Goal: Task Accomplishment & Management: Manage account settings

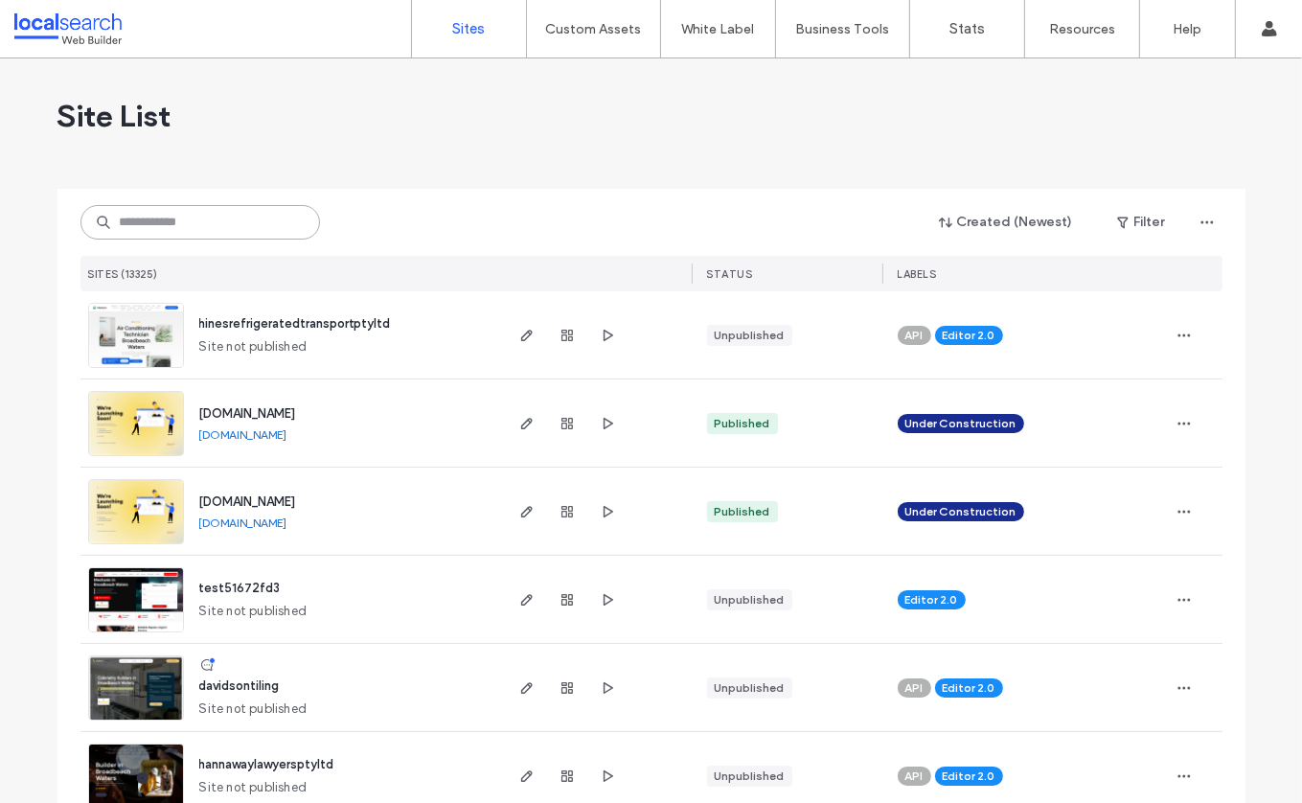
click at [155, 226] on input at bounding box center [200, 222] width 240 height 34
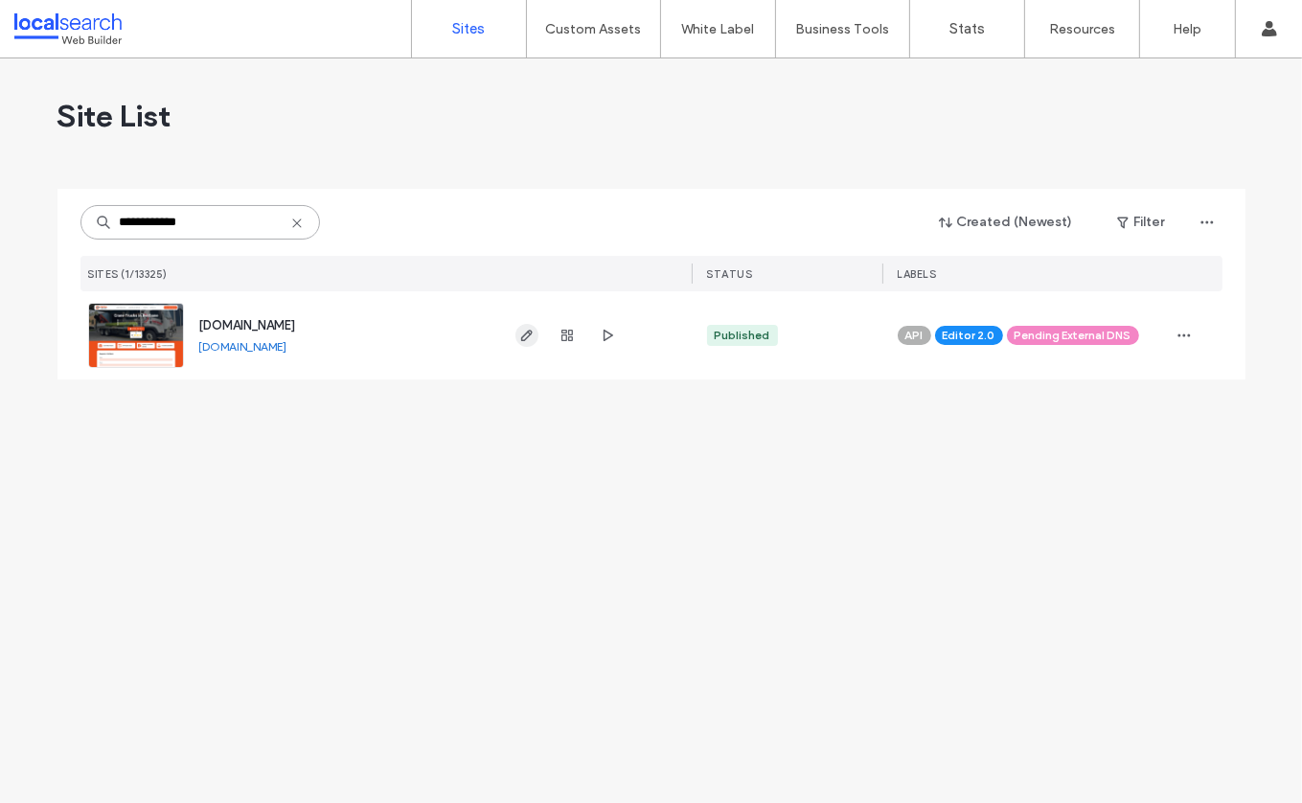
type input "**********"
click at [524, 336] on icon "button" at bounding box center [526, 335] width 15 height 15
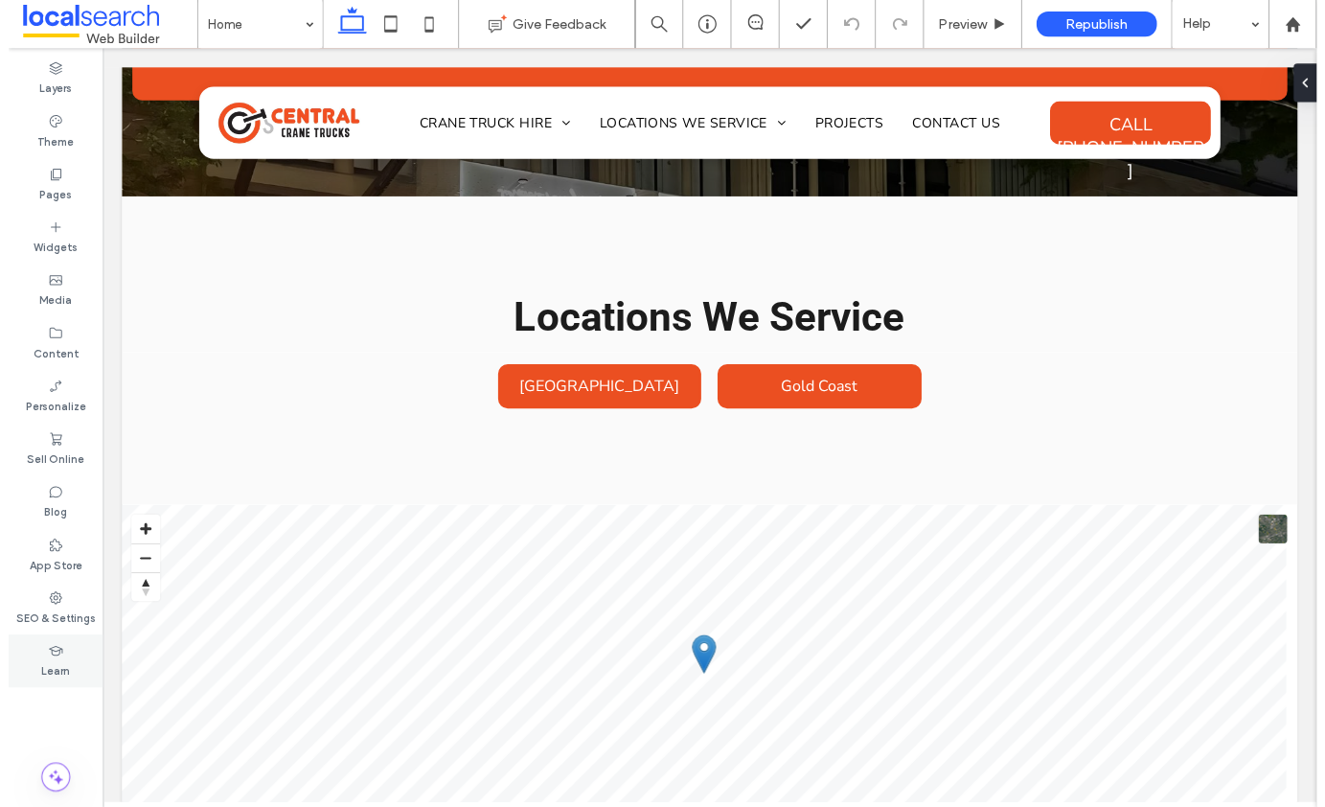
scroll to position [5306, 0]
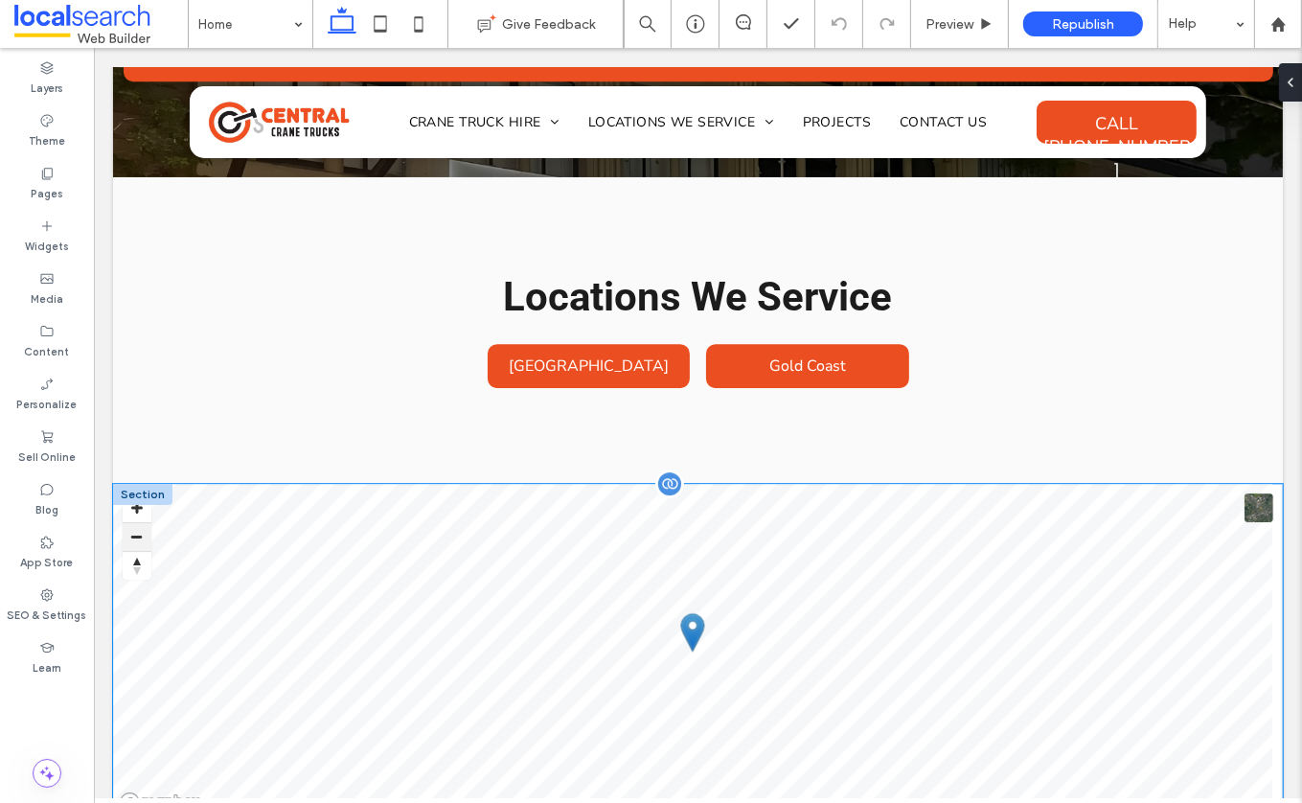
click at [140, 522] on button "Zoom out" at bounding box center [136, 536] width 29 height 29
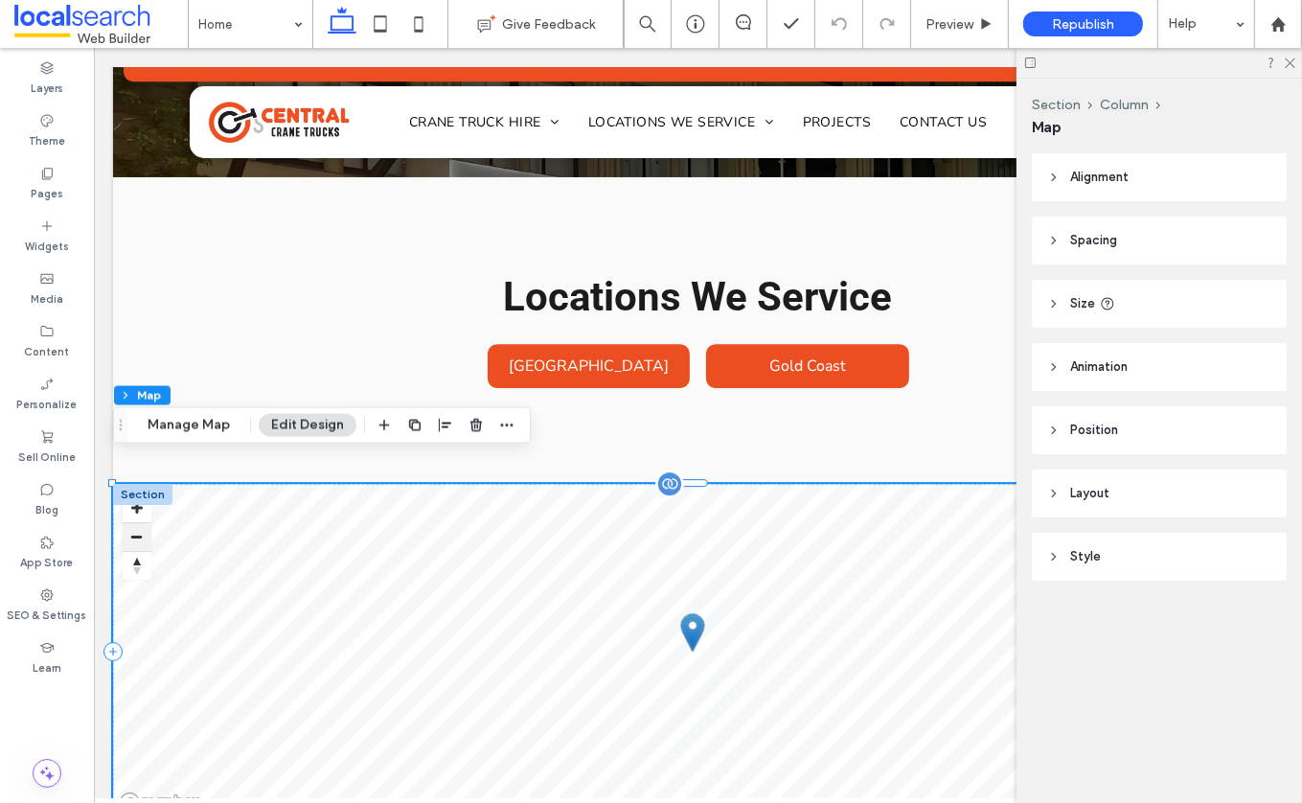
click at [140, 522] on button "Zoom out" at bounding box center [136, 536] width 29 height 29
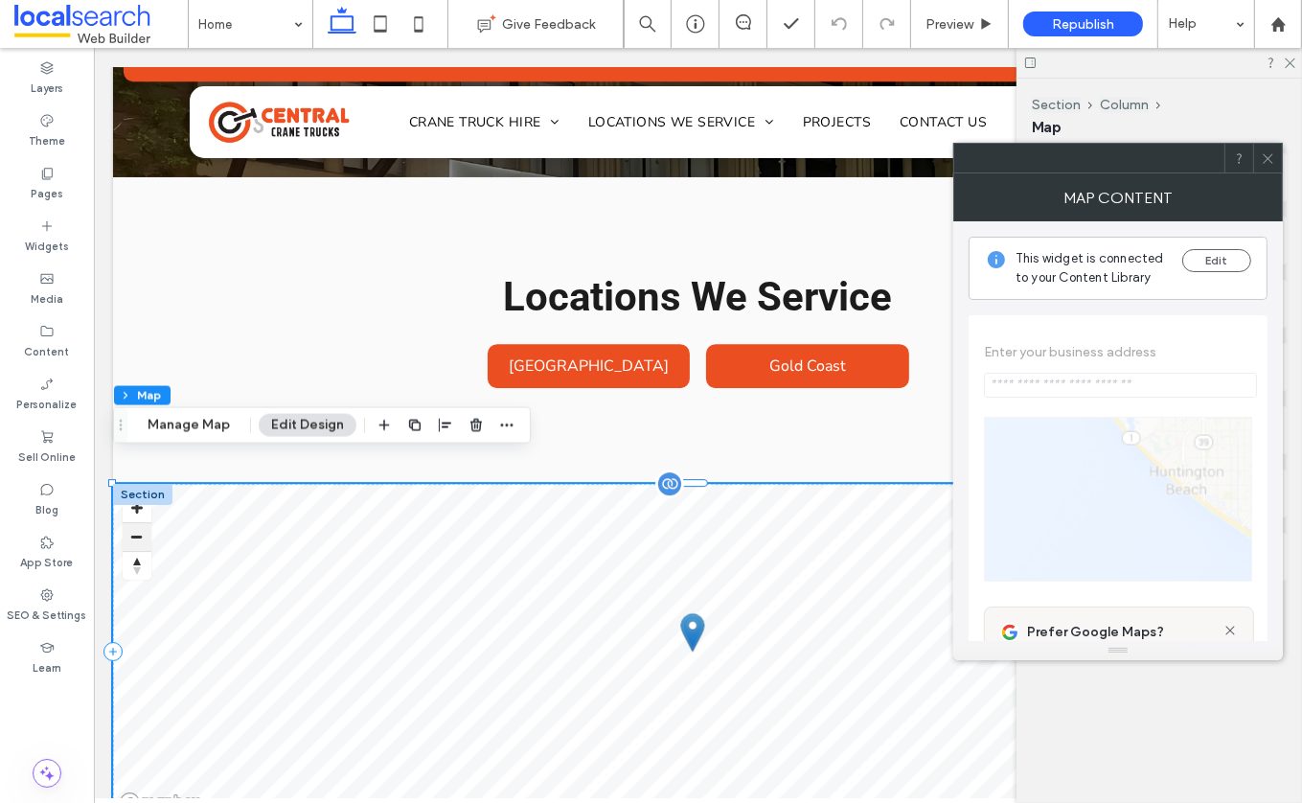
type input "**********"
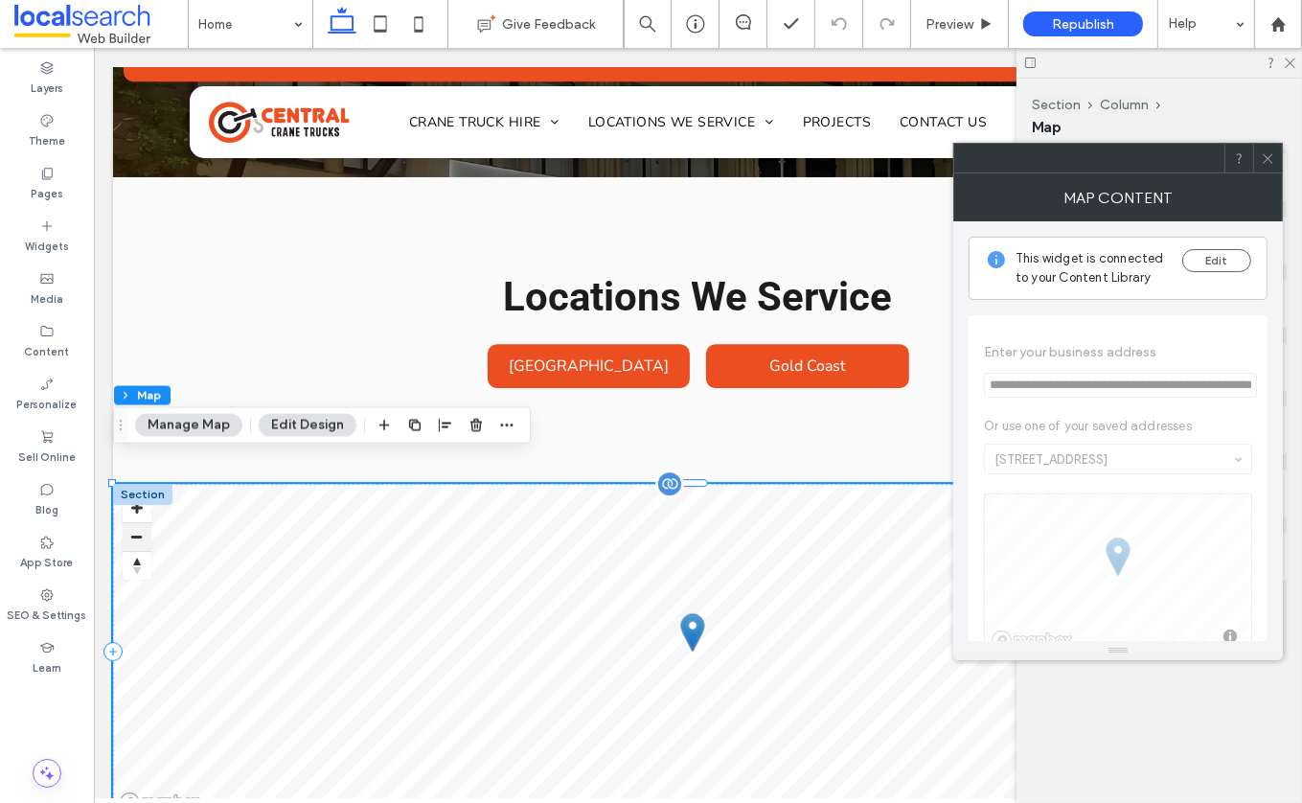
click at [140, 522] on button "Zoom out" at bounding box center [136, 536] width 29 height 29
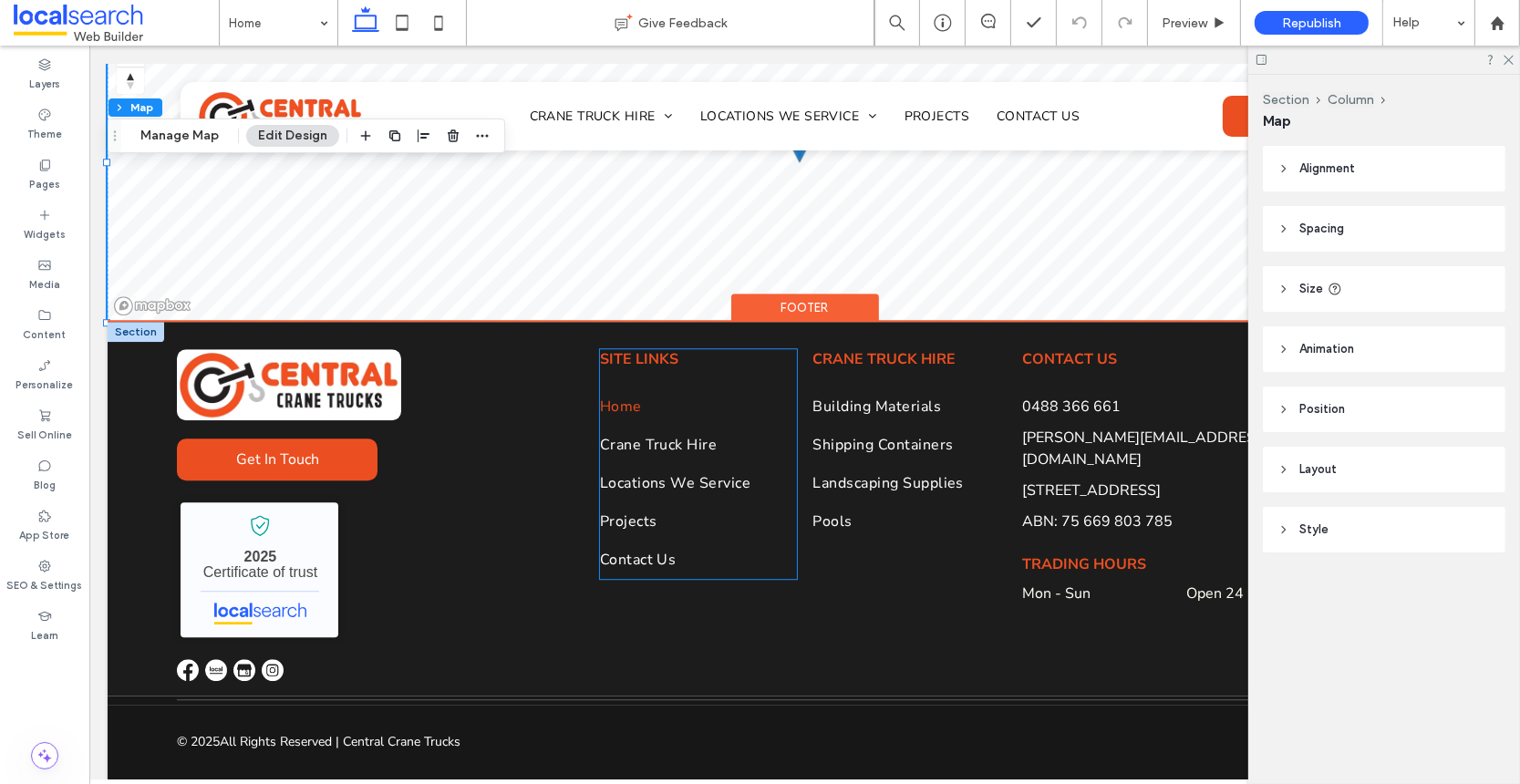
scroll to position [5276, 0]
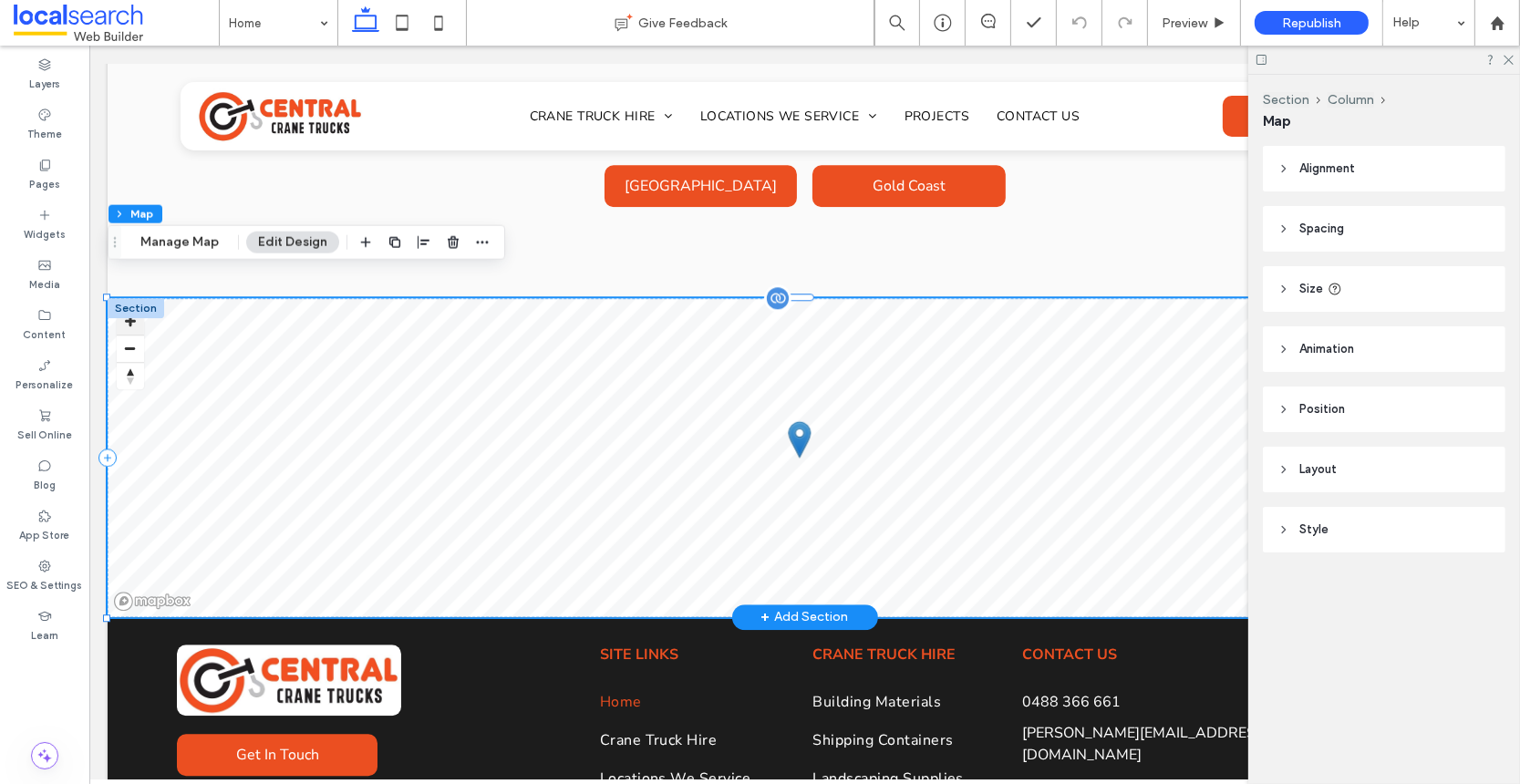
click at [131, 307] on button "Zoom in" at bounding box center [129, 321] width 28 height 28
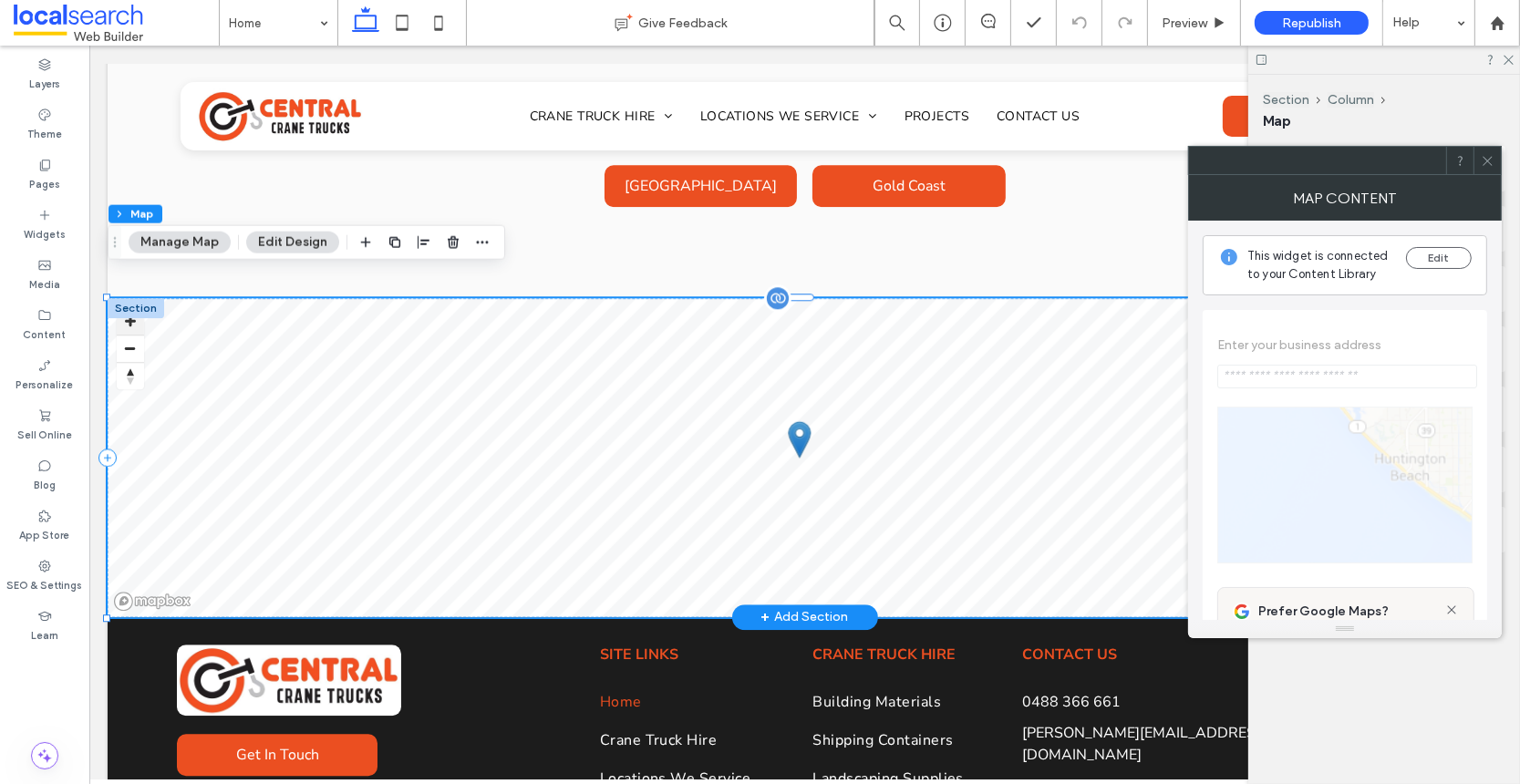
type input "**********"
click at [131, 307] on button "Zoom in" at bounding box center [129, 321] width 28 height 28
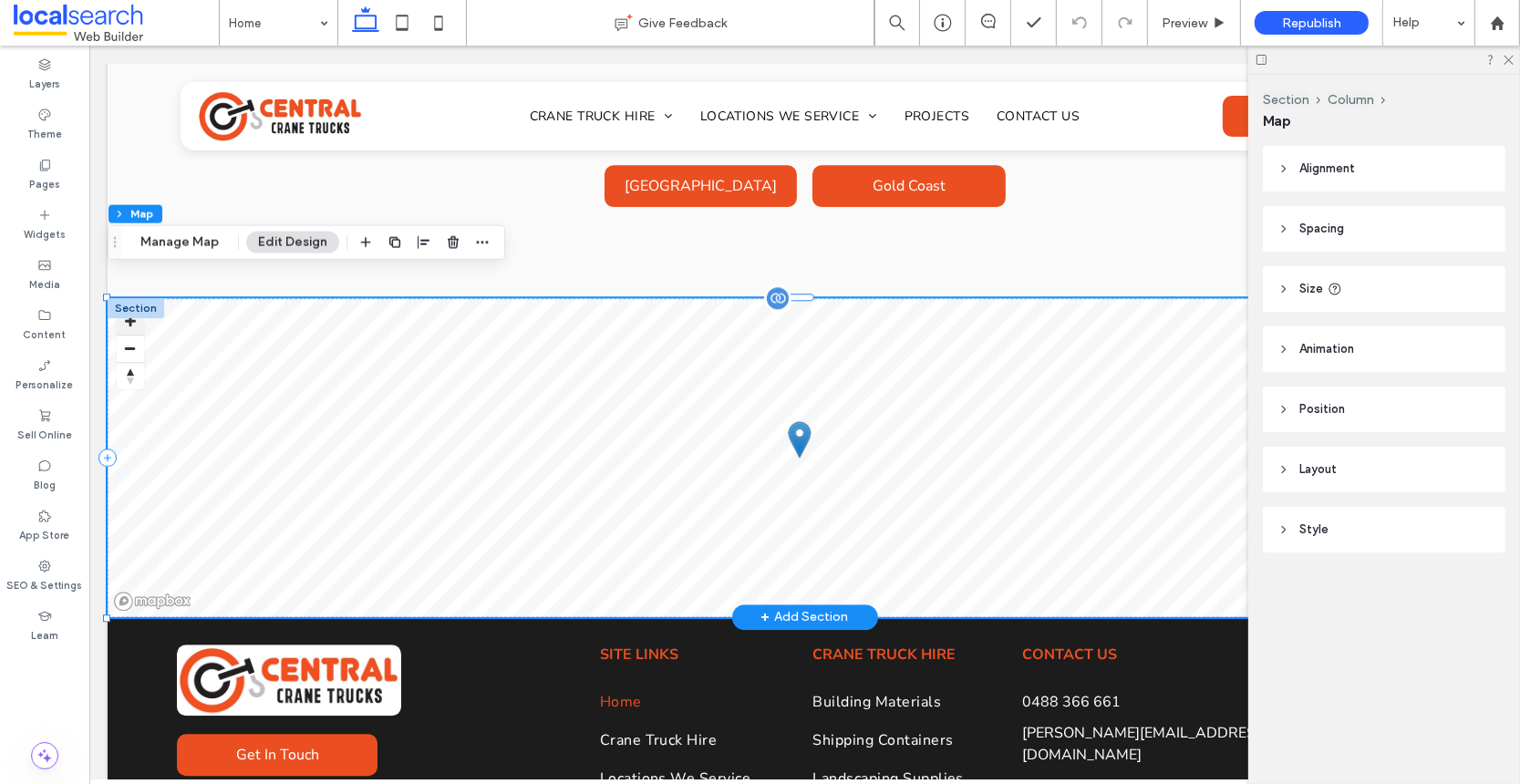
click at [131, 307] on button "Zoom in" at bounding box center [129, 321] width 28 height 28
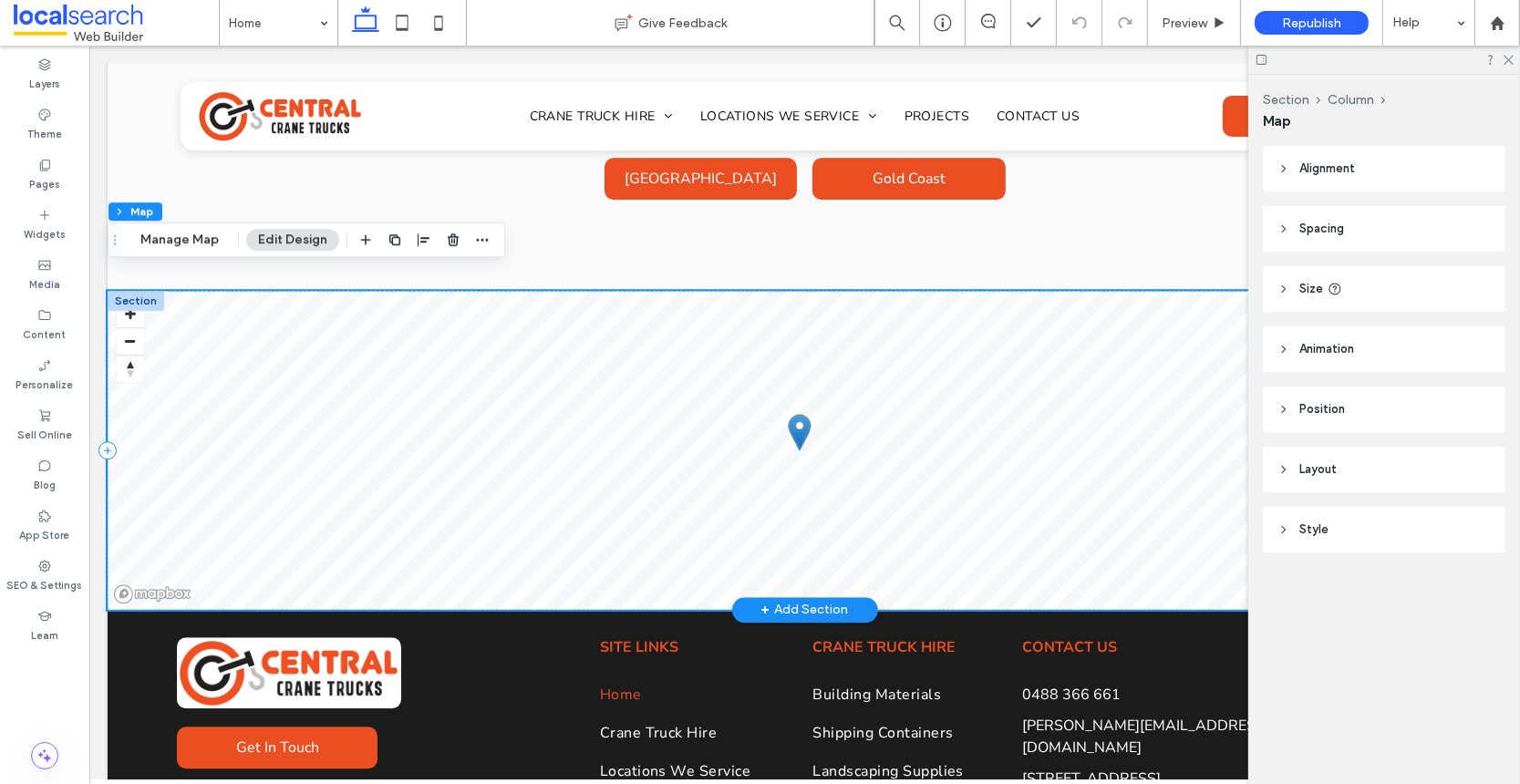
scroll to position [5298, 0]
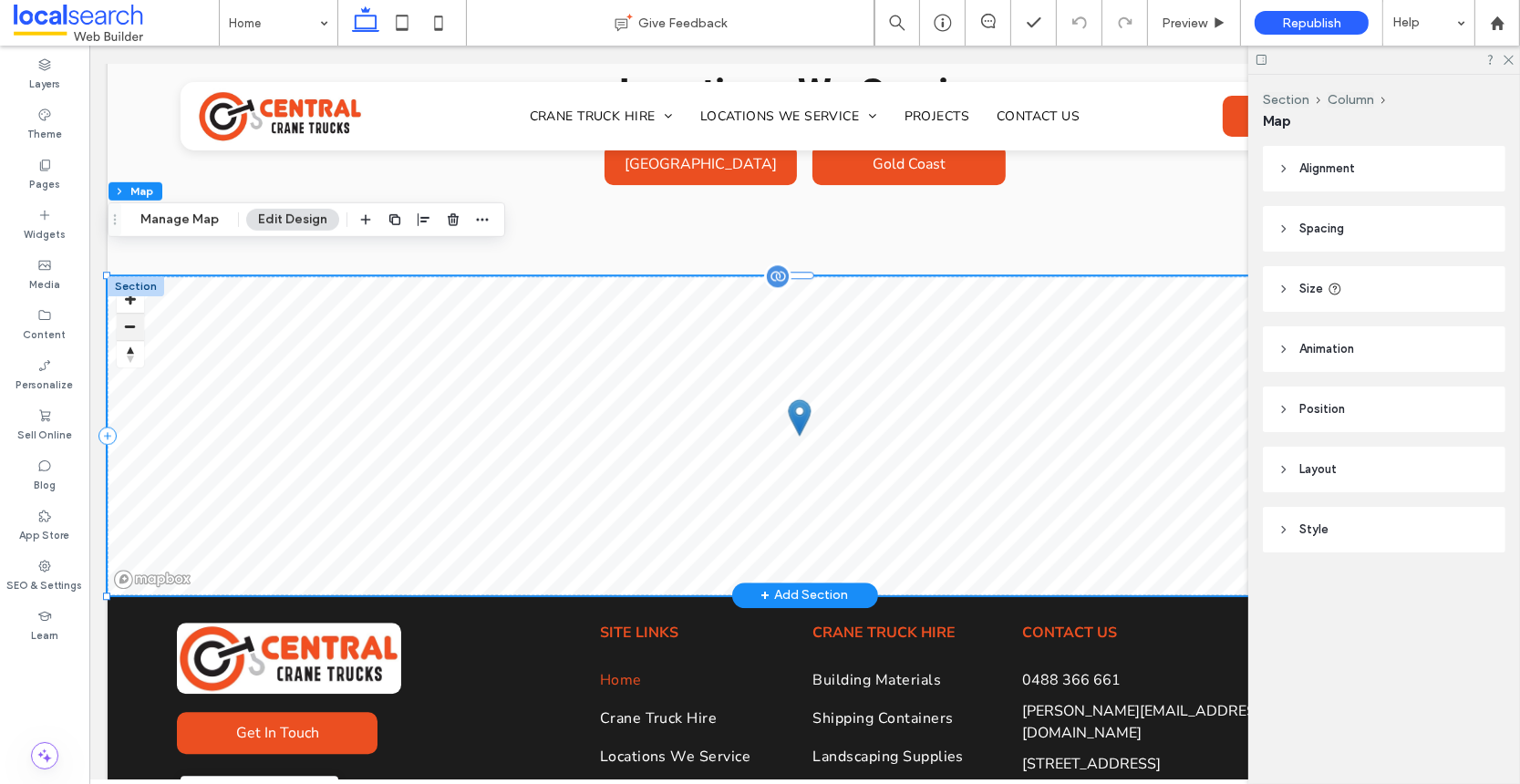
click at [120, 313] on button "Zoom out" at bounding box center [129, 326] width 28 height 28
click at [137, 313] on button "Zoom out" at bounding box center [129, 326] width 28 height 28
click at [130, 285] on button "Zoom in" at bounding box center [129, 299] width 28 height 28
click at [125, 313] on button "Zoom out" at bounding box center [129, 326] width 28 height 28
click at [185, 211] on button "Manage Map" at bounding box center [179, 219] width 102 height 22
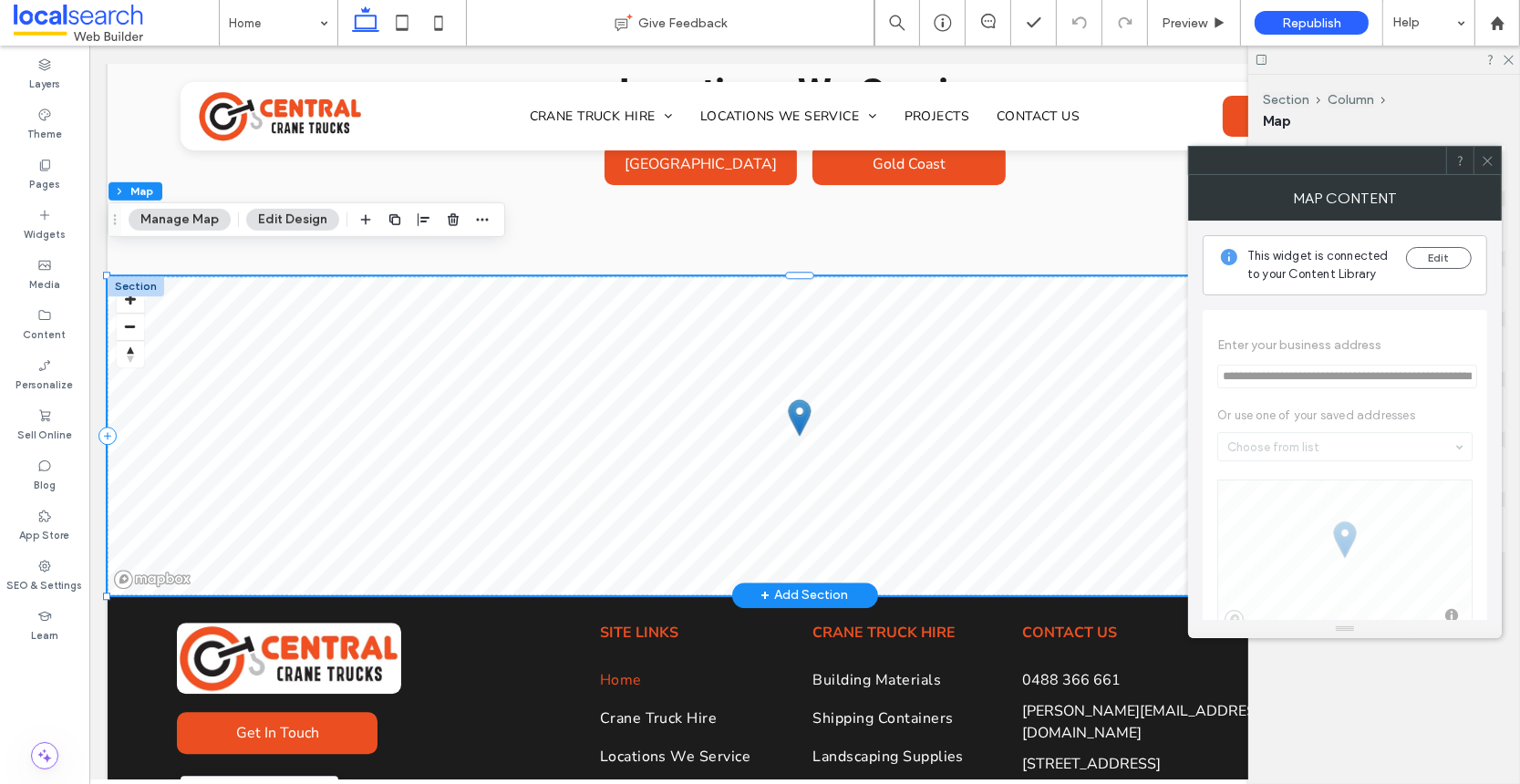
scroll to position [30, 0]
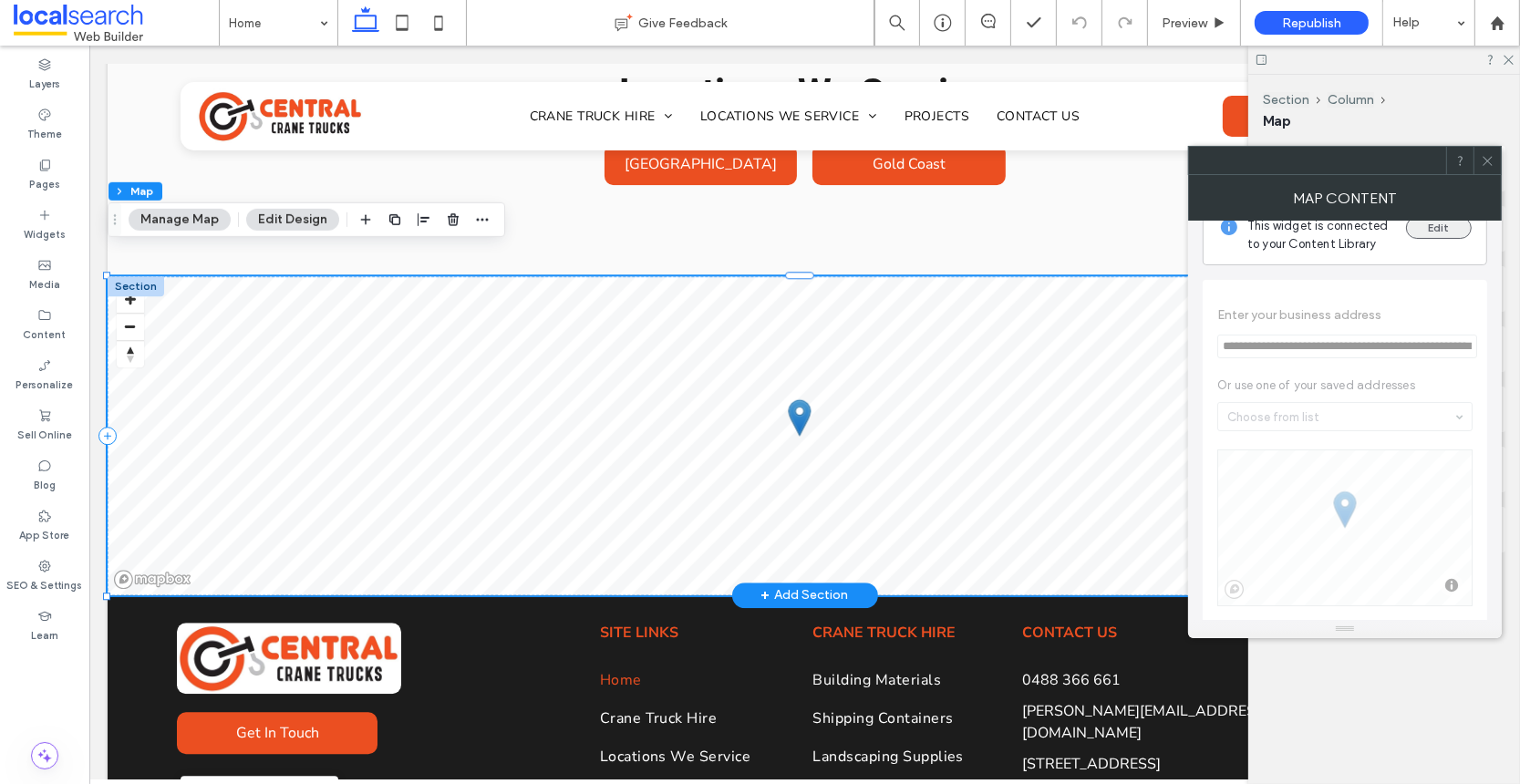
click at [1238, 230] on button "Edit" at bounding box center [1438, 227] width 66 height 22
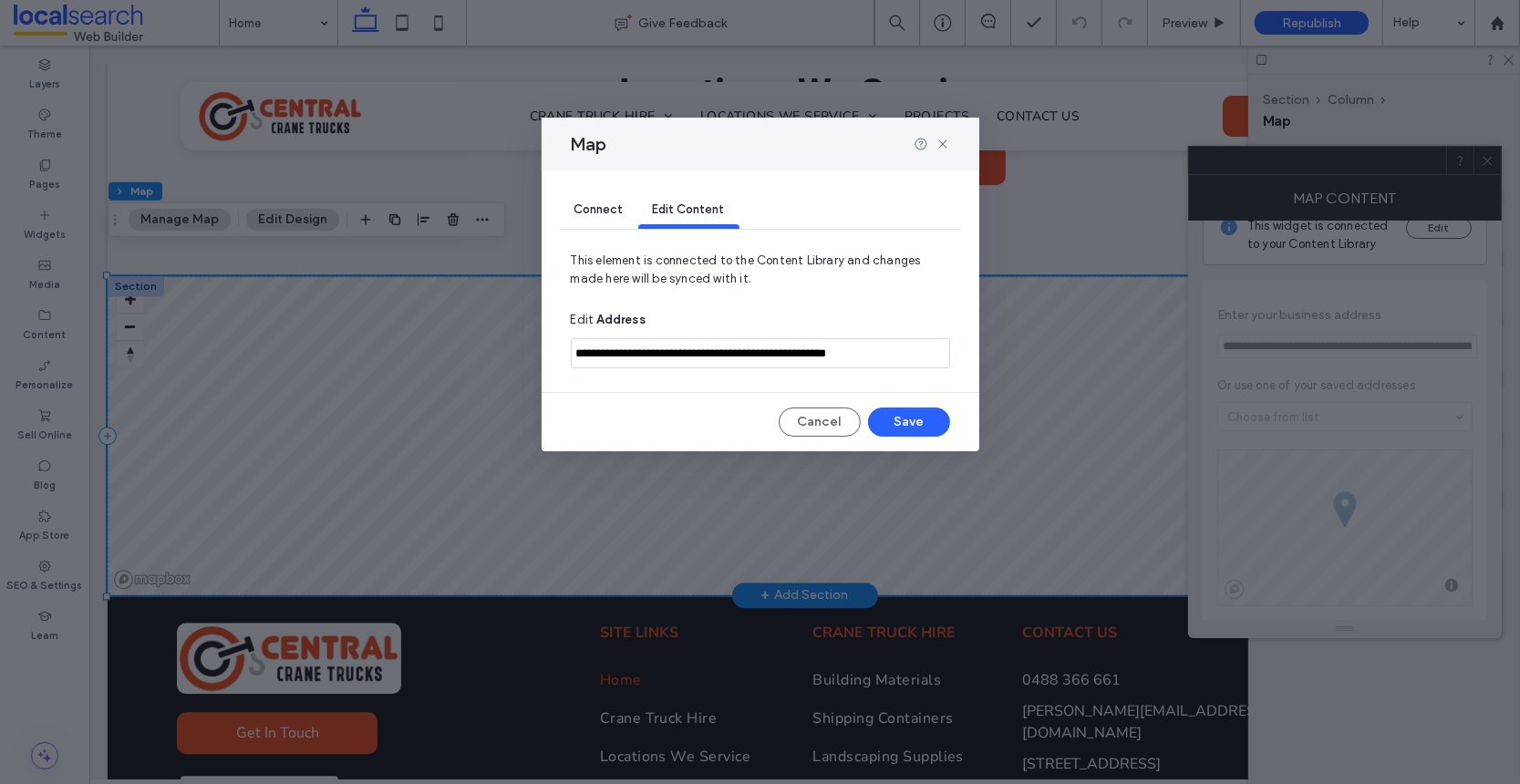
click at [576, 346] on input "**********" at bounding box center [760, 353] width 380 height 30
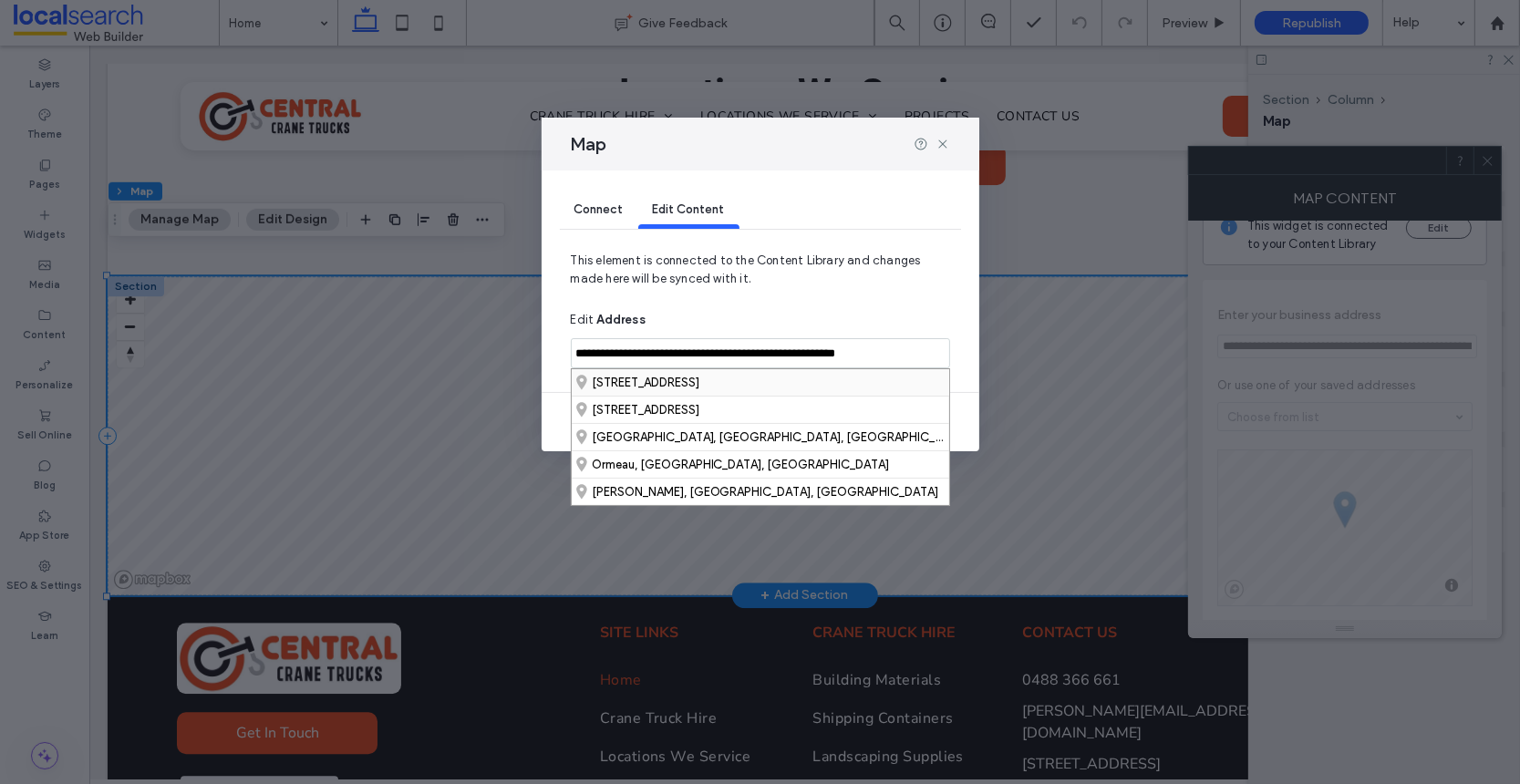
click at [643, 380] on div "19 Tillyroen Road, Ormeau Hills Queensland 4208, Australia" at bounding box center [760, 382] width 378 height 27
type input "**********"
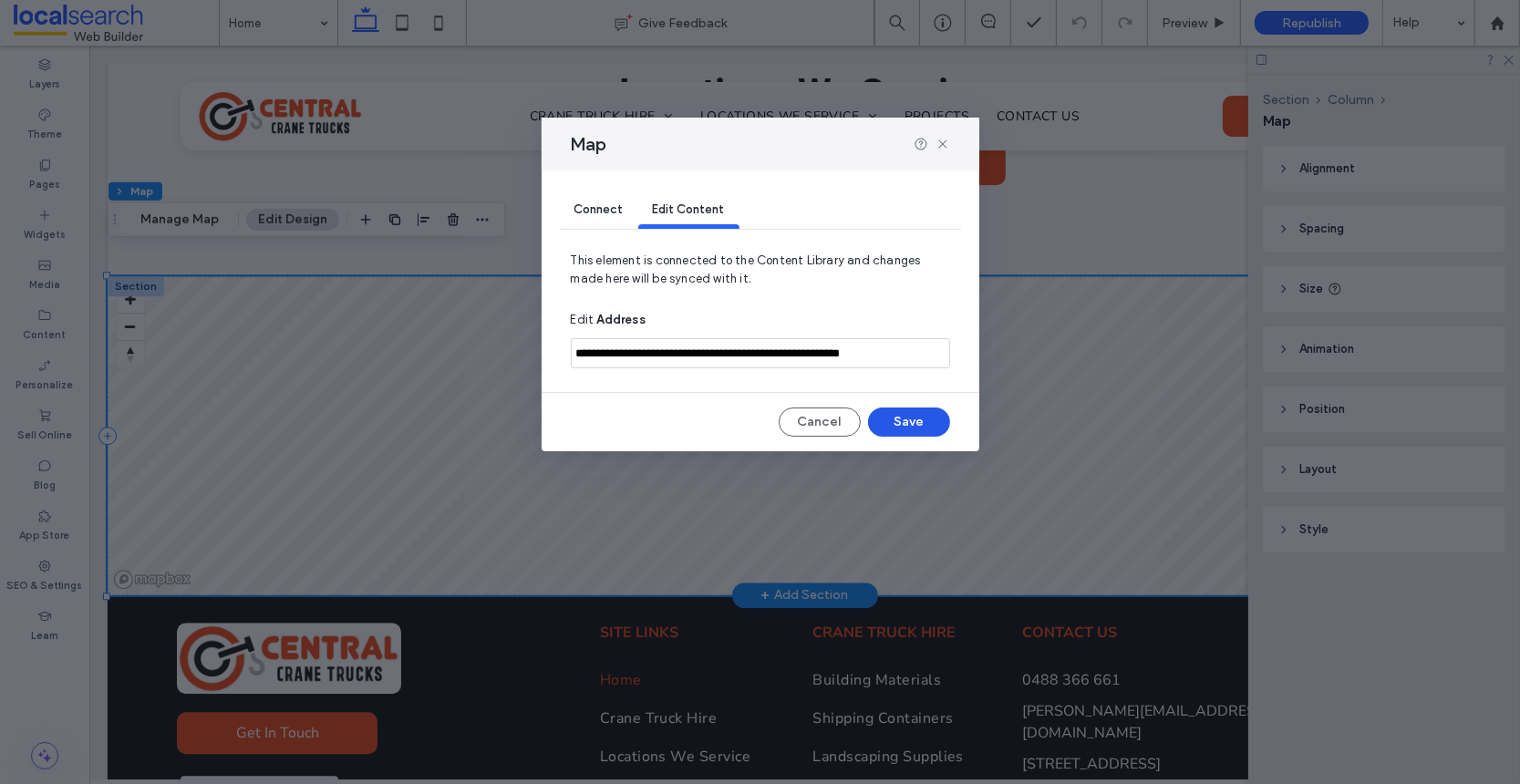
click at [905, 426] on button "Save" at bounding box center [909, 421] width 82 height 29
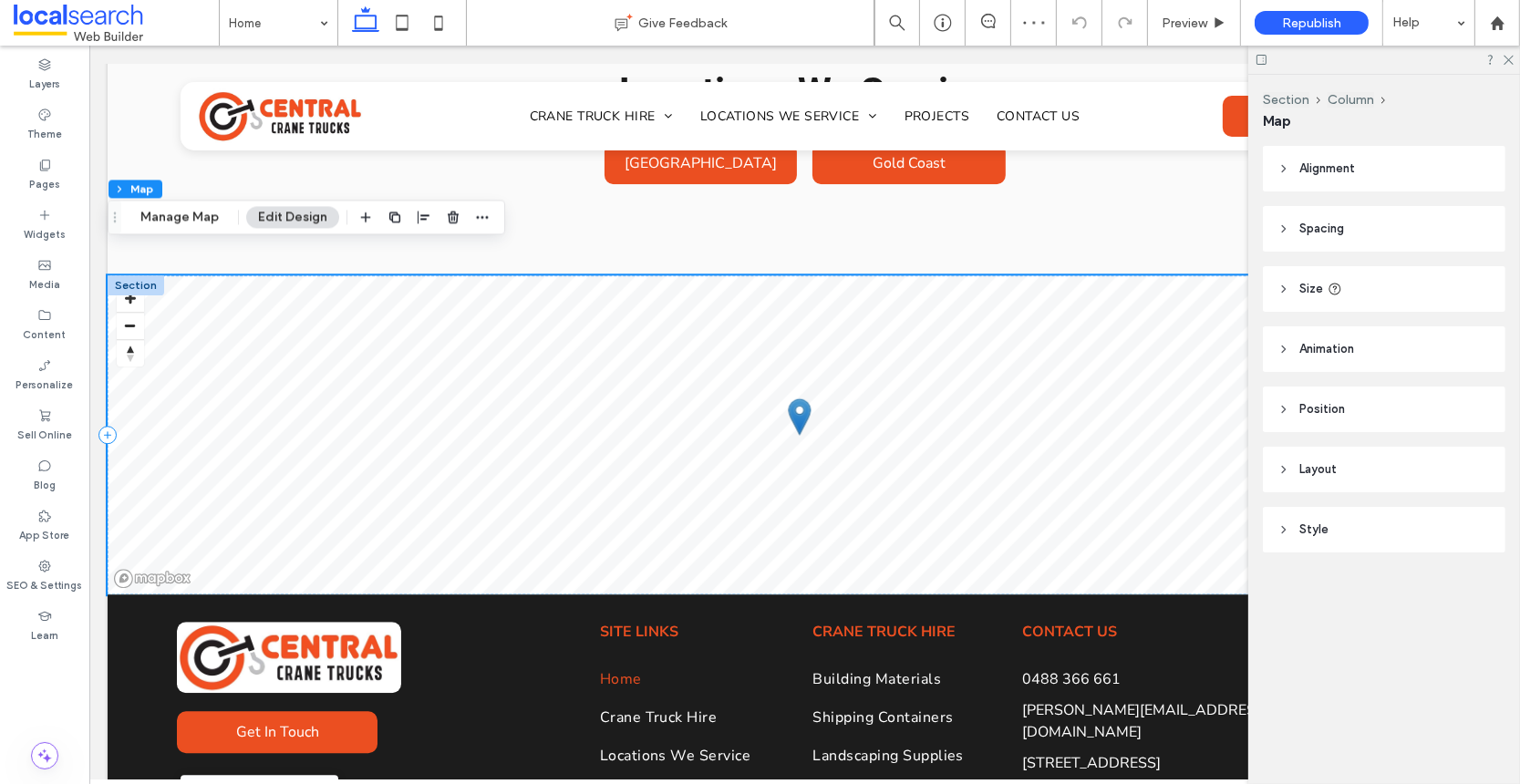
scroll to position [5301, 0]
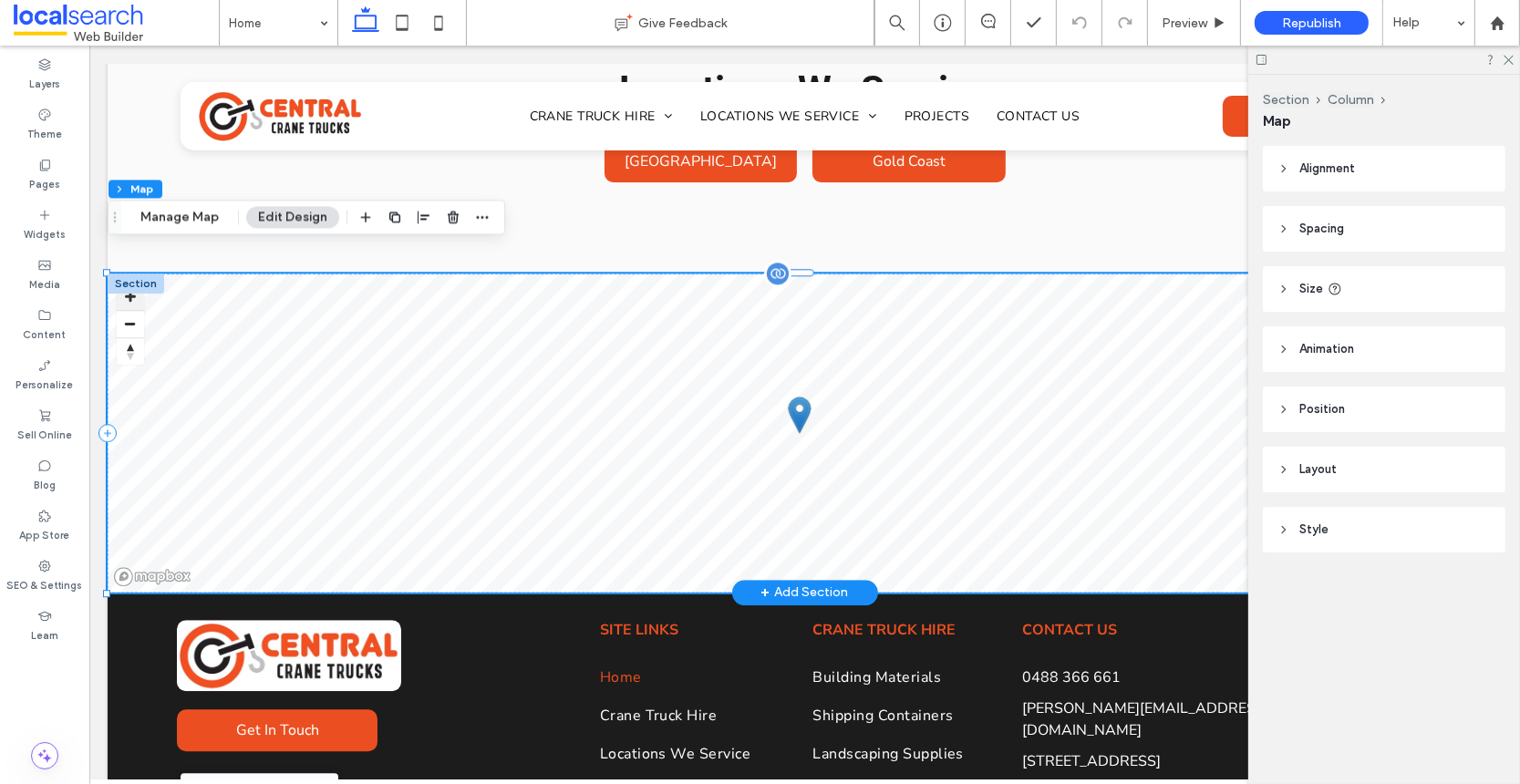
click at [128, 283] on button "Zoom in" at bounding box center [129, 296] width 28 height 28
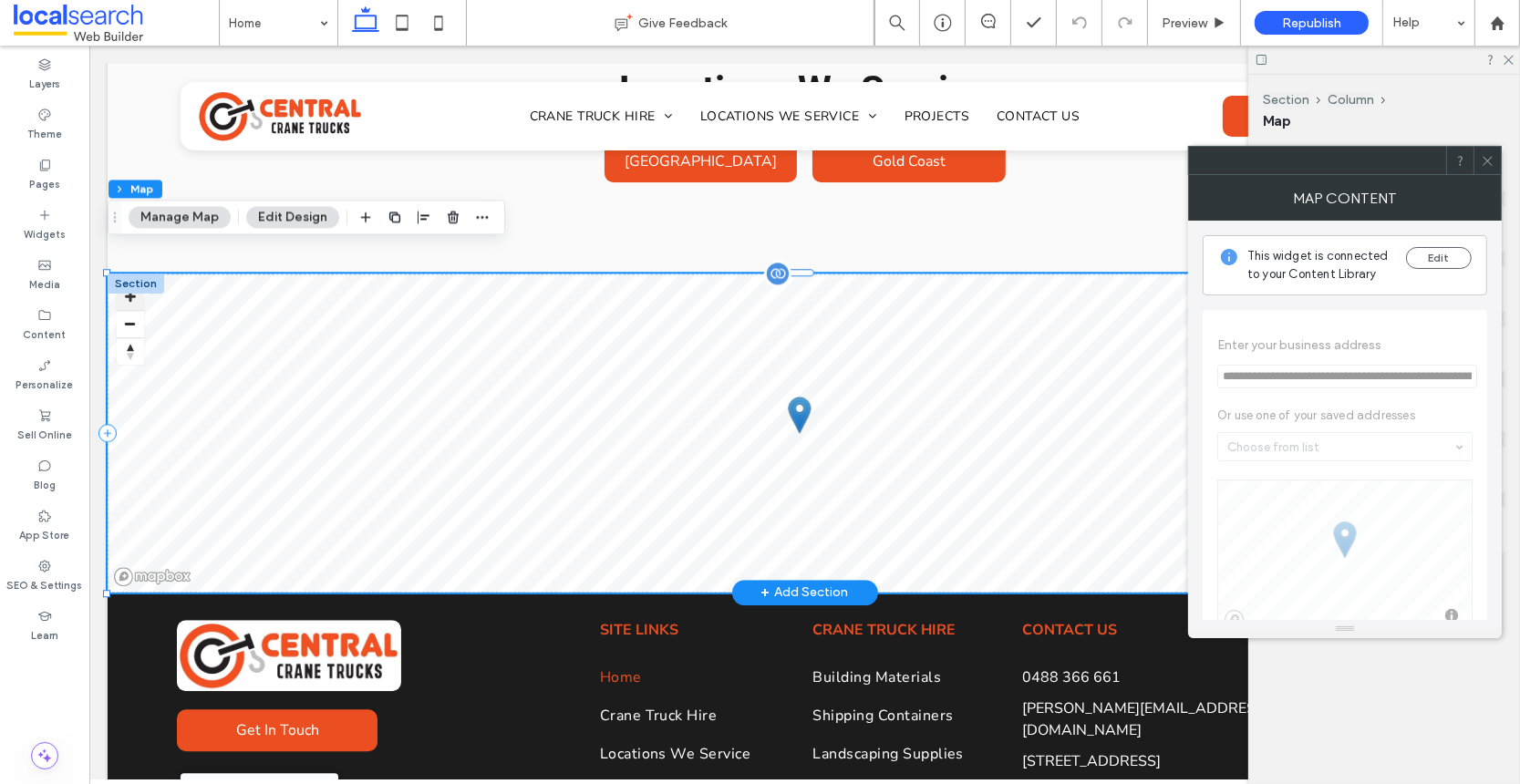
click at [128, 283] on button "Zoom in" at bounding box center [129, 296] width 28 height 28
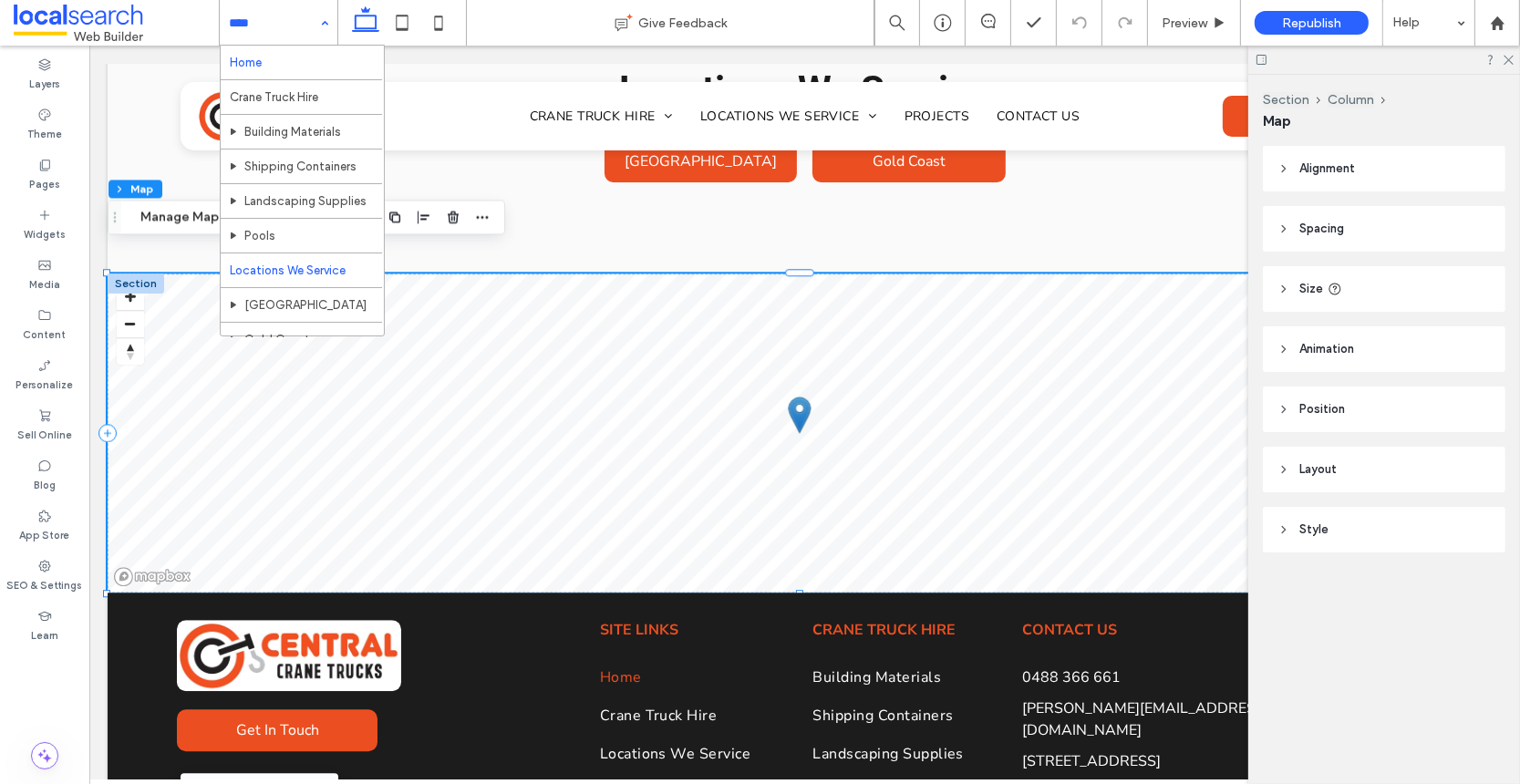
scroll to position [97, 0]
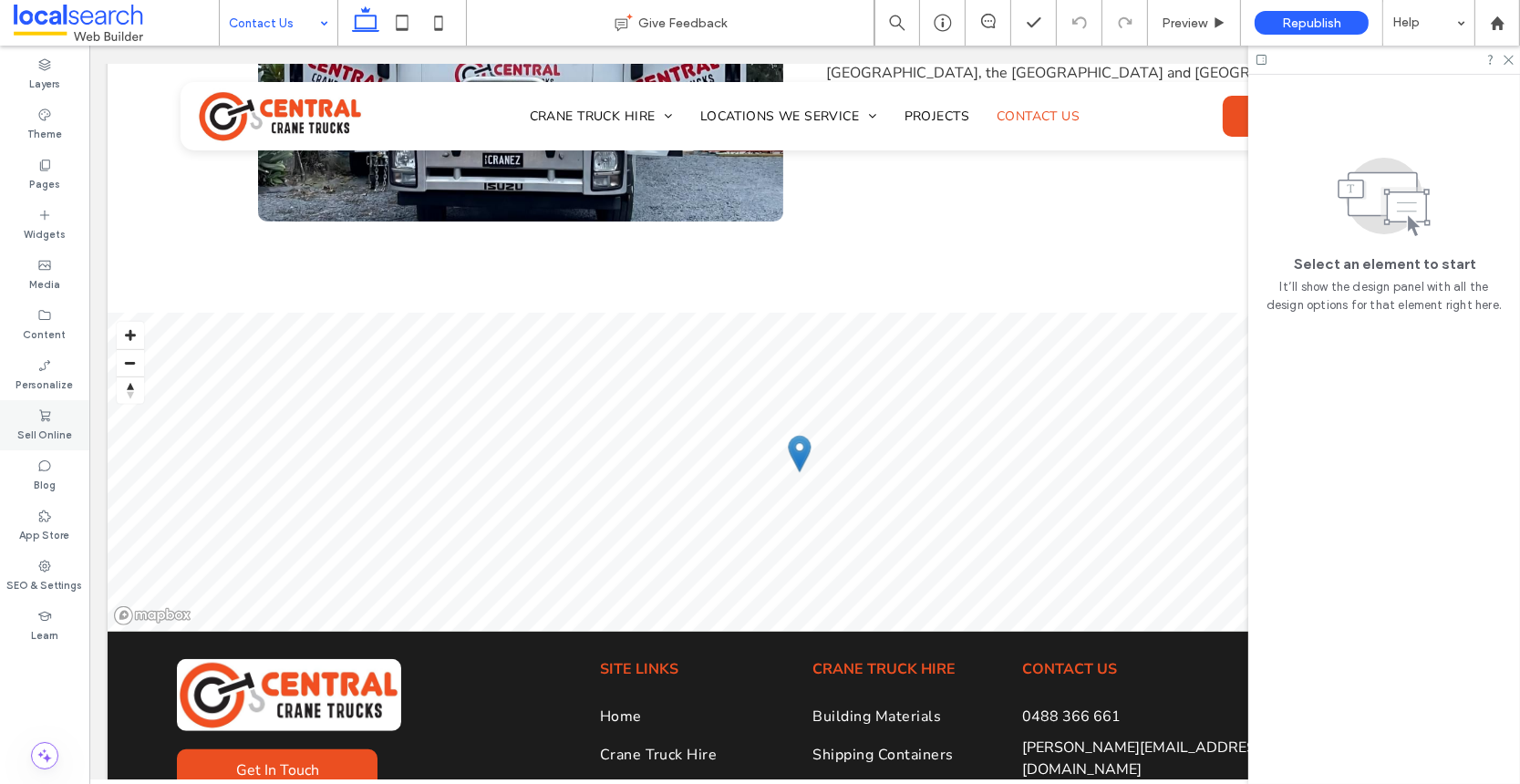
scroll to position [1130, 0]
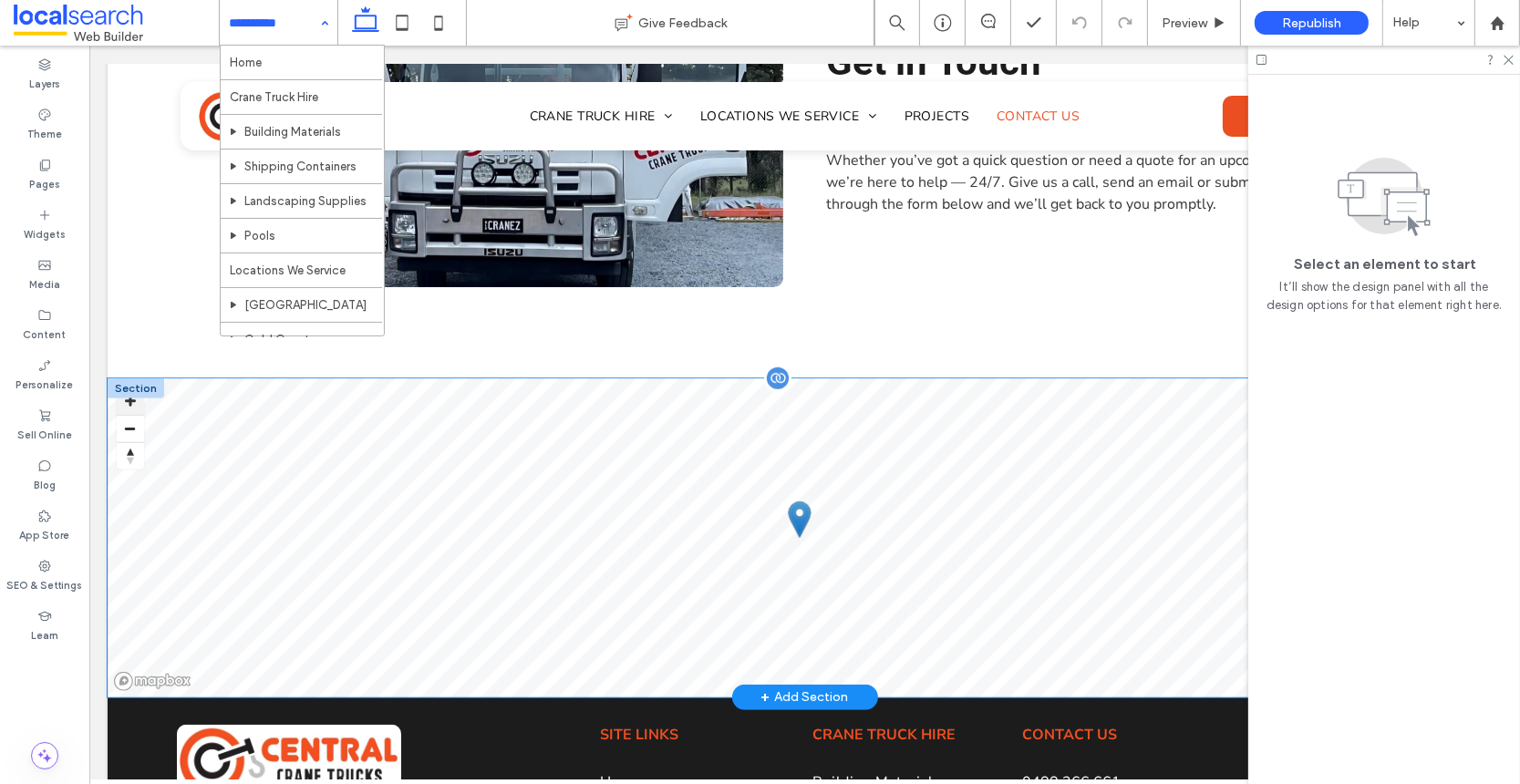
click at [127, 395] on button "Zoom in" at bounding box center [129, 401] width 28 height 28
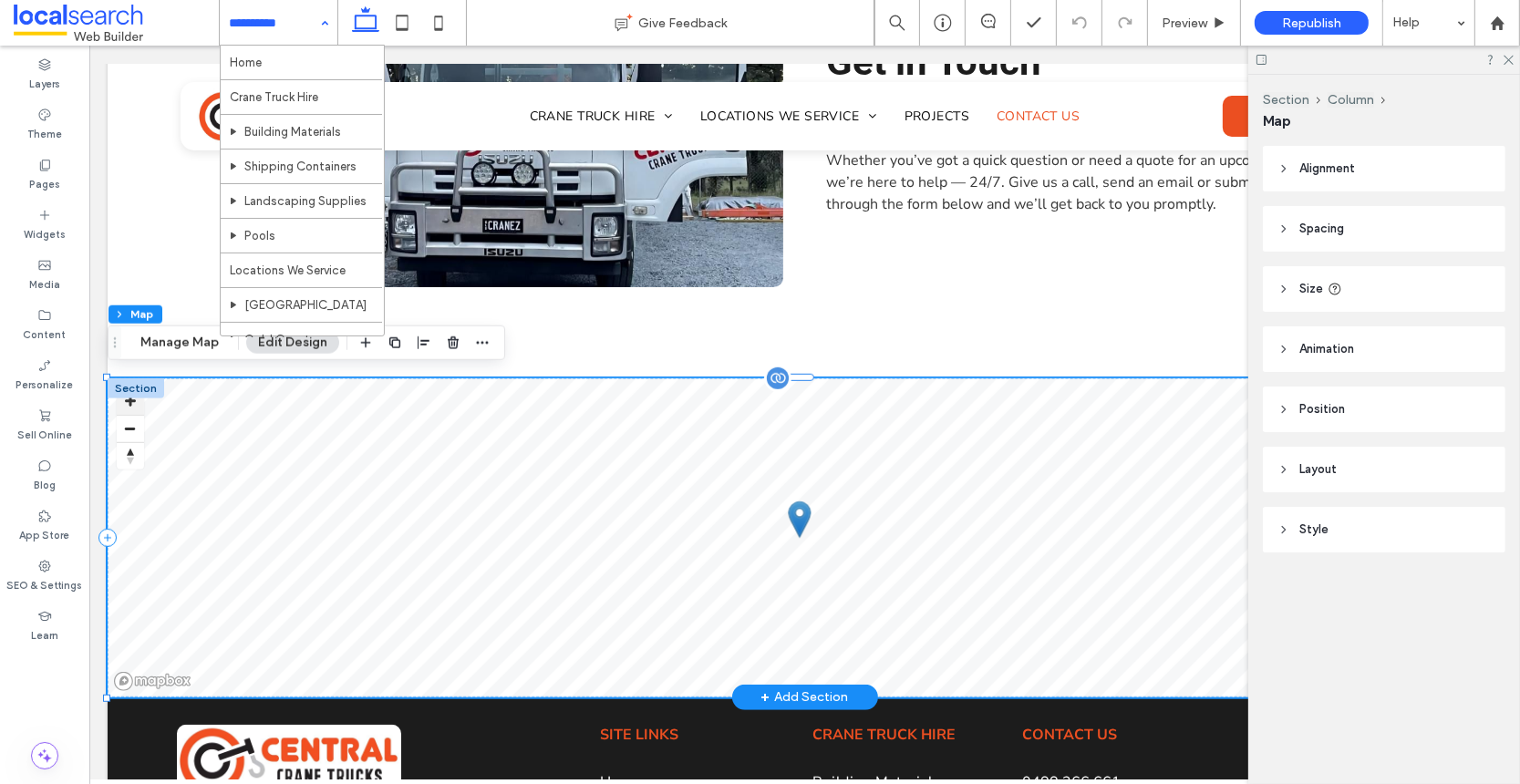
click at [127, 395] on button "Zoom in" at bounding box center [129, 401] width 28 height 28
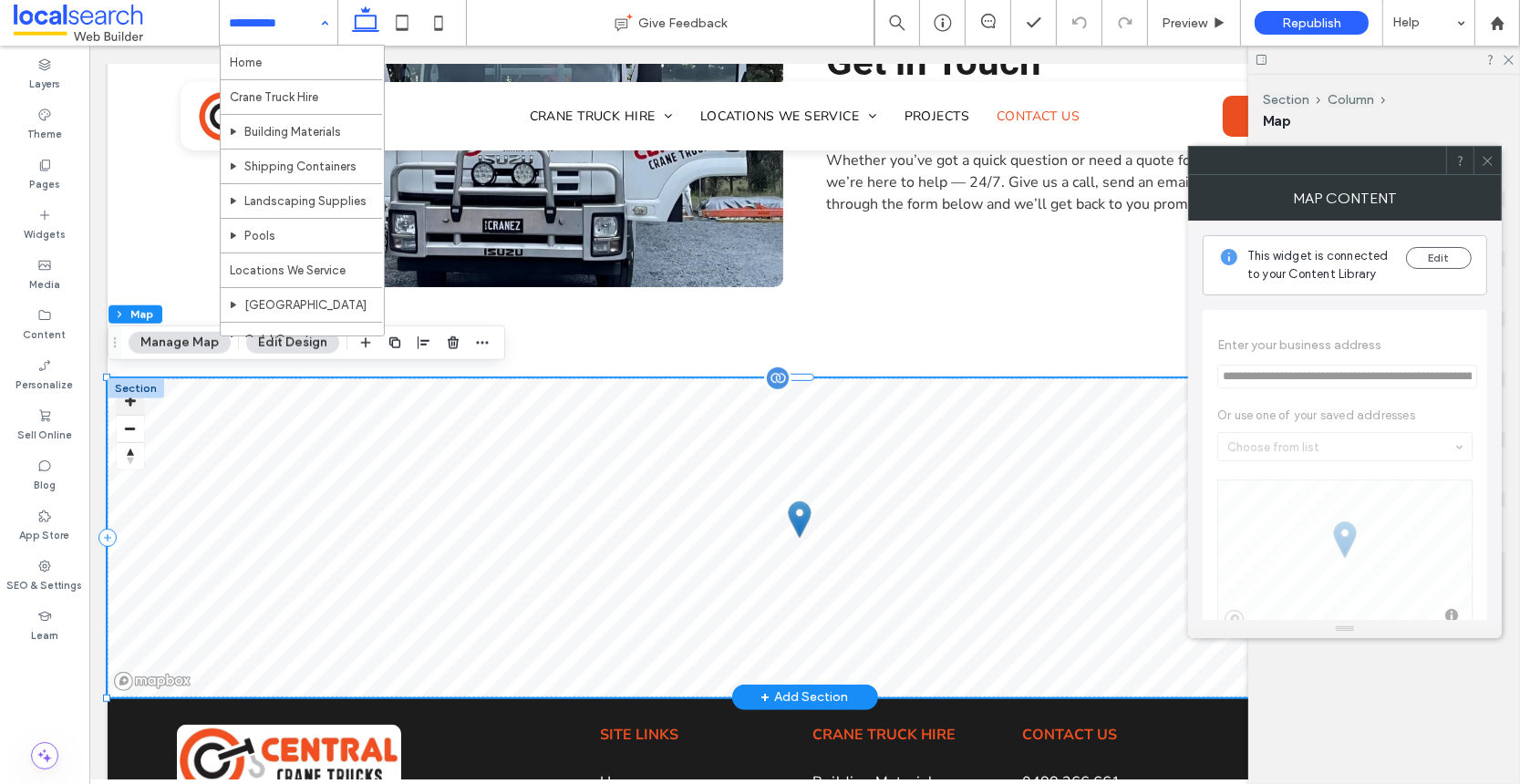
click at [127, 395] on button "Zoom in" at bounding box center [129, 401] width 28 height 28
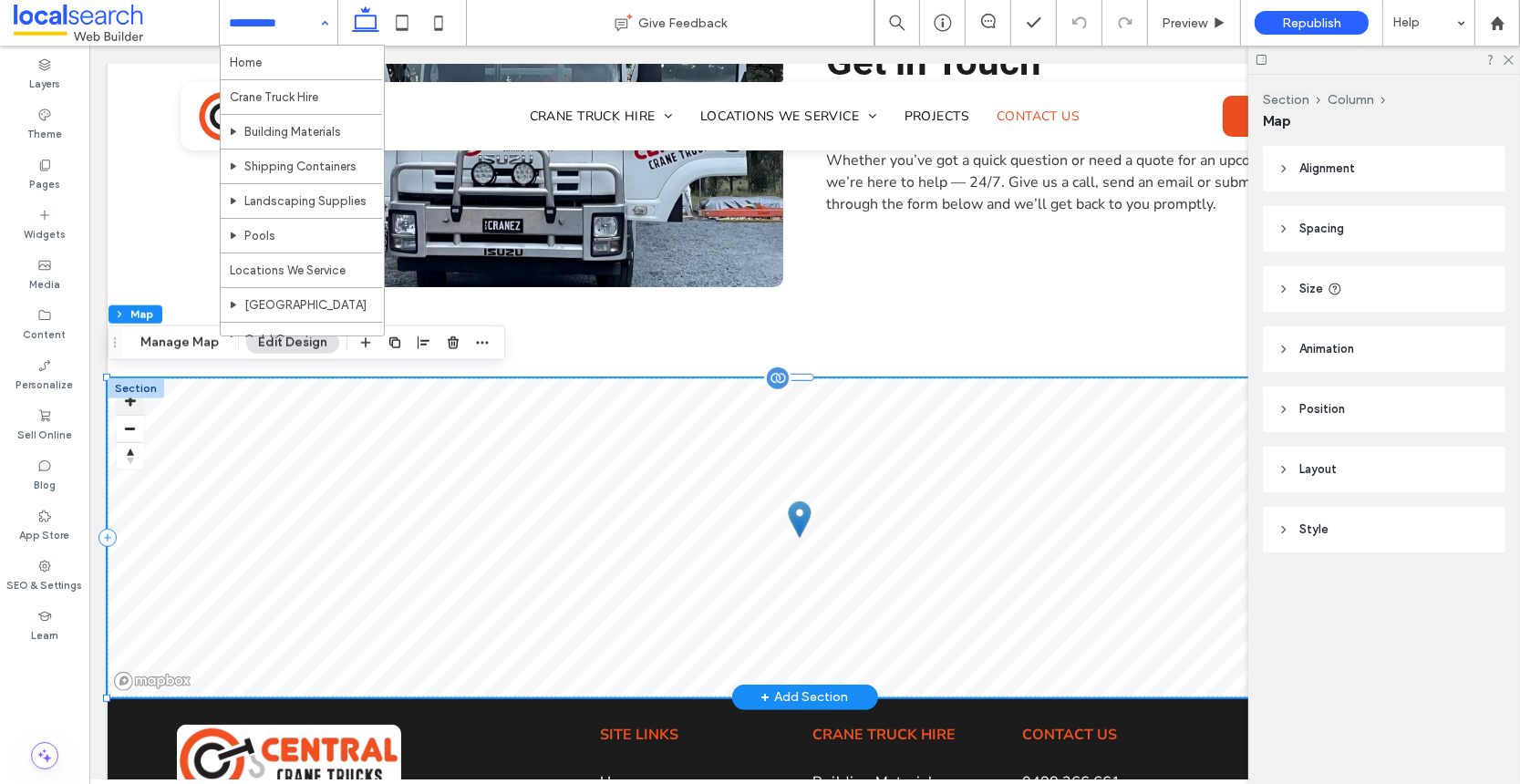
click at [127, 395] on button "Zoom in" at bounding box center [129, 401] width 28 height 28
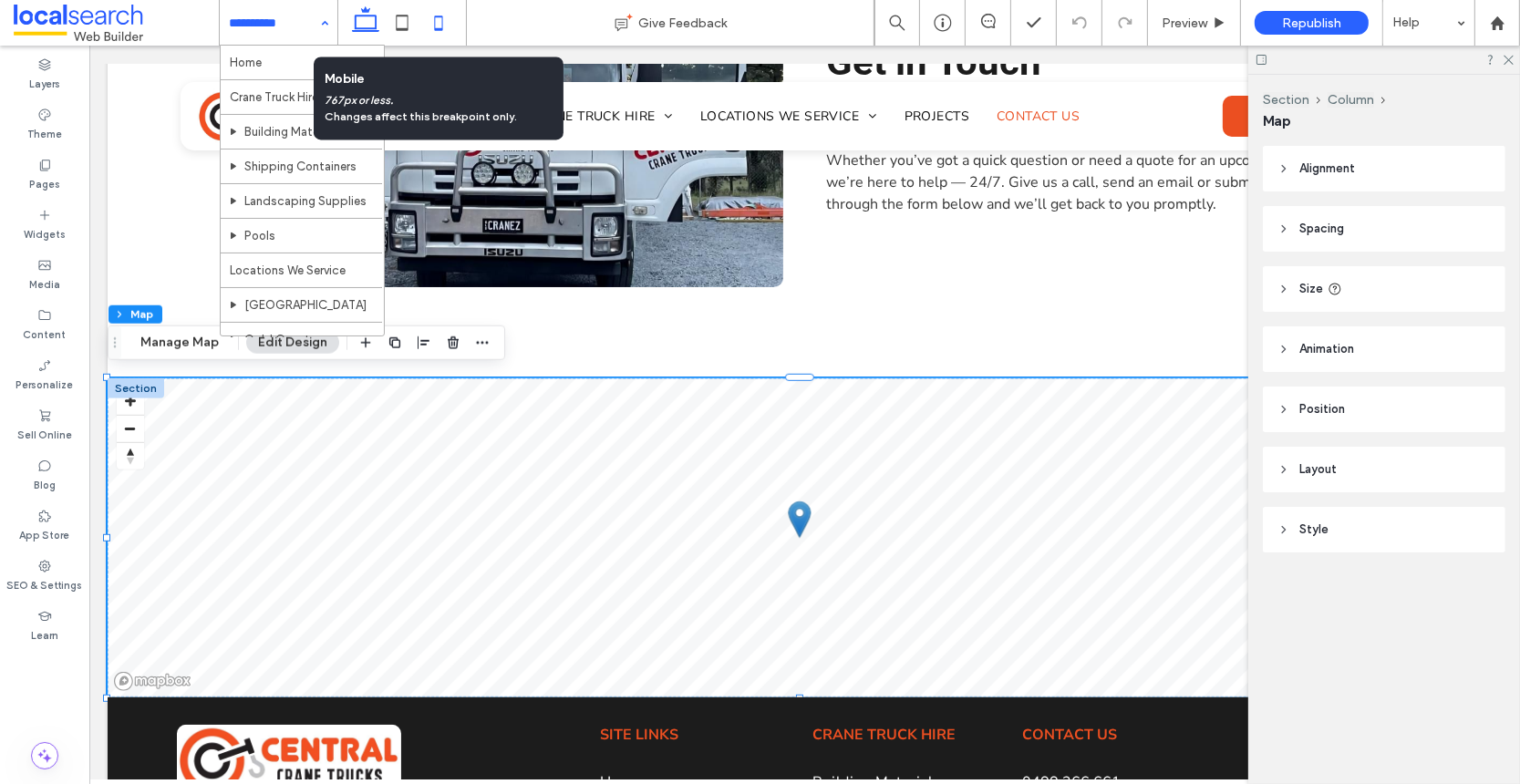
click at [435, 25] on use at bounding box center [439, 22] width 9 height 14
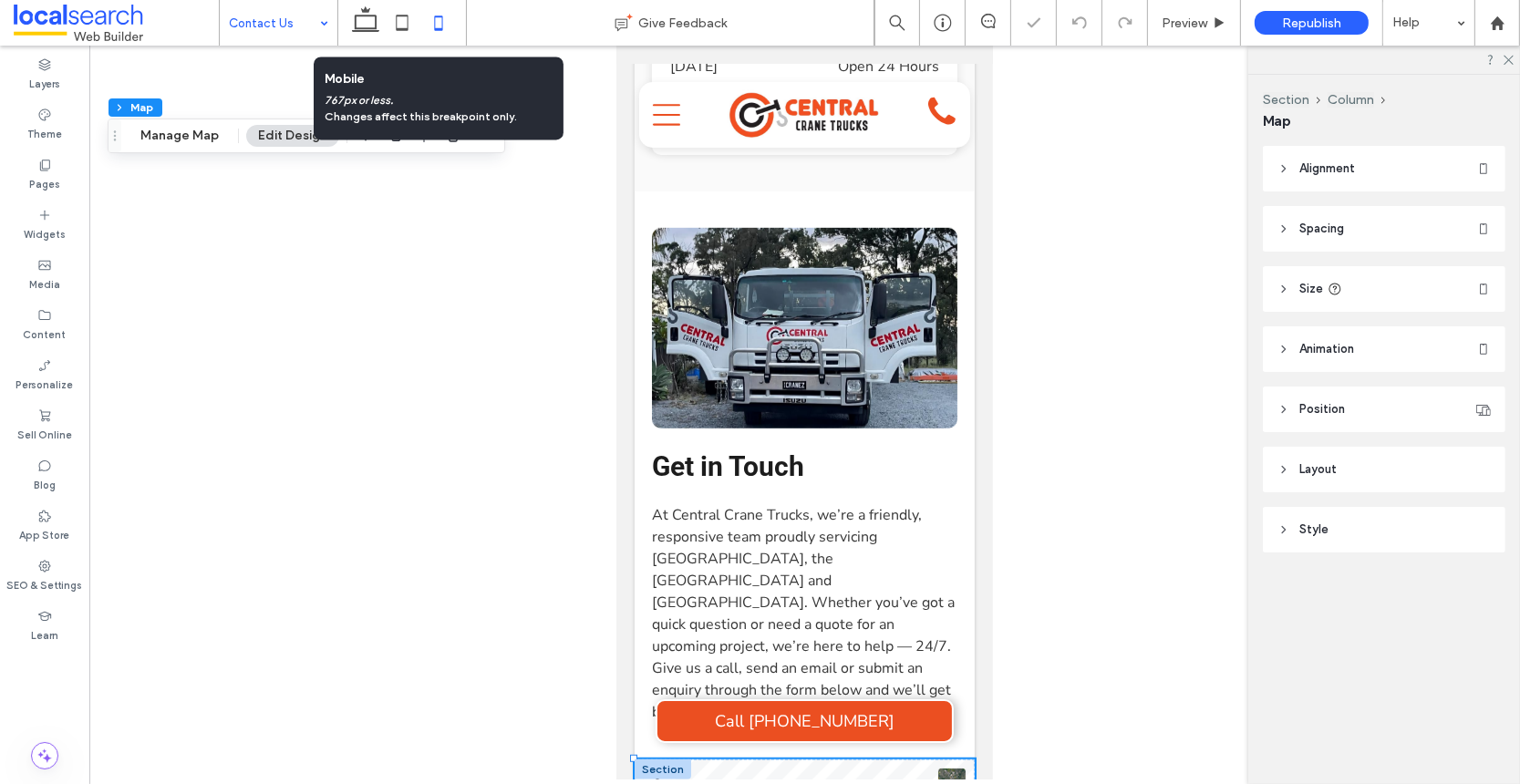
type input "***"
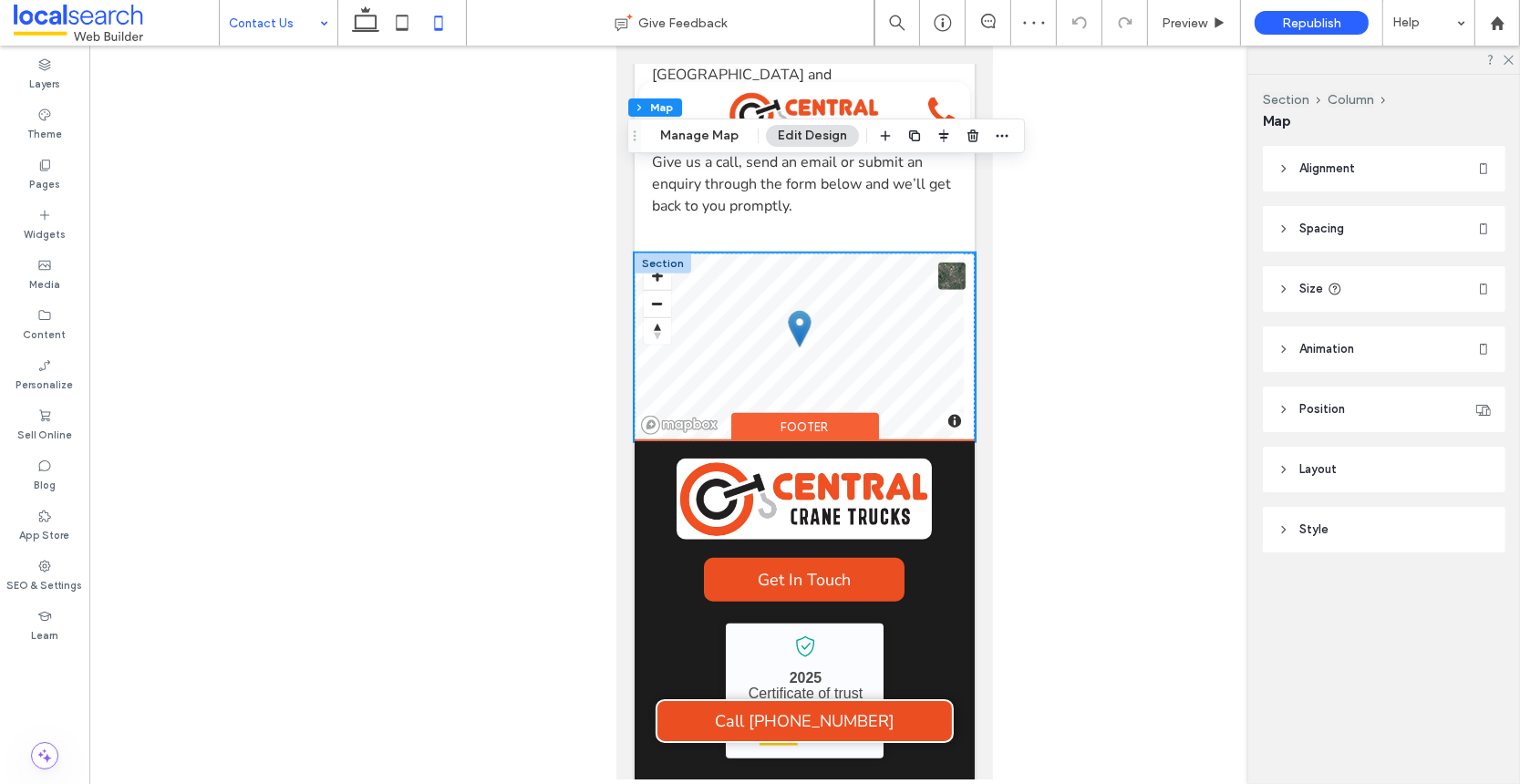
scroll to position [1519, 0]
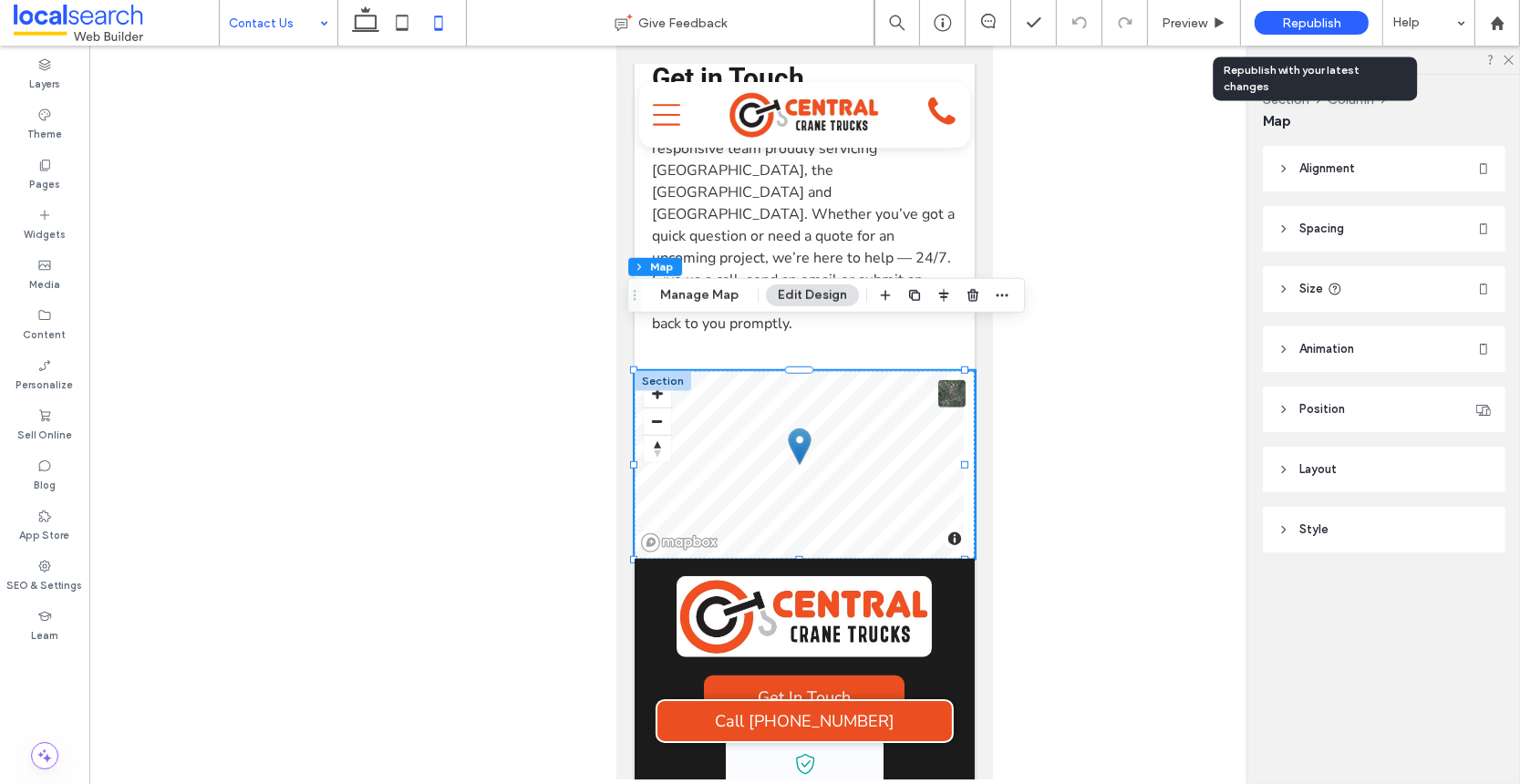
click at [1238, 19] on span "Republish" at bounding box center [1312, 23] width 59 height 15
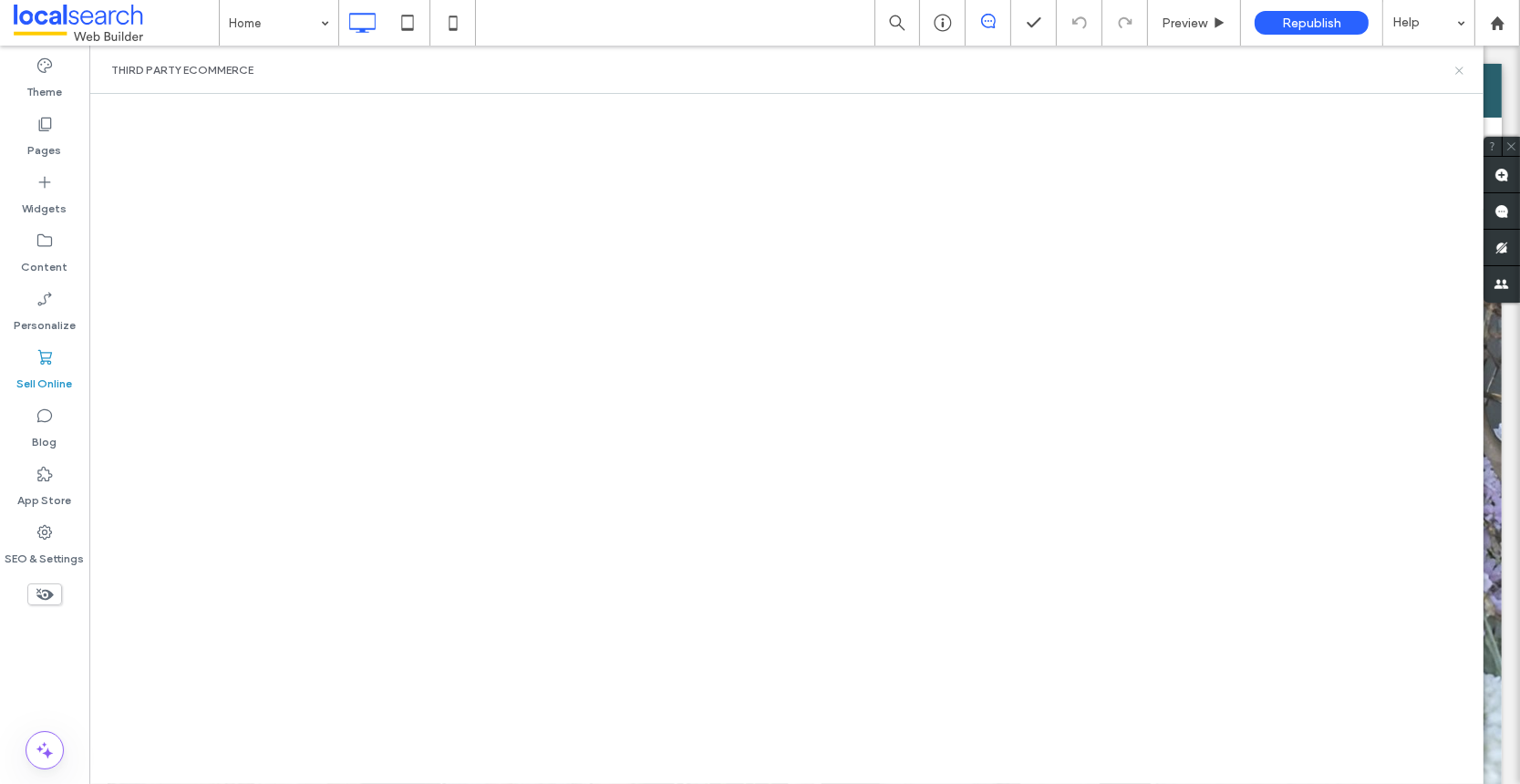
click at [1460, 69] on icon at bounding box center [1459, 70] width 13 height 13
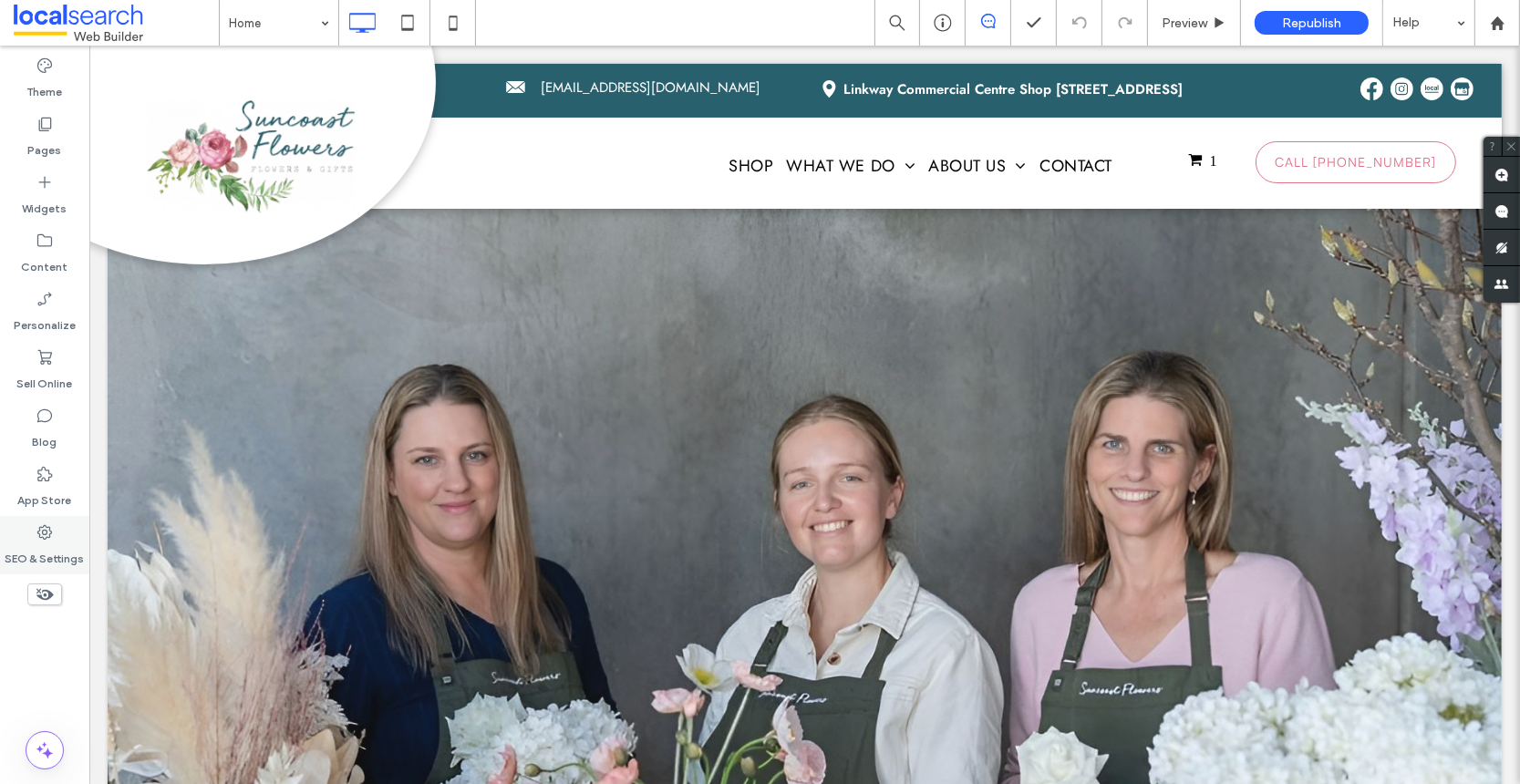
click at [35, 546] on label "SEO & Settings" at bounding box center [45, 554] width 79 height 26
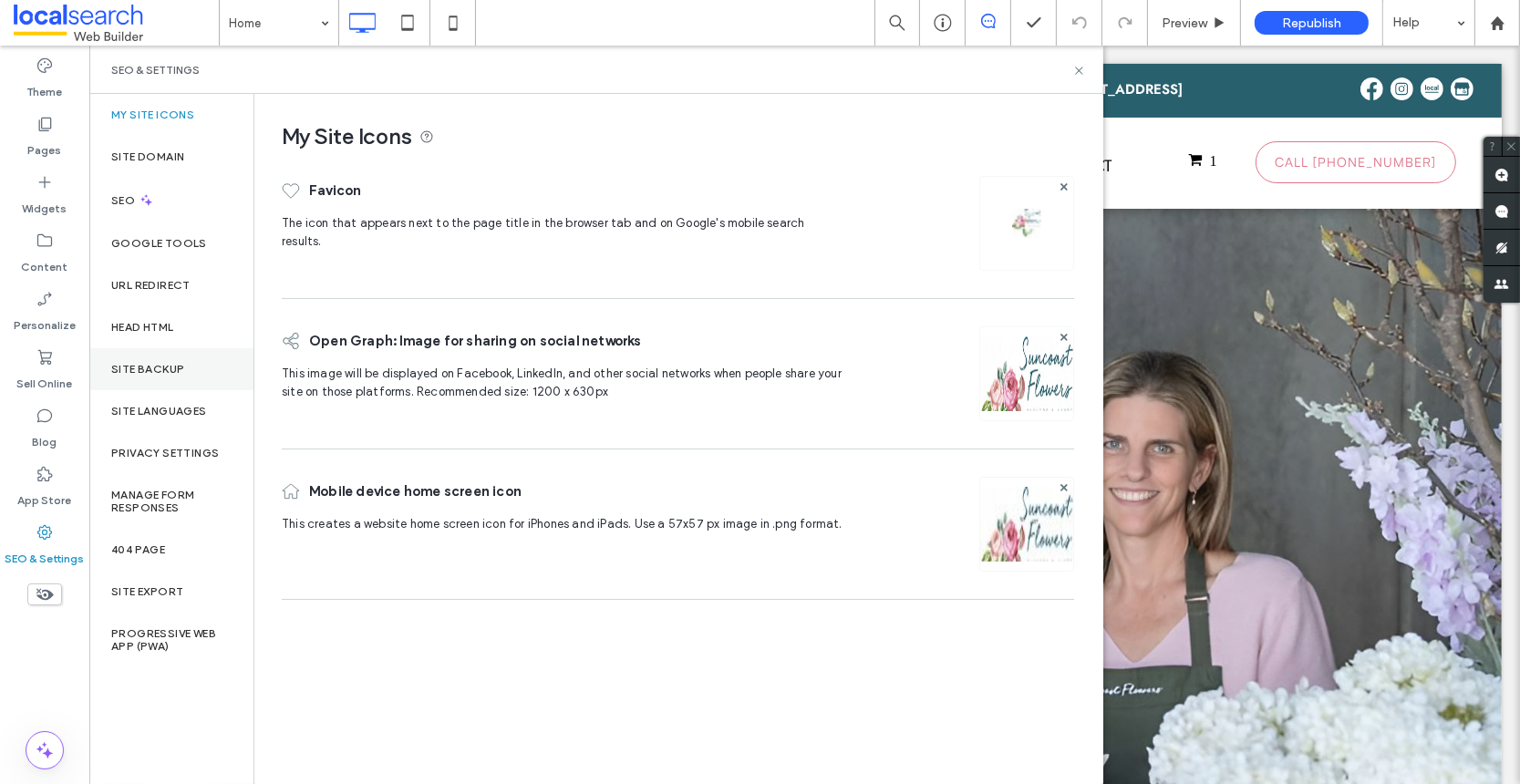
click at [168, 365] on label "Site Backup" at bounding box center [148, 368] width 73 height 12
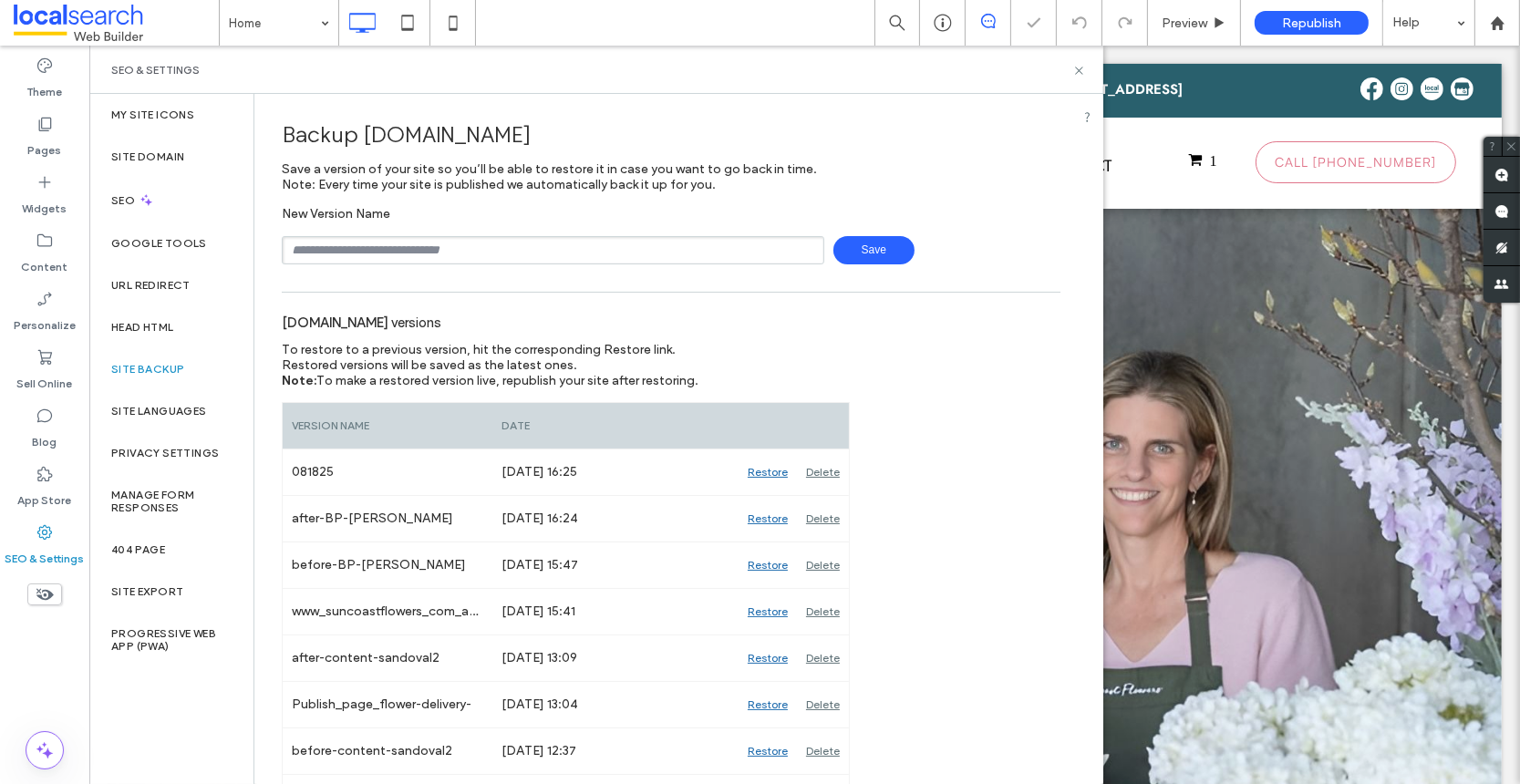
click at [469, 243] on input "text" at bounding box center [553, 250] width 543 height 29
type input "*"
type input "**********"
click at [871, 253] on span "Save" at bounding box center [874, 250] width 81 height 29
click at [49, 491] on label "App Store" at bounding box center [45, 496] width 54 height 26
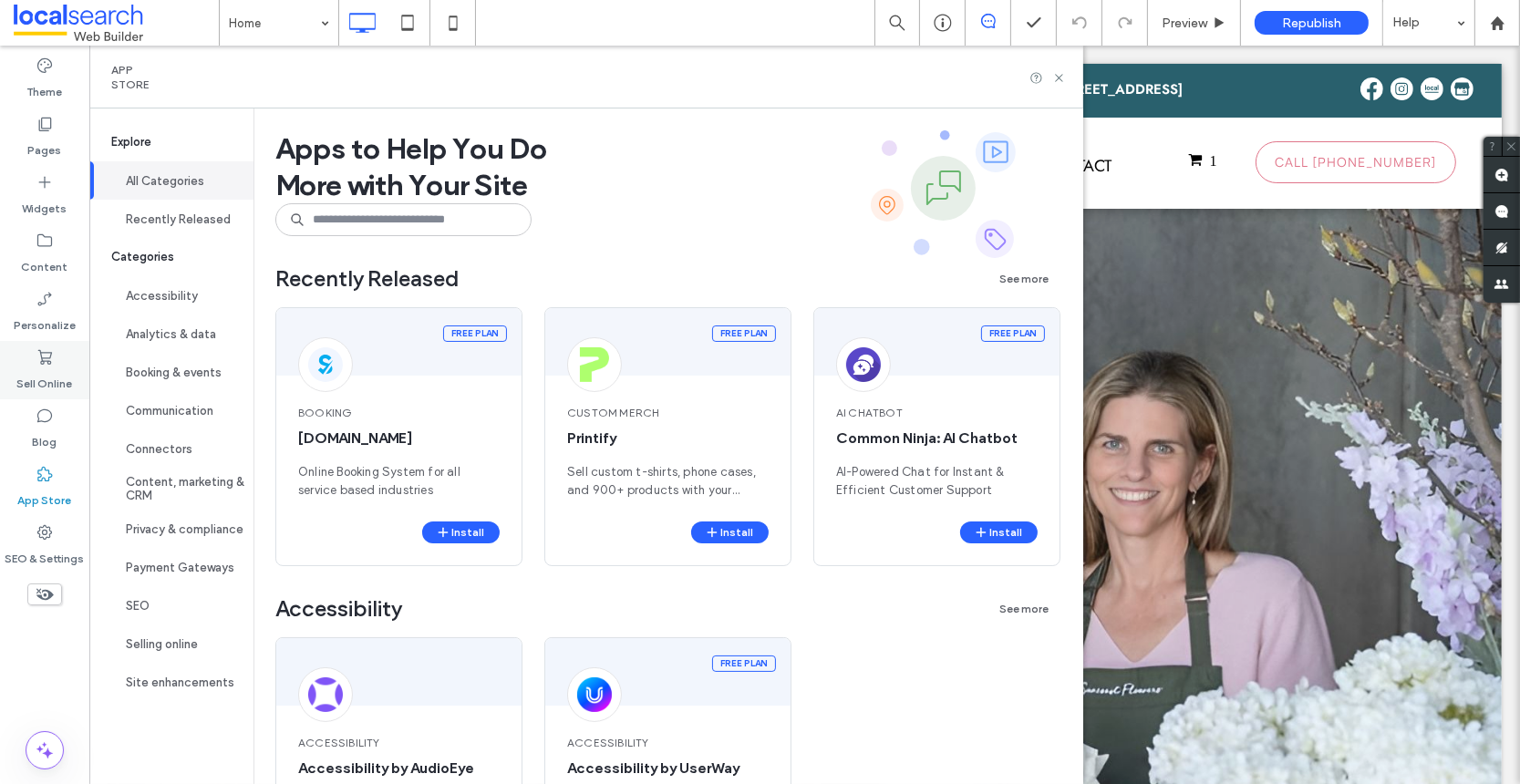
click at [46, 359] on icon at bounding box center [44, 357] width 18 height 18
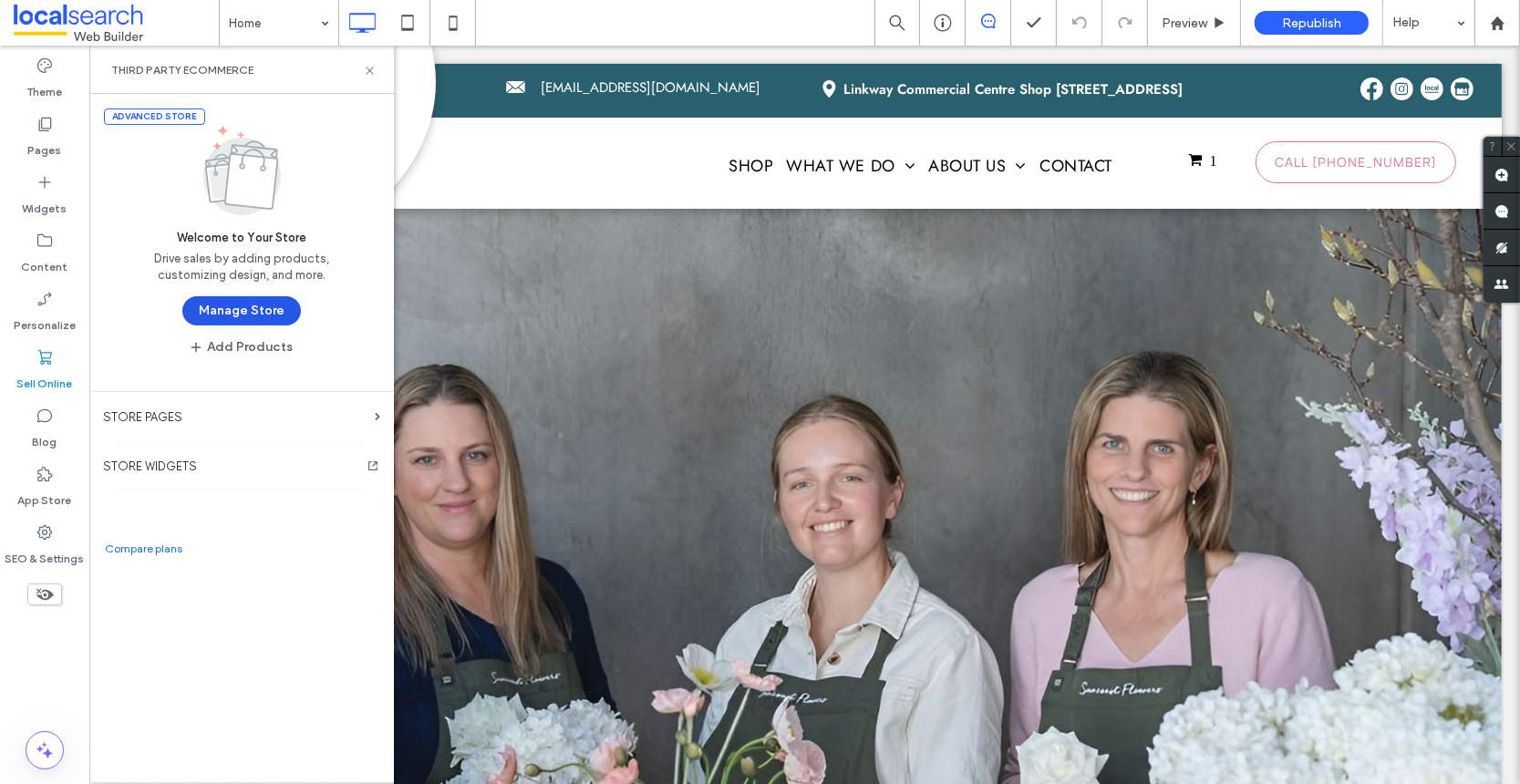
click at [229, 311] on button "Manage Store" at bounding box center [242, 310] width 119 height 29
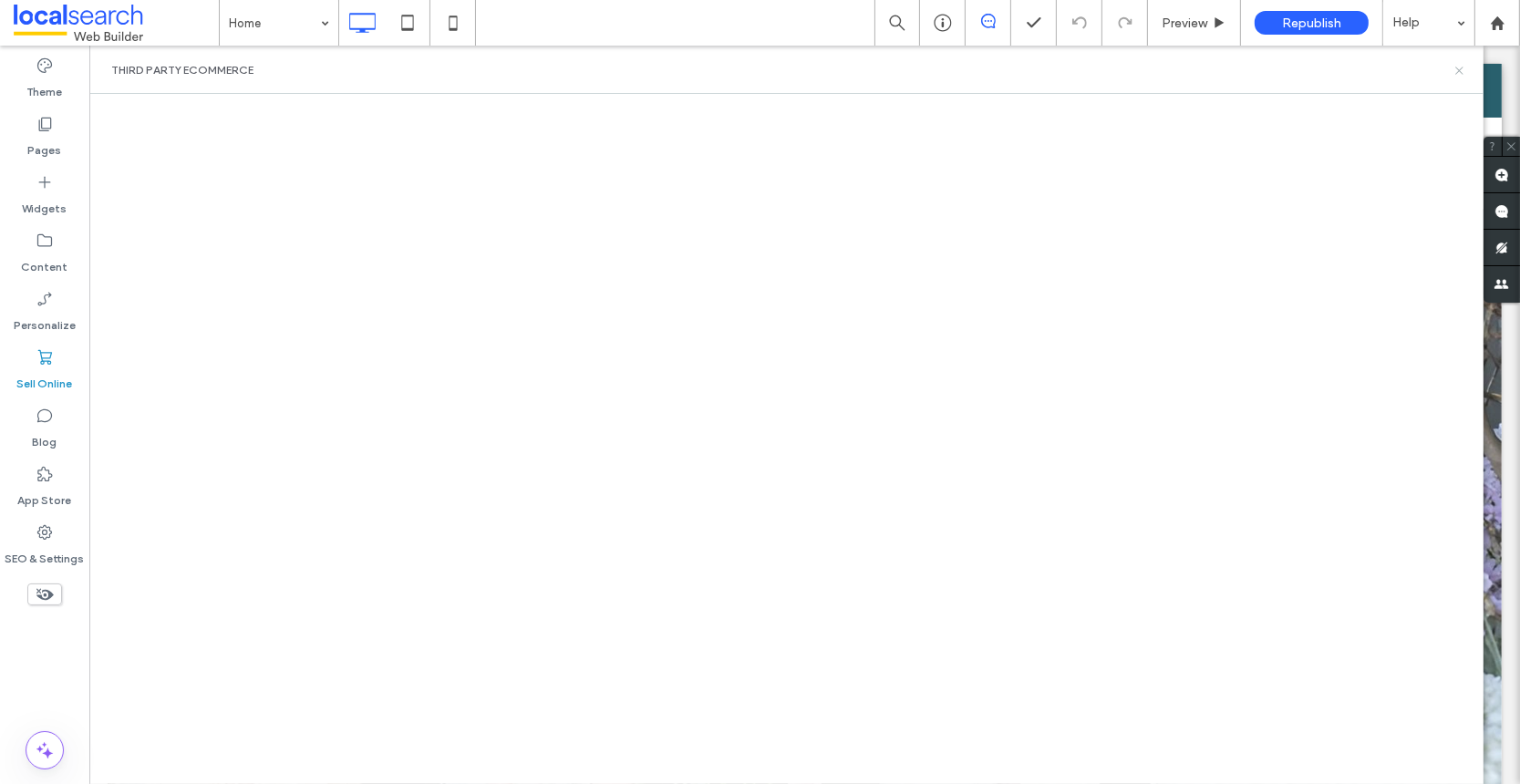
click at [1460, 69] on icon at bounding box center [1459, 70] width 13 height 13
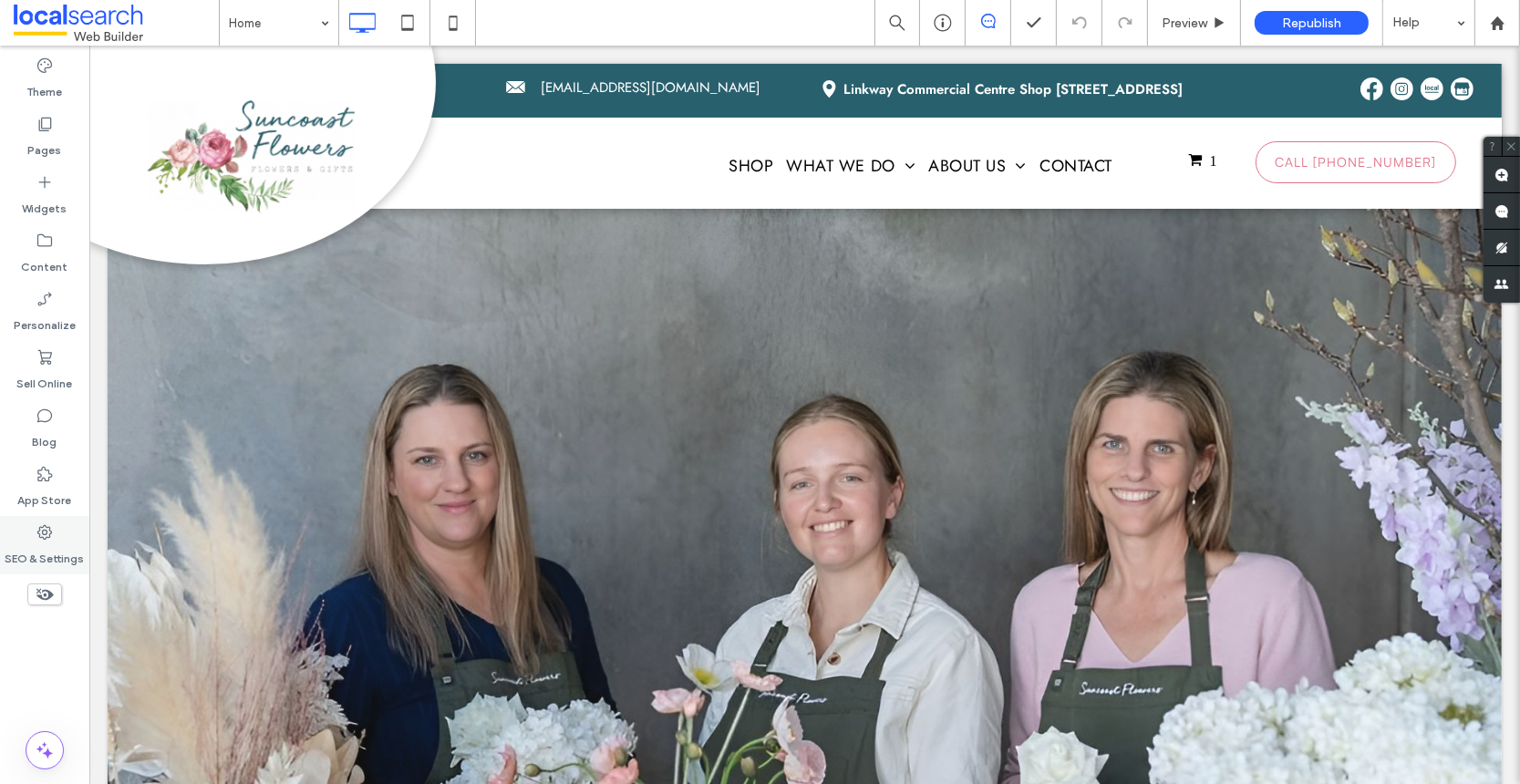
click at [37, 538] on icon at bounding box center [44, 532] width 18 height 18
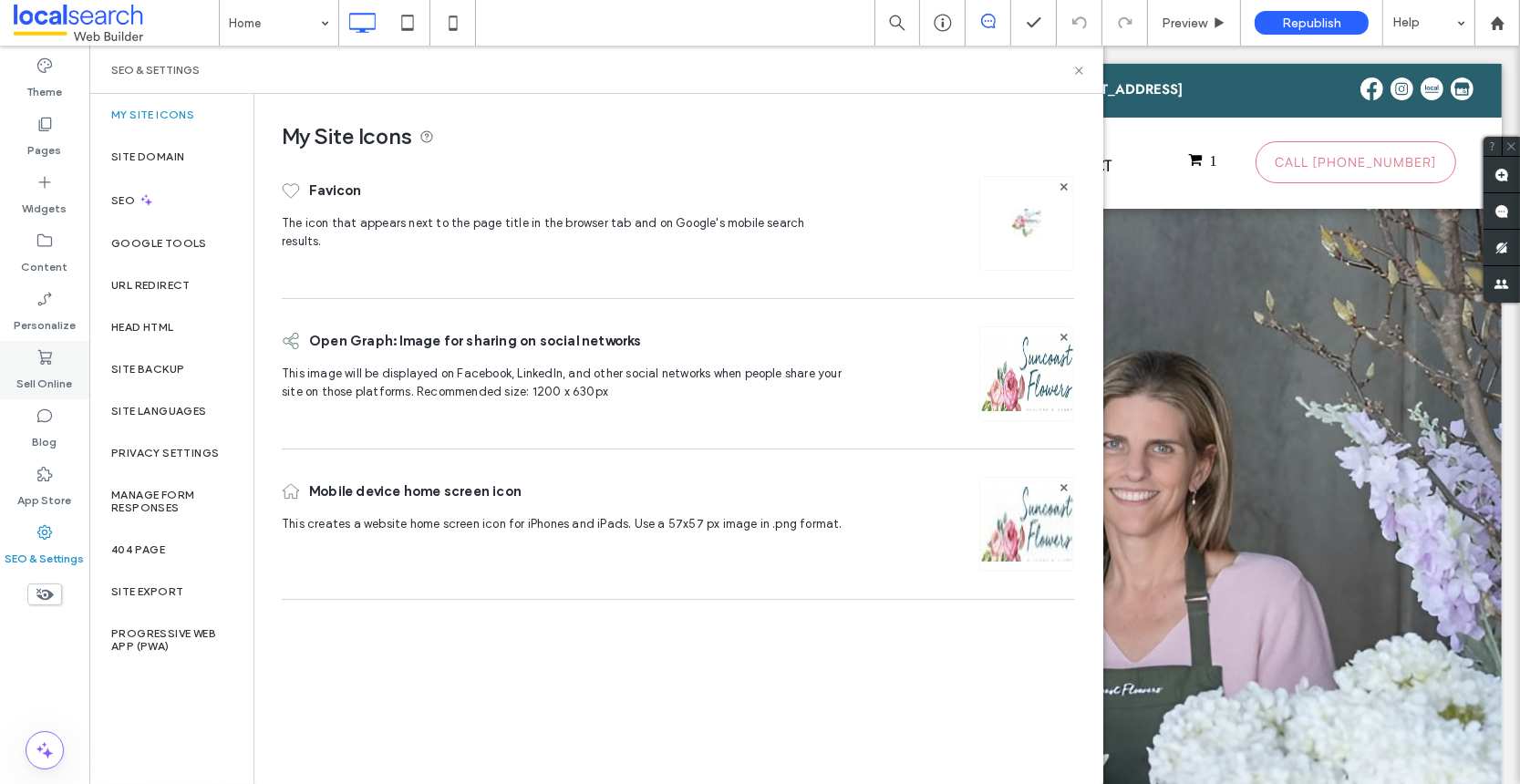
click at [46, 358] on icon at bounding box center [44, 357] width 18 height 18
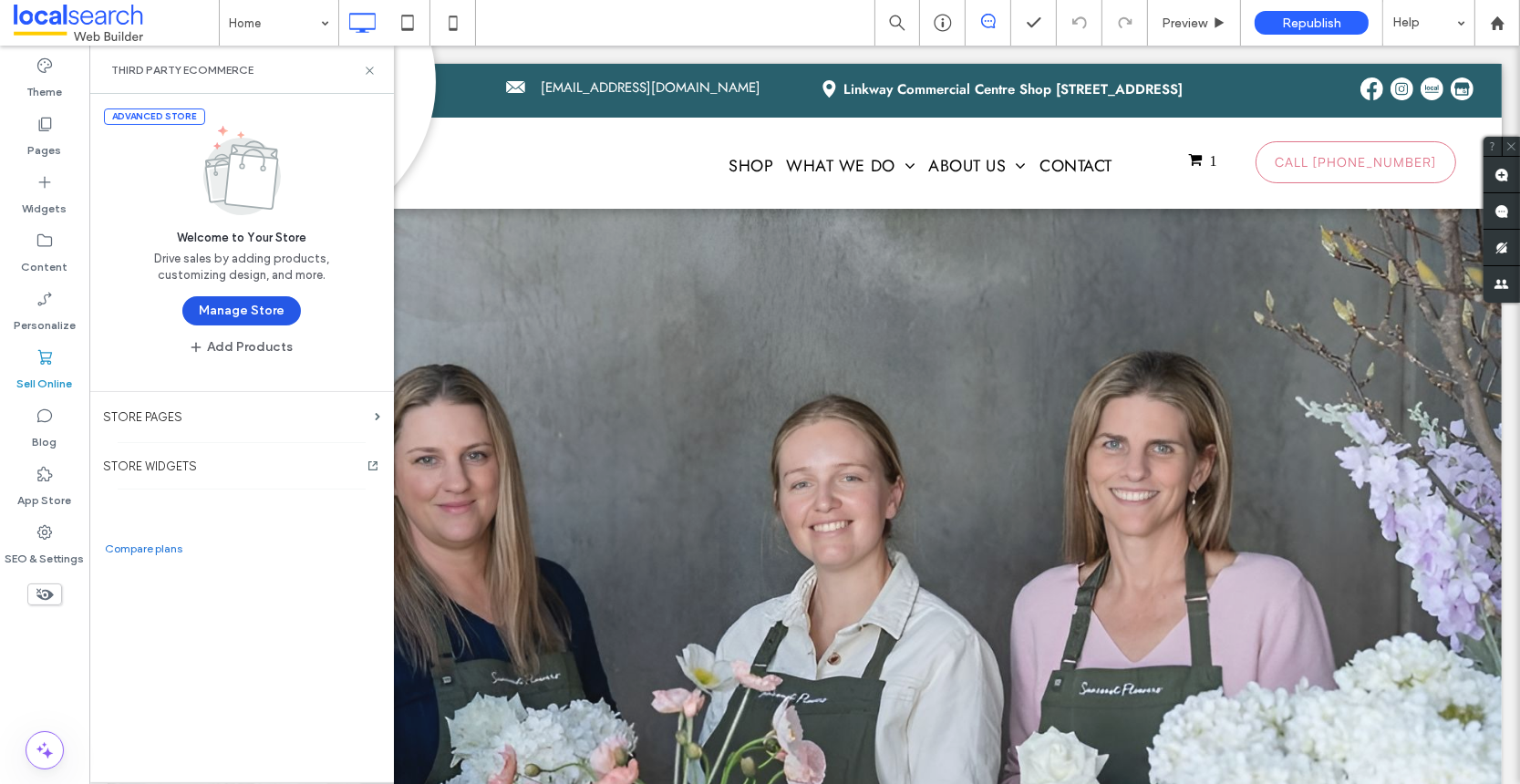
click at [247, 317] on button "Manage Store" at bounding box center [242, 310] width 119 height 29
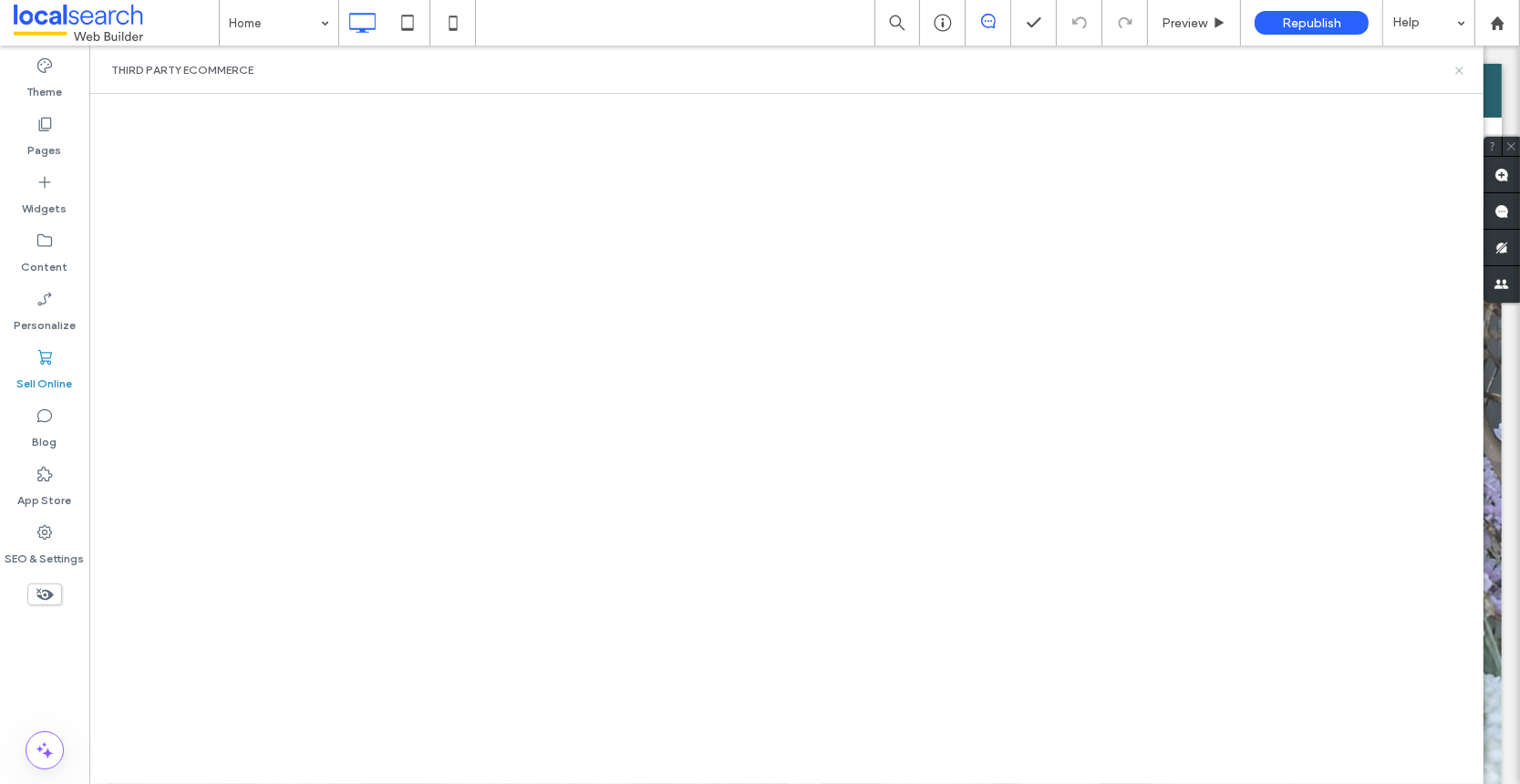
click at [1456, 72] on use at bounding box center [1459, 70] width 8 height 8
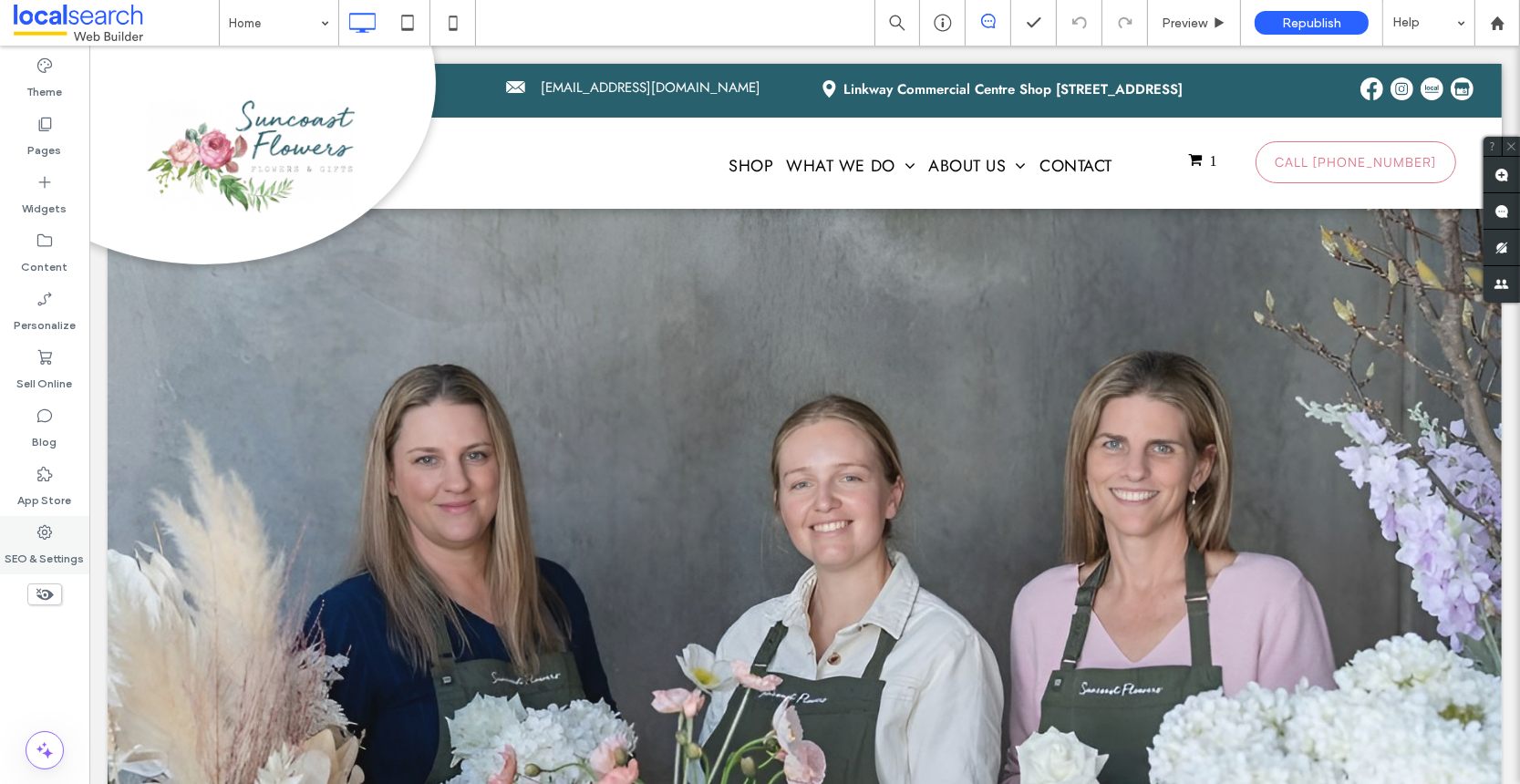
click at [38, 538] on icon at bounding box center [44, 532] width 18 height 18
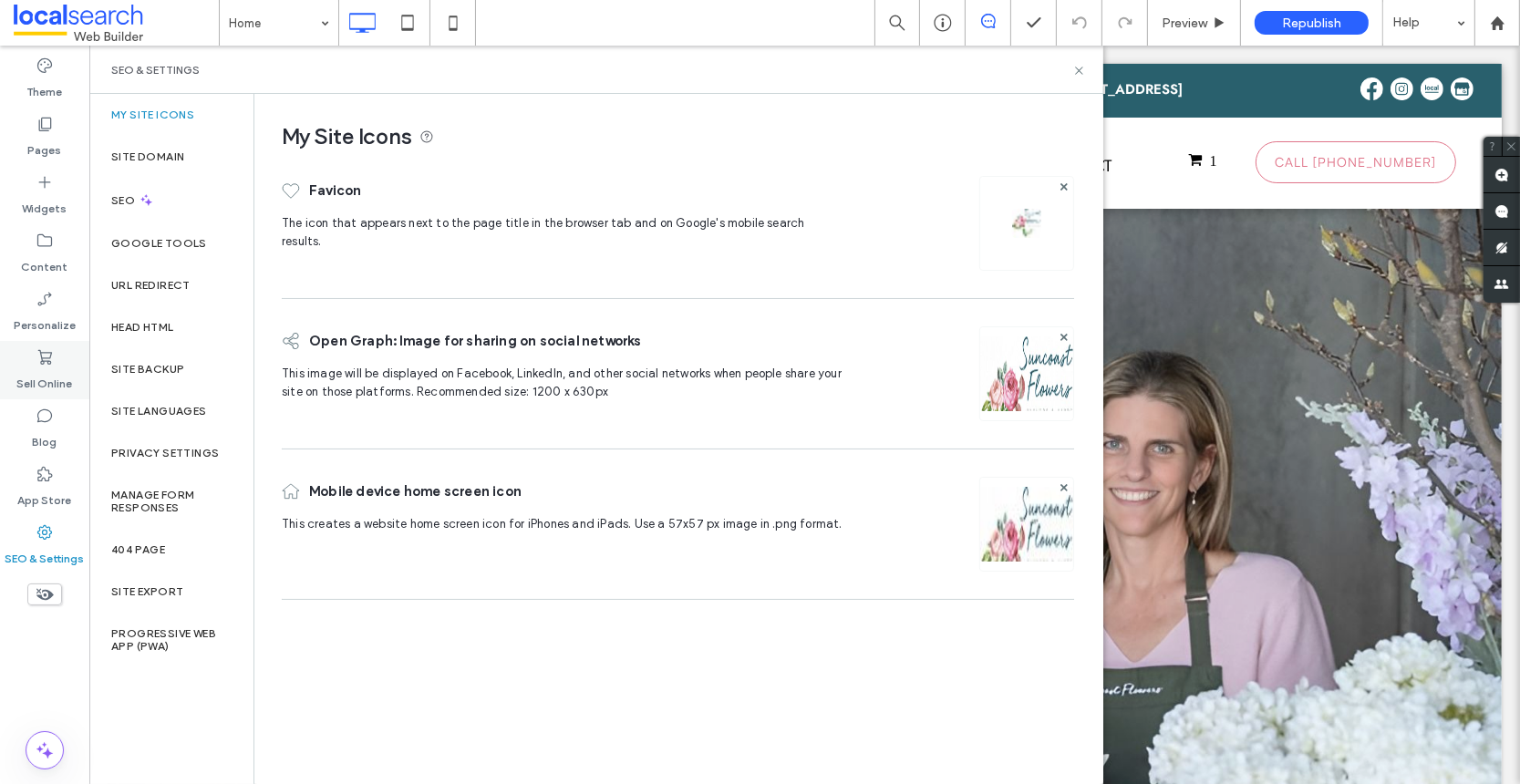
click at [62, 378] on label "Sell Online" at bounding box center [45, 379] width 55 height 26
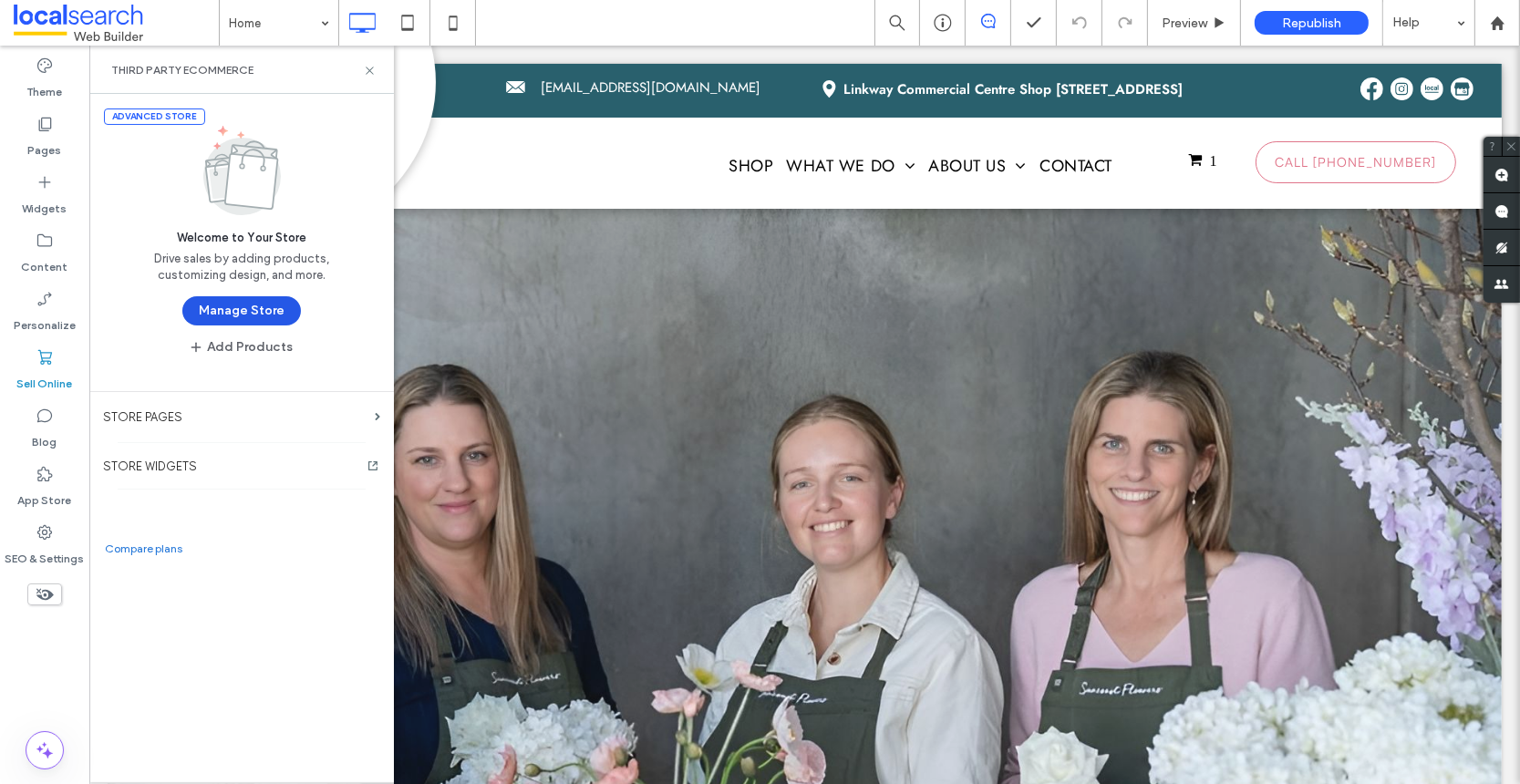
click at [238, 305] on button "Manage Store" at bounding box center [242, 310] width 119 height 29
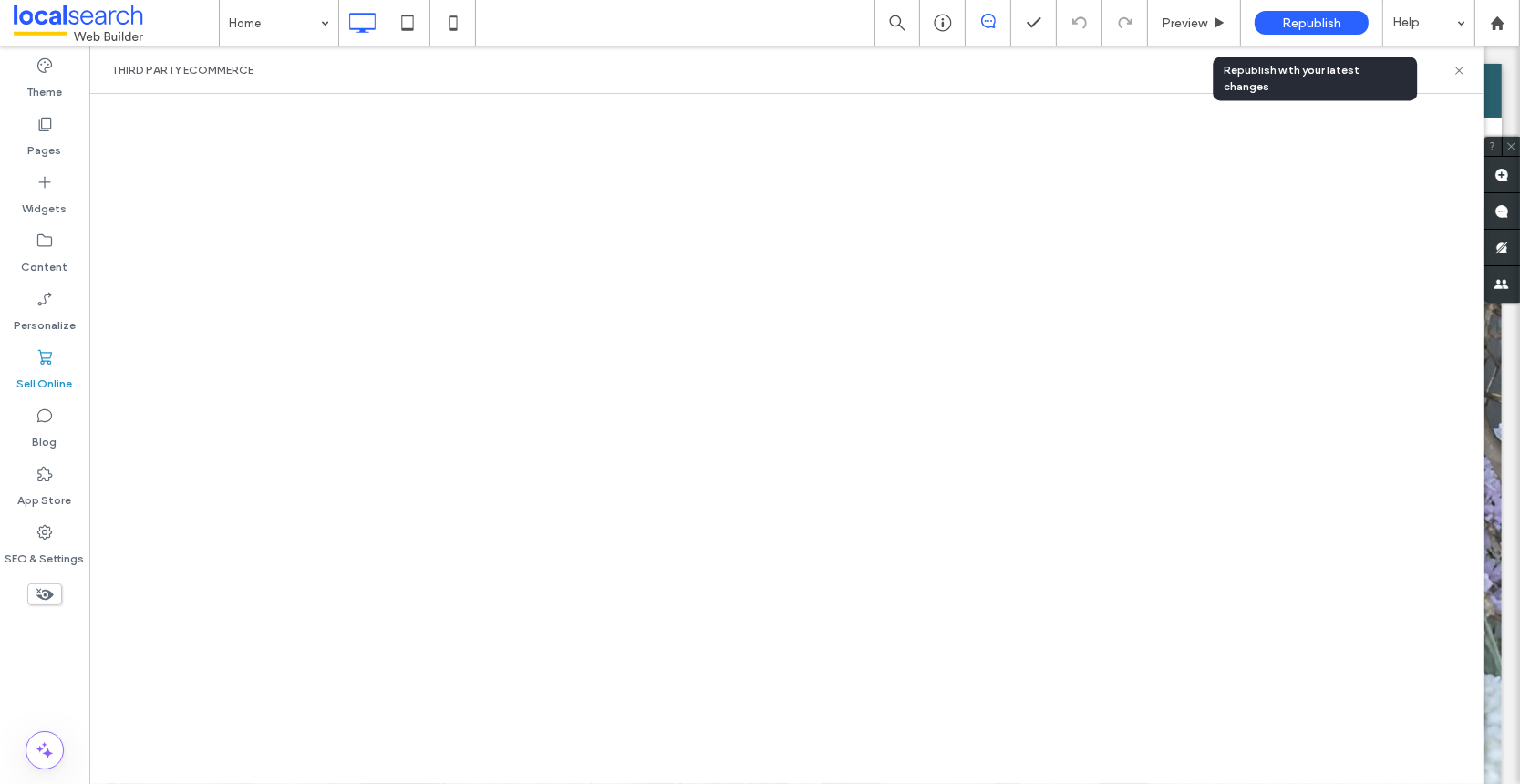
click at [1321, 19] on span "Republish" at bounding box center [1312, 23] width 59 height 15
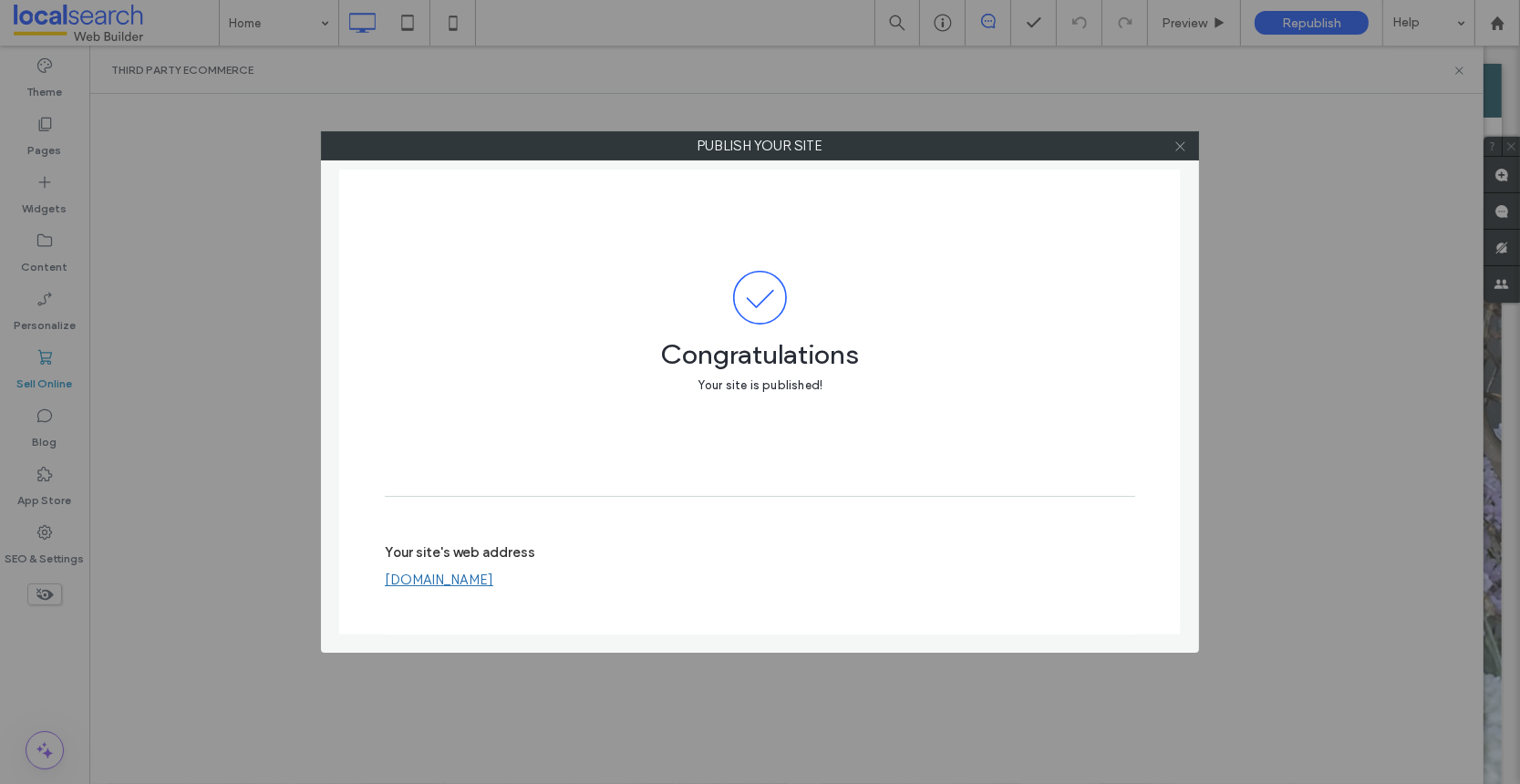
click at [1182, 146] on icon at bounding box center [1180, 147] width 13 height 13
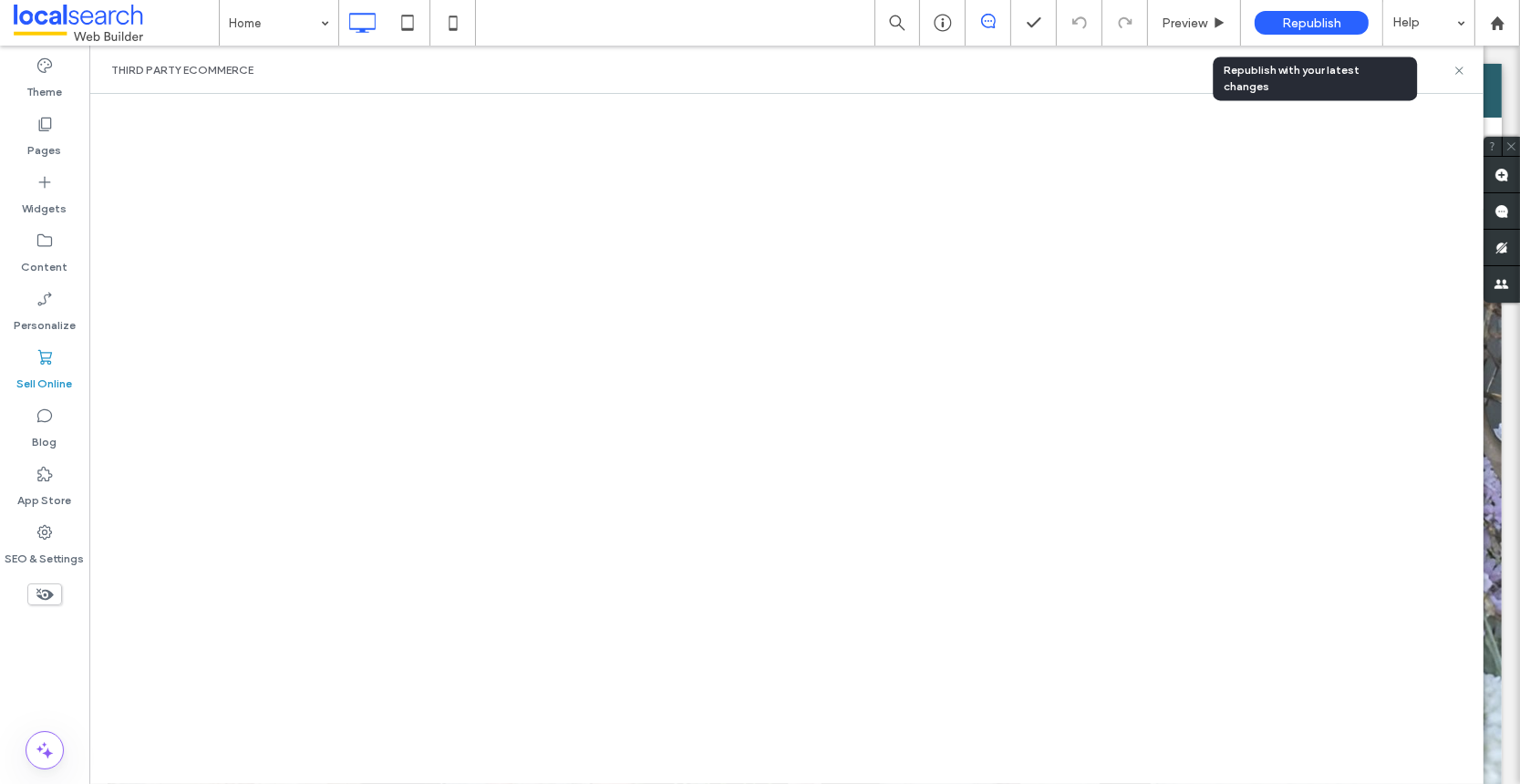
click at [1308, 20] on span "Republish" at bounding box center [1312, 23] width 59 height 15
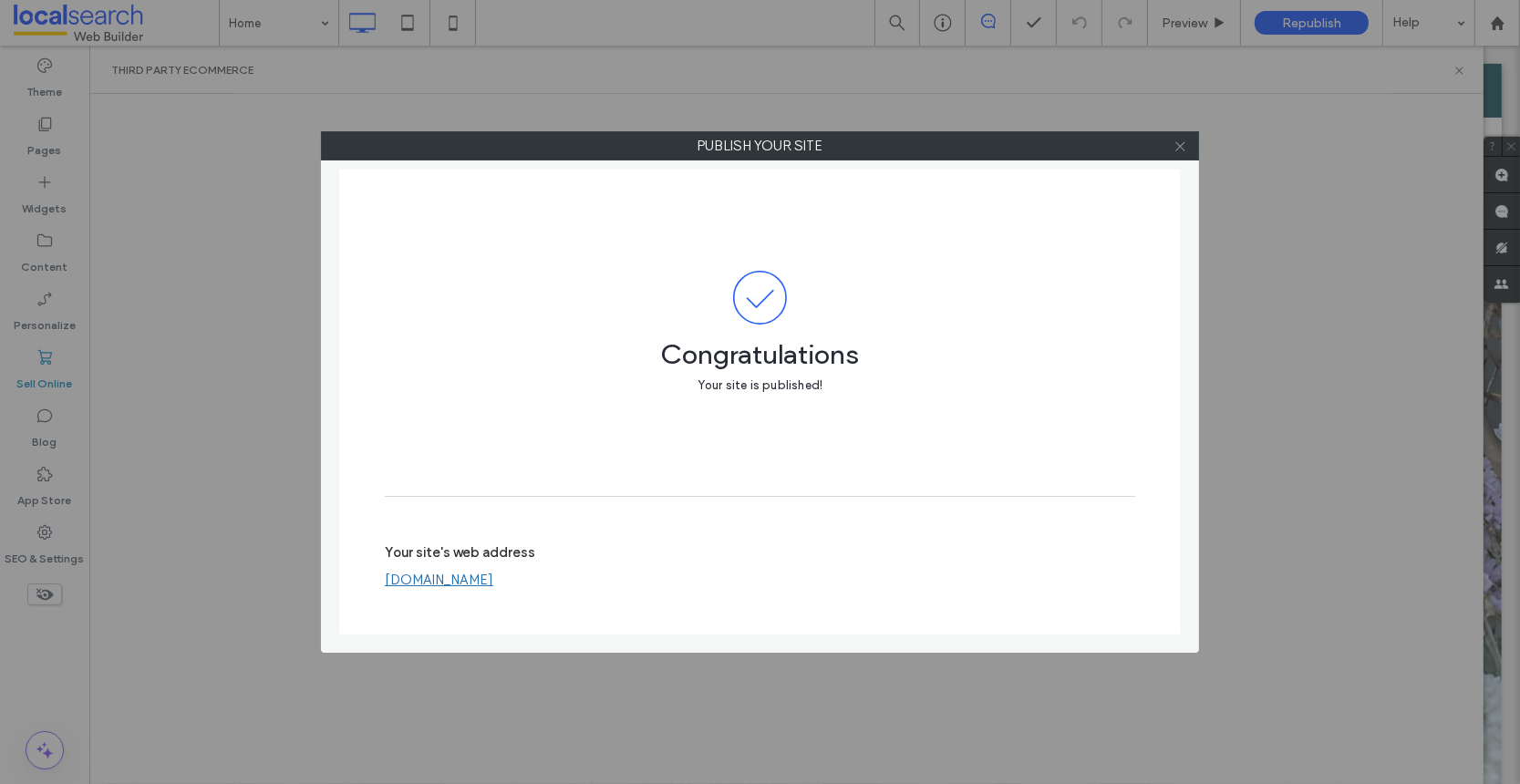
click at [1184, 146] on icon at bounding box center [1180, 147] width 13 height 13
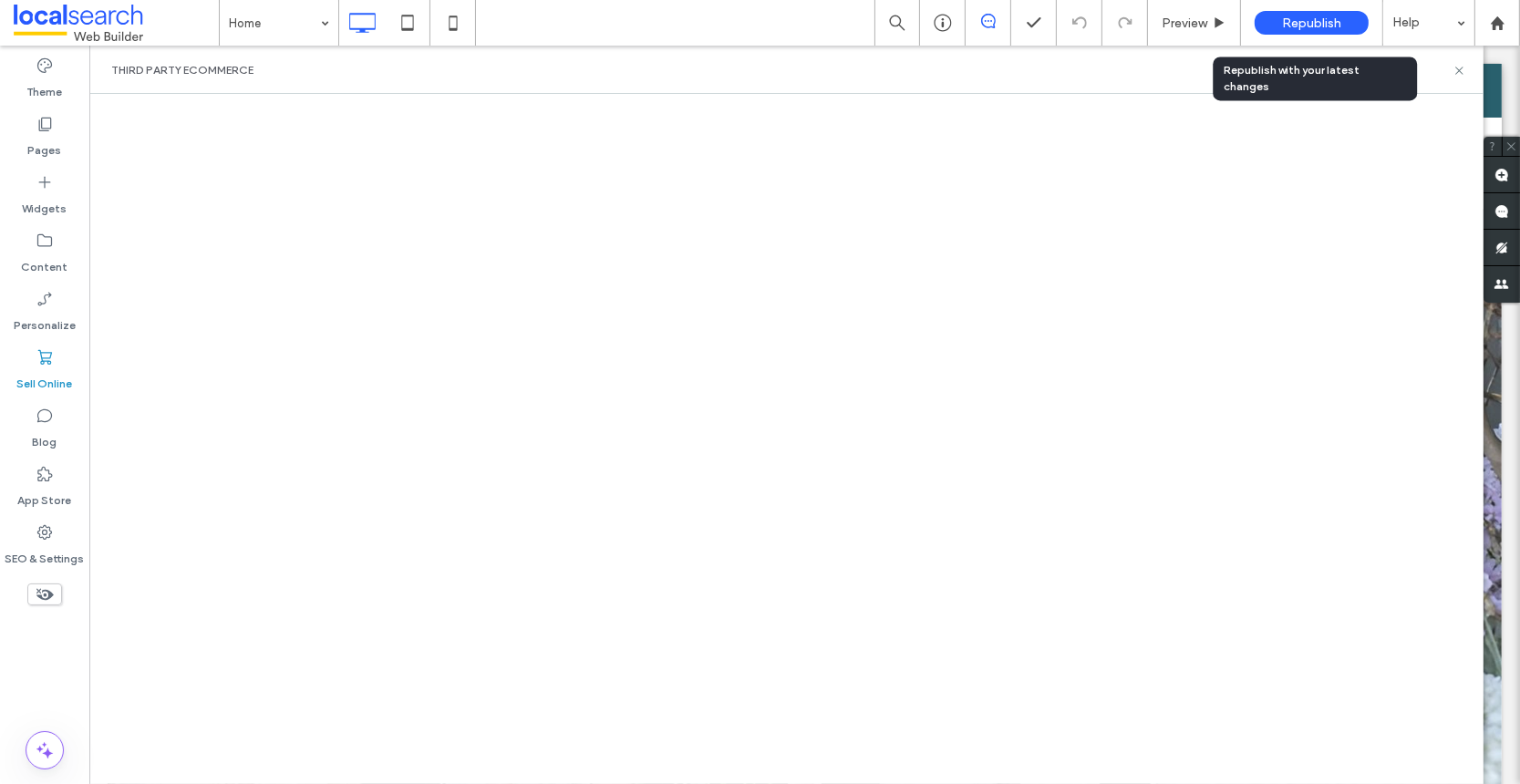
click at [1322, 26] on span "Republish" at bounding box center [1312, 23] width 59 height 15
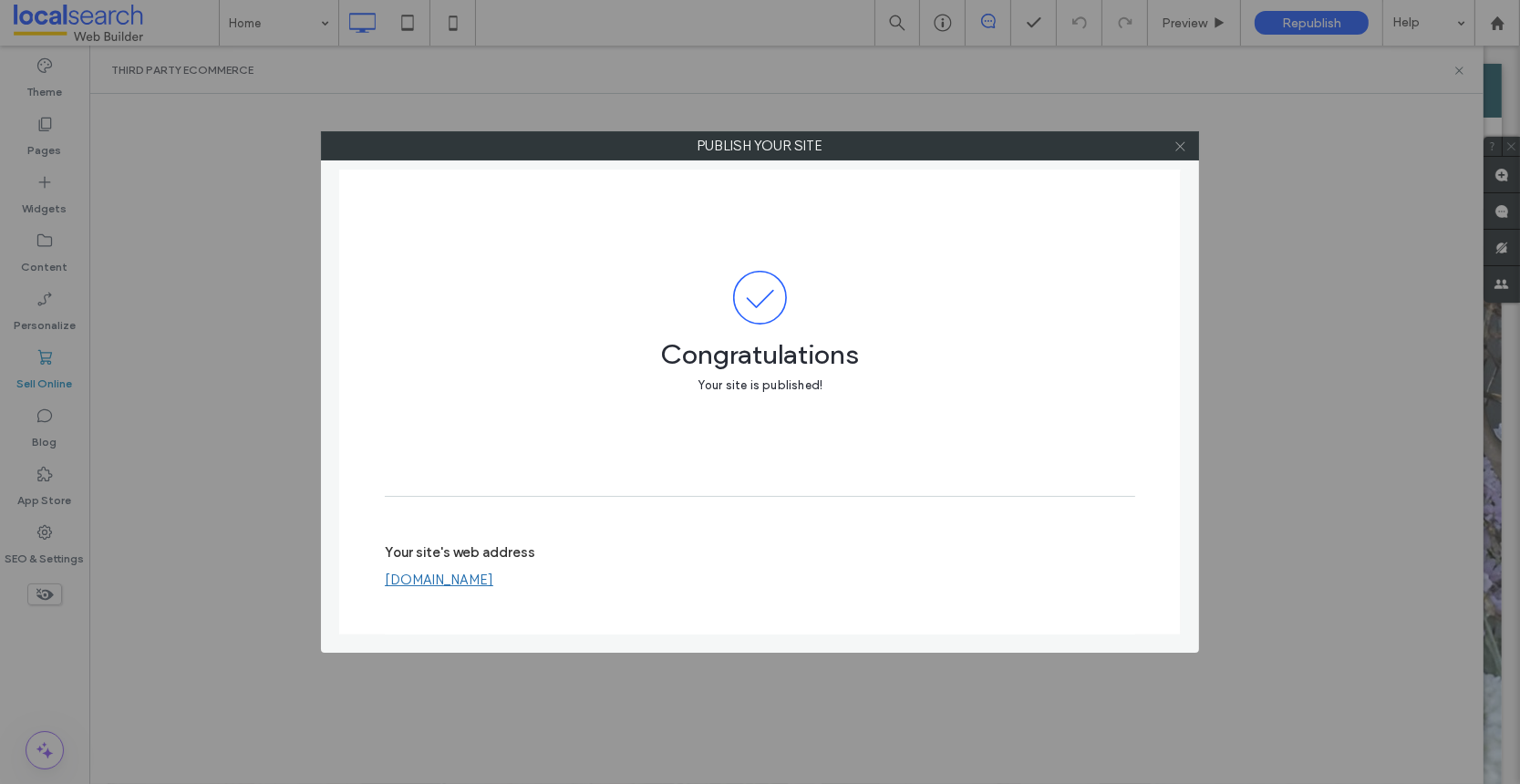
click at [1179, 146] on icon at bounding box center [1180, 147] width 13 height 13
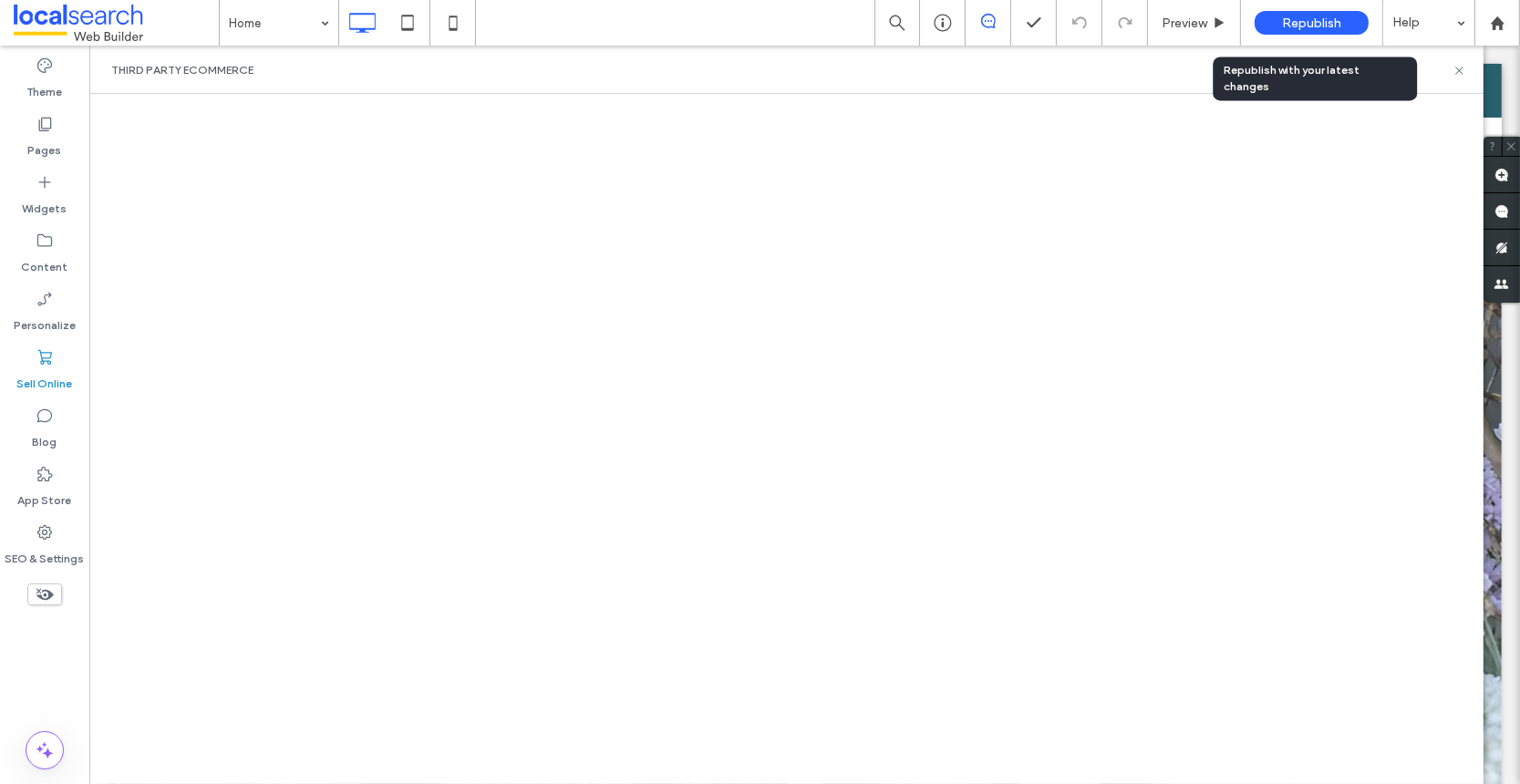
click at [1310, 27] on span "Republish" at bounding box center [1312, 23] width 59 height 15
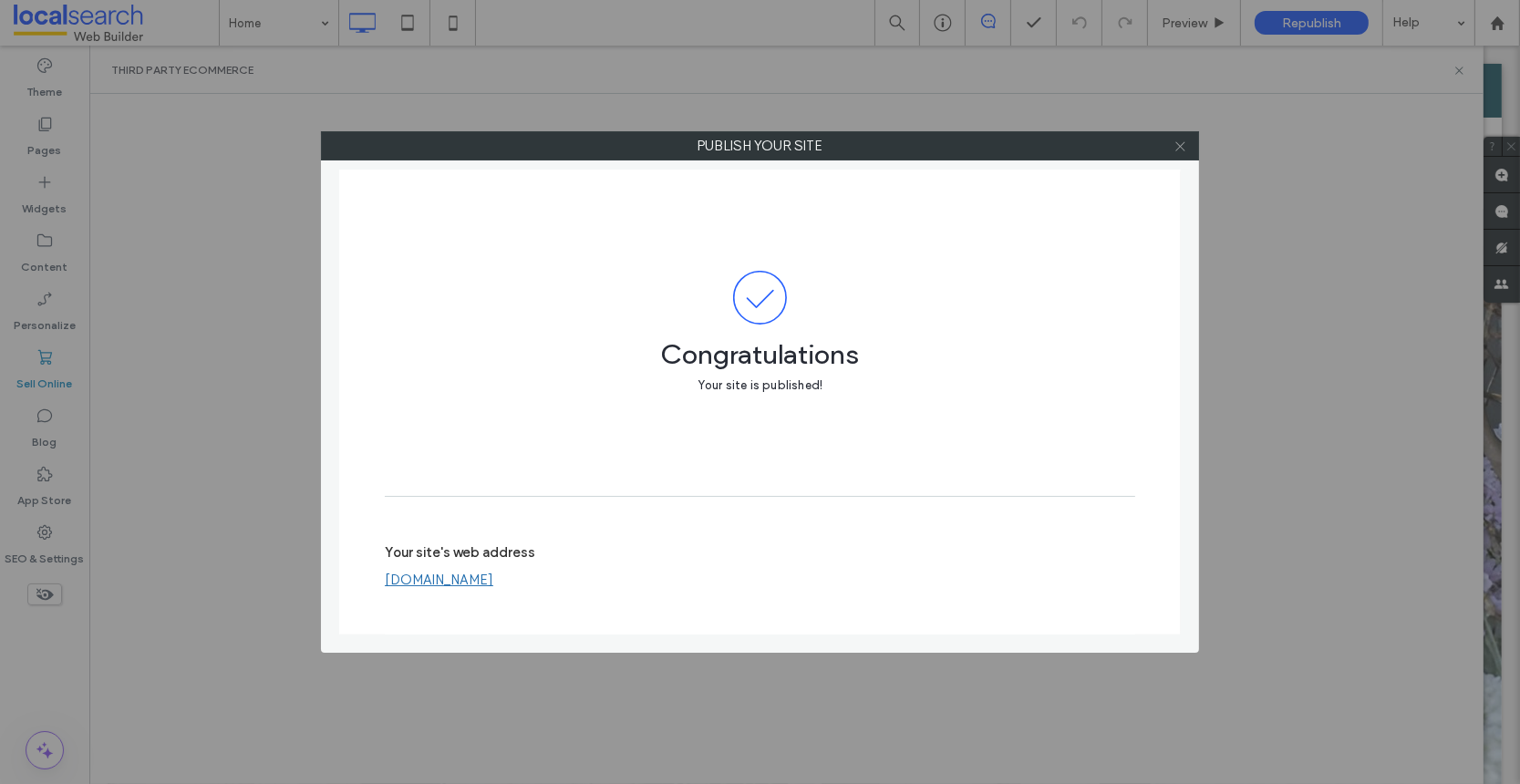
click at [1178, 143] on icon at bounding box center [1180, 147] width 13 height 13
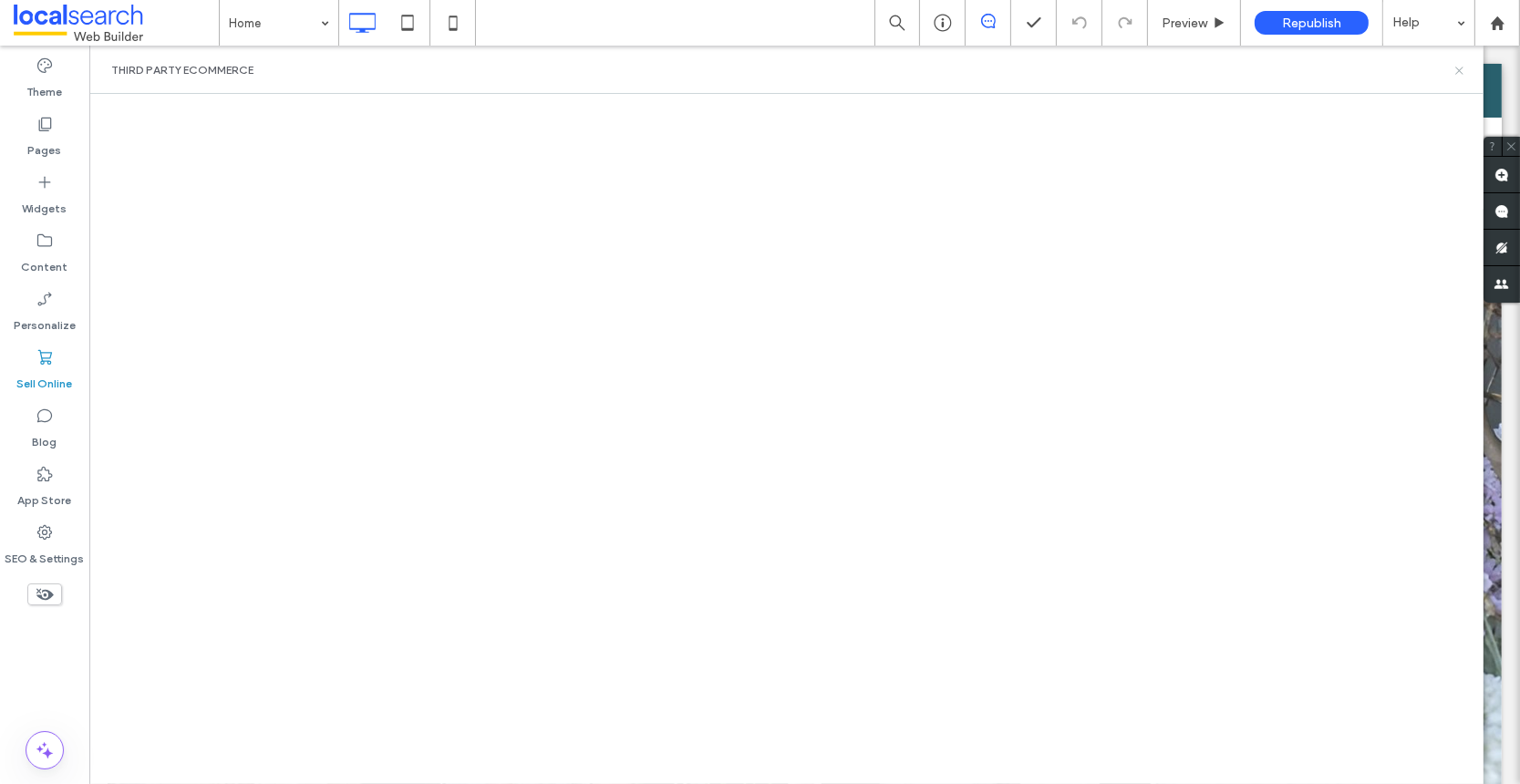
click at [1458, 69] on use at bounding box center [1459, 70] width 8 height 8
click at [1457, 69] on div "Click To Paste" at bounding box center [1385, 93] width 232 height 49
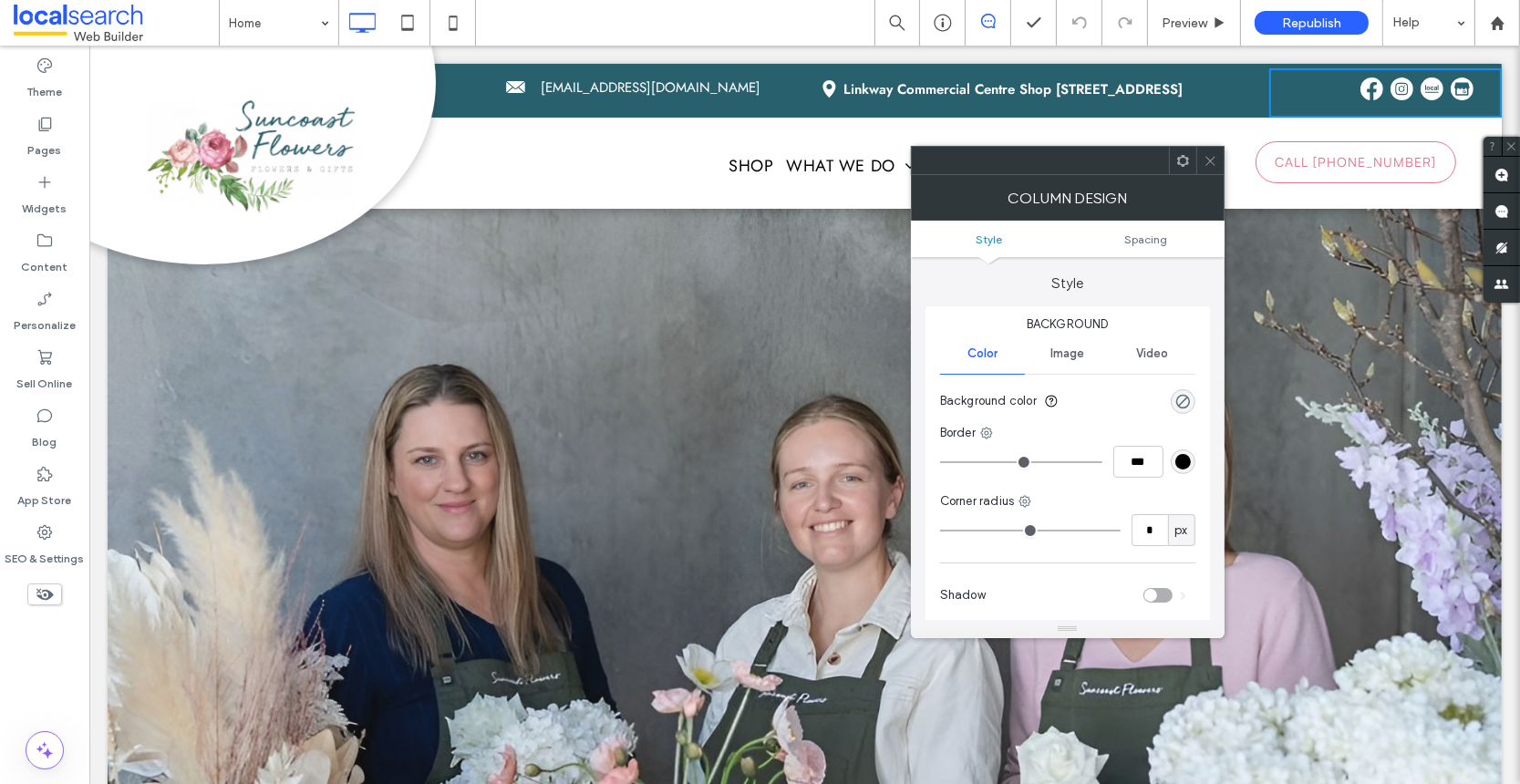
click at [1211, 162] on use at bounding box center [1211, 161] width 10 height 10
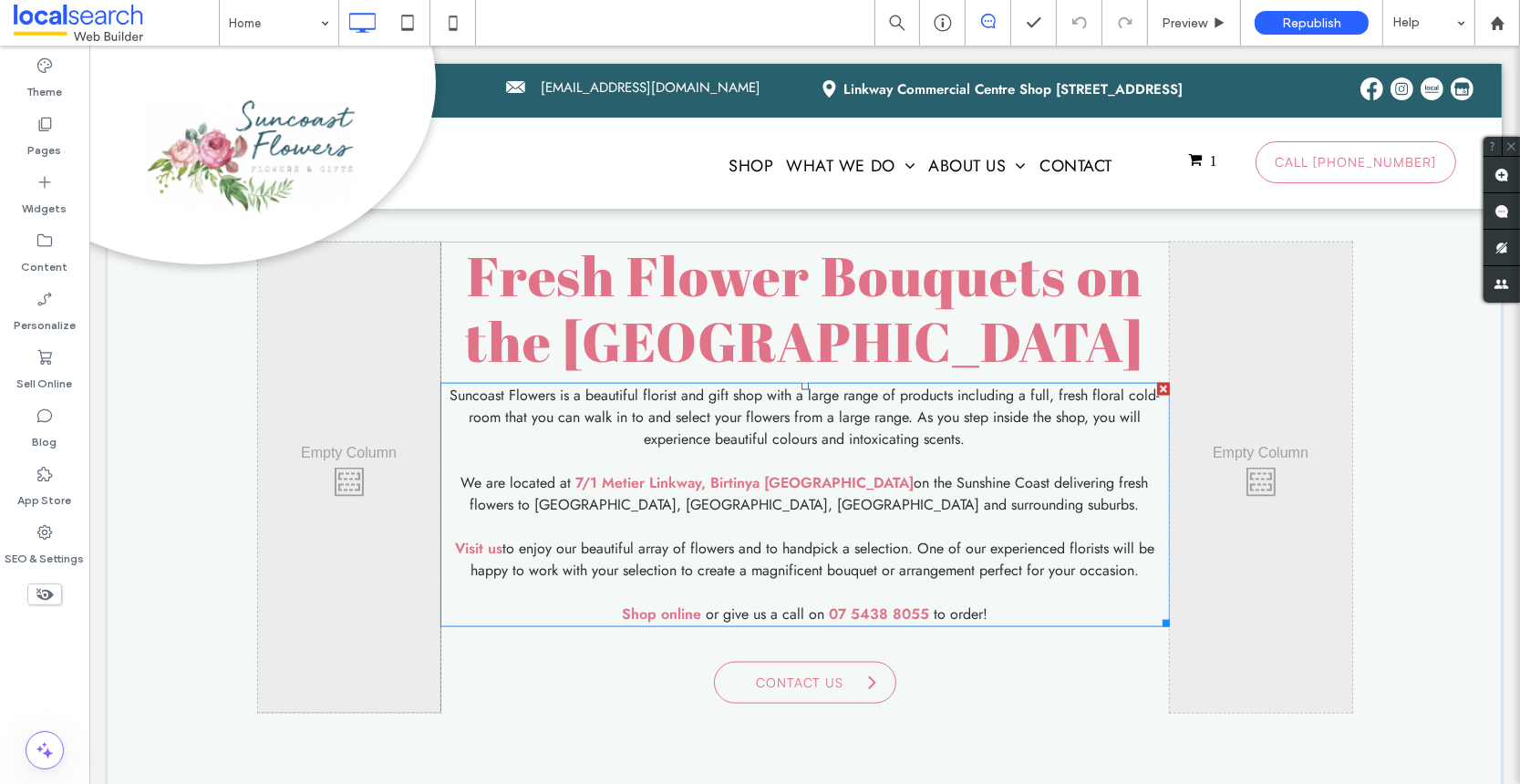
scroll to position [2762, 0]
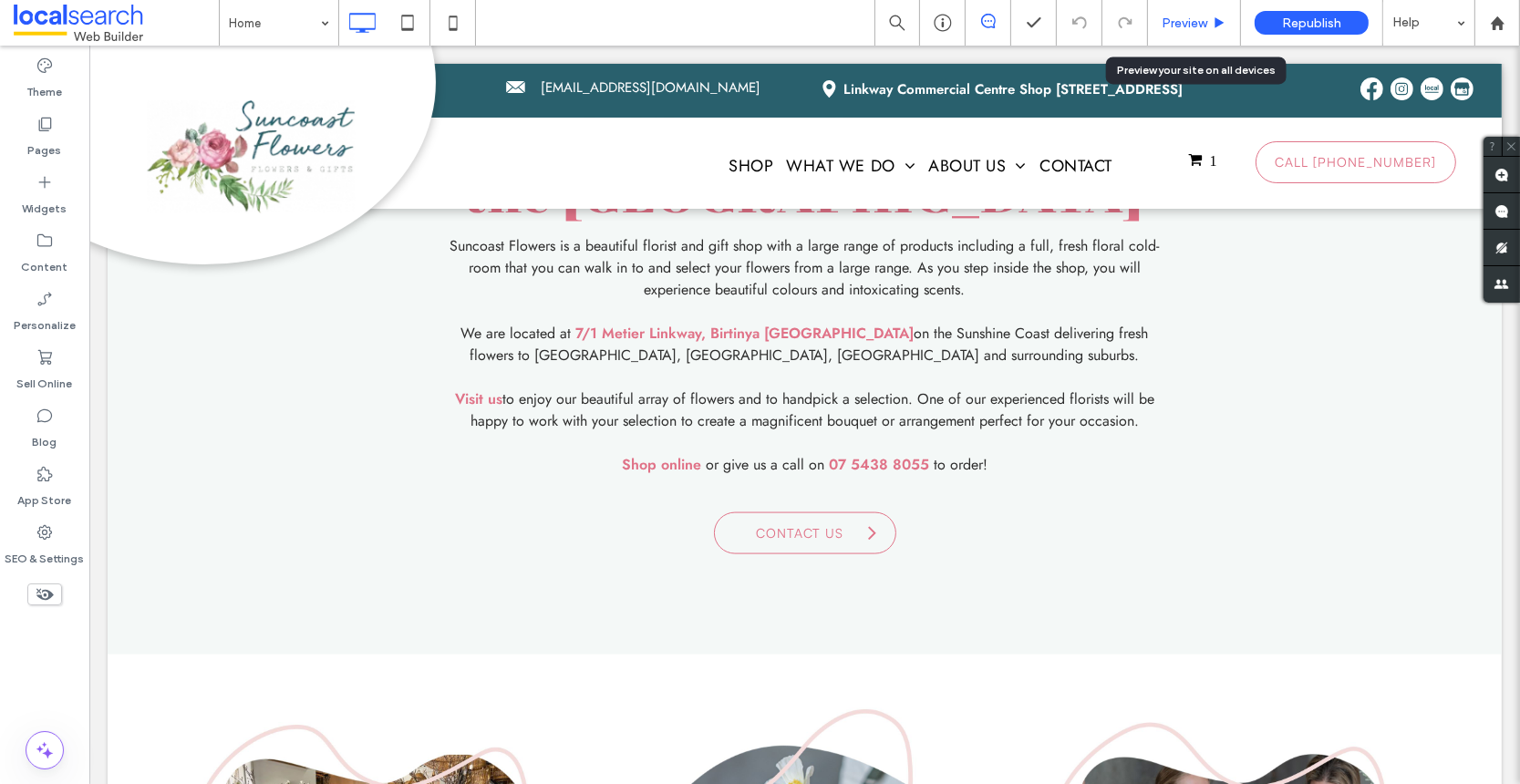
click at [1190, 16] on span "Preview" at bounding box center [1185, 23] width 46 height 15
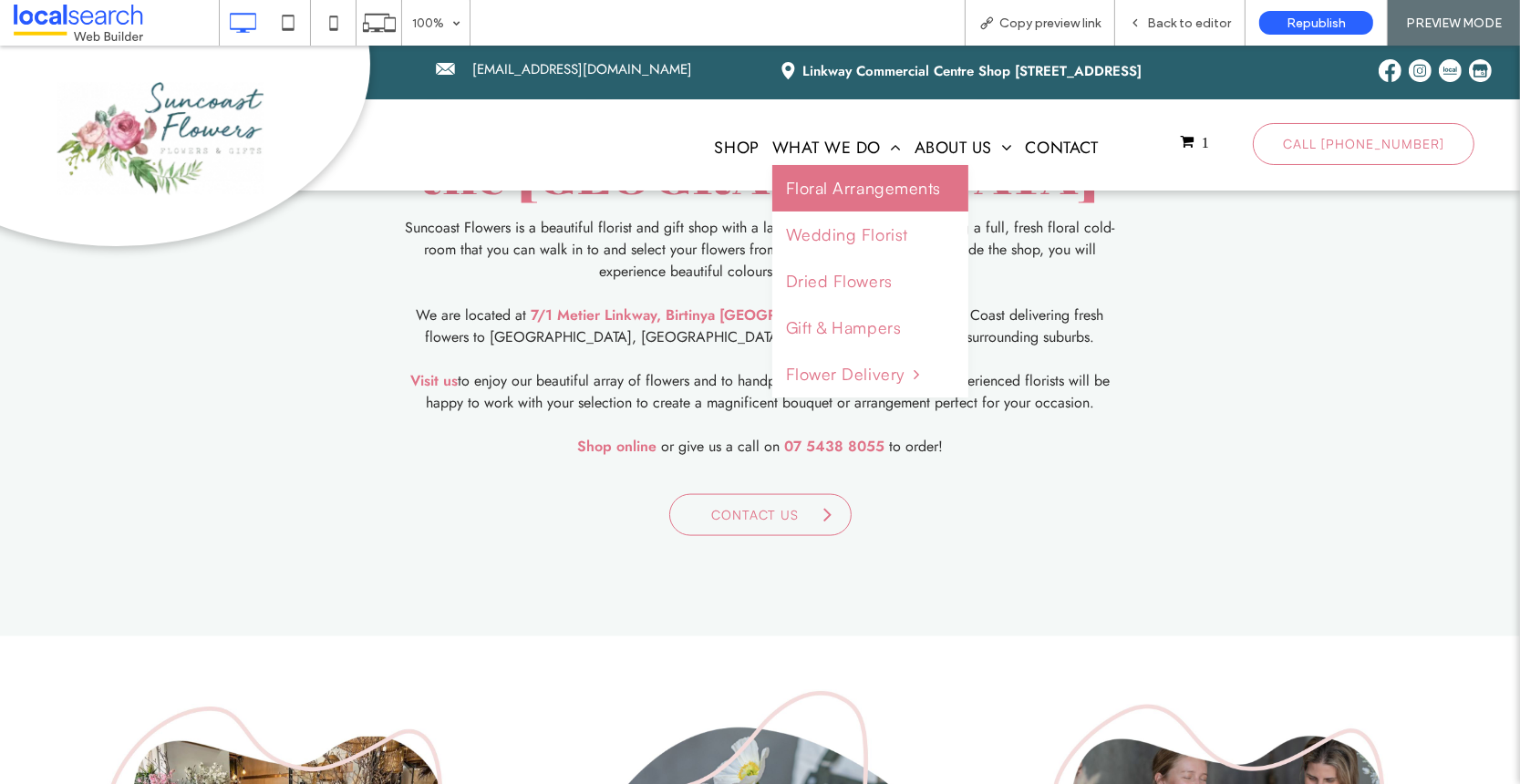
click at [815, 181] on span "Floral Arrangements" at bounding box center [863, 188] width 155 height 25
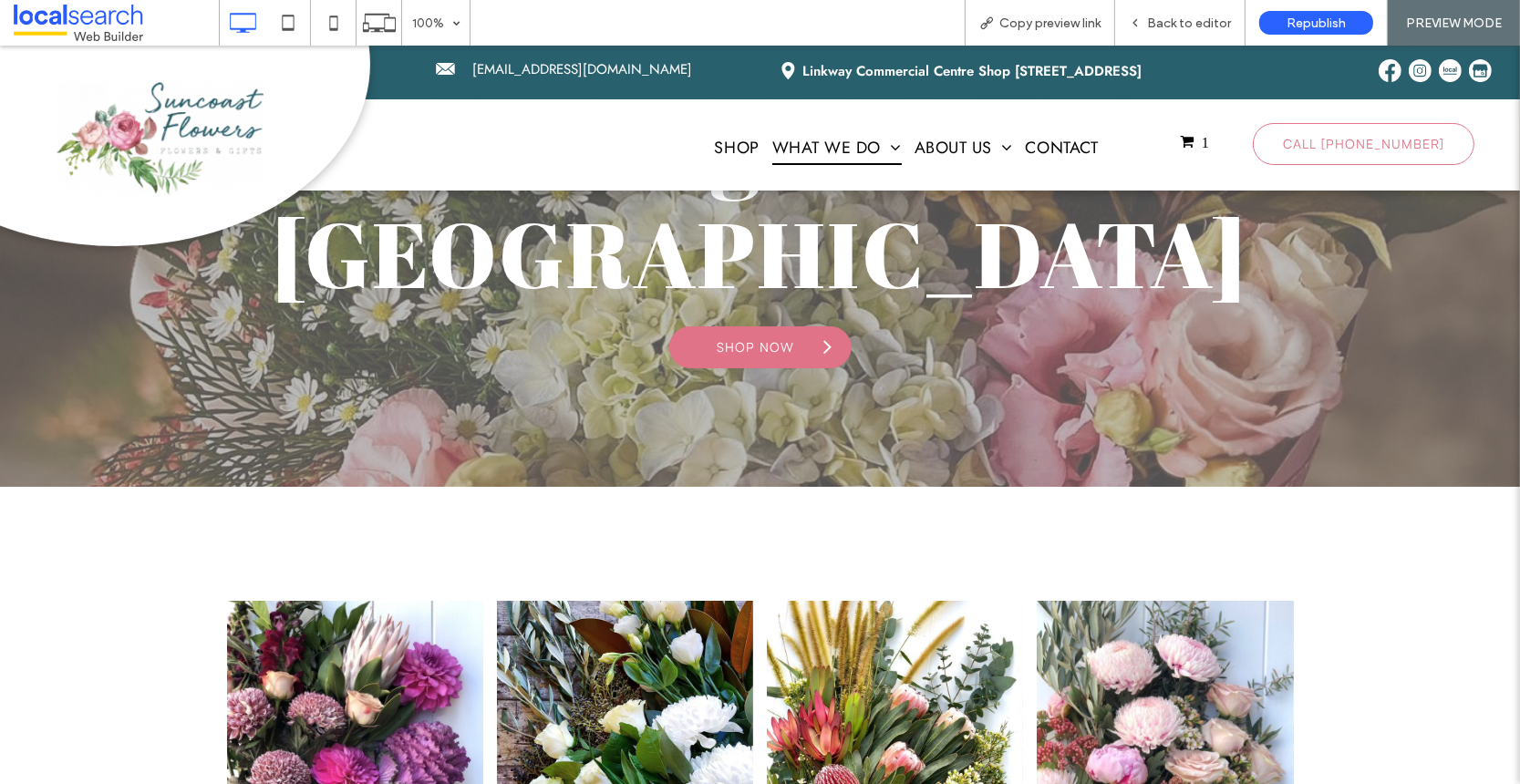
scroll to position [618, 0]
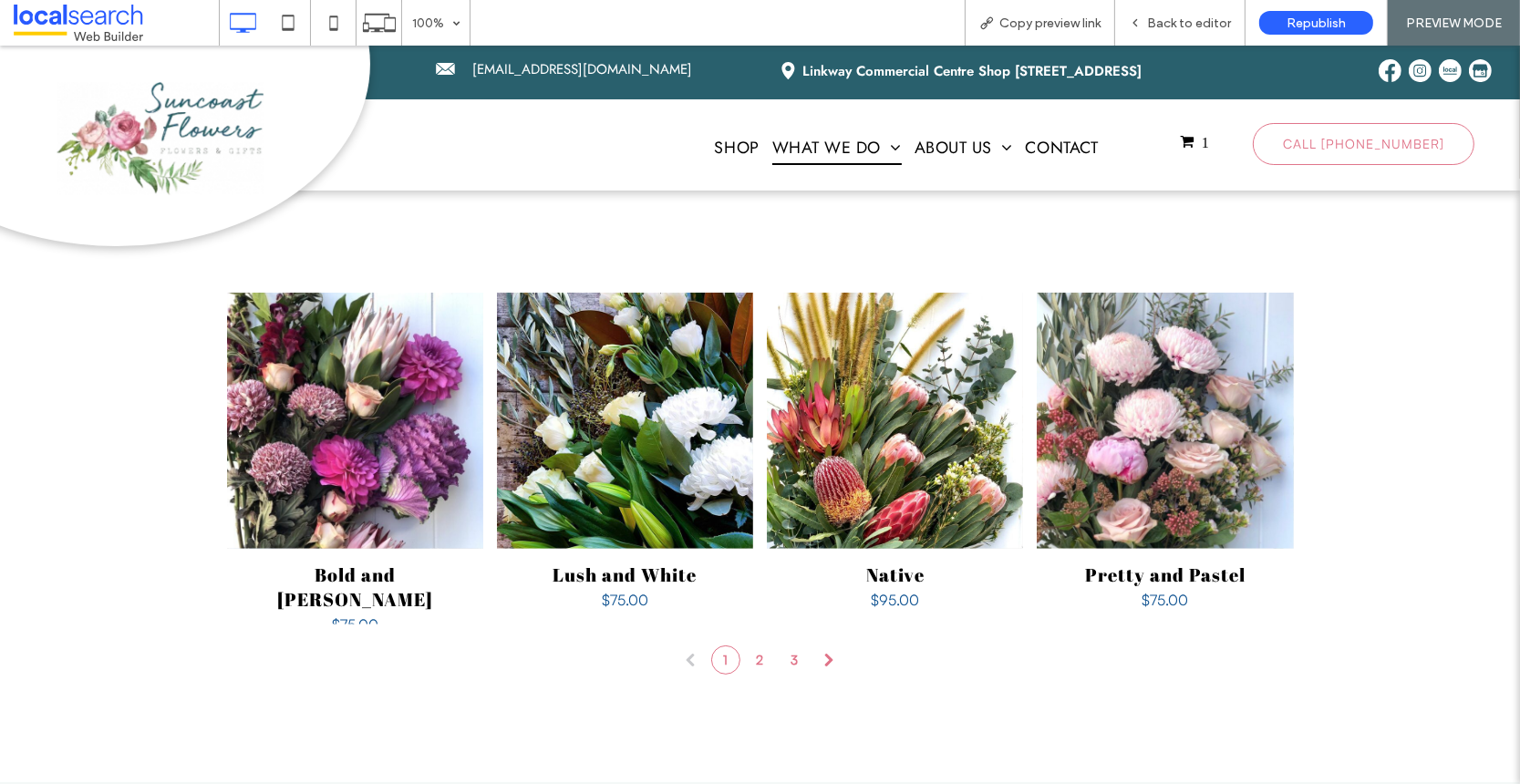
click at [823, 662] on span at bounding box center [829, 659] width 30 height 29
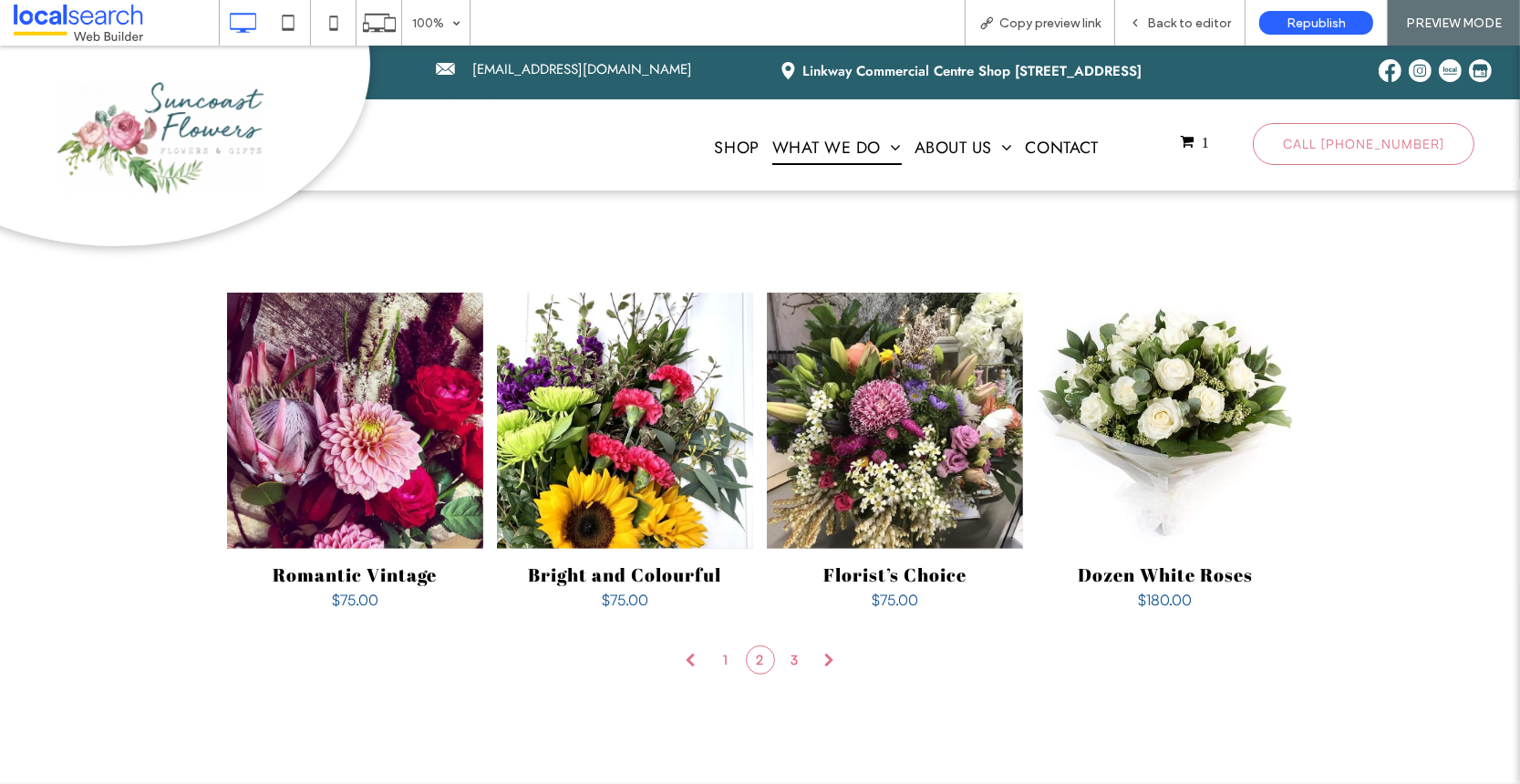
click at [785, 658] on link "3" at bounding box center [795, 659] width 30 height 29
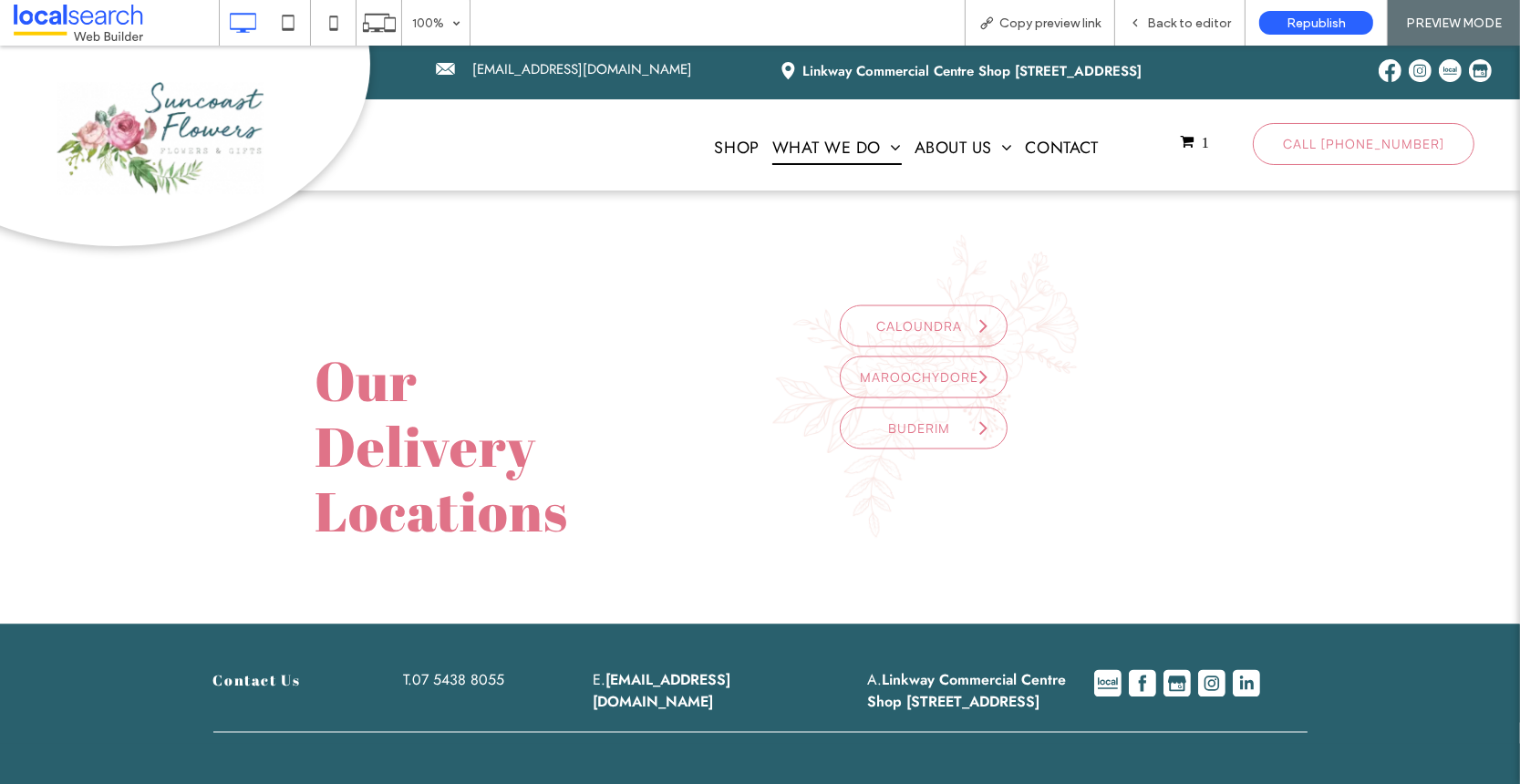
scroll to position [3312, 0]
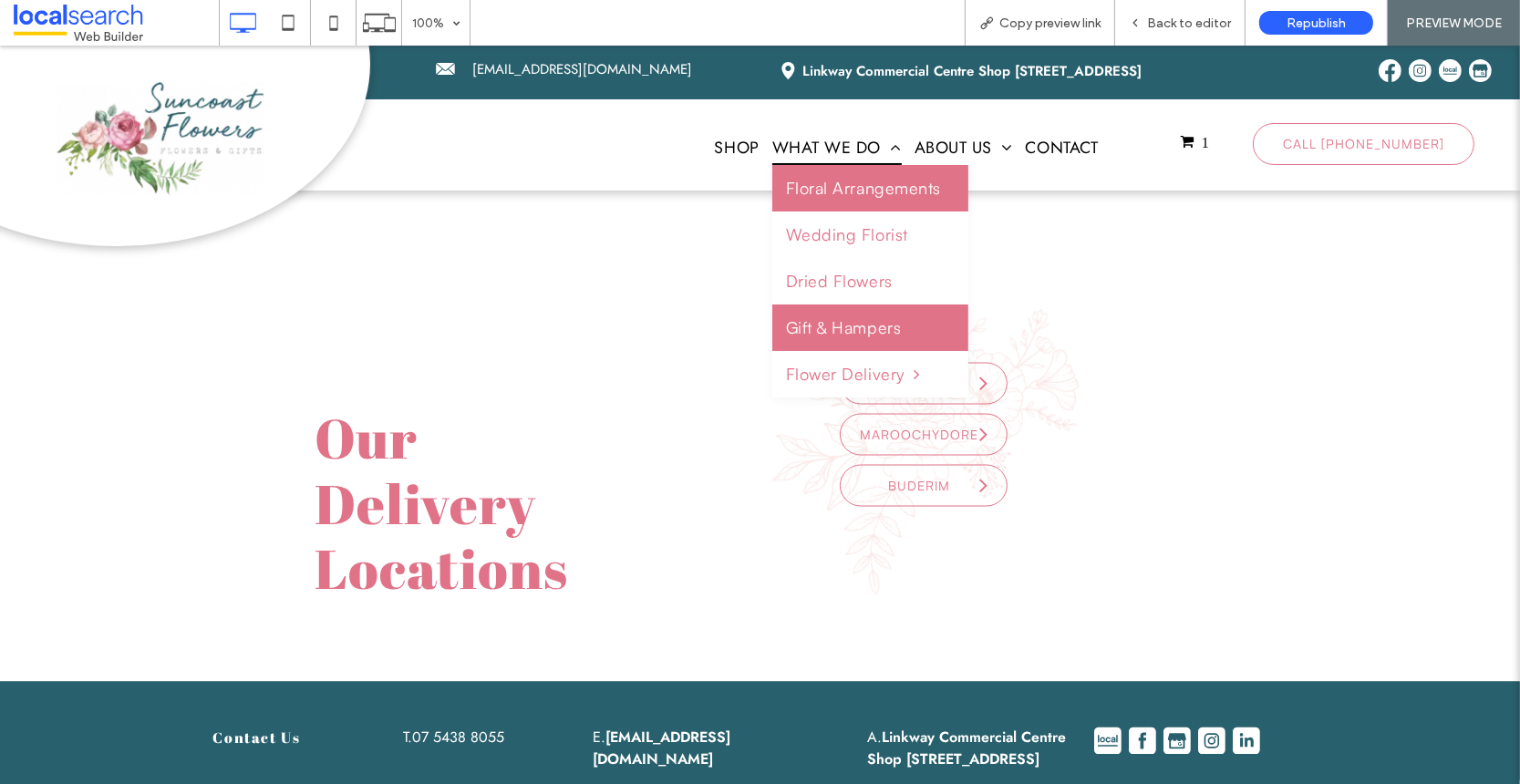
click at [837, 338] on span "Gift & Hampers" at bounding box center [844, 327] width 116 height 25
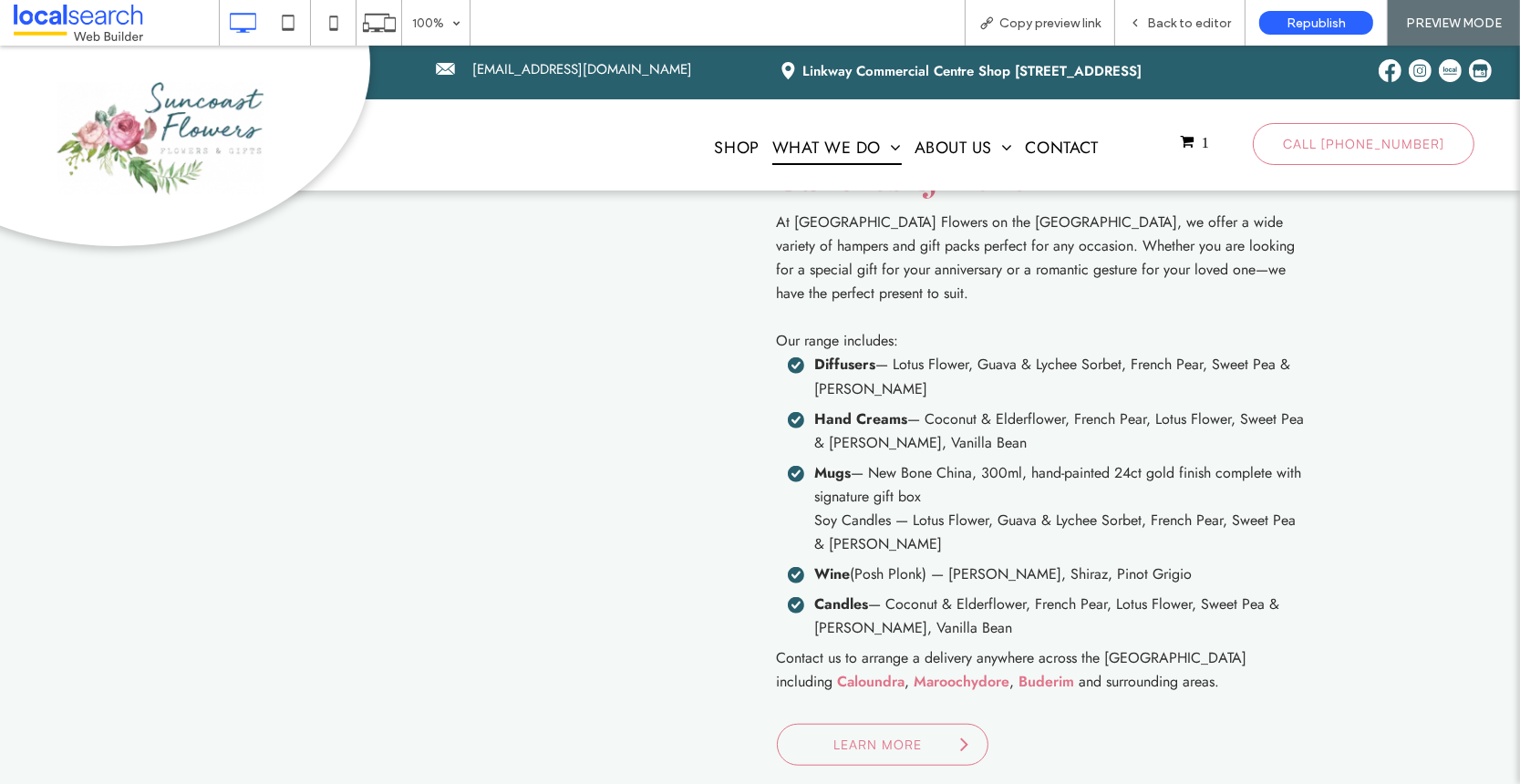
scroll to position [1842, 0]
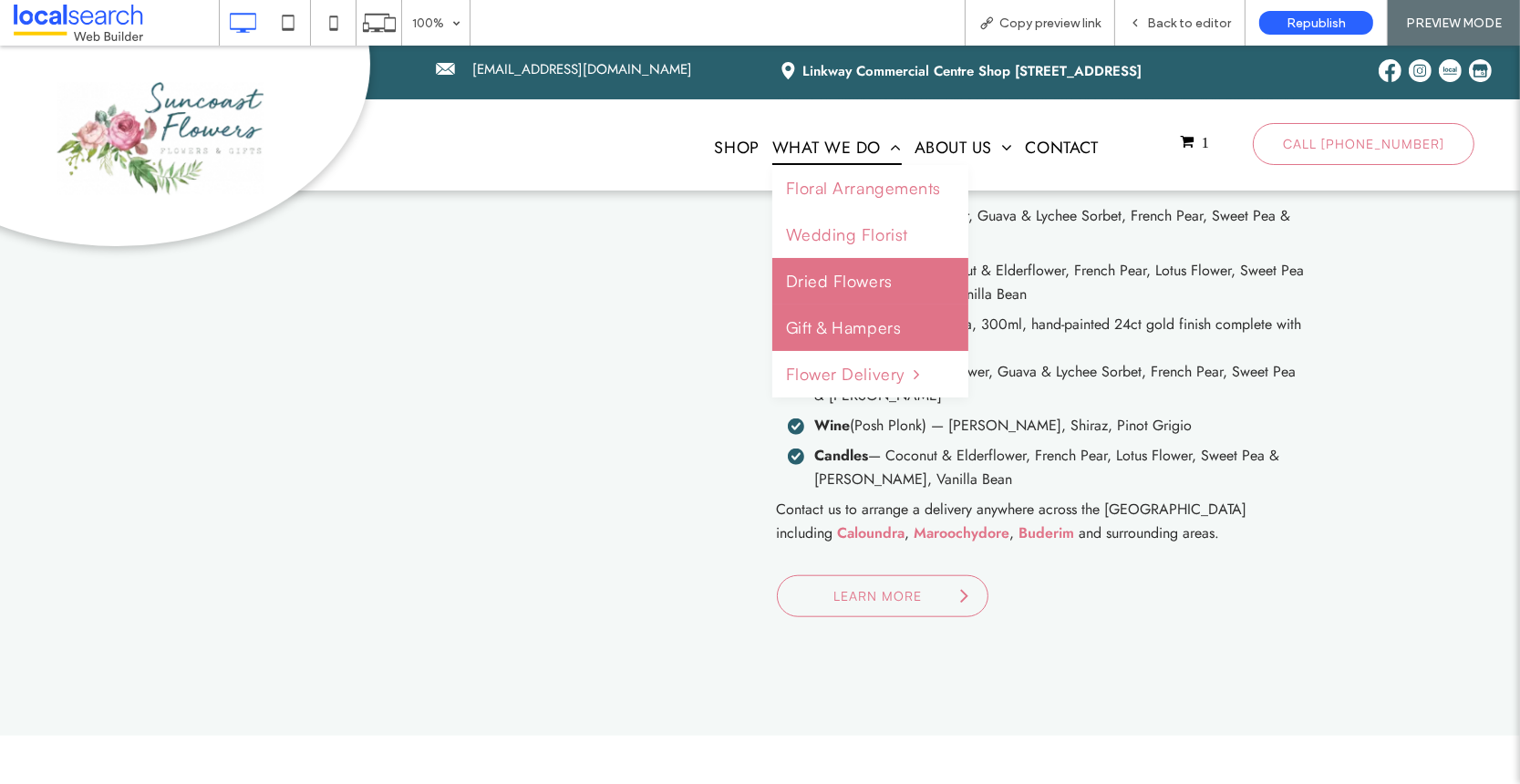
click at [822, 269] on span "Dried Flowers" at bounding box center [839, 282] width 107 height 25
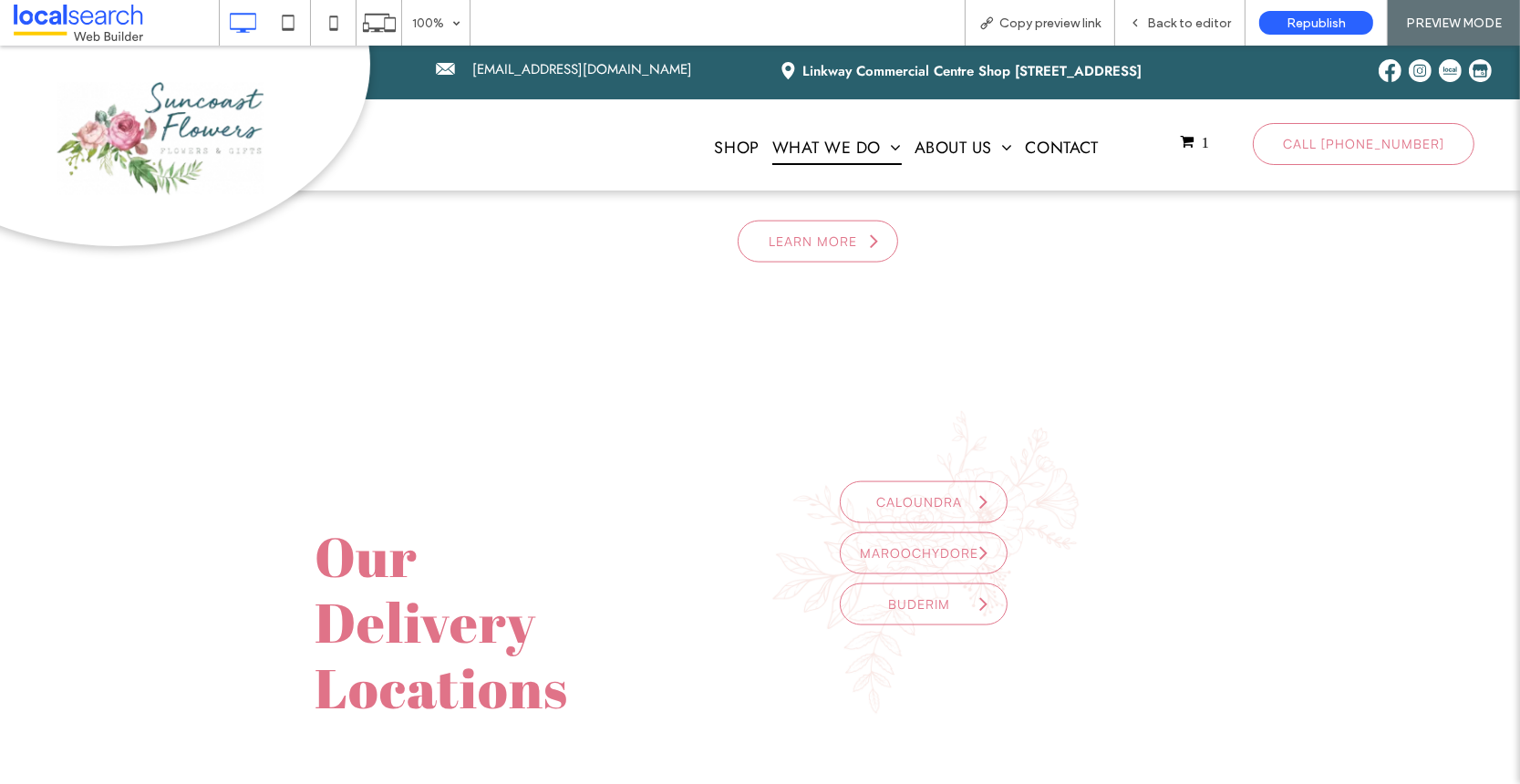
scroll to position [3028, 0]
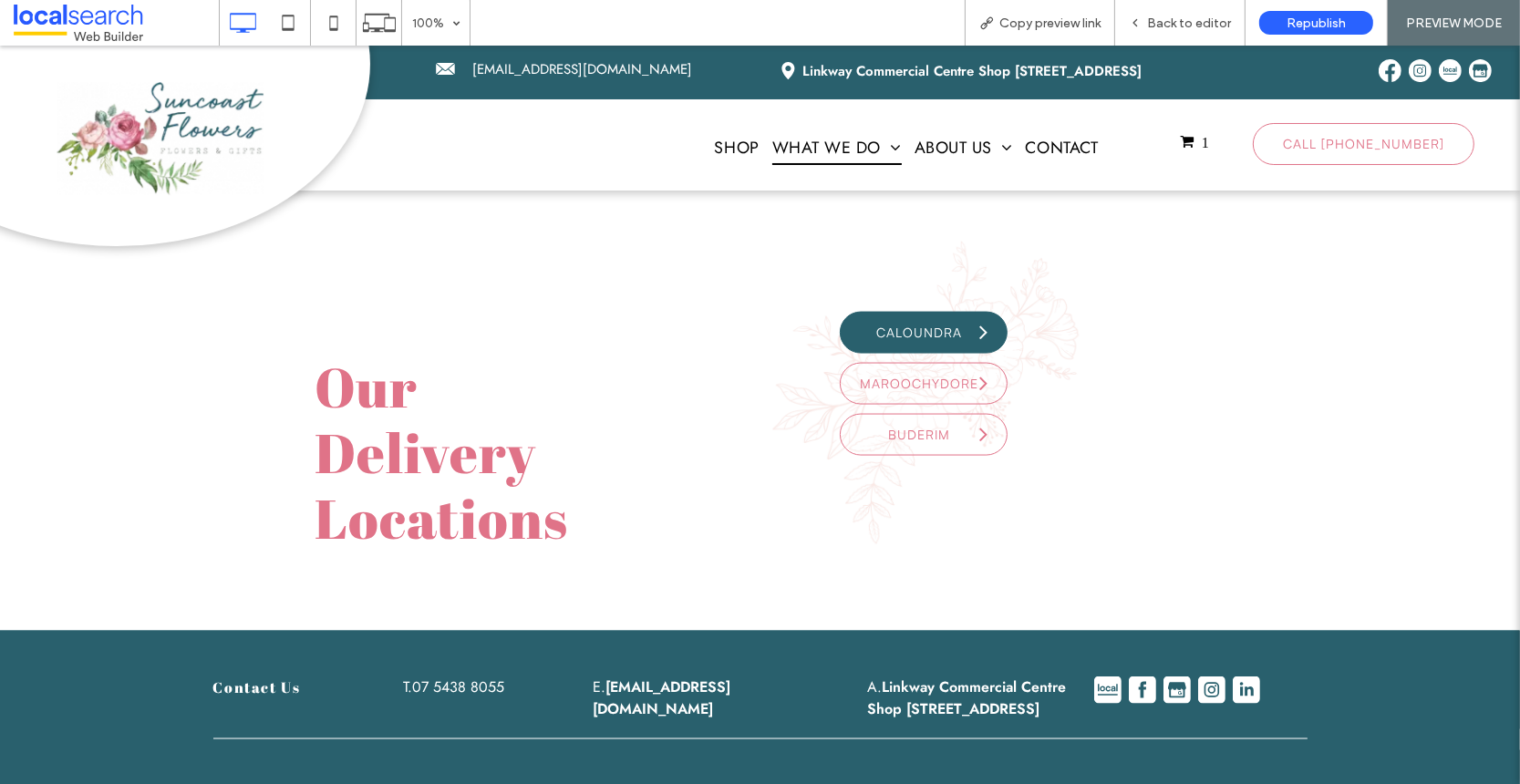
click at [927, 315] on span "Caloundra" at bounding box center [918, 332] width 98 height 34
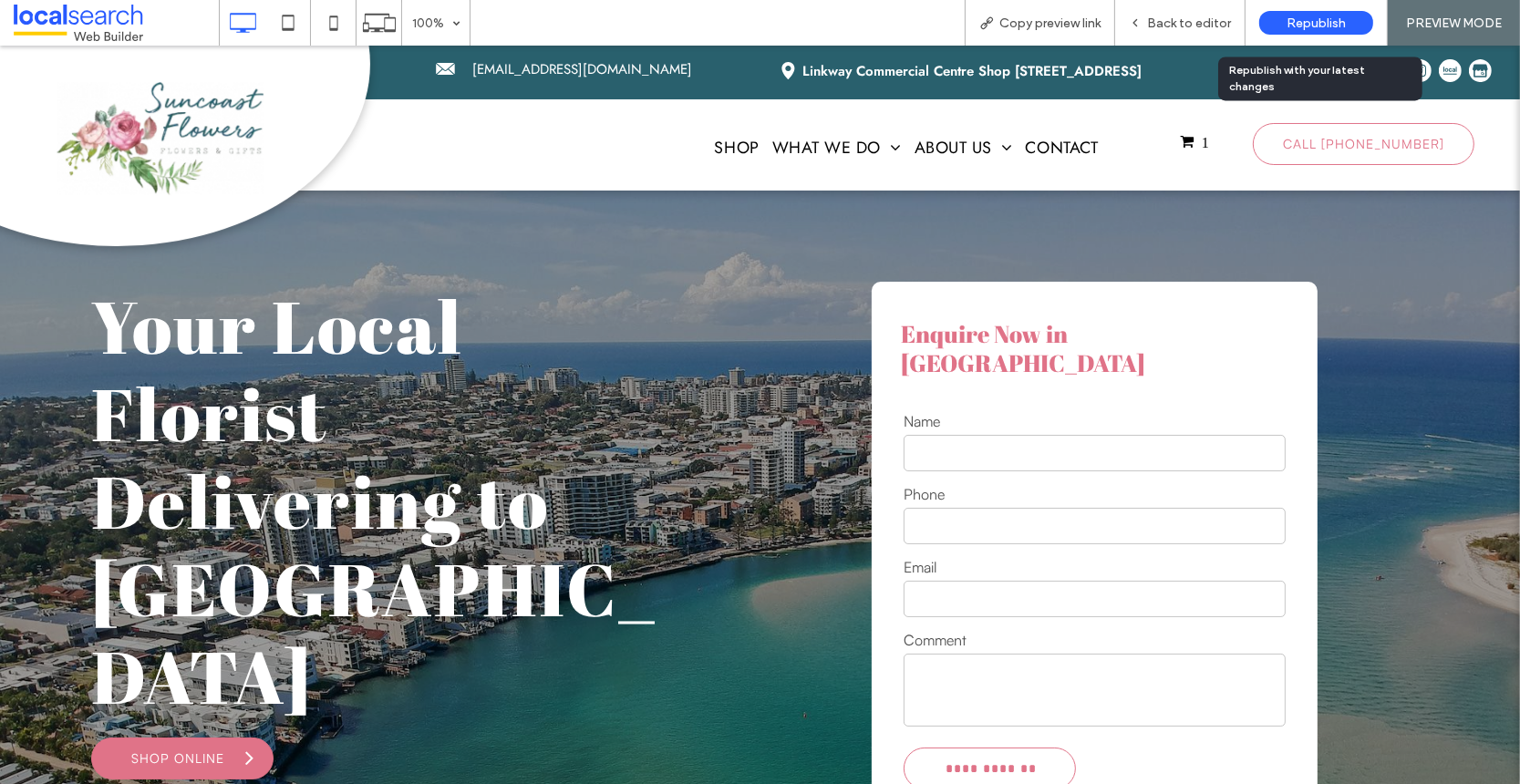
click at [1304, 24] on span "Republish" at bounding box center [1316, 23] width 59 height 15
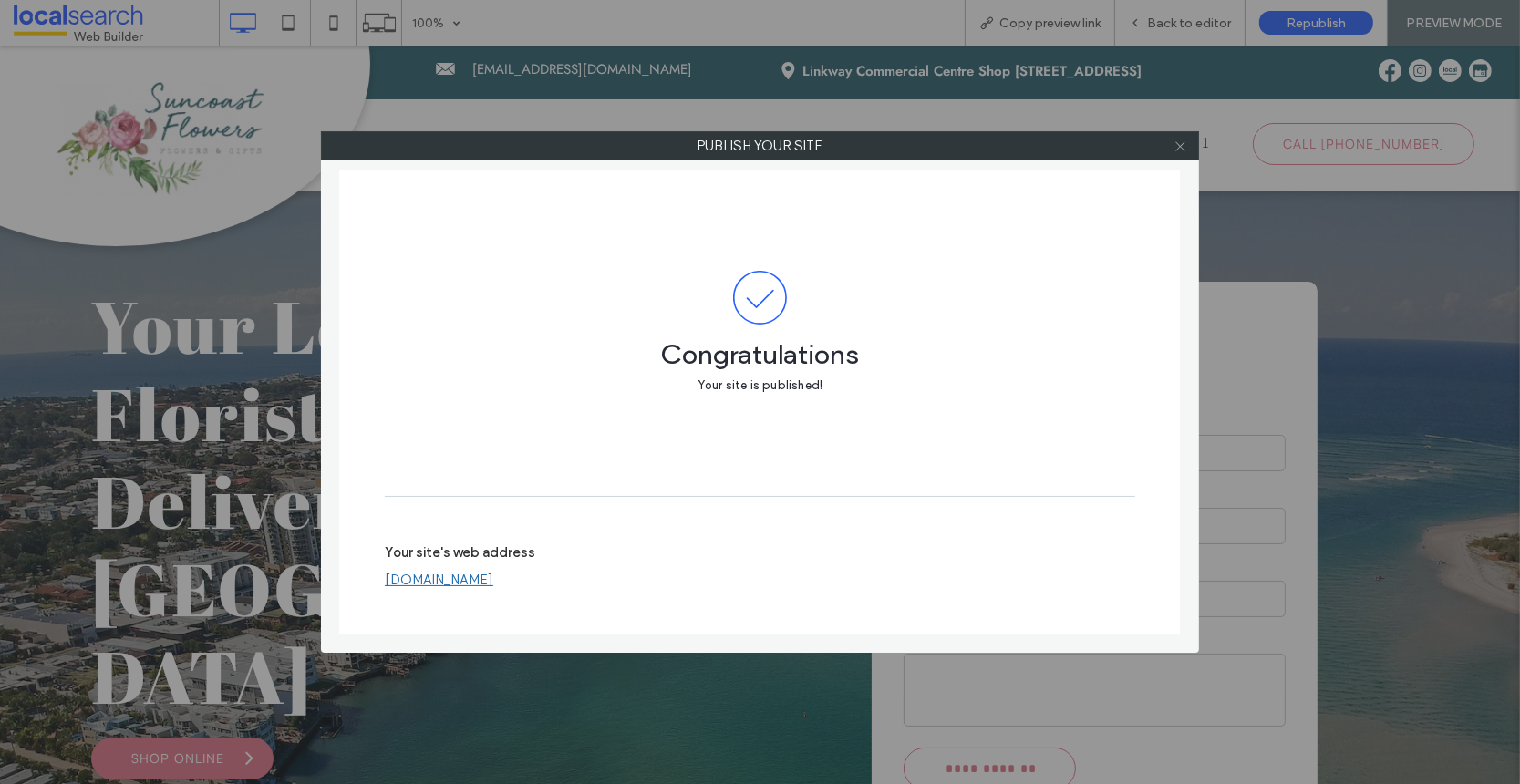
click at [1185, 152] on span at bounding box center [1180, 146] width 13 height 28
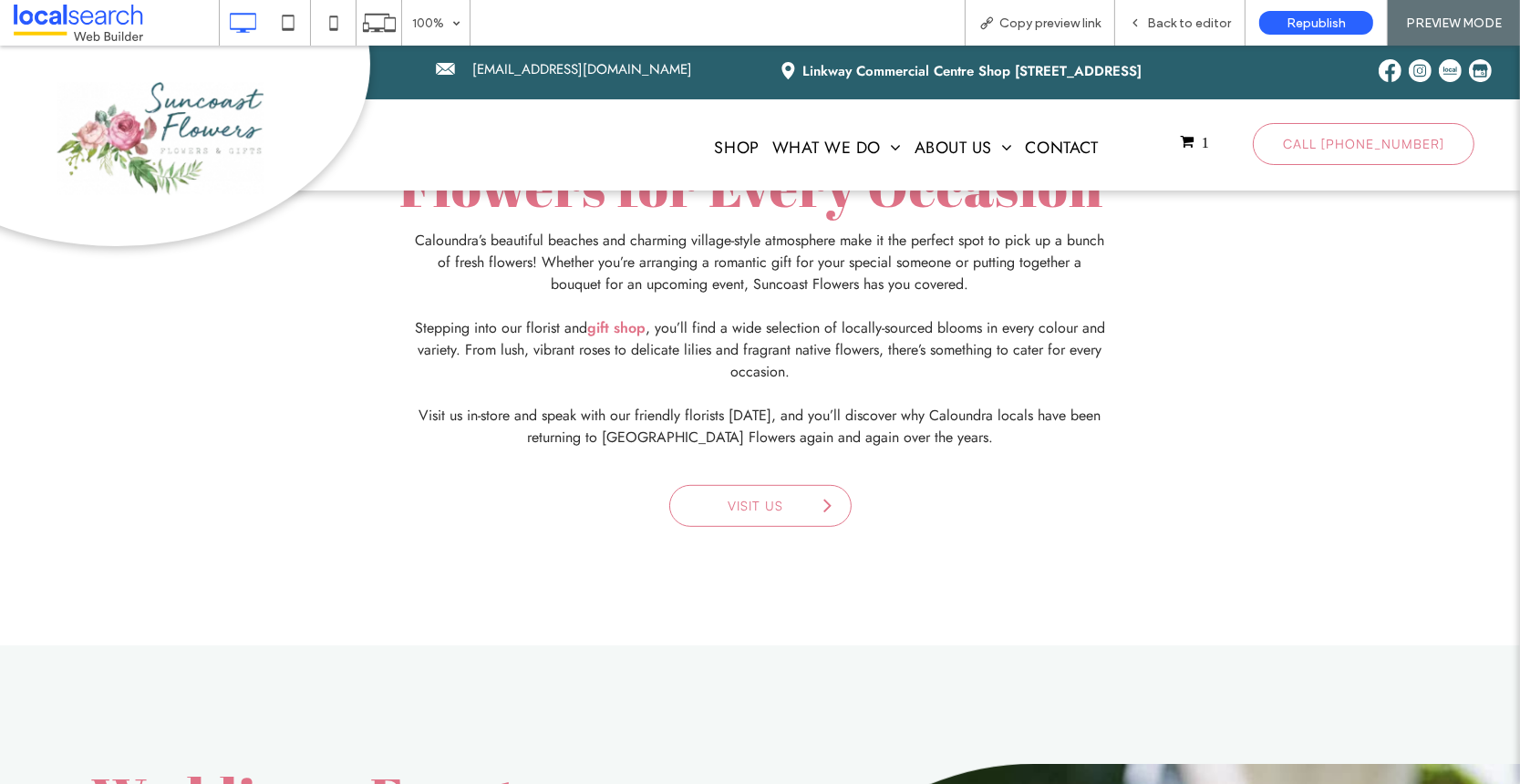
scroll to position [998, 0]
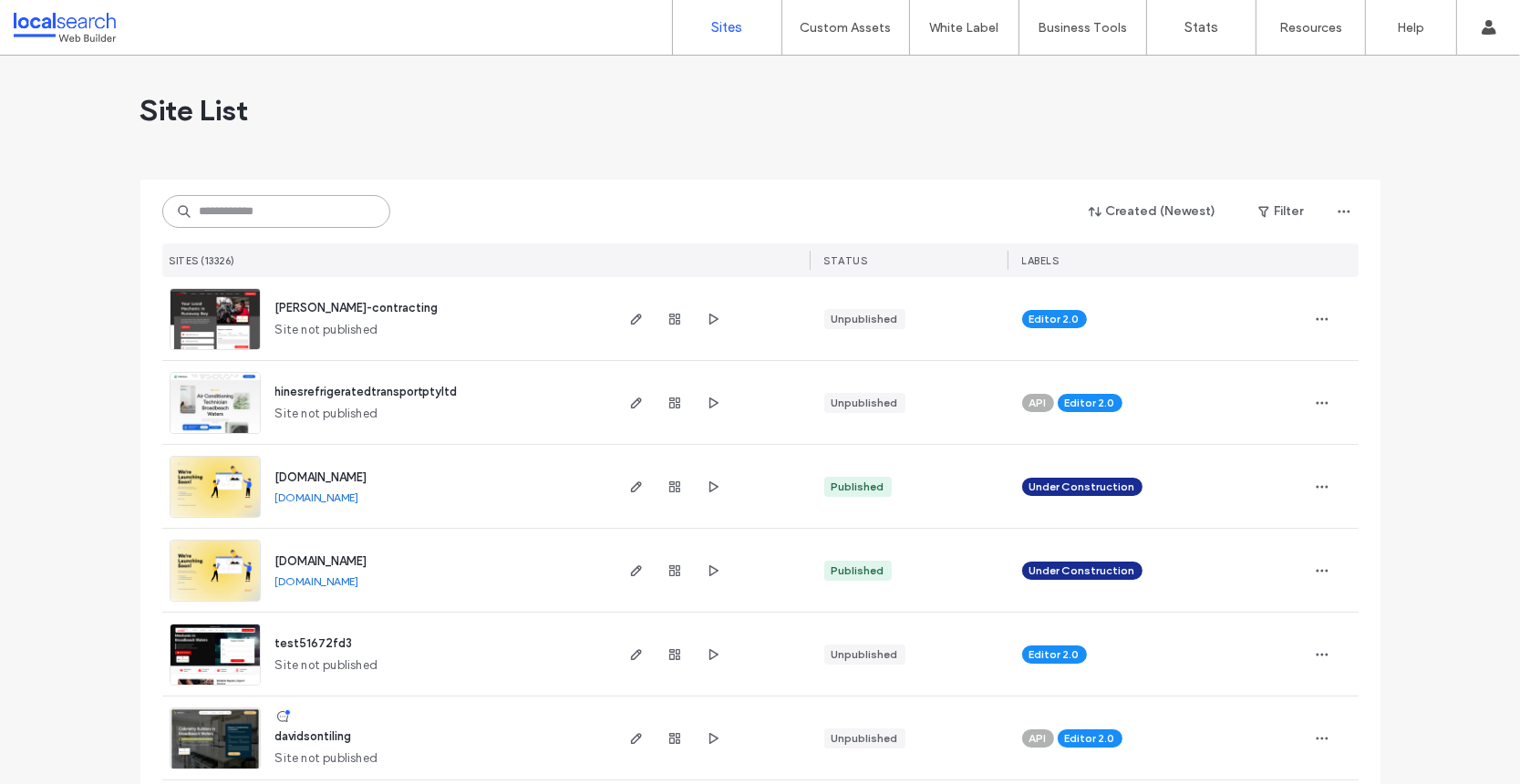
click at [246, 218] on input at bounding box center [277, 211] width 228 height 32
click at [240, 214] on input at bounding box center [277, 211] width 228 height 32
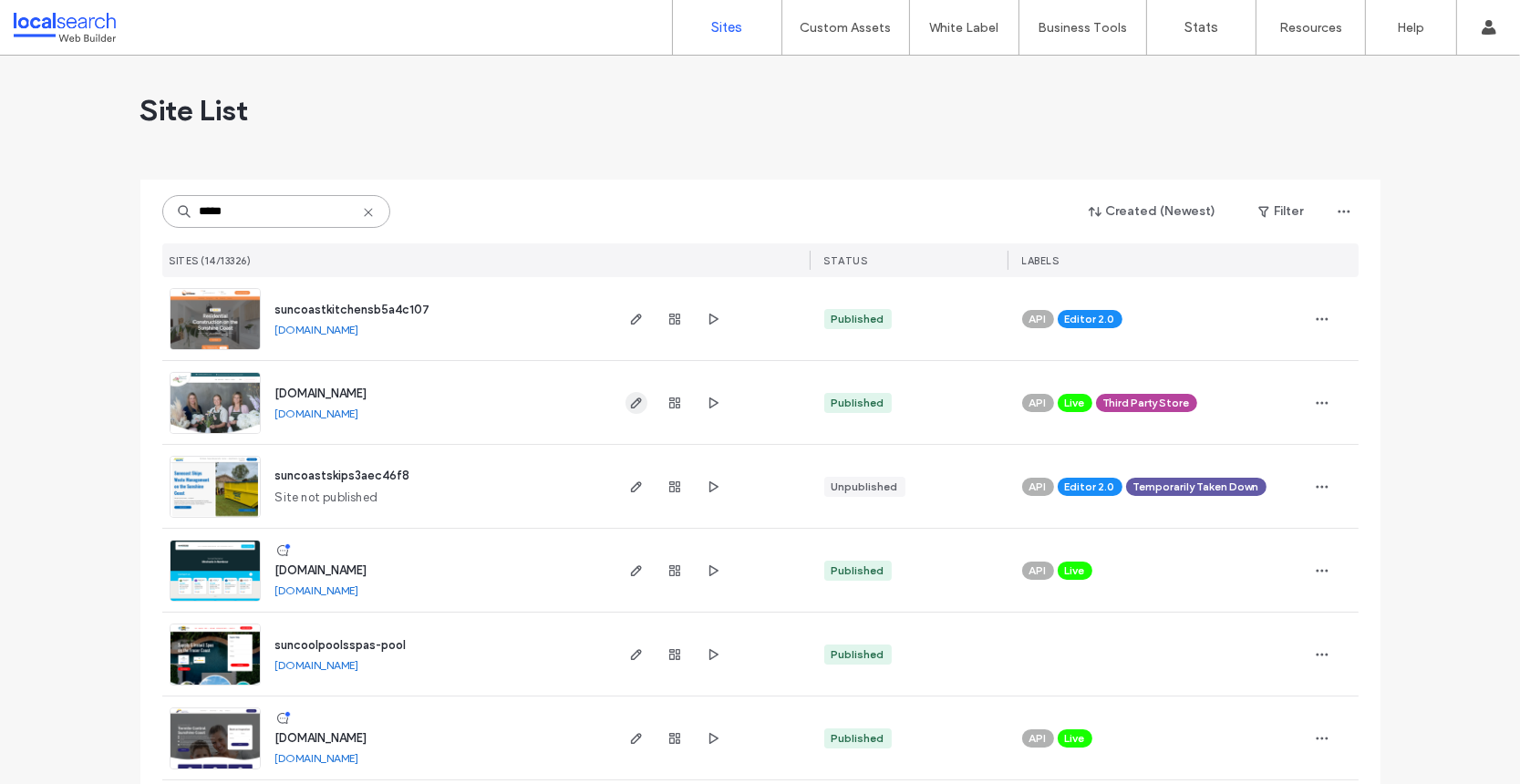
type input "*****"
click at [629, 402] on icon "button" at bounding box center [636, 402] width 14 height 14
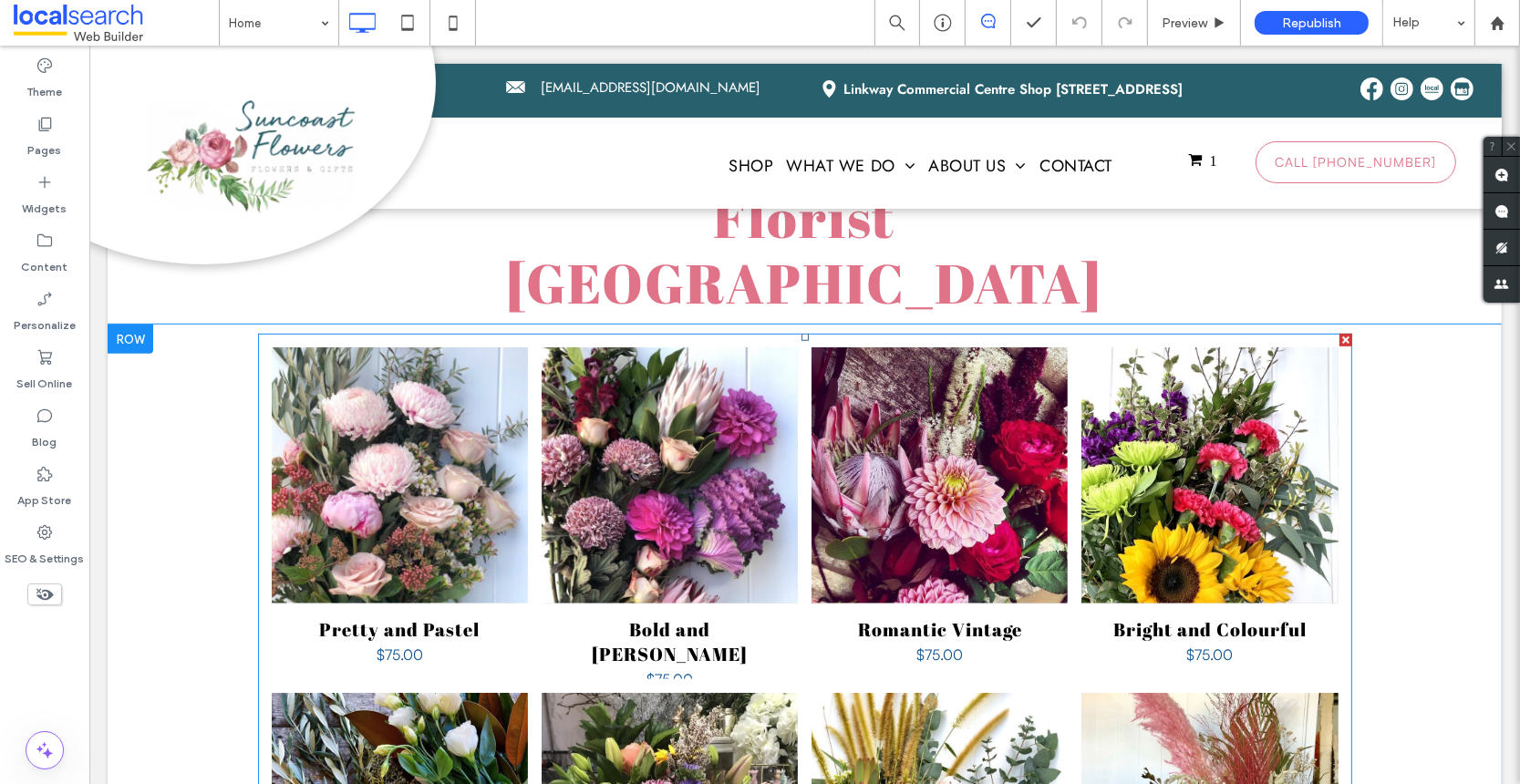
click at [295, 641] on div "$75.00" at bounding box center [399, 653] width 228 height 24
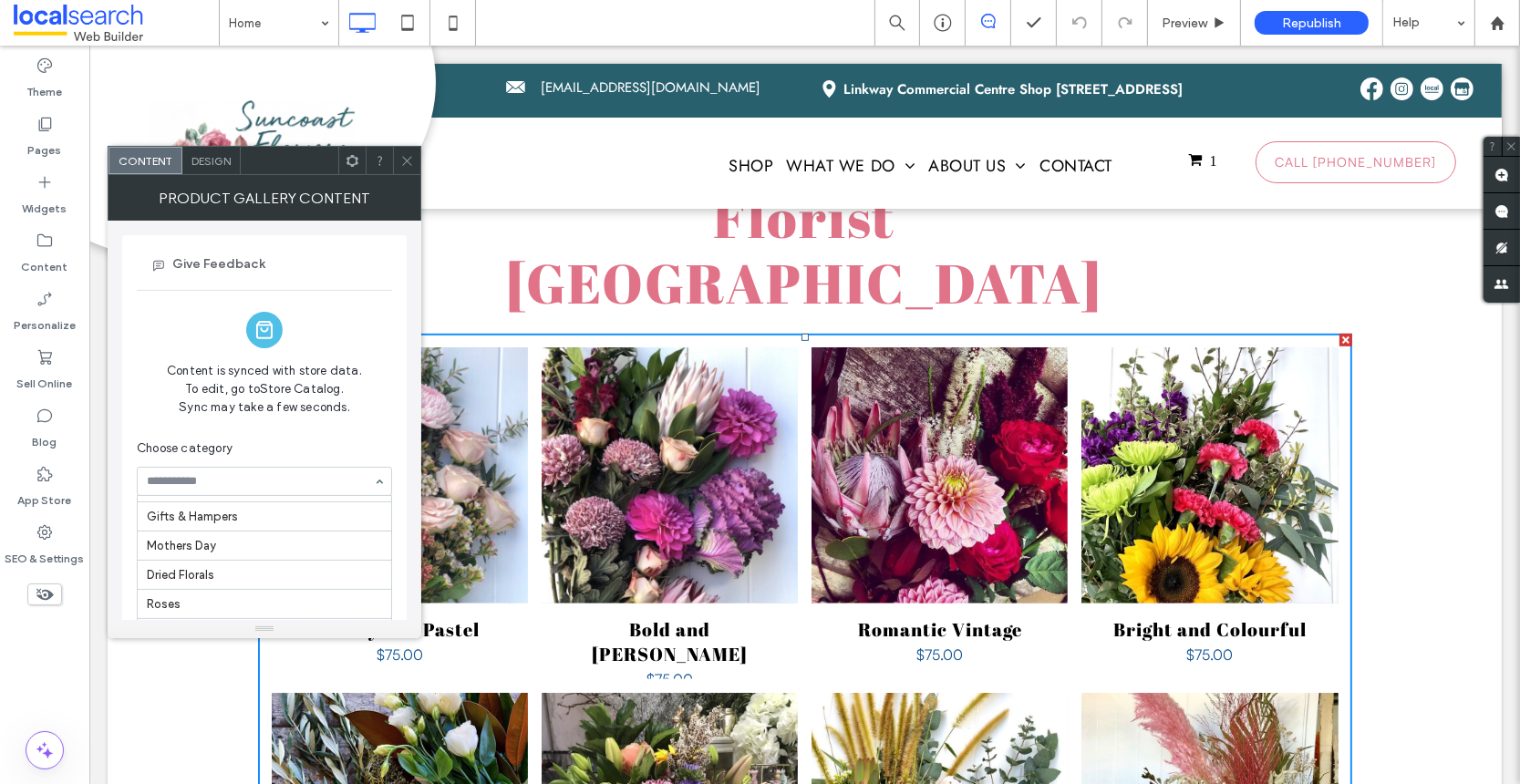
scroll to position [88, 0]
click at [374, 312] on div "Give Feedback Content is synced with store data. To edit, go to Store Catalog. …" at bounding box center [265, 535] width 255 height 581
click at [408, 162] on use at bounding box center [406, 161] width 10 height 10
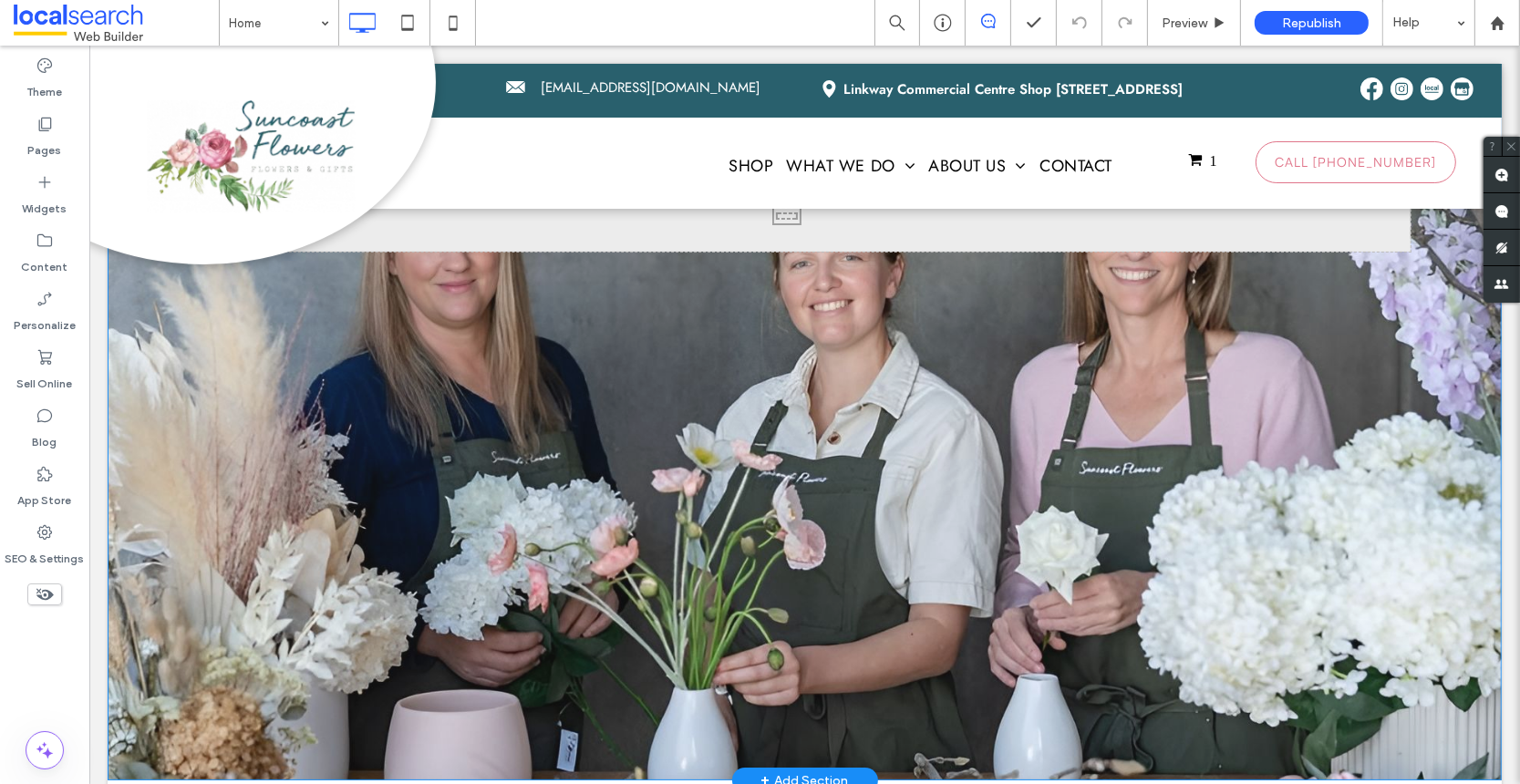
scroll to position [874, 0]
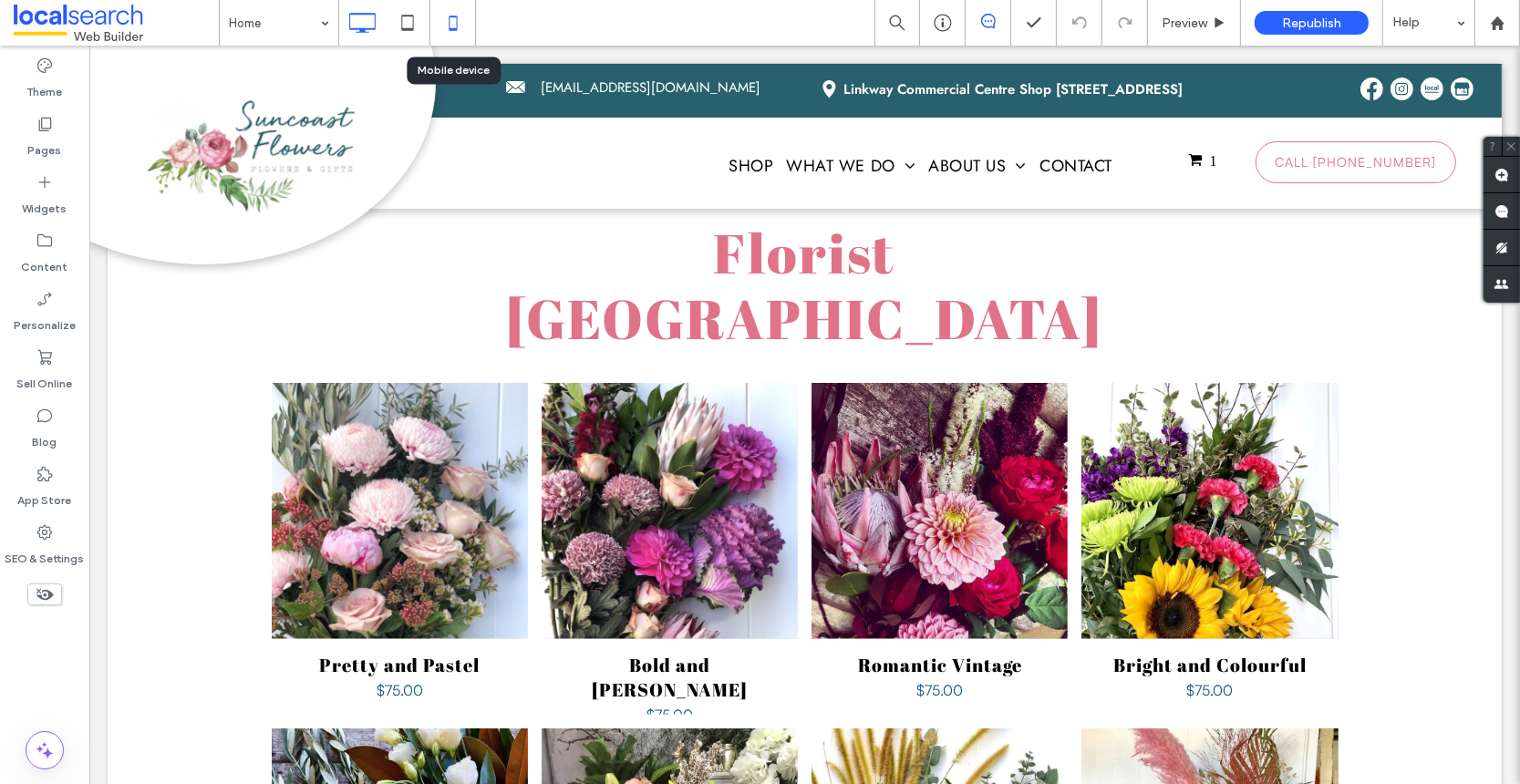
click at [449, 24] on icon at bounding box center [453, 23] width 36 height 36
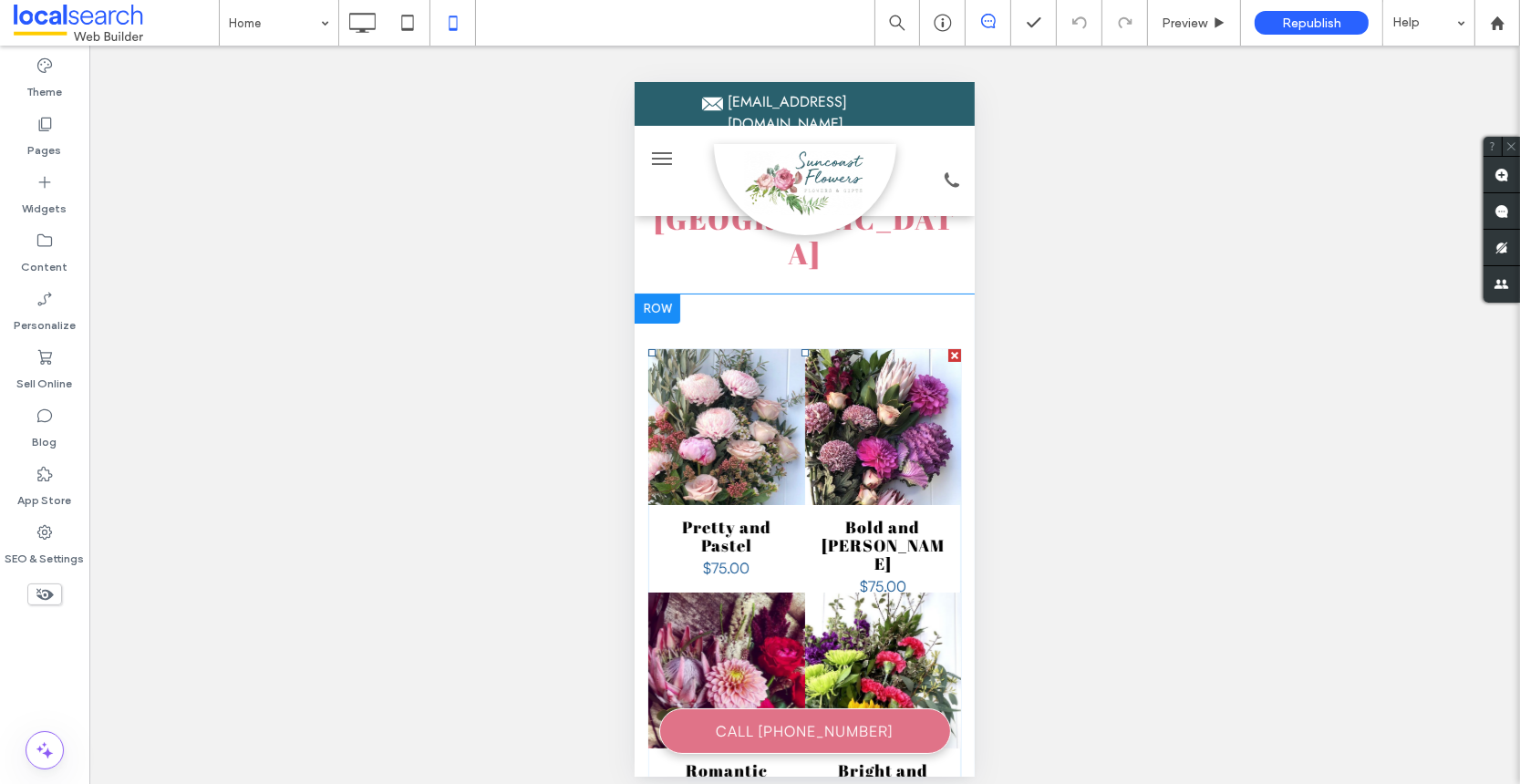
scroll to position [246, 0]
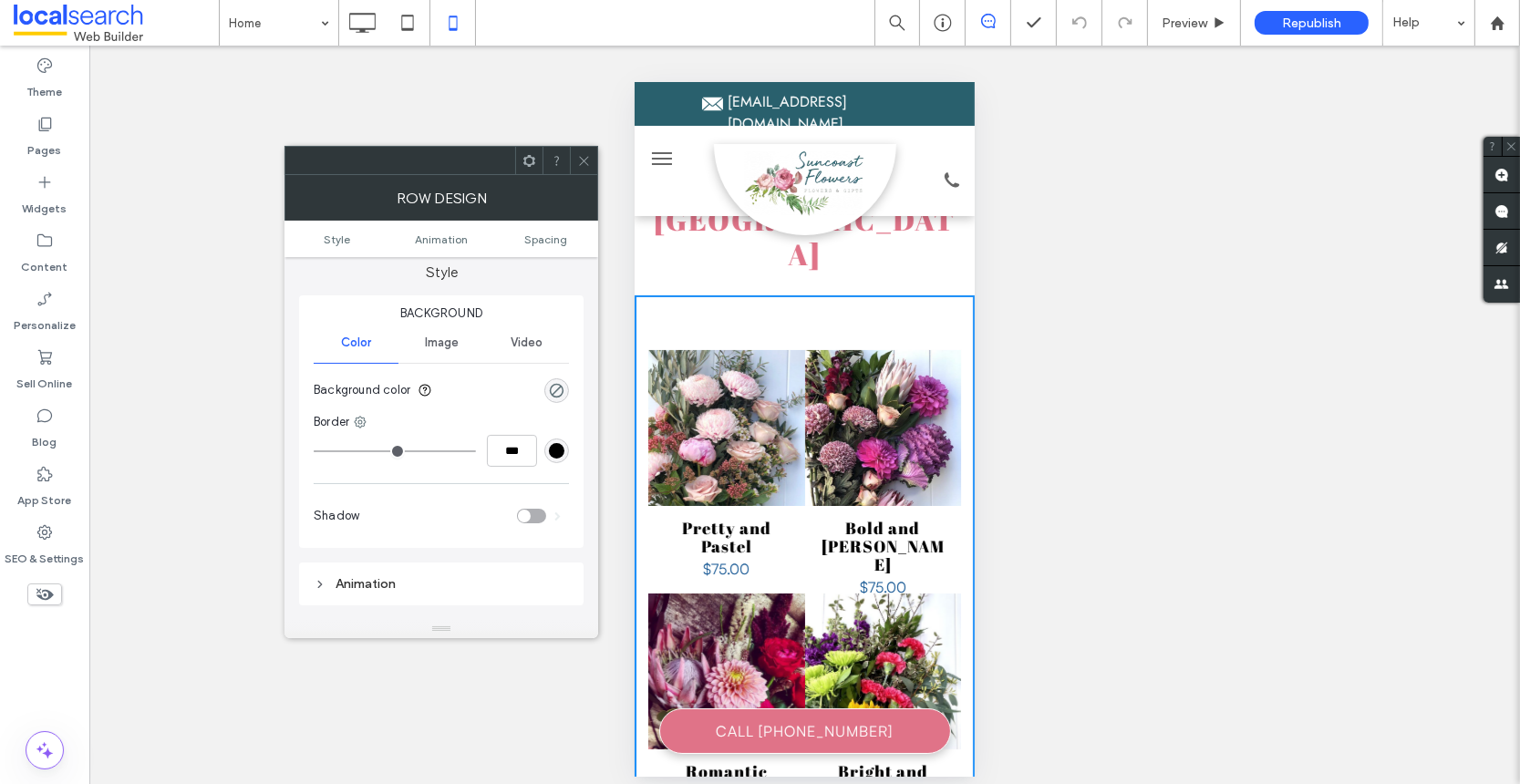
scroll to position [0, 0]
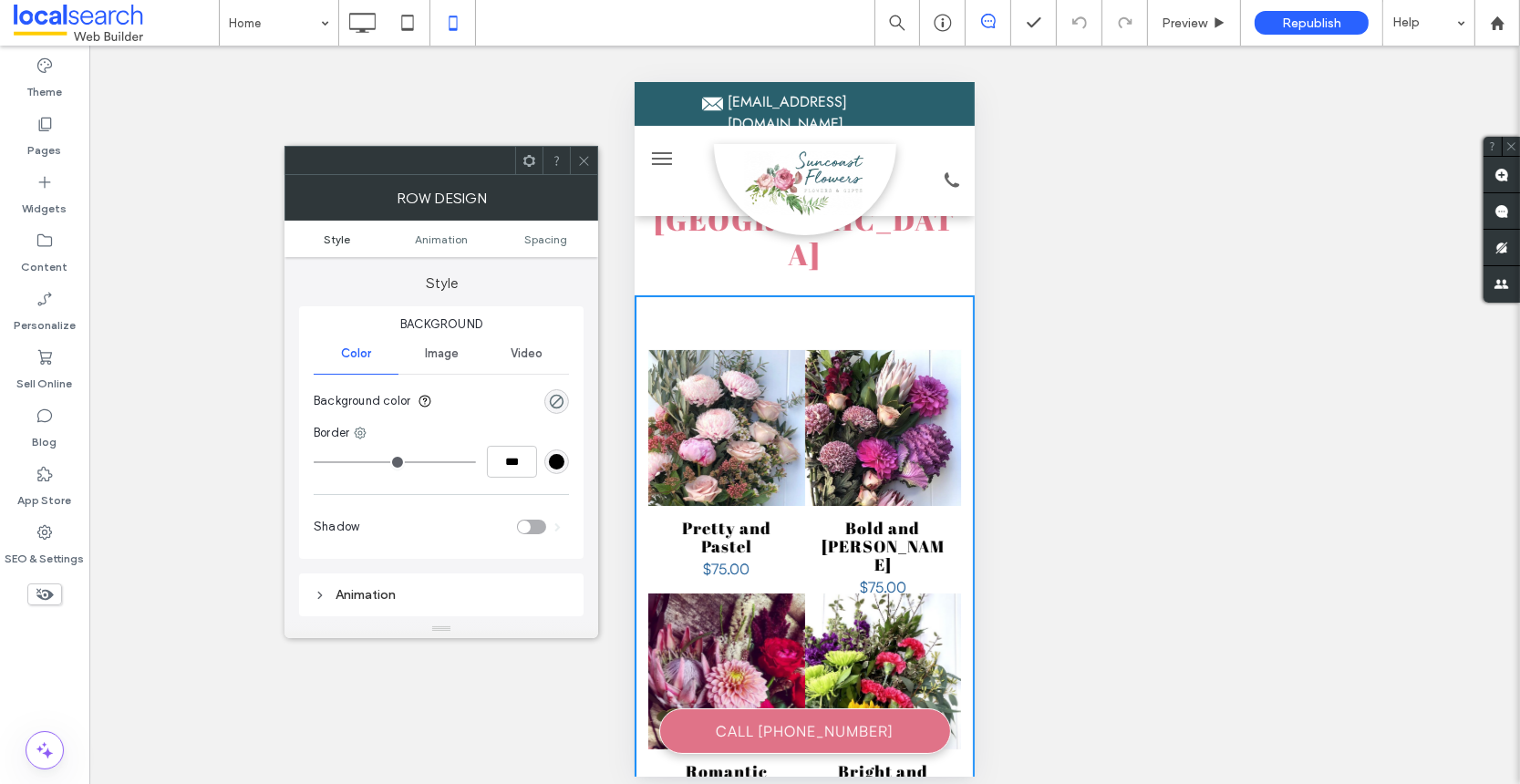
click at [345, 241] on span "Style" at bounding box center [337, 239] width 27 height 13
click at [424, 234] on span "Animation" at bounding box center [442, 239] width 53 height 13
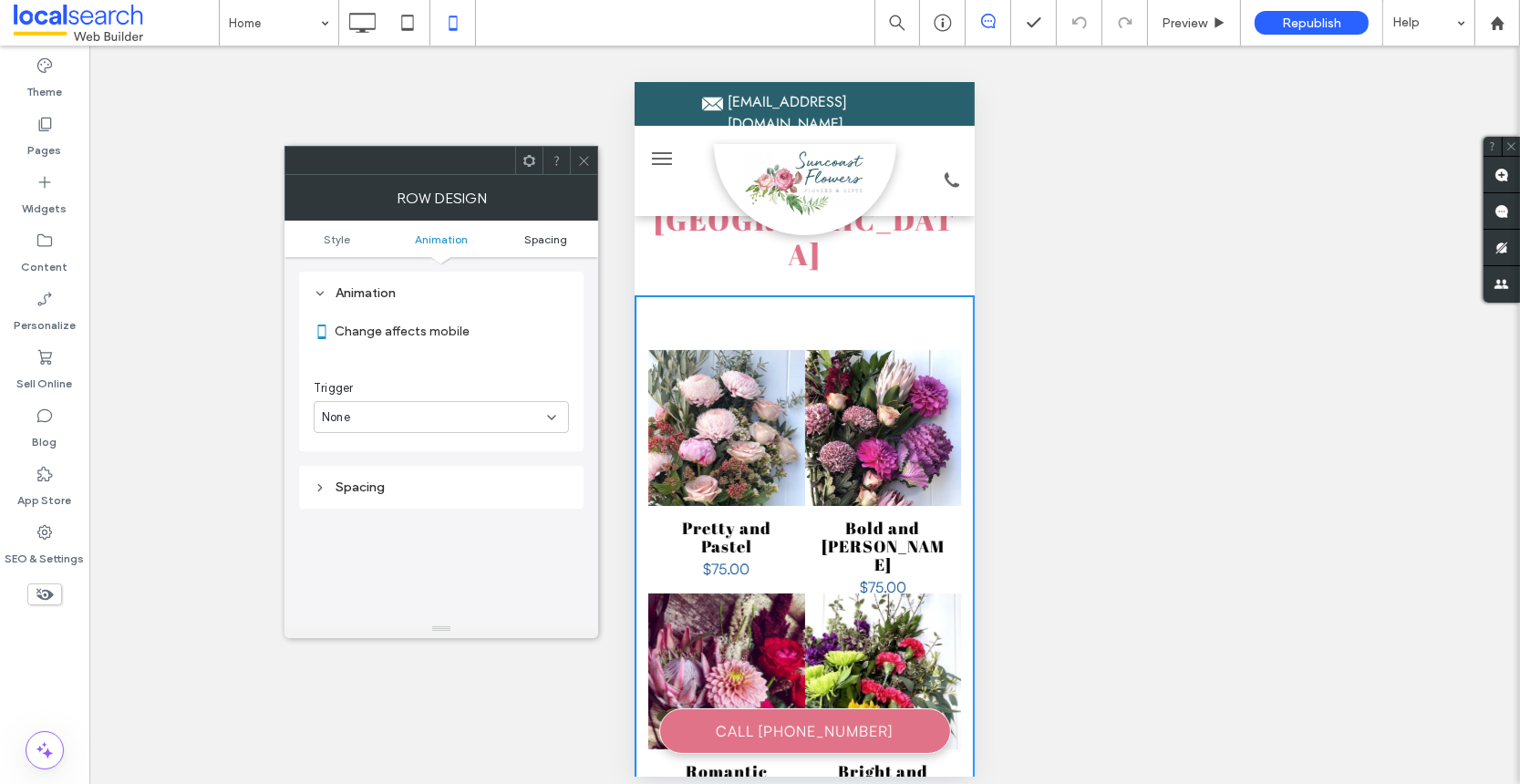
click at [556, 237] on span "Spacing" at bounding box center [545, 239] width 43 height 13
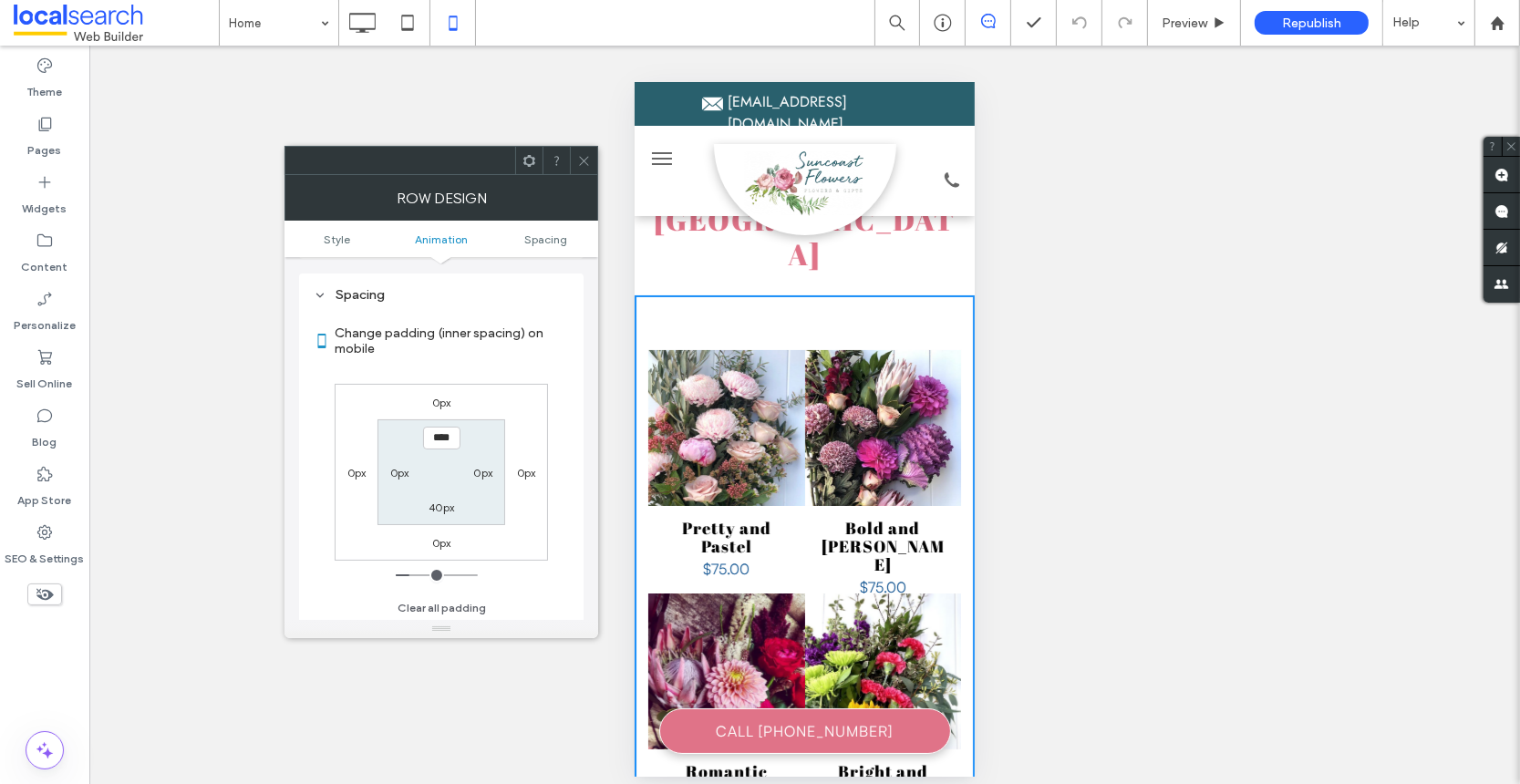
scroll to position [495, 0]
click at [741, 349] on link at bounding box center [725, 427] width 157 height 157
click at [337, 243] on span "Style" at bounding box center [337, 239] width 27 height 13
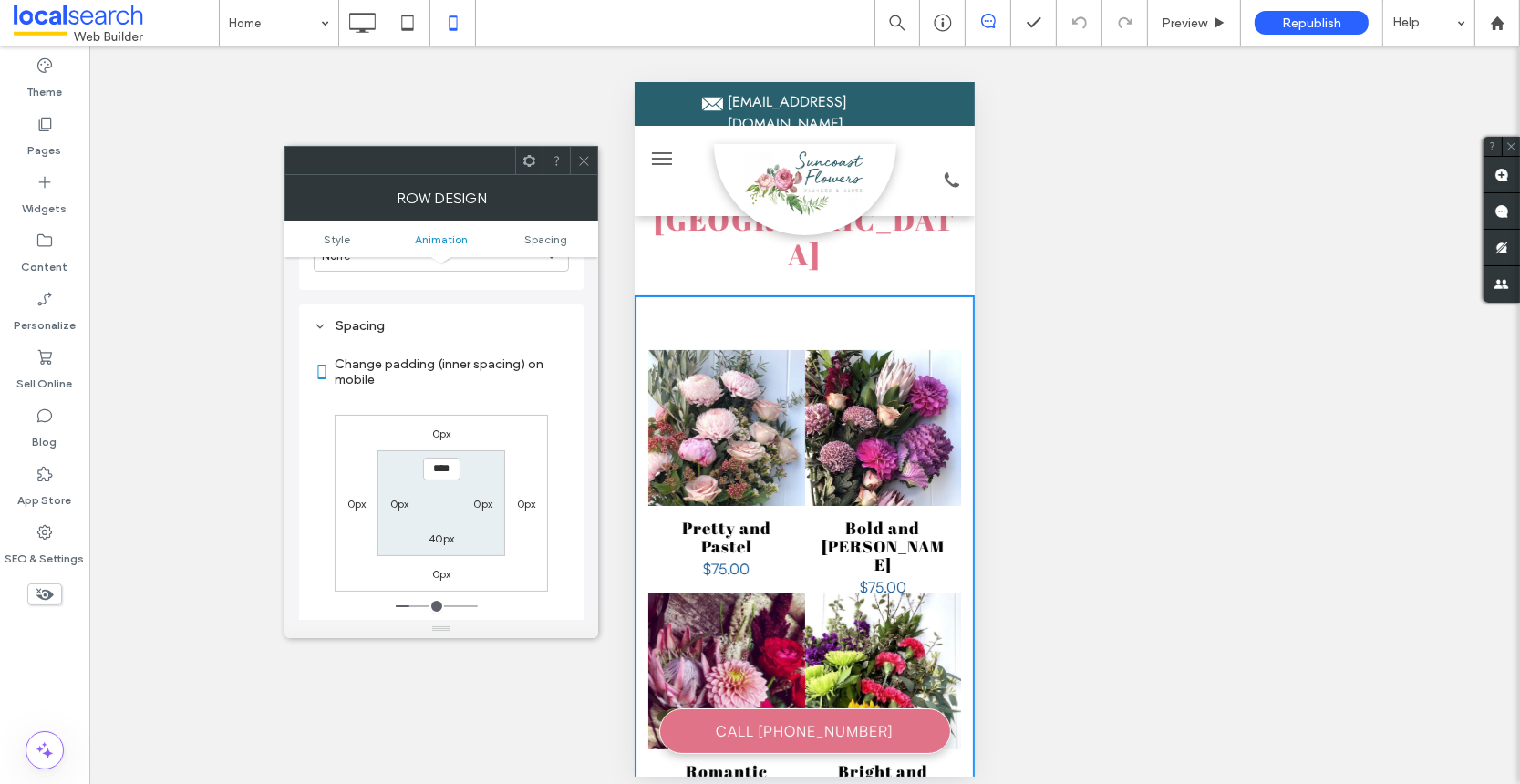
scroll to position [0, 0]
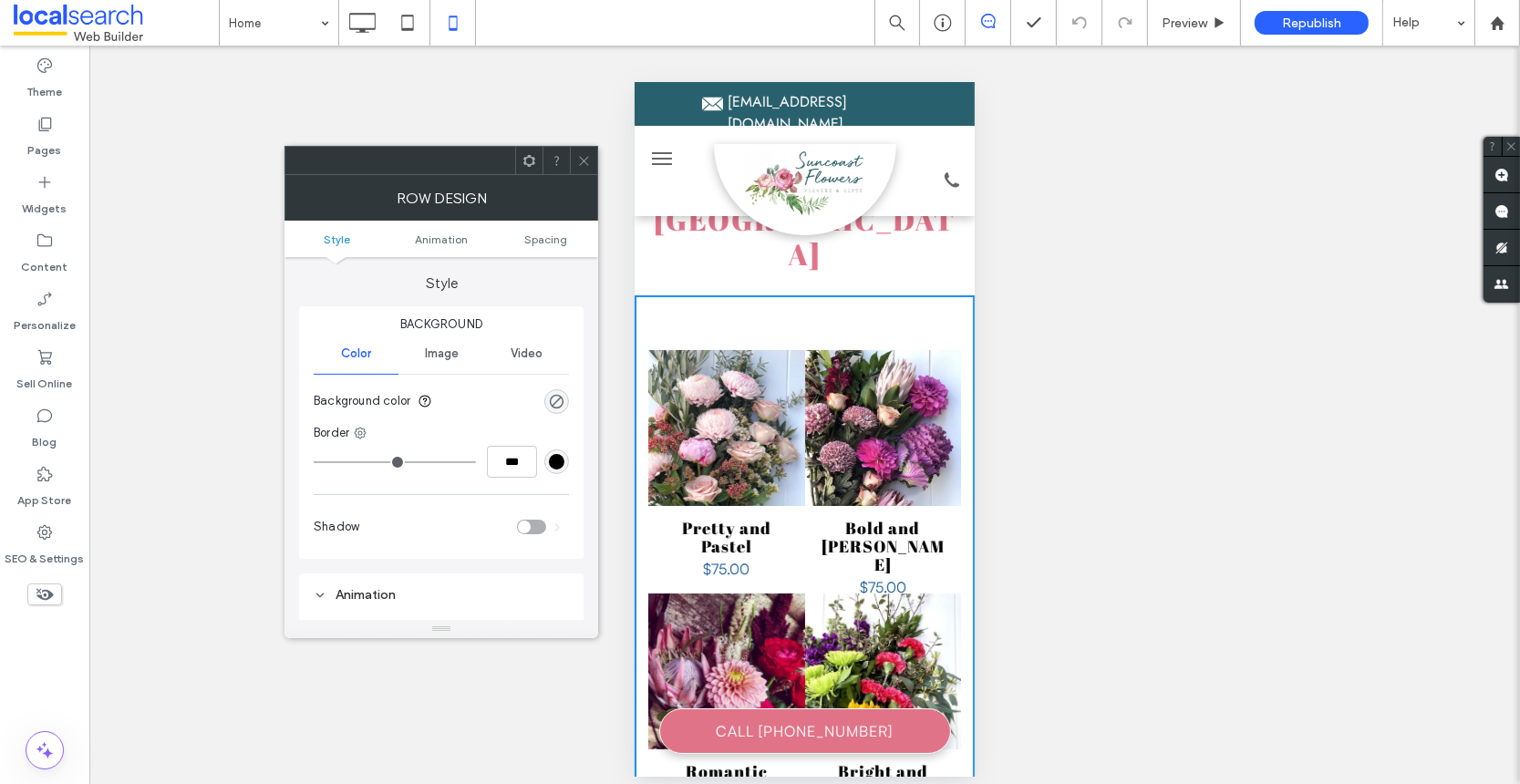
click at [443, 348] on span "Image" at bounding box center [441, 353] width 33 height 14
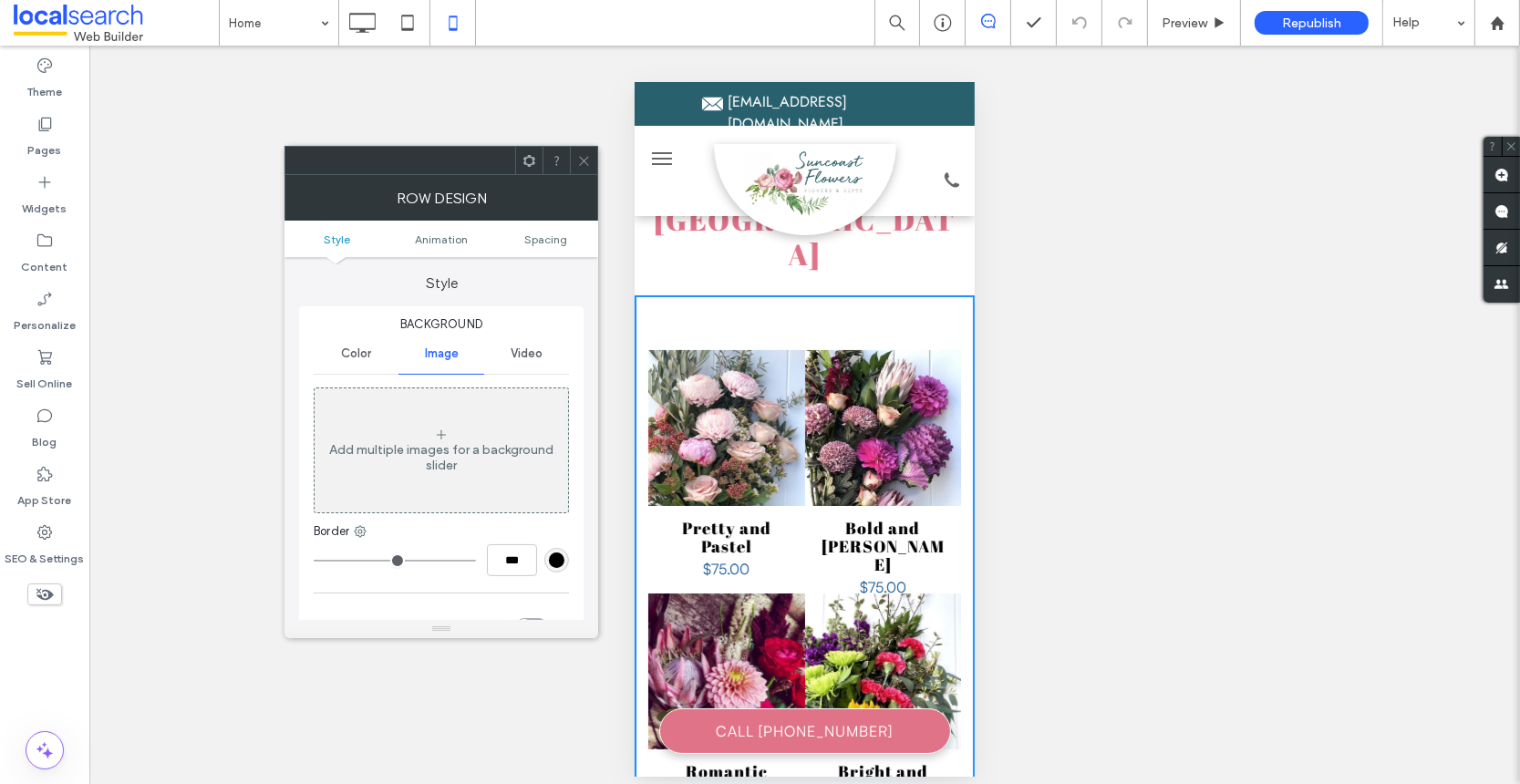
click at [324, 233] on span "Style" at bounding box center [337, 239] width 27 height 13
click at [577, 158] on icon at bounding box center [583, 161] width 13 height 13
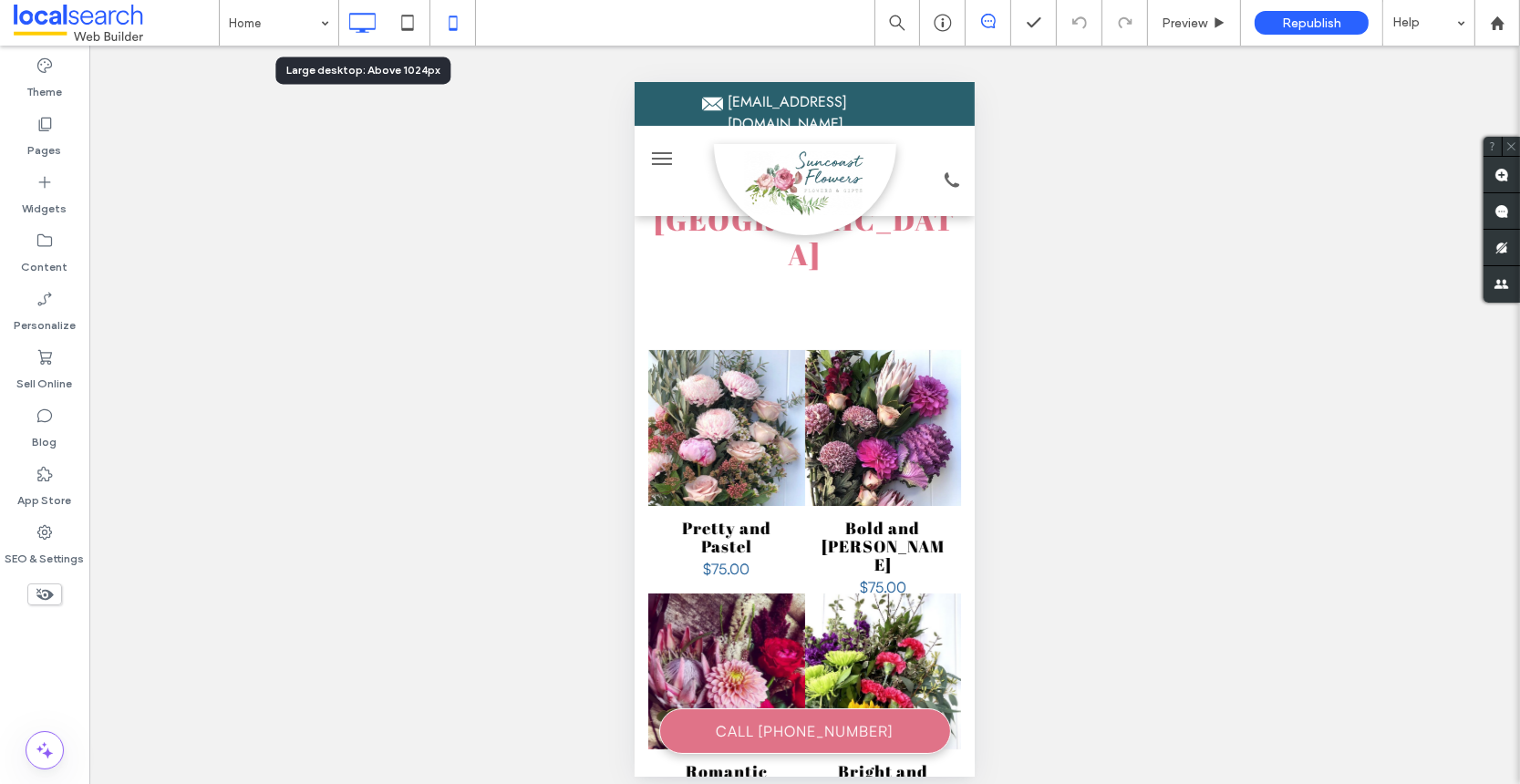
click at [368, 19] on icon at bounding box center [362, 23] width 36 height 36
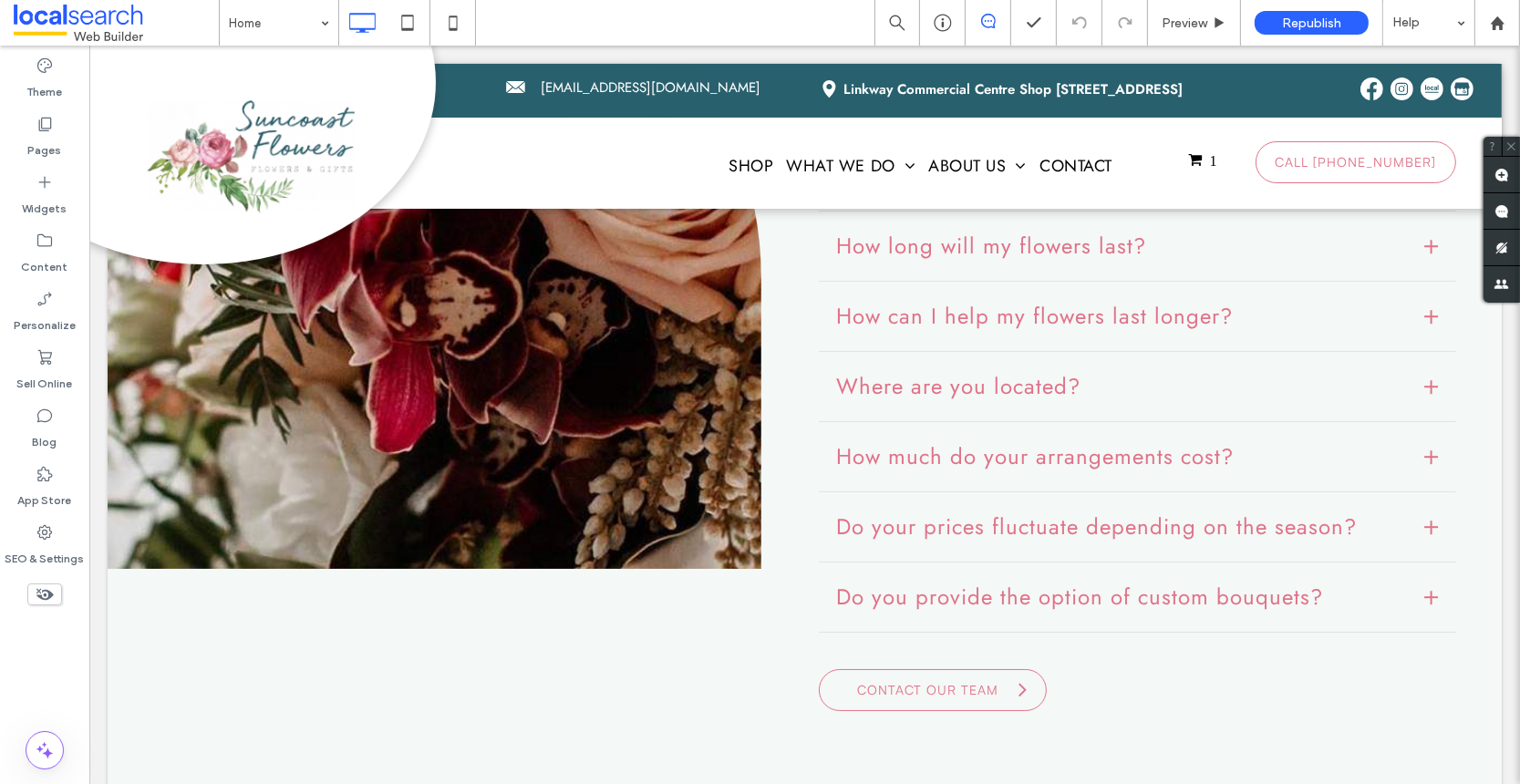
scroll to position [7725, 0]
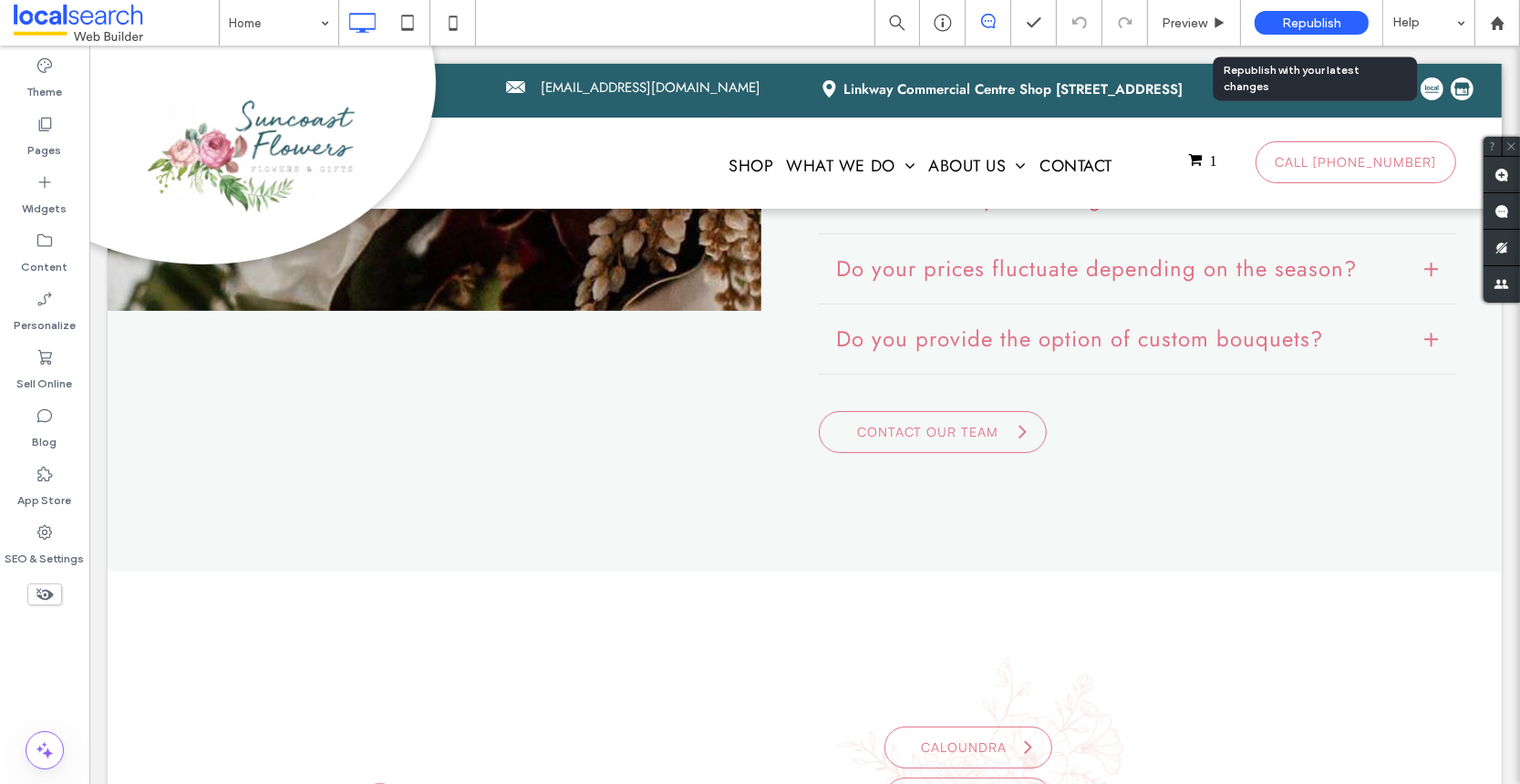
click at [1304, 15] on span "Republish" at bounding box center [1312, 23] width 59 height 15
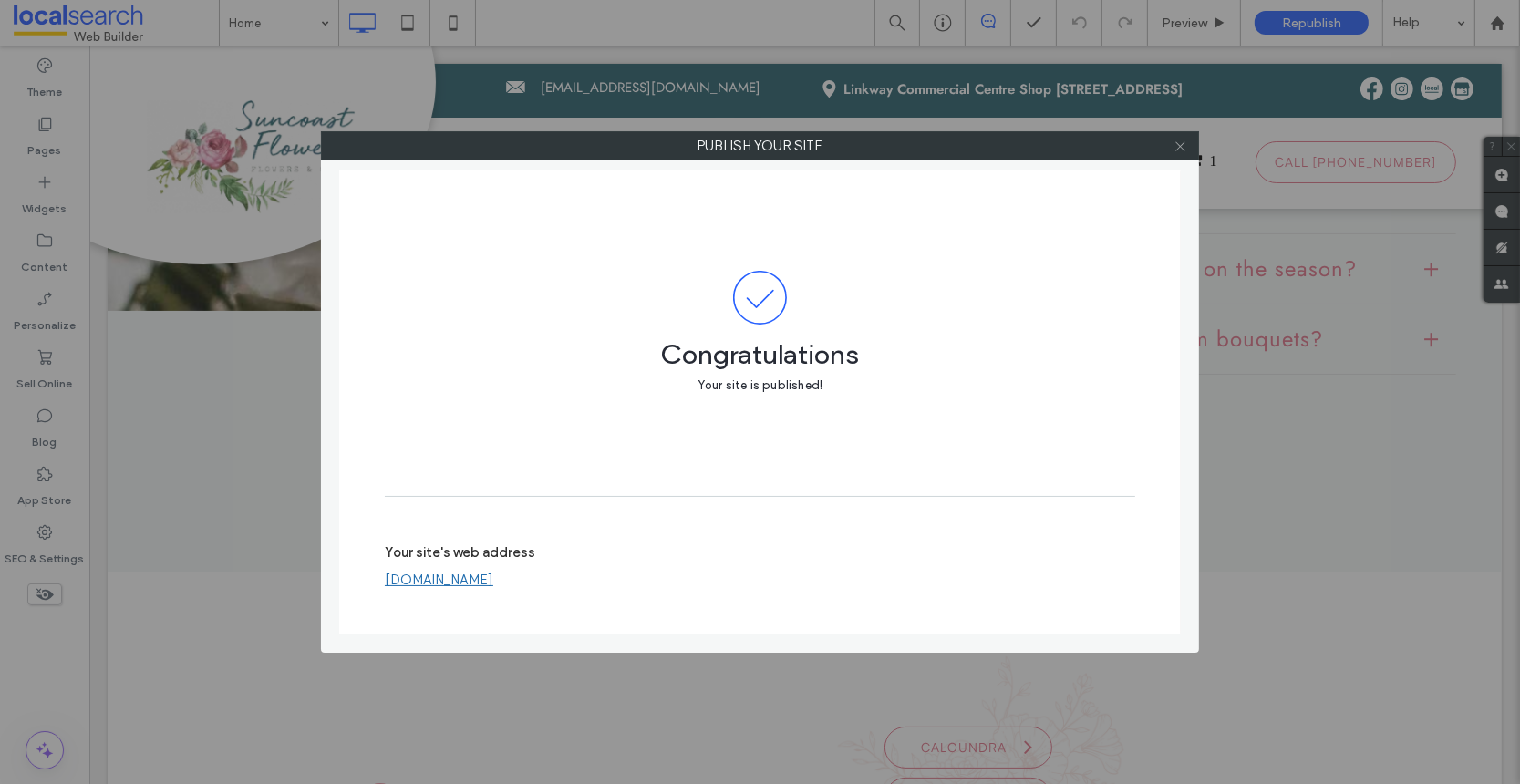
click at [1184, 150] on icon at bounding box center [1180, 147] width 13 height 13
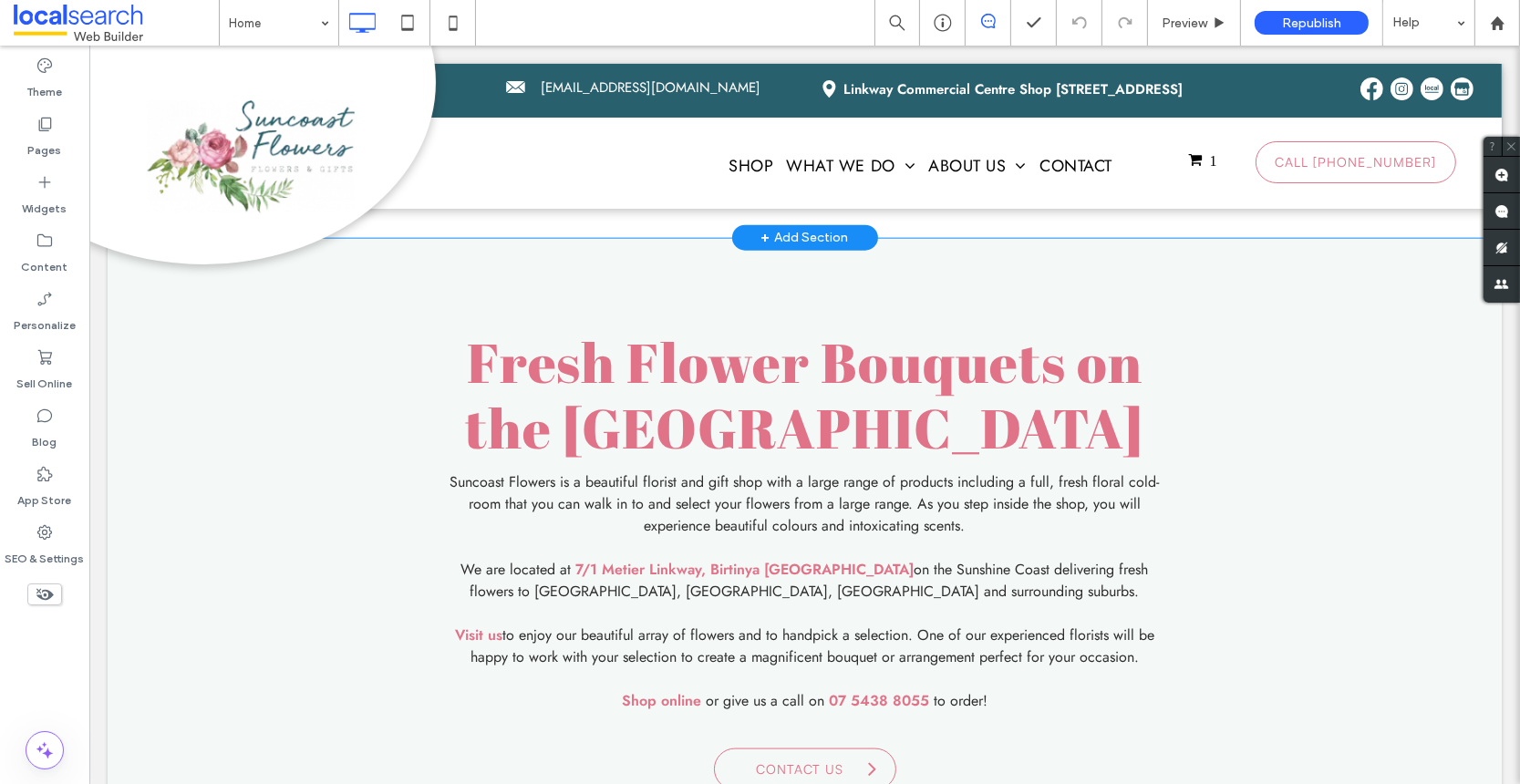
scroll to position [2019, 0]
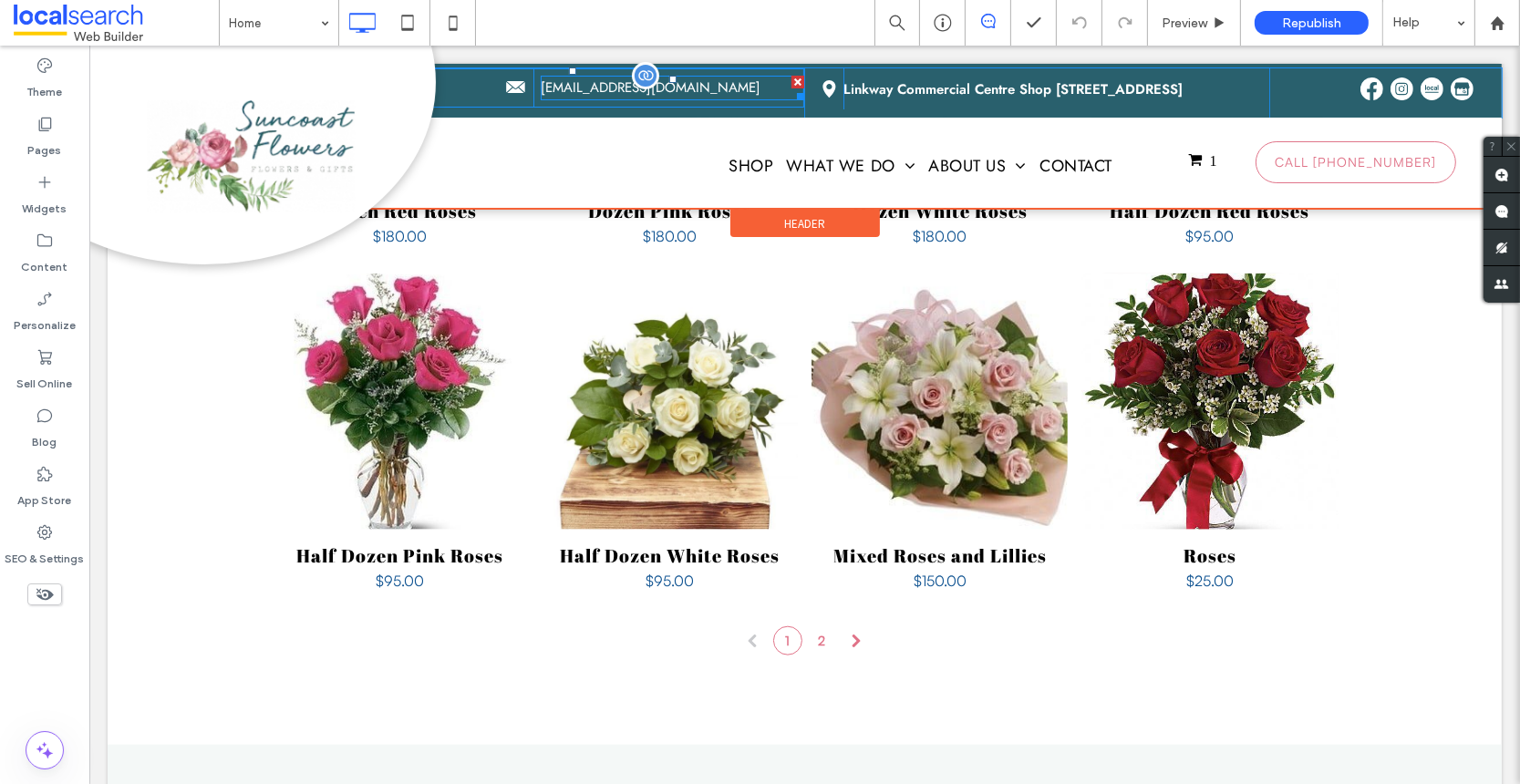
click at [792, 82] on div at bounding box center [797, 82] width 12 height 12
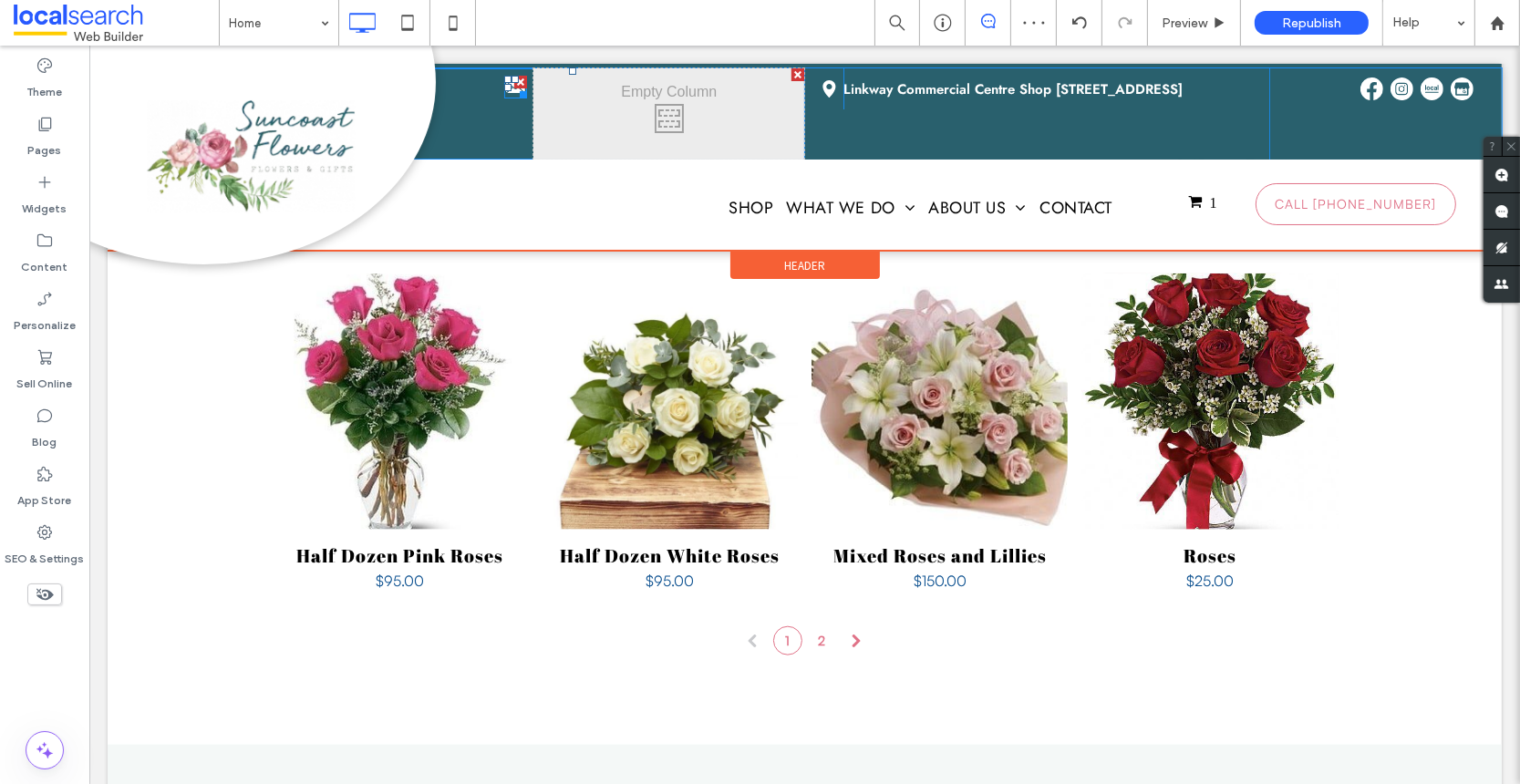
click at [518, 81] on div at bounding box center [519, 82] width 12 height 12
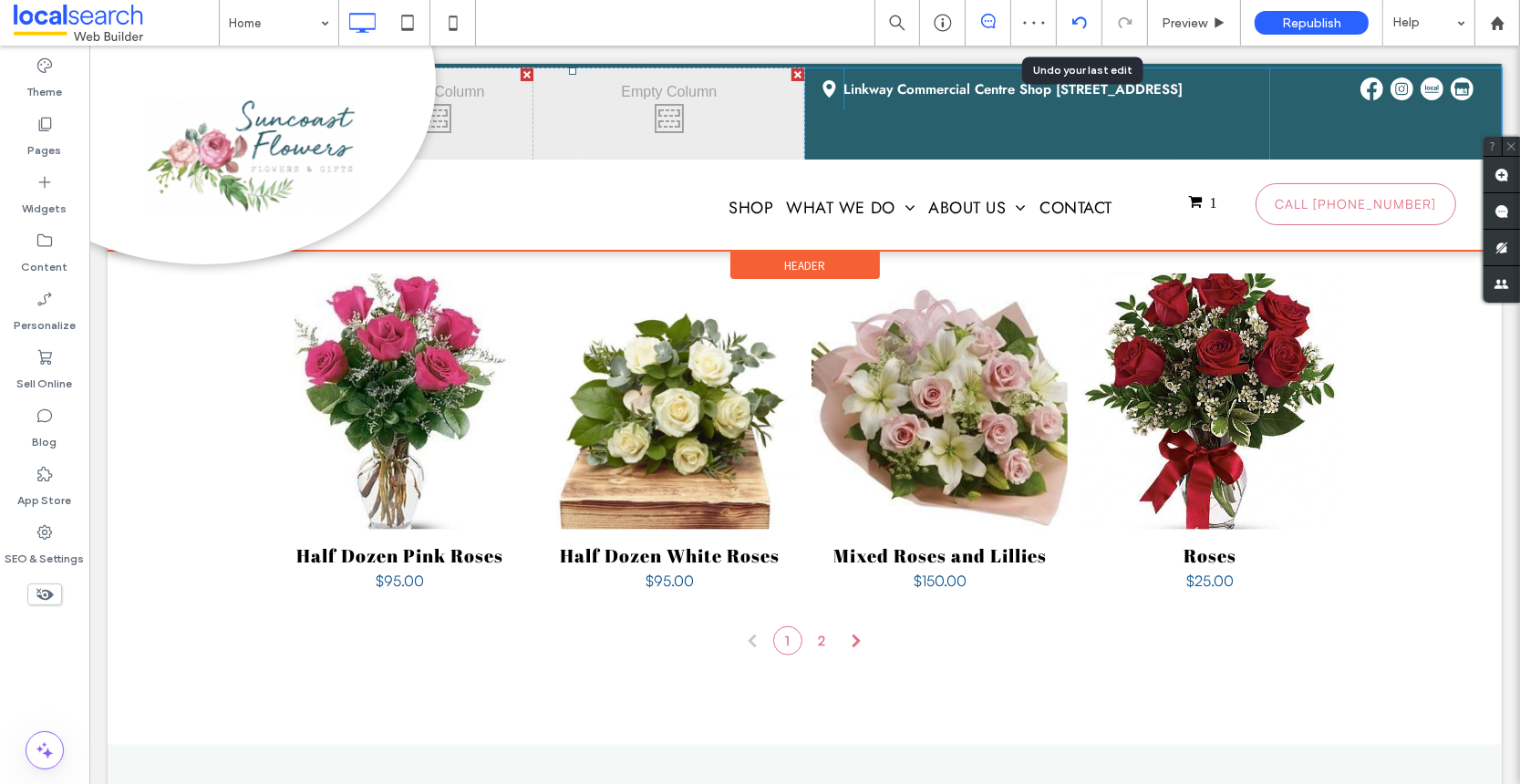
click at [1081, 21] on icon at bounding box center [1079, 22] width 14 height 14
click at [1079, 21] on icon at bounding box center [1079, 22] width 14 height 14
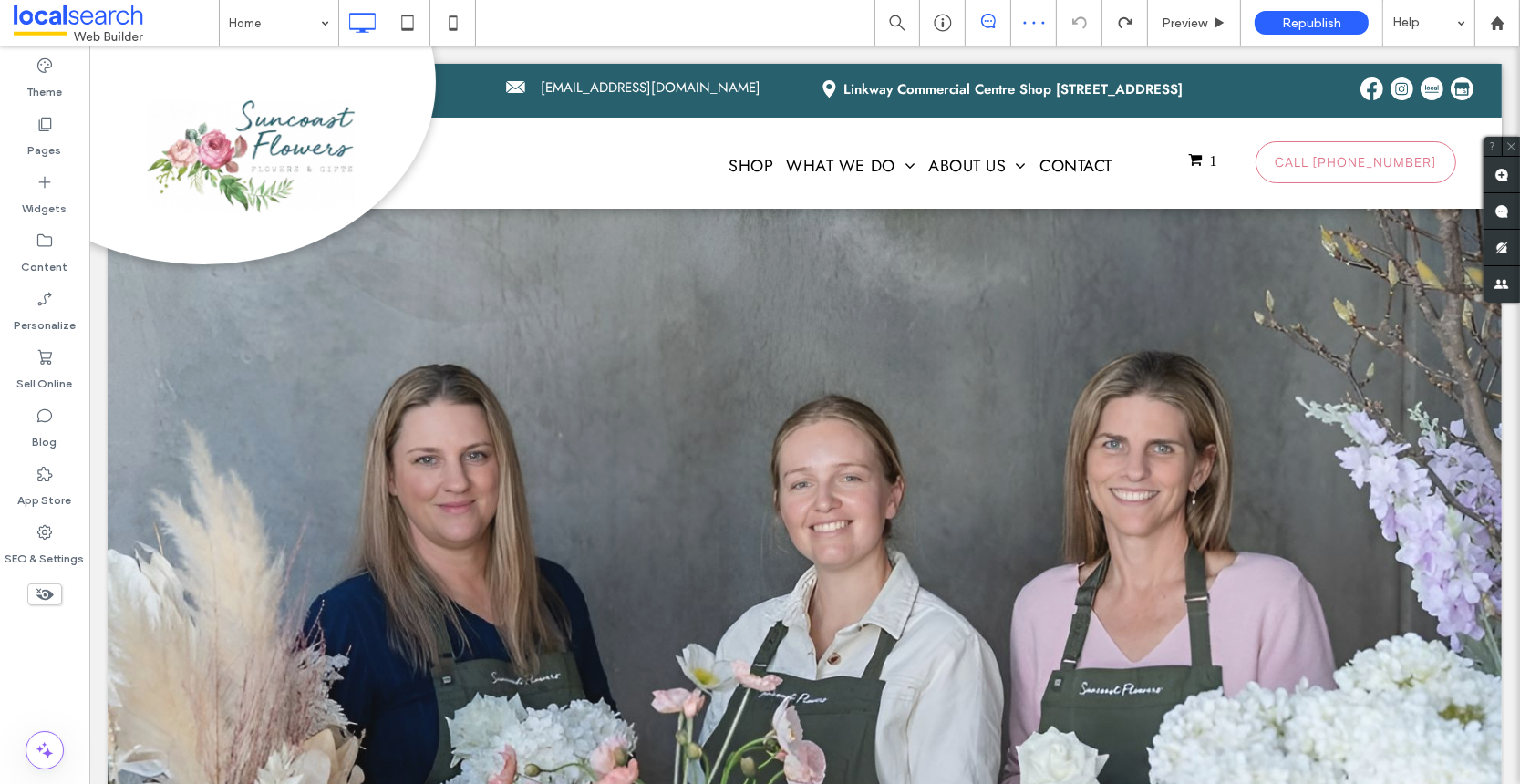
scroll to position [0, 0]
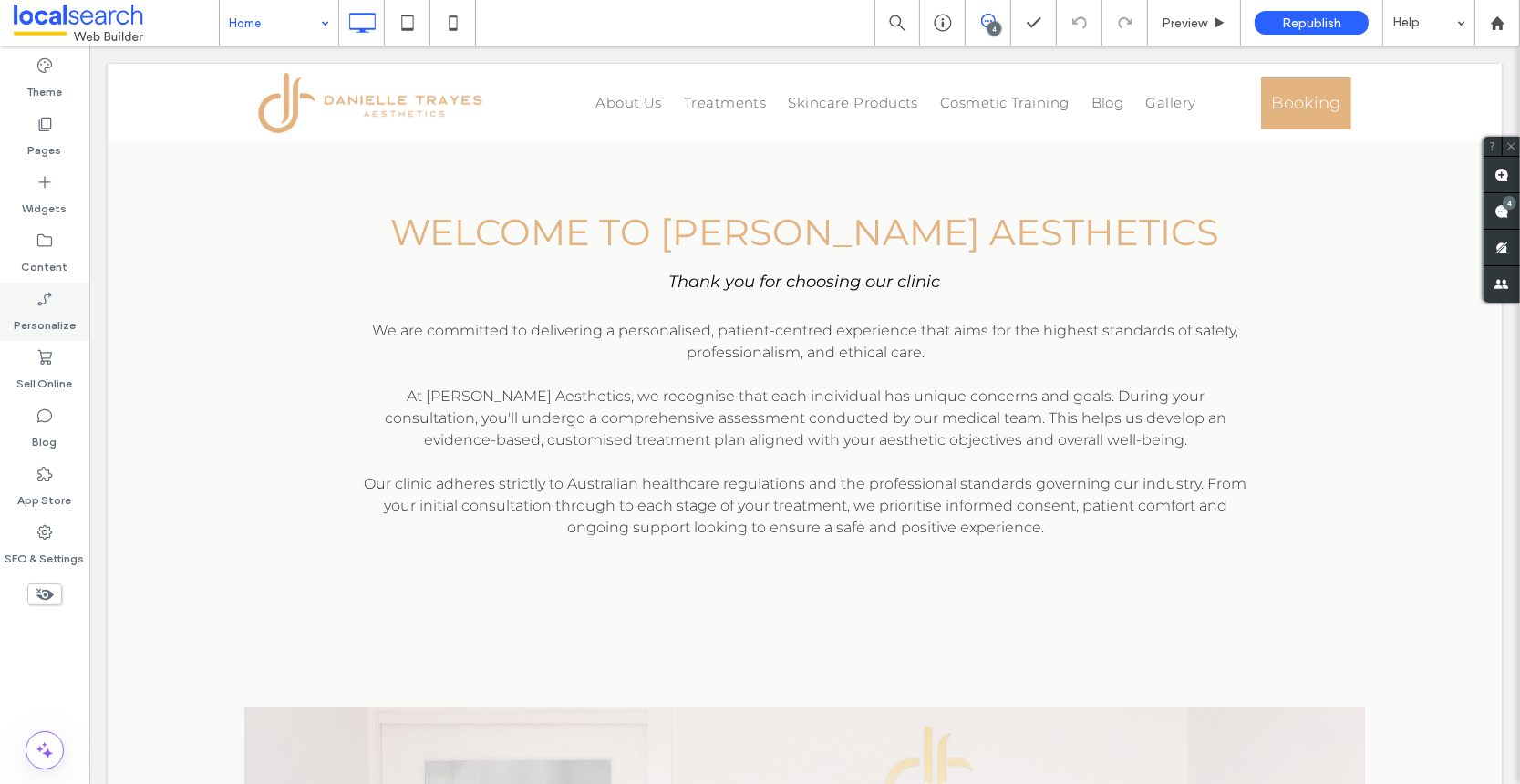
scroll to position [599, 0]
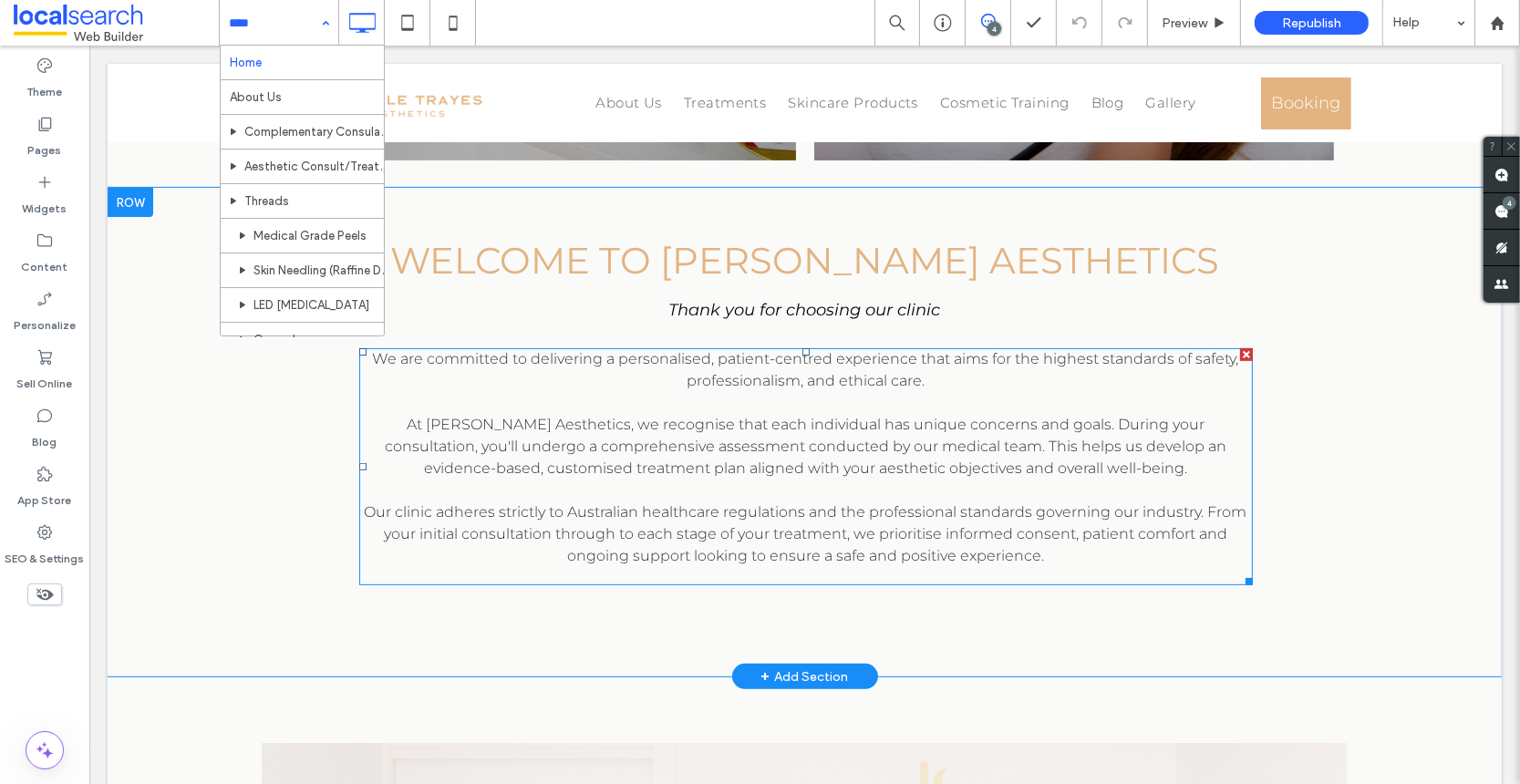
click at [1048, 557] on p "Our clinic adheres strictly to Australian healthcare regulations and the profes…" at bounding box center [805, 534] width 894 height 66
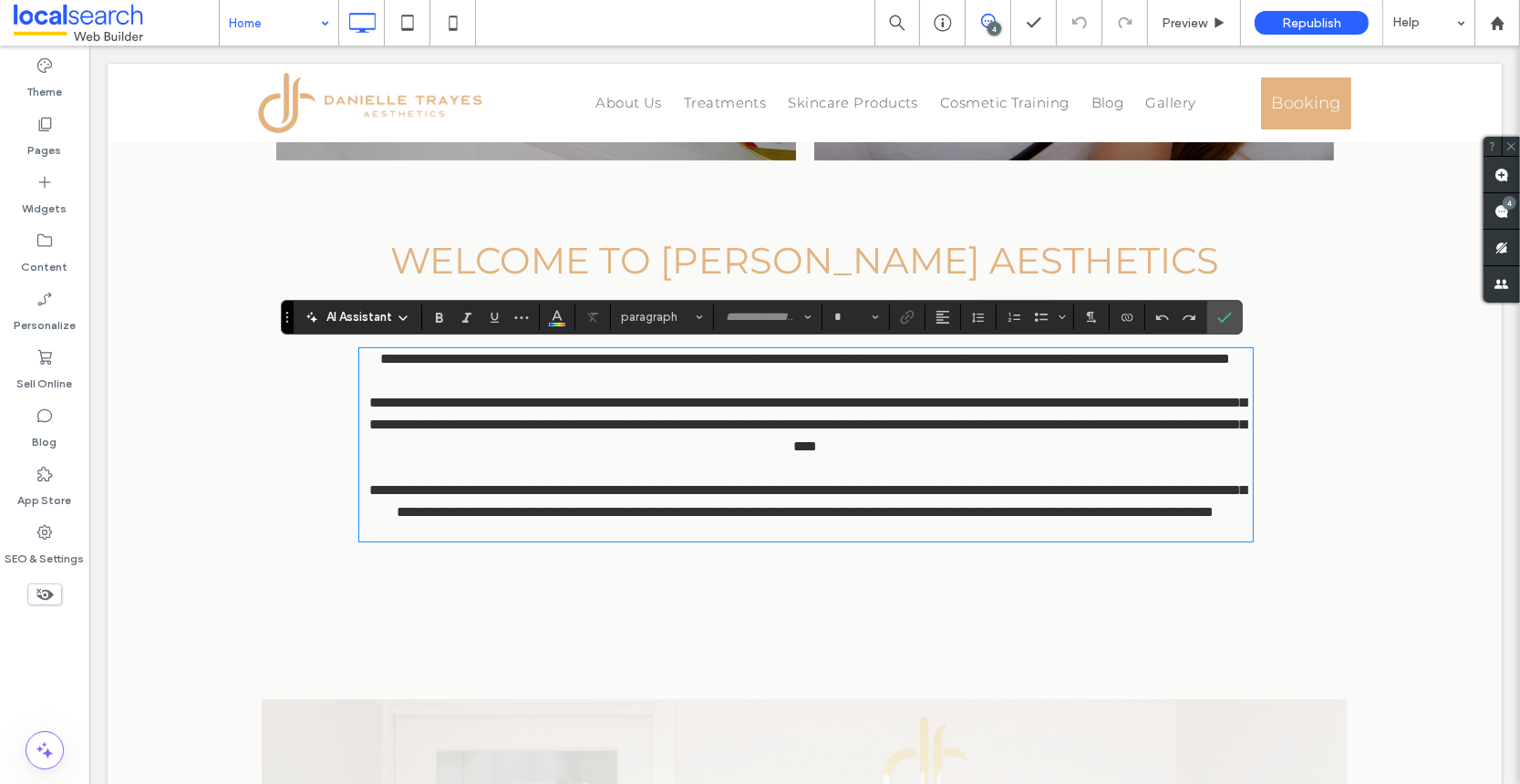
type input "**********"
type input "**"
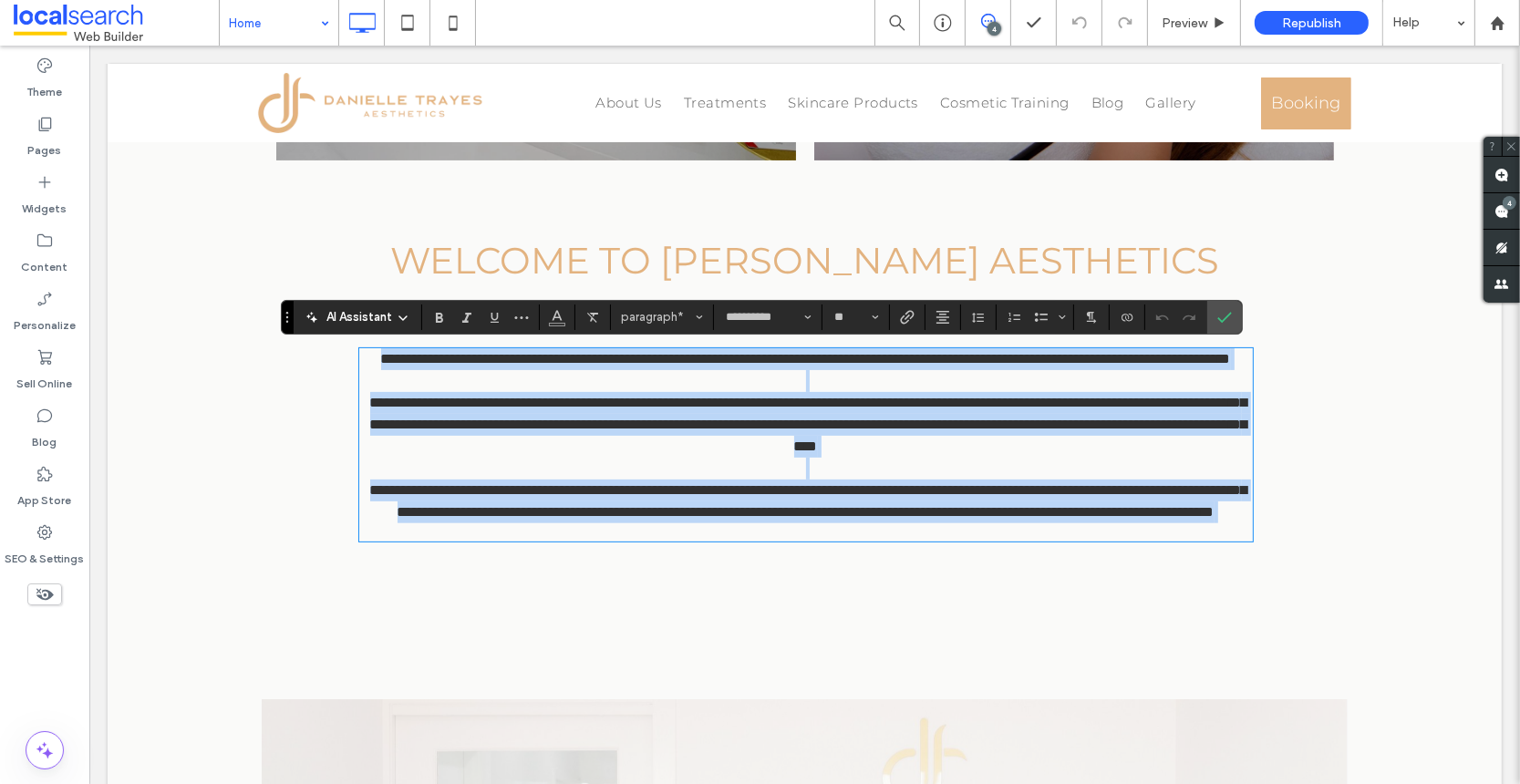
click at [1044, 523] on p "**********" at bounding box center [805, 501] width 894 height 44
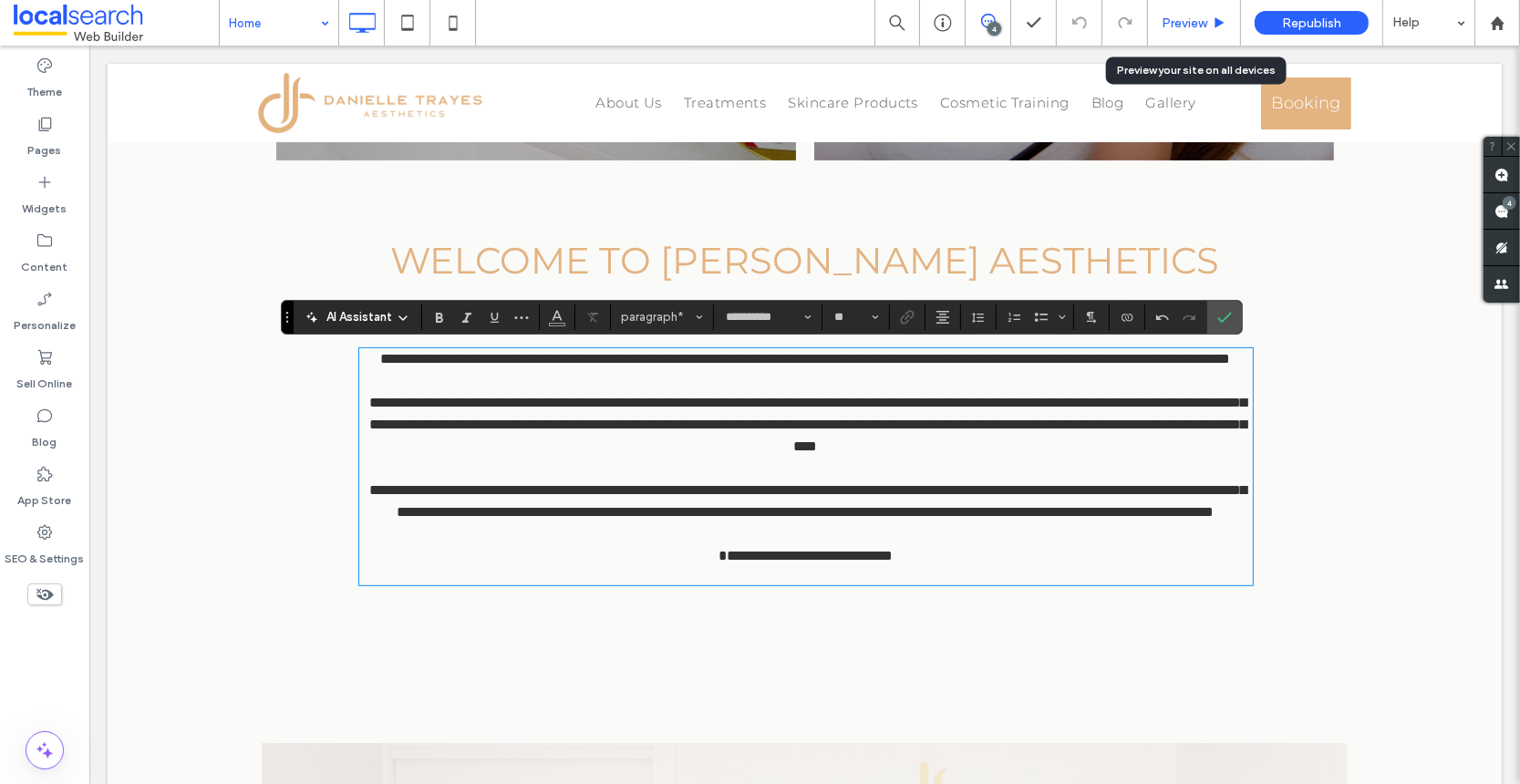
click at [1194, 24] on span "Preview" at bounding box center [1185, 23] width 46 height 15
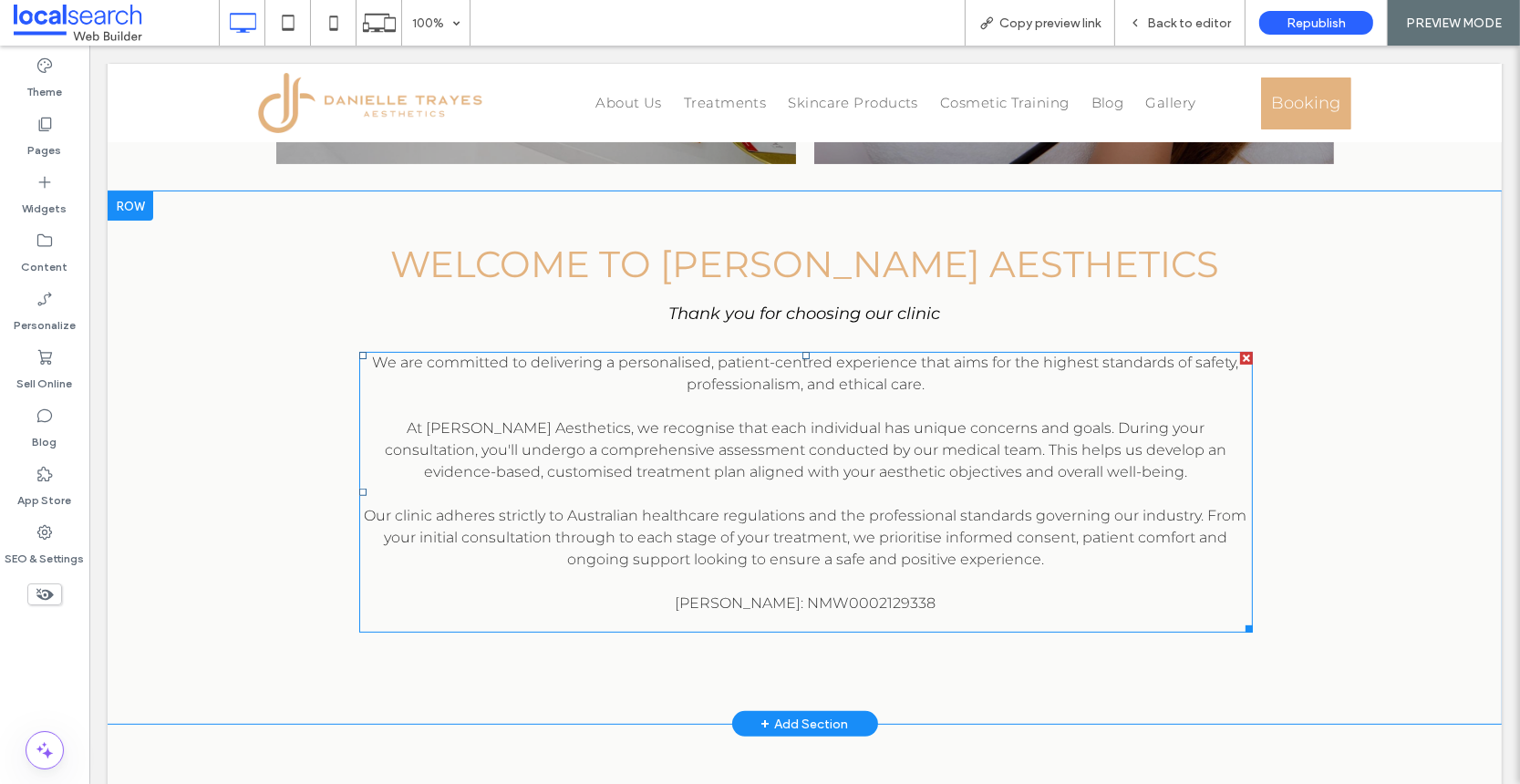
click at [933, 602] on p "[PERSON_NAME]: NMW0002129338" at bounding box center [805, 603] width 894 height 22
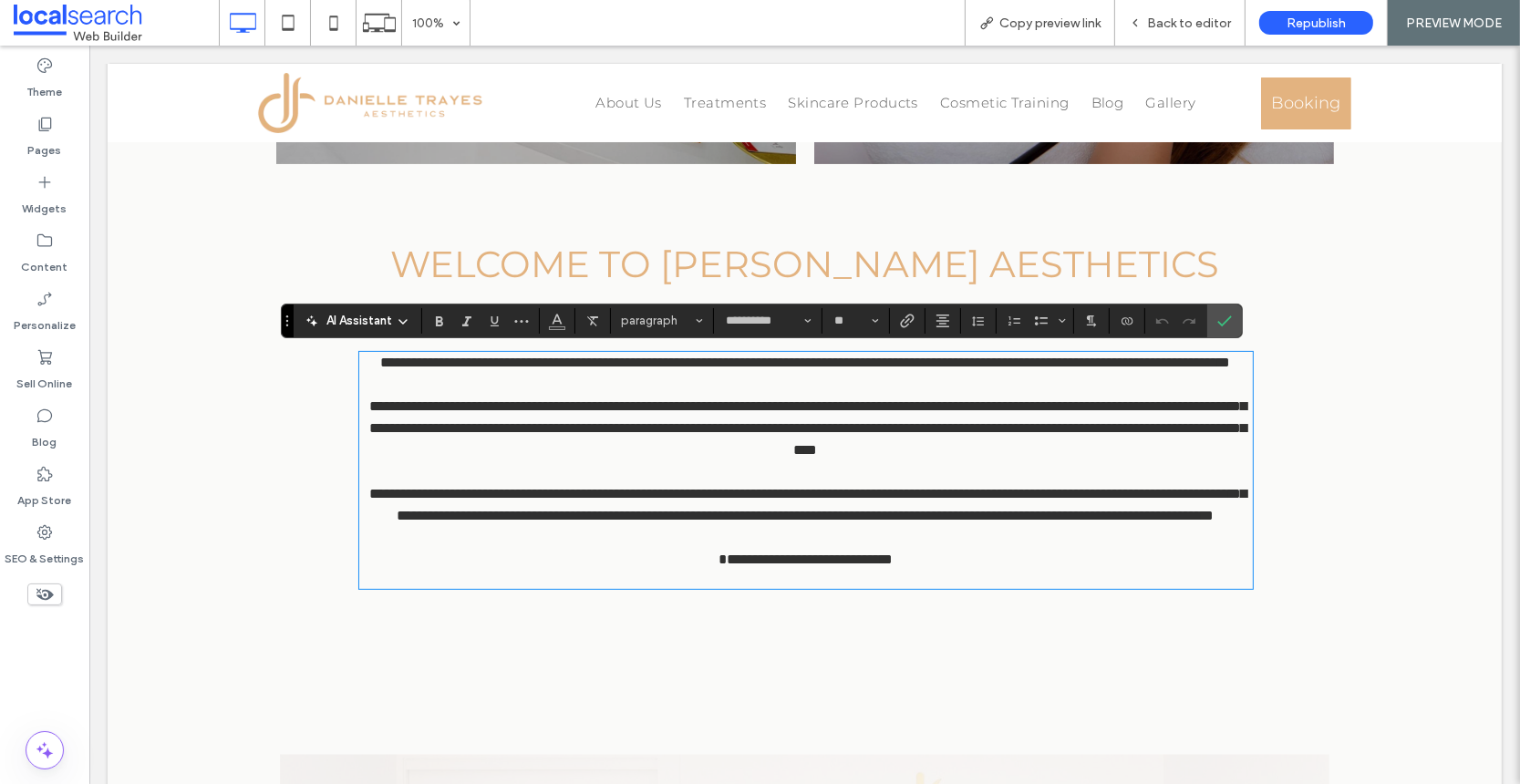
type input "**********"
type input "**"
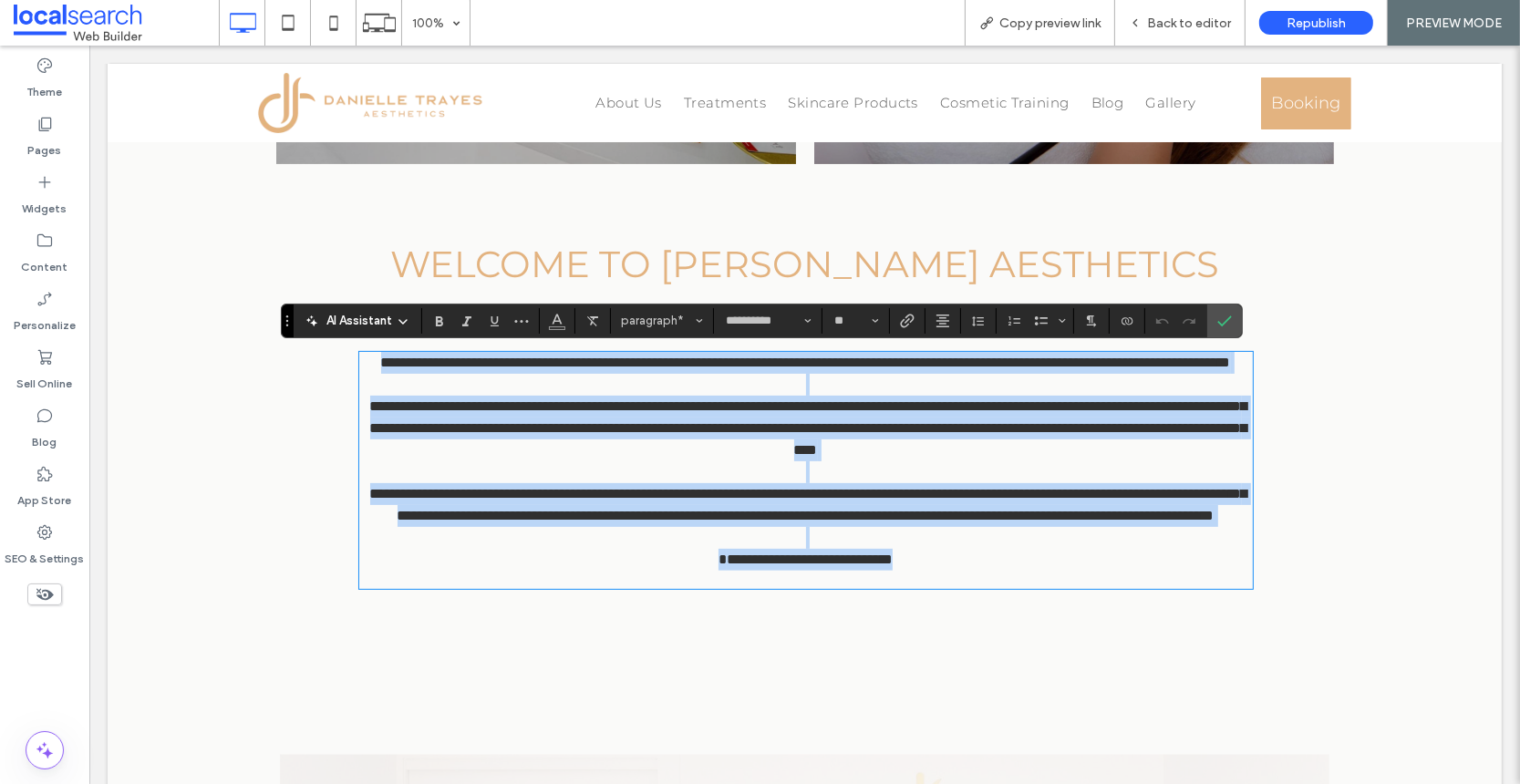
click at [926, 571] on p "**********" at bounding box center [805, 559] width 894 height 22
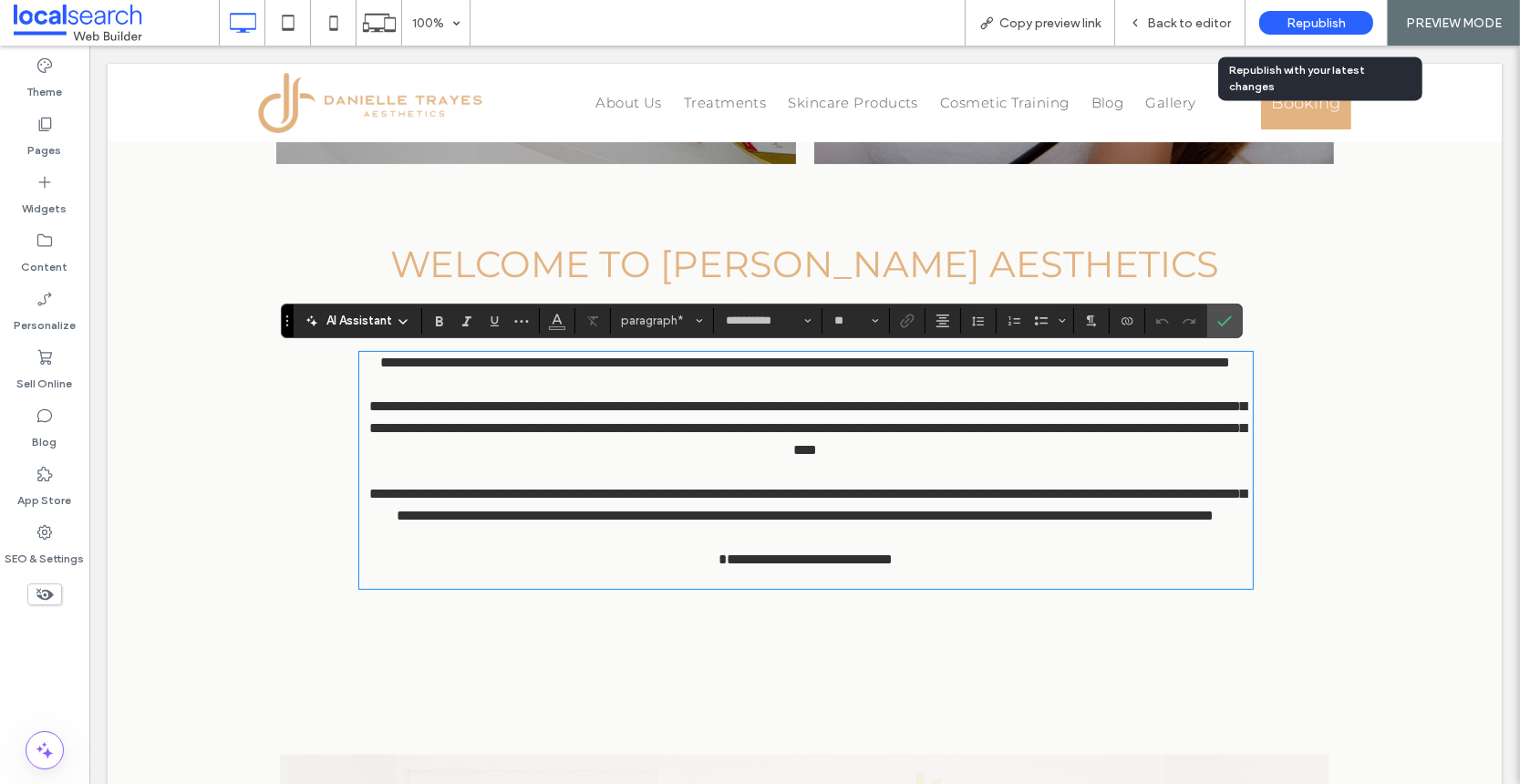
click at [1314, 21] on span "Republish" at bounding box center [1316, 23] width 59 height 15
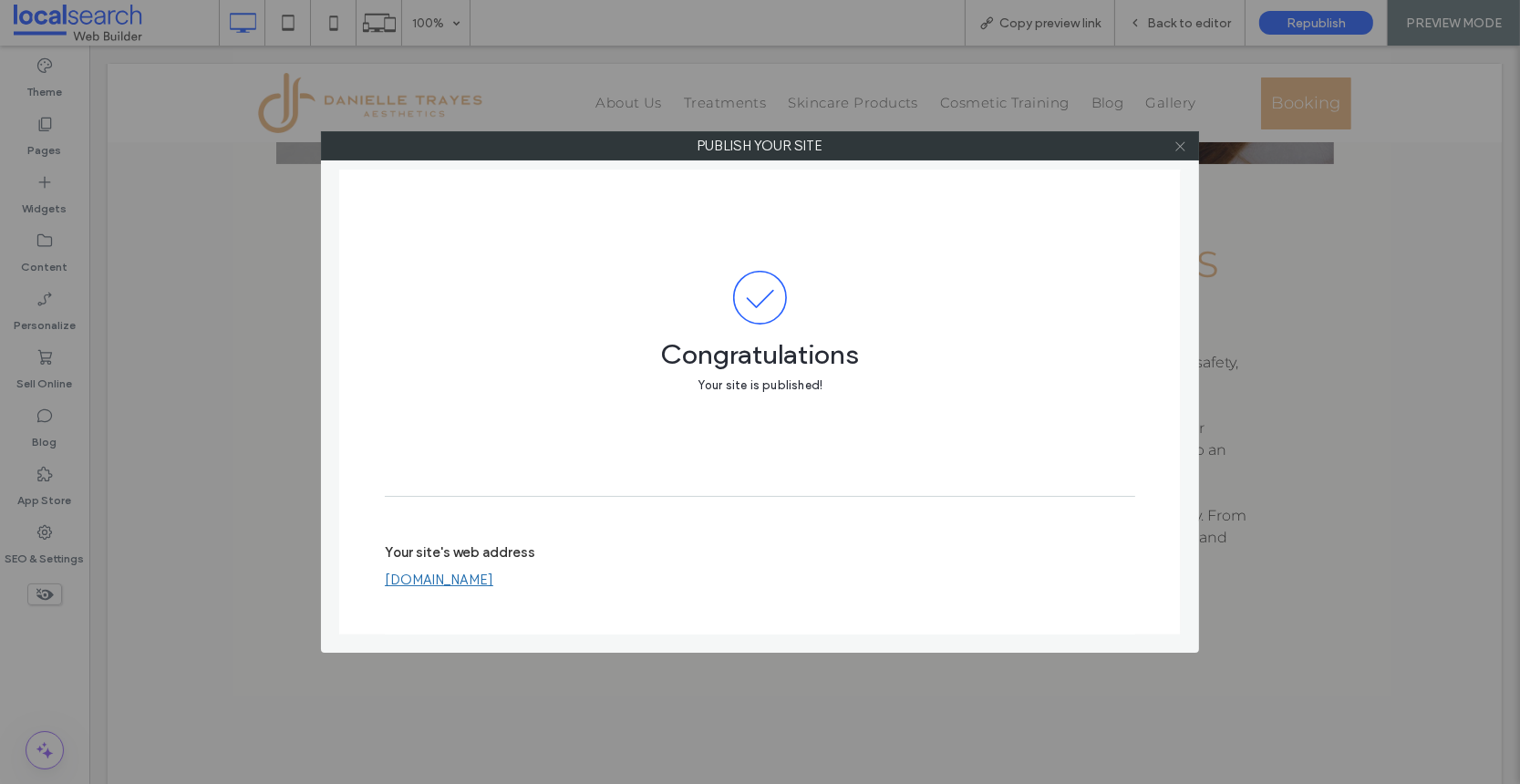
click at [1178, 147] on icon at bounding box center [1180, 147] width 13 height 13
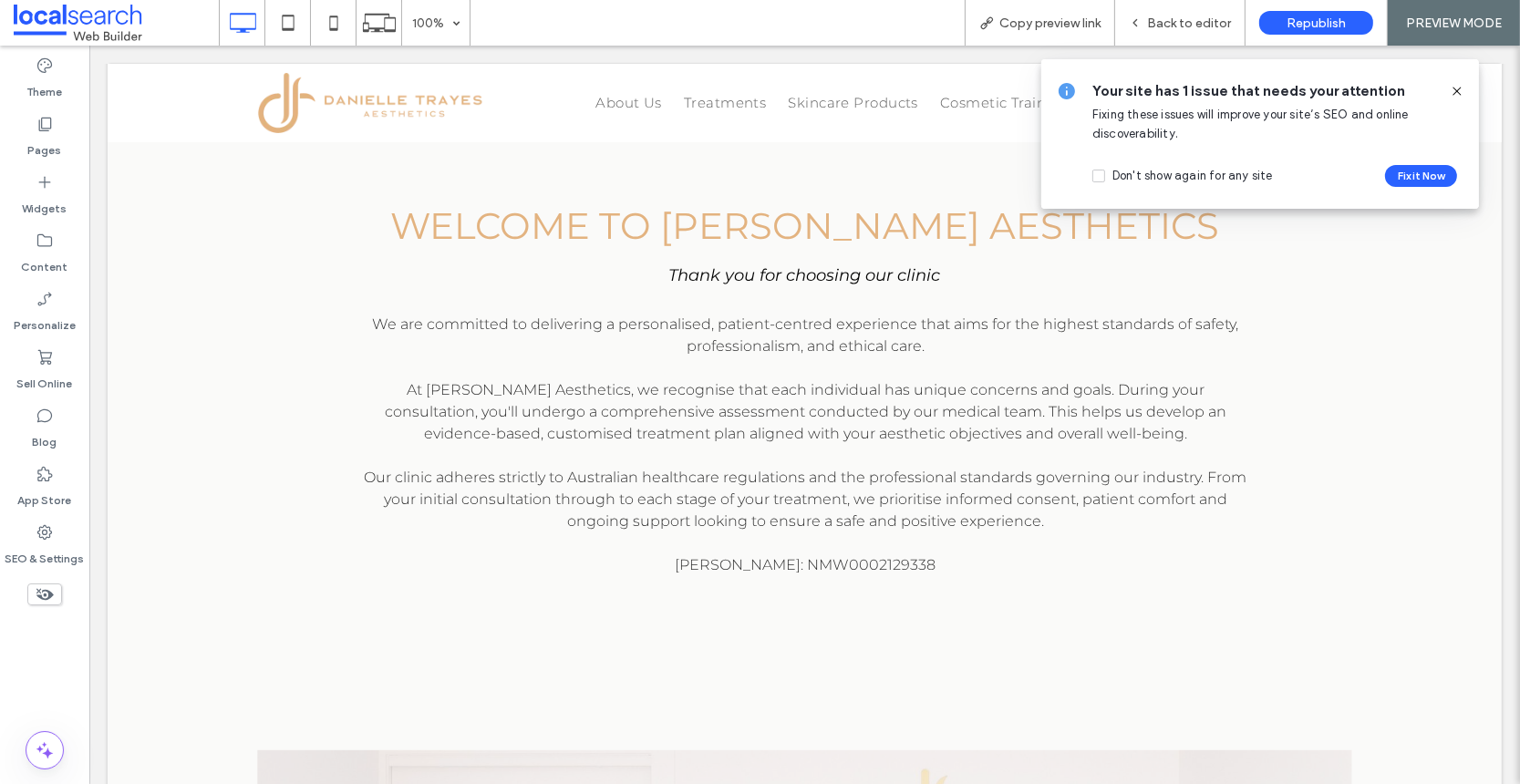
scroll to position [770, 0]
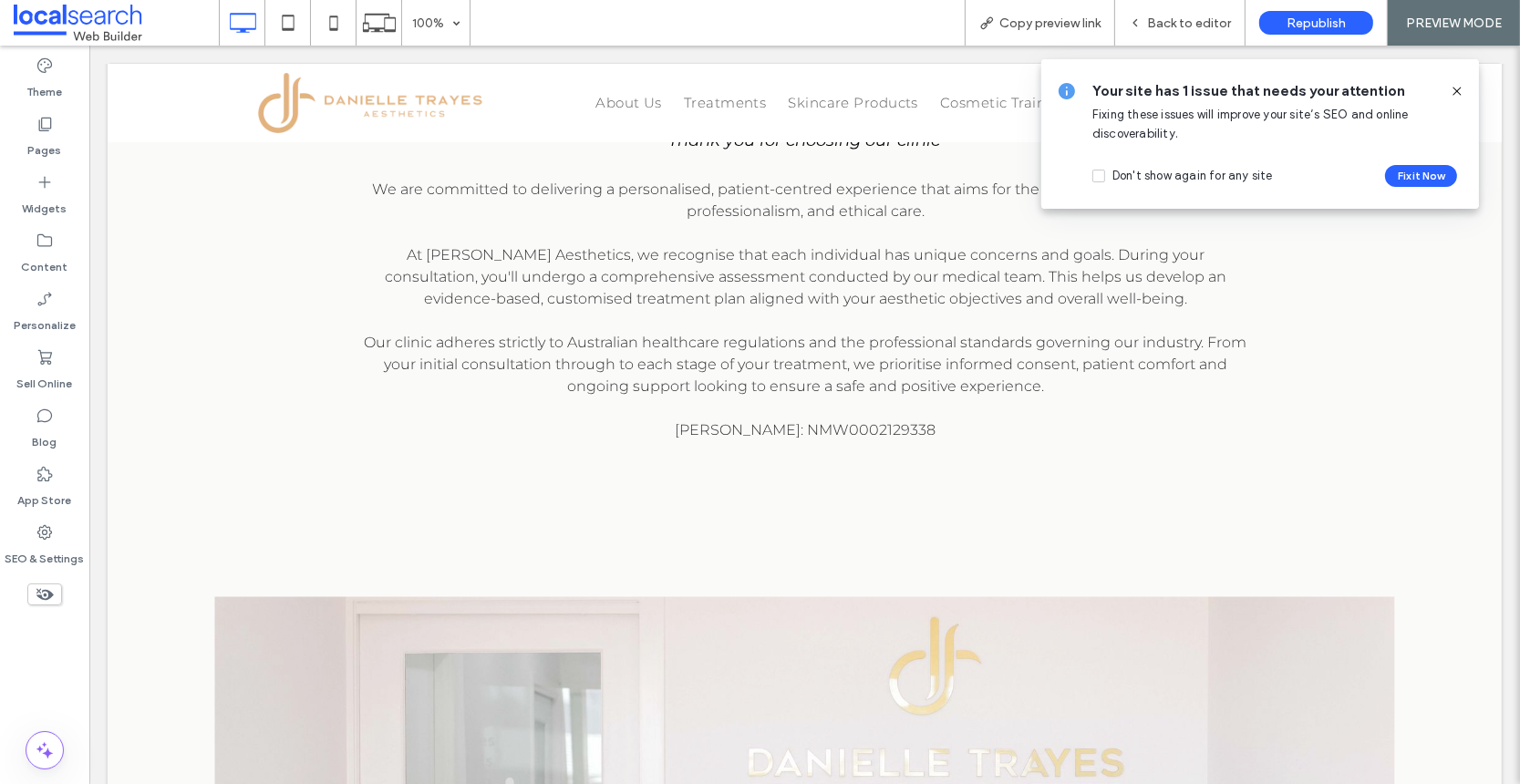
click at [1462, 88] on icon at bounding box center [1456, 90] width 14 height 14
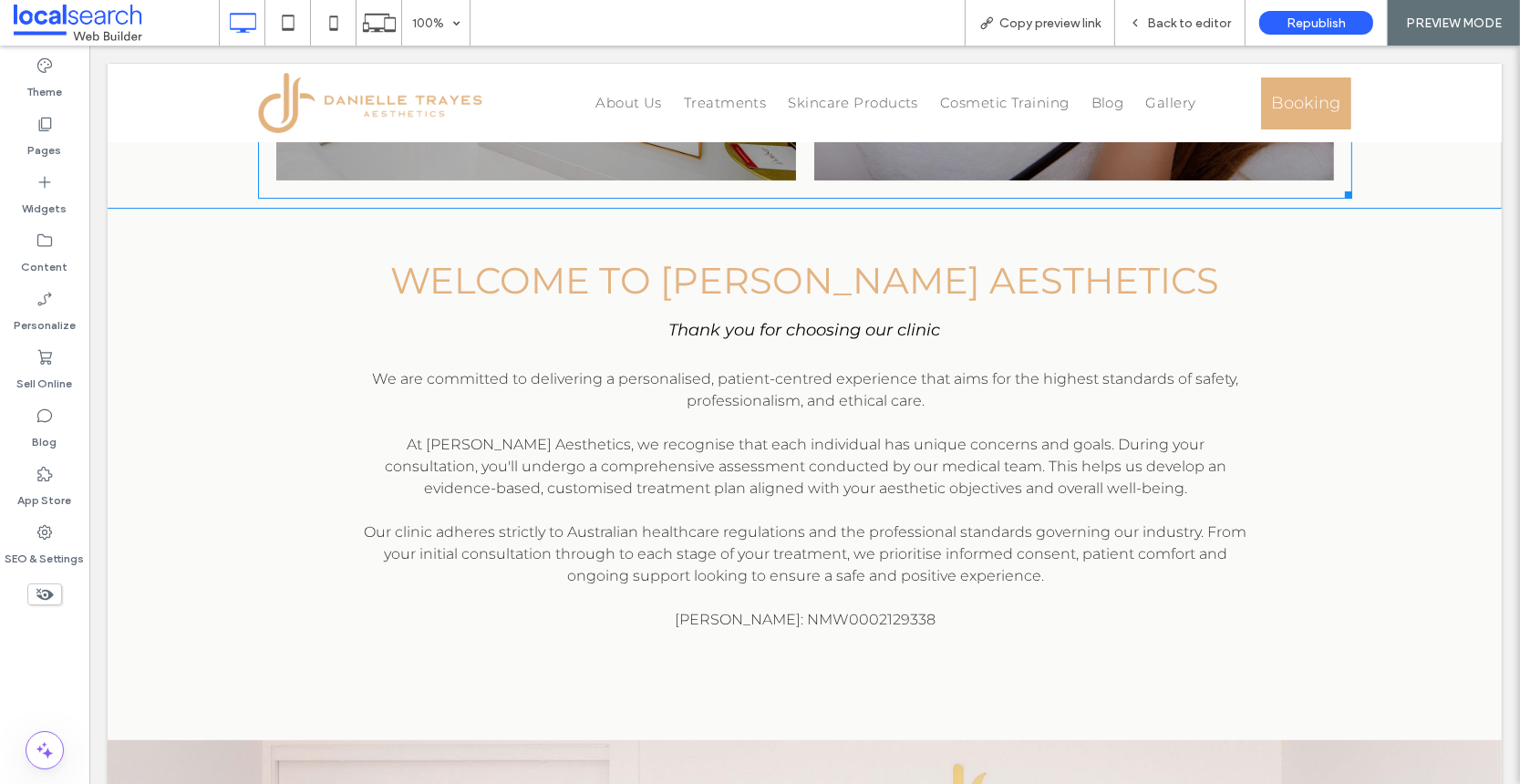
scroll to position [511, 0]
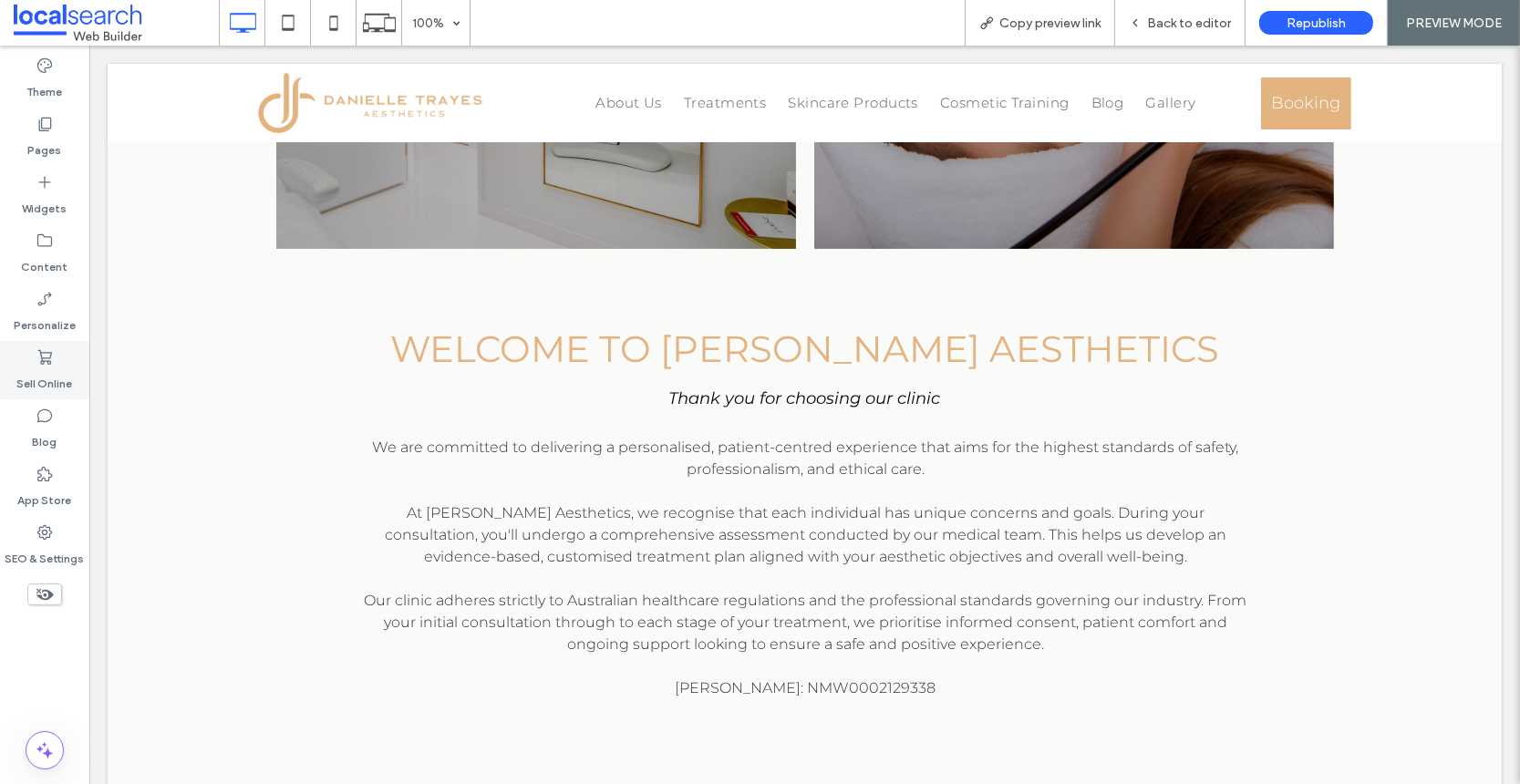
click at [43, 364] on icon at bounding box center [44, 357] width 18 height 18
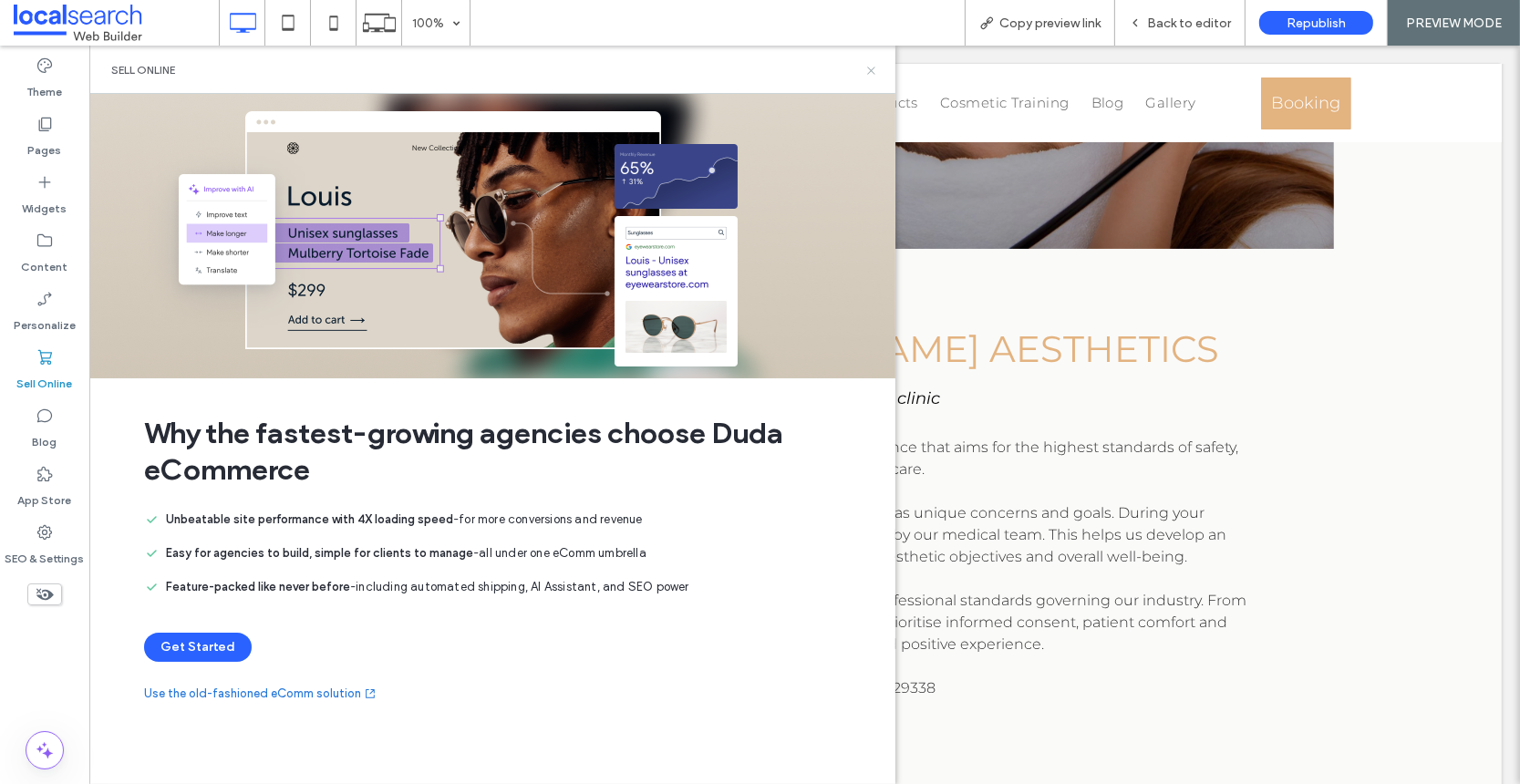
drag, startPoint x: 869, startPoint y: 64, endPoint x: 227, endPoint y: 117, distance: 644.2
click at [869, 64] on icon at bounding box center [871, 70] width 13 height 13
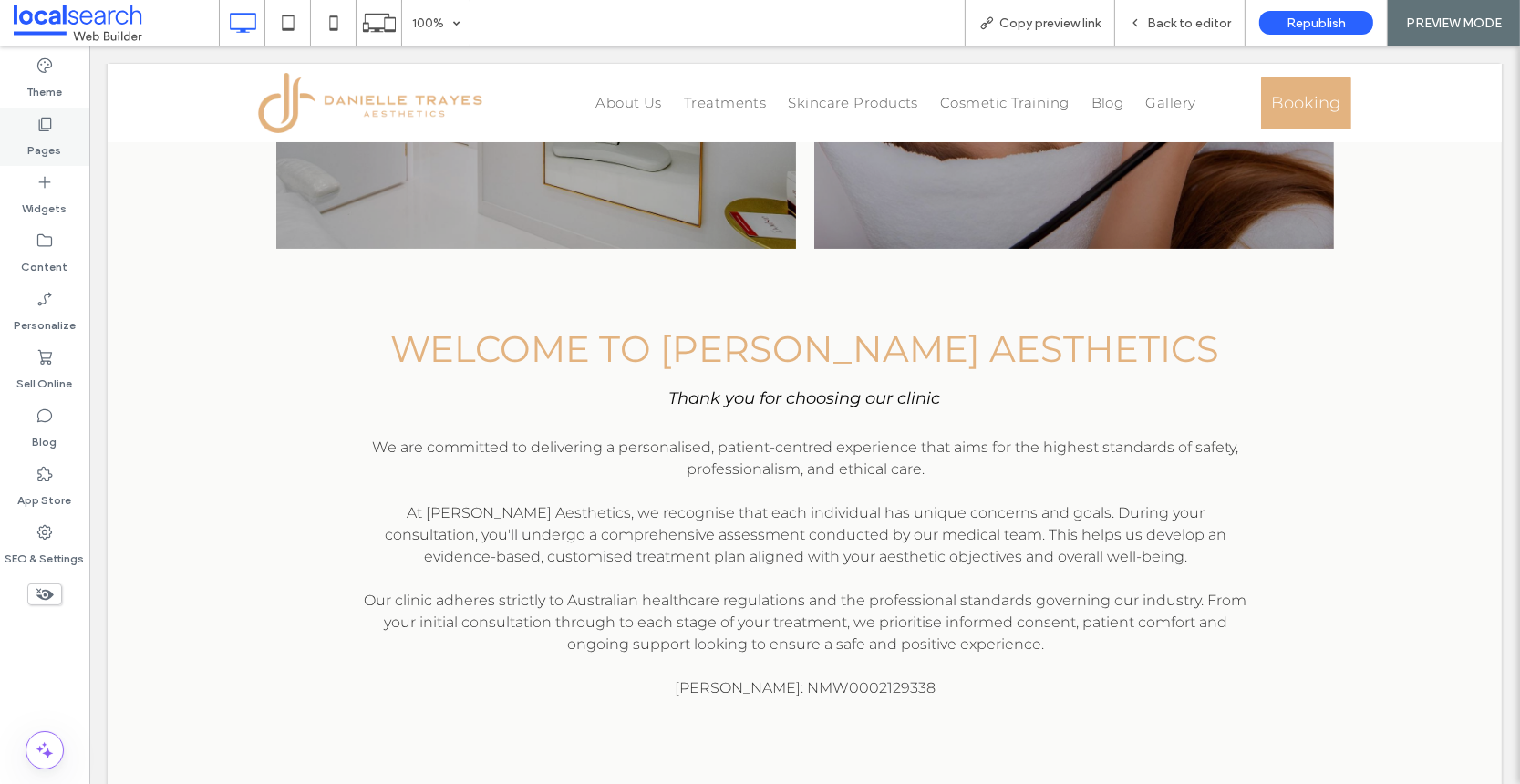
click at [44, 142] on label "Pages" at bounding box center [45, 146] width 33 height 26
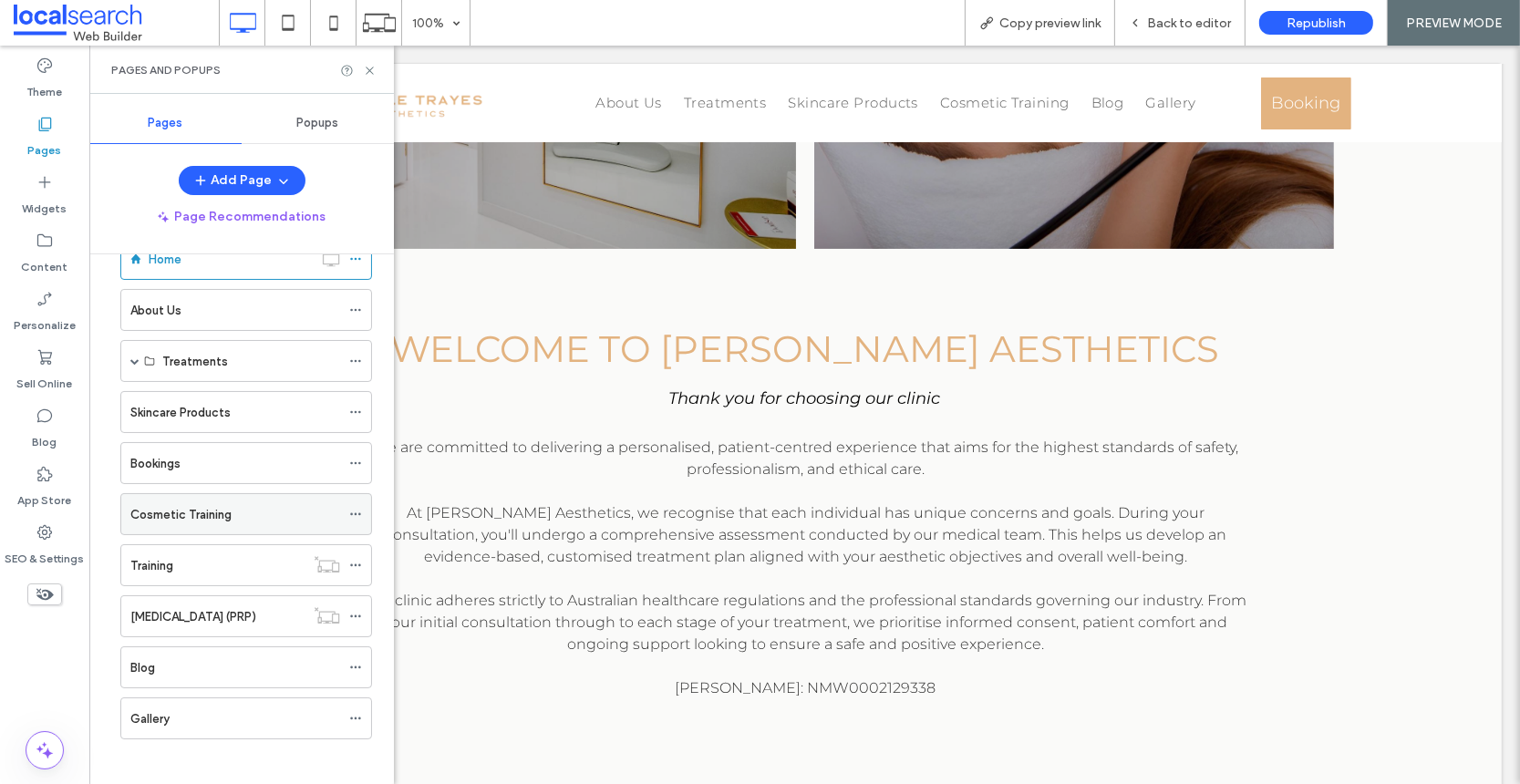
scroll to position [53, 0]
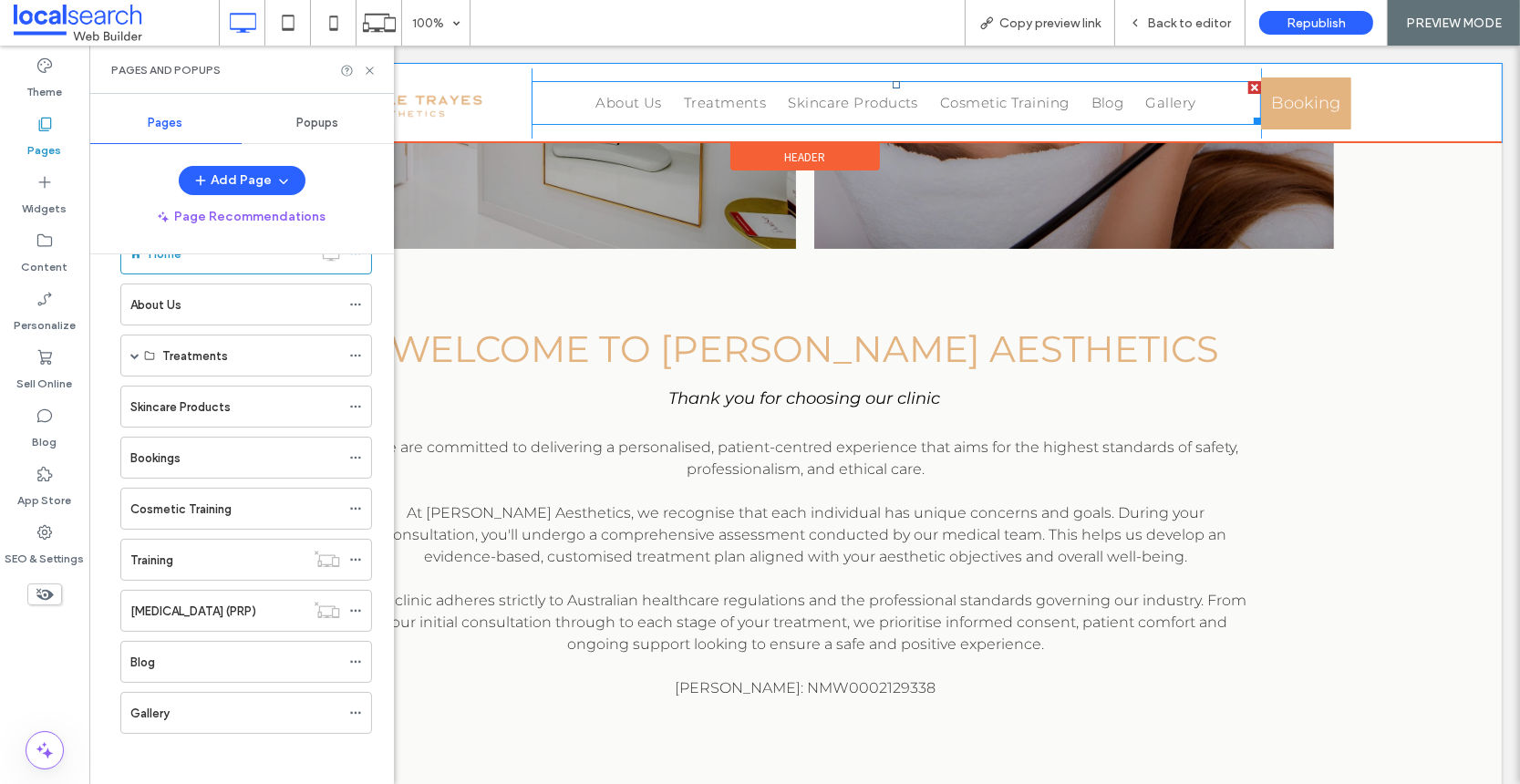
click at [550, 104] on nav "About Us Treatments Aesthetic Consult/Treatment Standard Aesthetic Consultation…" at bounding box center [896, 103] width 729 height 44
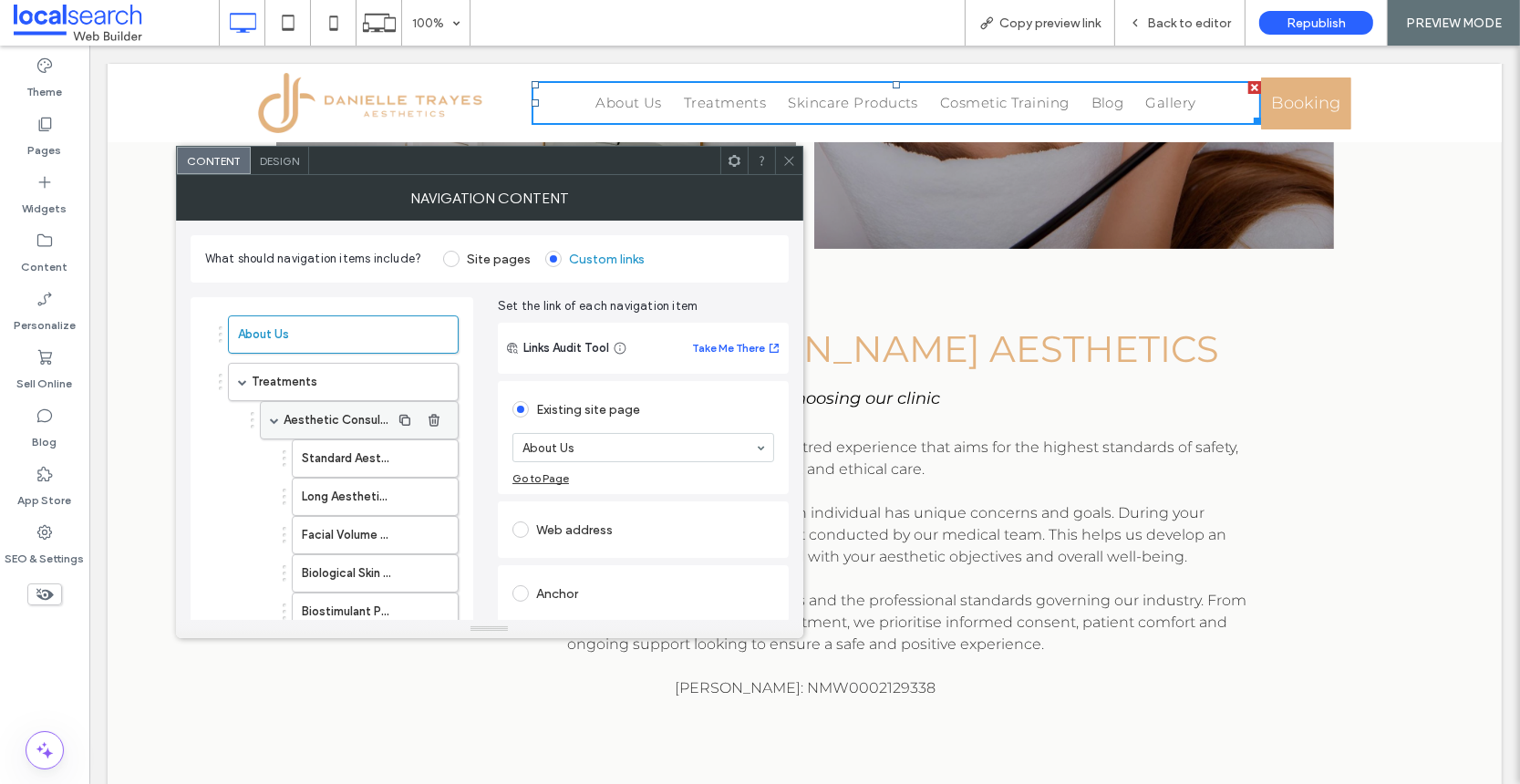
click at [368, 420] on label "Aesthetic Consult/Treatment" at bounding box center [337, 420] width 107 height 36
click at [795, 159] on icon at bounding box center [789, 161] width 13 height 13
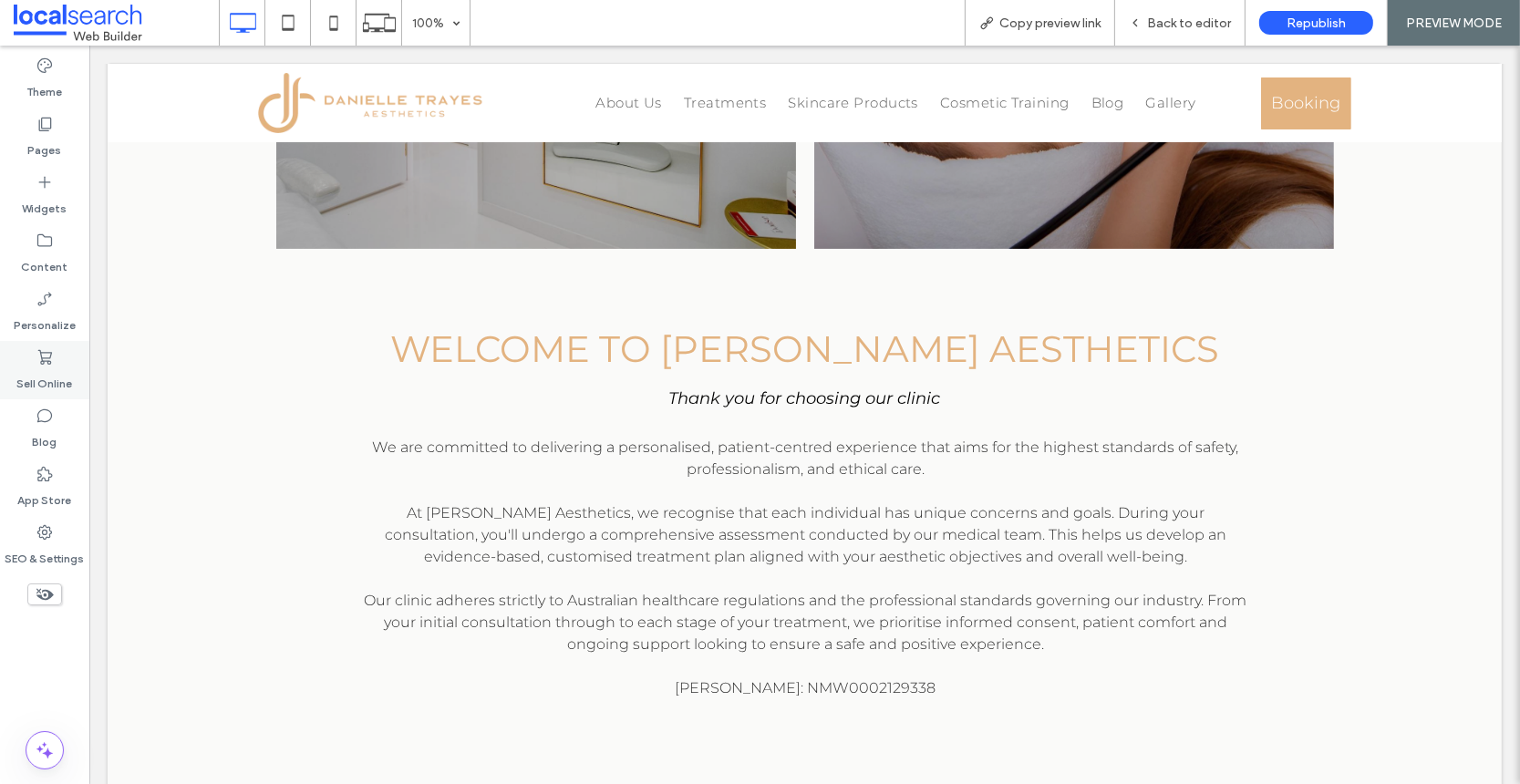
click at [45, 366] on label "Sell Online" at bounding box center [45, 379] width 55 height 26
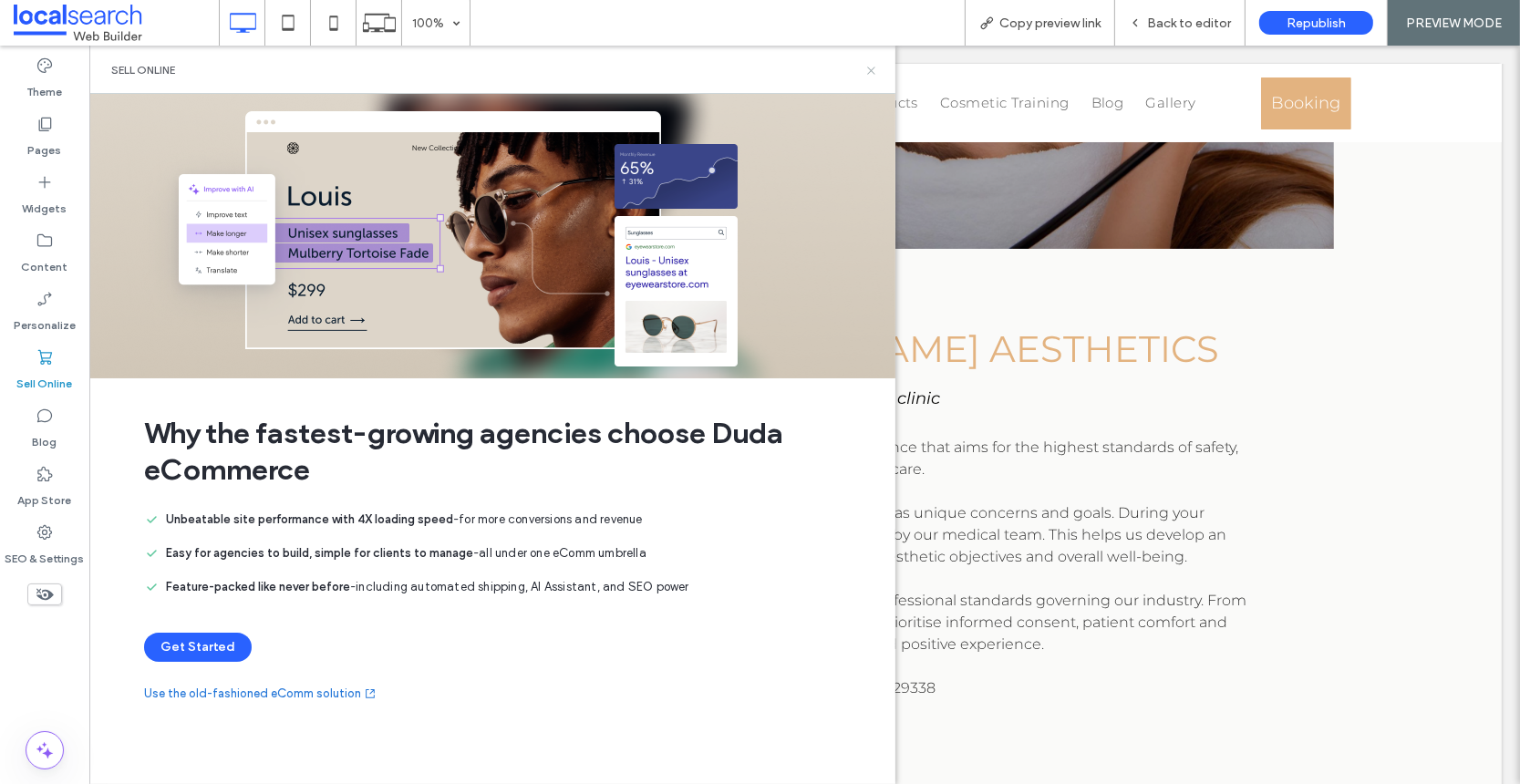
click at [871, 71] on icon at bounding box center [871, 70] width 13 height 13
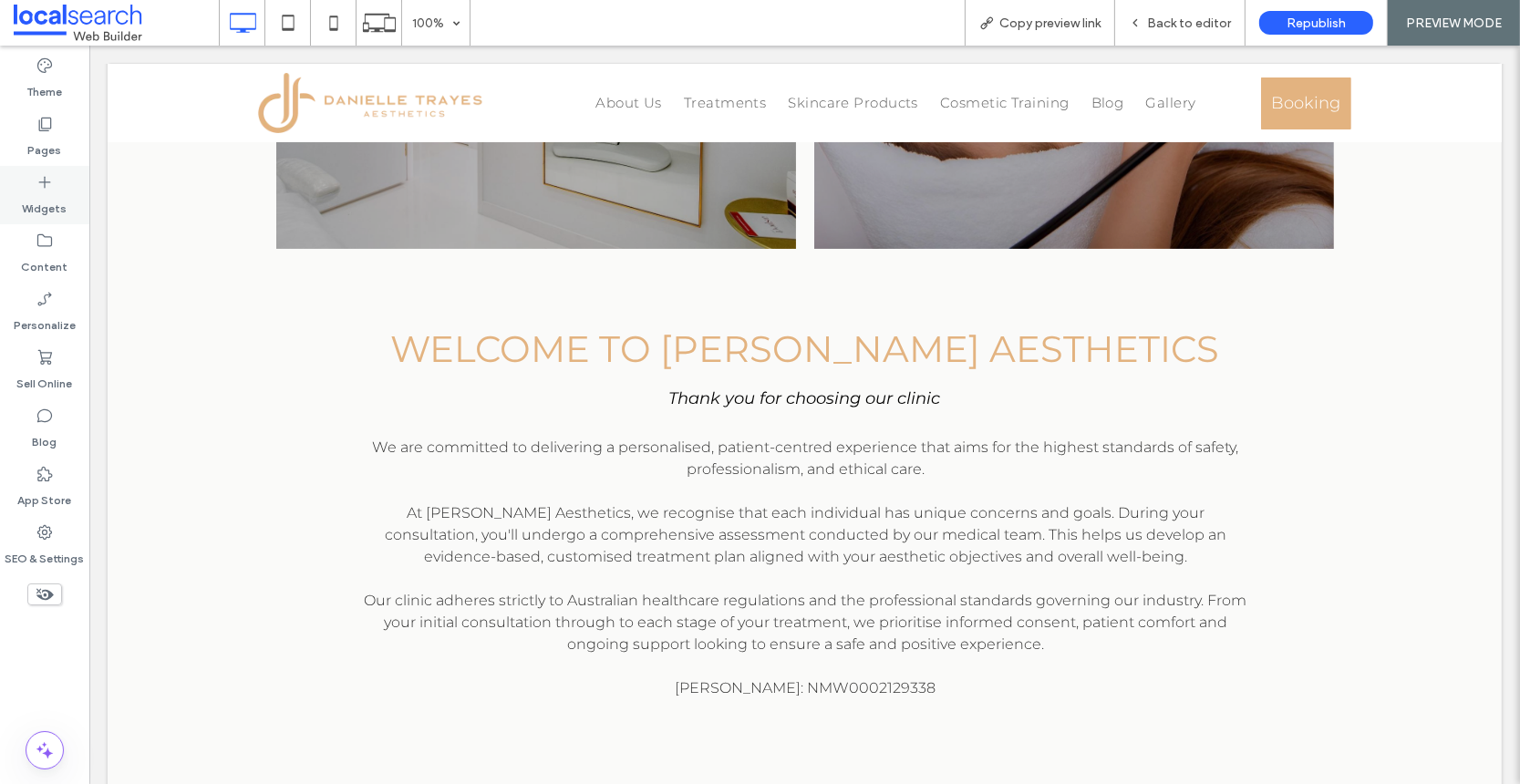
click at [49, 140] on label "Pages" at bounding box center [45, 146] width 33 height 26
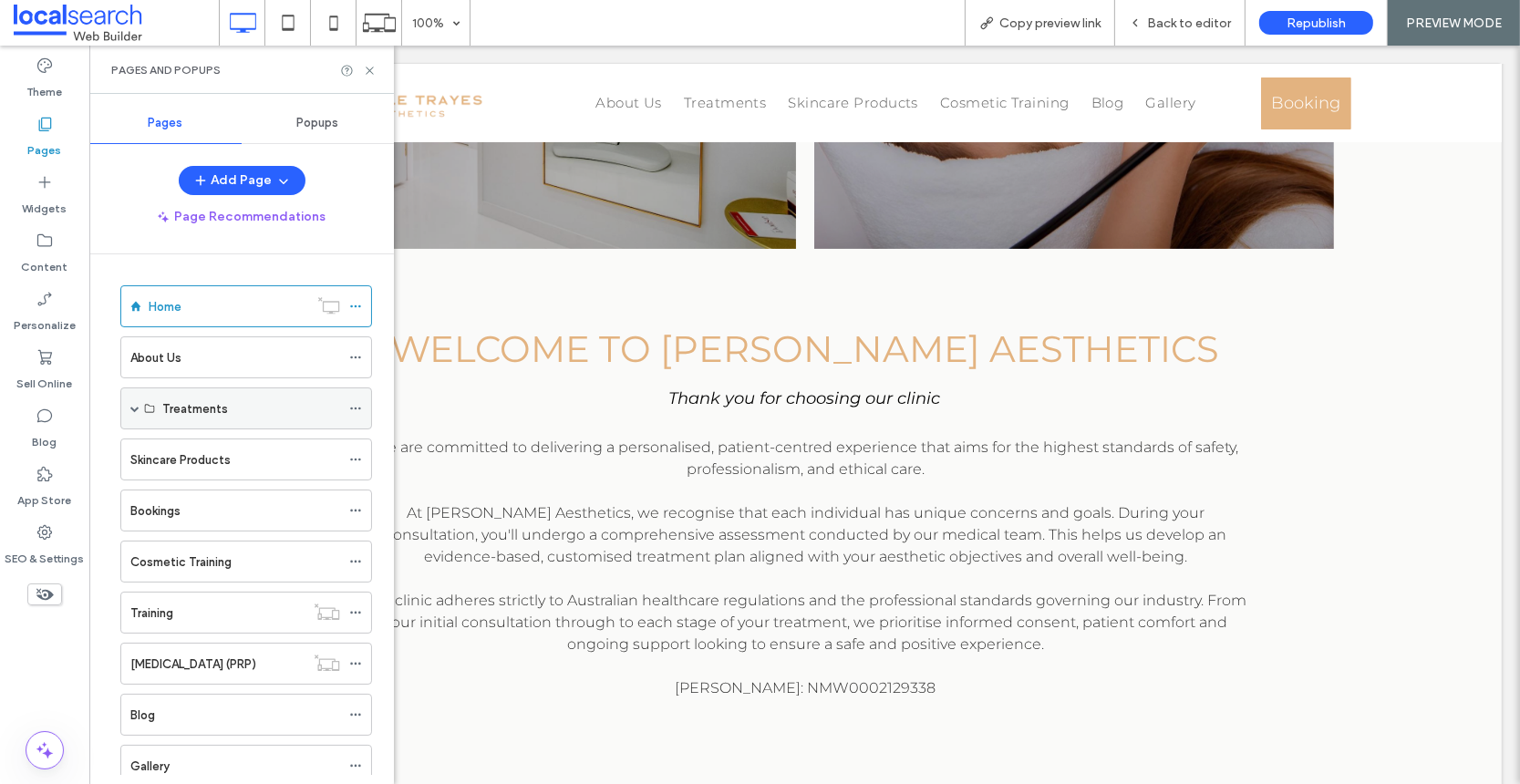
click at [219, 406] on label "Treatments" at bounding box center [195, 409] width 66 height 32
click at [136, 407] on span at bounding box center [135, 408] width 10 height 10
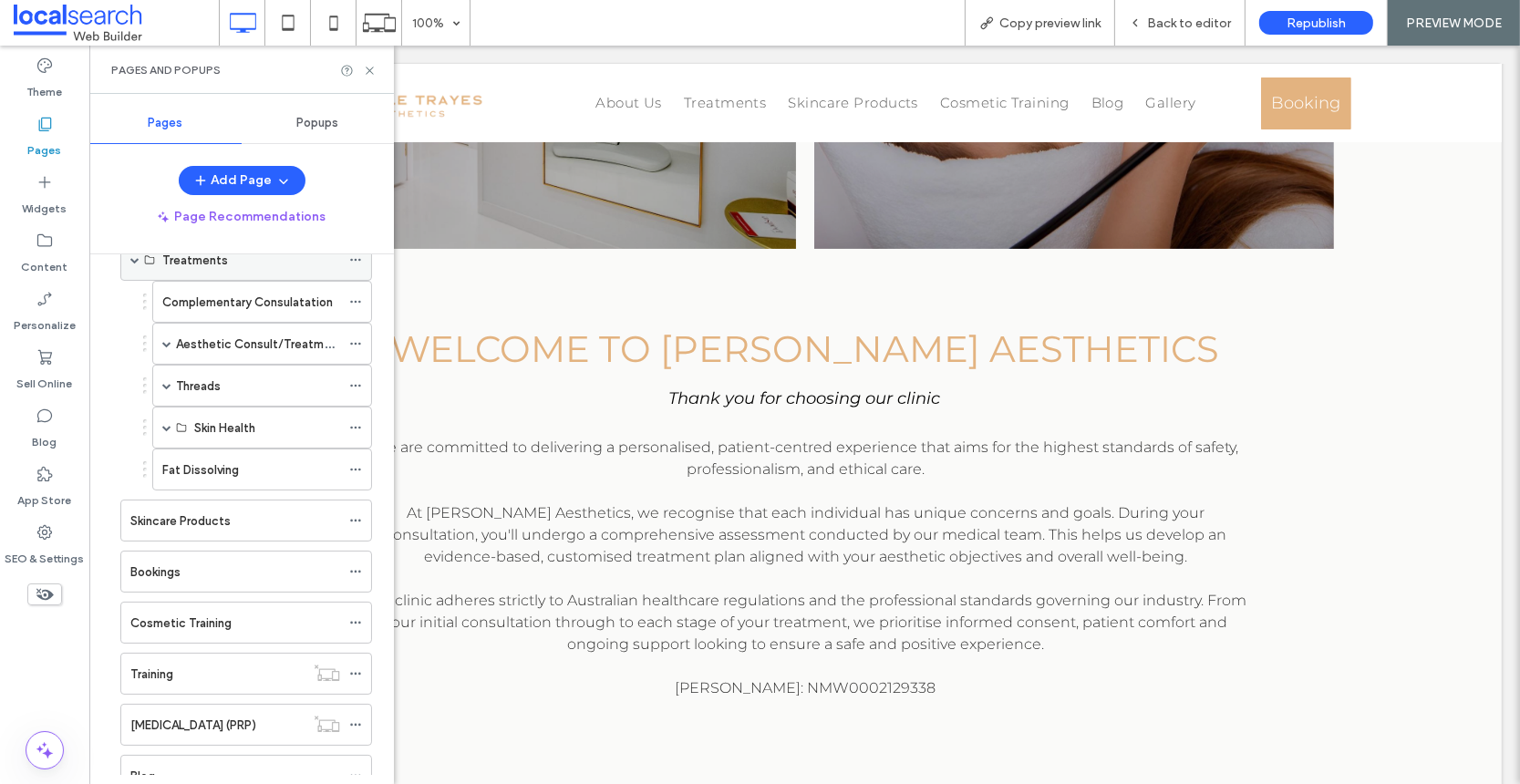
scroll to position [0, 0]
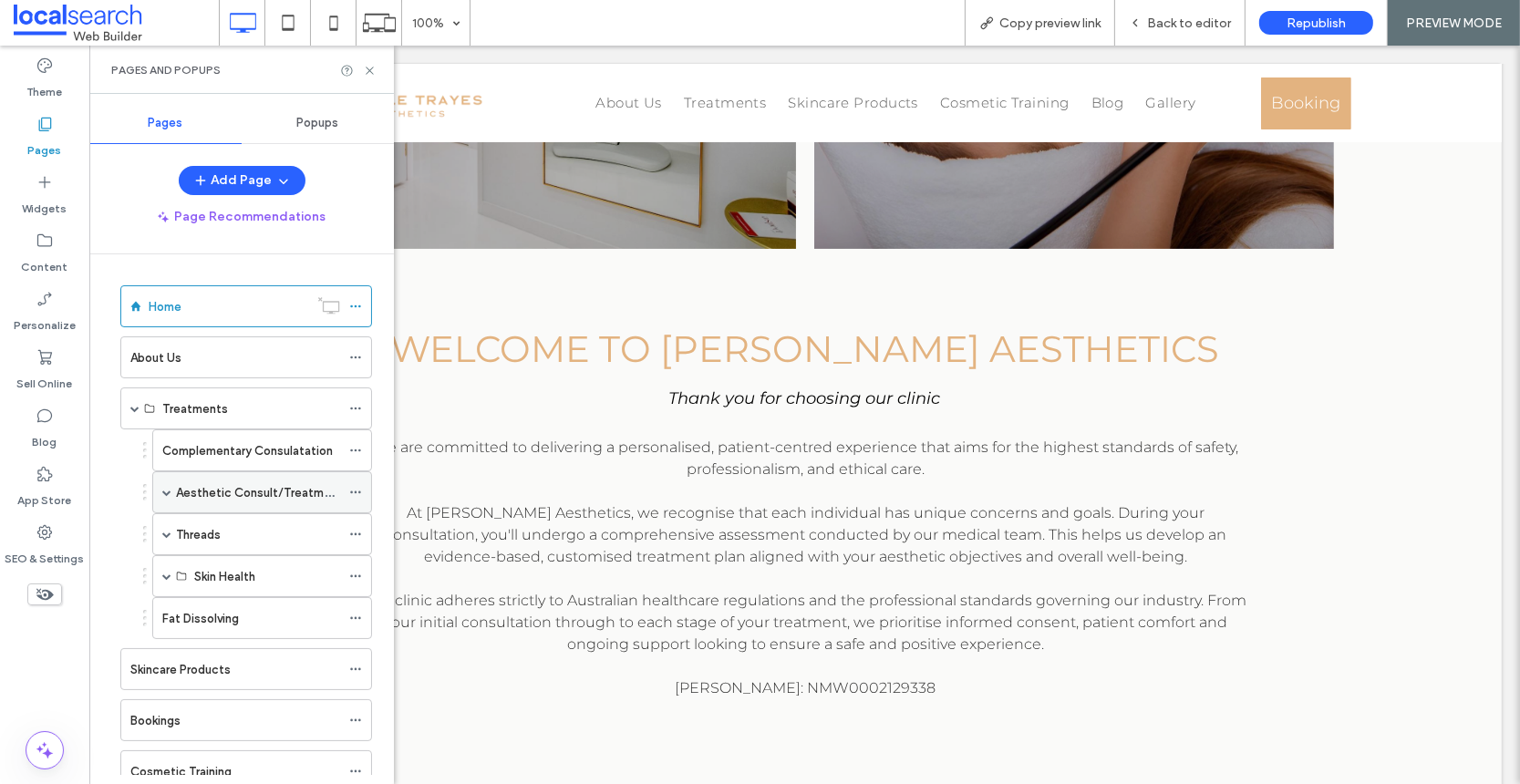
click at [168, 488] on span at bounding box center [168, 493] width 10 height 10
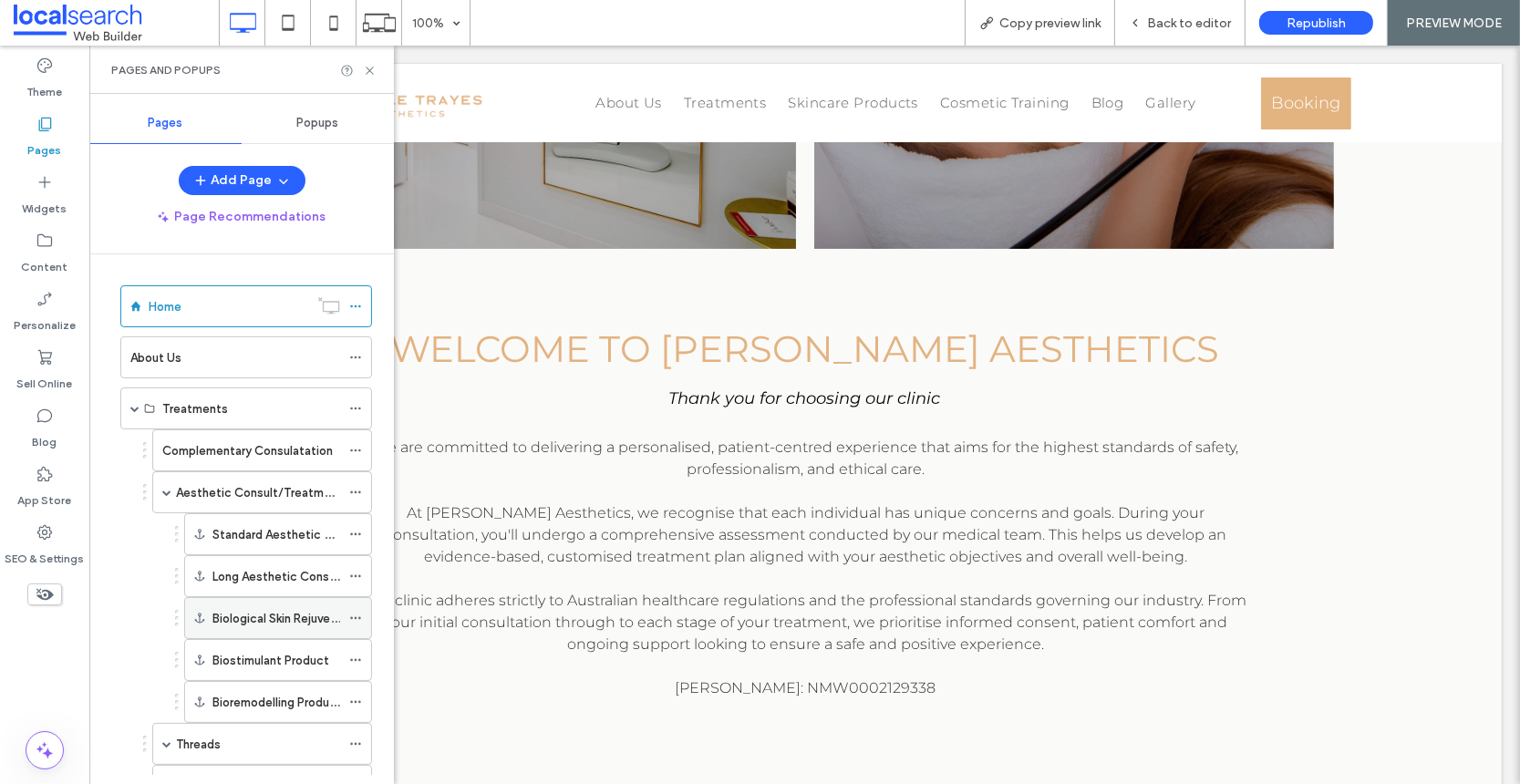
click at [357, 613] on icon at bounding box center [355, 617] width 12 height 12
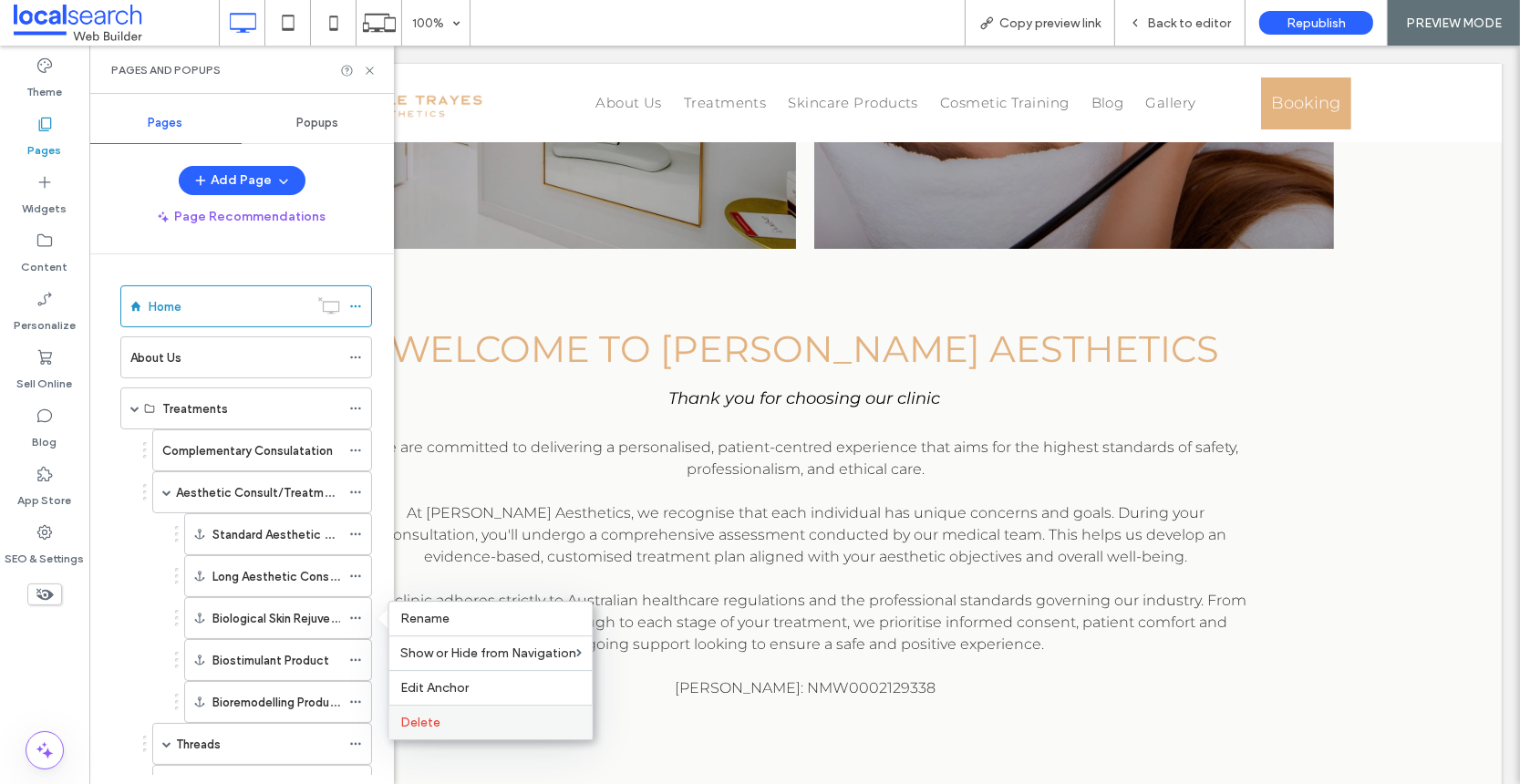
click at [419, 723] on span "Delete" at bounding box center [421, 722] width 40 height 15
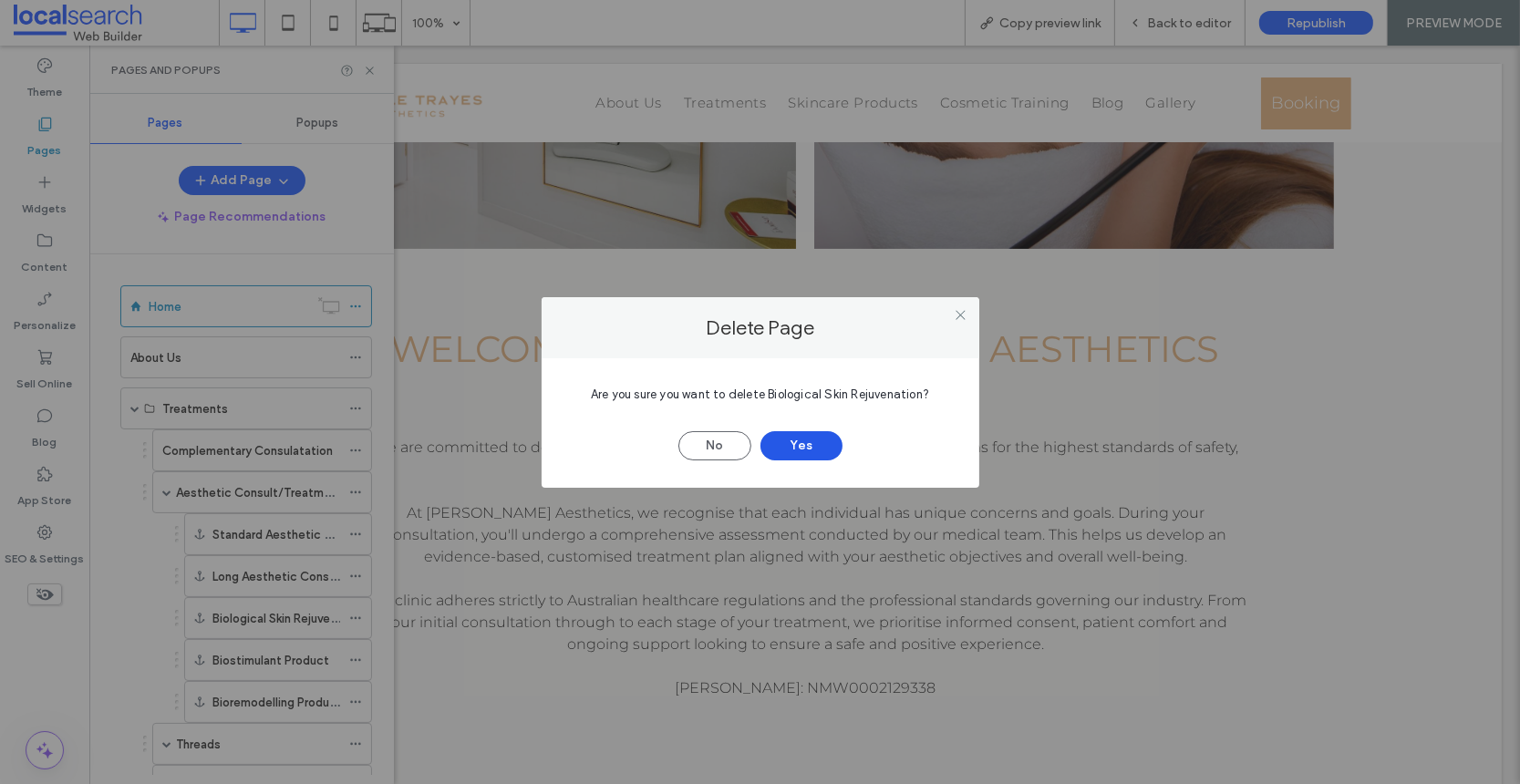
click at [799, 448] on button "Yes" at bounding box center [801, 445] width 82 height 29
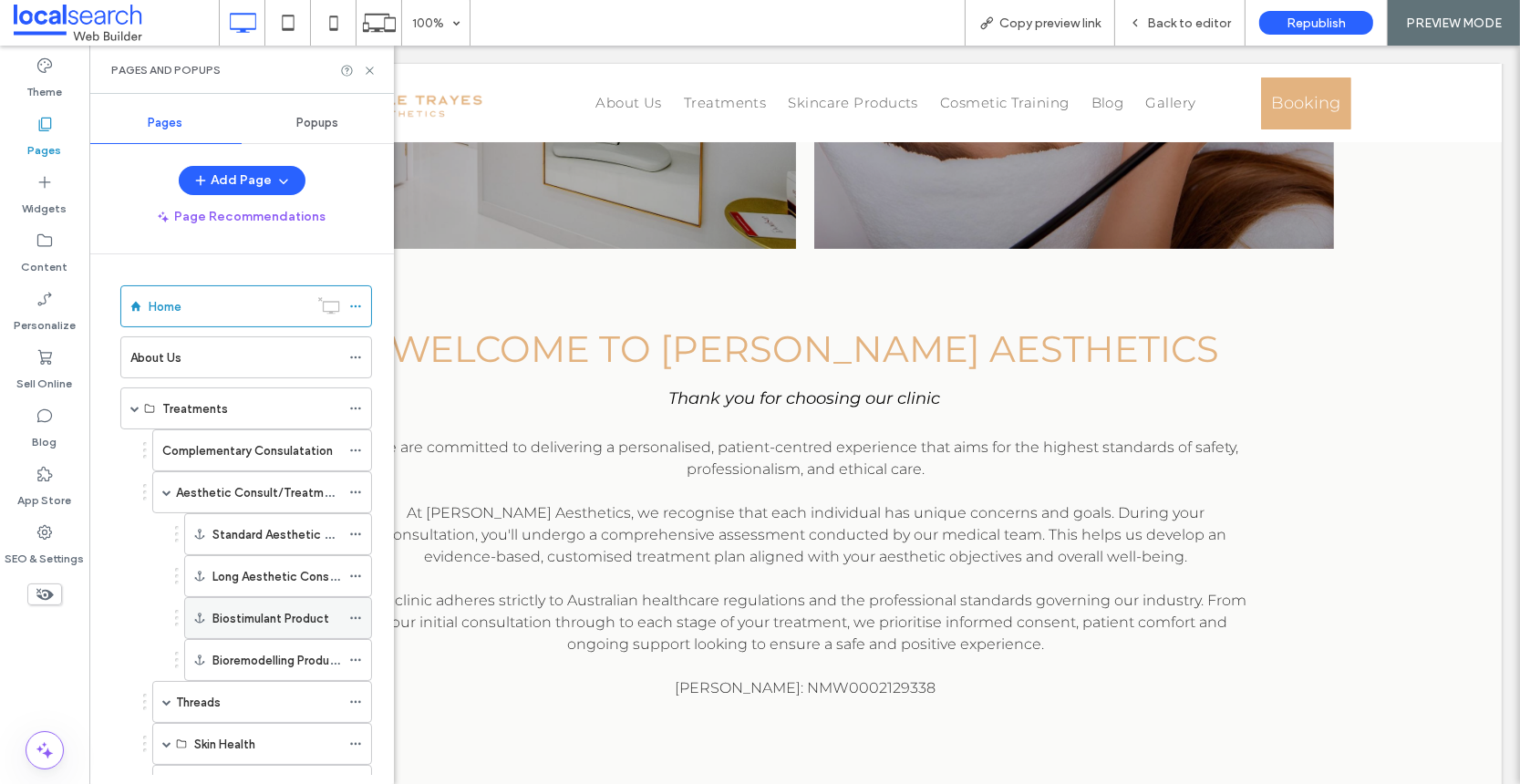
click at [356, 617] on use at bounding box center [355, 618] width 10 height 3
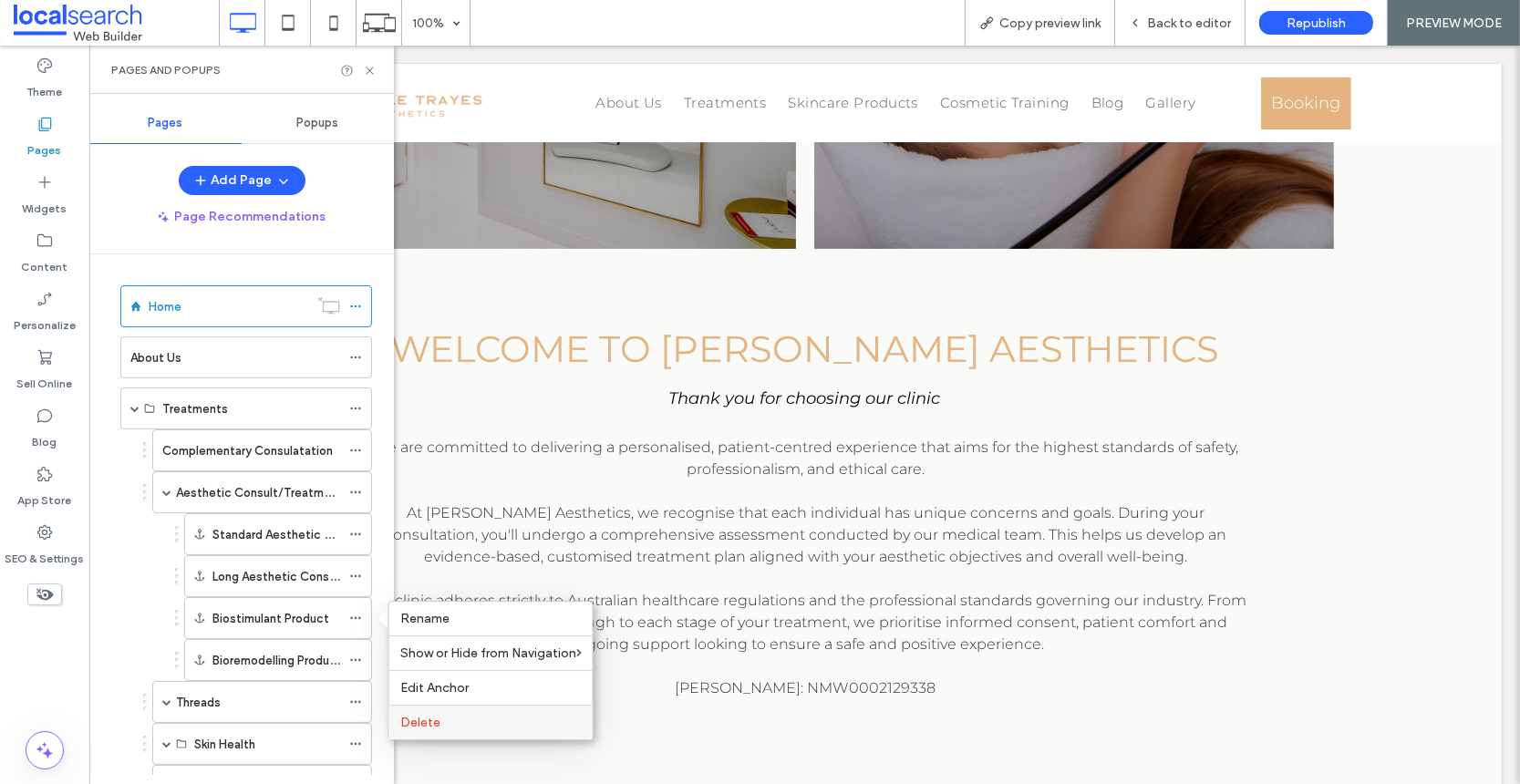
click at [438, 721] on span "Delete" at bounding box center [421, 722] width 40 height 15
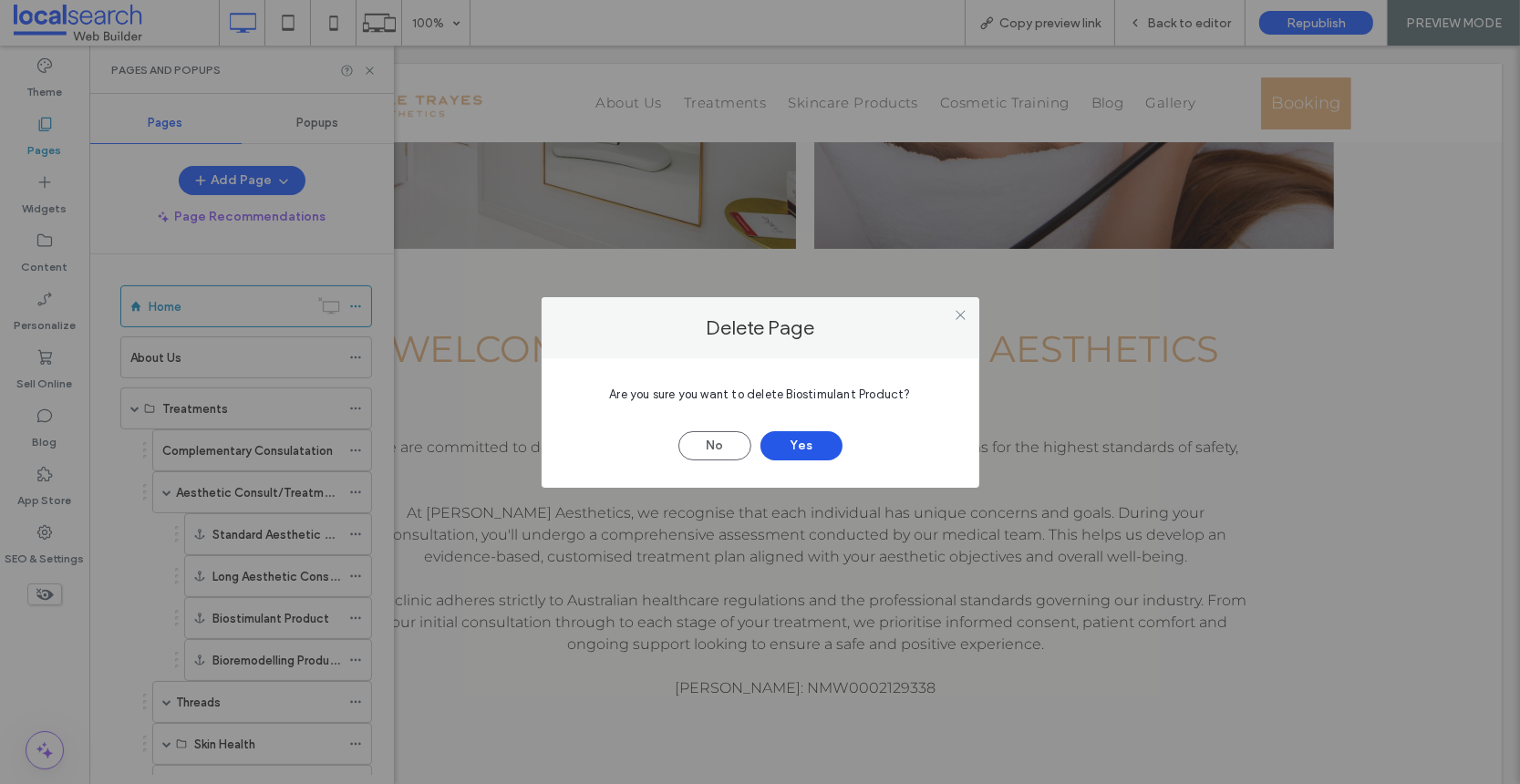
click at [804, 437] on button "Yes" at bounding box center [801, 445] width 82 height 29
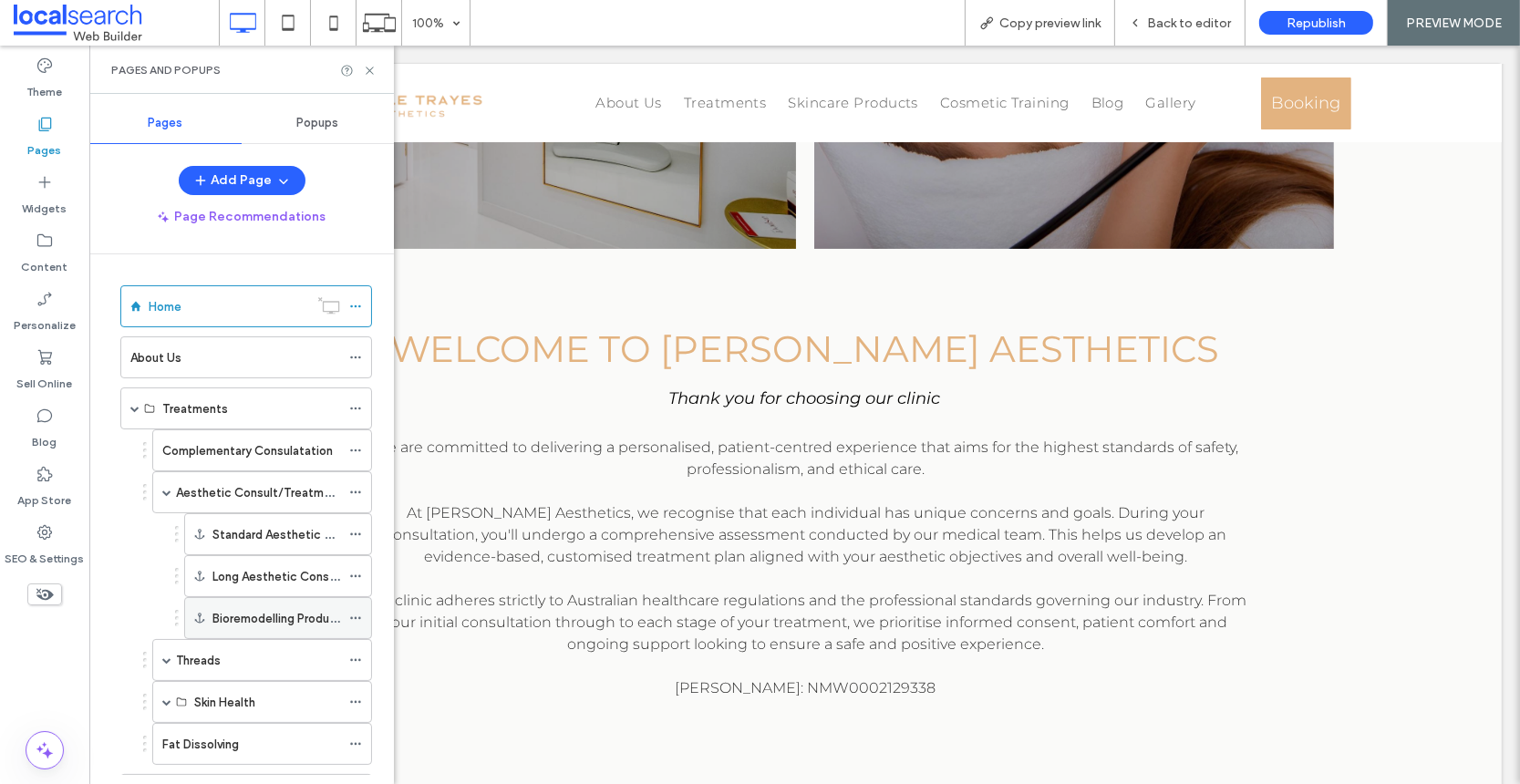
click at [359, 614] on icon at bounding box center [355, 617] width 12 height 12
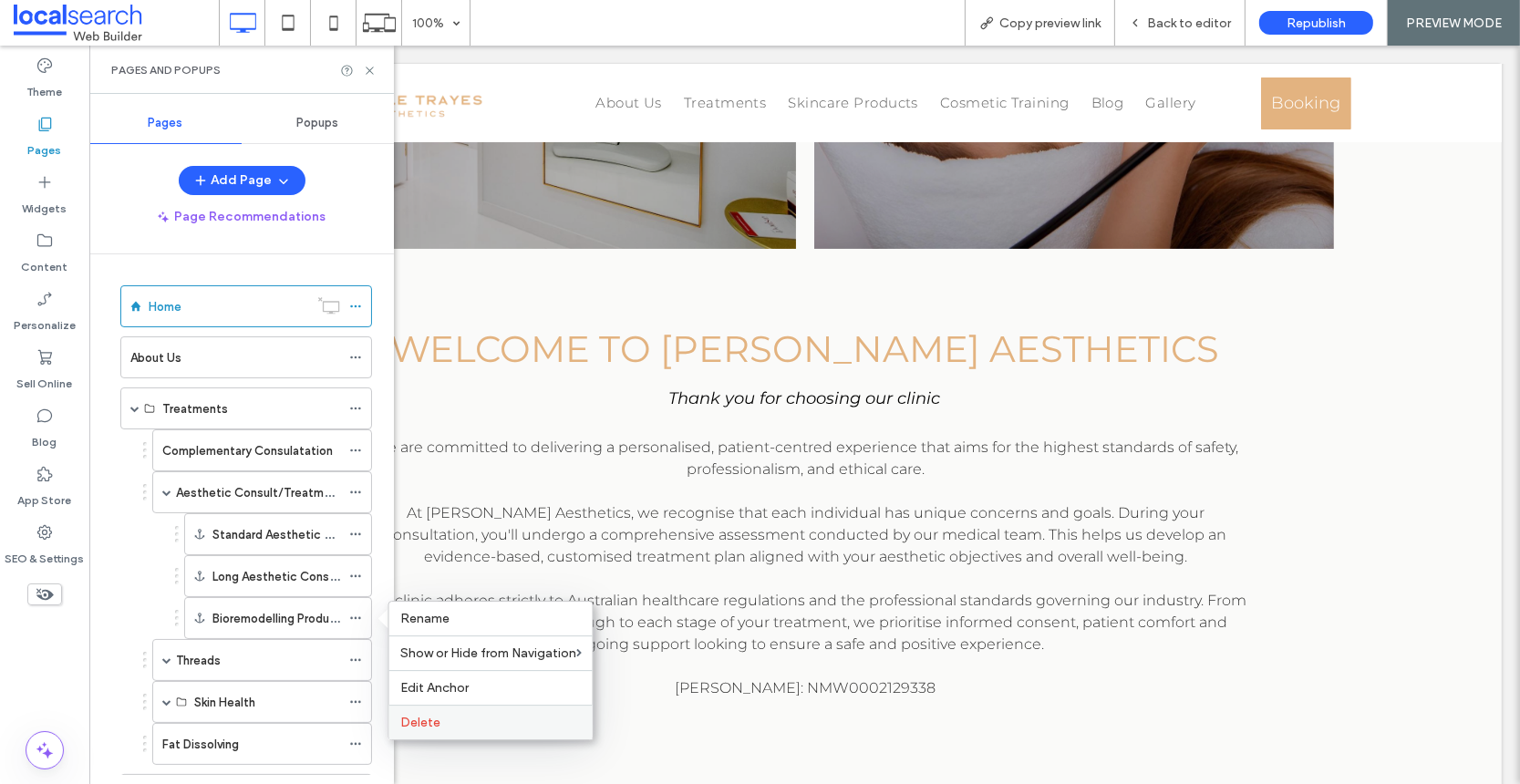
click at [430, 724] on span "Delete" at bounding box center [421, 722] width 40 height 15
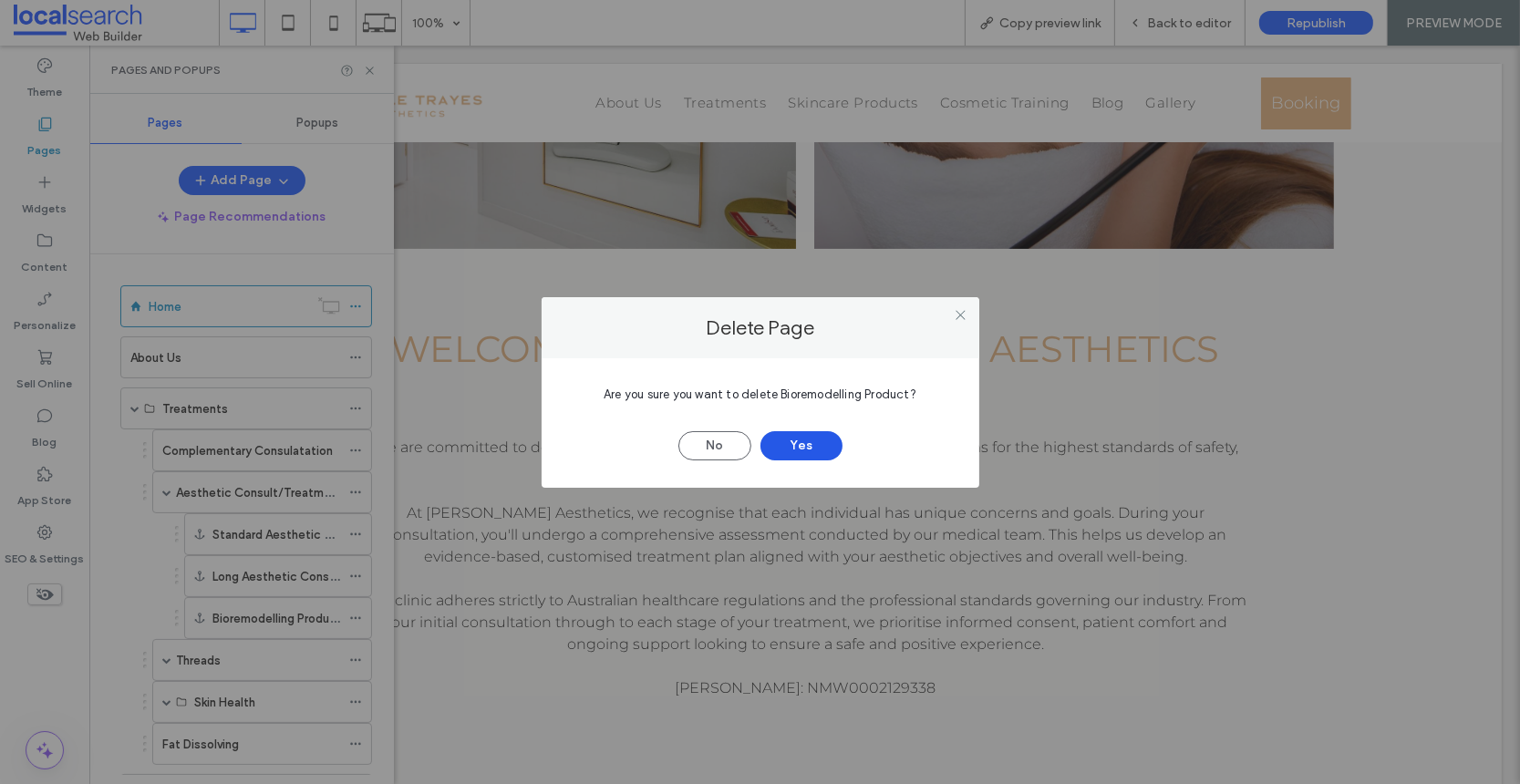
drag, startPoint x: 795, startPoint y: 441, endPoint x: 784, endPoint y: 445, distance: 11.7
click at [795, 441] on button "Yes" at bounding box center [801, 445] width 82 height 29
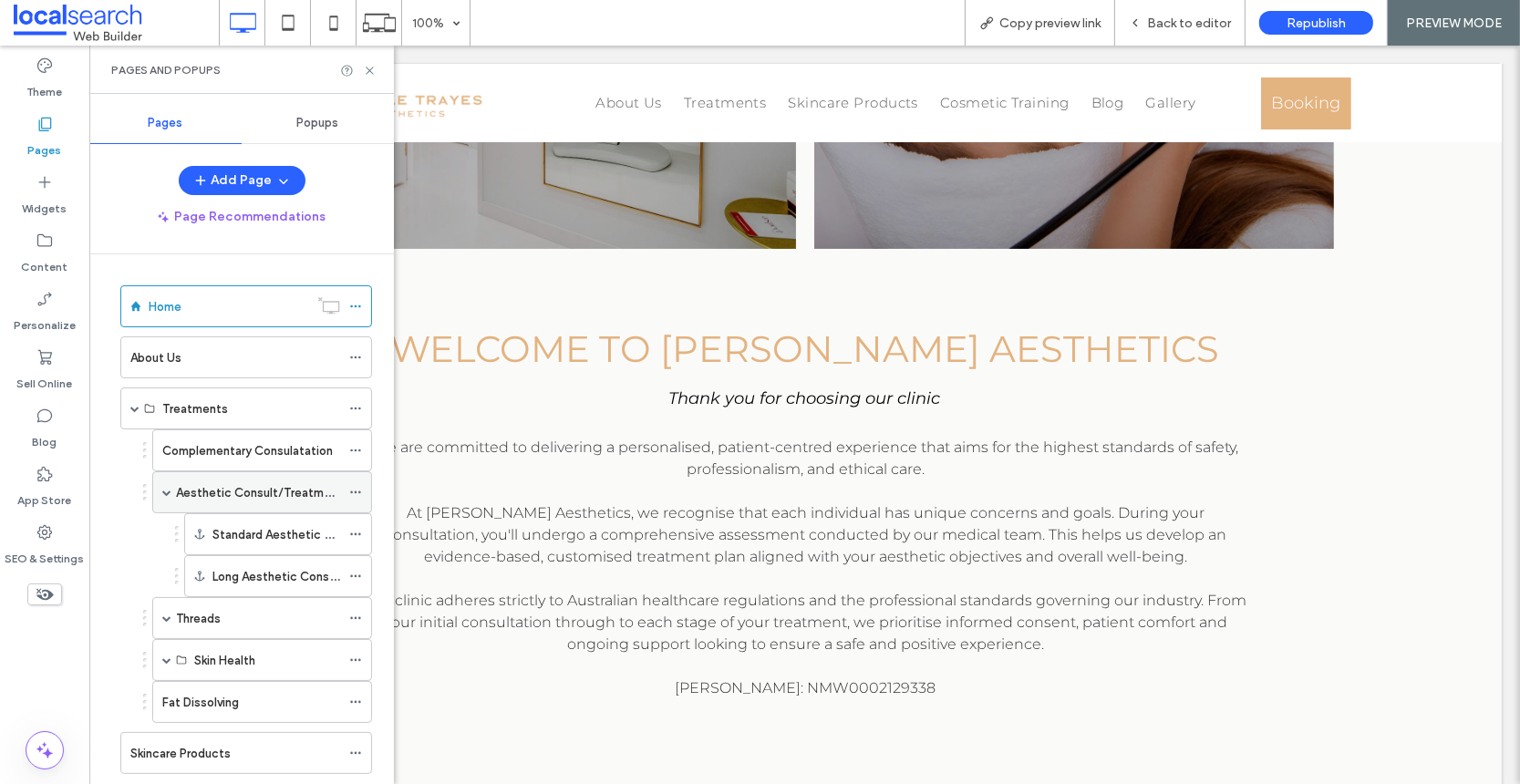
click at [238, 491] on label "Aesthetic Consult/Treatment" at bounding box center [259, 493] width 167 height 32
click at [350, 490] on div at bounding box center [760, 392] width 1520 height 784
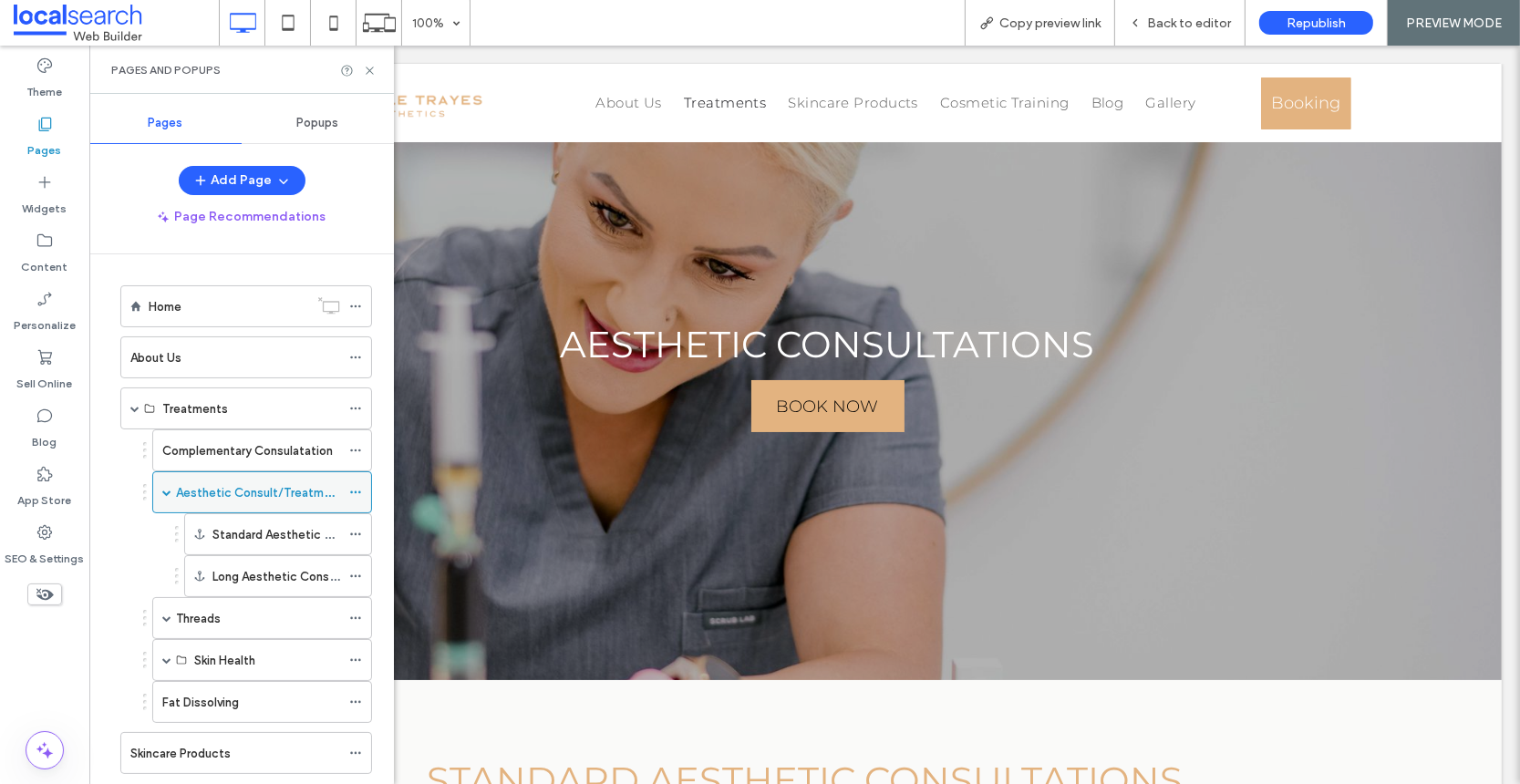
click at [356, 491] on use at bounding box center [355, 492] width 10 height 3
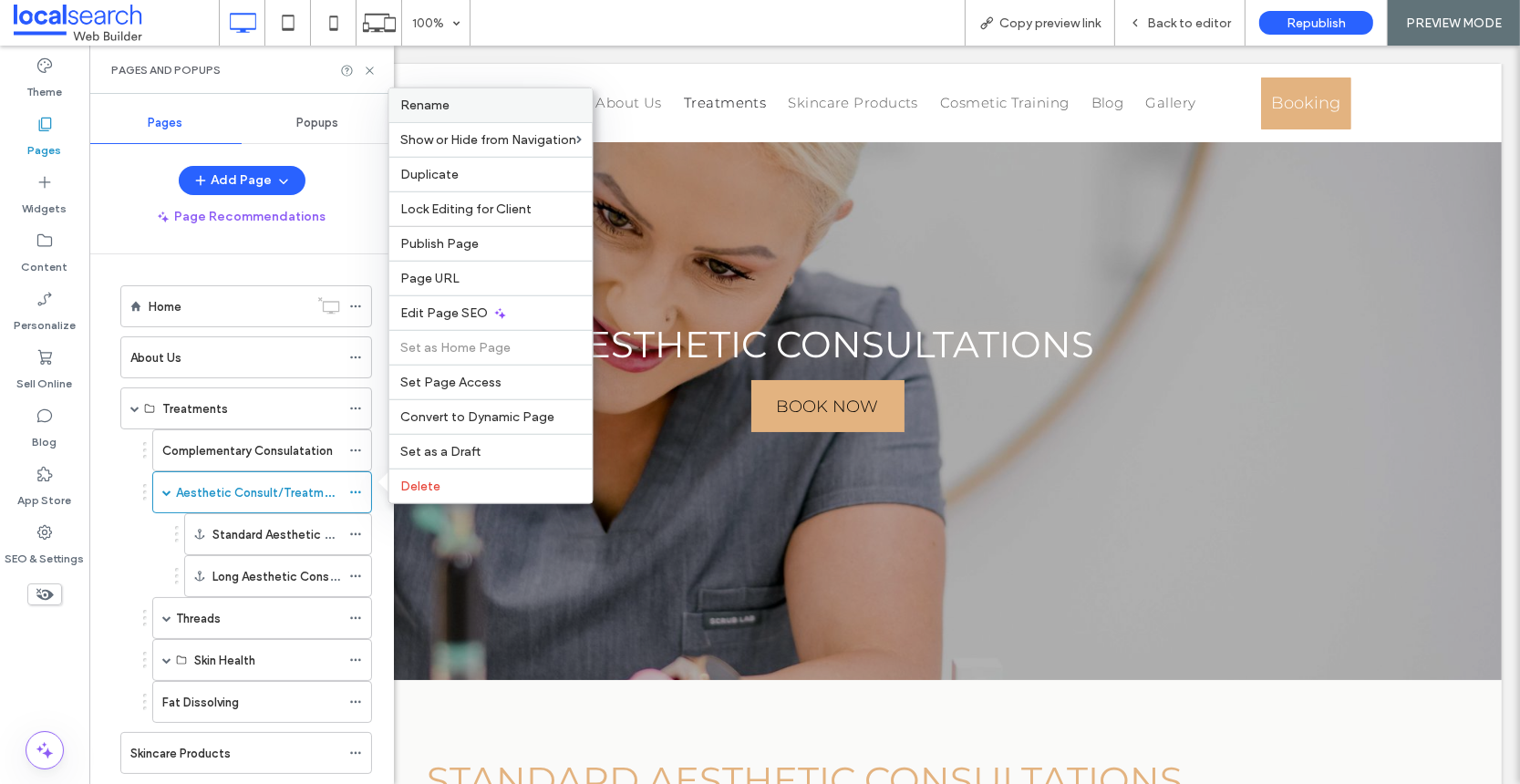
click at [444, 113] on span "Rename" at bounding box center [425, 106] width 49 height 15
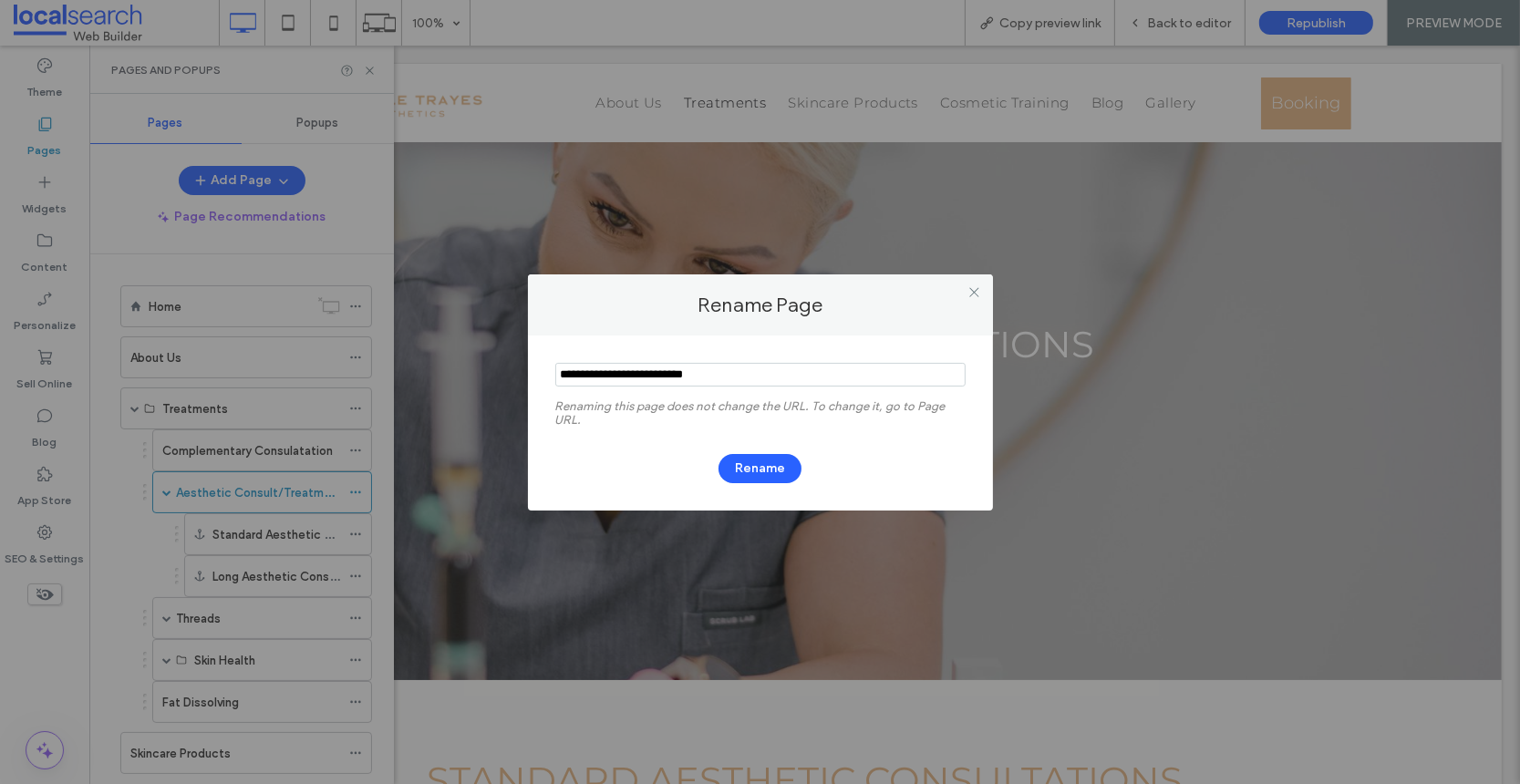
drag, startPoint x: 763, startPoint y: 372, endPoint x: 523, endPoint y: 365, distance: 240.1
click at [524, 365] on div "Rename Page Renaming this page does not change the URL. To change it, go to Pag…" at bounding box center [760, 392] width 1520 height 784
type input "*********"
click at [975, 293] on icon at bounding box center [974, 292] width 13 height 13
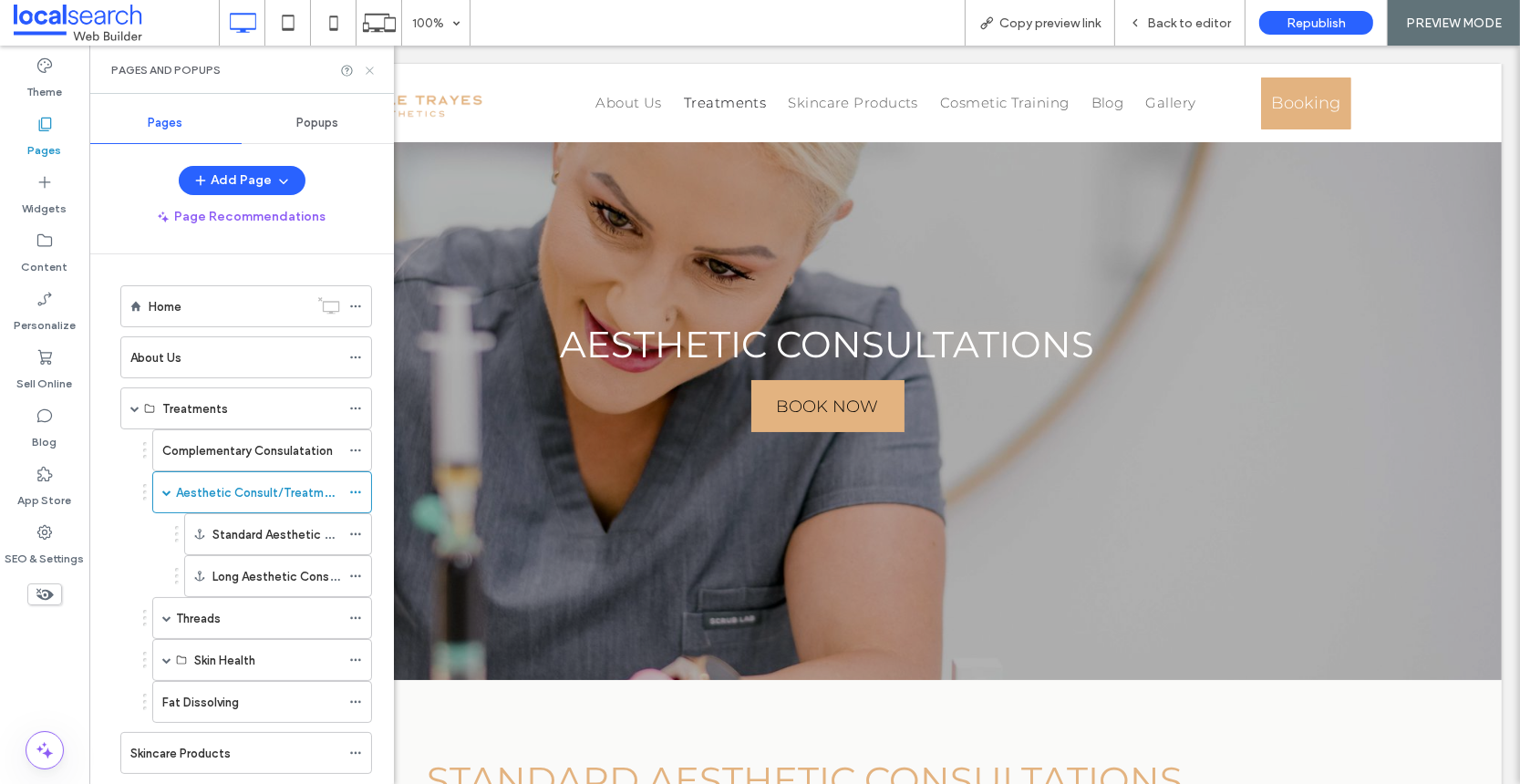
click at [370, 69] on use at bounding box center [369, 70] width 8 height 8
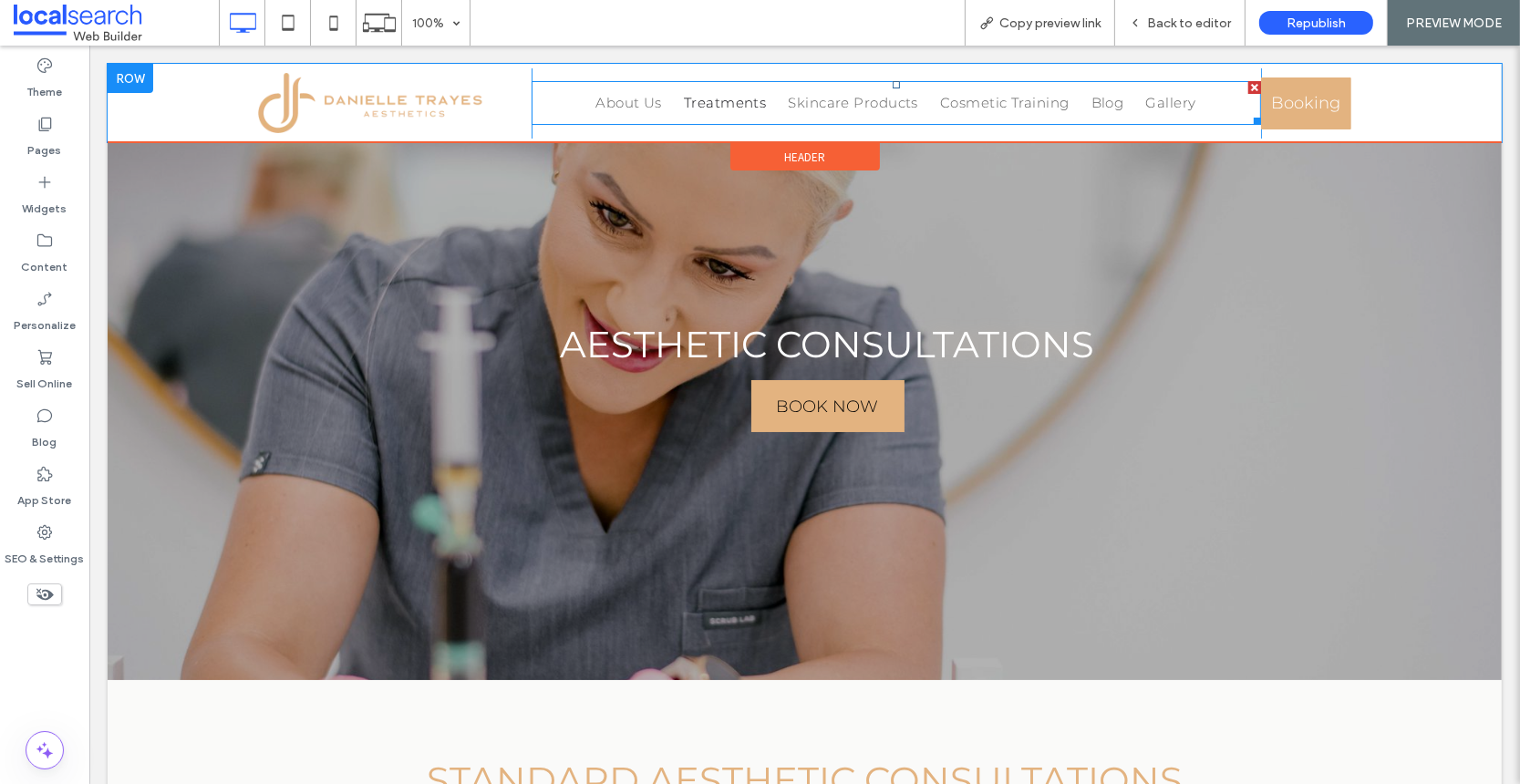
click at [571, 106] on nav "About Us Treatments Aesthetic Consult/Treatment Standard Aesthetic Consultation…" at bounding box center [896, 103] width 729 height 44
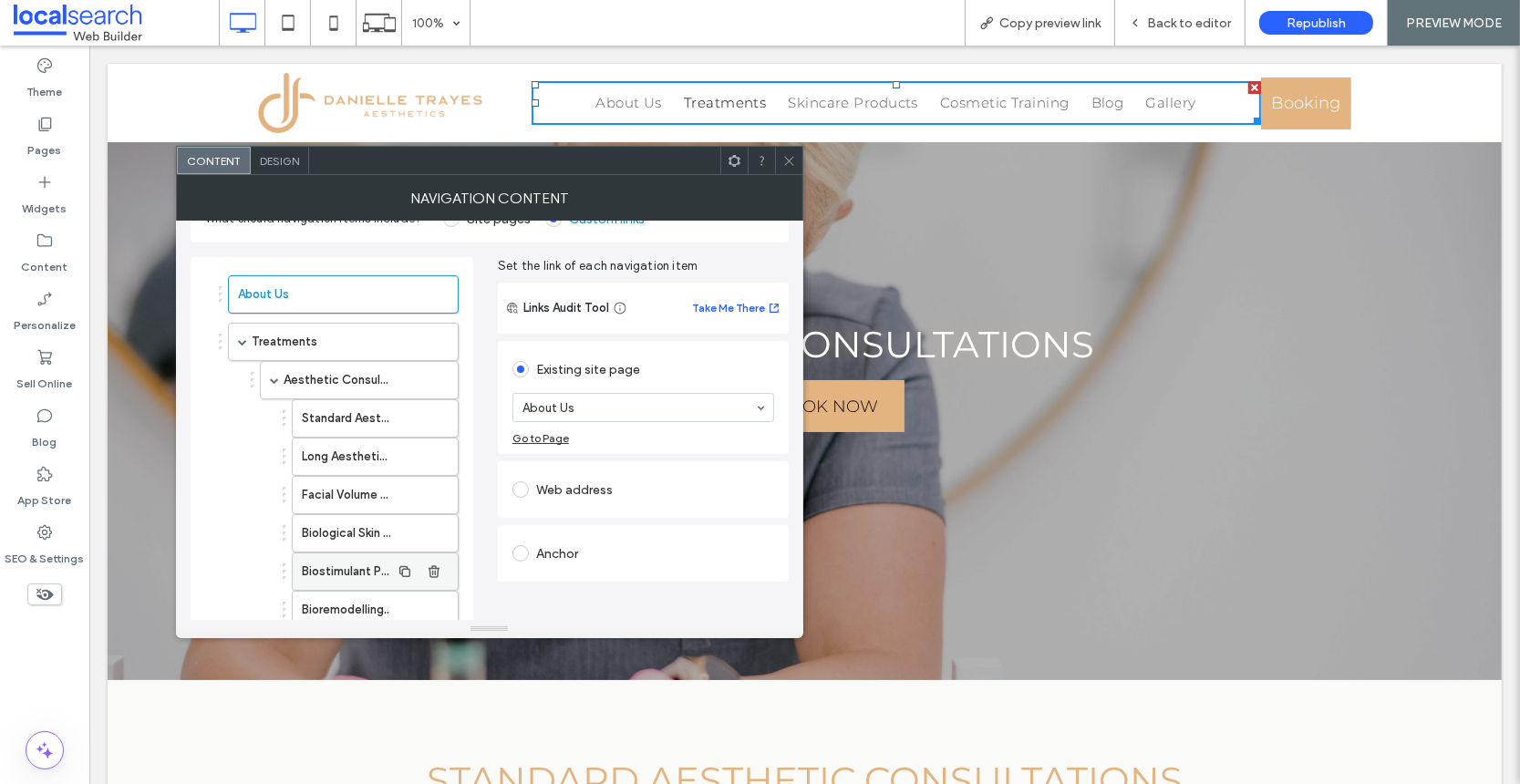
scroll to position [59, 0]
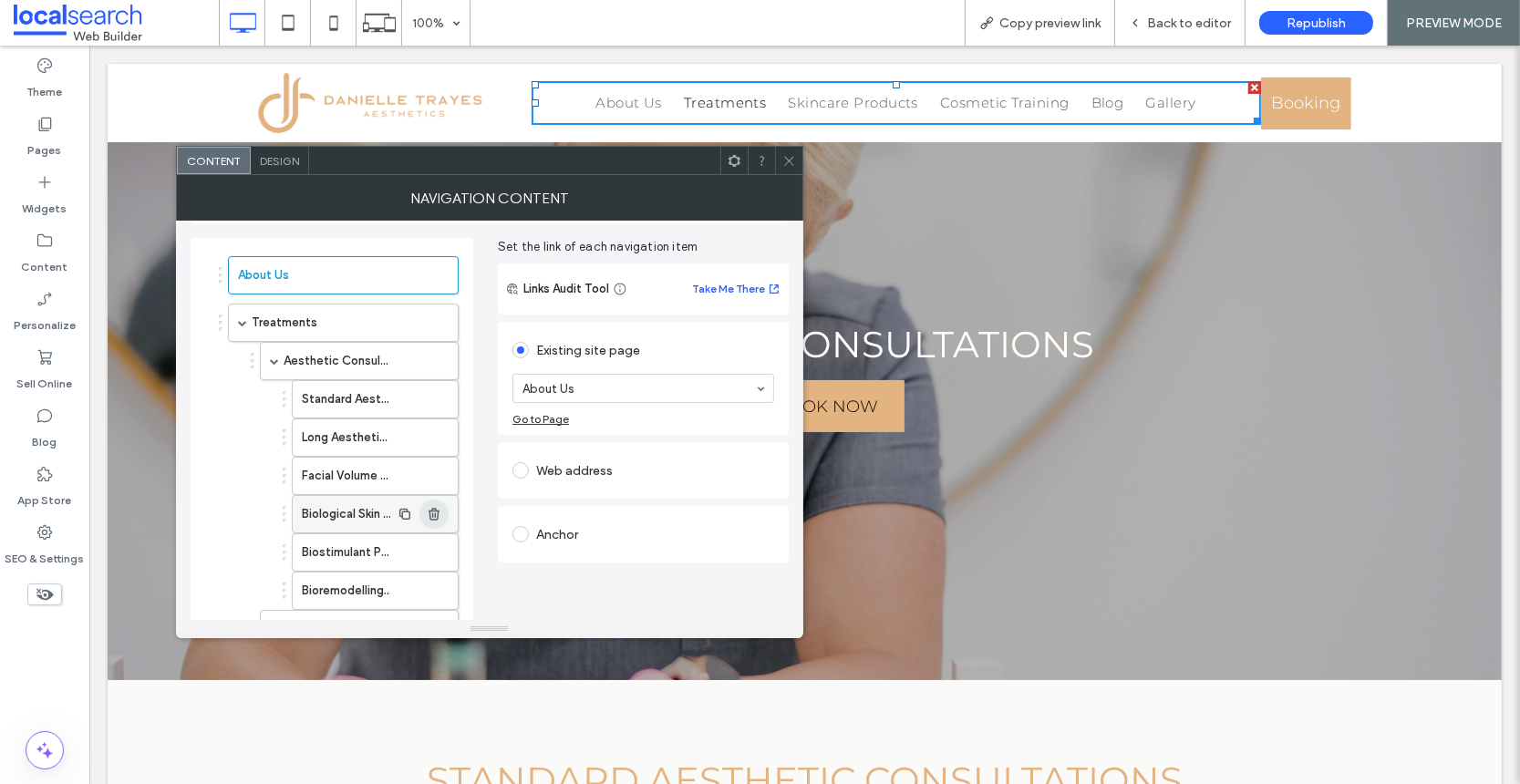
click at [432, 508] on use "button" at bounding box center [433, 514] width 10 height 11
click at [438, 518] on icon "button" at bounding box center [433, 514] width 14 height 14
click at [438, 518] on span "button" at bounding box center [434, 514] width 30 height 29
click at [320, 359] on label "Aesthetic Consult/Treatment" at bounding box center [337, 361] width 107 height 36
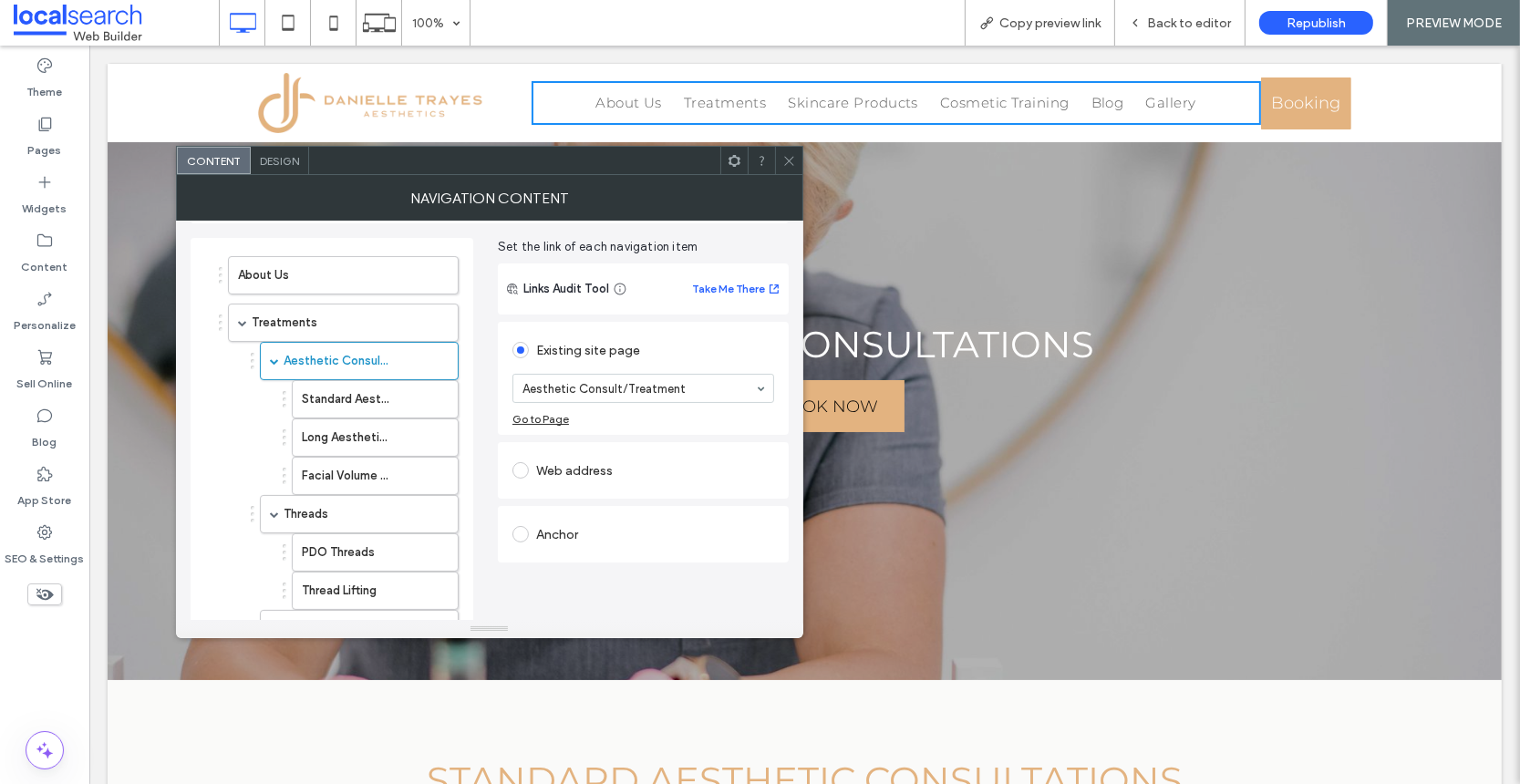
click at [784, 156] on use at bounding box center [789, 161] width 10 height 10
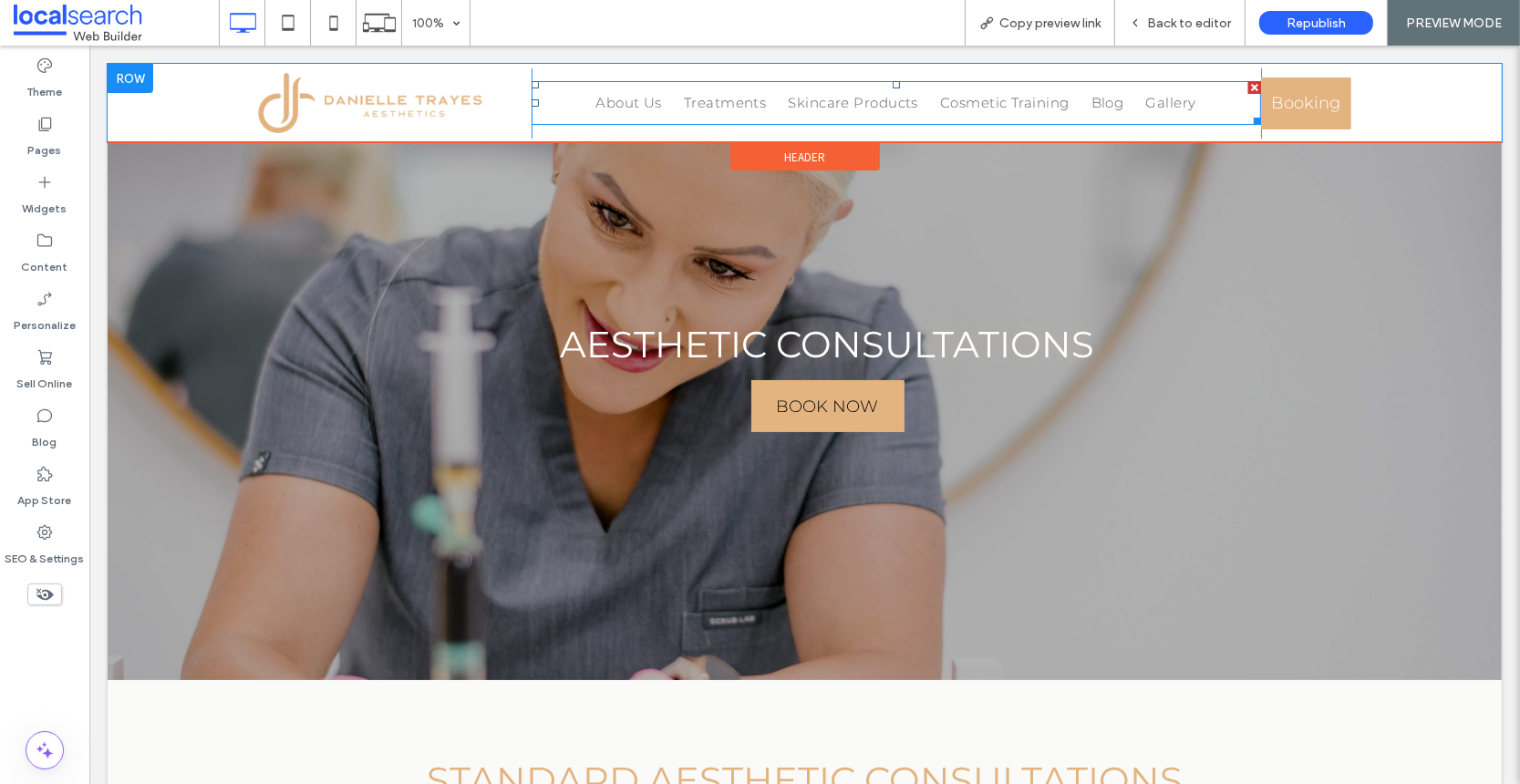
click at [551, 102] on nav "About Us Treatments Aesthetic Consult/Treatment Standard Aesthetic Consultation…" at bounding box center [896, 103] width 729 height 44
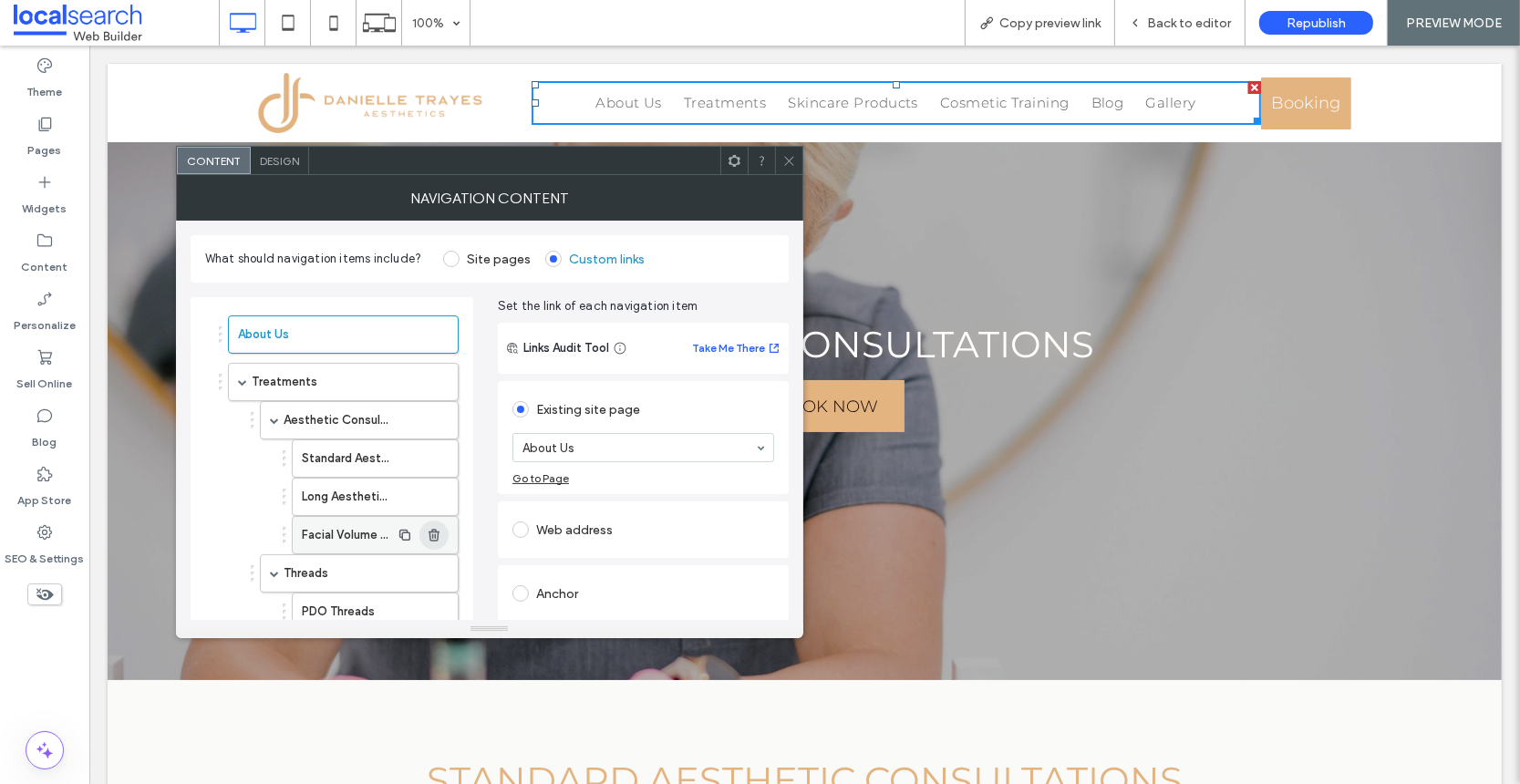
click at [433, 535] on use "button" at bounding box center [433, 535] width 10 height 11
click at [353, 428] on label "Aesthetic Consult/Treatment" at bounding box center [337, 420] width 107 height 36
click at [790, 159] on use at bounding box center [789, 161] width 10 height 10
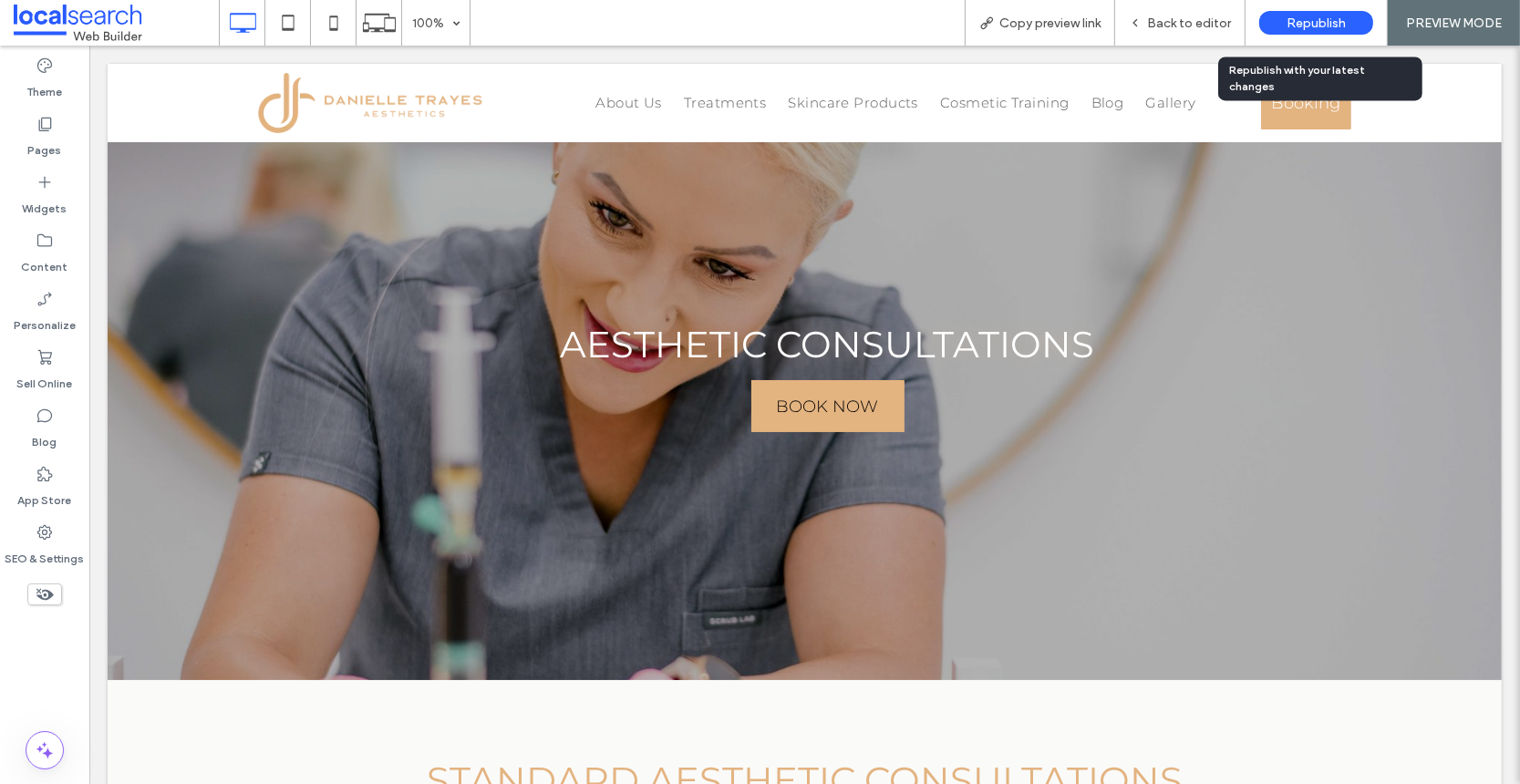
click at [1314, 25] on span "Republish" at bounding box center [1316, 23] width 59 height 15
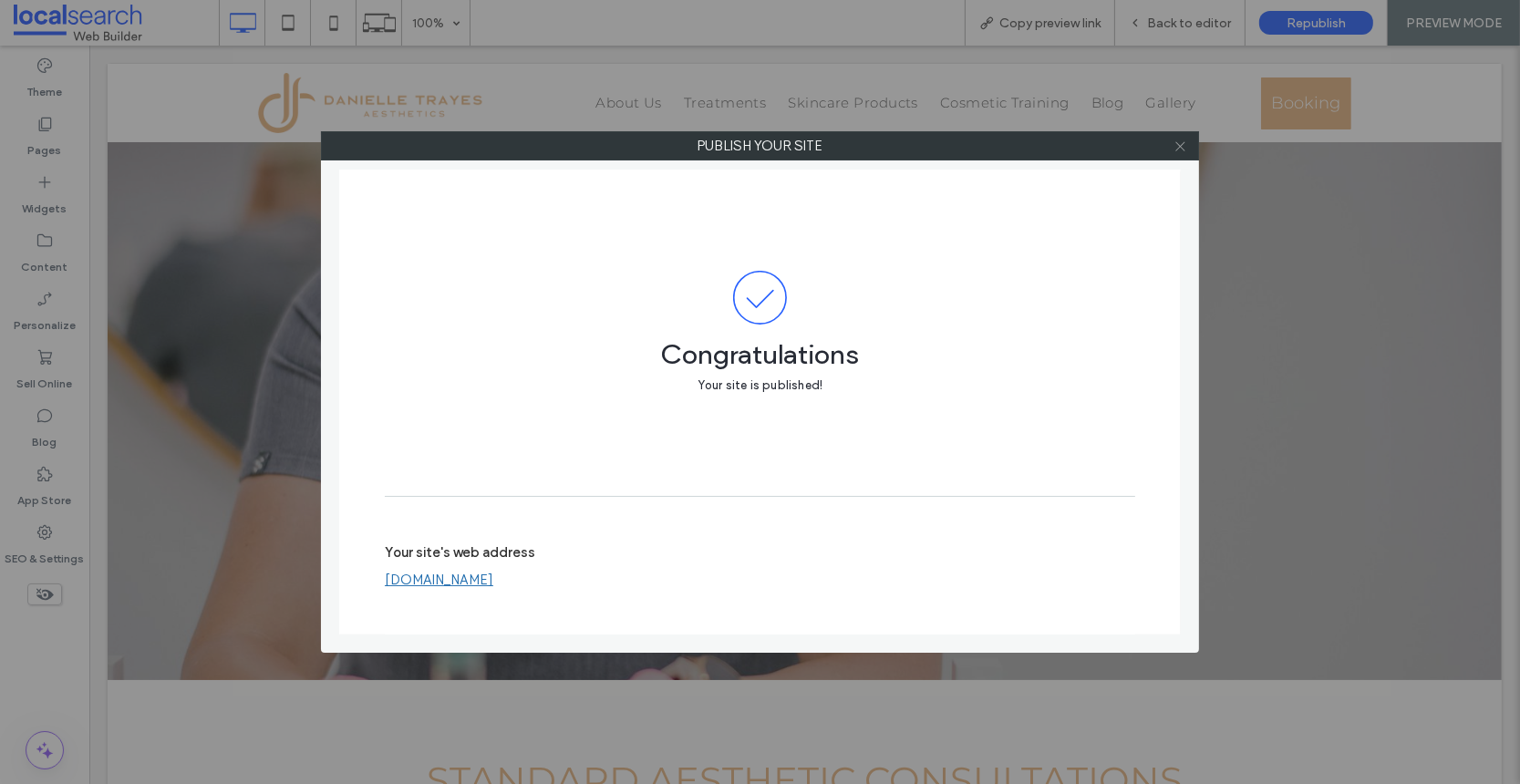
click at [1180, 147] on icon at bounding box center [1180, 147] width 13 height 13
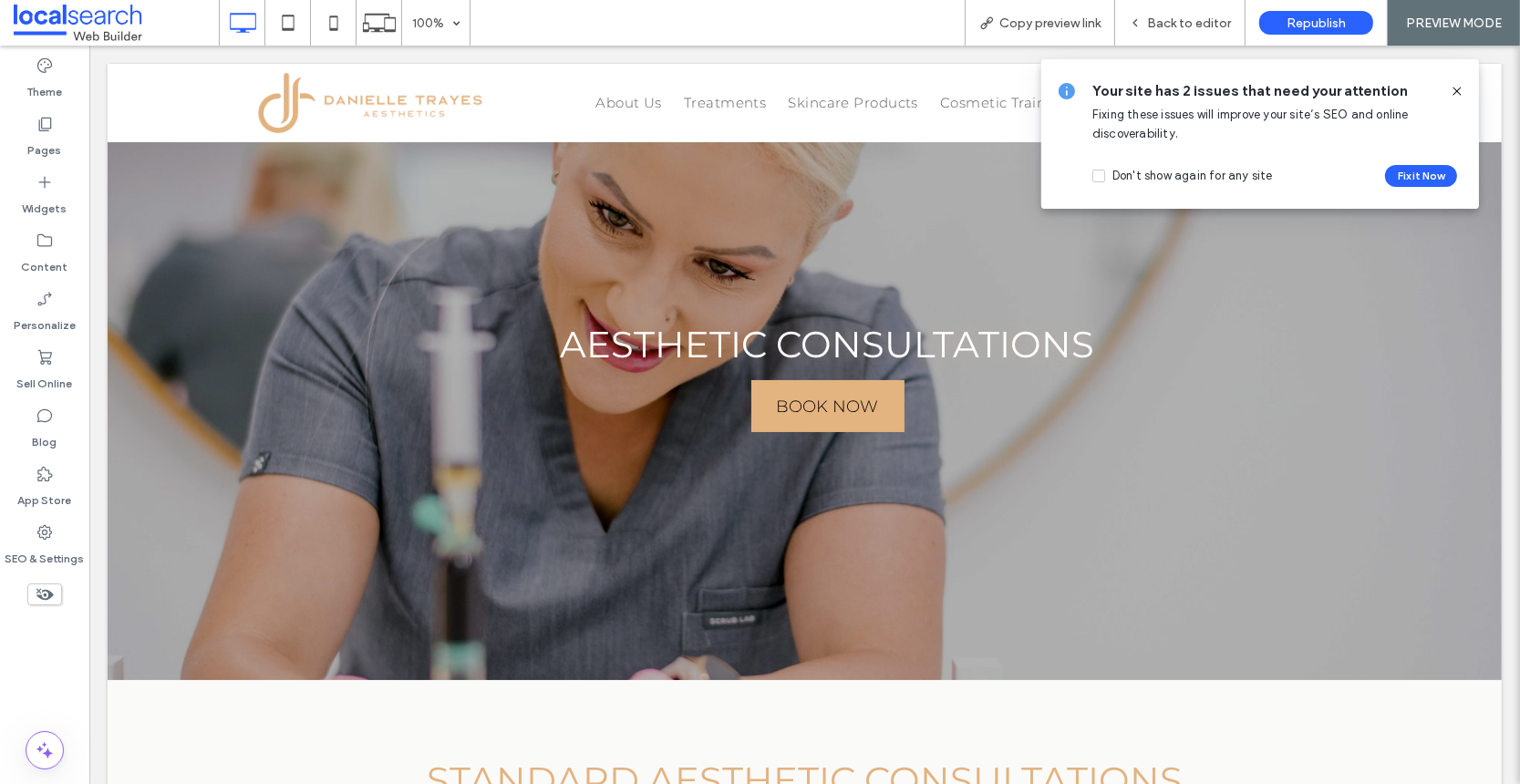
drag, startPoint x: 1458, startPoint y: 91, endPoint x: 1263, endPoint y: 120, distance: 197.1
click at [1458, 91] on icon at bounding box center [1456, 90] width 14 height 14
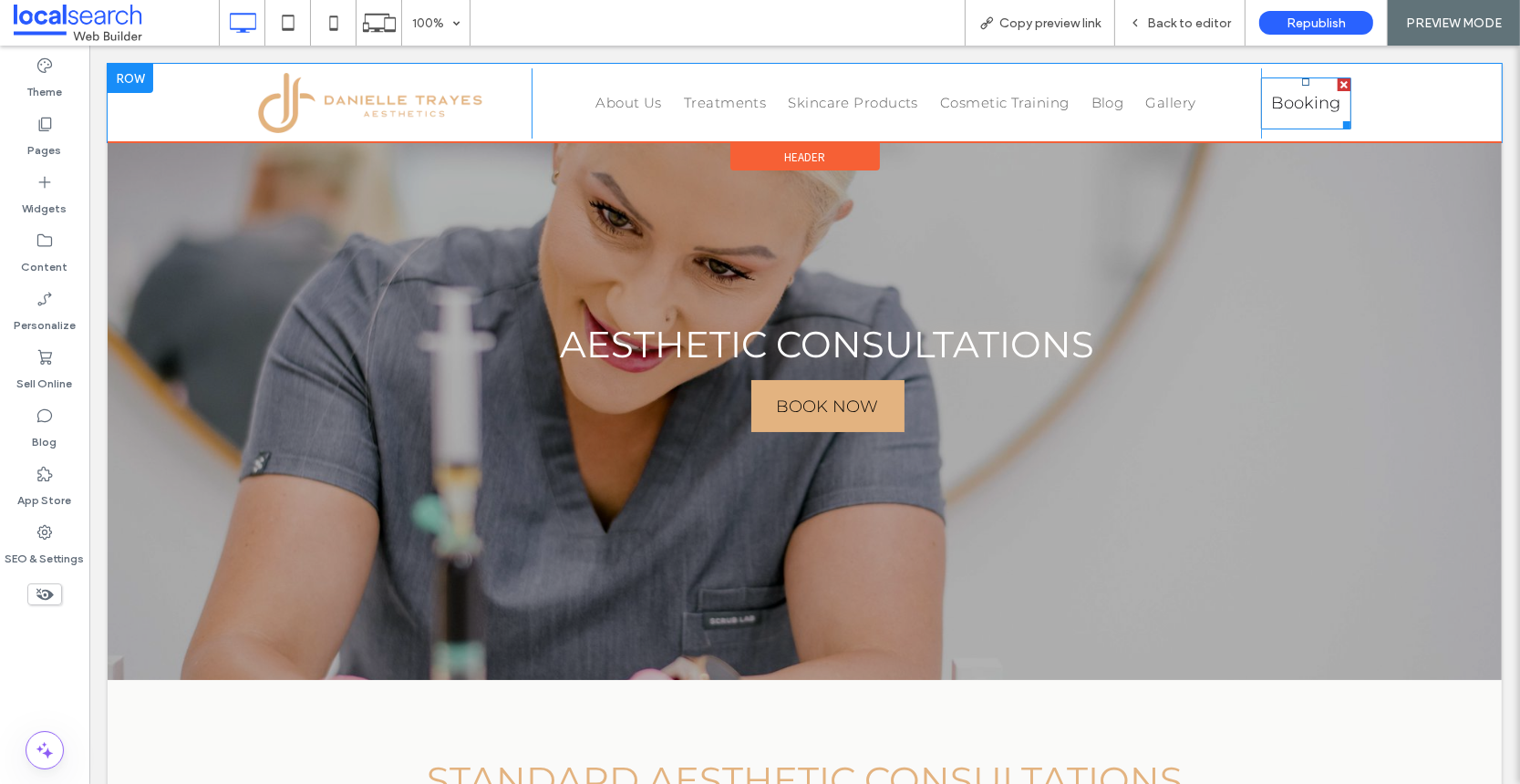
click at [1329, 95] on span "Booking" at bounding box center [1305, 103] width 69 height 20
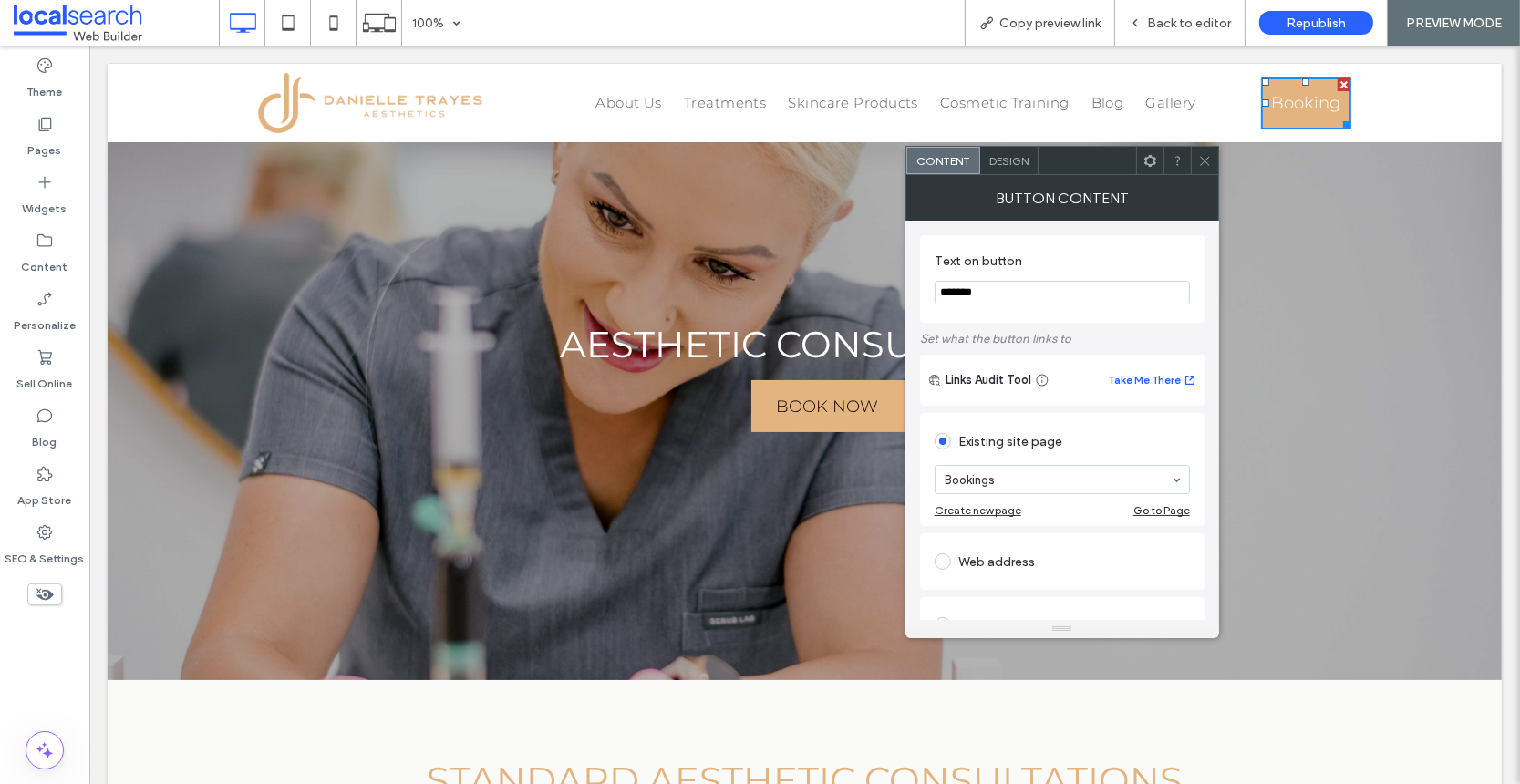
click at [1201, 163] on use at bounding box center [1205, 161] width 10 height 10
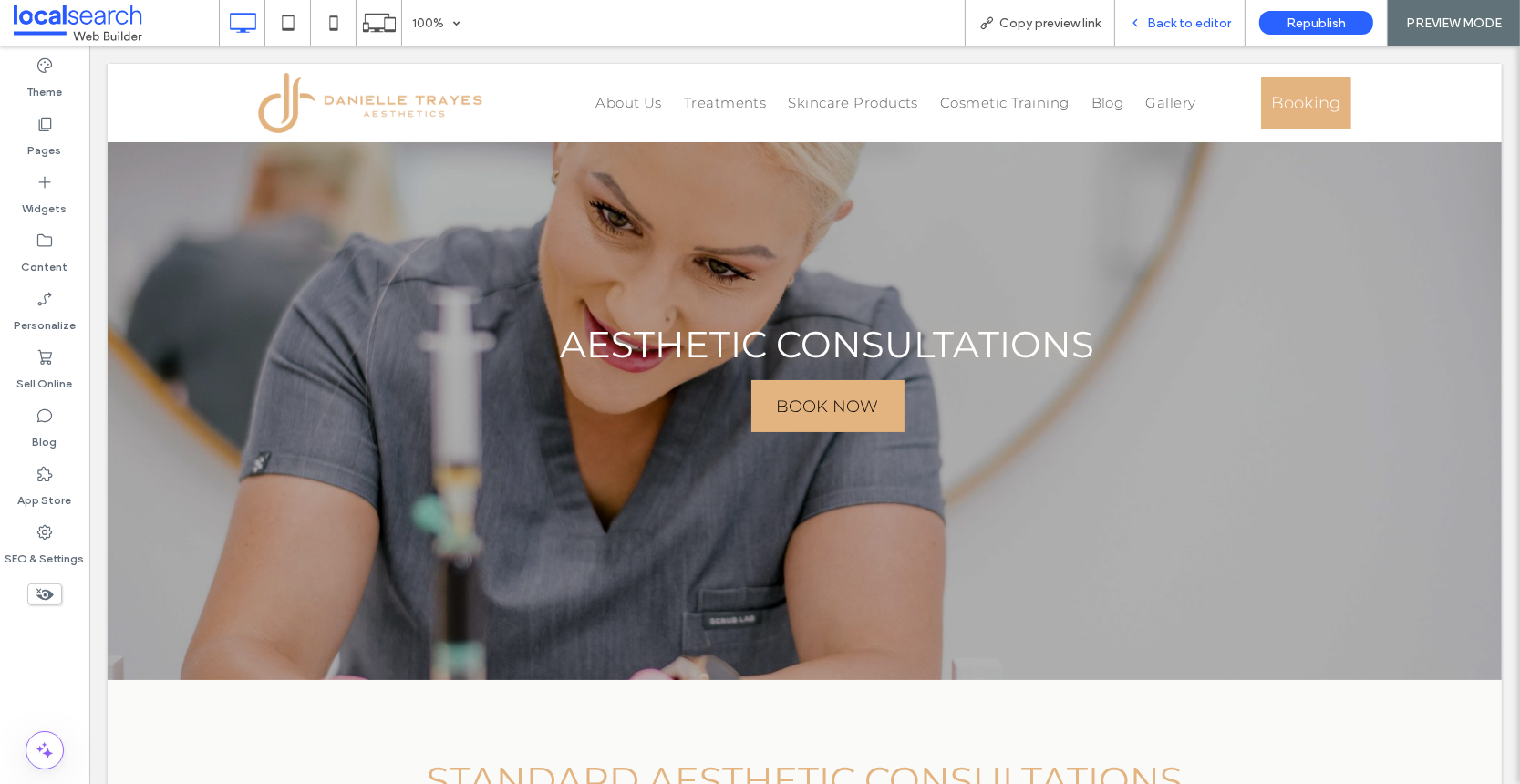
click at [1165, 19] on span "Back to editor" at bounding box center [1189, 23] width 84 height 15
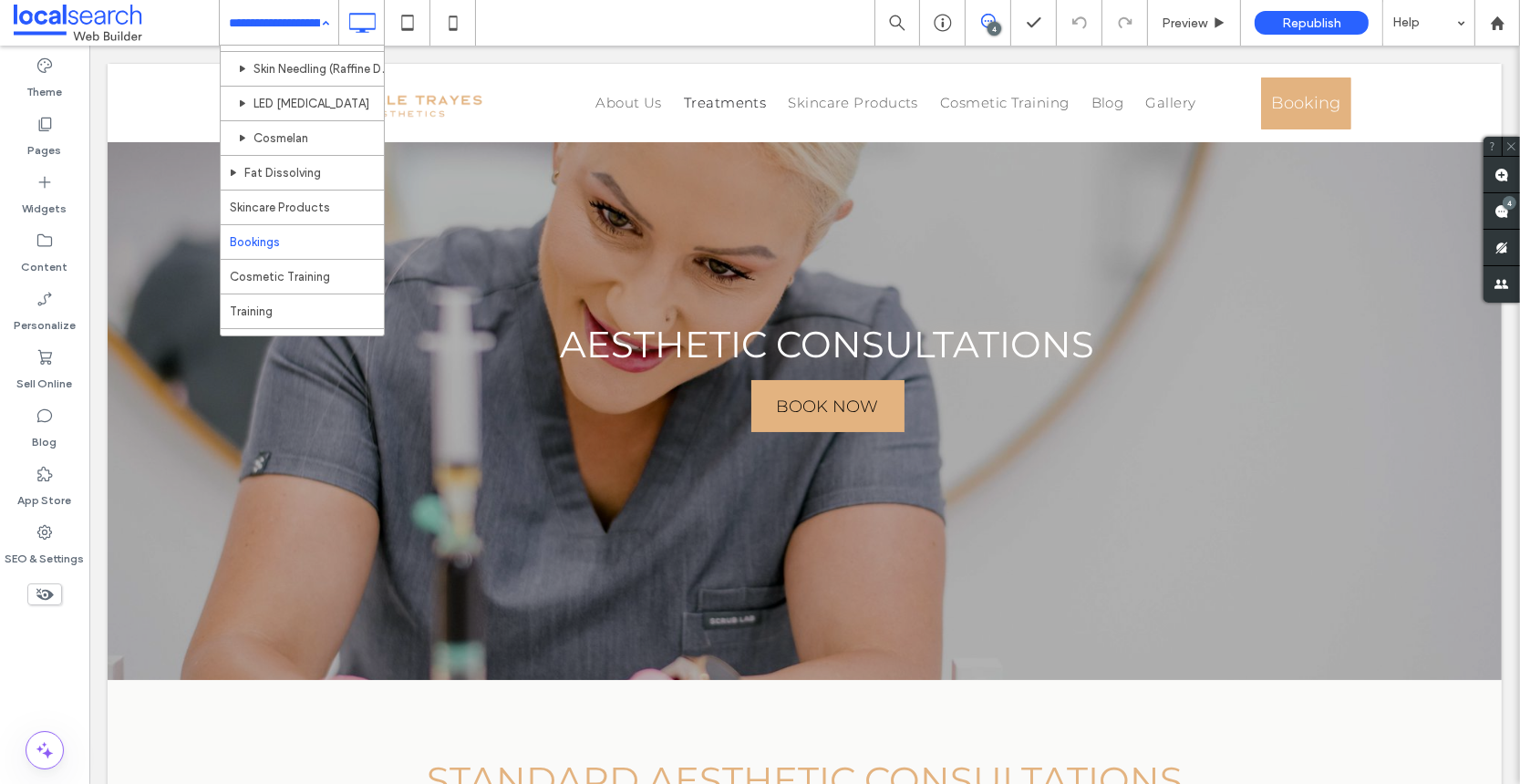
scroll to position [309, 0]
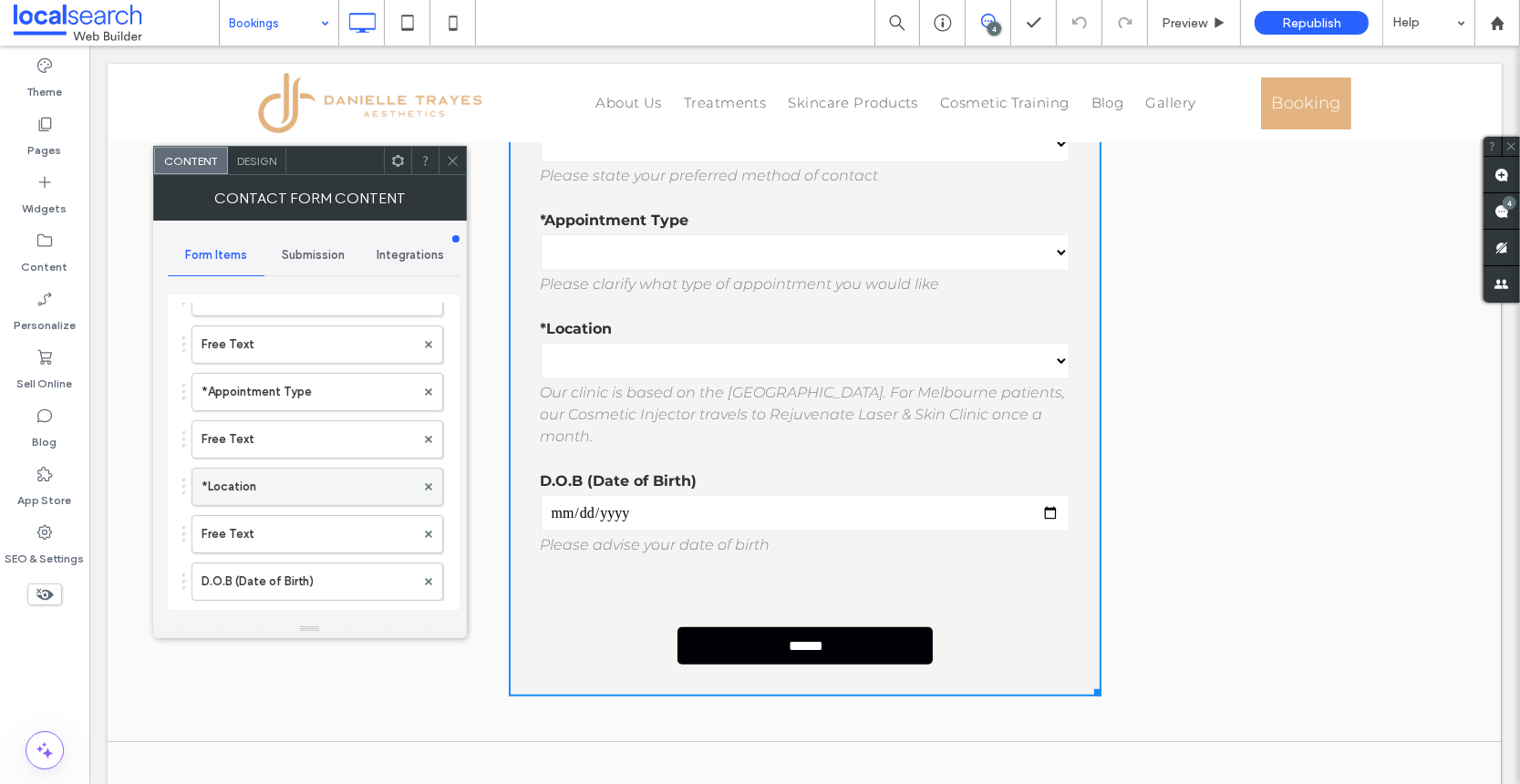
scroll to position [453, 0]
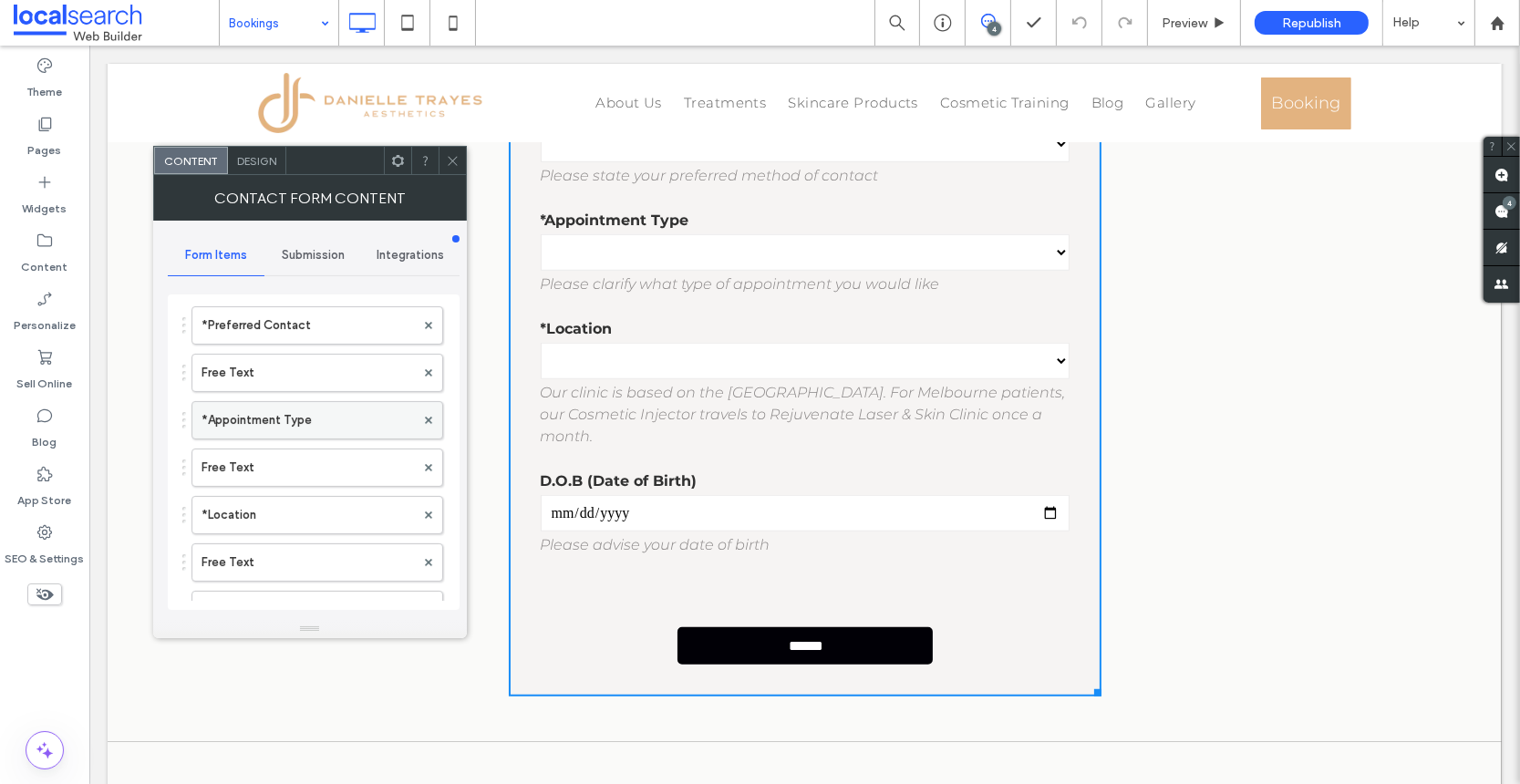
click at [329, 421] on label "*Appointment Type" at bounding box center [308, 420] width 213 height 36
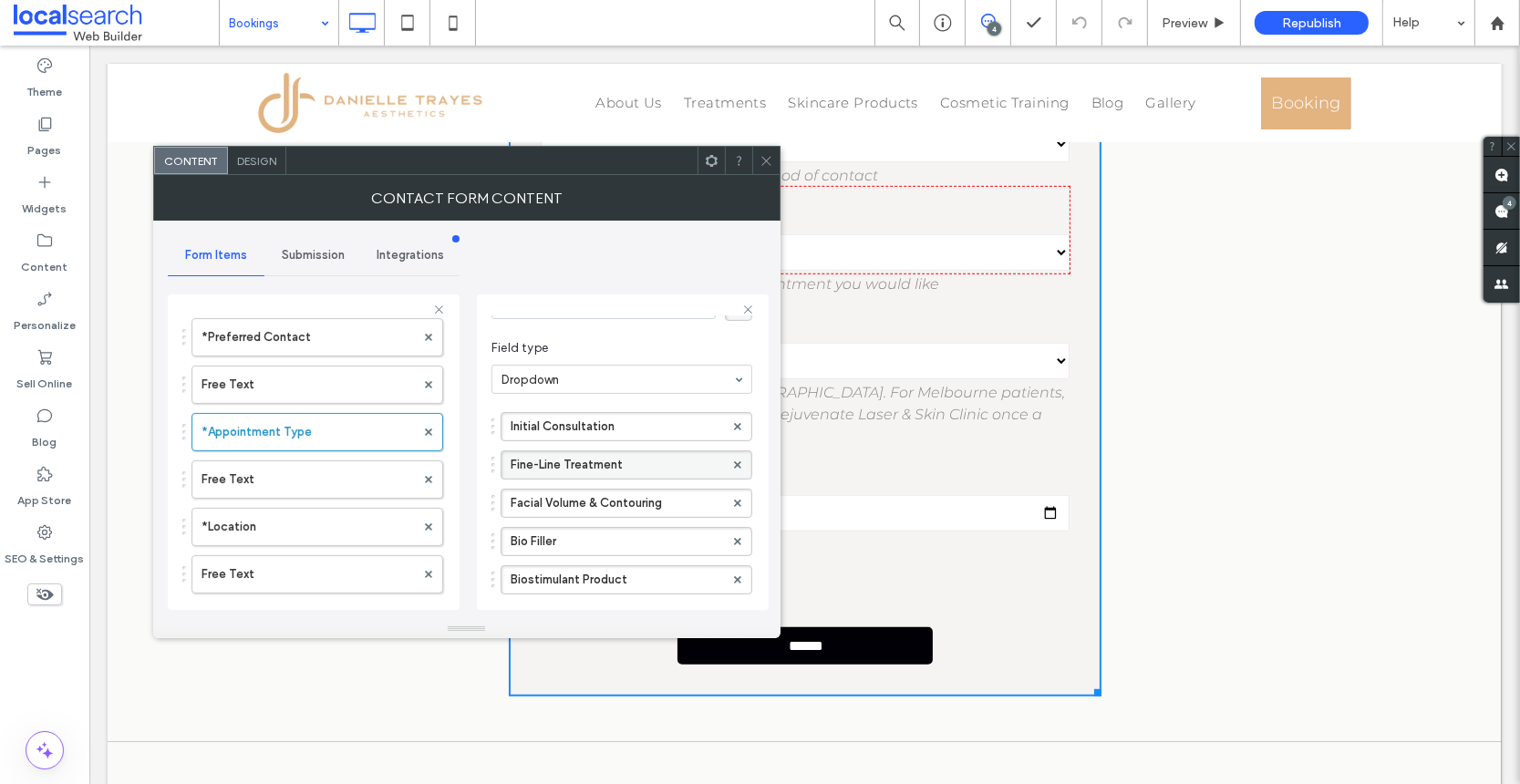
scroll to position [88, 0]
click at [616, 463] on label "Fine-Line Treatment" at bounding box center [617, 464] width 213 height 28
drag, startPoint x: 674, startPoint y: 464, endPoint x: 567, endPoint y: 468, distance: 107.1
click at [567, 468] on input "**********" at bounding box center [617, 464] width 213 height 12
type input "**********"
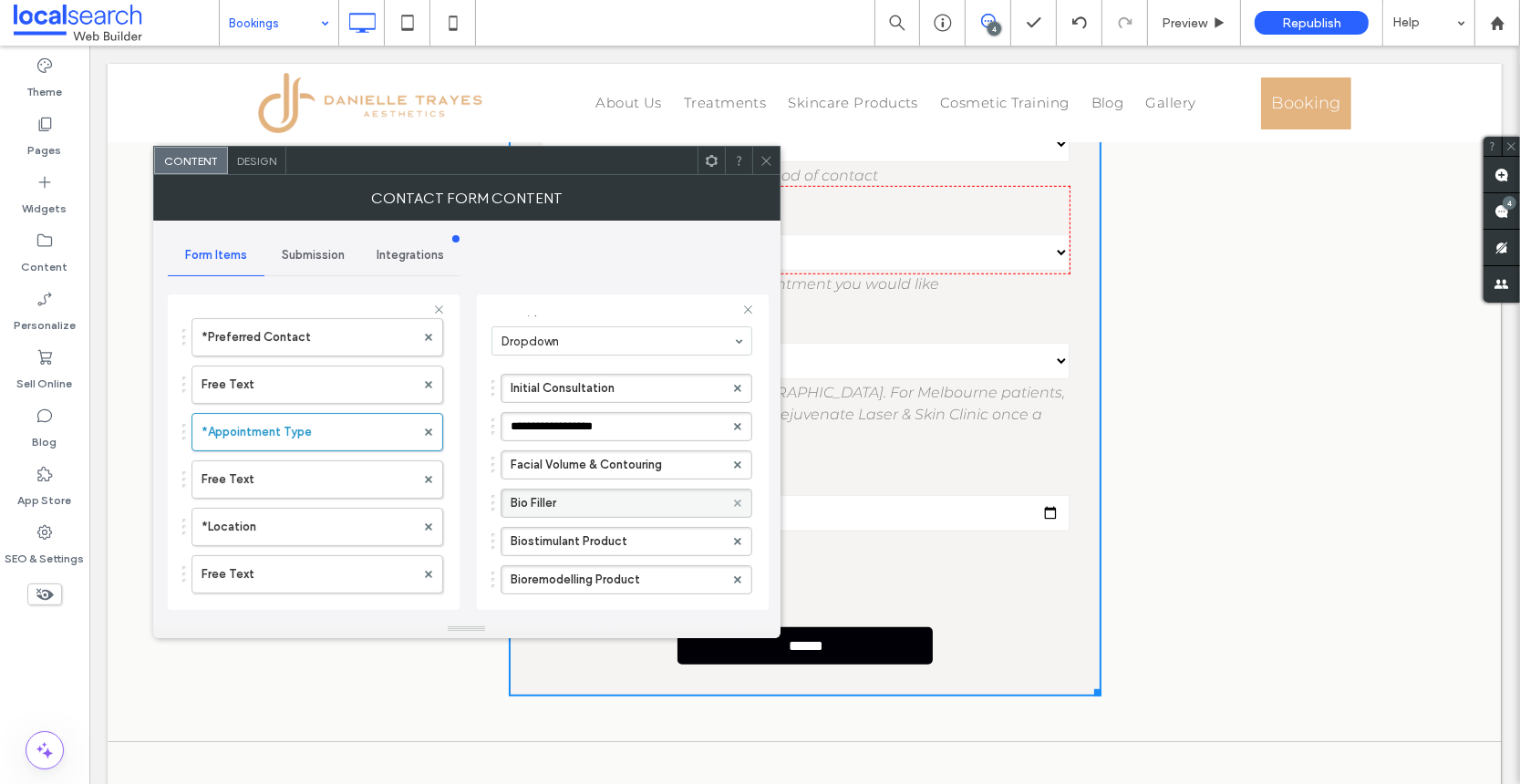
scroll to position [127, 0]
click at [734, 499] on use at bounding box center [738, 502] width 8 height 8
click at [734, 500] on use at bounding box center [738, 502] width 8 height 8
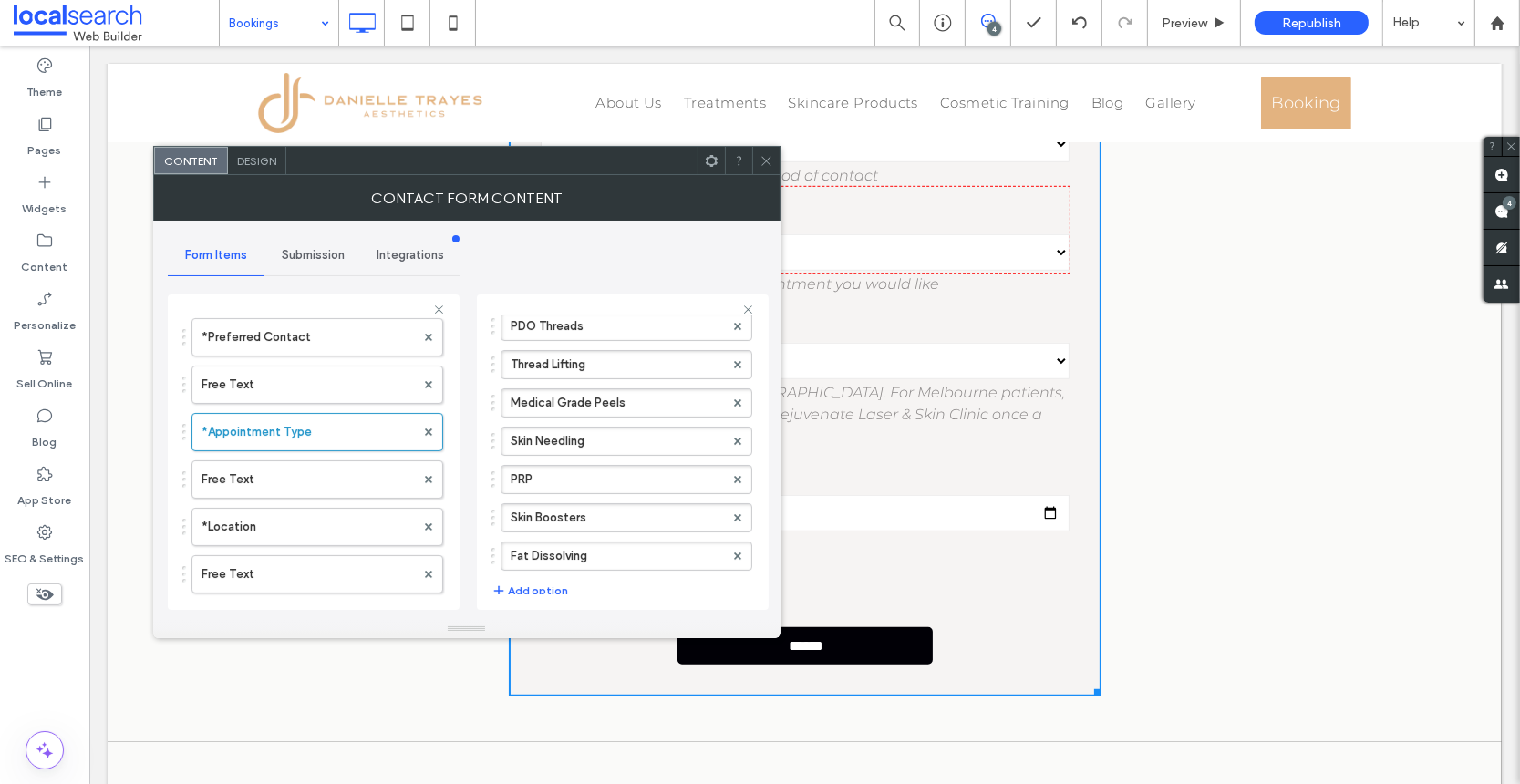
scroll to position [303, 0]
click at [734, 514] on use at bounding box center [738, 518] width 8 height 8
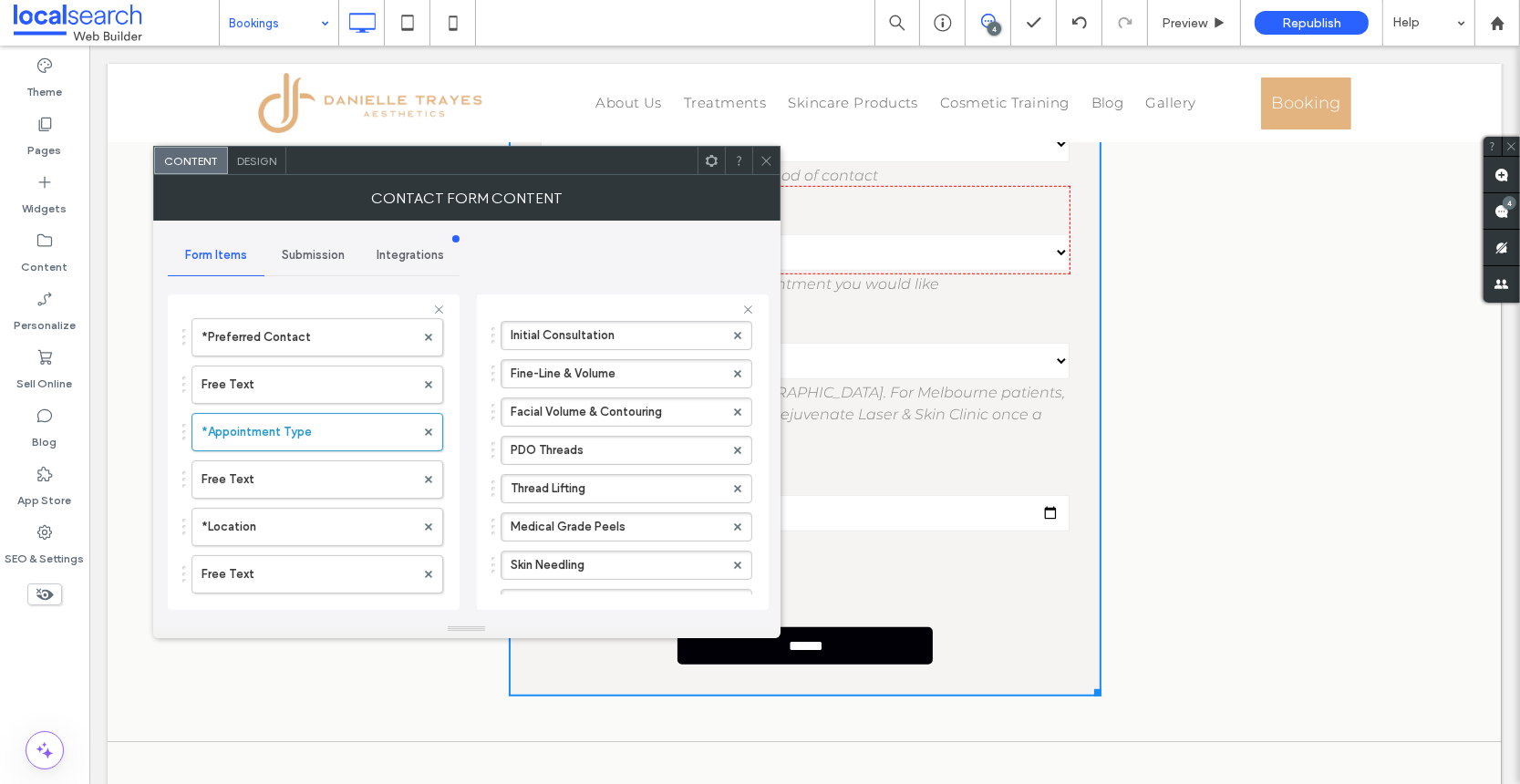
scroll to position [182, 0]
click at [734, 408] on icon at bounding box center [738, 409] width 8 height 8
click at [770, 159] on icon at bounding box center [766, 161] width 13 height 13
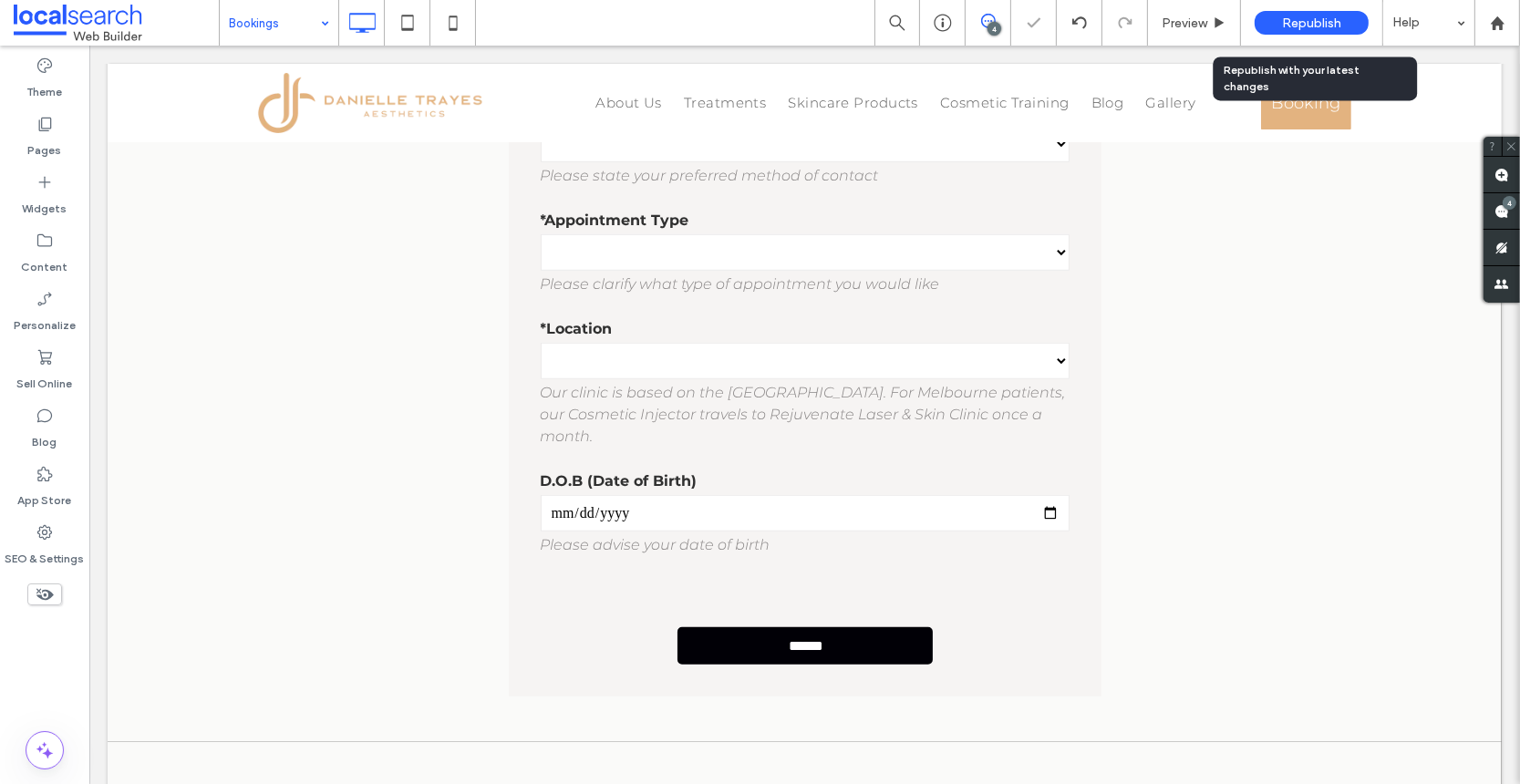
click at [1312, 28] on span "Republish" at bounding box center [1312, 23] width 59 height 15
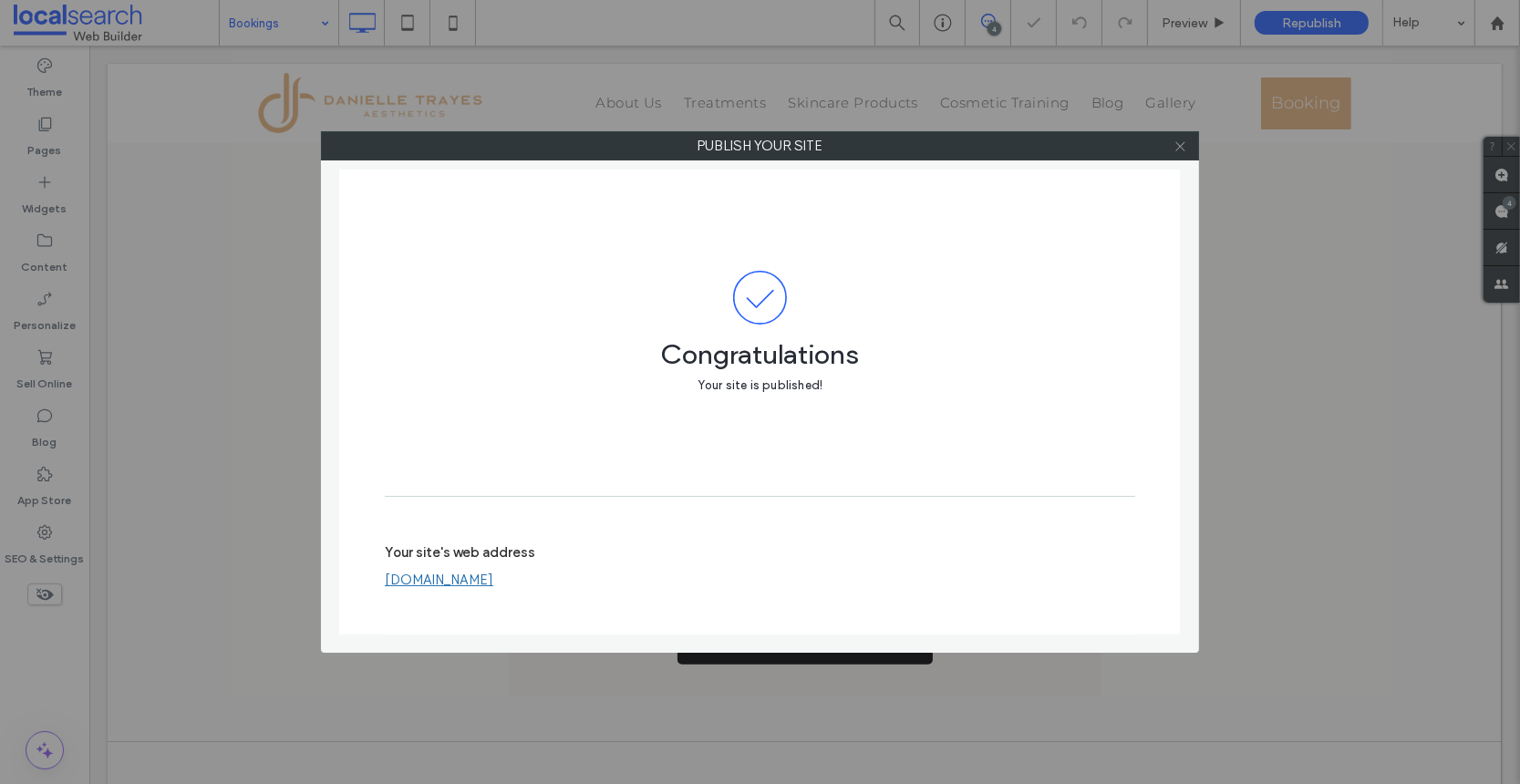
click at [1178, 150] on icon at bounding box center [1180, 147] width 13 height 13
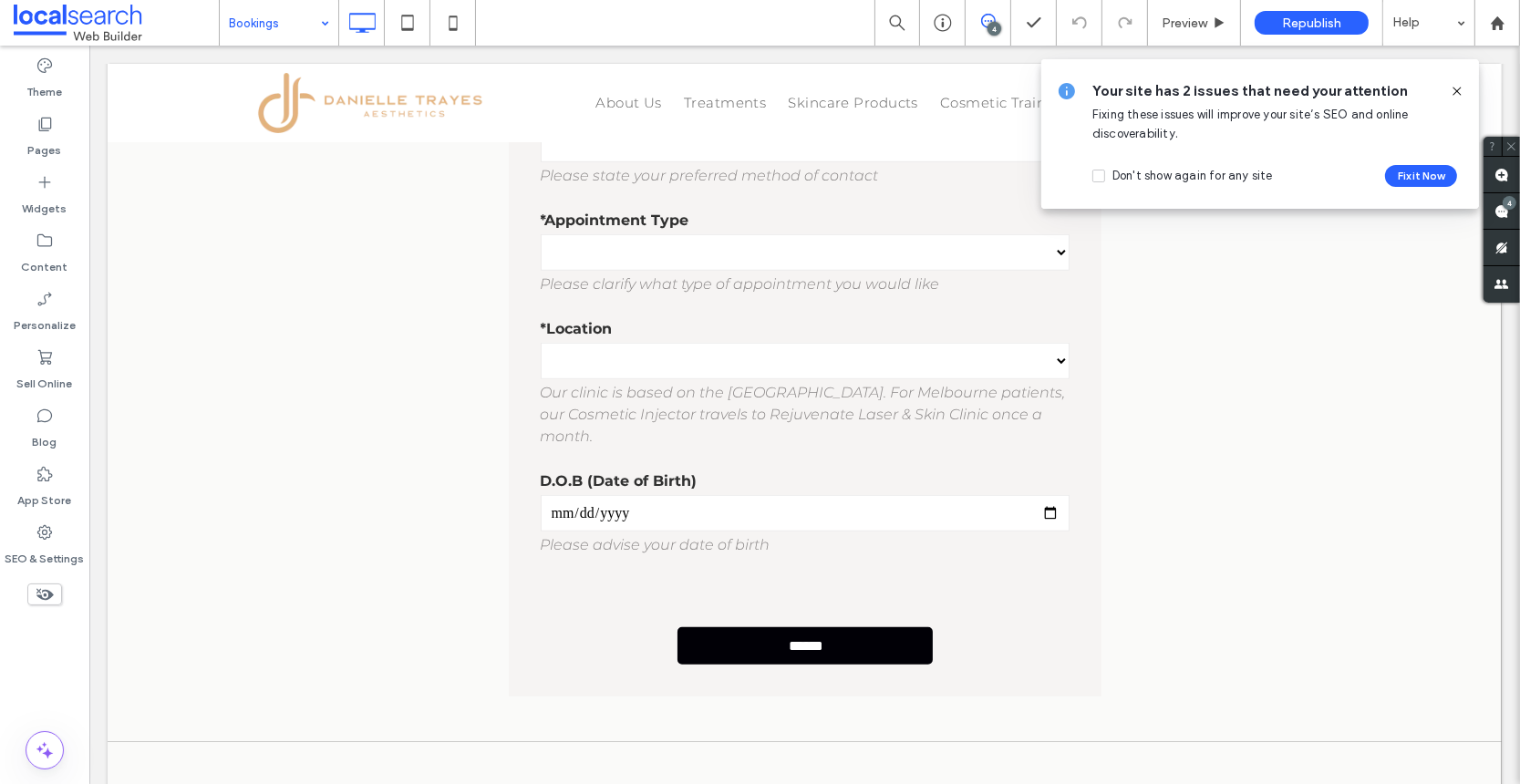
drag, startPoint x: 1459, startPoint y: 89, endPoint x: 1369, endPoint y: 44, distance: 100.6
click at [1459, 89] on use at bounding box center [1456, 90] width 9 height 9
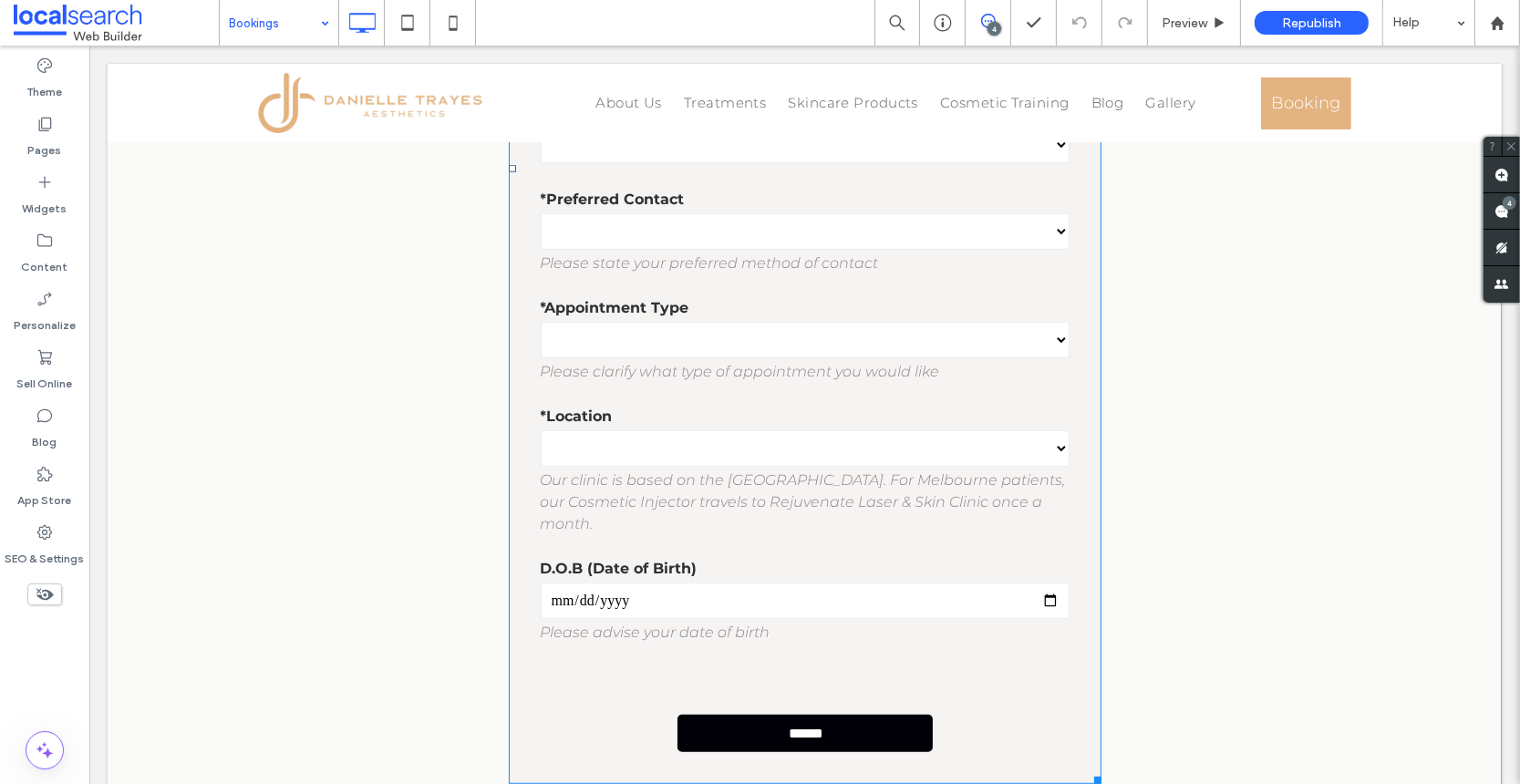
scroll to position [1056, 0]
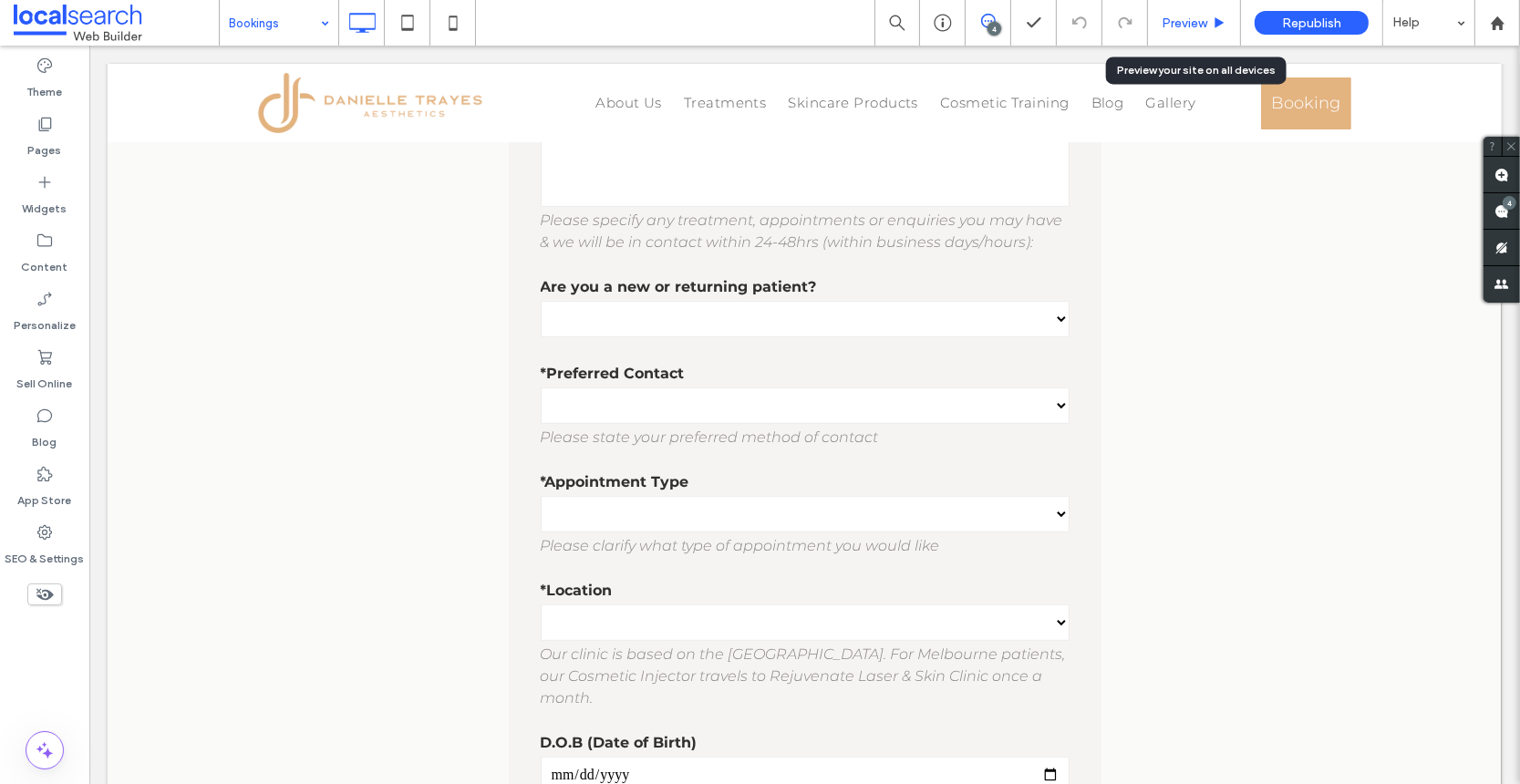
click at [1175, 25] on span "Preview" at bounding box center [1185, 23] width 46 height 15
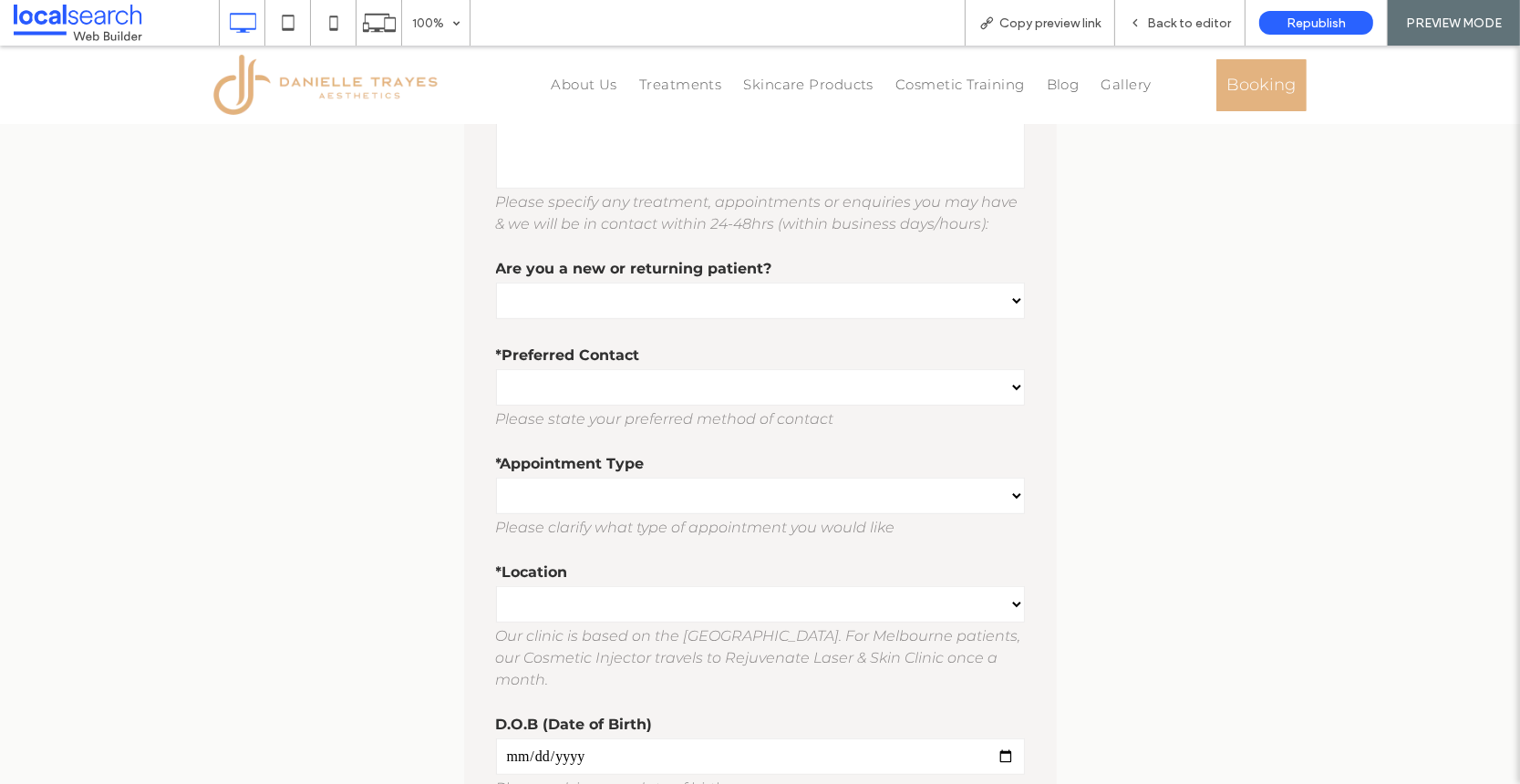
click at [742, 502] on select "**********" at bounding box center [760, 496] width 529 height 36
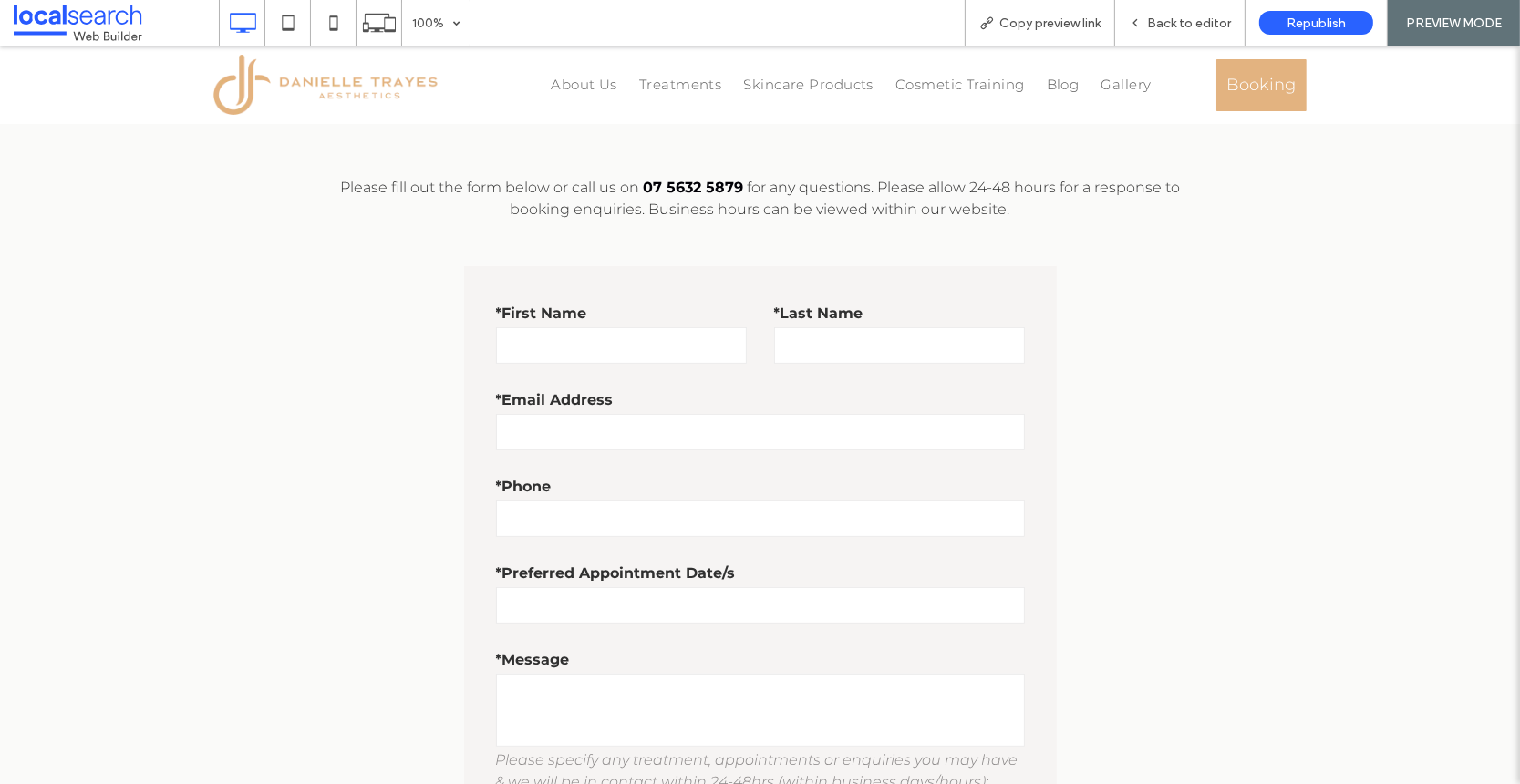
scroll to position [740, 0]
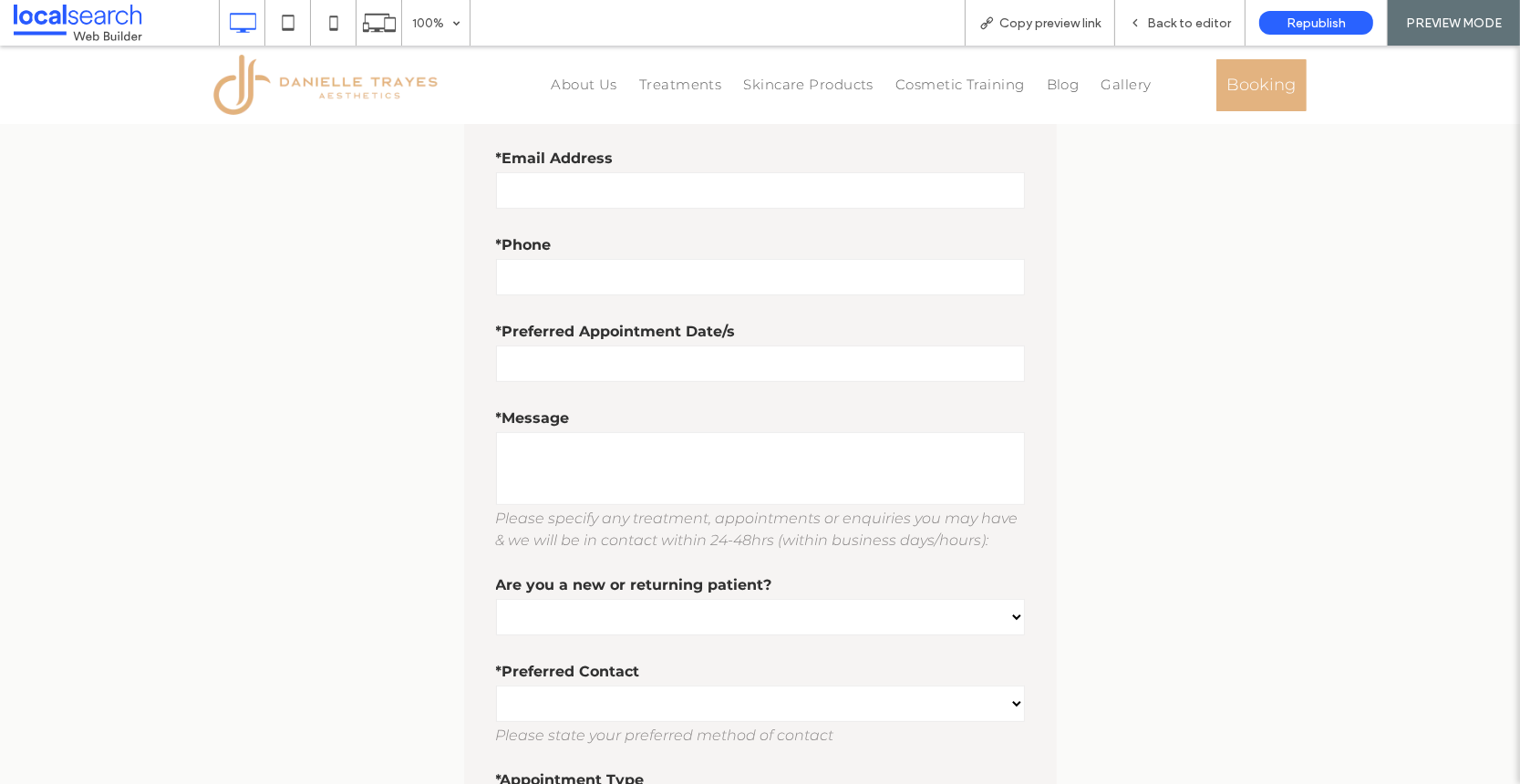
click at [670, 620] on select "**********" at bounding box center [760, 617] width 529 height 36
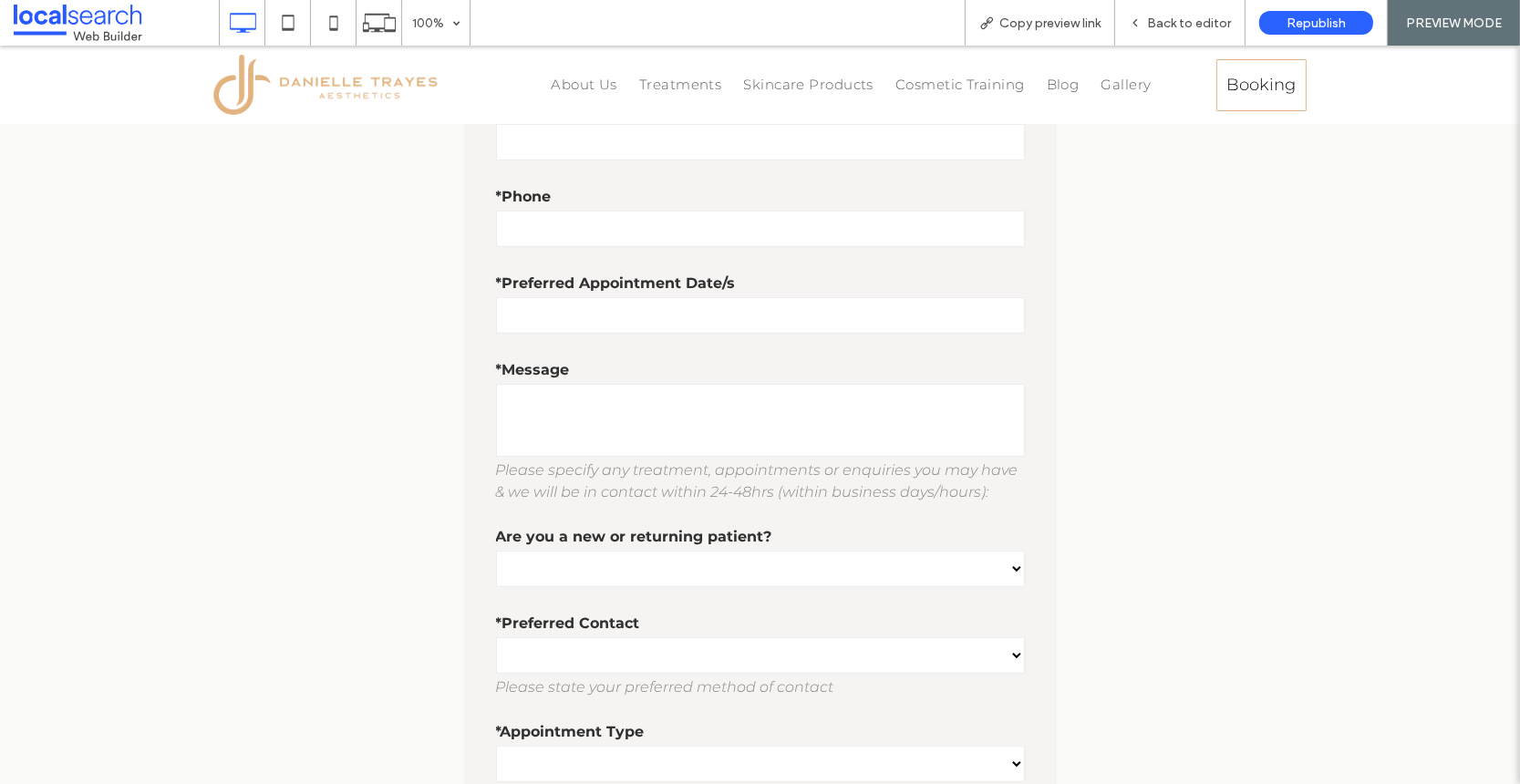
click at [1259, 84] on span "Booking" at bounding box center [1261, 85] width 69 height 20
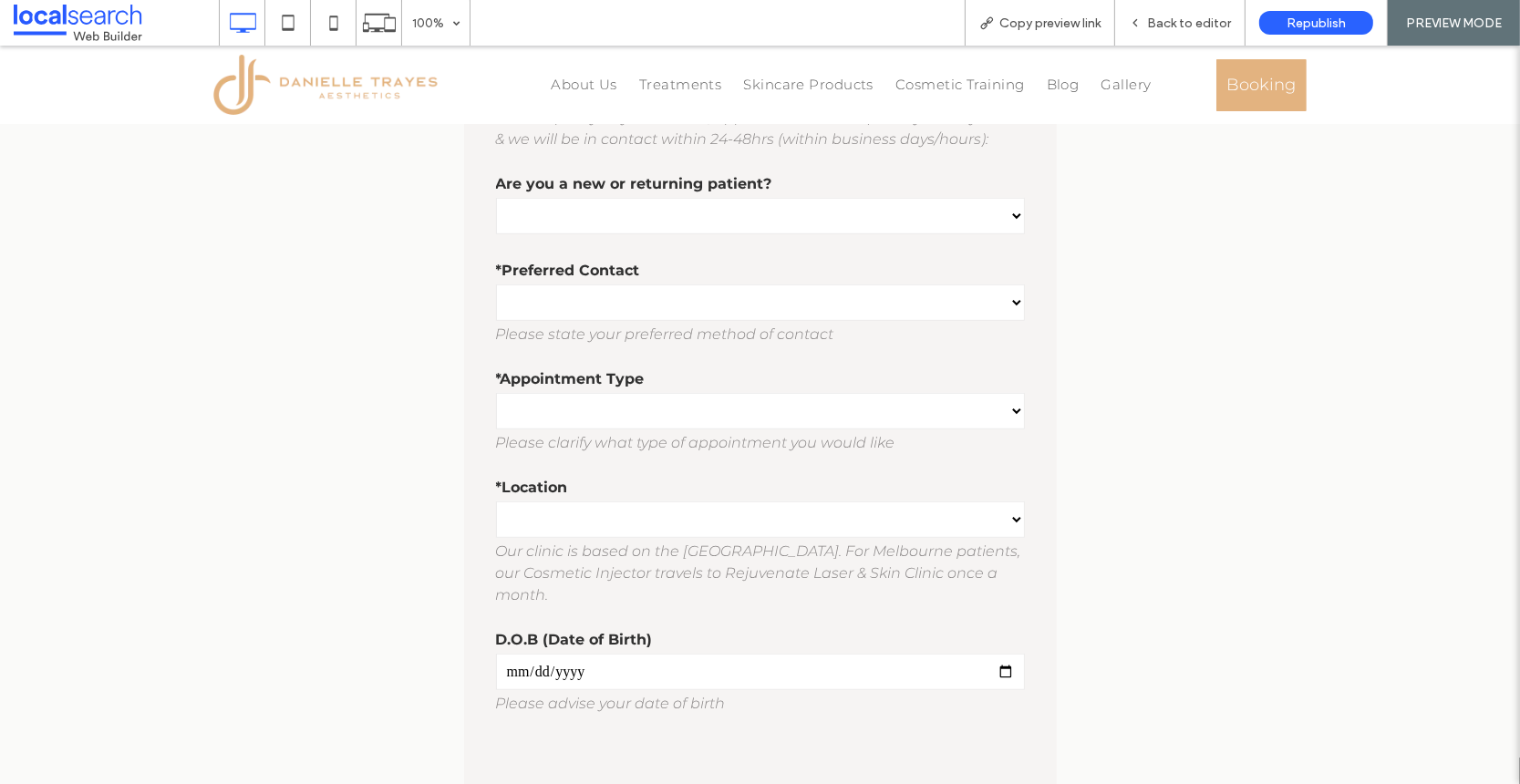
scroll to position [893, 0]
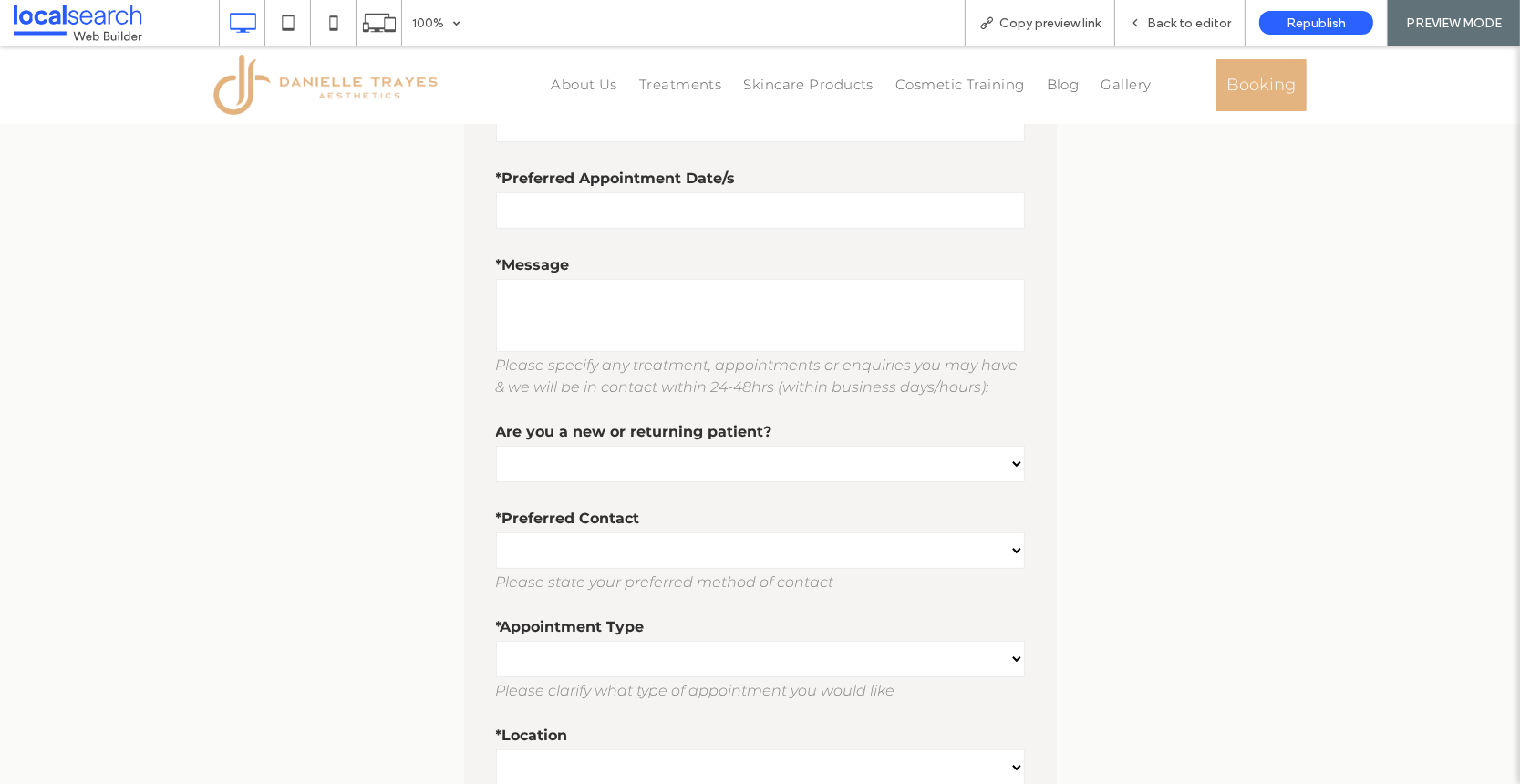
click at [604, 555] on select "**********" at bounding box center [760, 550] width 529 height 36
click at [629, 664] on select "**********" at bounding box center [760, 658] width 529 height 36
drag, startPoint x: 1170, startPoint y: 22, endPoint x: 1140, endPoint y: 9, distance: 32.7
click at [1170, 22] on span "Back to editor" at bounding box center [1189, 23] width 84 height 15
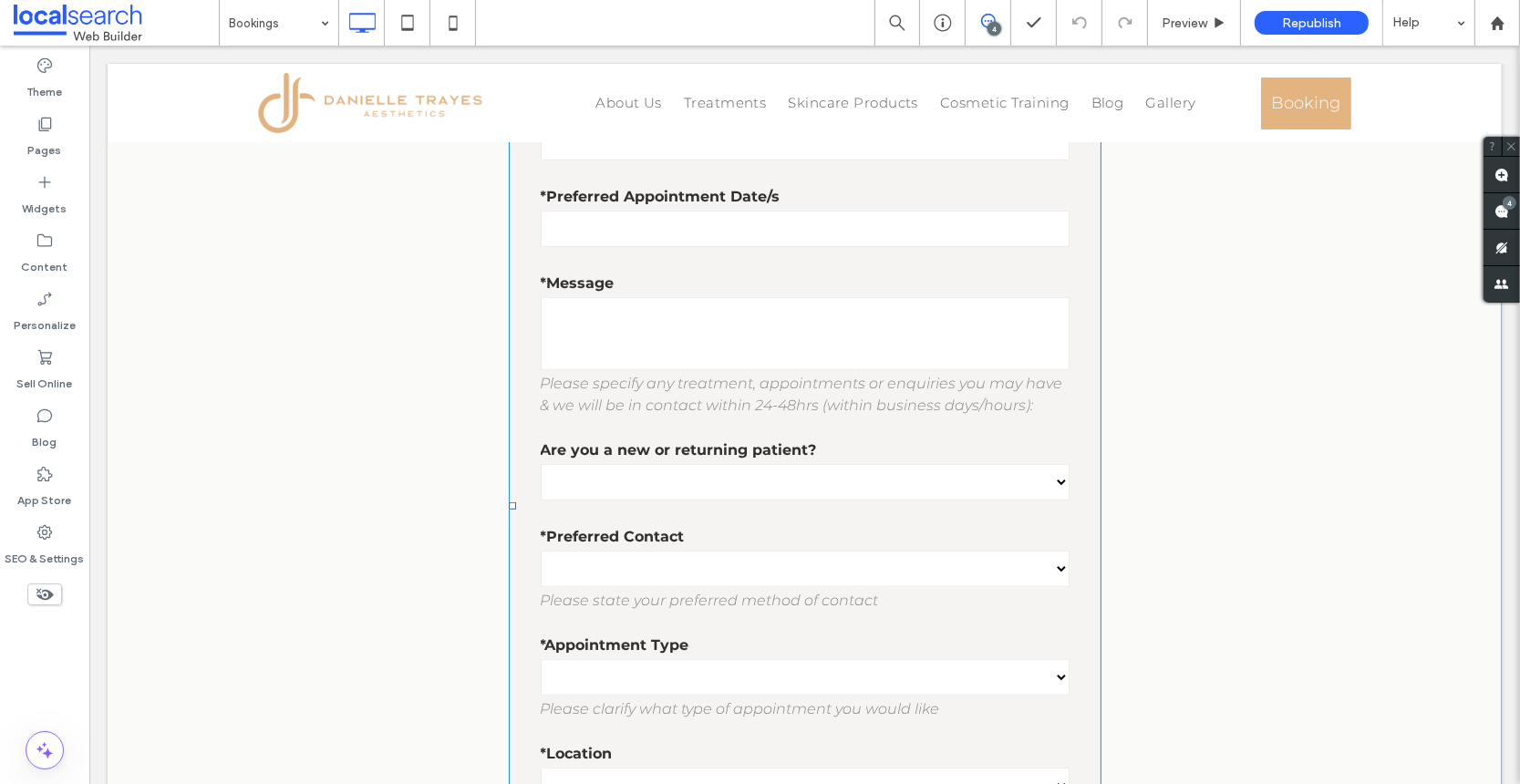
click at [708, 668] on select "**********" at bounding box center [804, 677] width 529 height 36
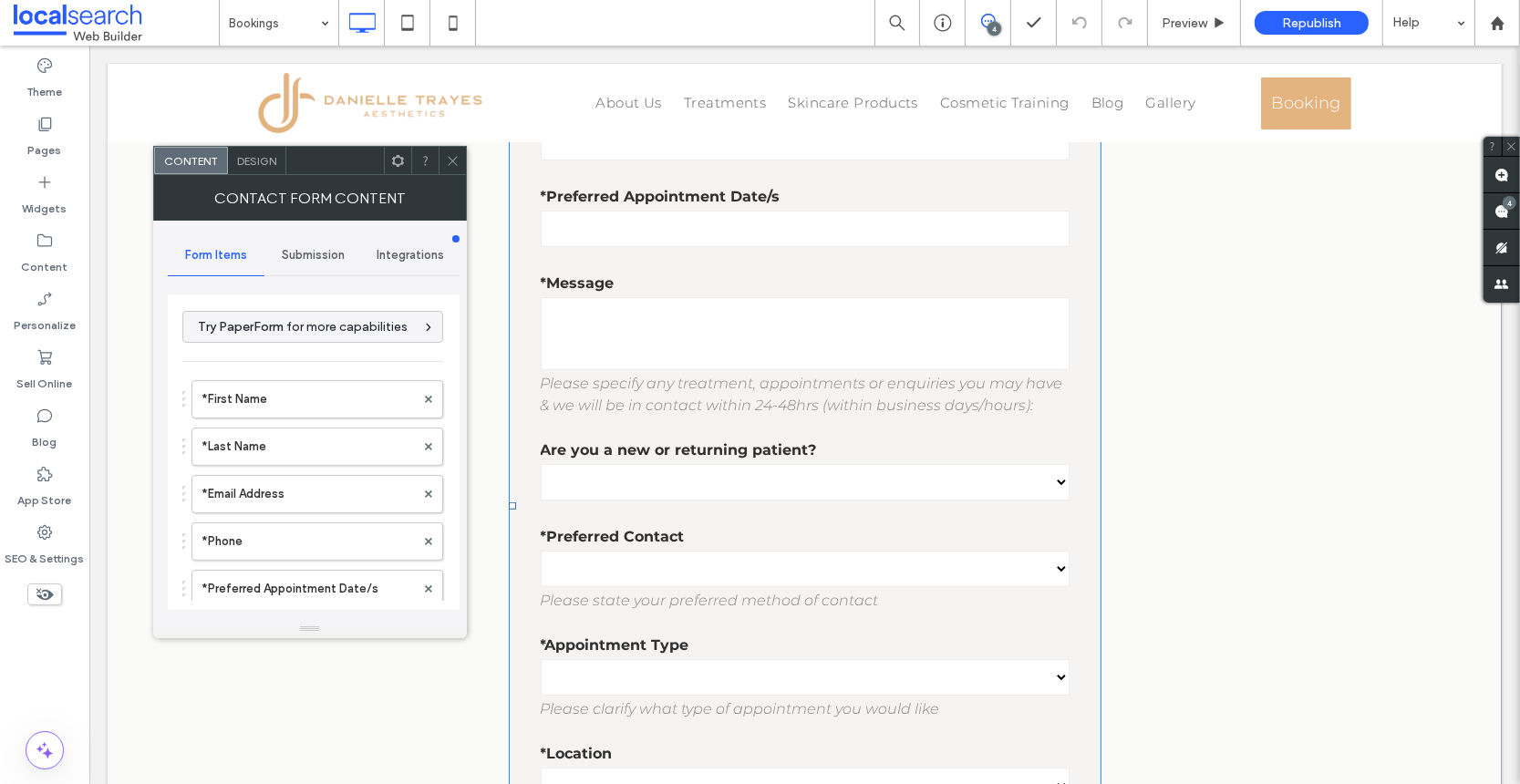
type input "******"
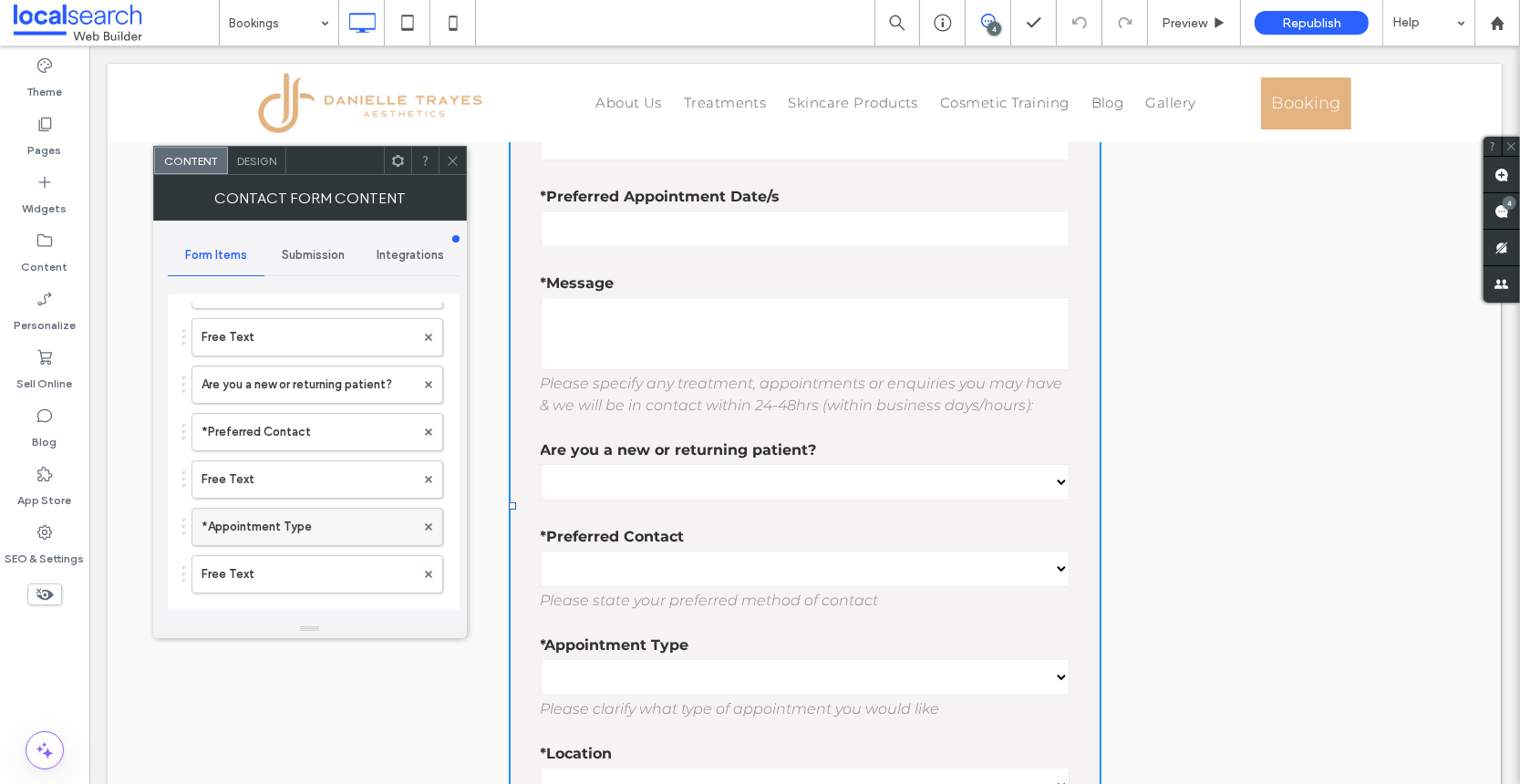
scroll to position [384, 0]
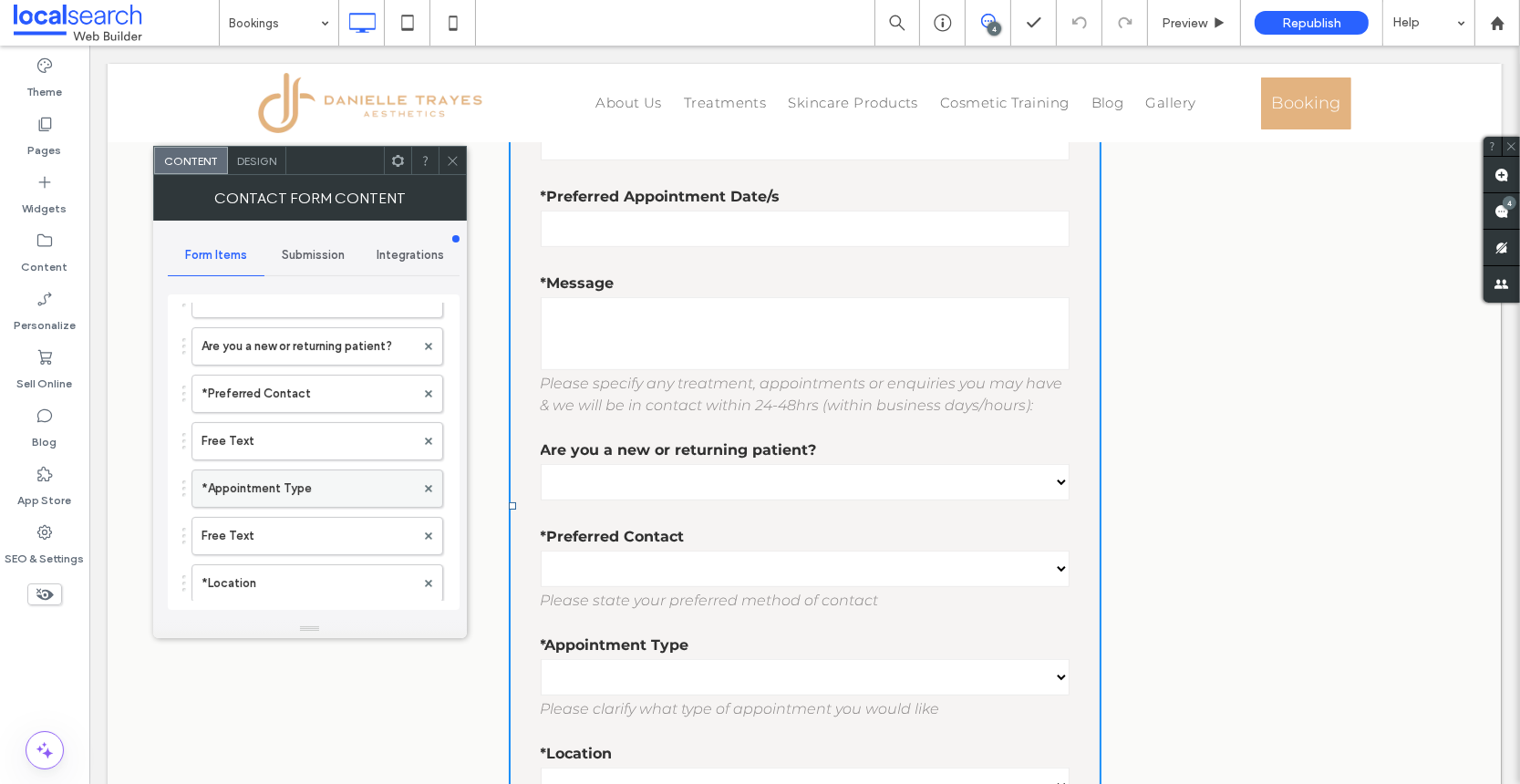
click at [332, 486] on label "*Appointment Type" at bounding box center [308, 488] width 213 height 36
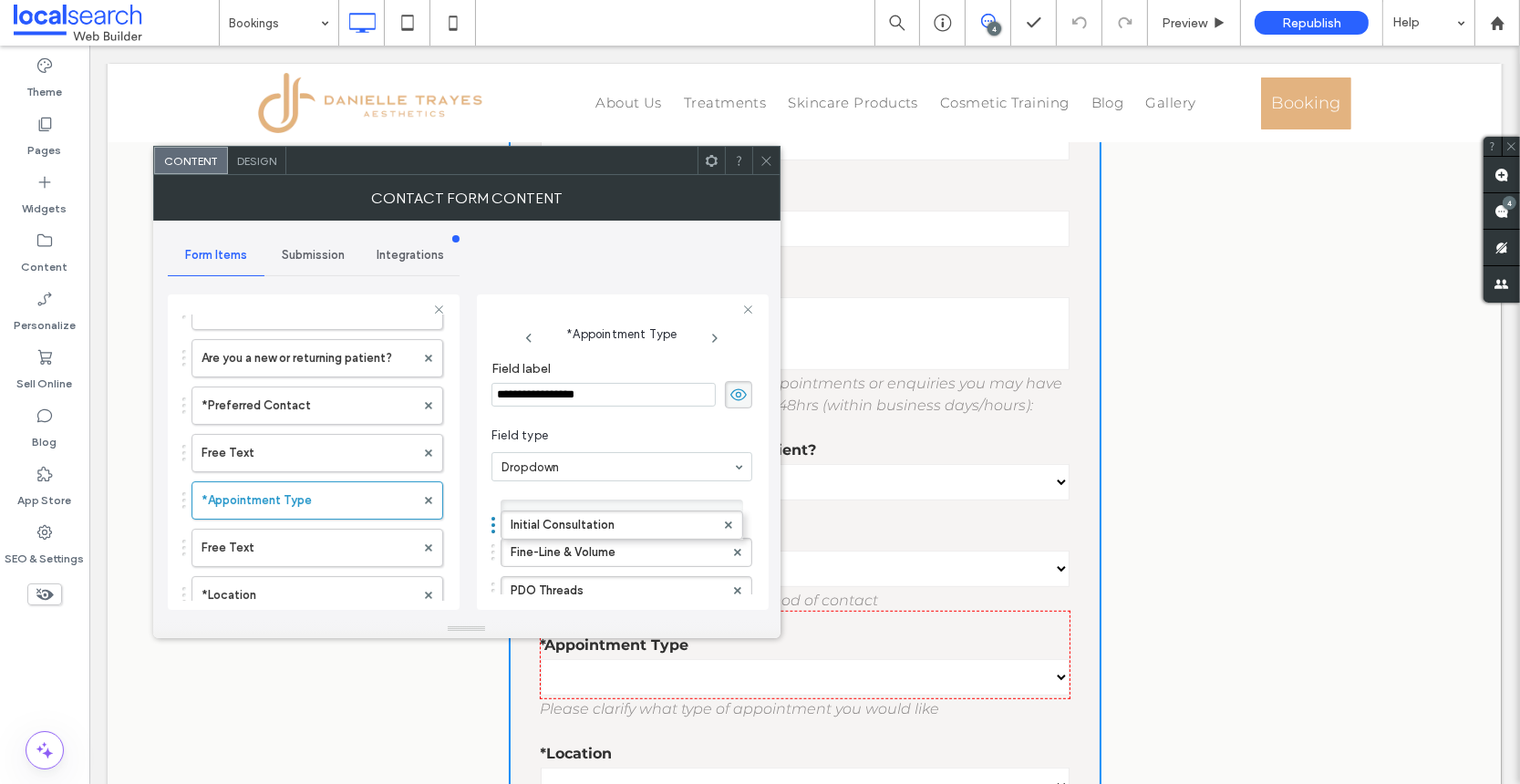
drag, startPoint x: 630, startPoint y: 510, endPoint x: 510, endPoint y: 511, distance: 120.0
click at [588, 516] on label "Initial Consultation" at bounding box center [617, 514] width 213 height 28
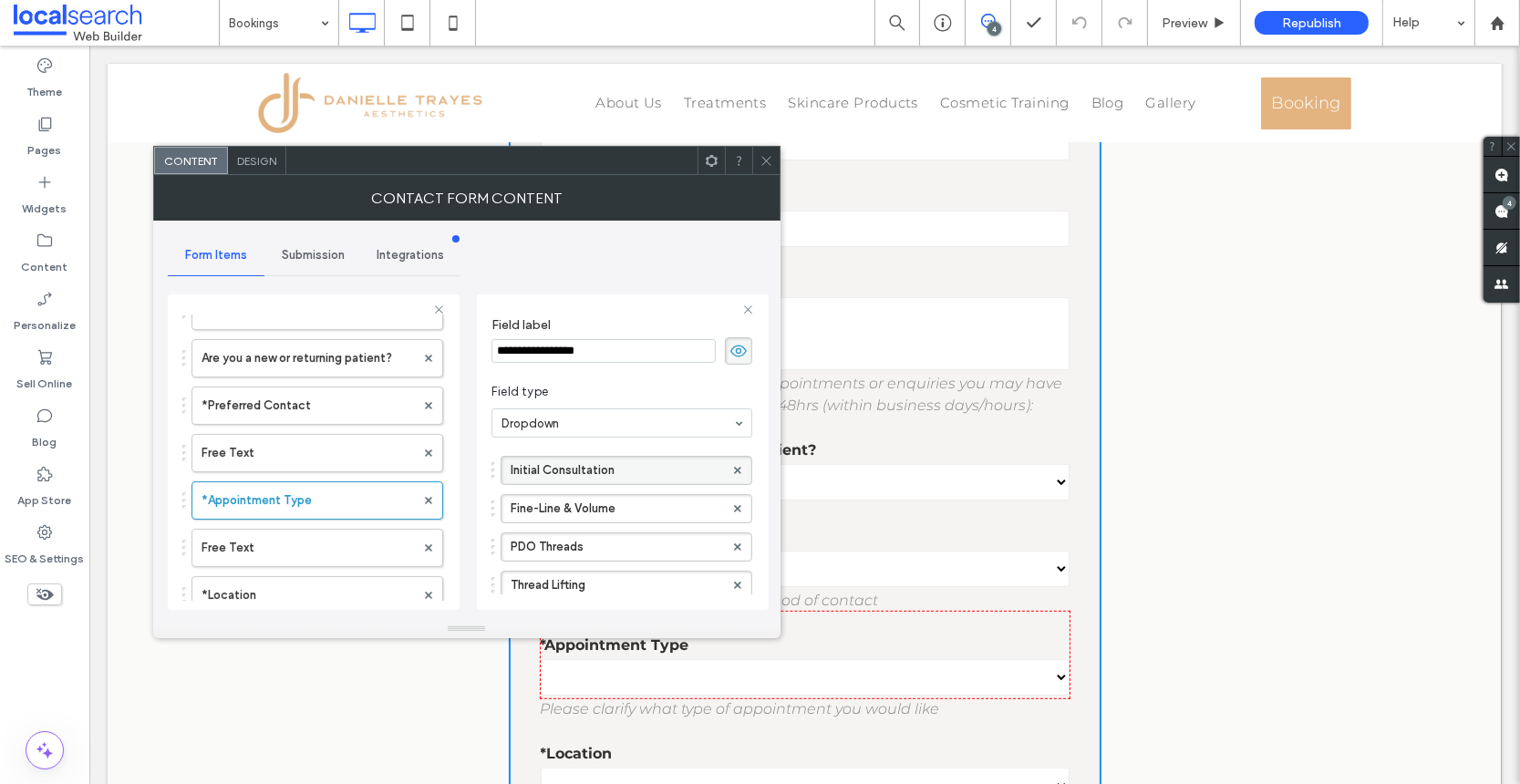
scroll to position [45, 0]
click at [760, 160] on icon at bounding box center [766, 161] width 13 height 13
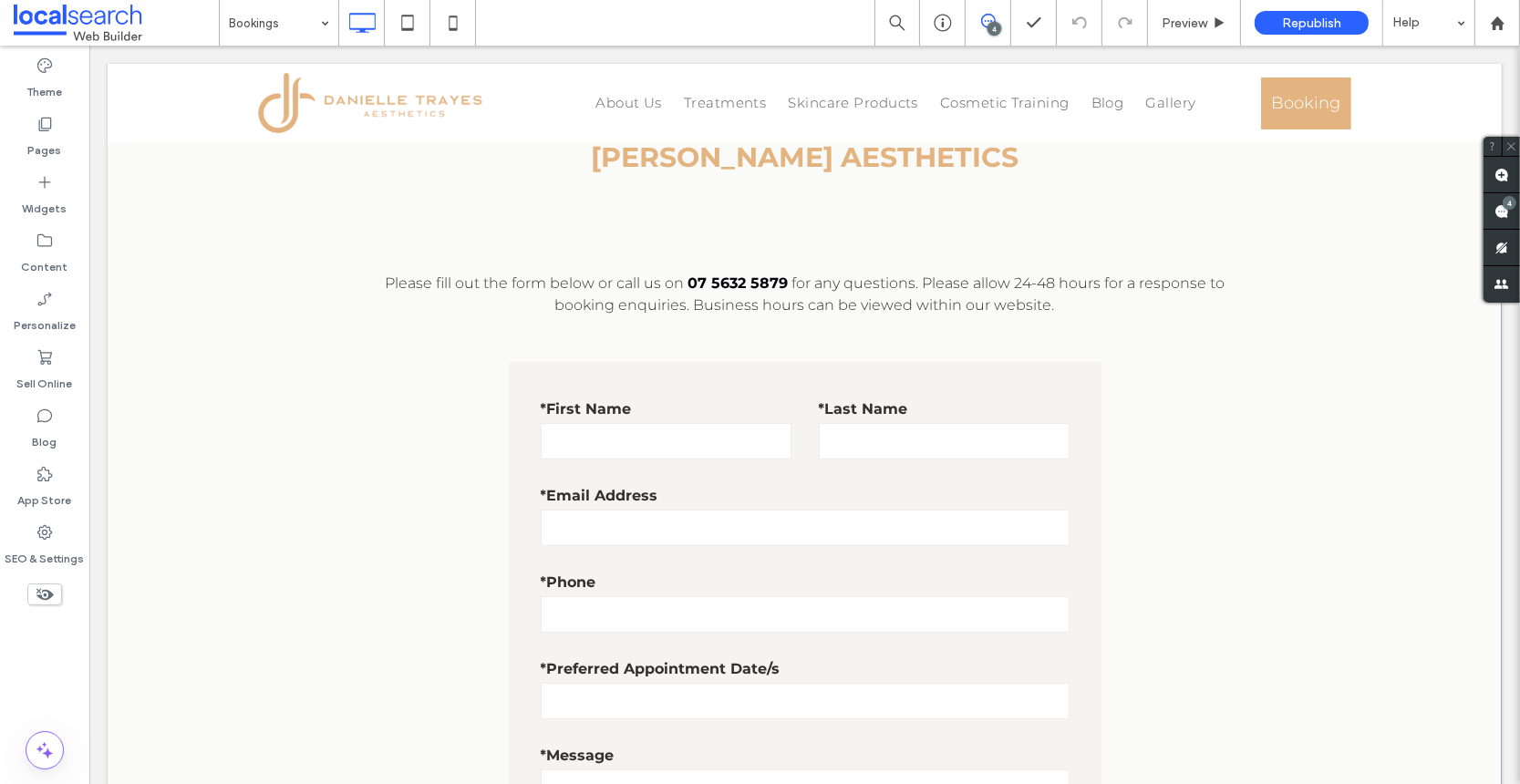
scroll to position [73, 0]
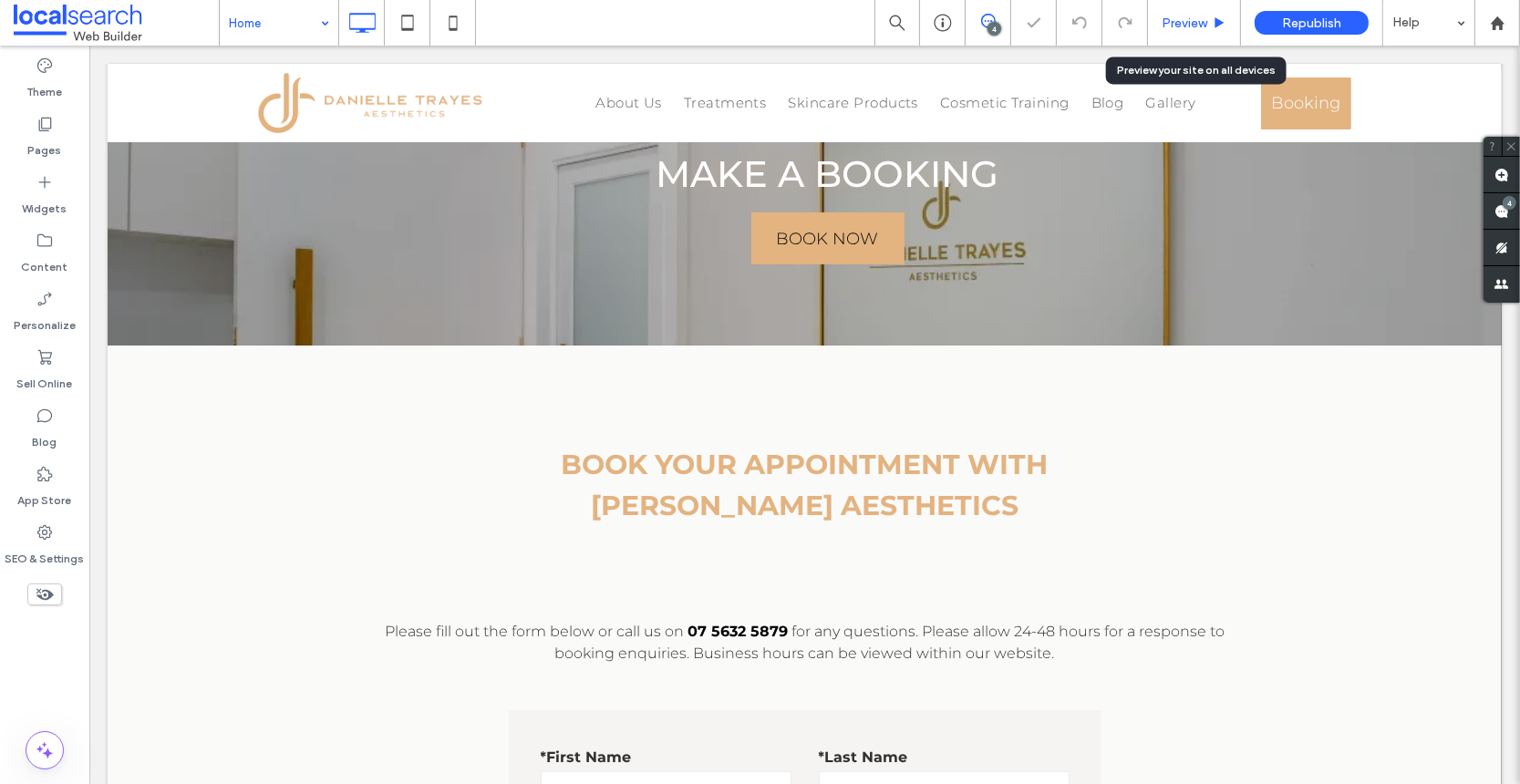
click at [1198, 29] on span "Preview" at bounding box center [1185, 23] width 46 height 15
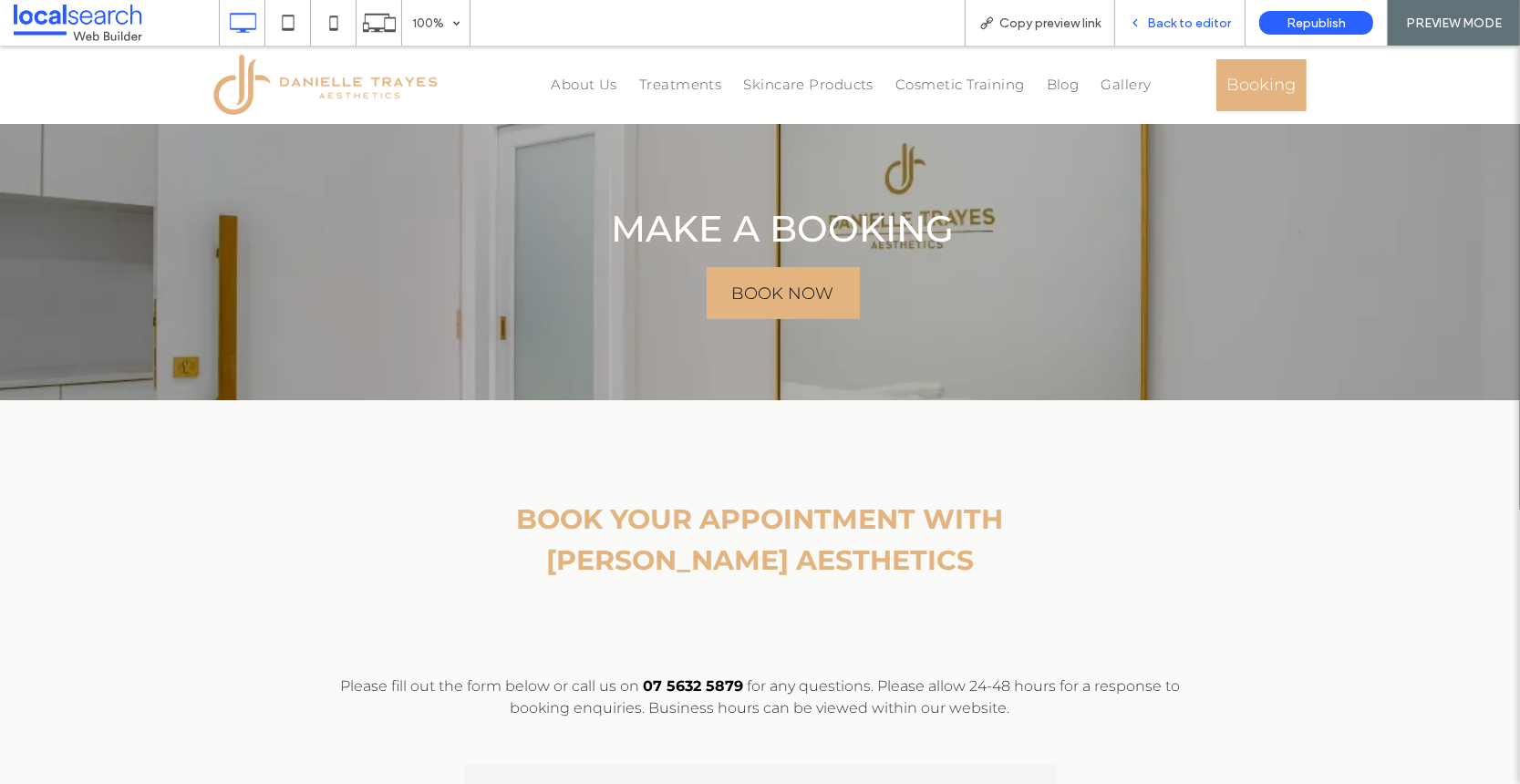
click at [1190, 15] on span "Back to editor" at bounding box center [1189, 23] width 84 height 15
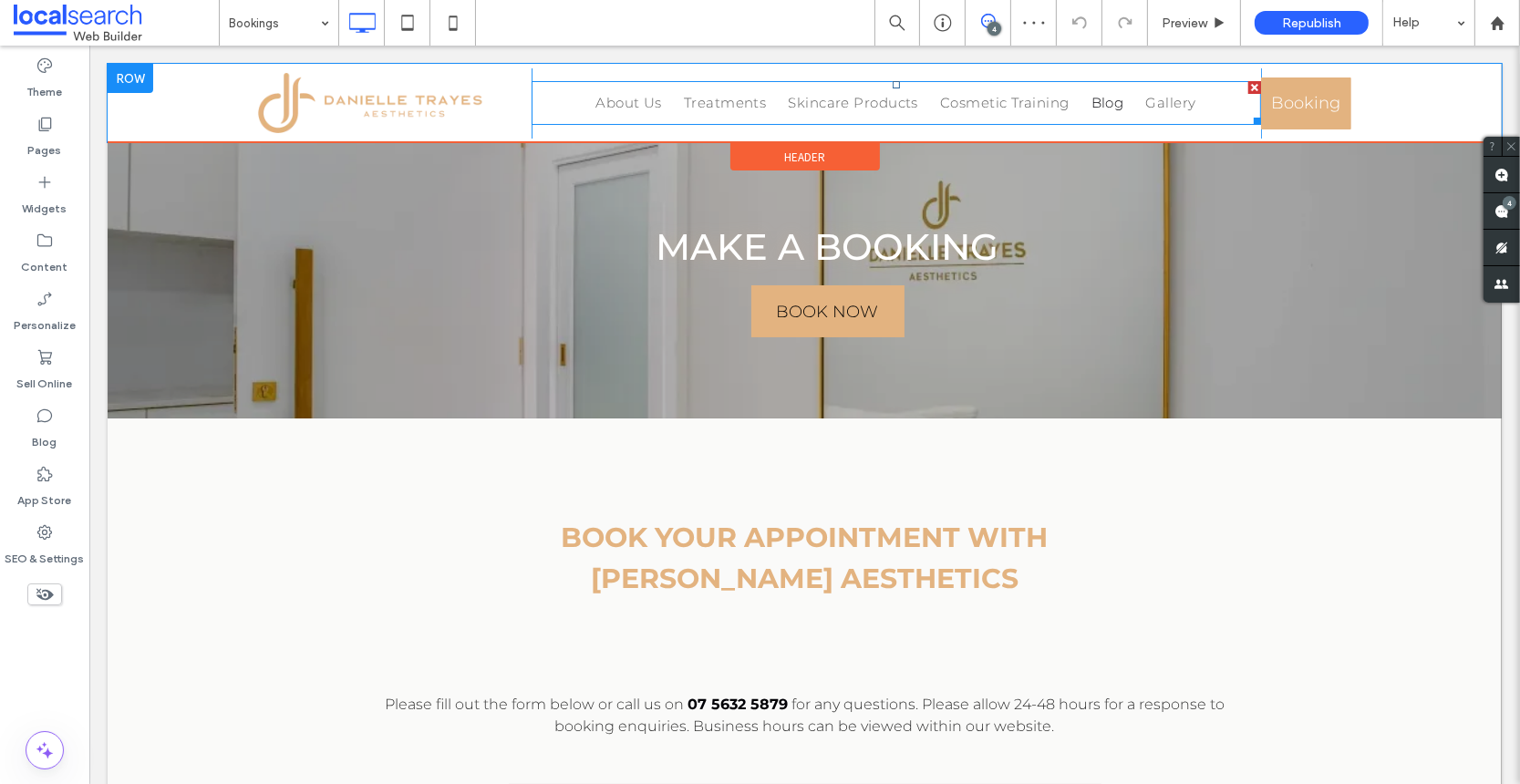
click at [1106, 104] on span "Blog" at bounding box center [1107, 103] width 32 height 22
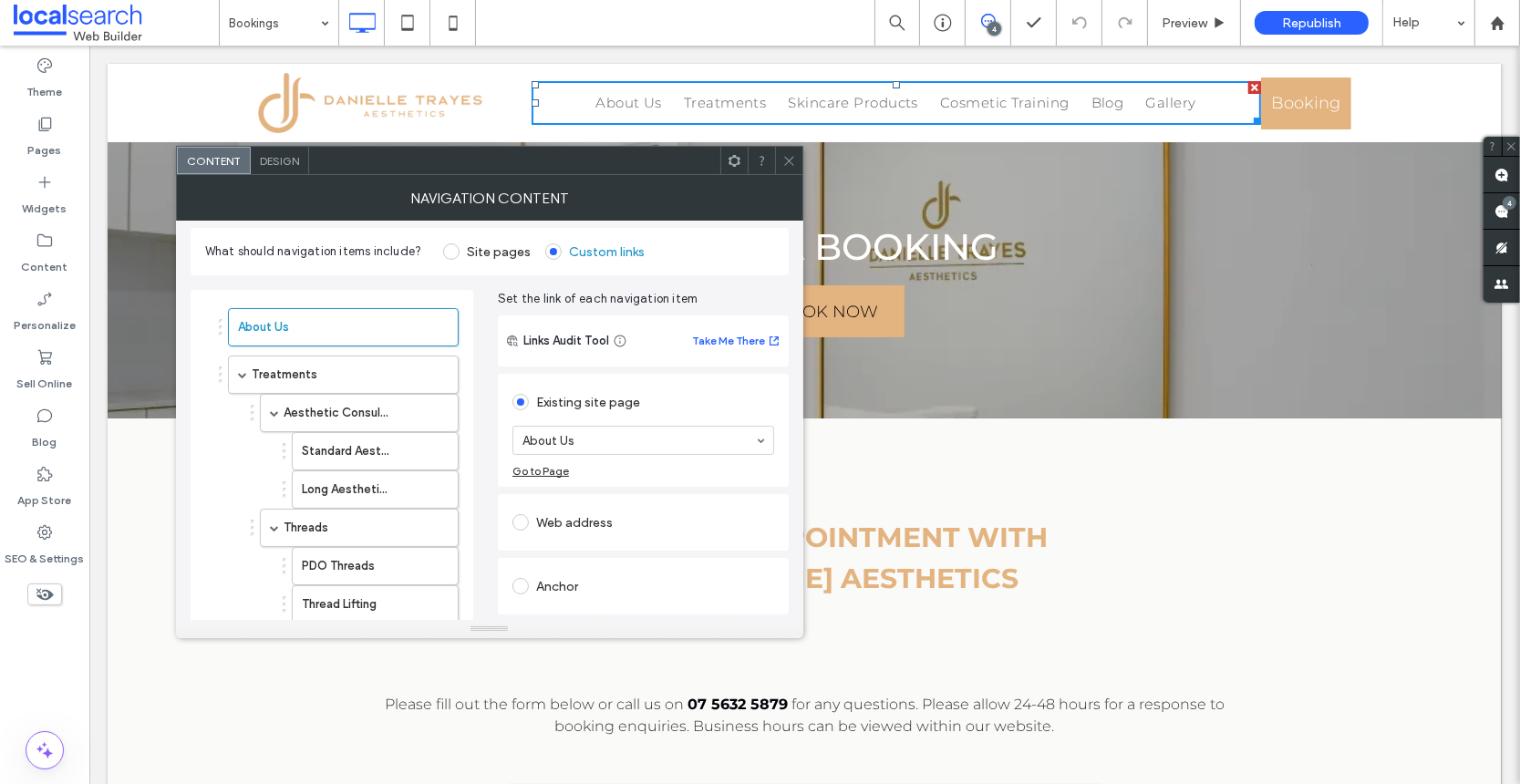
scroll to position [26, 0]
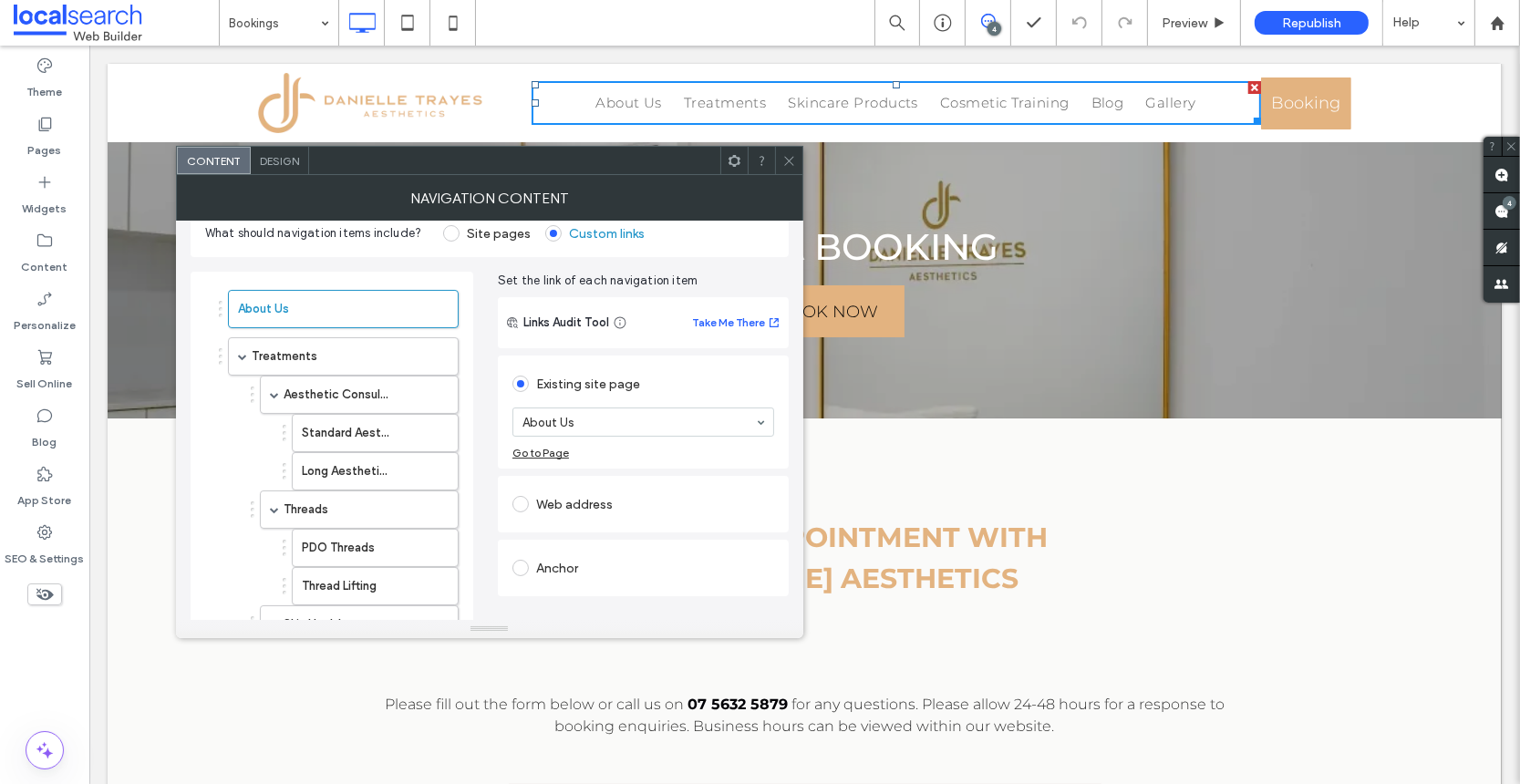
drag, startPoint x: 793, startPoint y: 164, endPoint x: 1076, endPoint y: 21, distance: 317.1
click at [793, 164] on use at bounding box center [789, 161] width 10 height 10
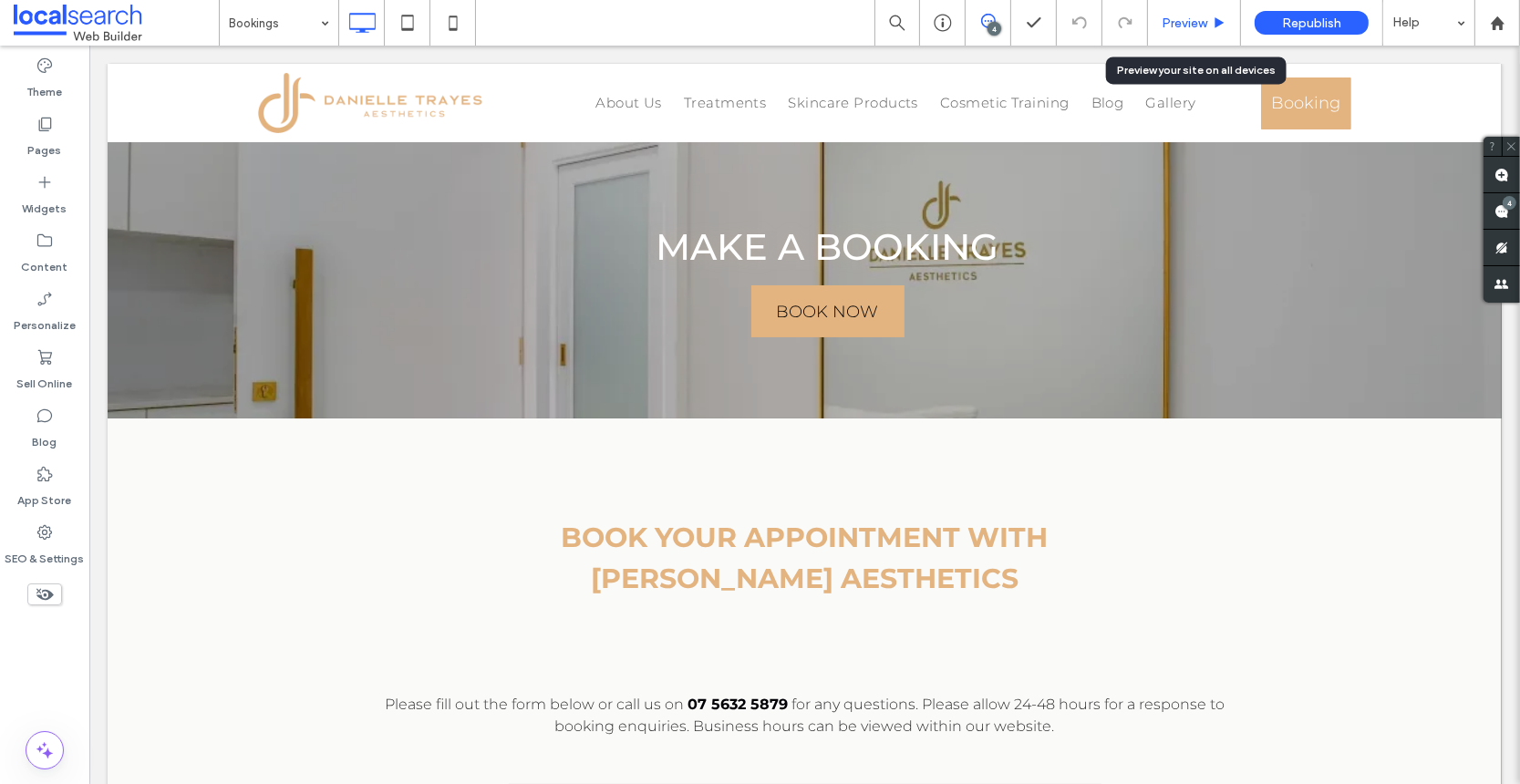
click at [1191, 25] on span "Preview" at bounding box center [1185, 23] width 46 height 15
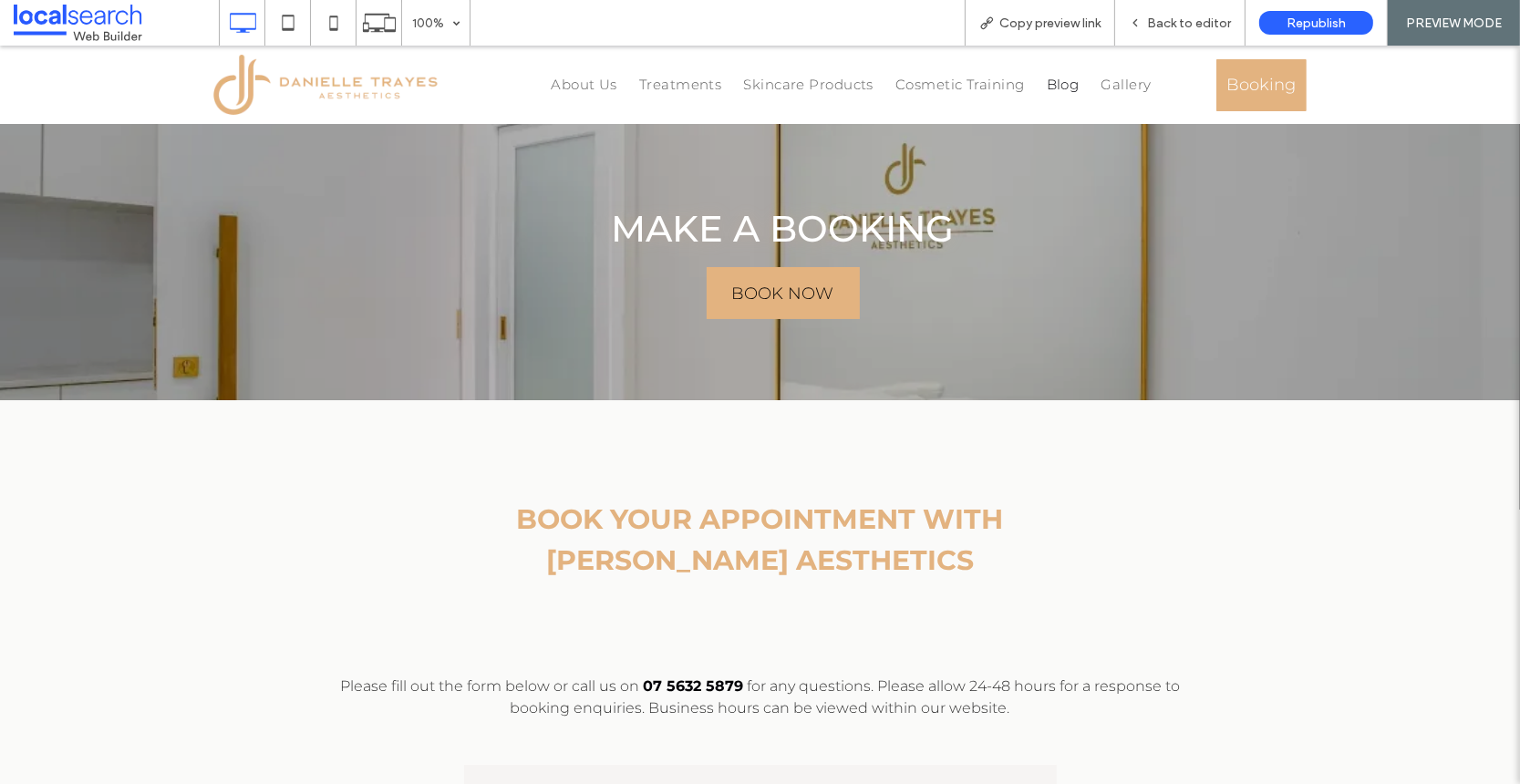
click at [1056, 82] on span "Blog" at bounding box center [1063, 85] width 32 height 22
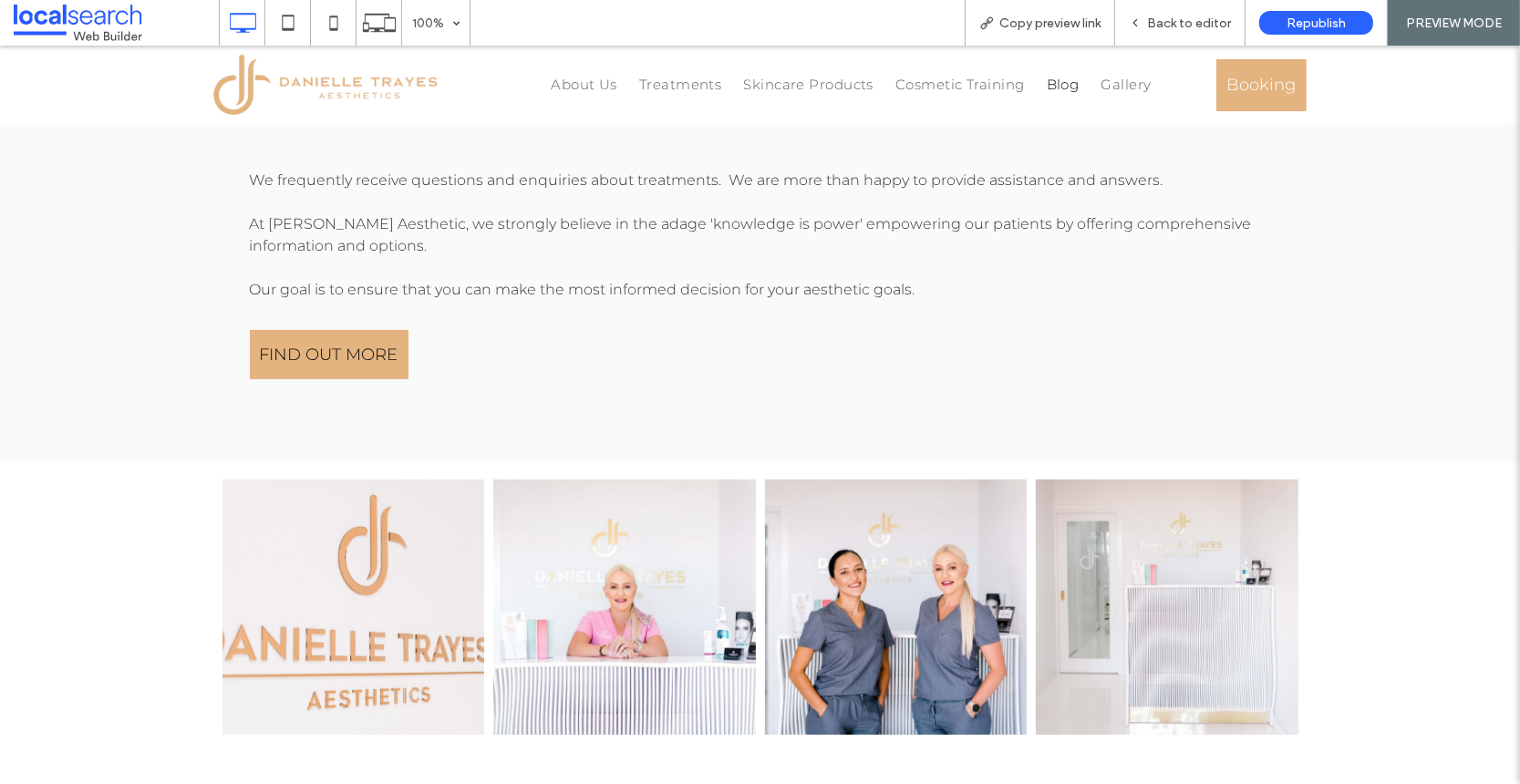
scroll to position [955, 0]
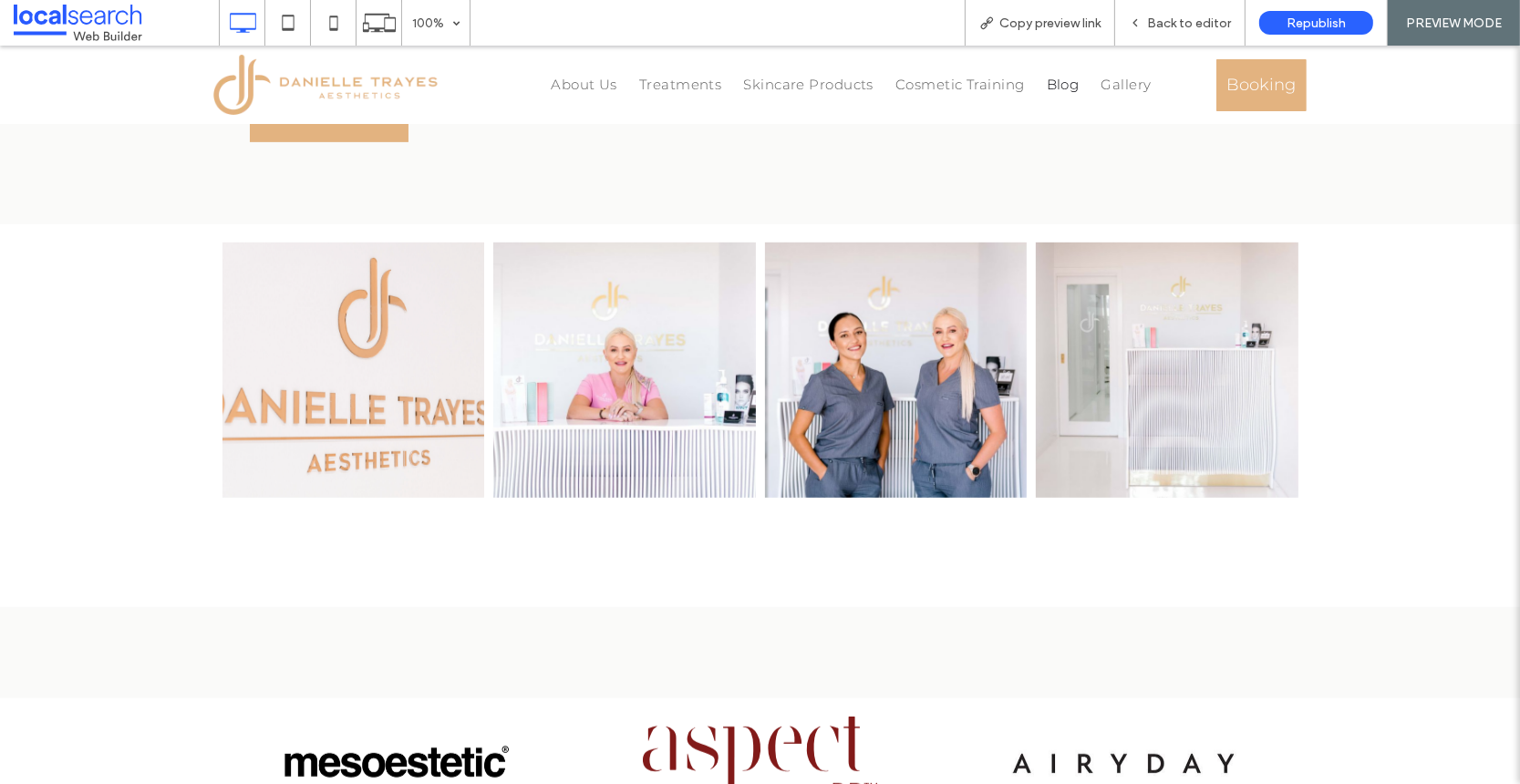
click at [638, 413] on link at bounding box center [624, 370] width 263 height 255
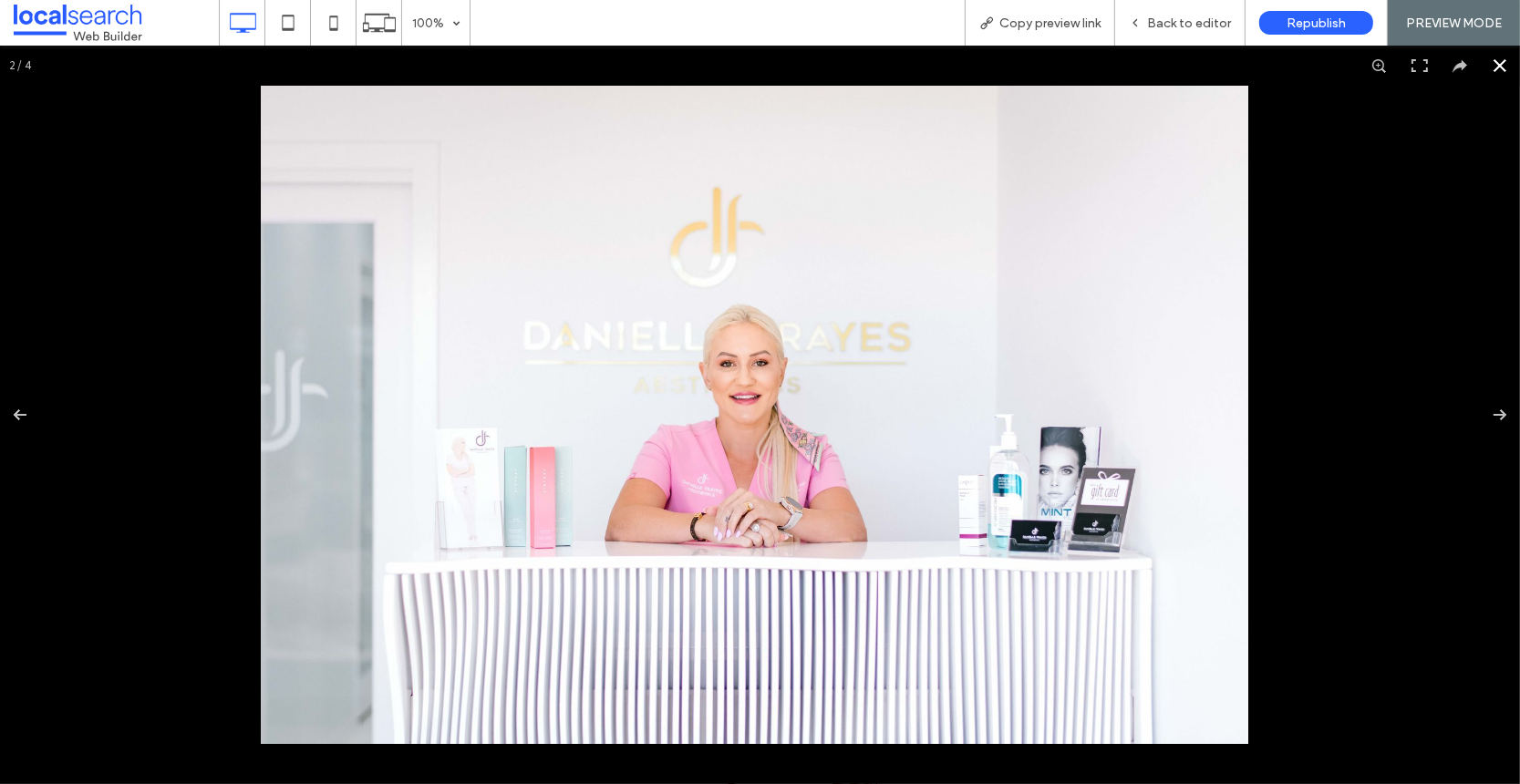
click at [1485, 69] on button at bounding box center [1500, 66] width 40 height 40
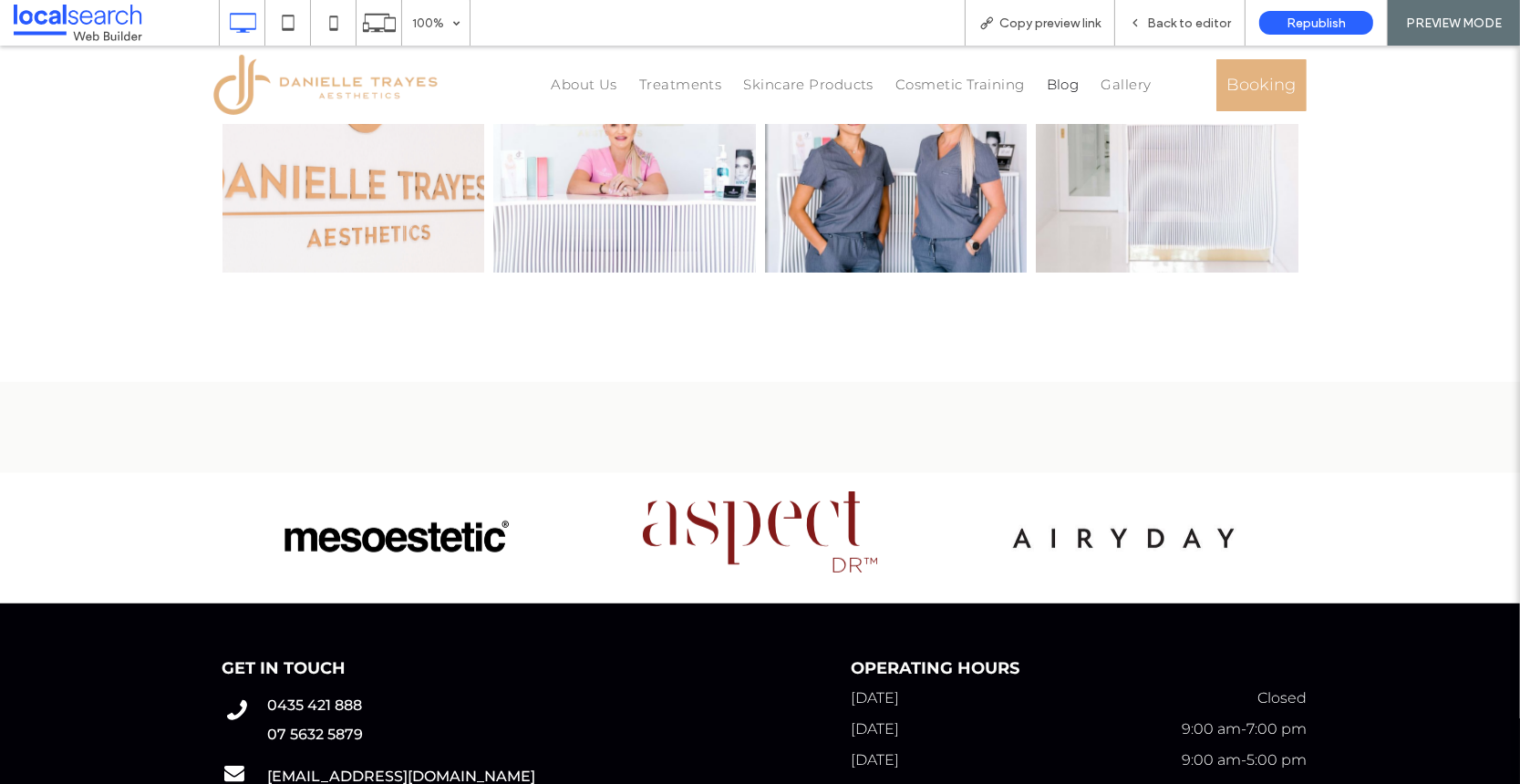
scroll to position [604, 0]
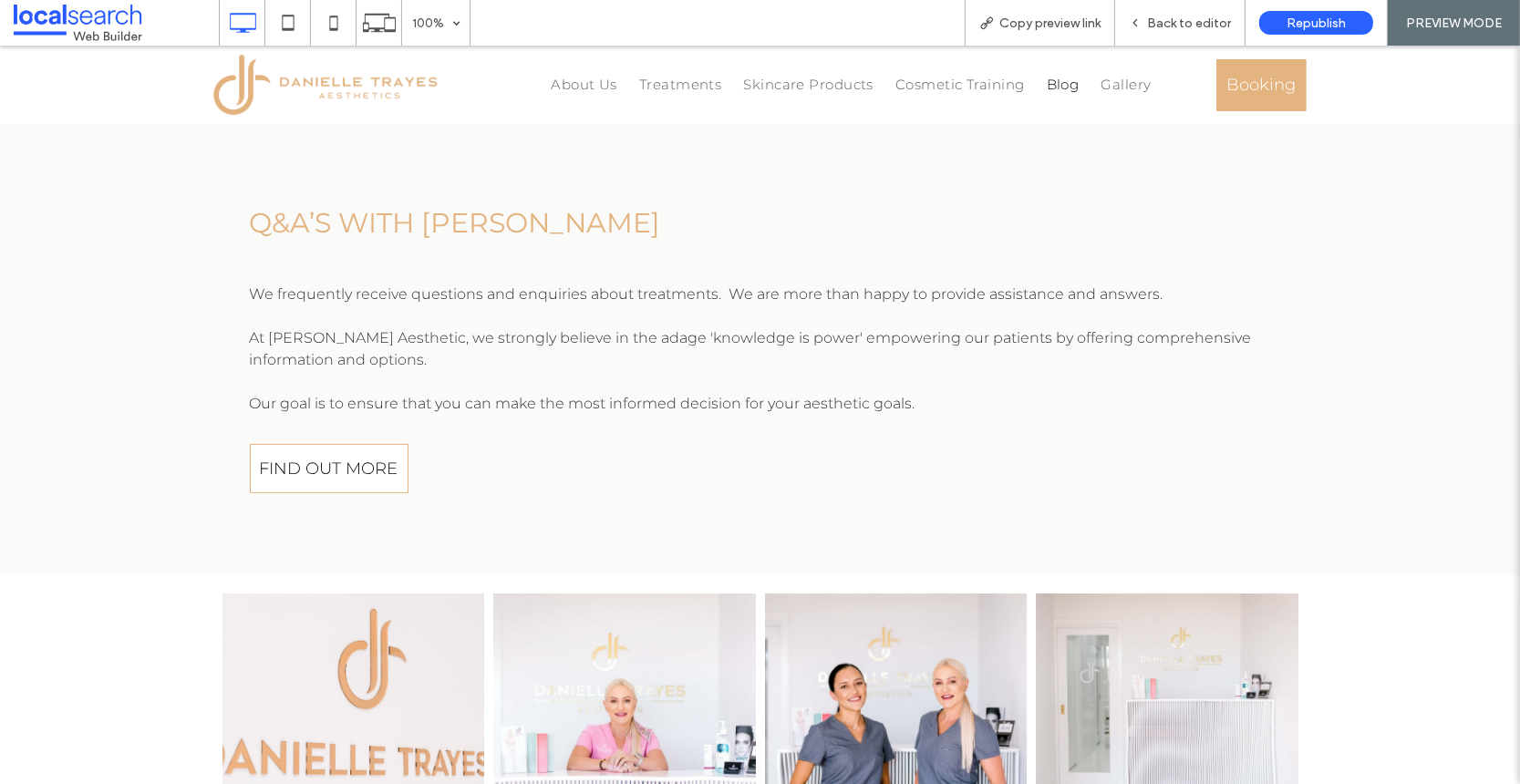
click at [337, 455] on link "FIND OUT MORE" at bounding box center [328, 469] width 159 height 49
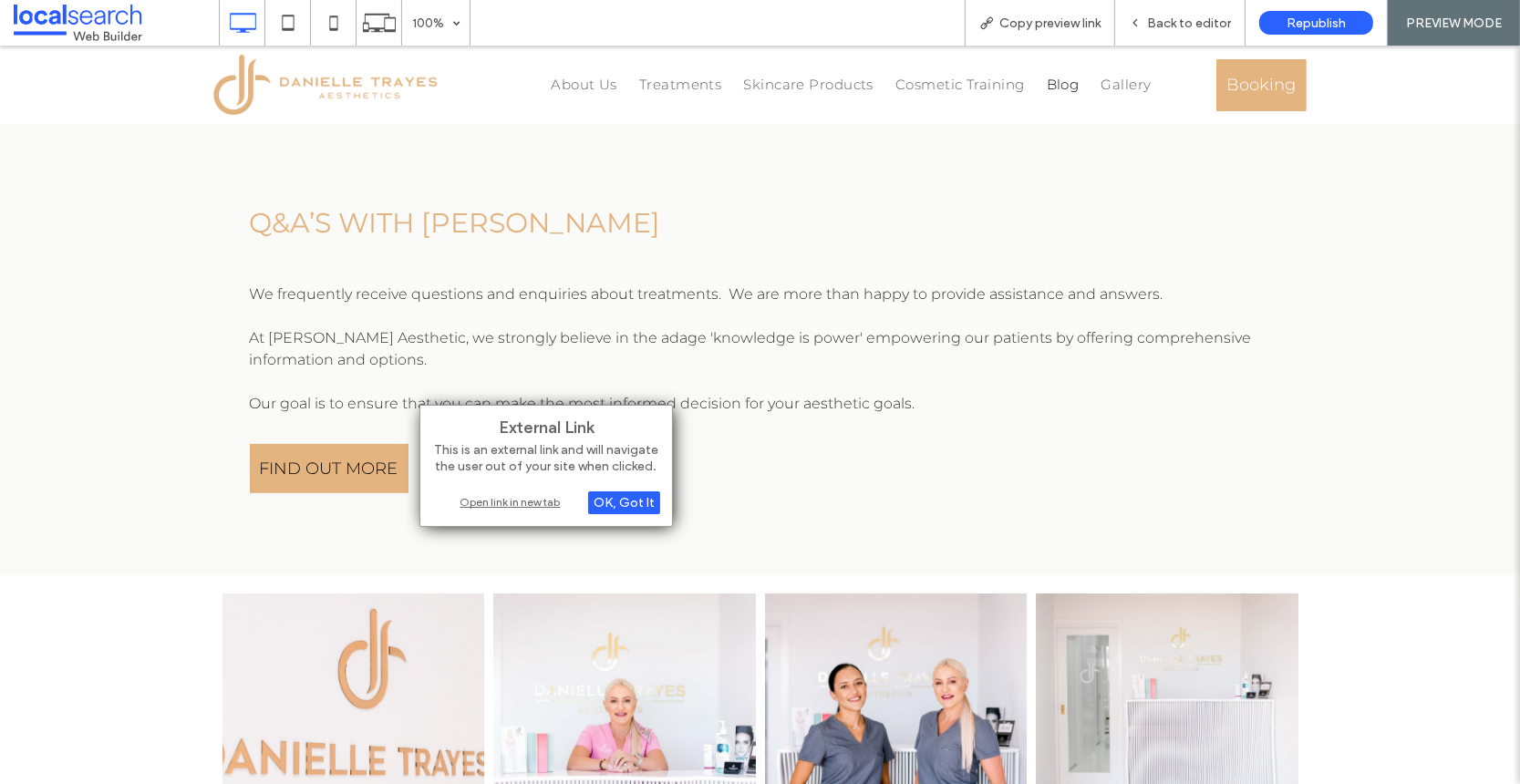
click at [500, 500] on div "Open link in new tab" at bounding box center [546, 501] width 228 height 19
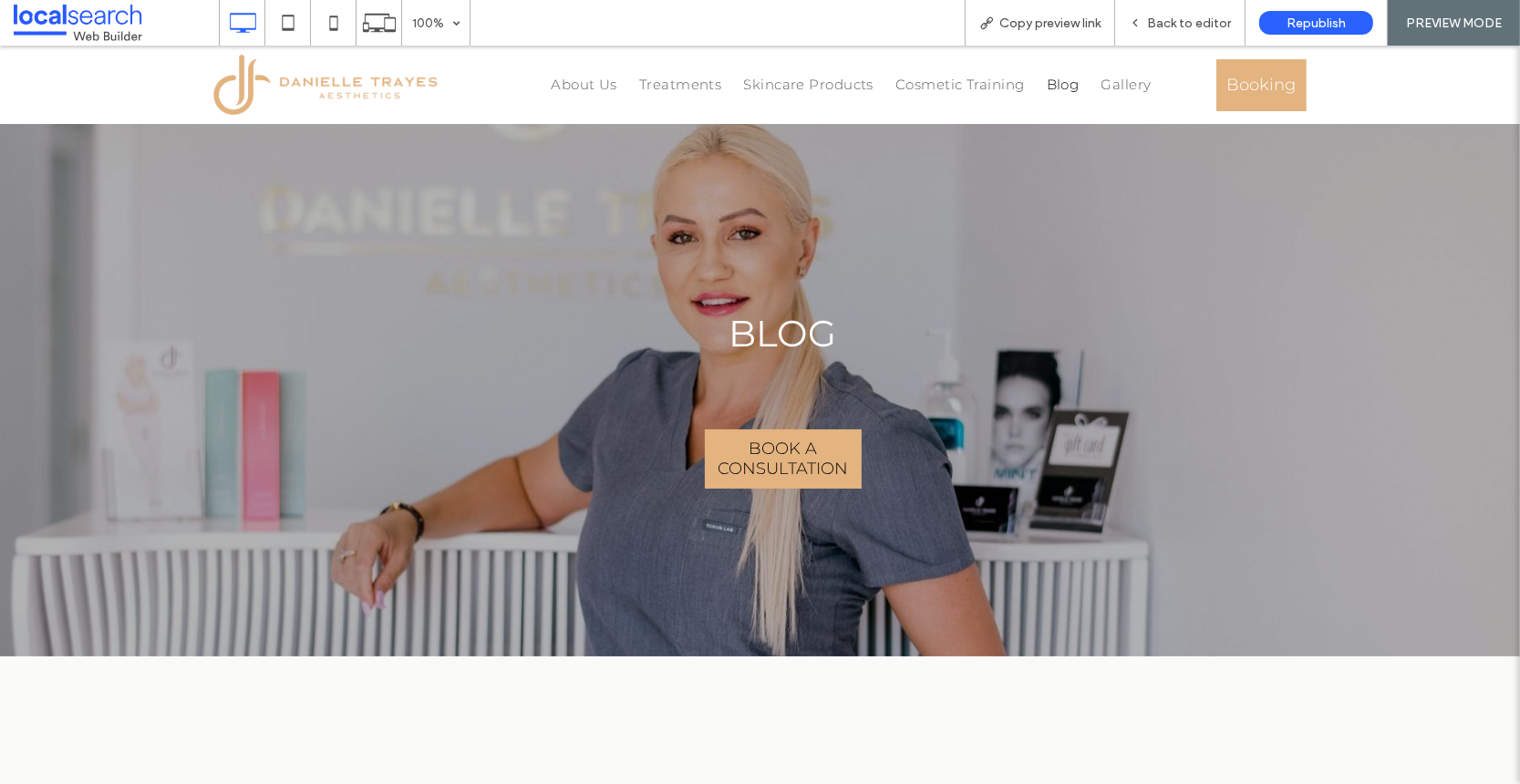
scroll to position [0, 0]
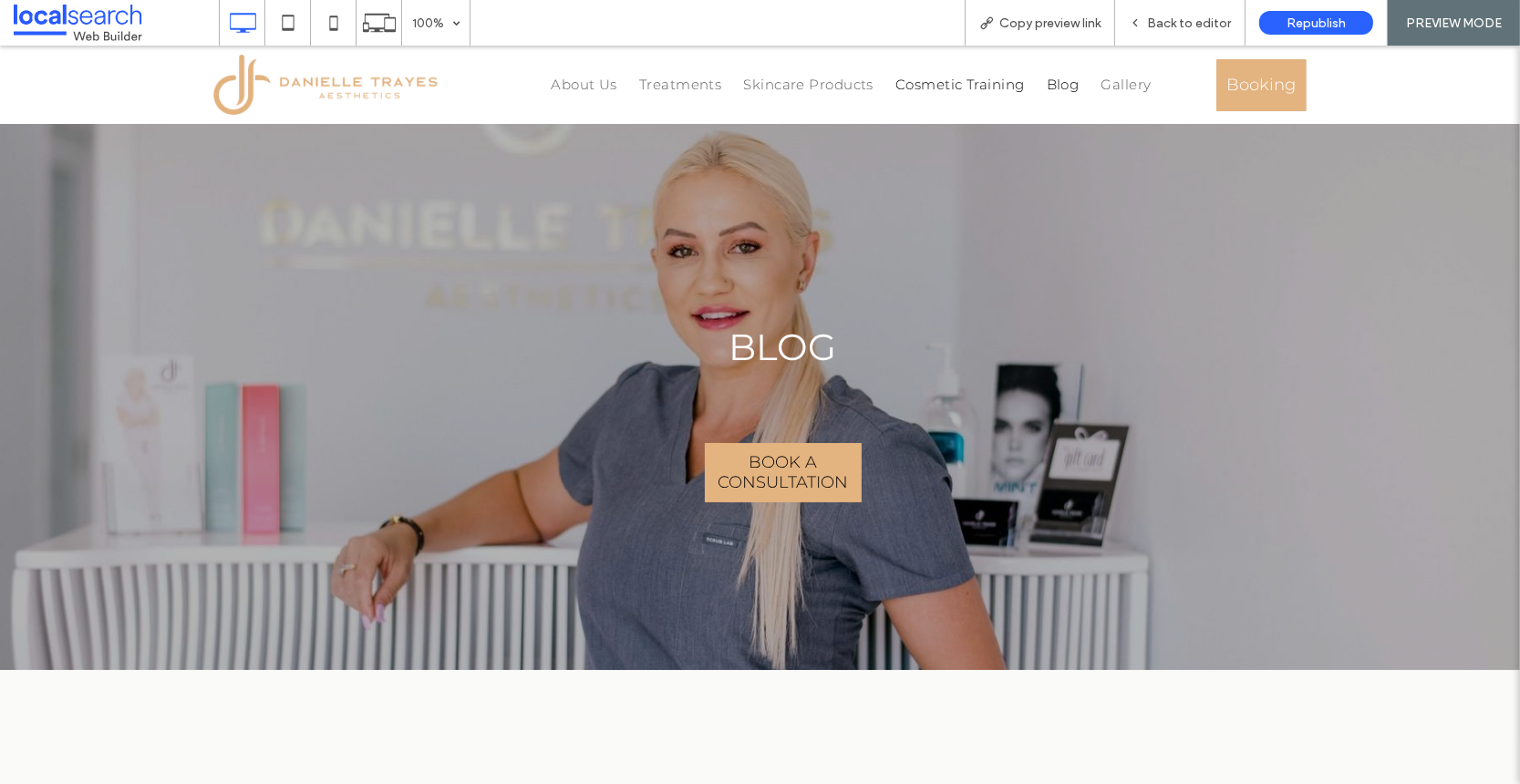
click at [951, 82] on span "Cosmetic Training" at bounding box center [960, 85] width 129 height 22
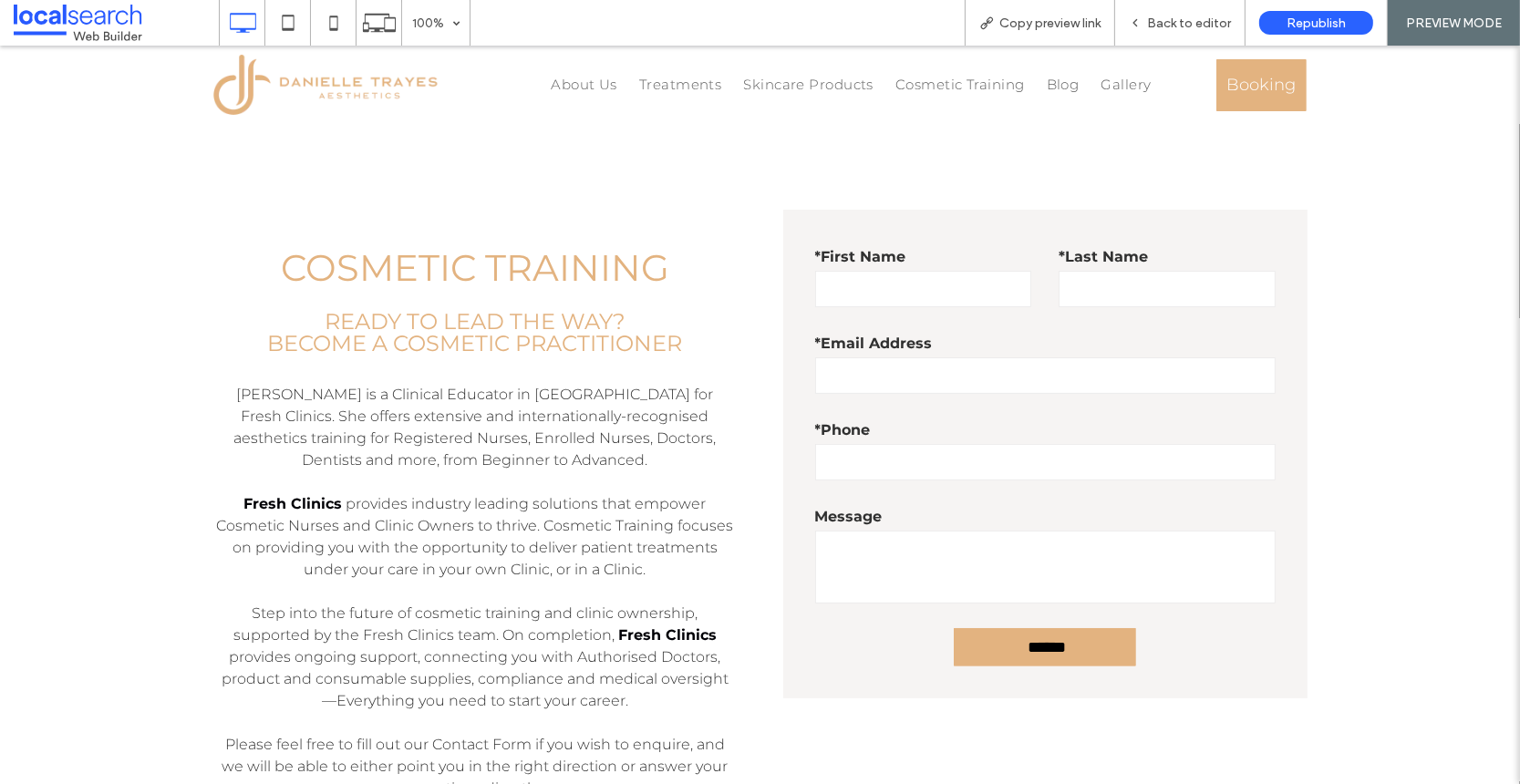
scroll to position [483, 0]
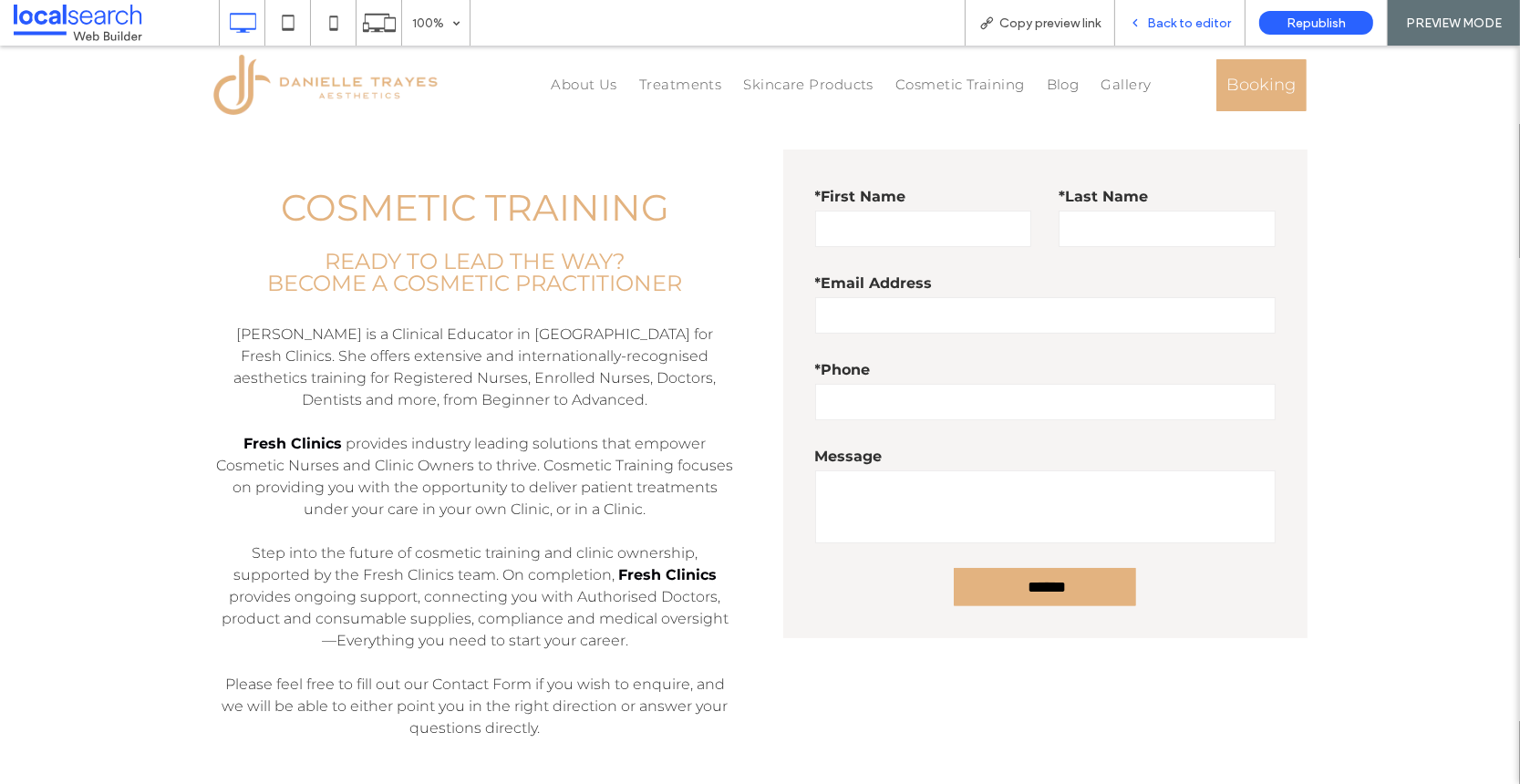
click at [1184, 23] on span "Back to editor" at bounding box center [1189, 23] width 84 height 15
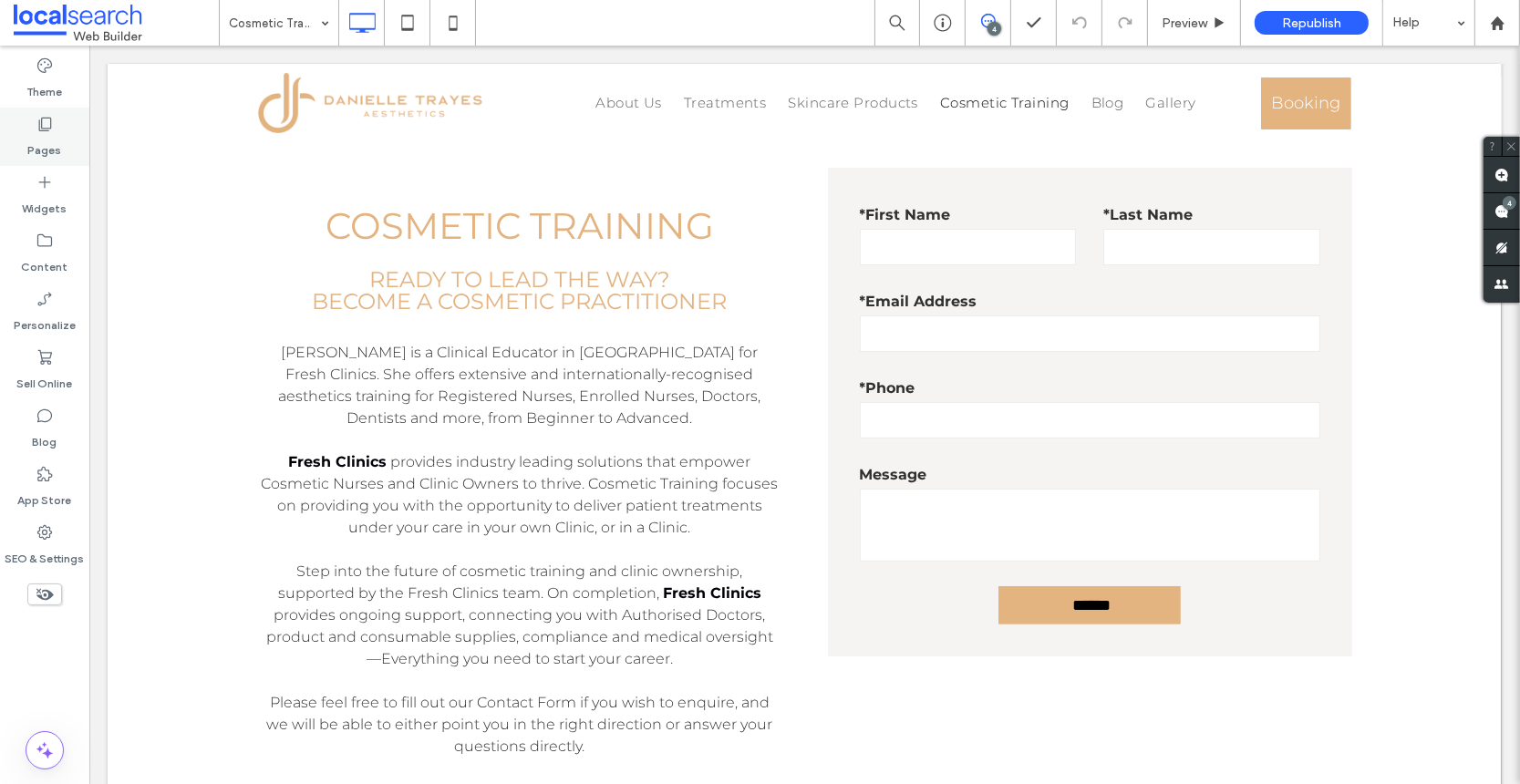
click at [44, 144] on label "Pages" at bounding box center [45, 146] width 33 height 26
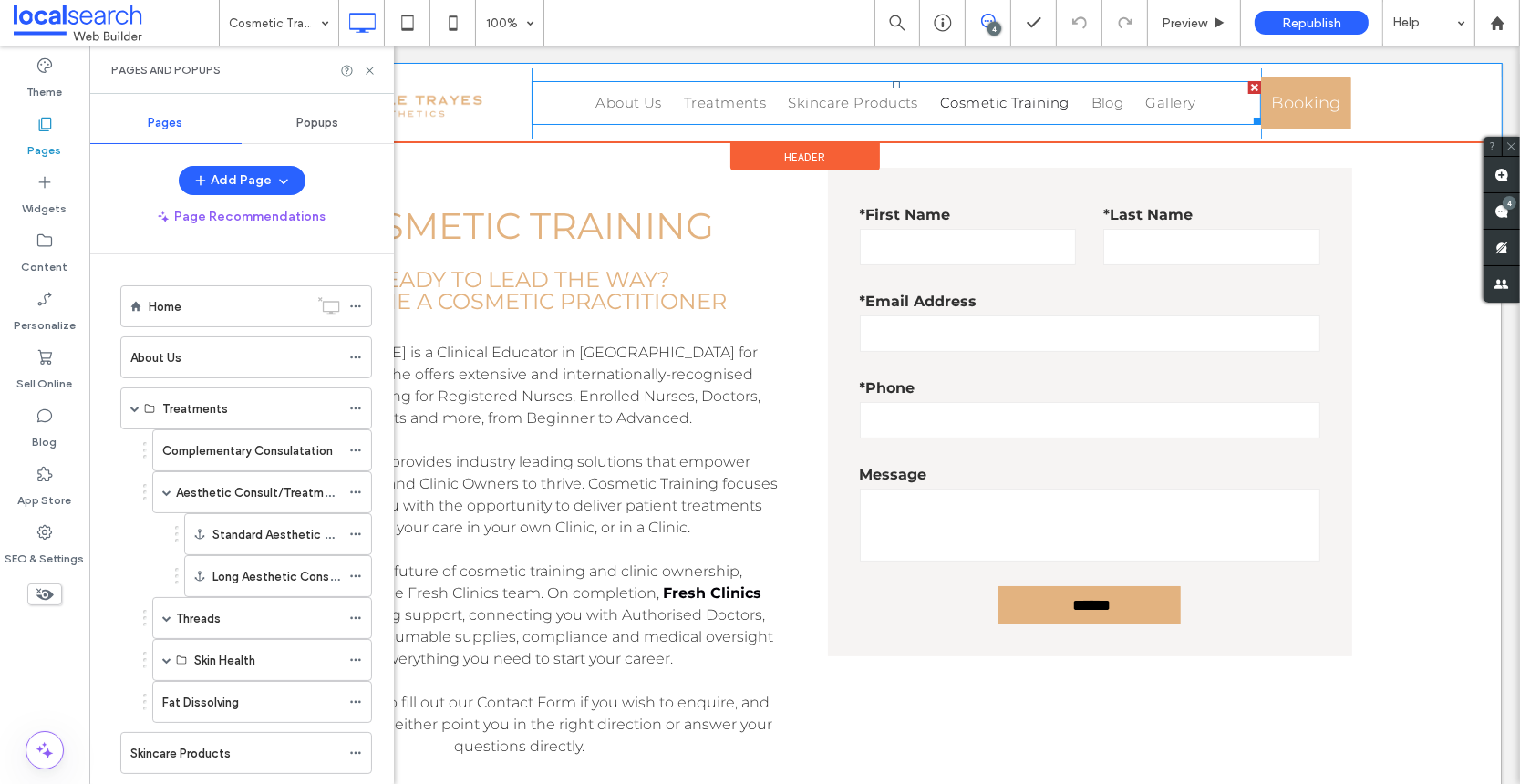
click at [550, 98] on nav "About Us Treatments Aesthetic Consult/Treatment Standard Aesthetic Consultation…" at bounding box center [896, 103] width 729 height 44
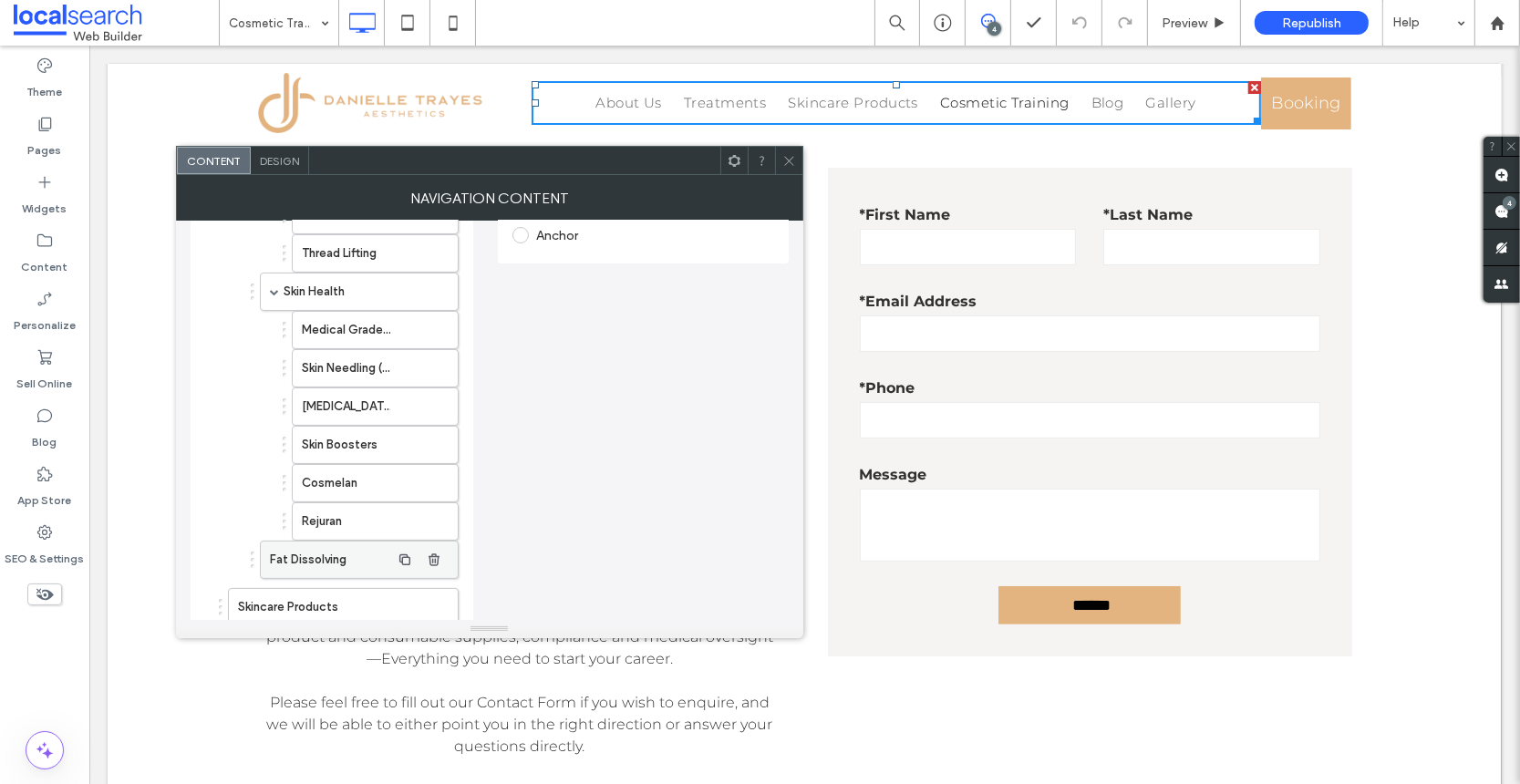
scroll to position [508, 0]
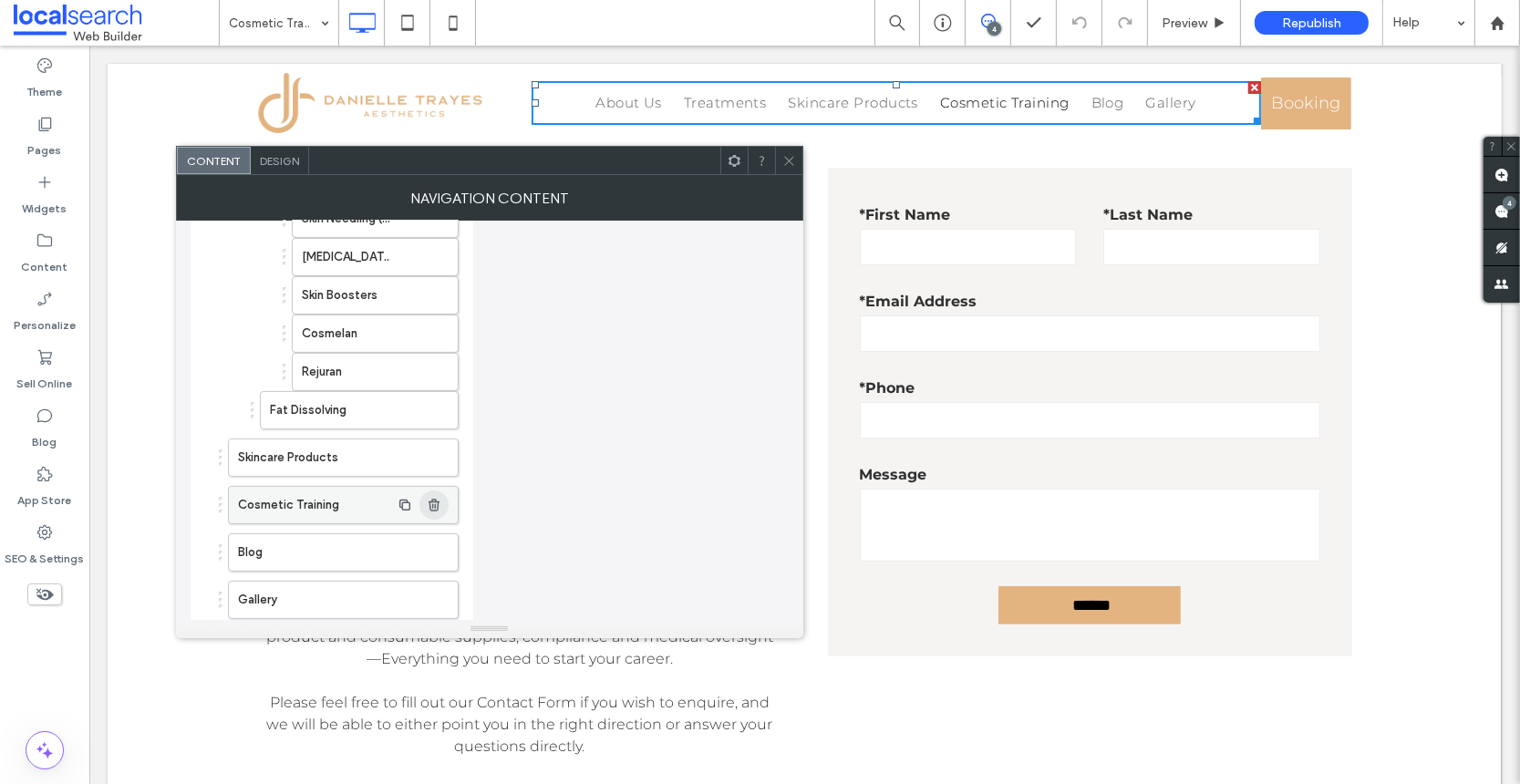
click at [436, 498] on icon "button" at bounding box center [433, 504] width 14 height 14
click at [786, 162] on icon at bounding box center [789, 161] width 13 height 13
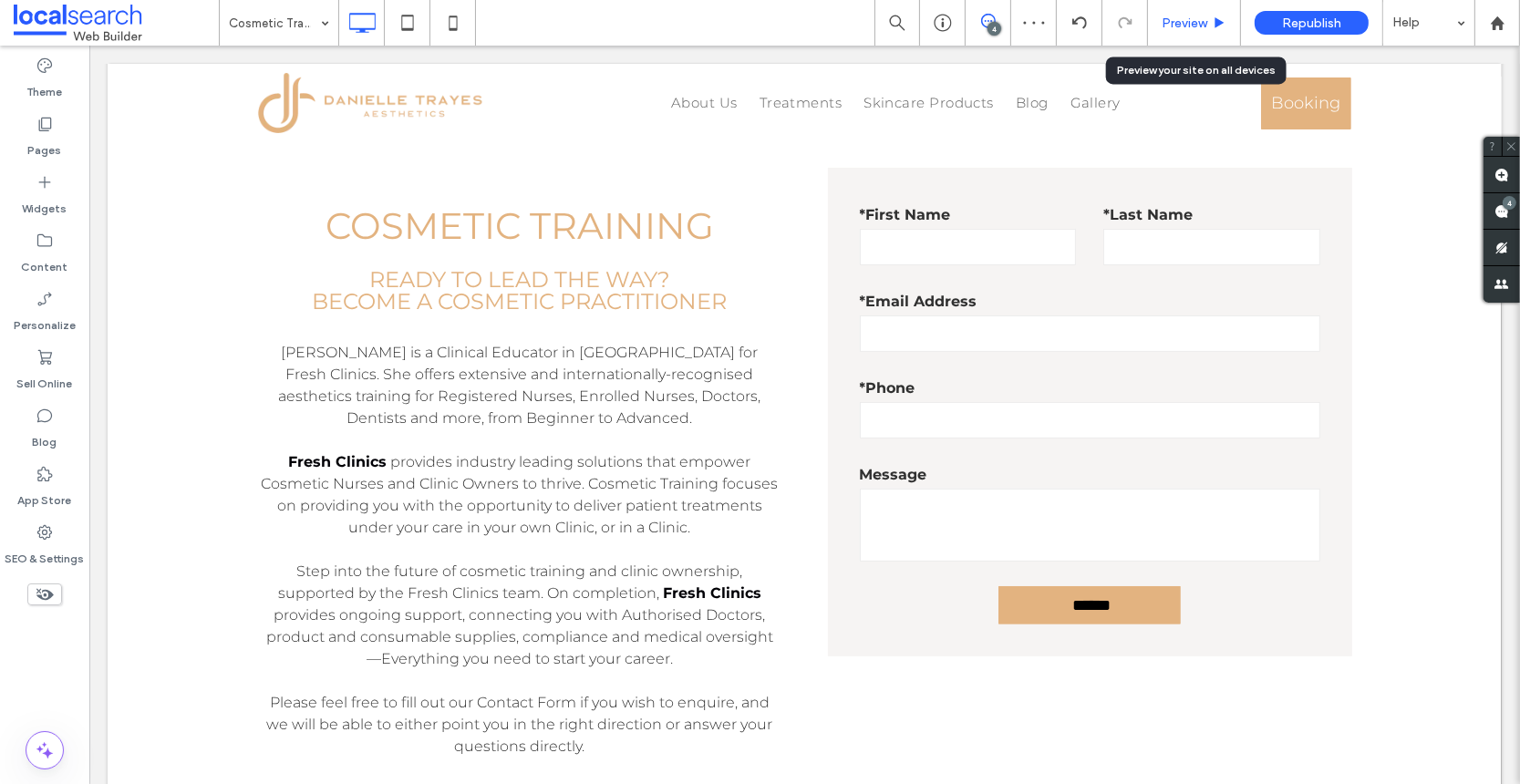
click at [1176, 19] on span "Preview" at bounding box center [1185, 23] width 46 height 15
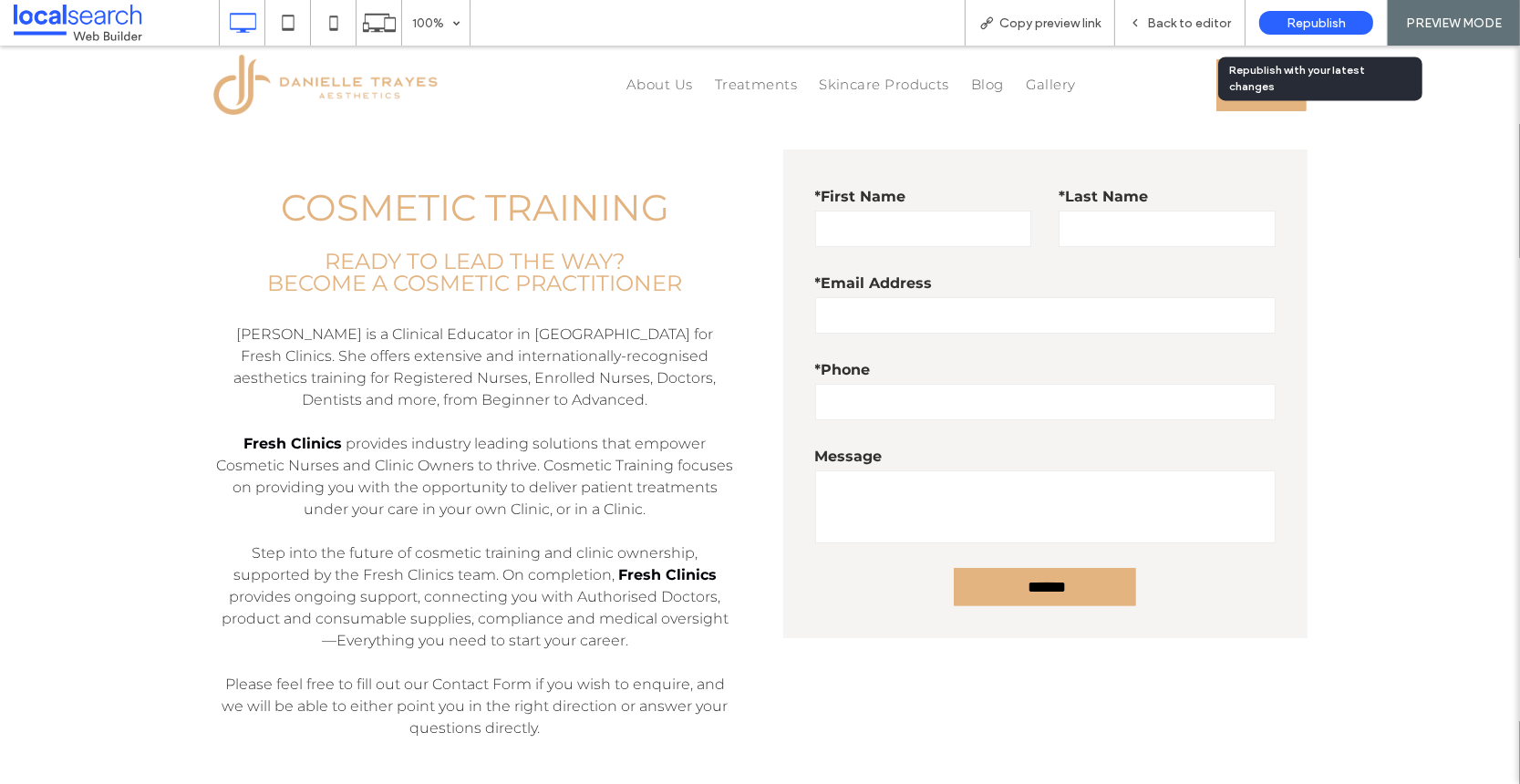
click at [1307, 20] on span "Republish" at bounding box center [1316, 23] width 59 height 15
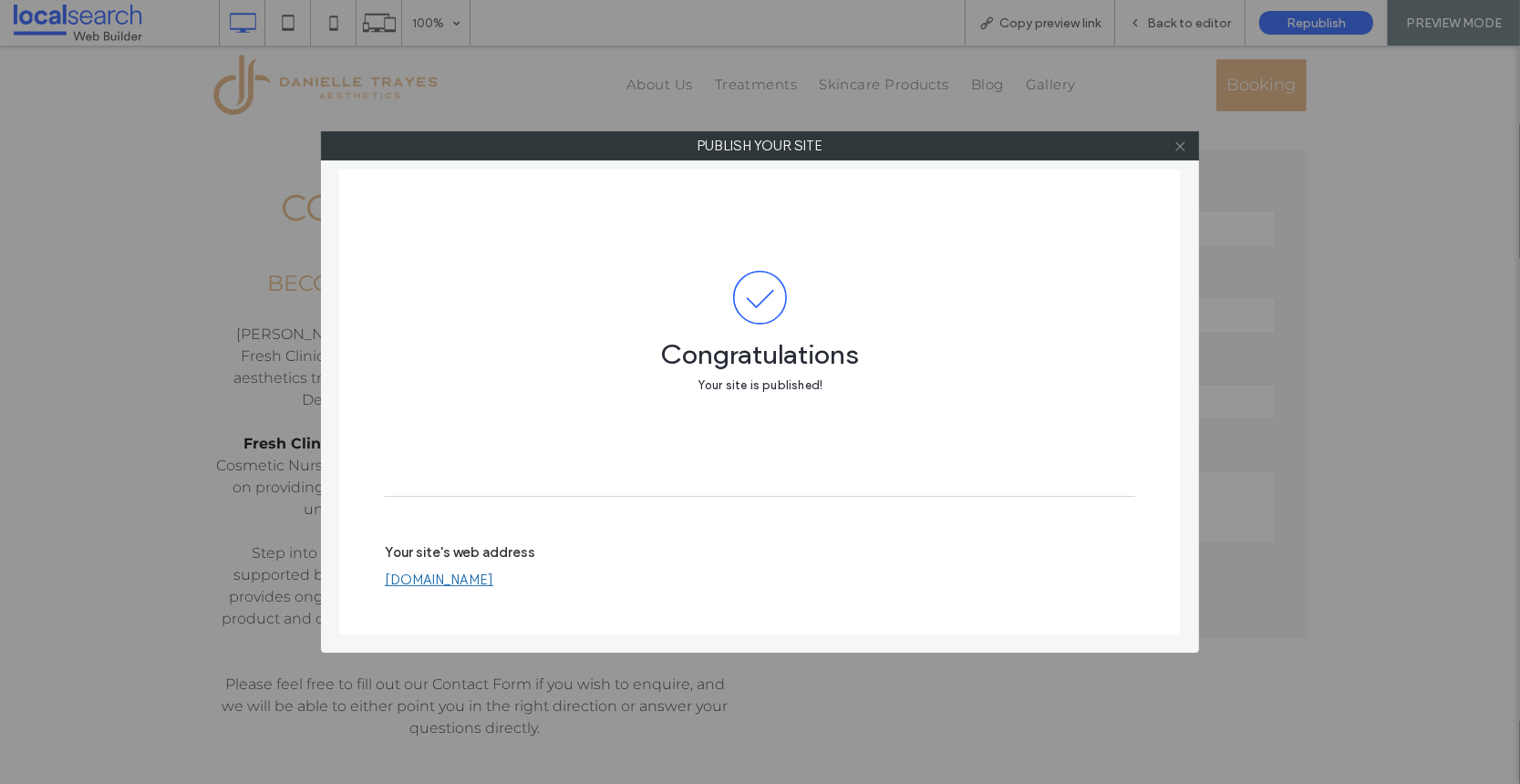
click at [1182, 147] on use at bounding box center [1180, 146] width 10 height 10
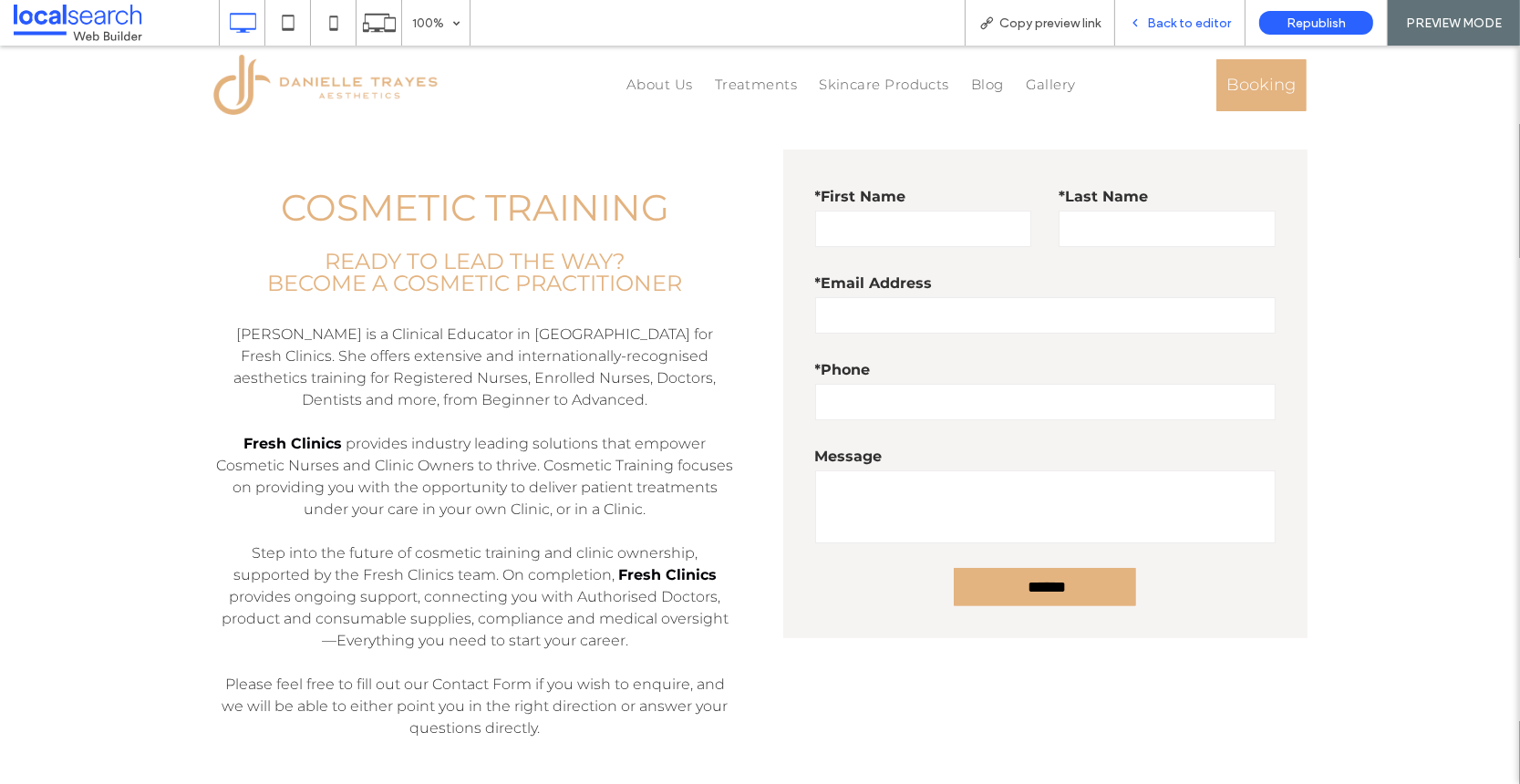
click at [1180, 22] on span "Back to editor" at bounding box center [1189, 23] width 84 height 15
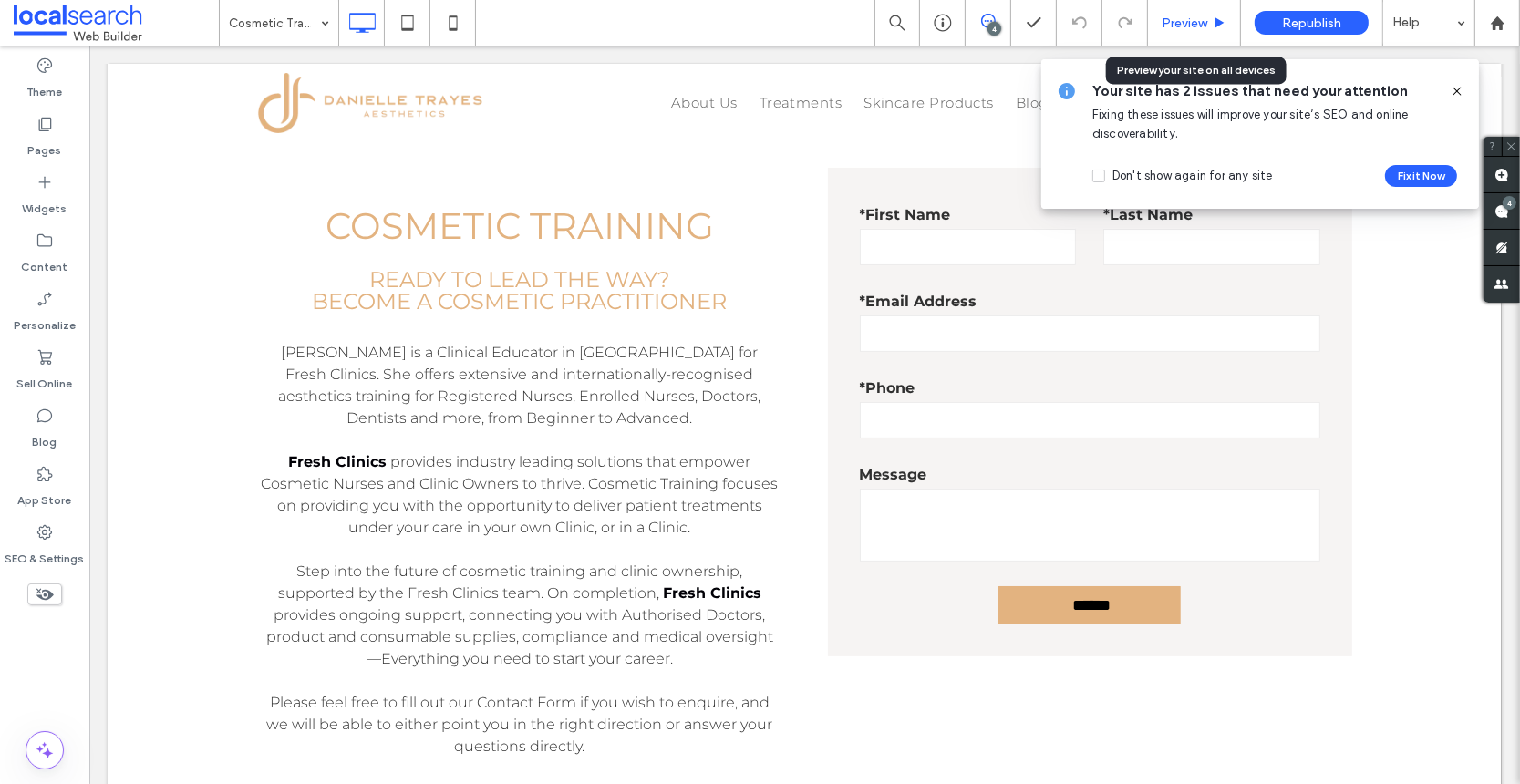
click at [1176, 18] on span "Preview" at bounding box center [1185, 23] width 46 height 15
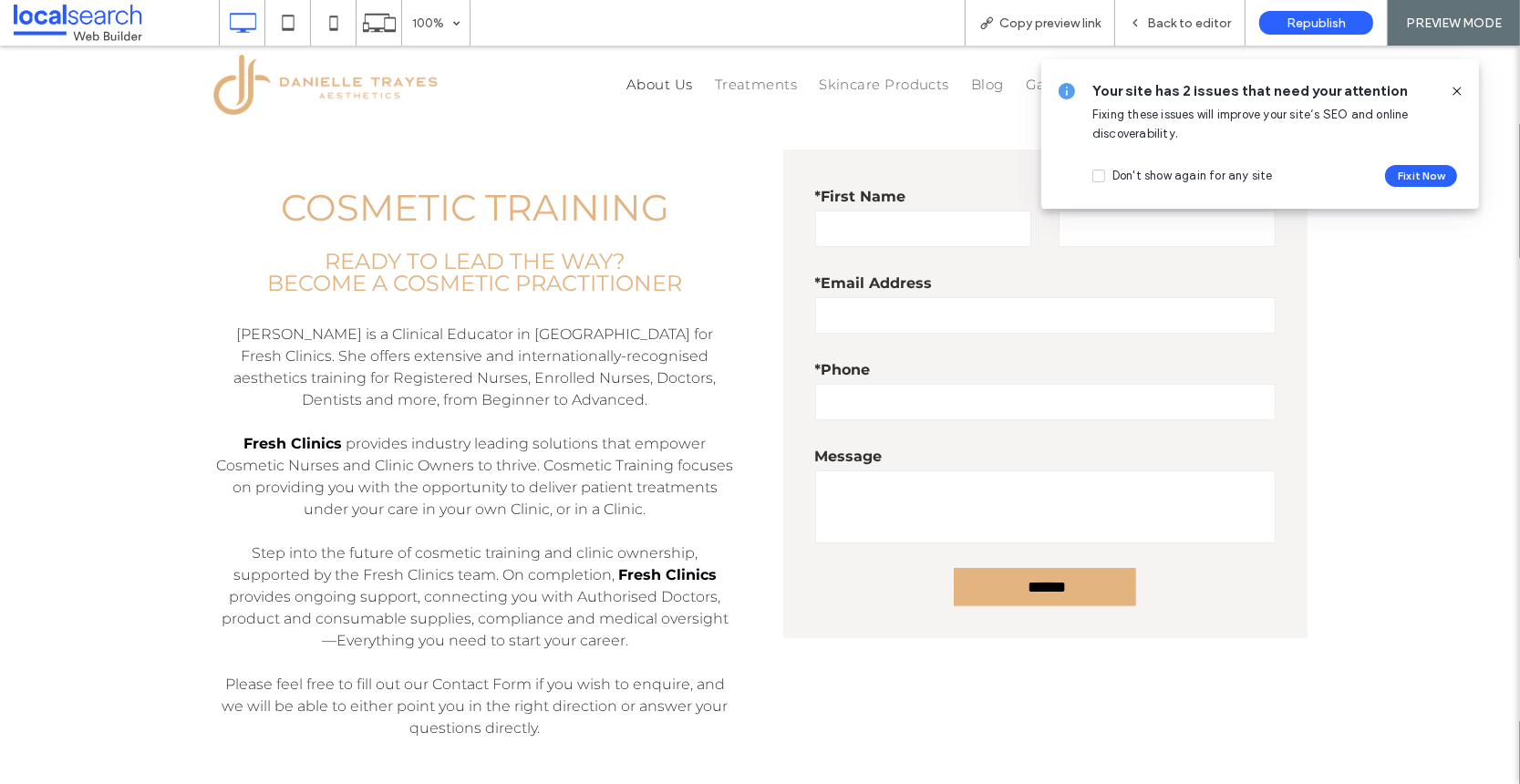
click at [649, 85] on span "About Us" at bounding box center [660, 85] width 67 height 22
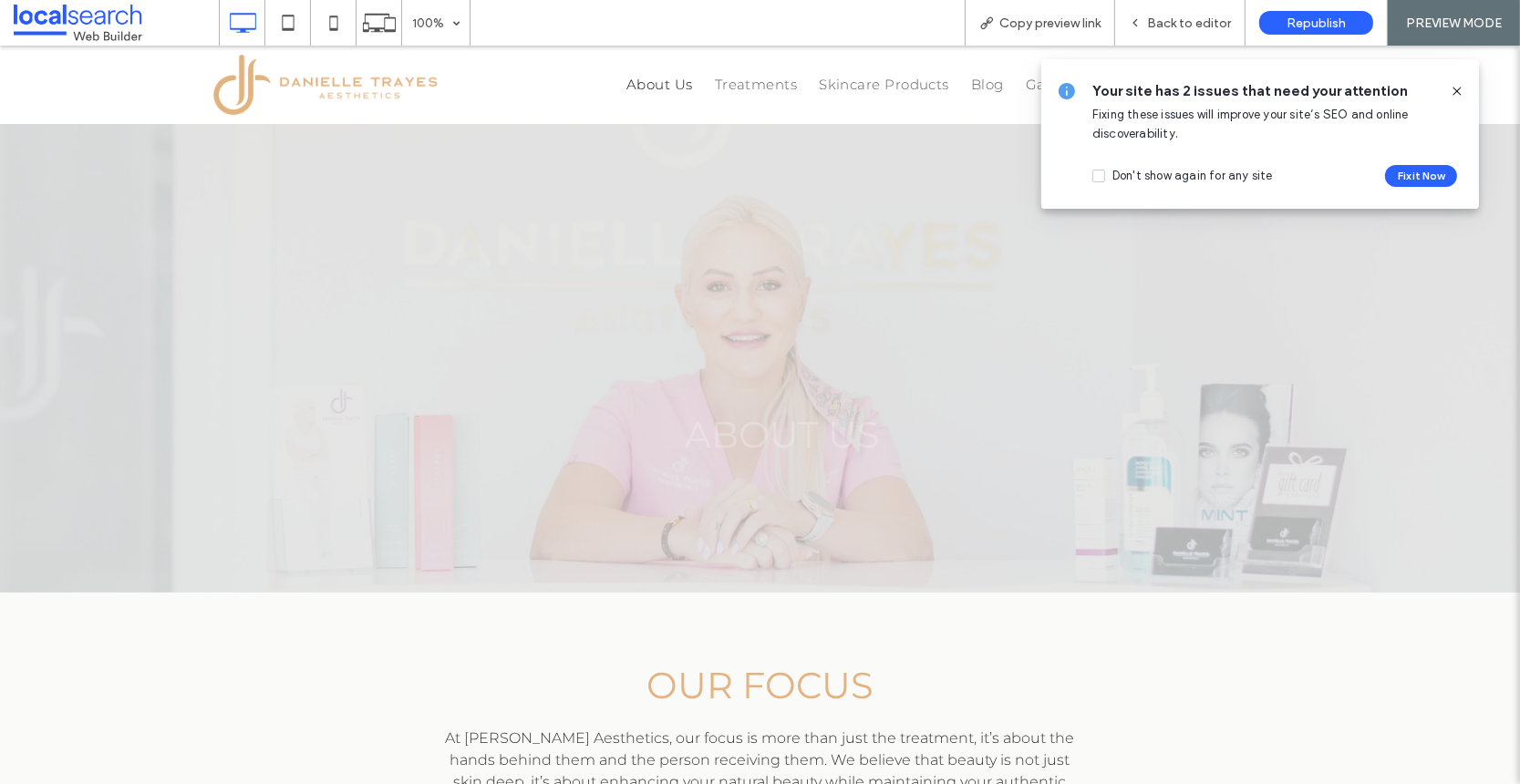
drag, startPoint x: 1455, startPoint y: 89, endPoint x: 1455, endPoint y: 44, distance: 45.0
click at [1455, 89] on use at bounding box center [1456, 90] width 9 height 9
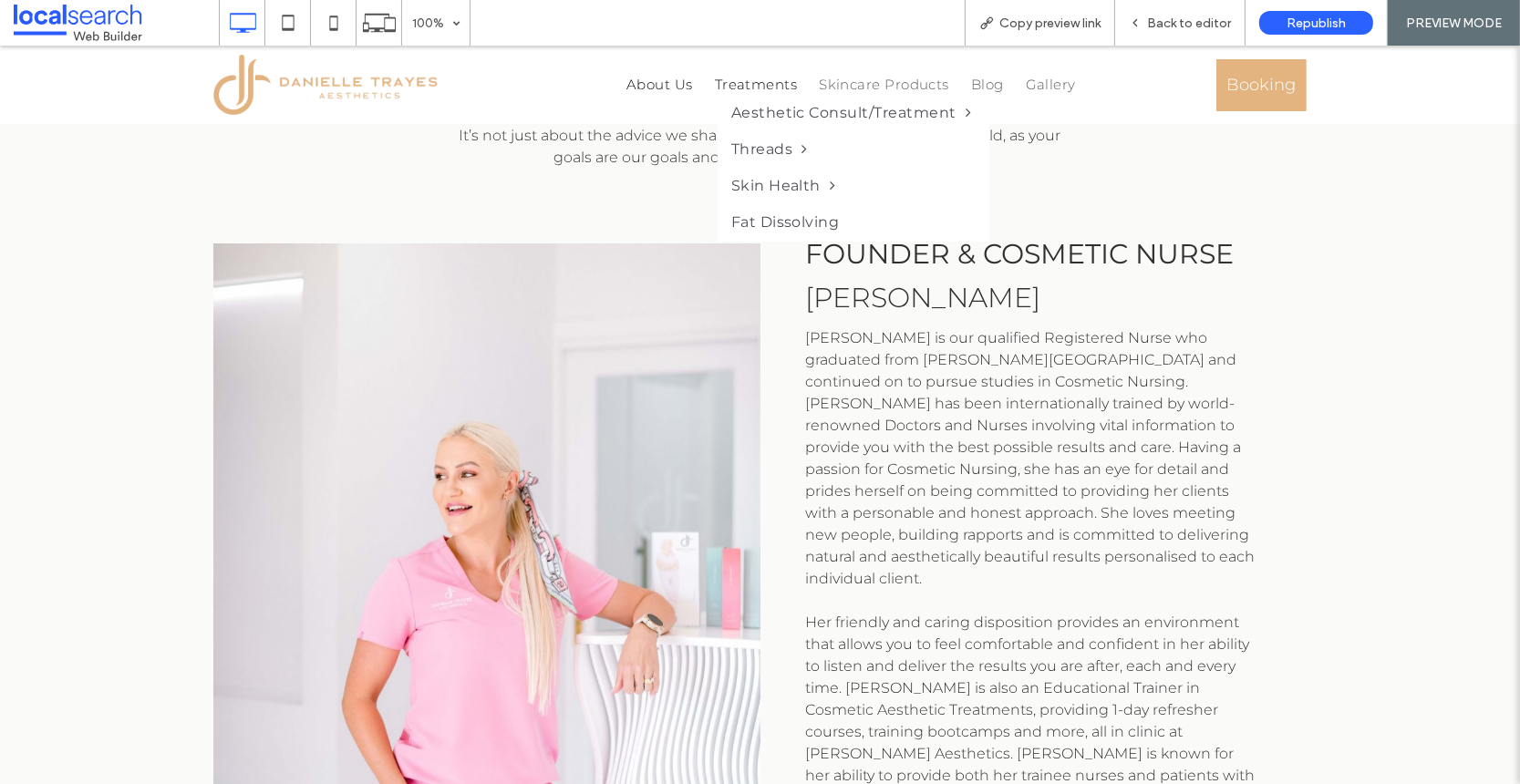
scroll to position [233, 0]
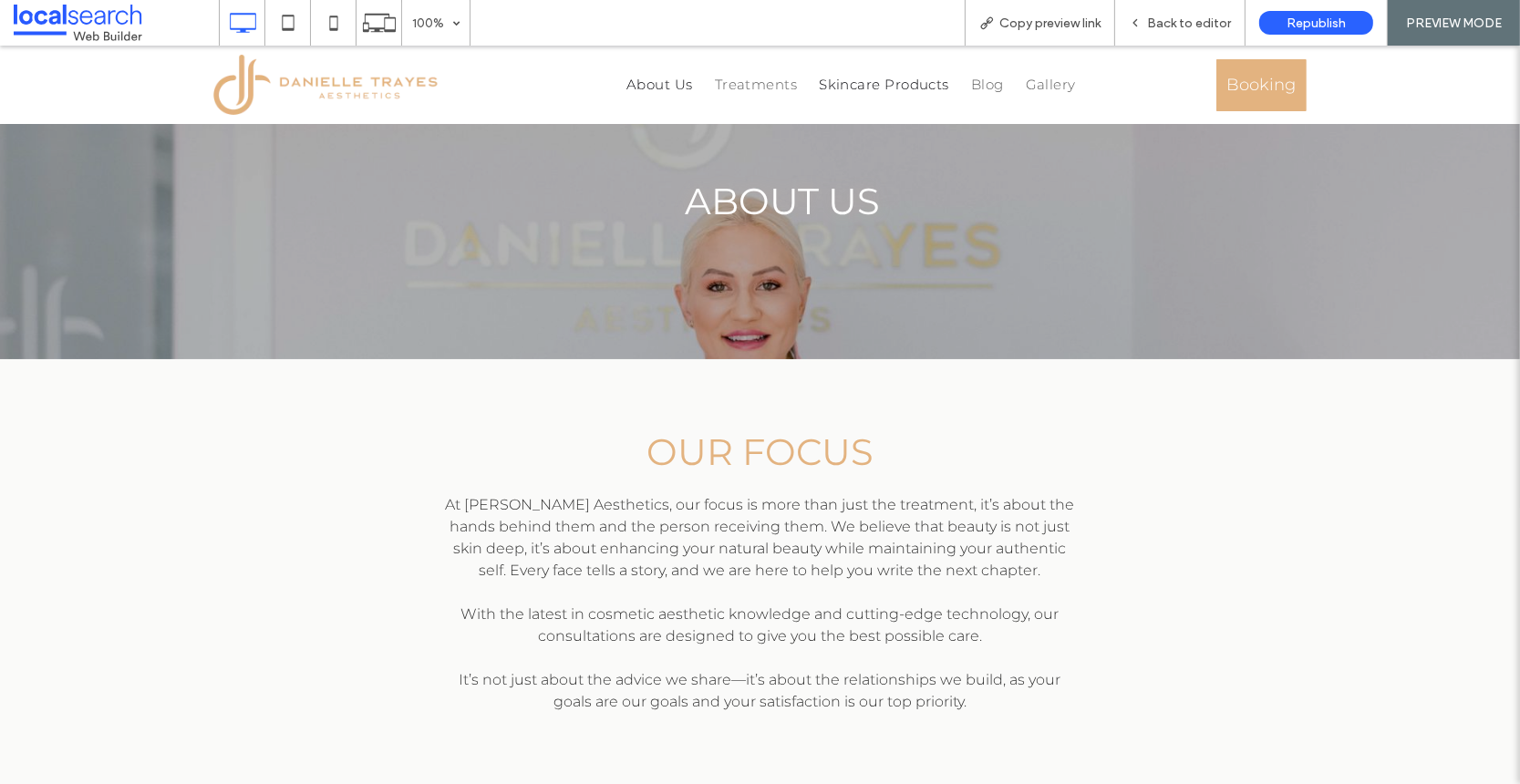
click at [859, 84] on span "Skincare Products" at bounding box center [883, 85] width 130 height 22
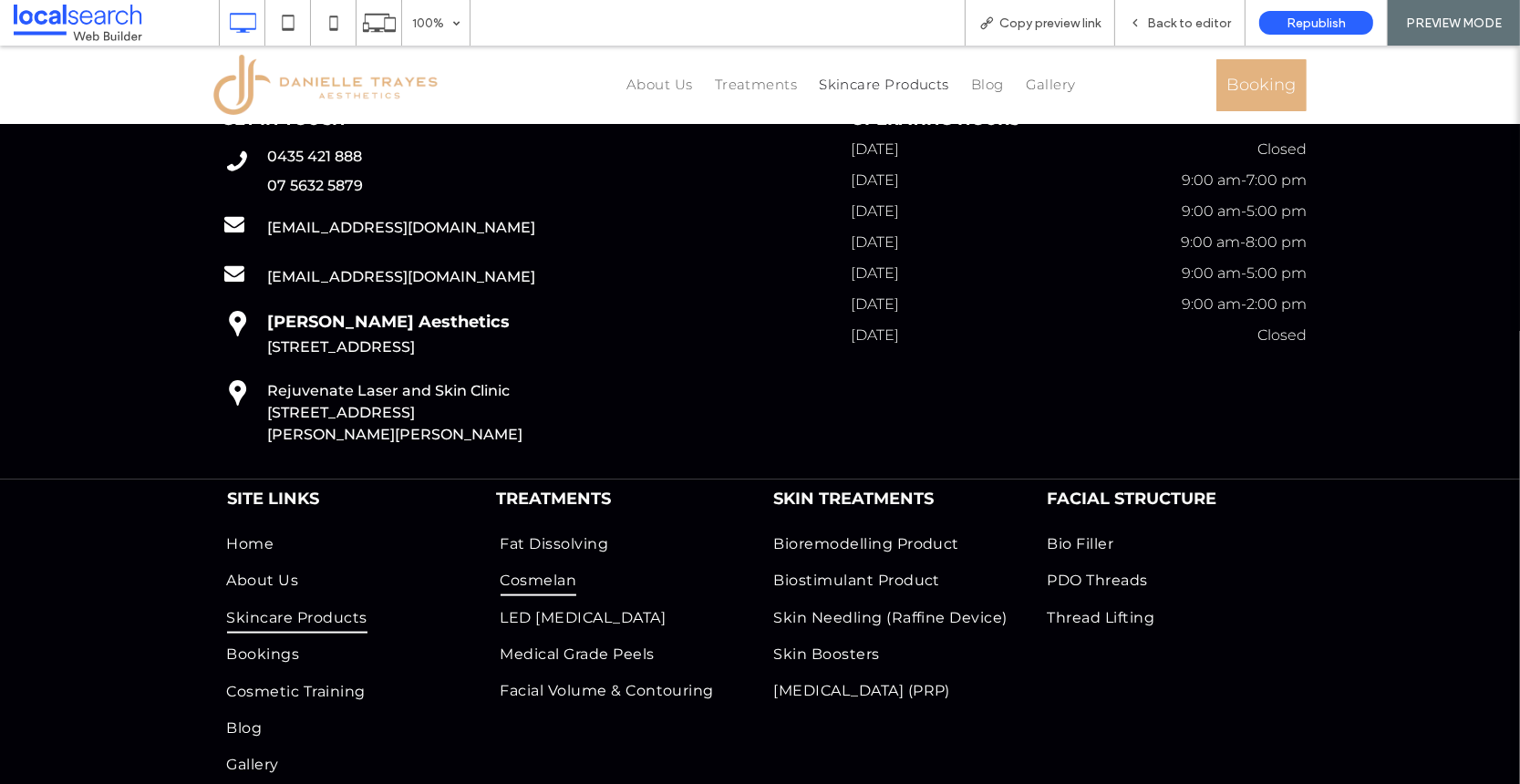
scroll to position [2695, 0]
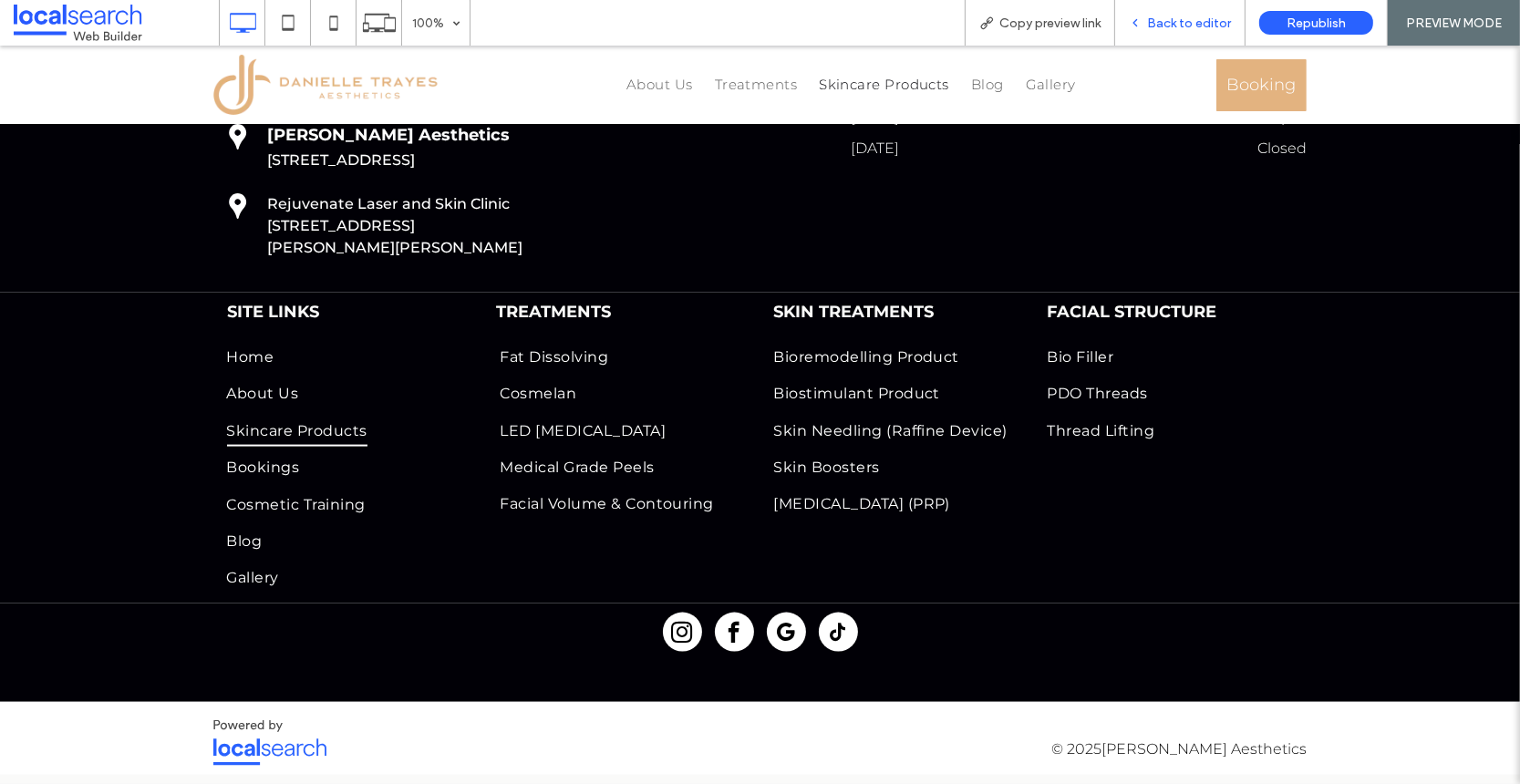
click at [1197, 15] on span "Back to editor" at bounding box center [1189, 23] width 84 height 15
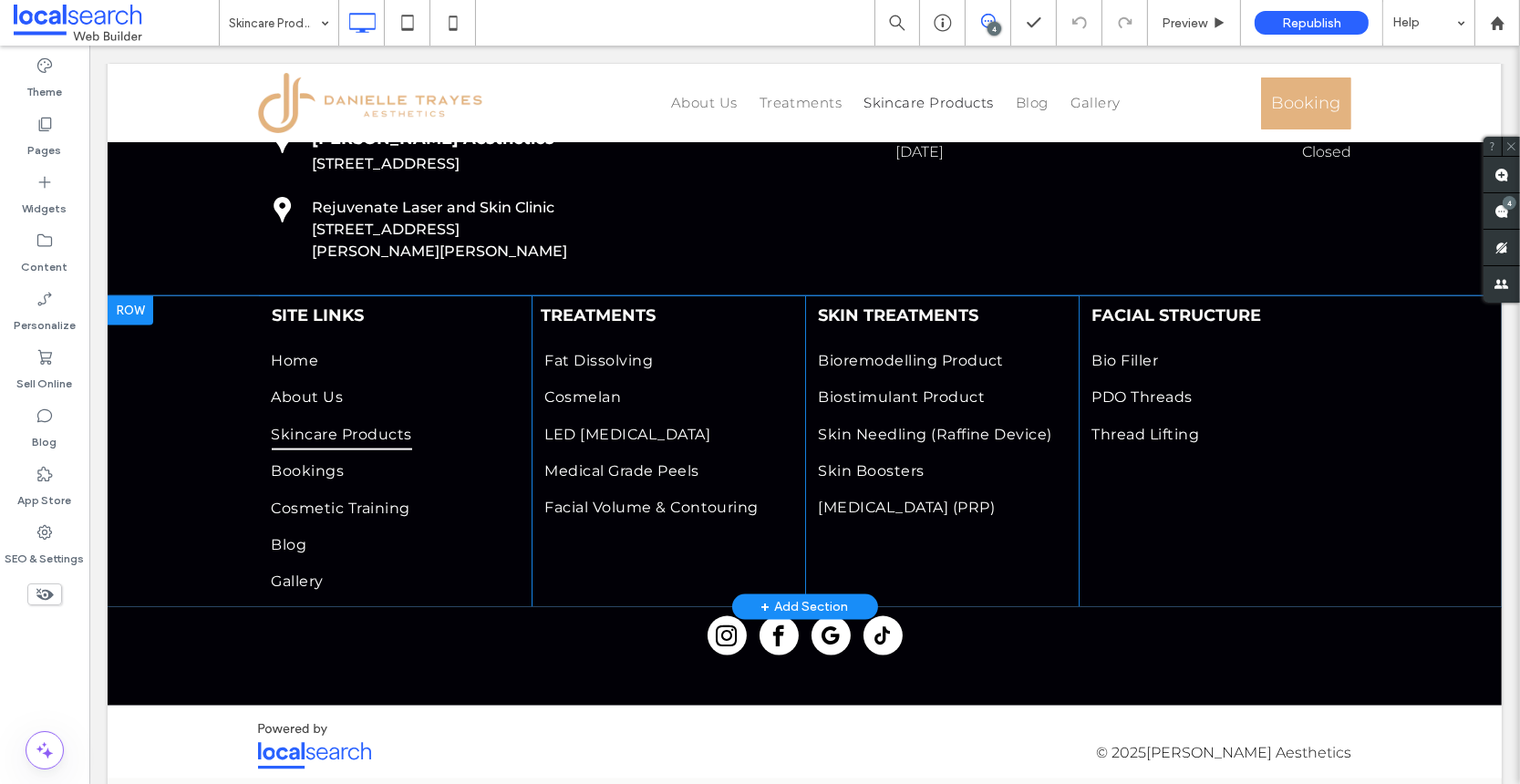
click at [125, 325] on div at bounding box center [129, 310] width 46 height 29
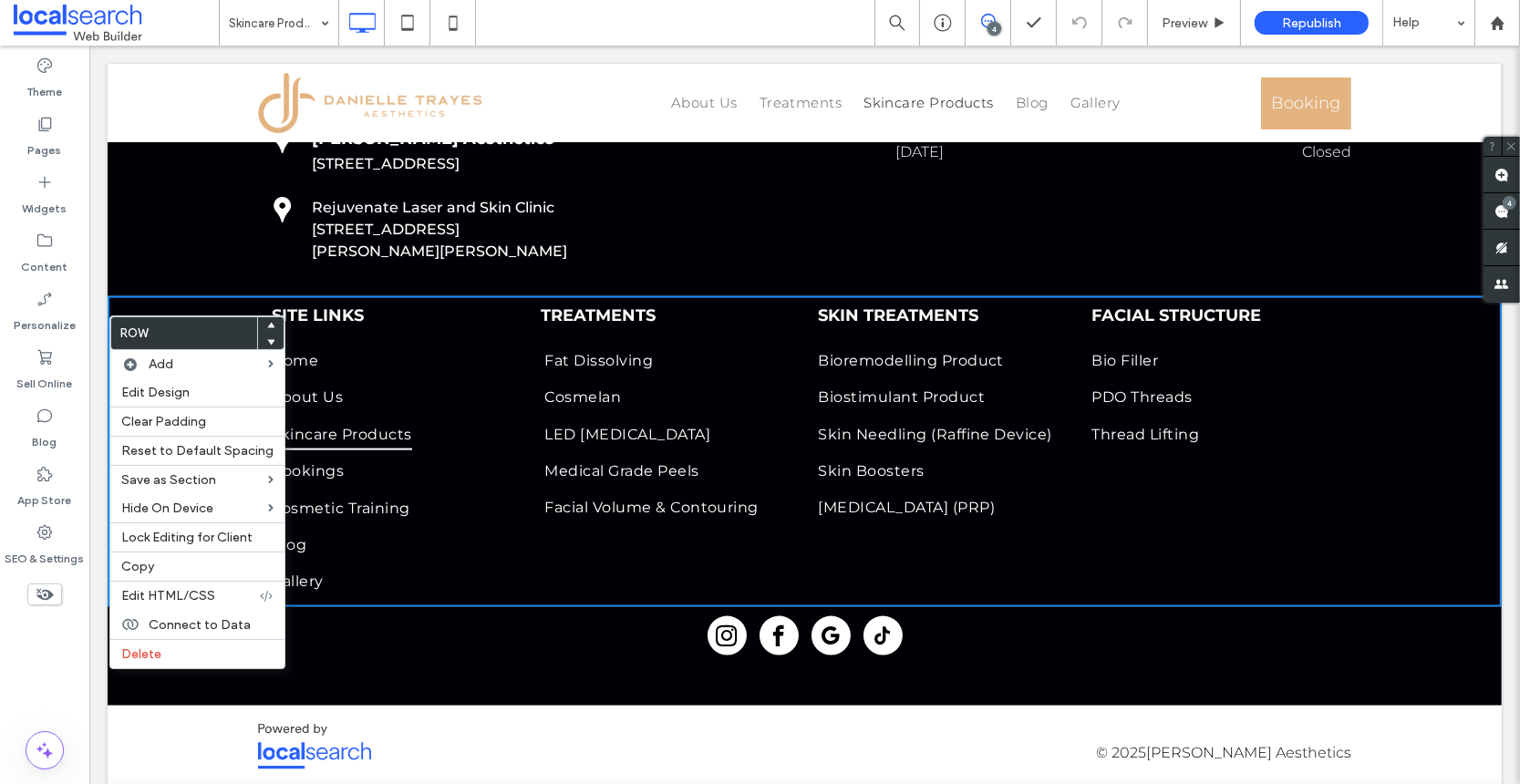
click at [173, 250] on div "GET IN TOUCH Click To Paste 0435 421 888 07 5632 5879 Click To Paste Click To P…" at bounding box center [803, 84] width 1394 height 424
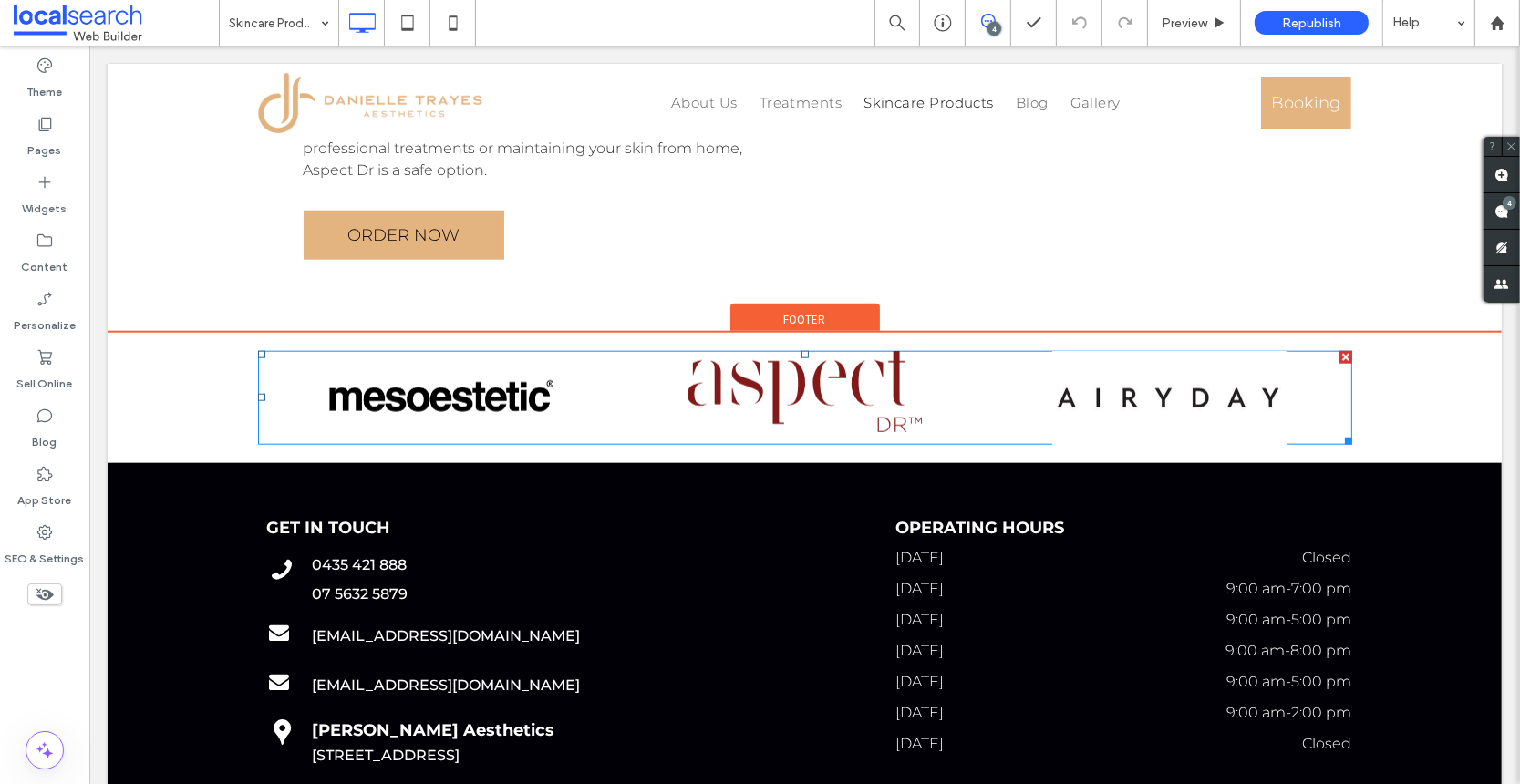
scroll to position [2704, 0]
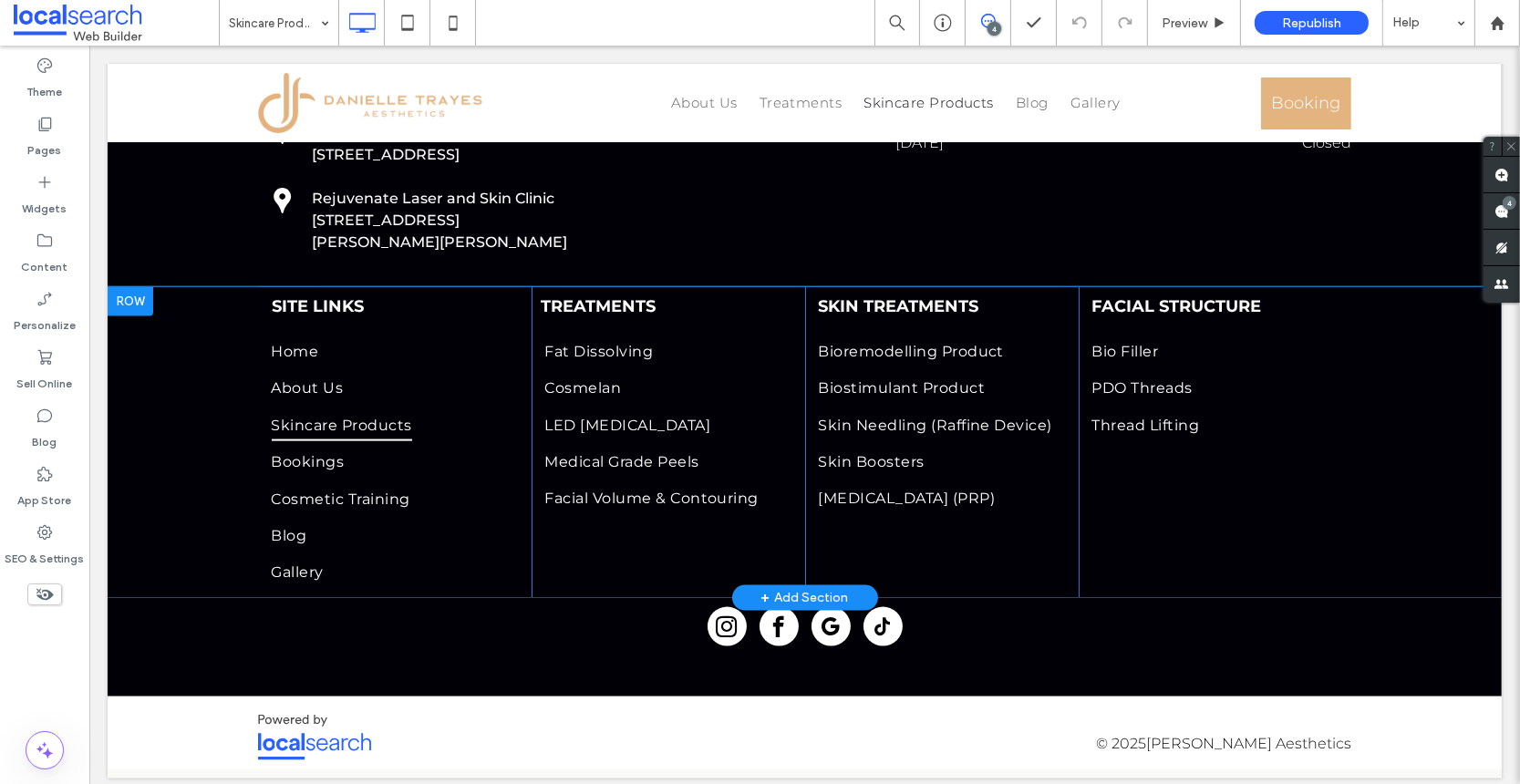
click at [127, 316] on div at bounding box center [129, 302] width 46 height 29
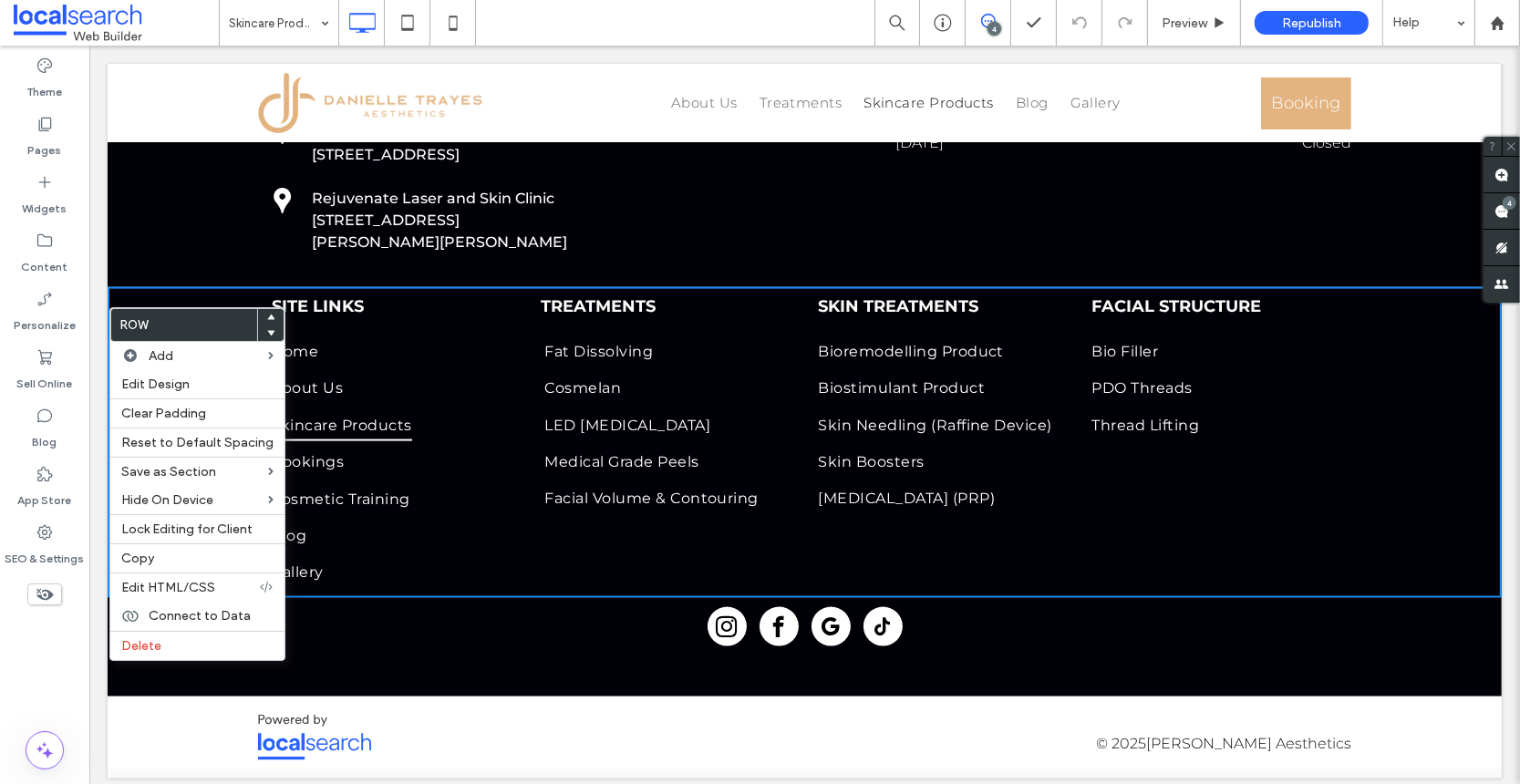
click at [185, 269] on div "GET IN TOUCH Click To Paste 0435 421 888 07 5632 5879 Click To Paste Click To P…" at bounding box center [803, 74] width 1394 height 424
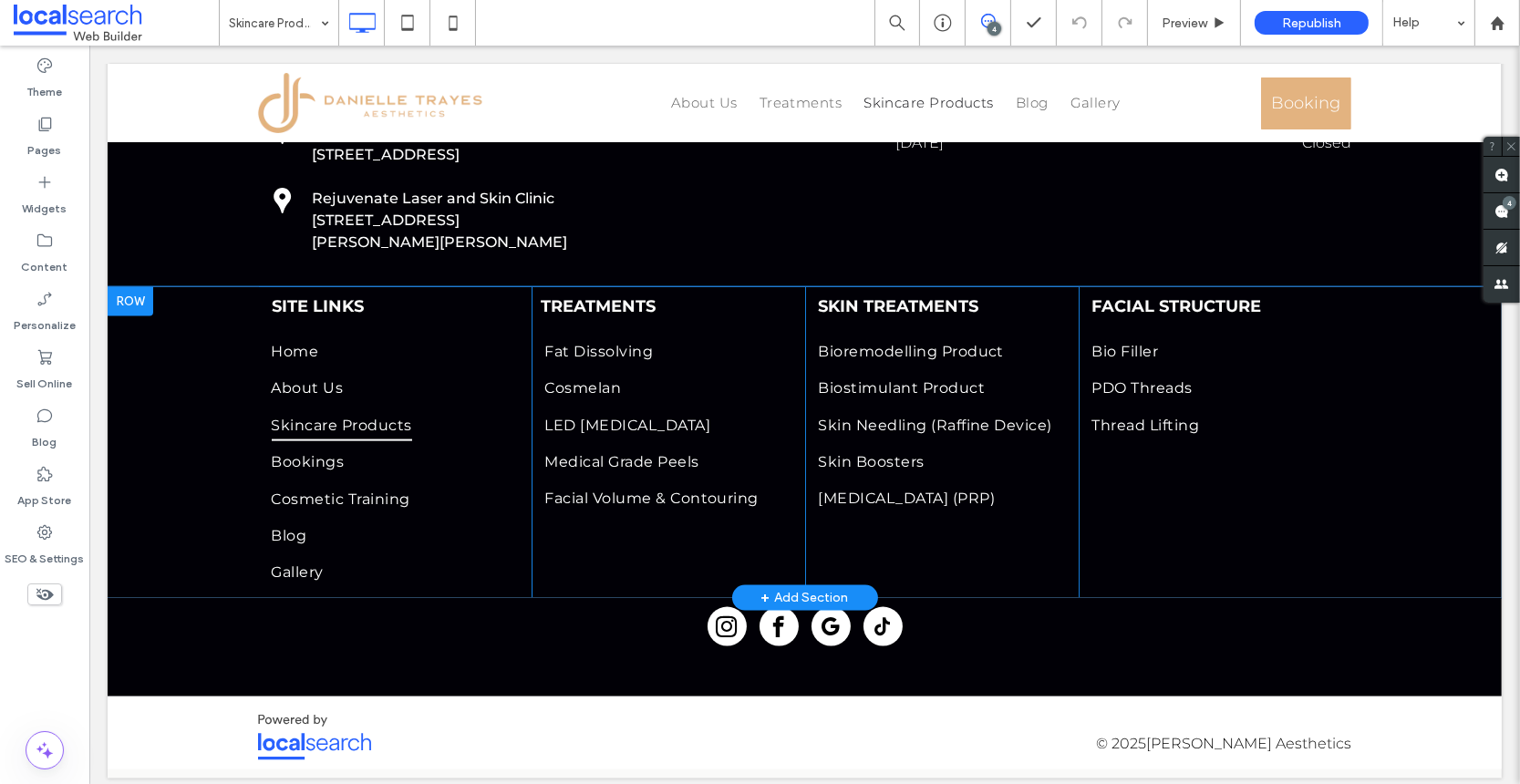
click at [137, 316] on div at bounding box center [129, 302] width 46 height 29
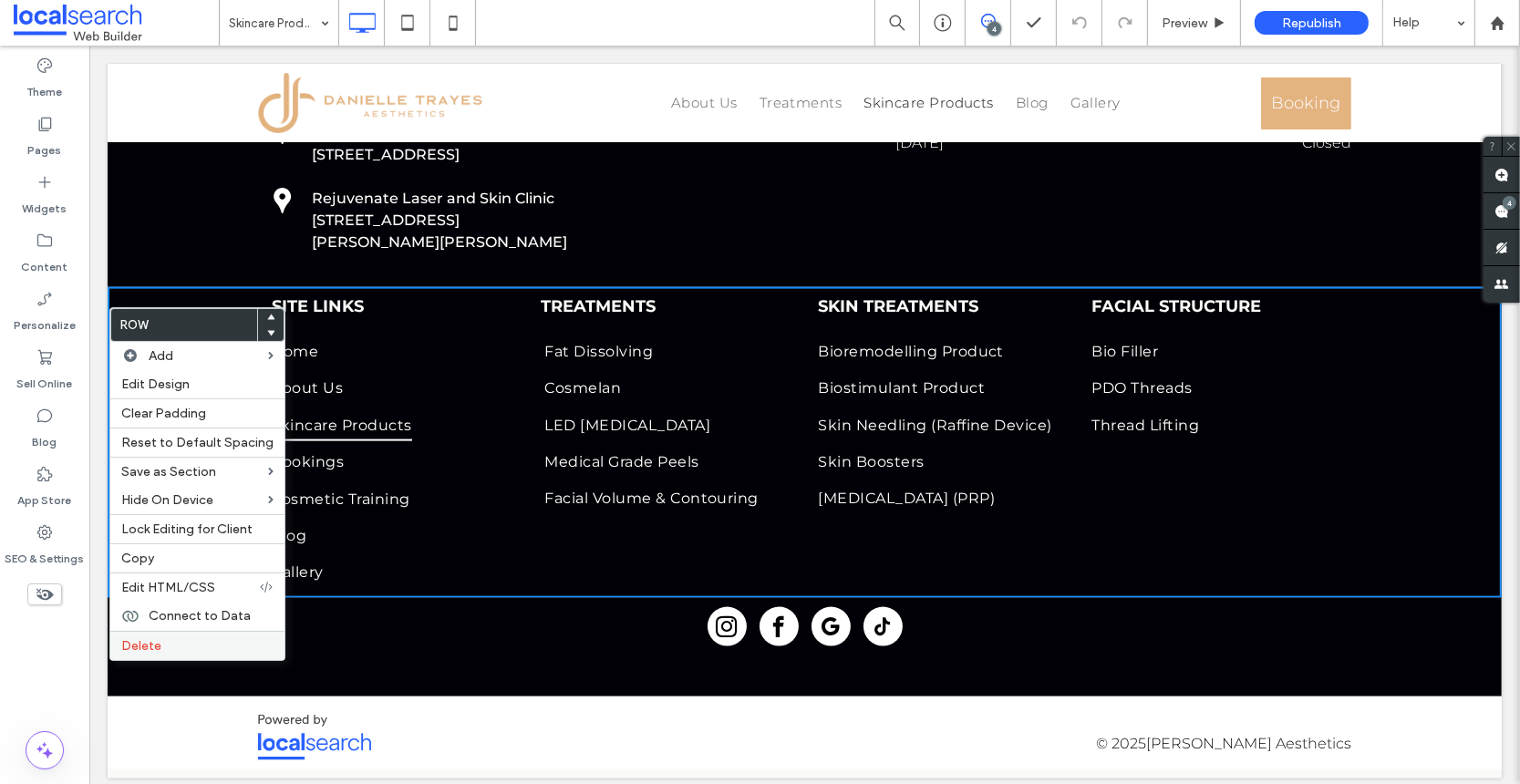
click at [166, 644] on label "Delete" at bounding box center [197, 646] width 152 height 15
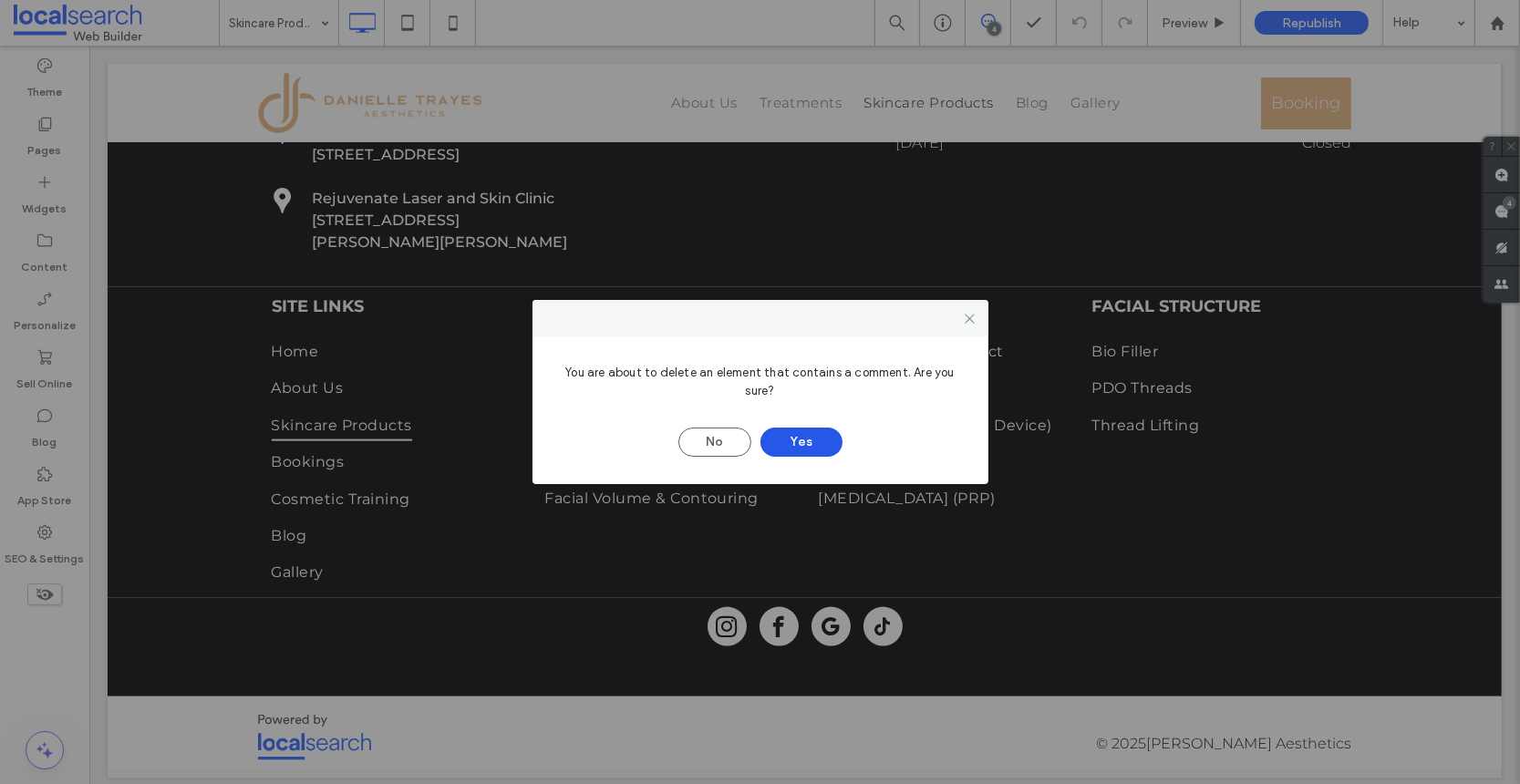
click at [807, 439] on button "Yes" at bounding box center [801, 441] width 82 height 29
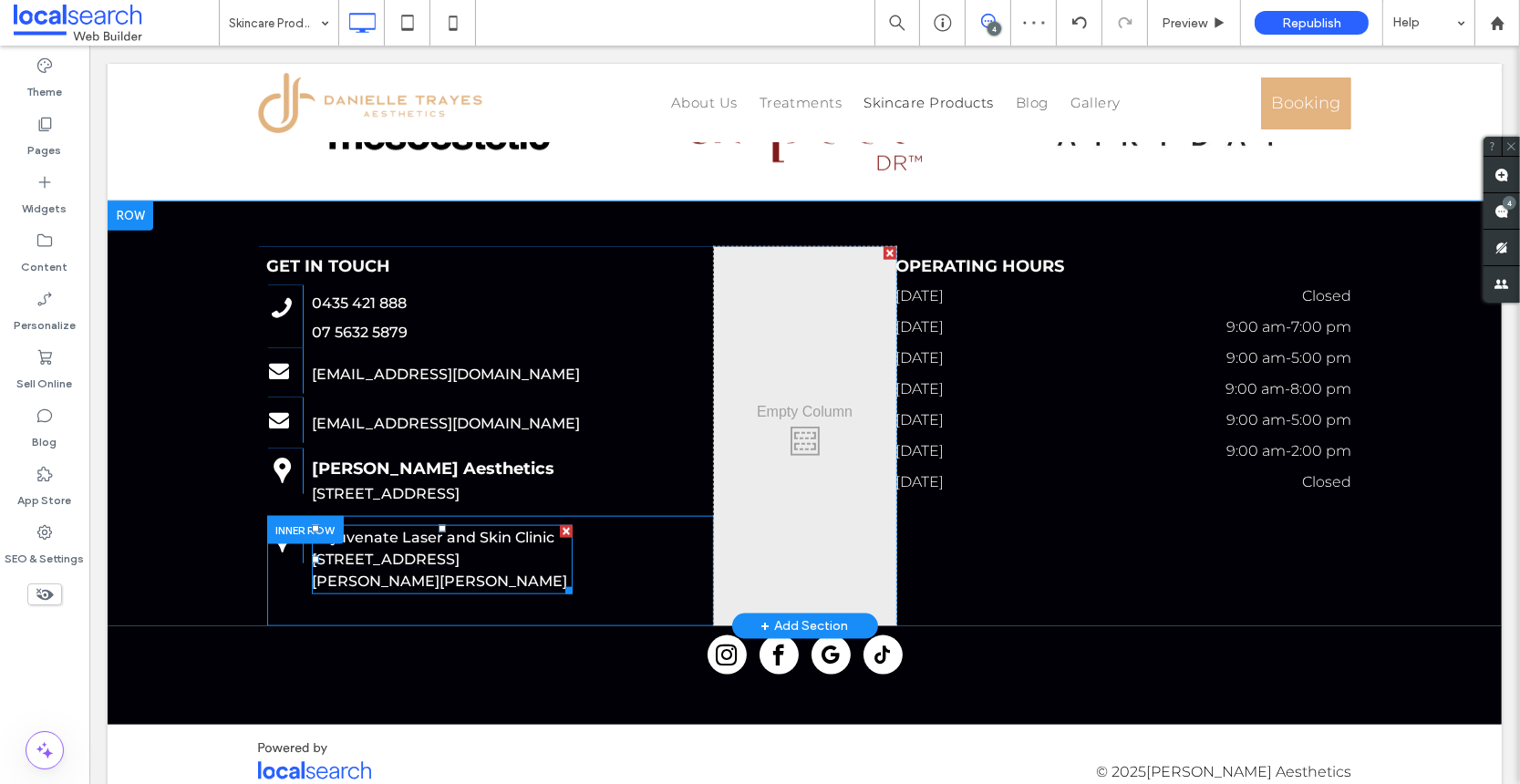
scroll to position [2376, 0]
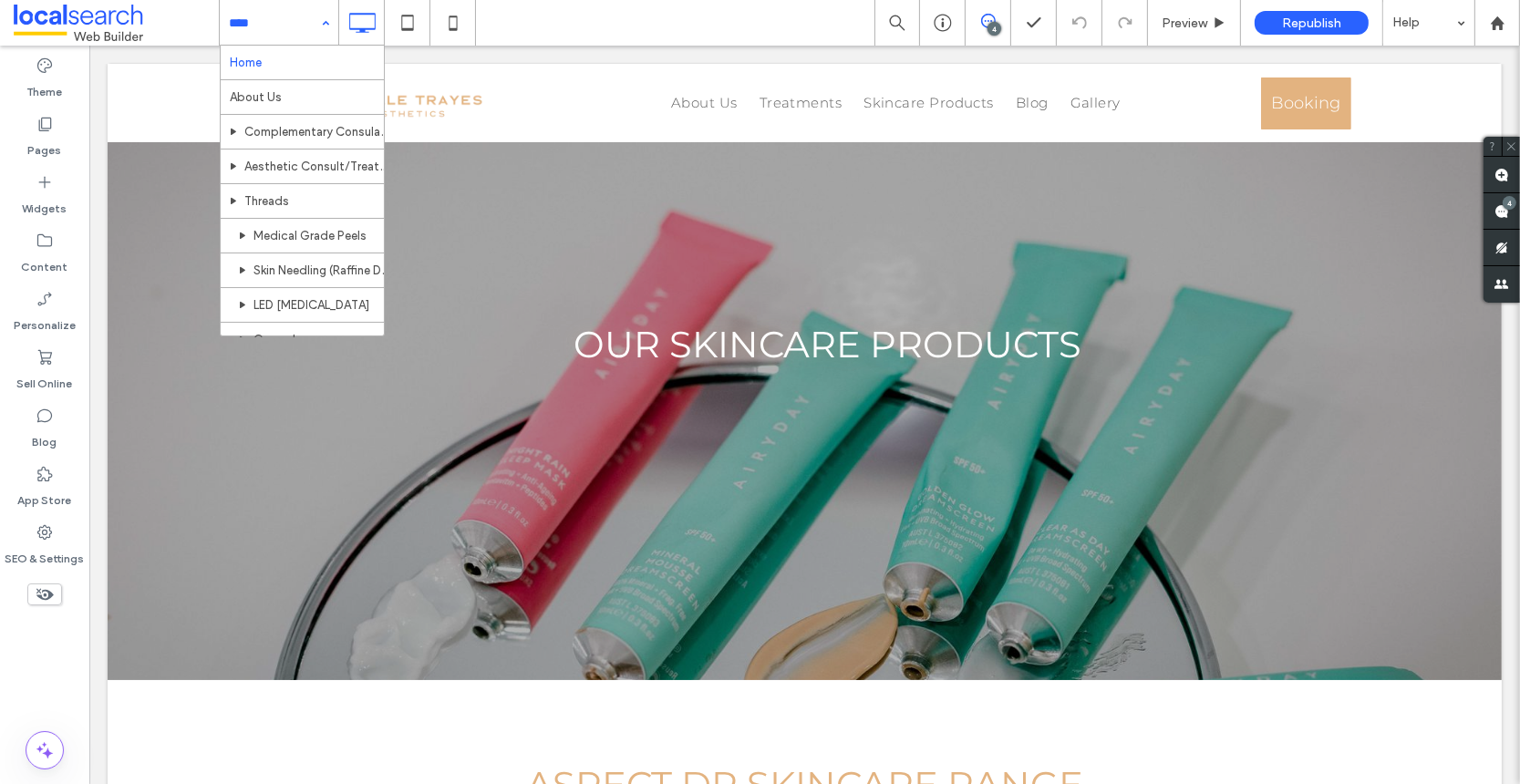
click at [266, 29] on input at bounding box center [274, 23] width 91 height 46
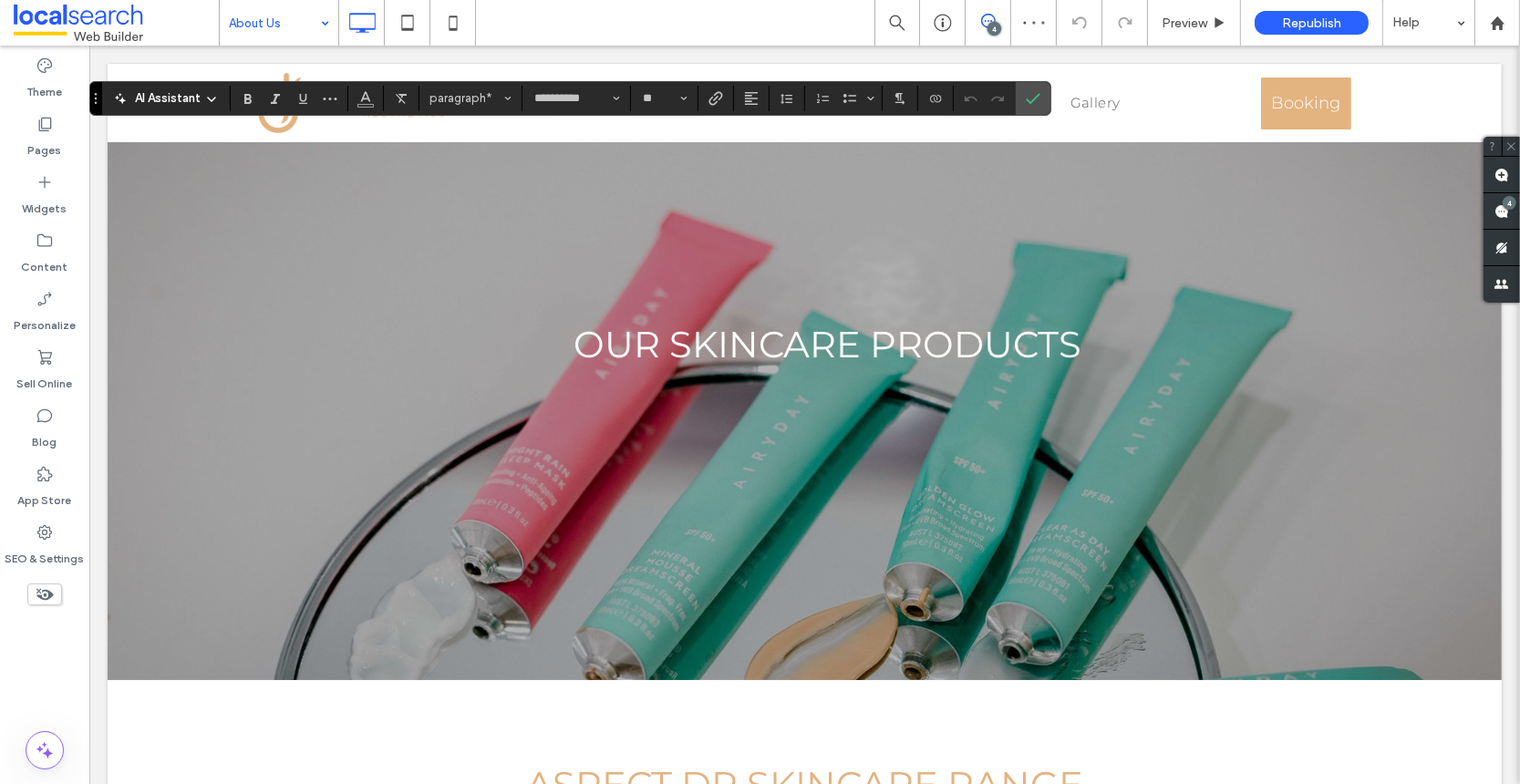
type input "*"
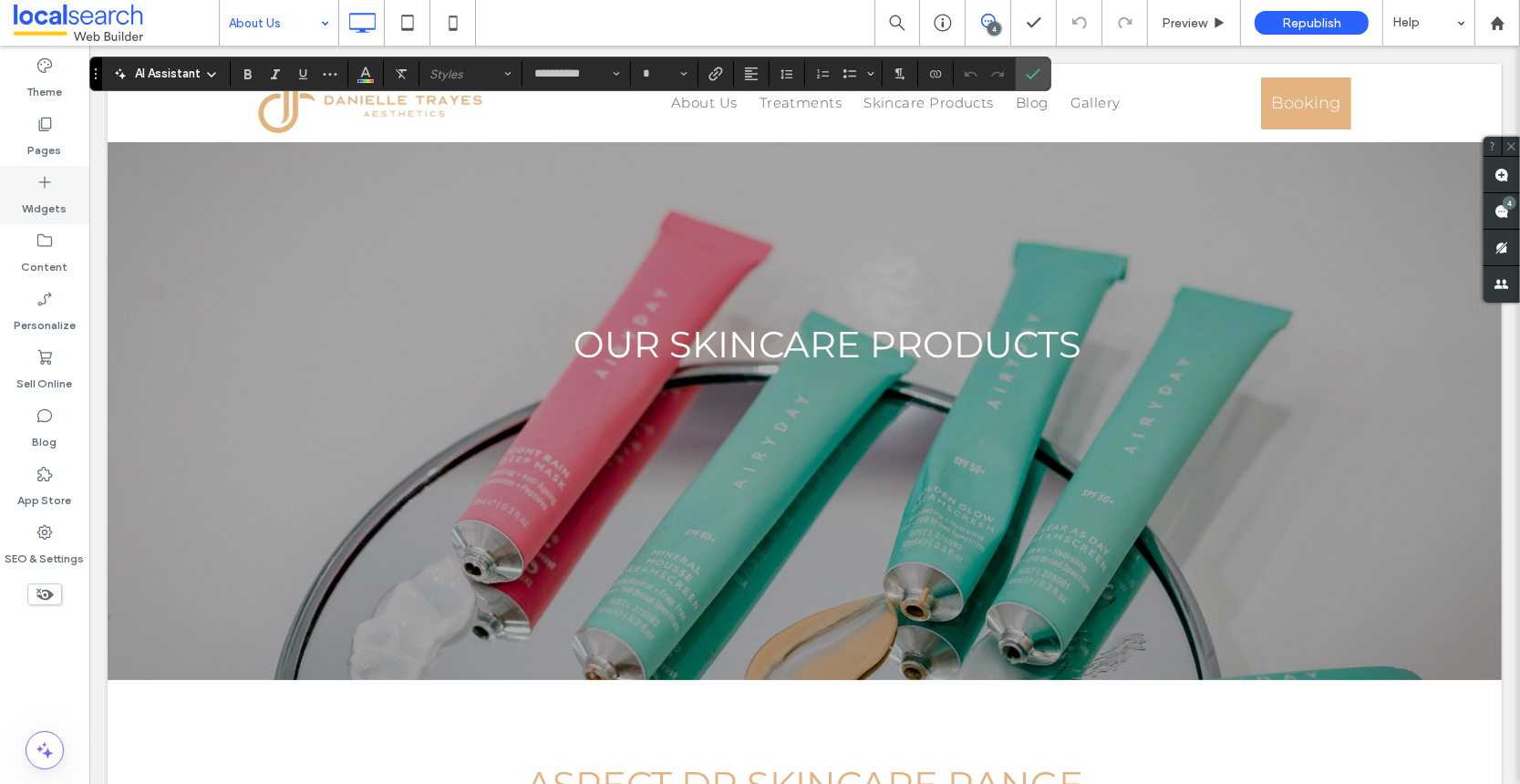
drag, startPoint x: 37, startPoint y: 193, endPoint x: 73, endPoint y: 179, distance: 38.6
click at [89, 156] on div "Theme Pages Widgets Content Personalize Sell Online Blog App Store SEO & Settin…" at bounding box center [45, 415] width 90 height 738
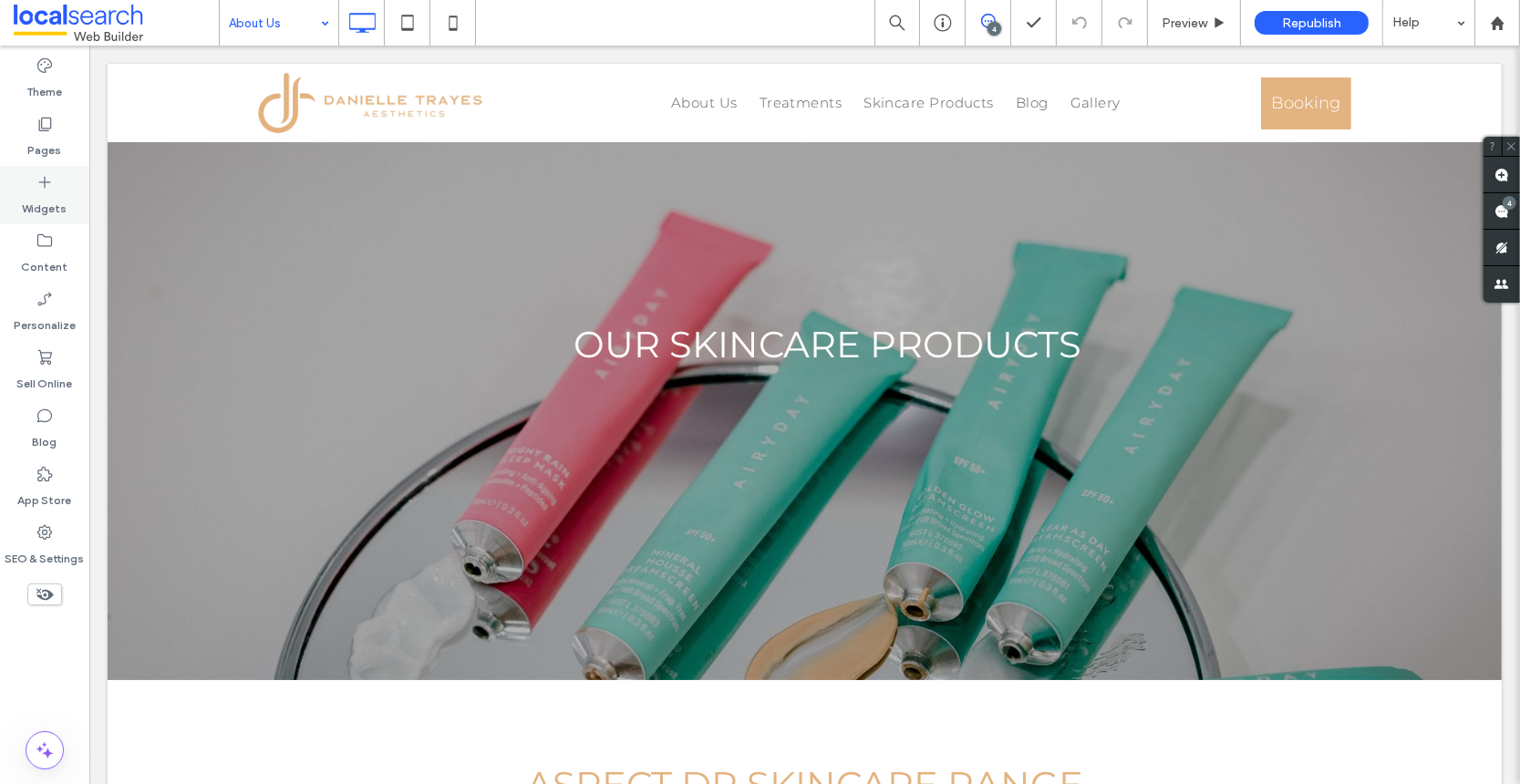
drag, startPoint x: 51, startPoint y: 188, endPoint x: 38, endPoint y: 201, distance: 18.4
click at [36, 176] on icon at bounding box center [44, 182] width 18 height 18
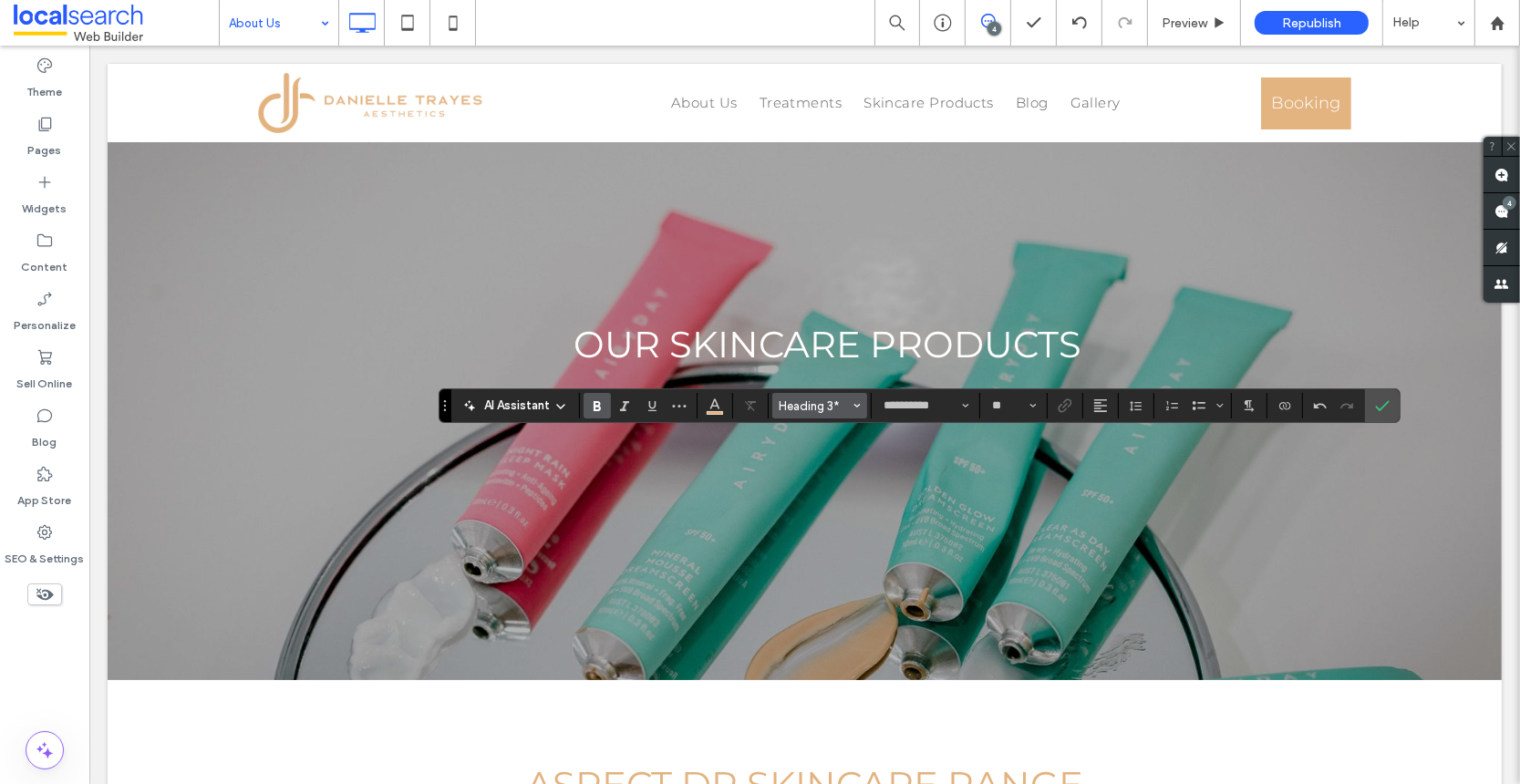
type input "**"
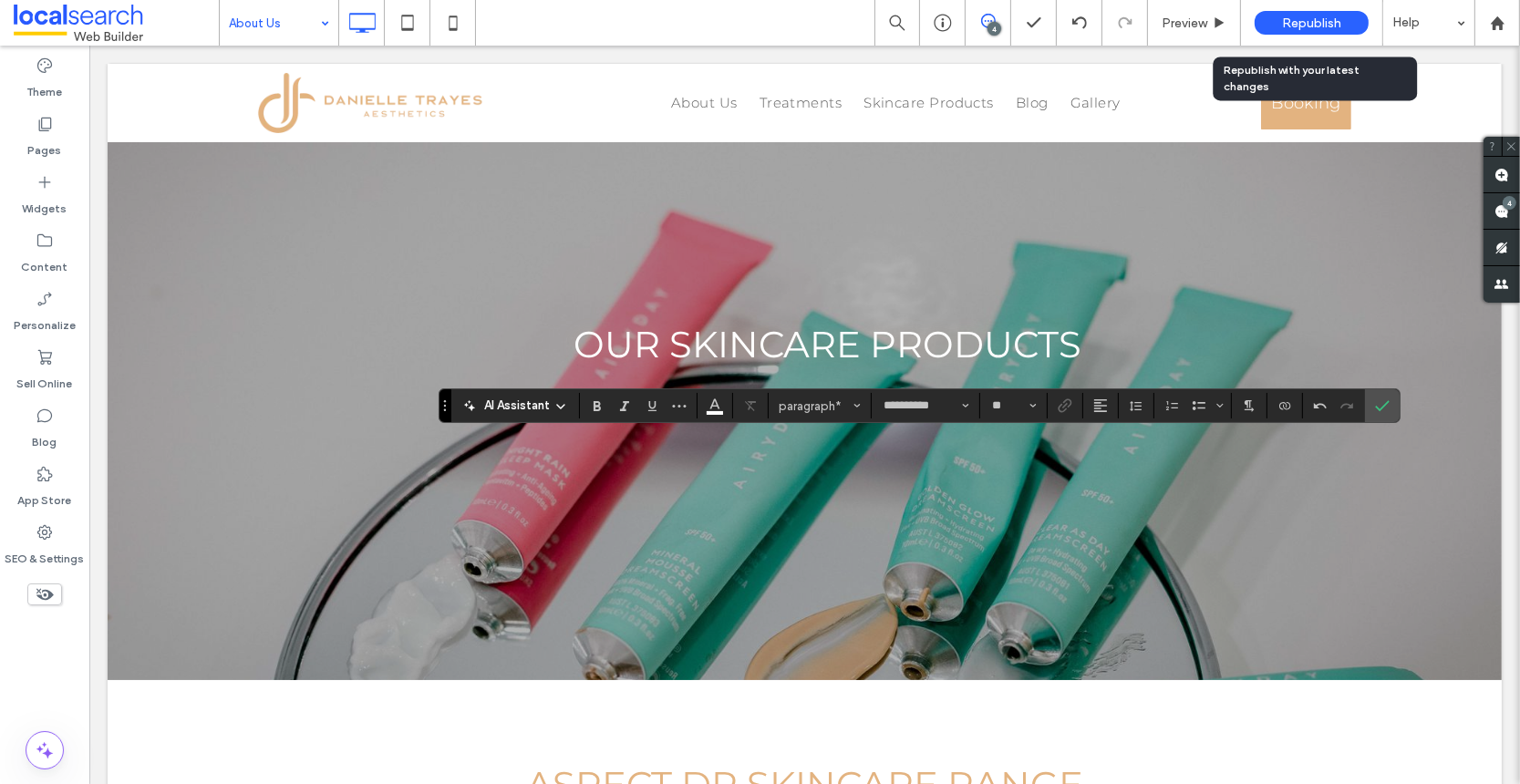
click at [1307, 21] on span "Republish" at bounding box center [1312, 23] width 59 height 15
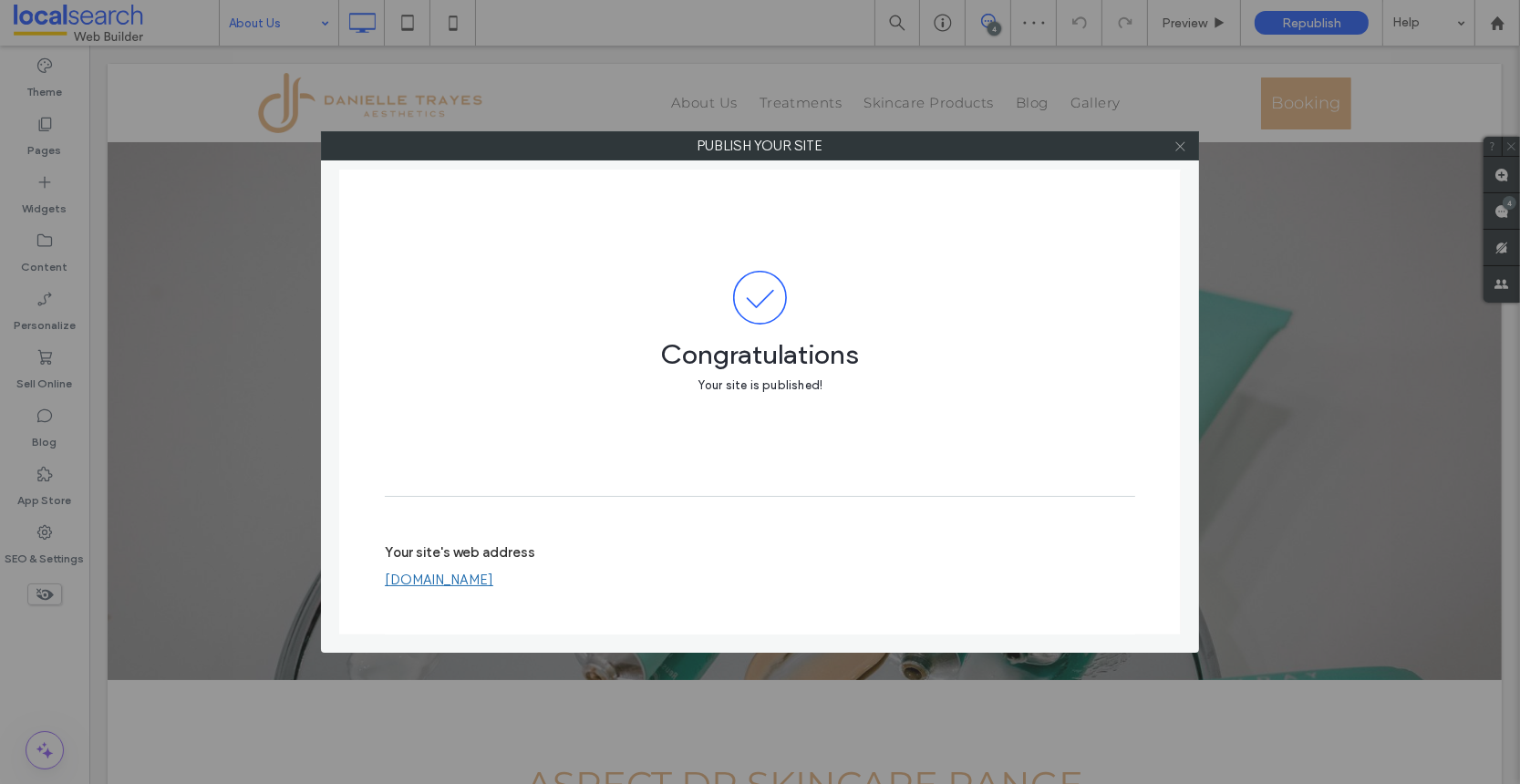
click at [1181, 147] on use at bounding box center [1180, 146] width 10 height 10
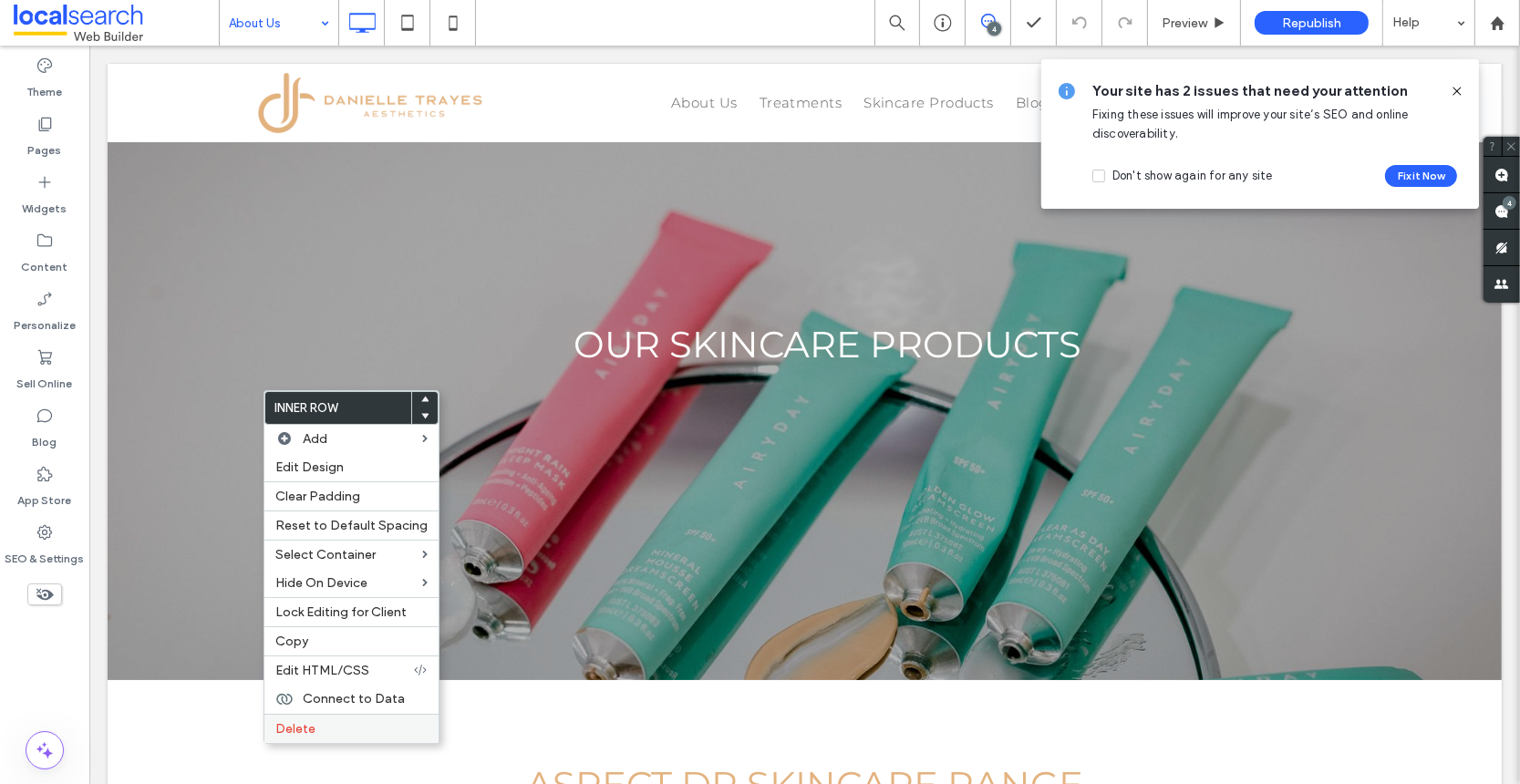
click at [315, 731] on label "Delete" at bounding box center [351, 729] width 152 height 15
click at [312, 721] on span "Delete" at bounding box center [295, 729] width 40 height 15
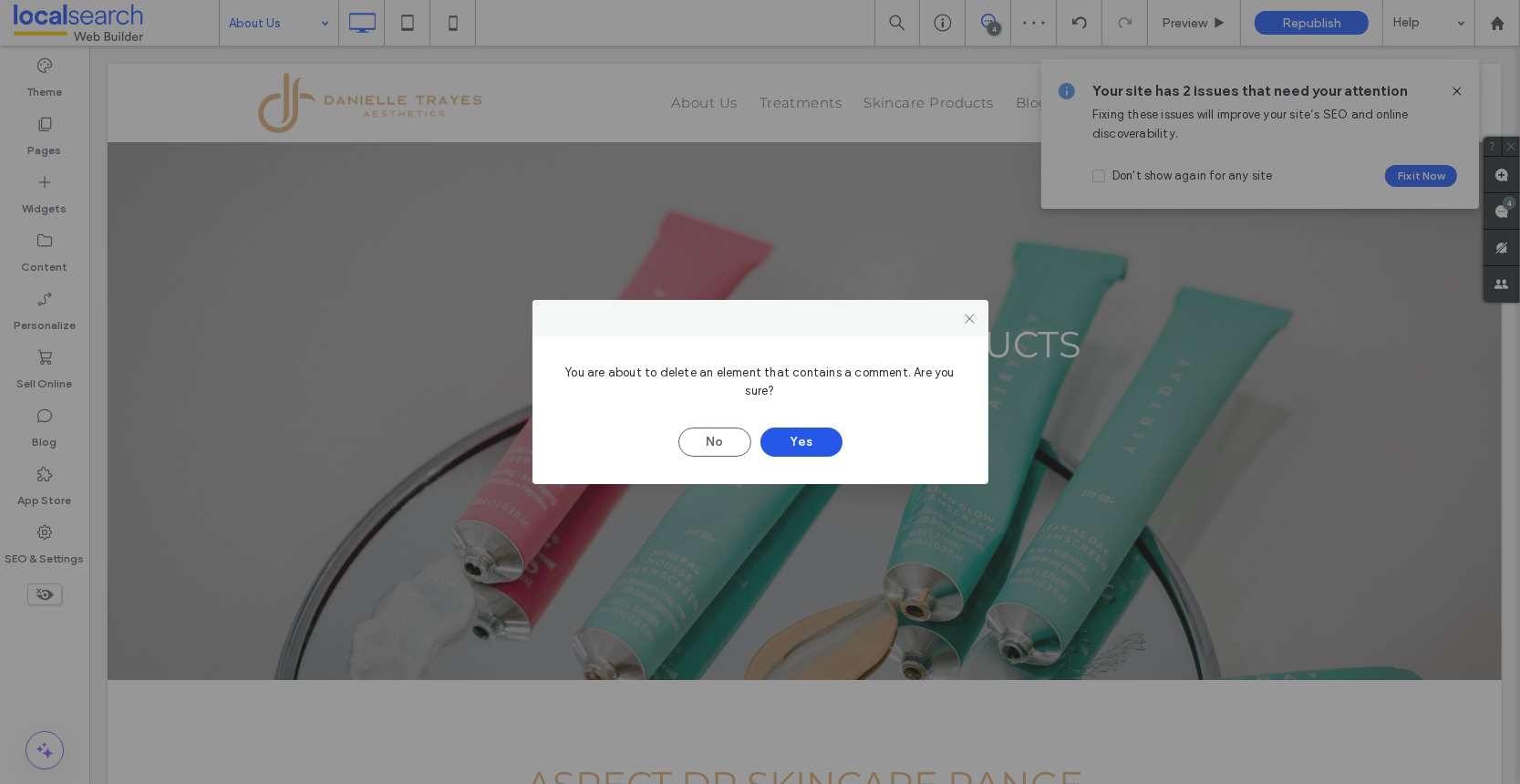
click at [824, 444] on button "Yes" at bounding box center [801, 441] width 82 height 29
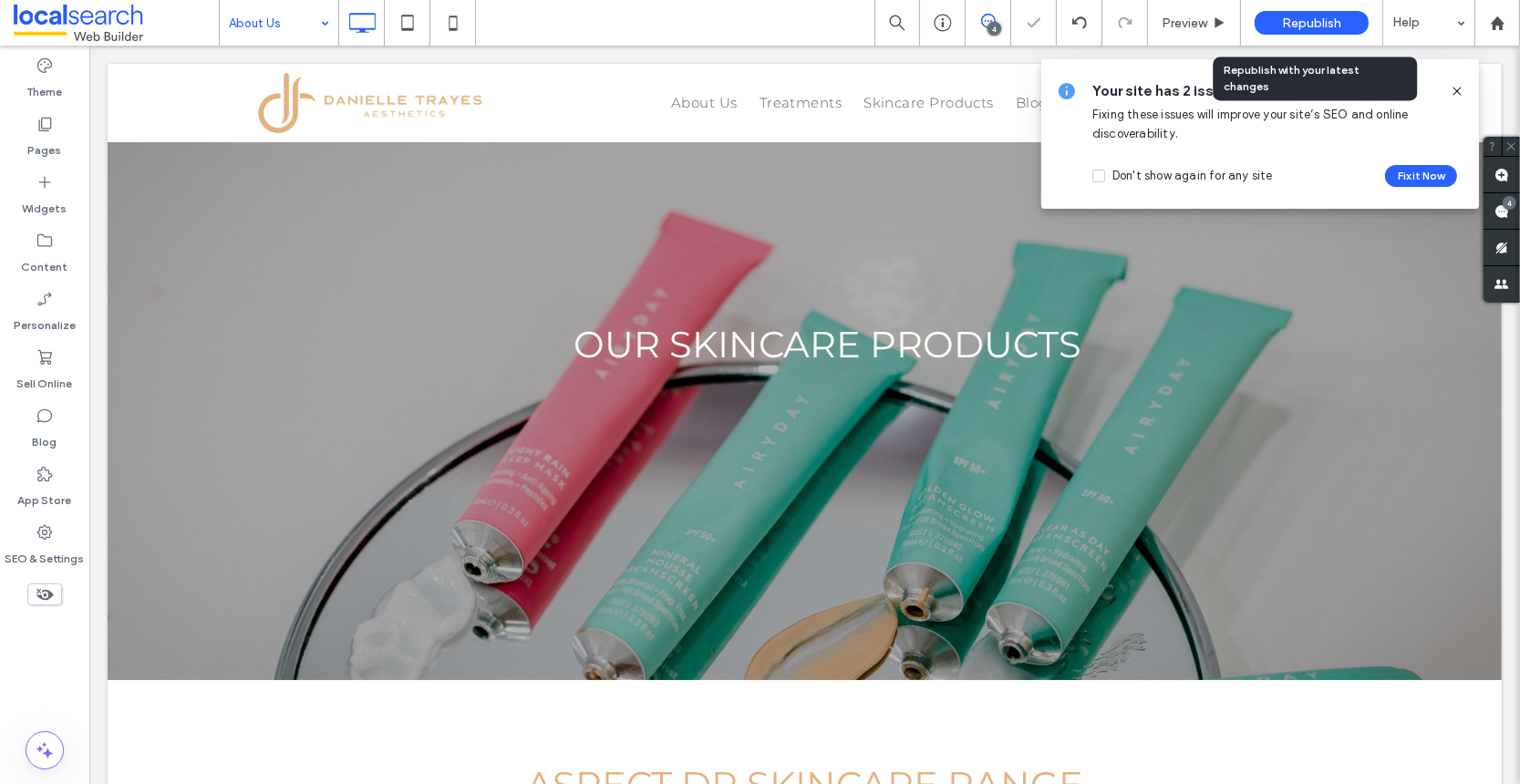
click at [1305, 21] on span "Republish" at bounding box center [1312, 23] width 59 height 15
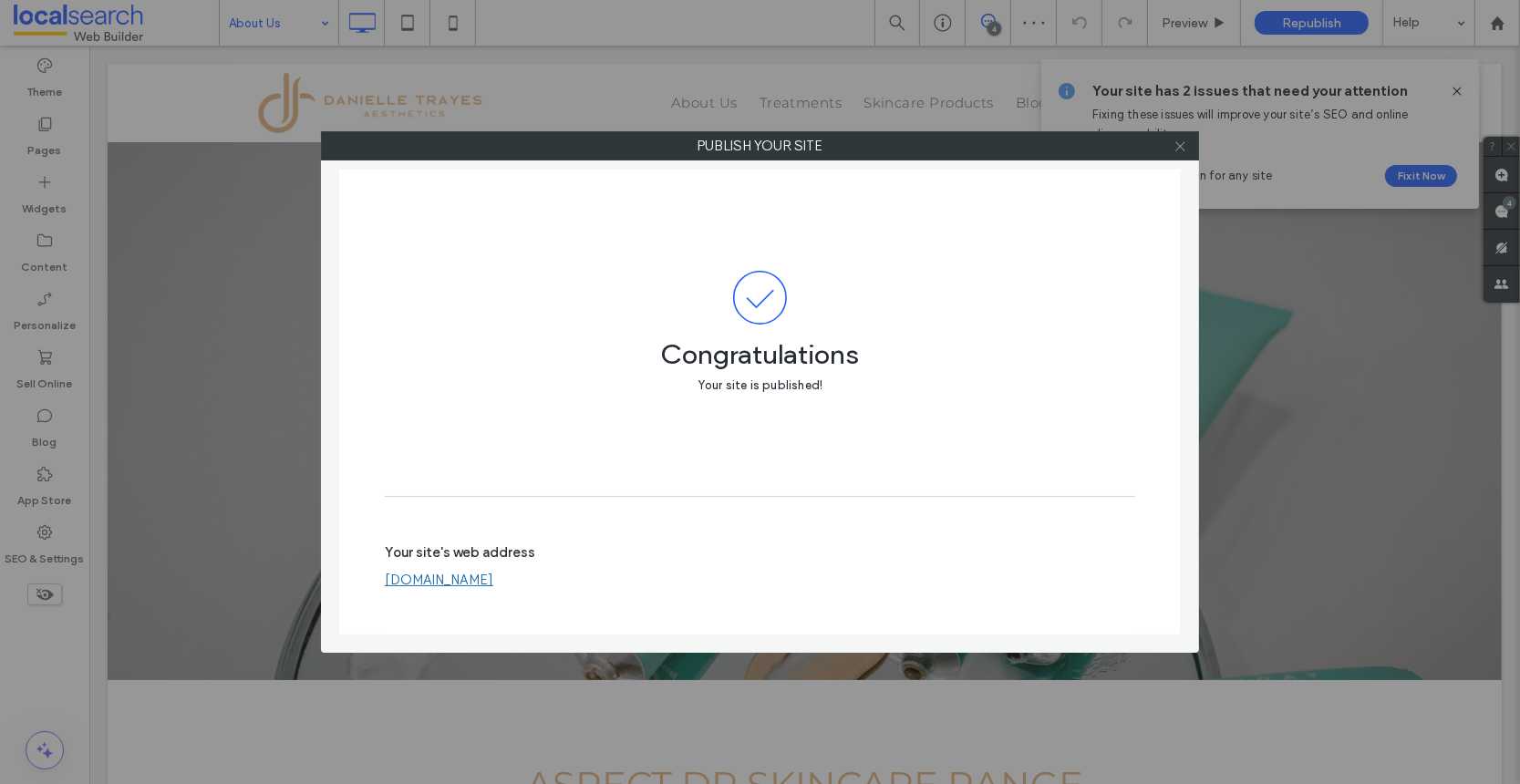
click at [1181, 147] on use at bounding box center [1180, 146] width 10 height 10
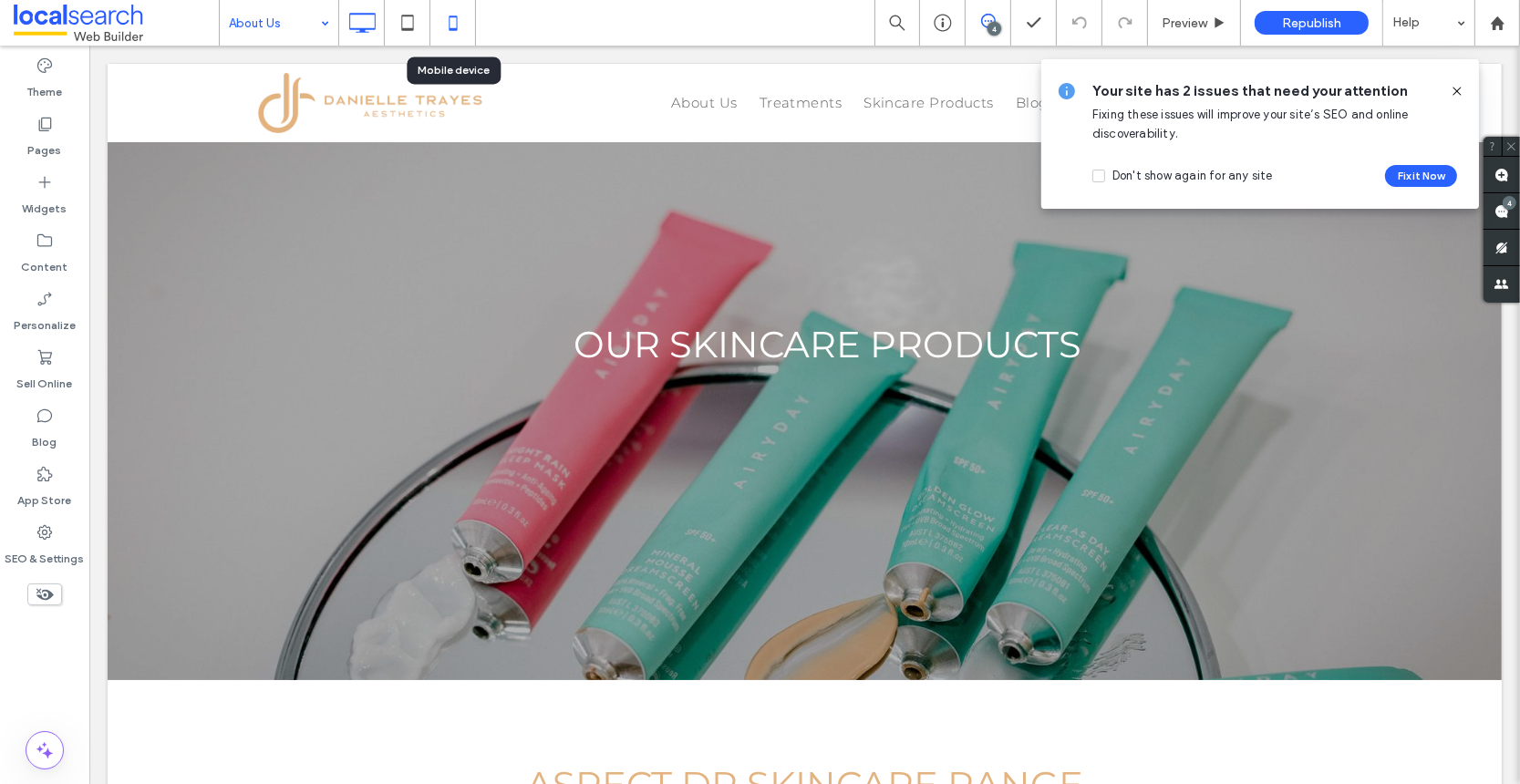
click at [458, 21] on icon at bounding box center [453, 23] width 36 height 36
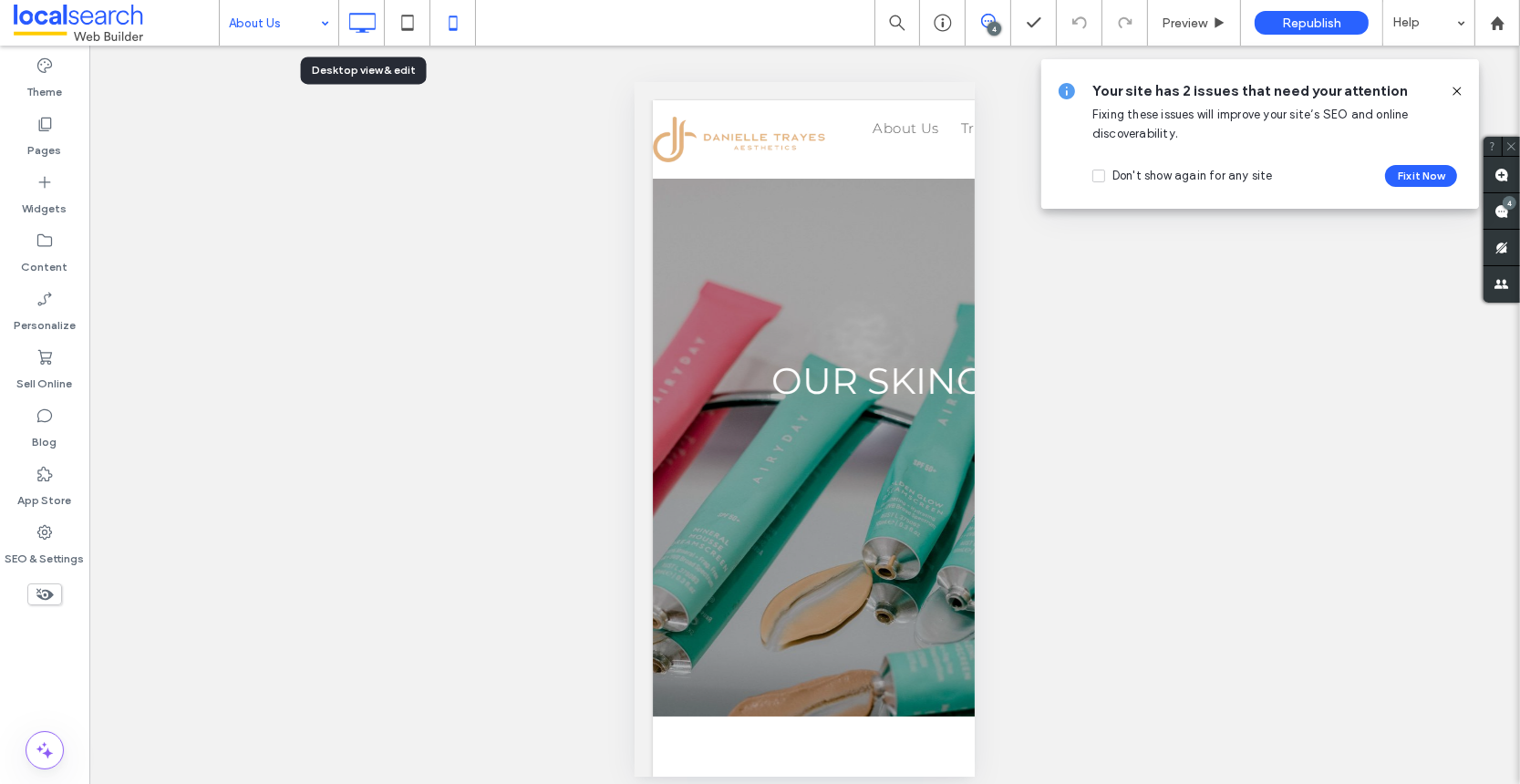
click at [368, 22] on icon at bounding box center [362, 23] width 36 height 36
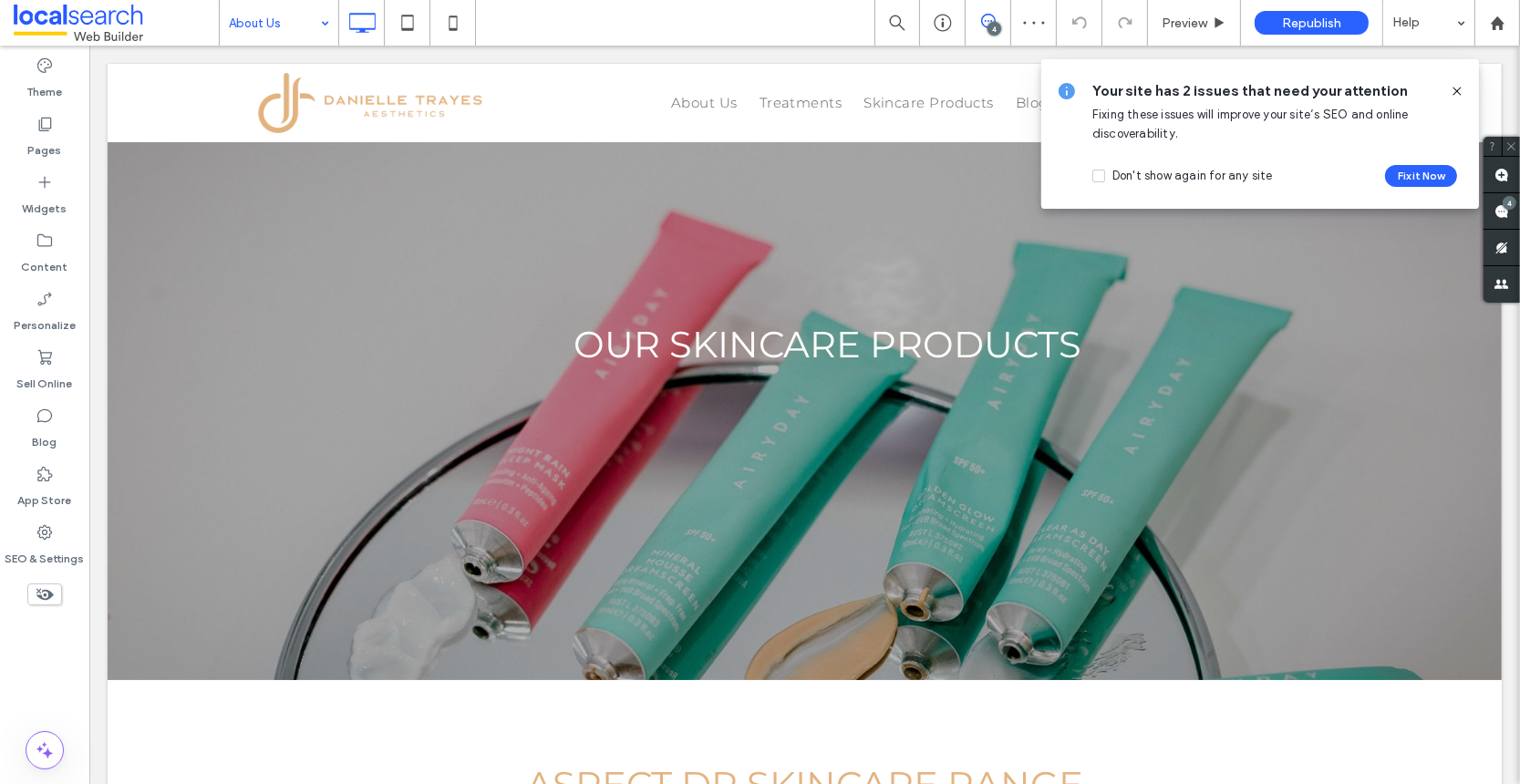
click at [1459, 88] on use at bounding box center [1456, 90] width 9 height 9
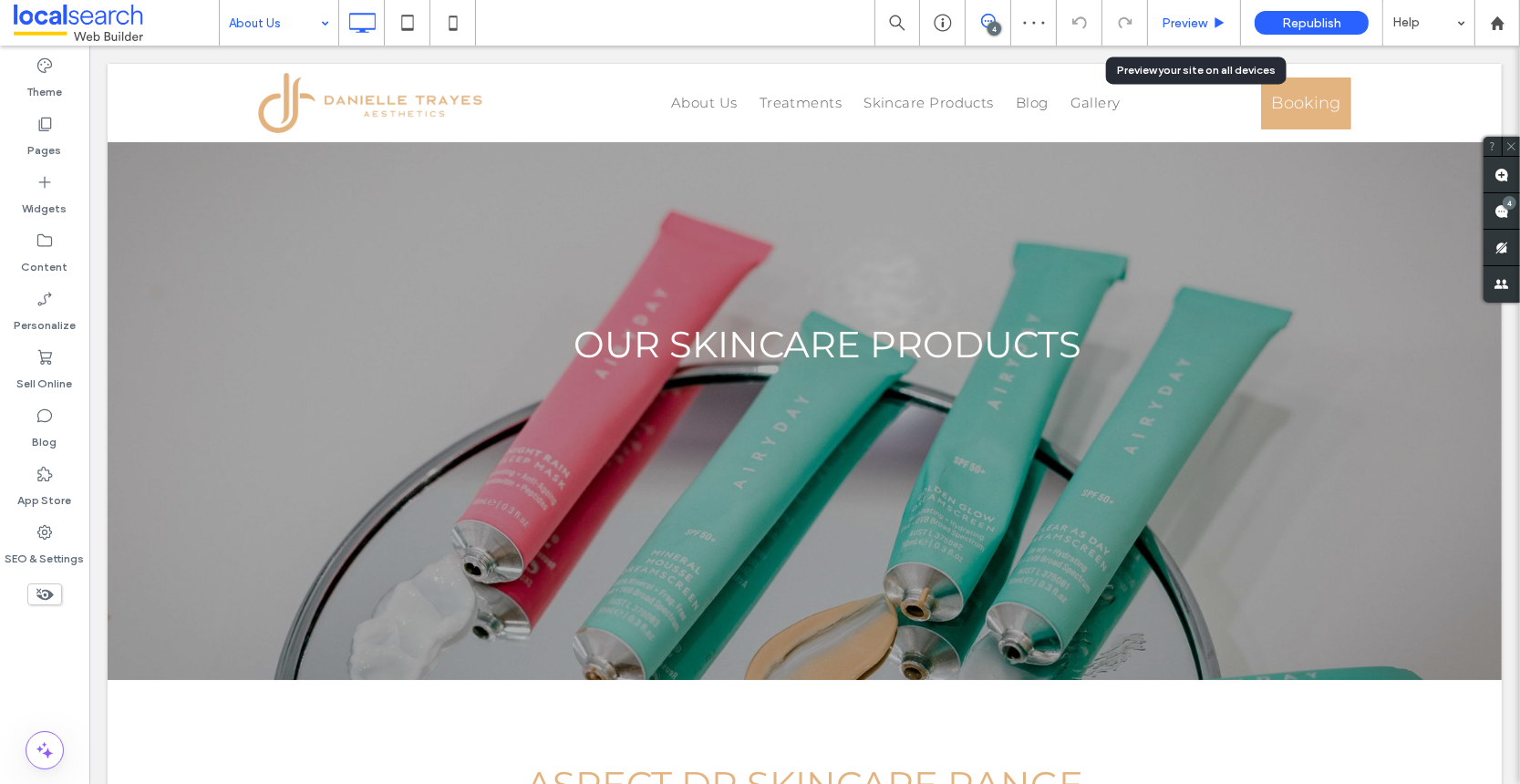
click at [1188, 23] on span "Preview" at bounding box center [1185, 23] width 46 height 15
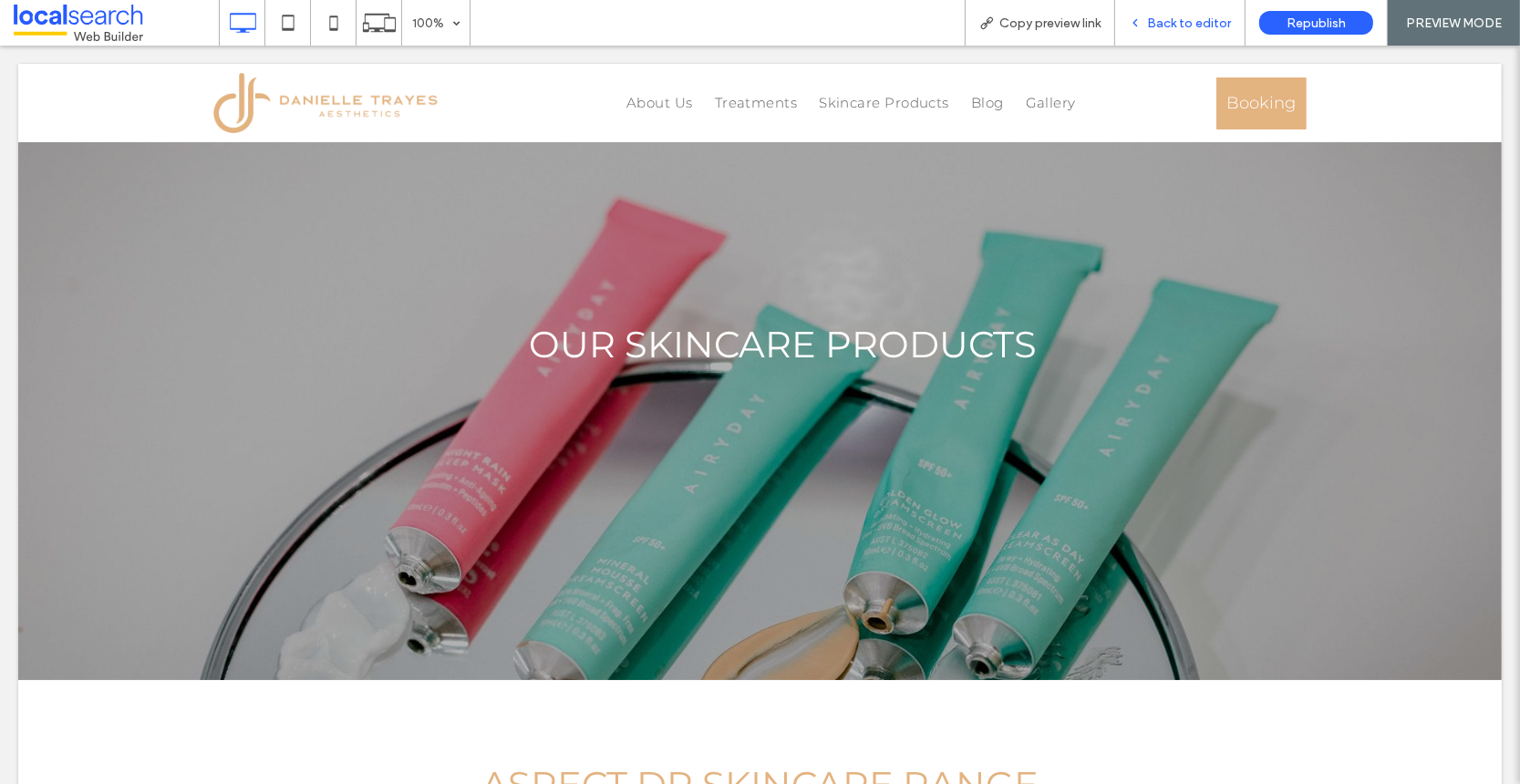
click at [1180, 27] on span "Back to editor" at bounding box center [1189, 23] width 84 height 15
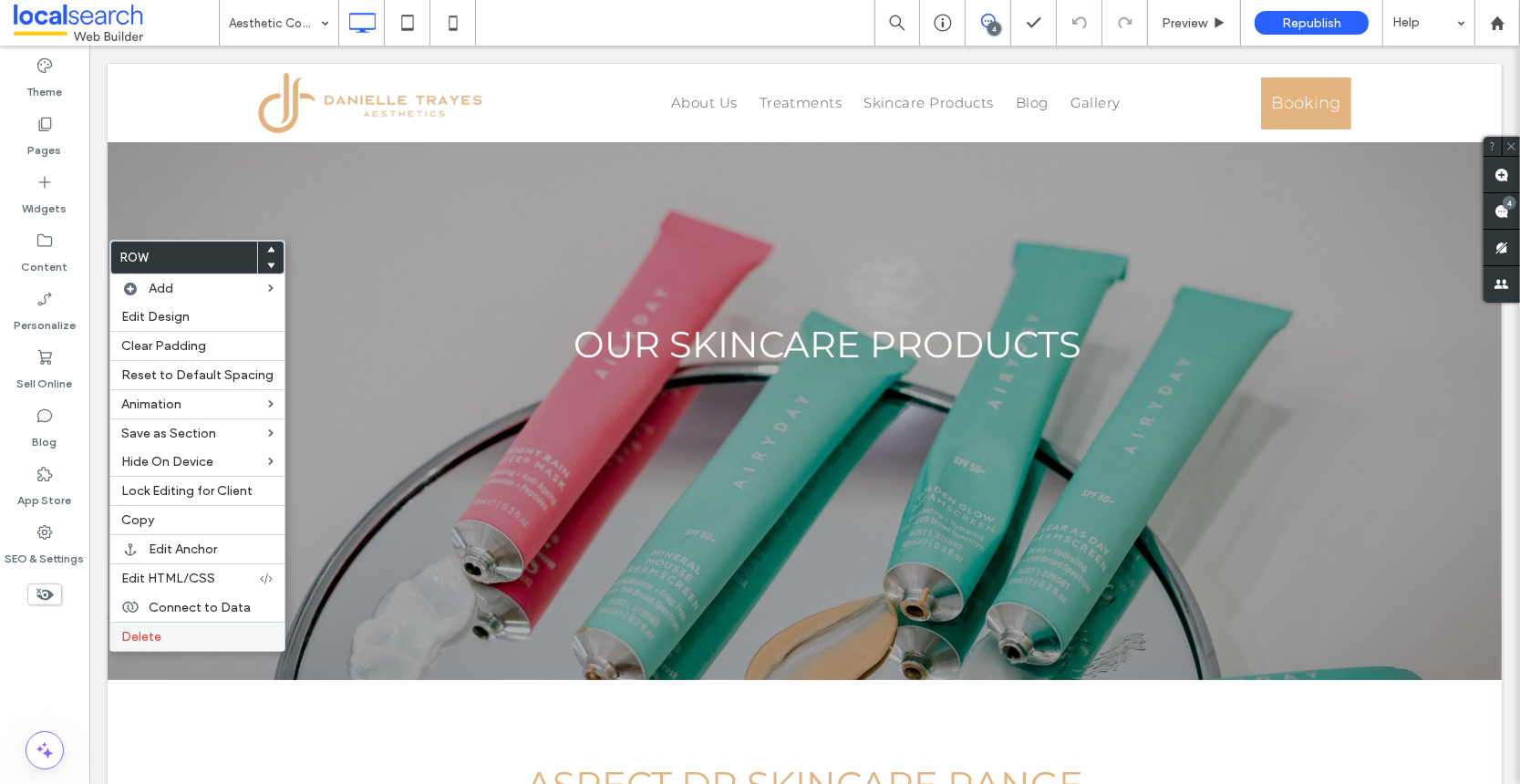
click at [153, 637] on span "Delete" at bounding box center [141, 637] width 40 height 15
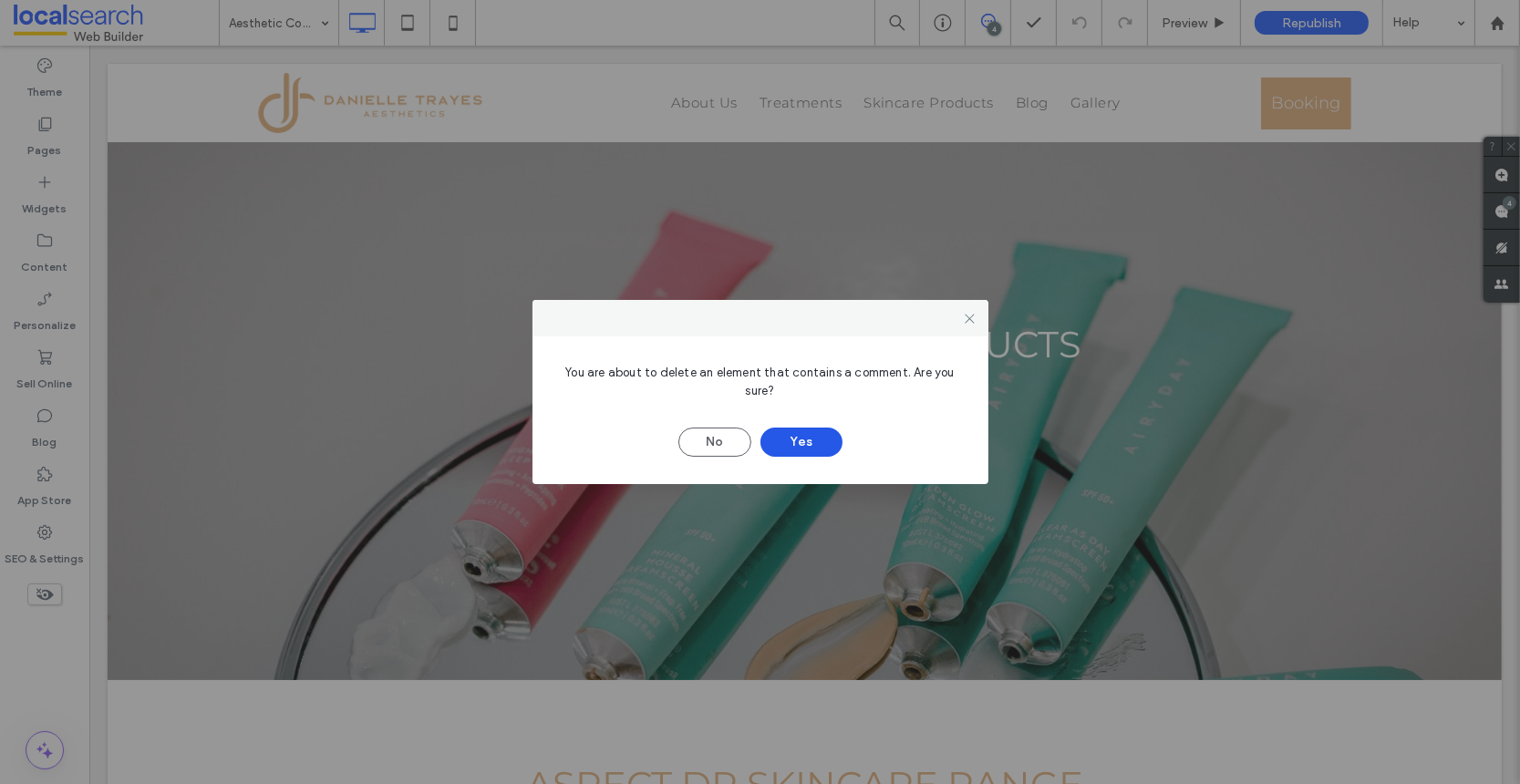
click at [811, 446] on button "Yes" at bounding box center [801, 441] width 82 height 29
click at [819, 453] on button "Yes" at bounding box center [801, 441] width 82 height 29
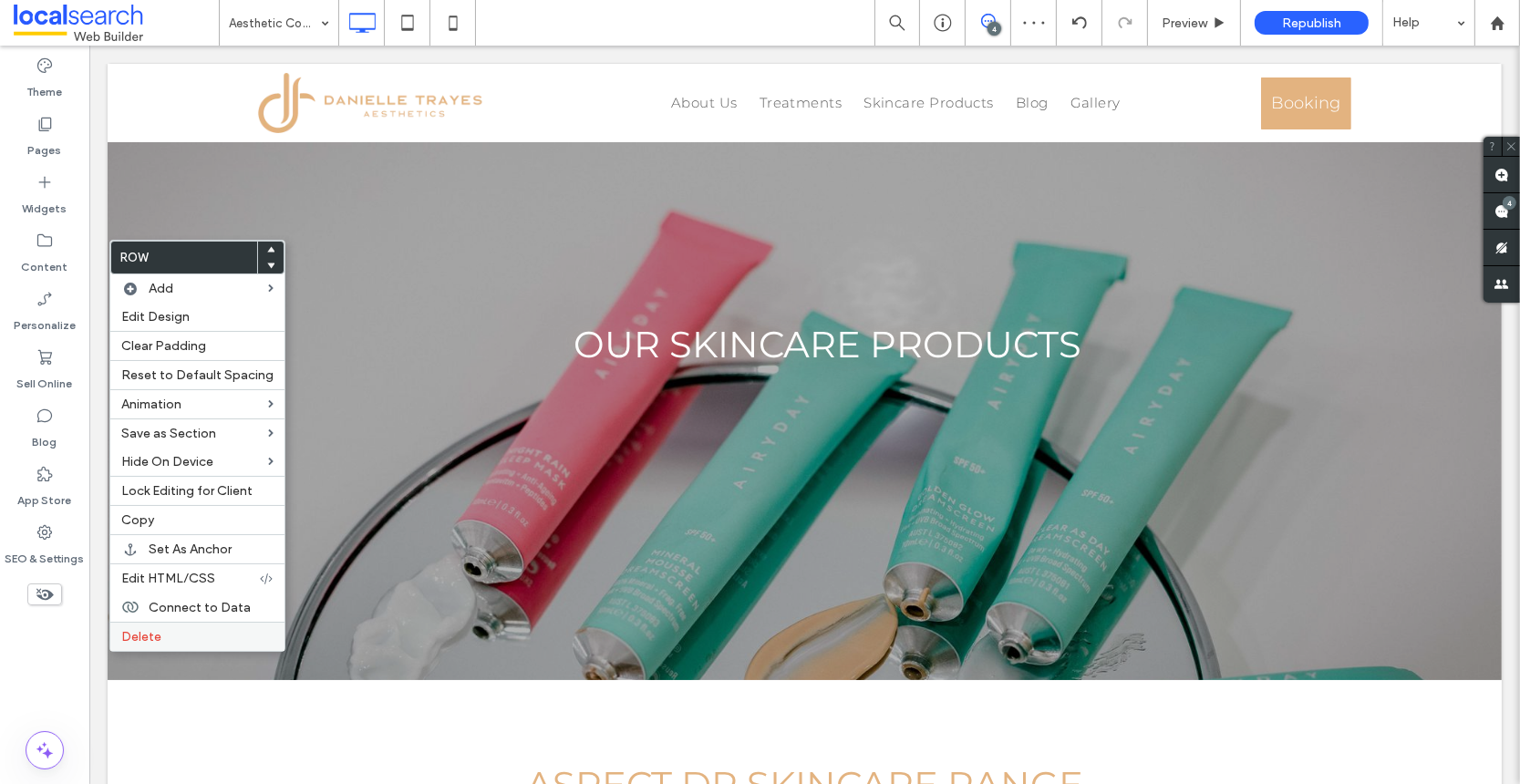
click at [172, 629] on label "Delete" at bounding box center [197, 637] width 152 height 15
click at [170, 637] on label "Delete" at bounding box center [197, 637] width 152 height 15
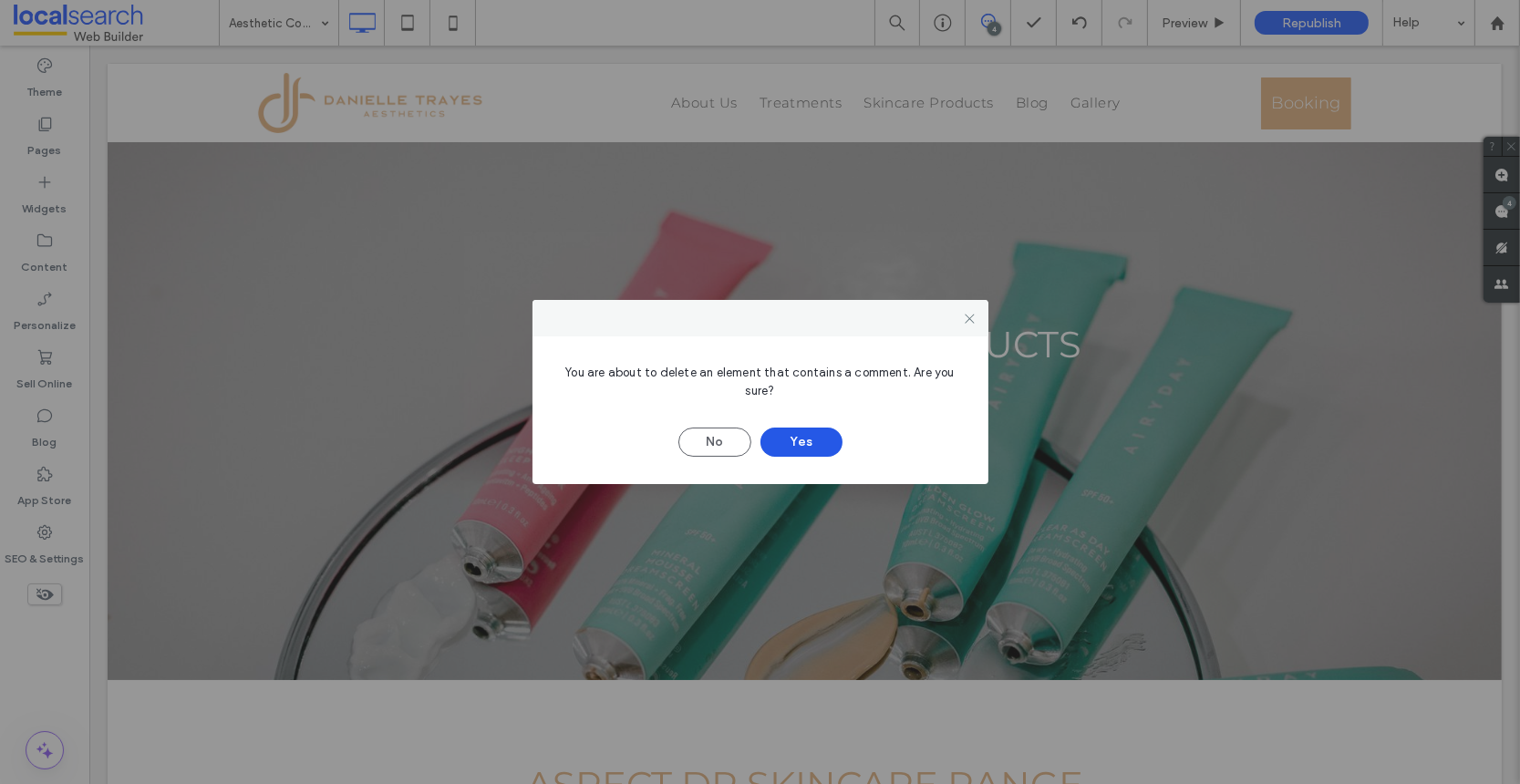
click at [812, 440] on button "Yes" at bounding box center [801, 441] width 82 height 29
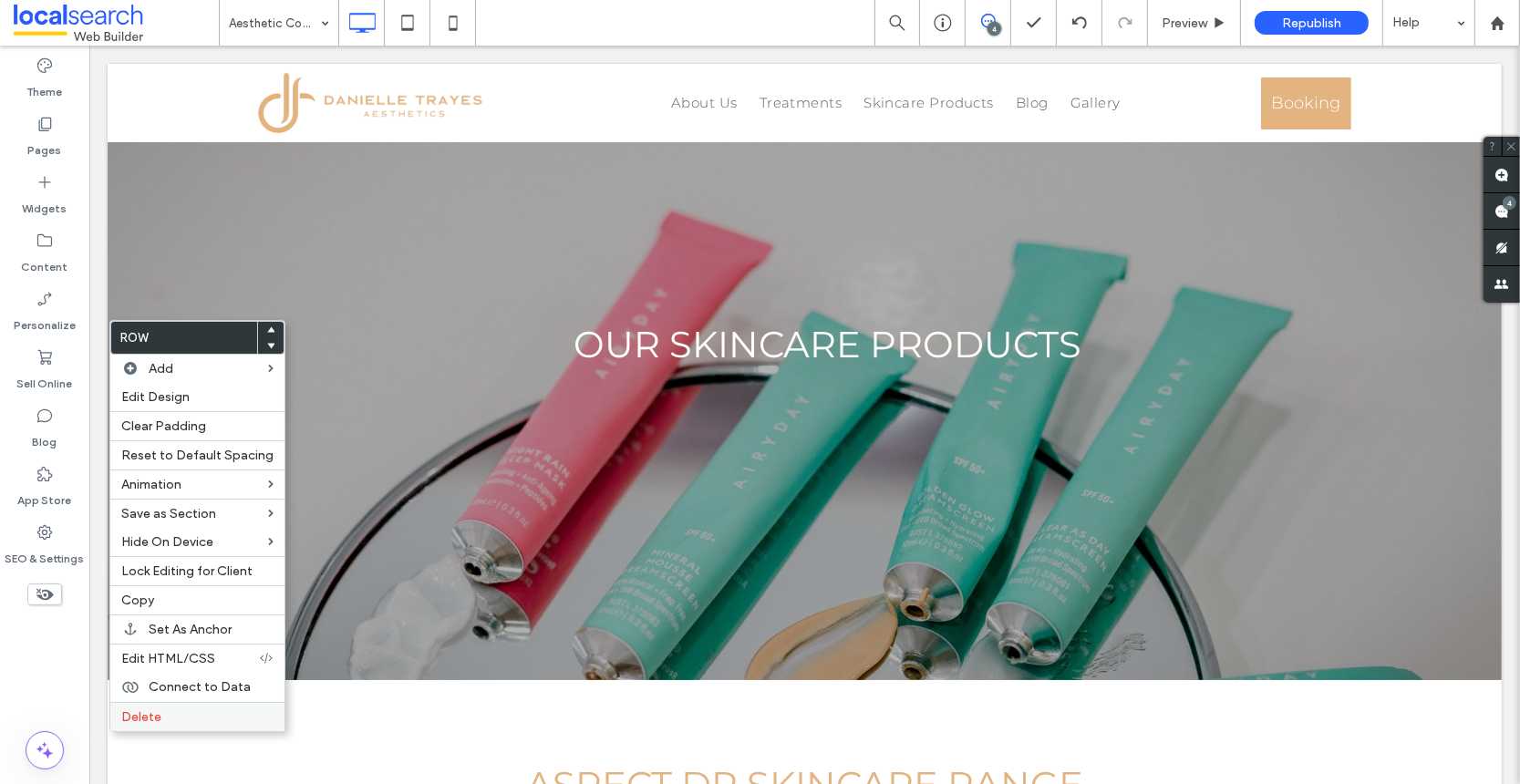
click at [155, 717] on span "Delete" at bounding box center [141, 716] width 40 height 15
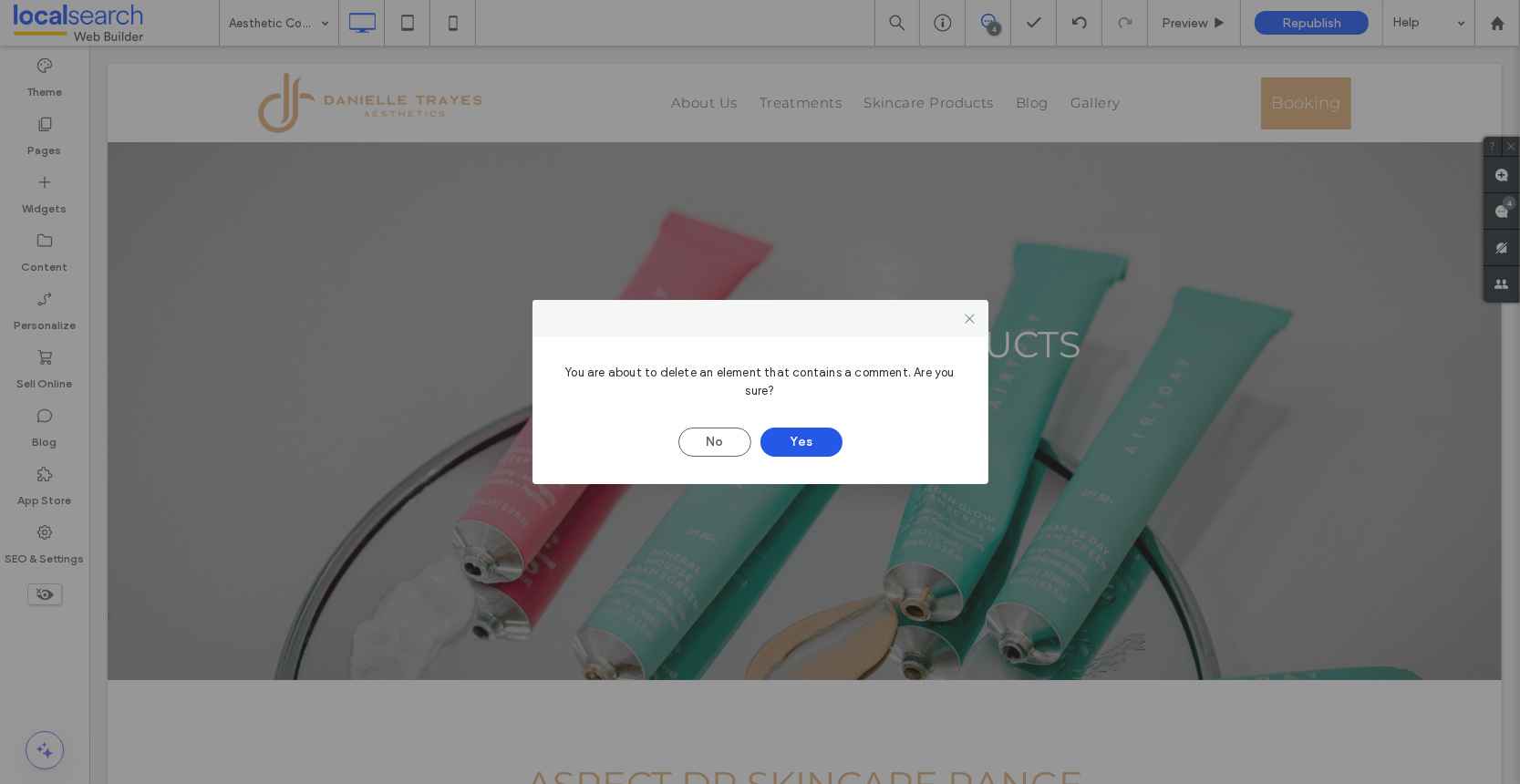
click at [805, 443] on button "Yes" at bounding box center [801, 441] width 82 height 29
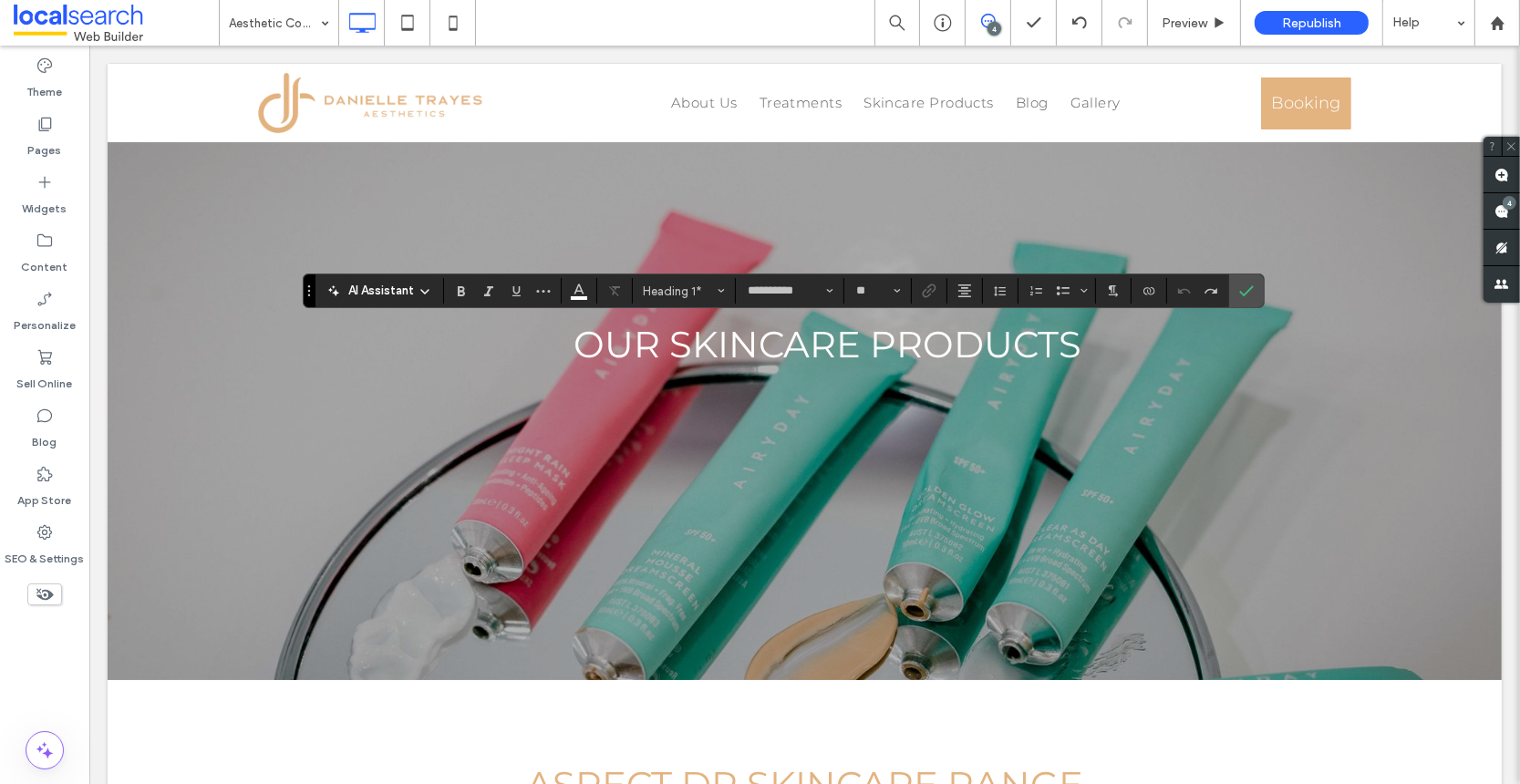
type input "**"
click at [1317, 24] on span "Republish" at bounding box center [1312, 23] width 59 height 15
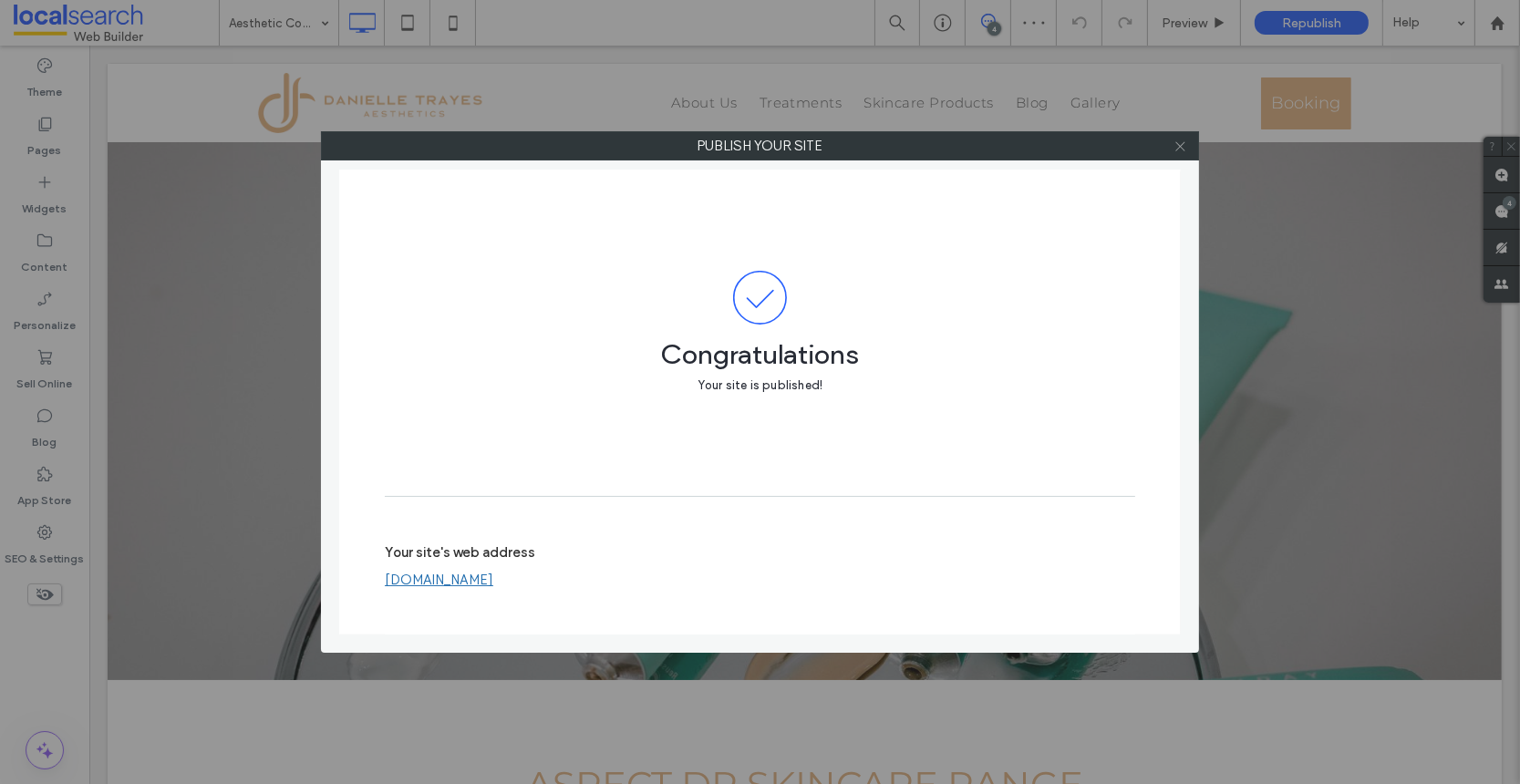
click at [1180, 145] on icon at bounding box center [1180, 147] width 13 height 13
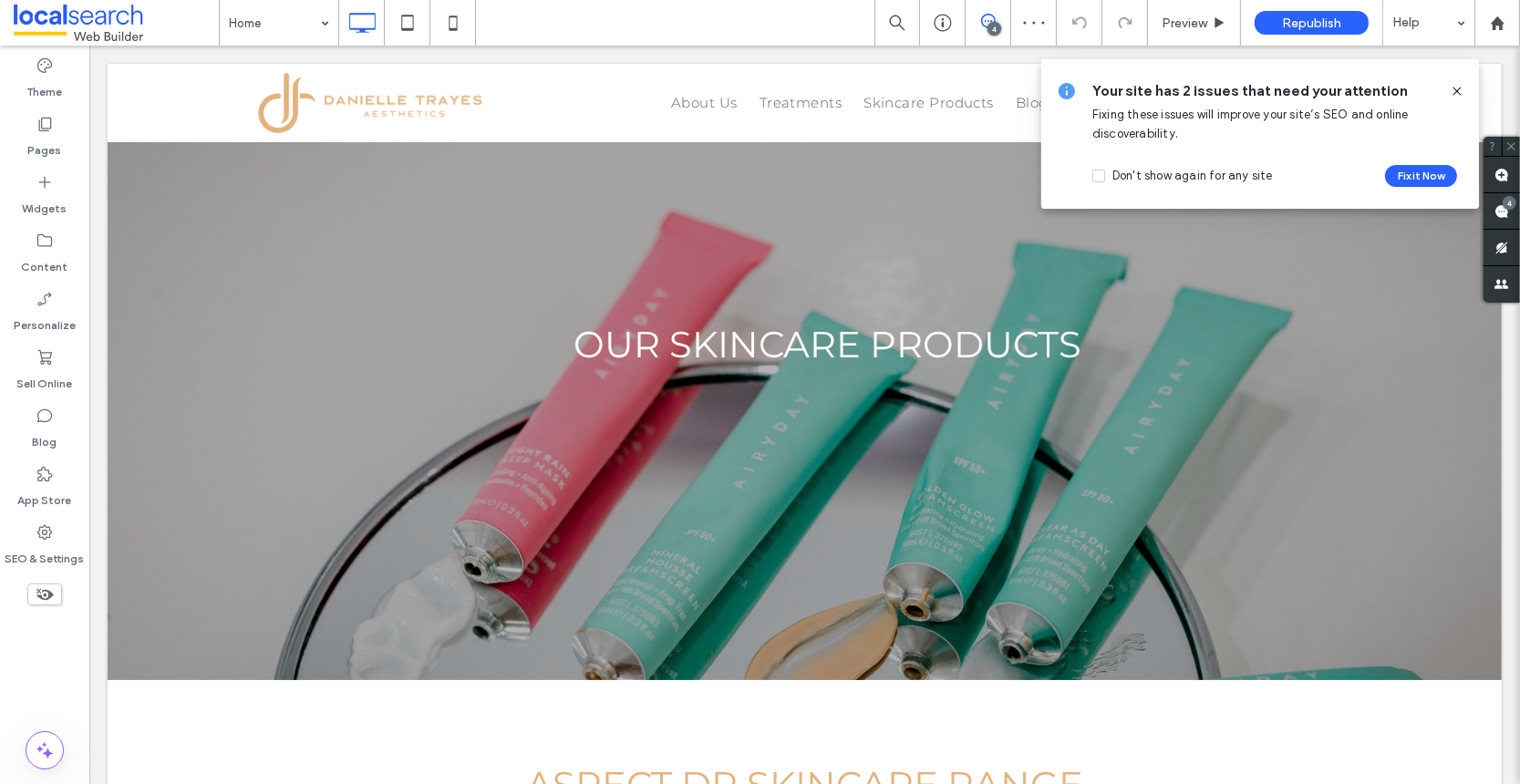
click at [1458, 91] on icon at bounding box center [1456, 90] width 14 height 14
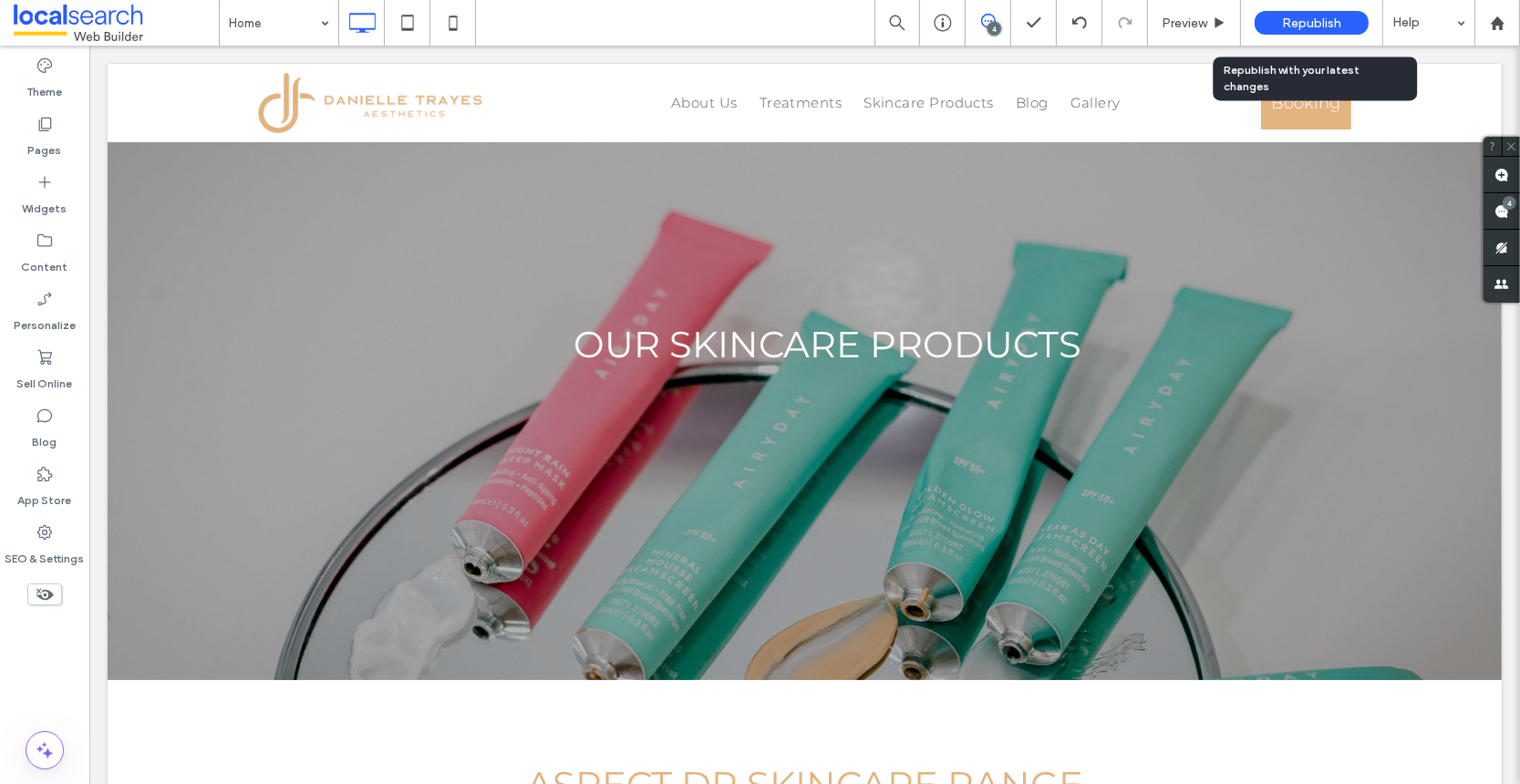
click at [1299, 24] on span "Republish" at bounding box center [1312, 23] width 59 height 15
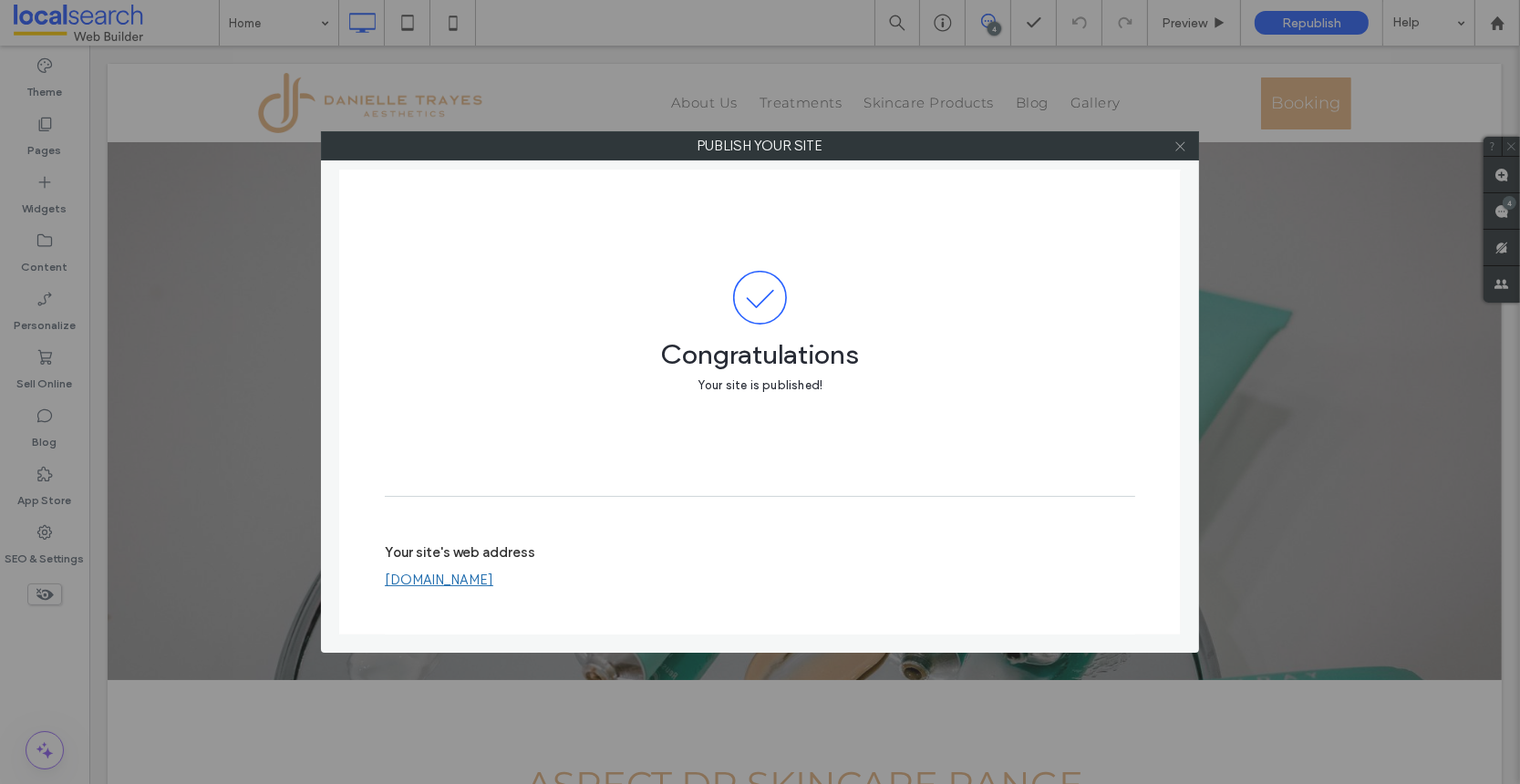
click at [1183, 149] on icon at bounding box center [1180, 147] width 13 height 13
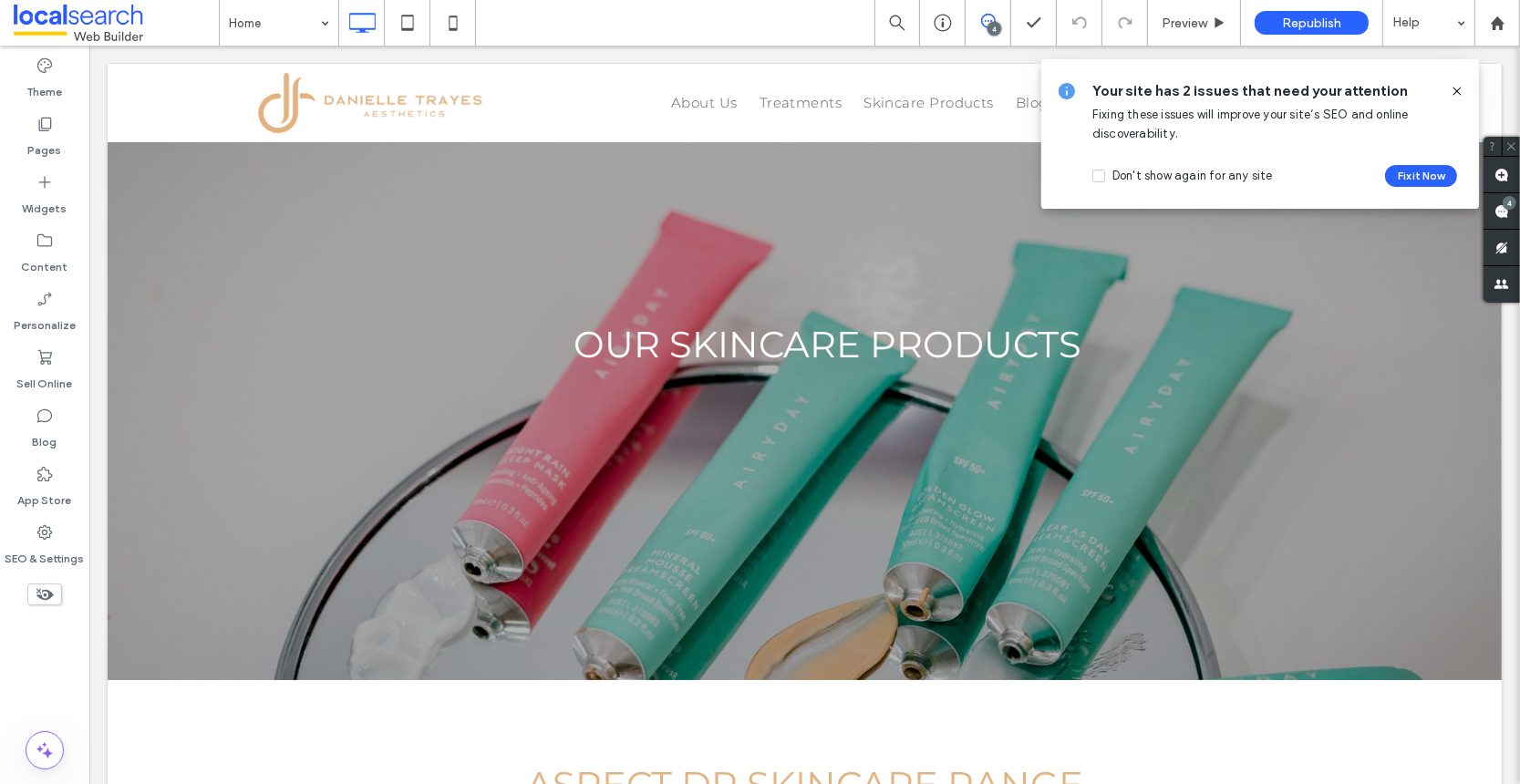
click at [1455, 89] on use at bounding box center [1456, 90] width 9 height 9
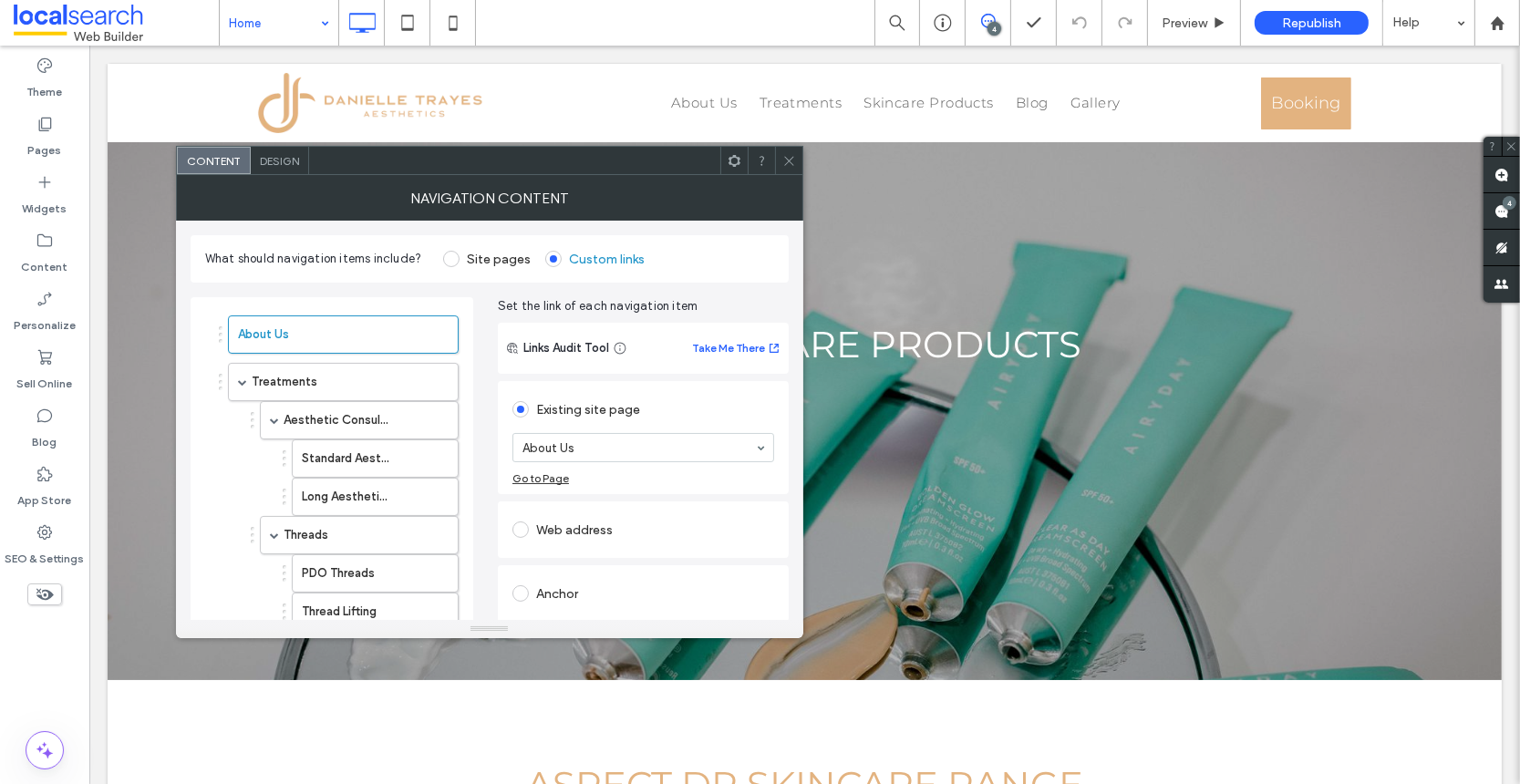
click at [785, 161] on icon at bounding box center [789, 161] width 13 height 13
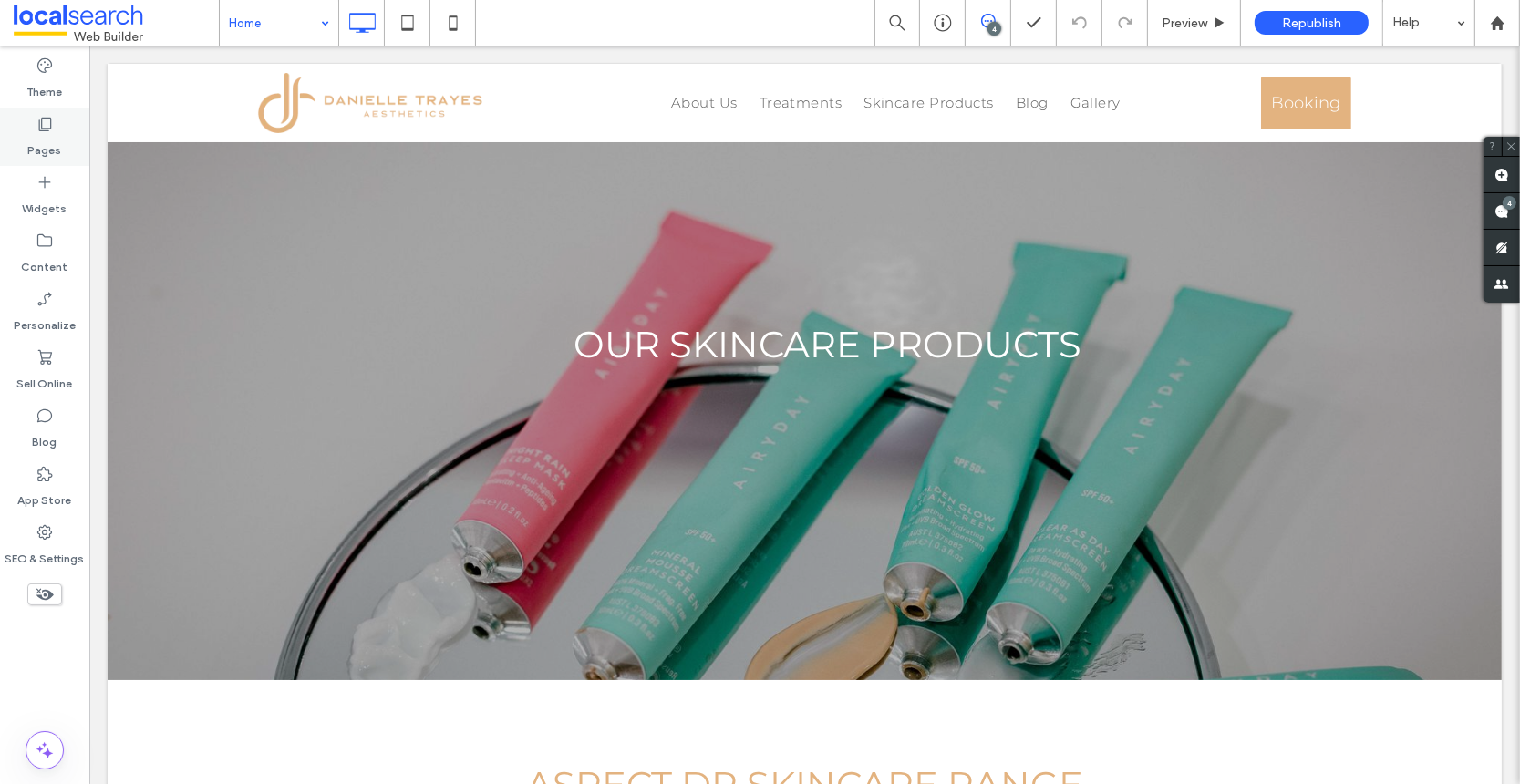
click at [53, 136] on label "Pages" at bounding box center [45, 146] width 33 height 26
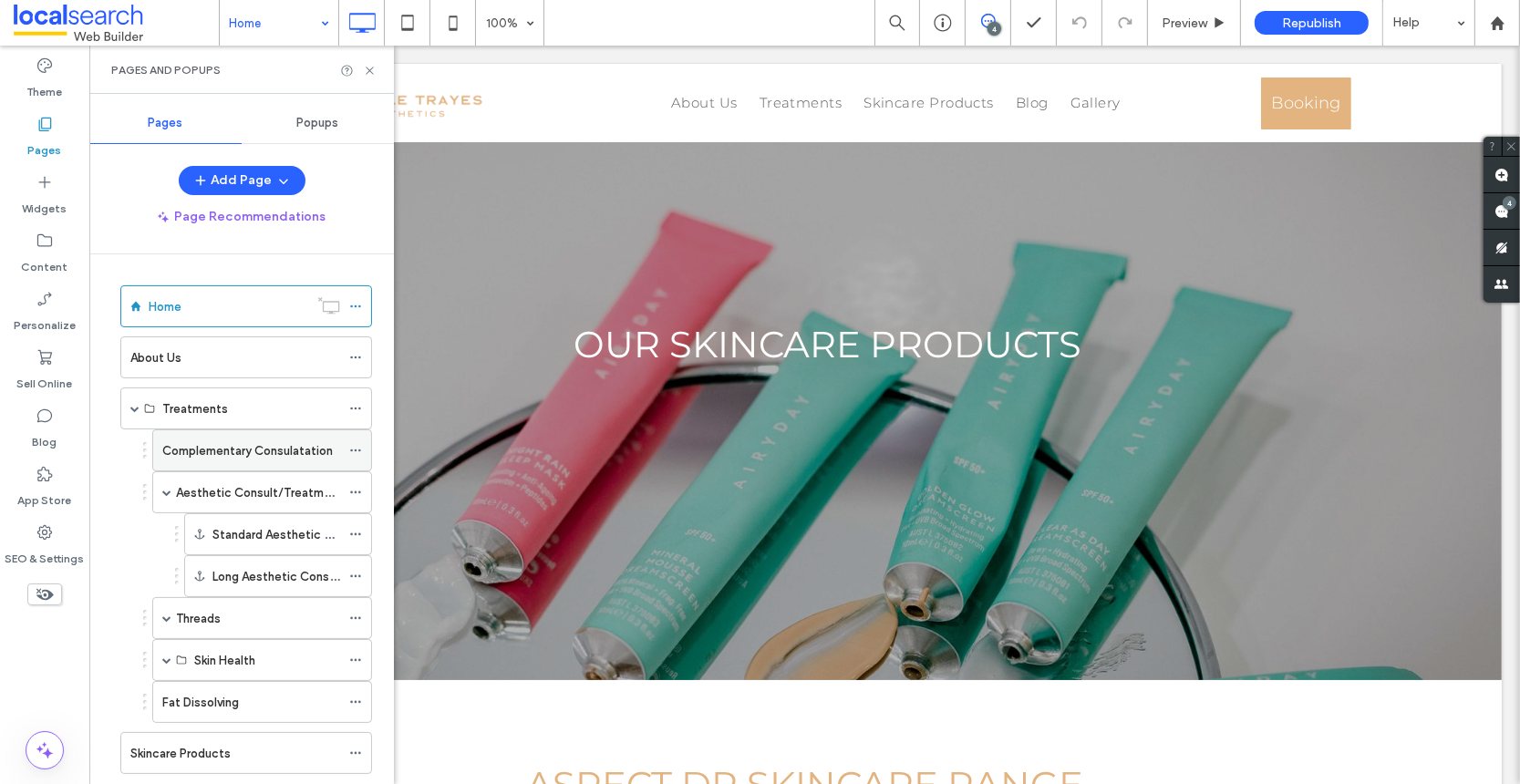
click at [300, 446] on label "Complementary Consulatation" at bounding box center [247, 451] width 170 height 32
click at [356, 449] on use at bounding box center [355, 450] width 10 height 3
click at [271, 493] on label "Aesthetic Consult/Treatment" at bounding box center [259, 493] width 167 height 32
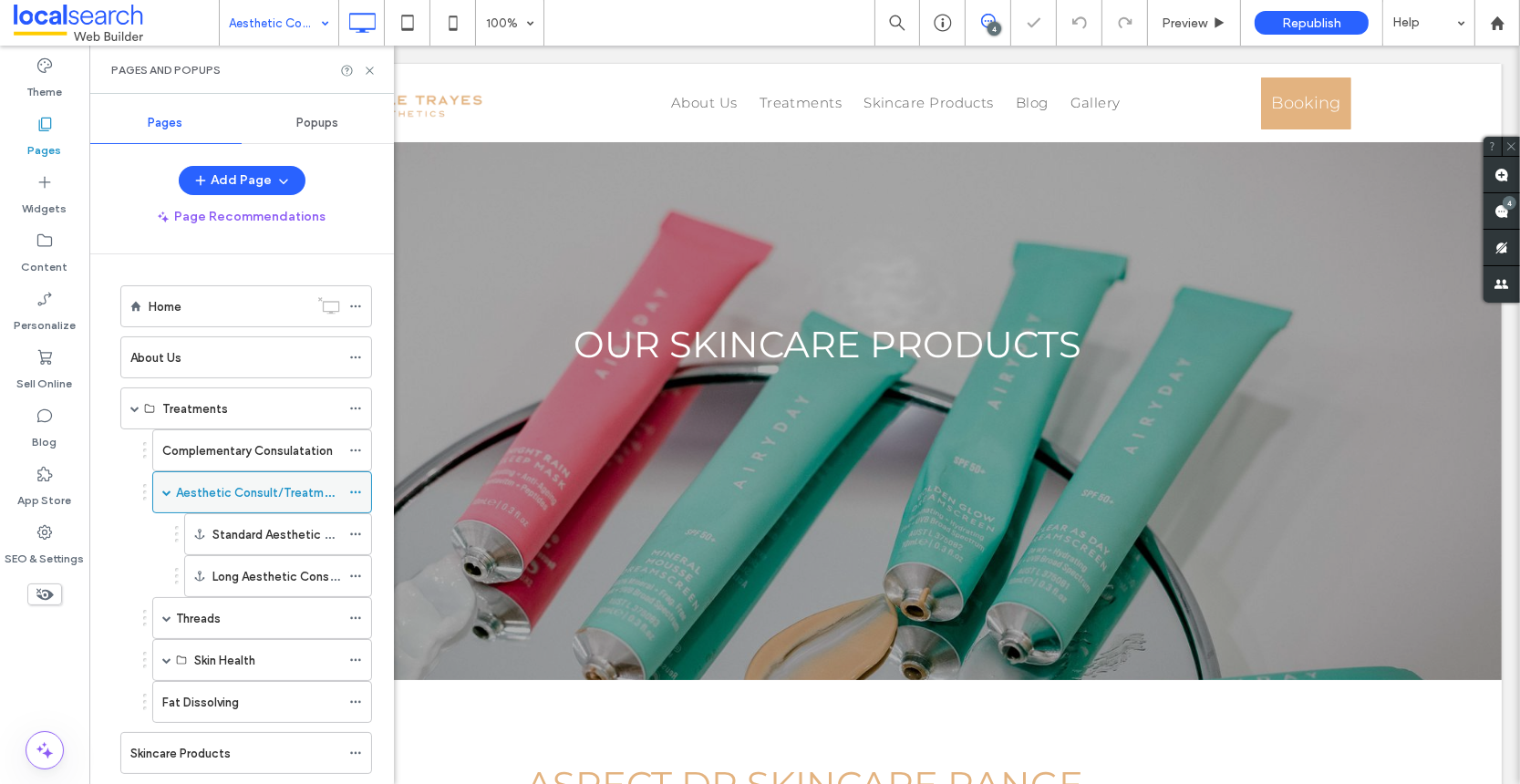
click at [357, 491] on use at bounding box center [355, 492] width 10 height 3
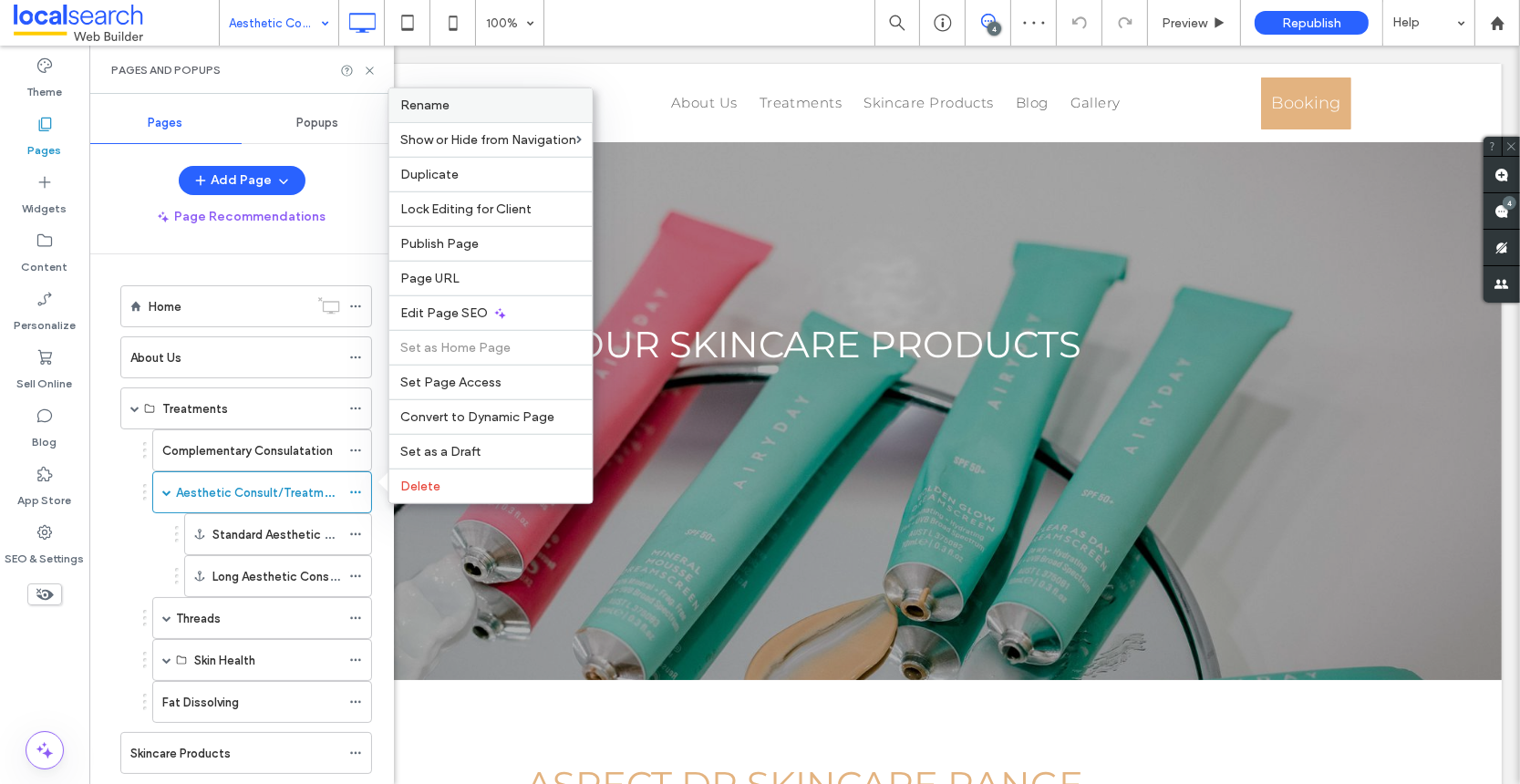
click at [427, 109] on span "Rename" at bounding box center [425, 106] width 49 height 15
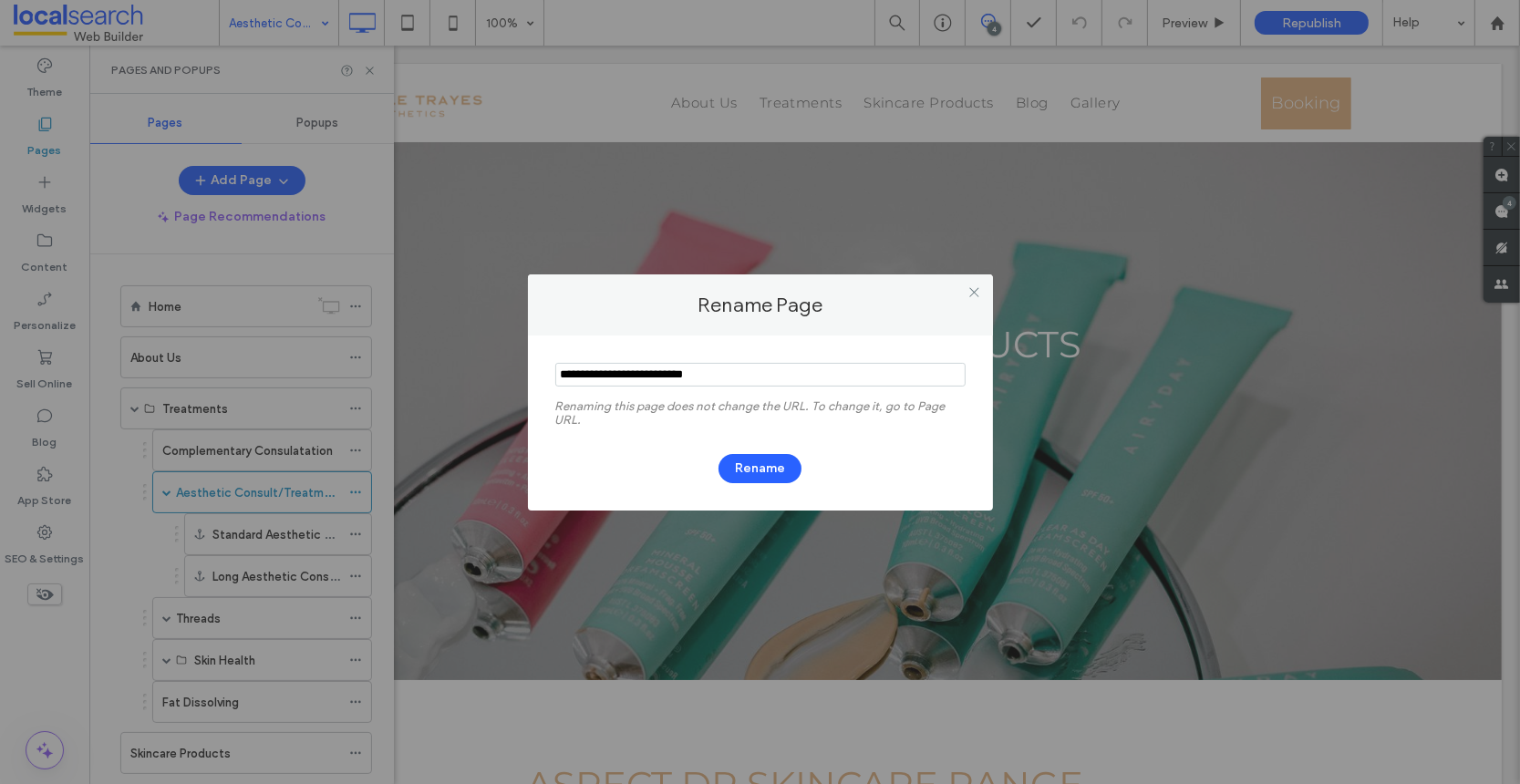
drag, startPoint x: 754, startPoint y: 373, endPoint x: 528, endPoint y: 375, distance: 226.0
click at [528, 375] on div "Renaming this page does not change the URL. To change it, go to Page URL. Rename" at bounding box center [760, 423] width 465 height 175
type input "**********"
click at [760, 472] on button "Rename" at bounding box center [760, 468] width 83 height 29
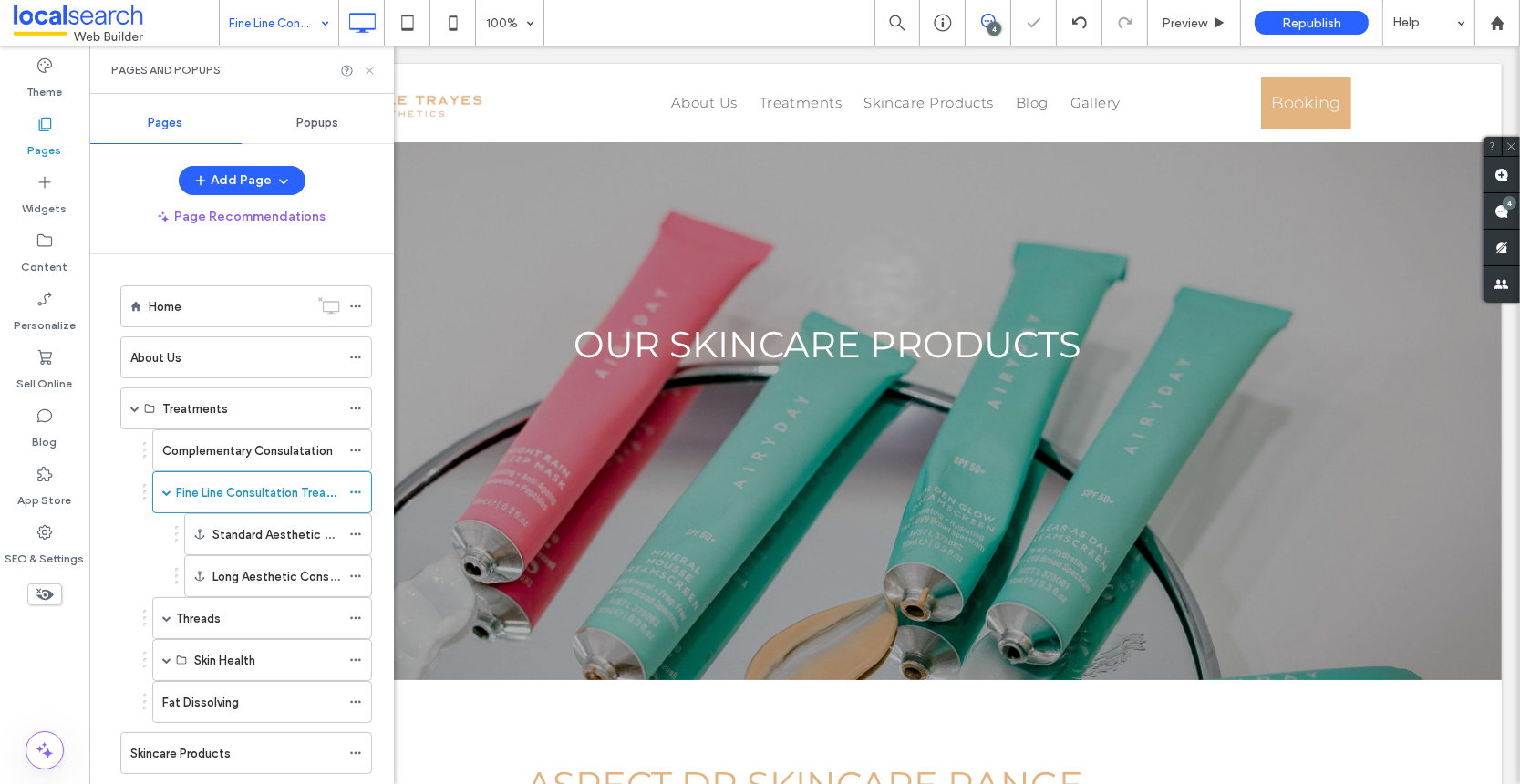
click at [368, 70] on icon at bounding box center [369, 70] width 13 height 13
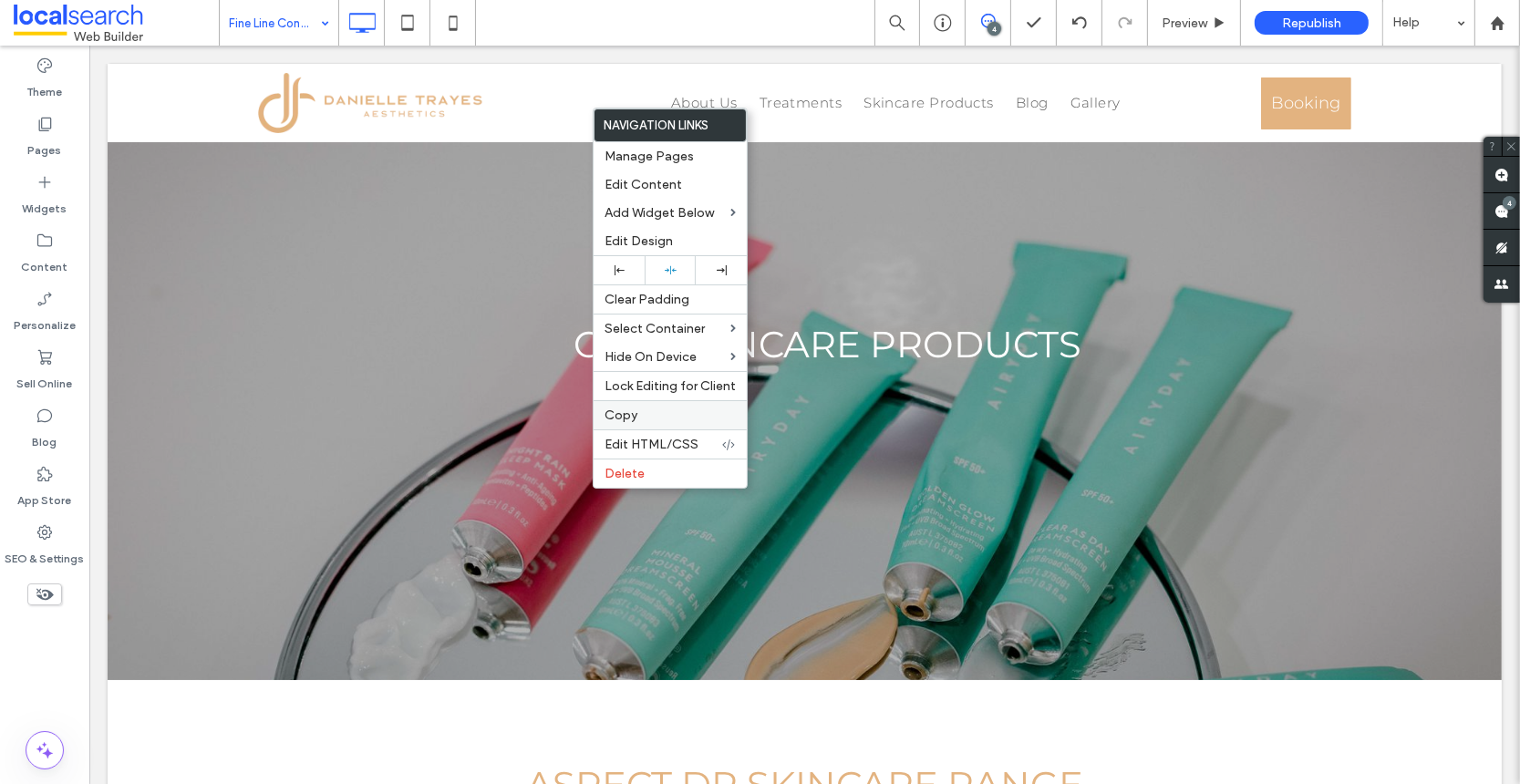
click at [644, 415] on label "Copy" at bounding box center [670, 415] width 131 height 15
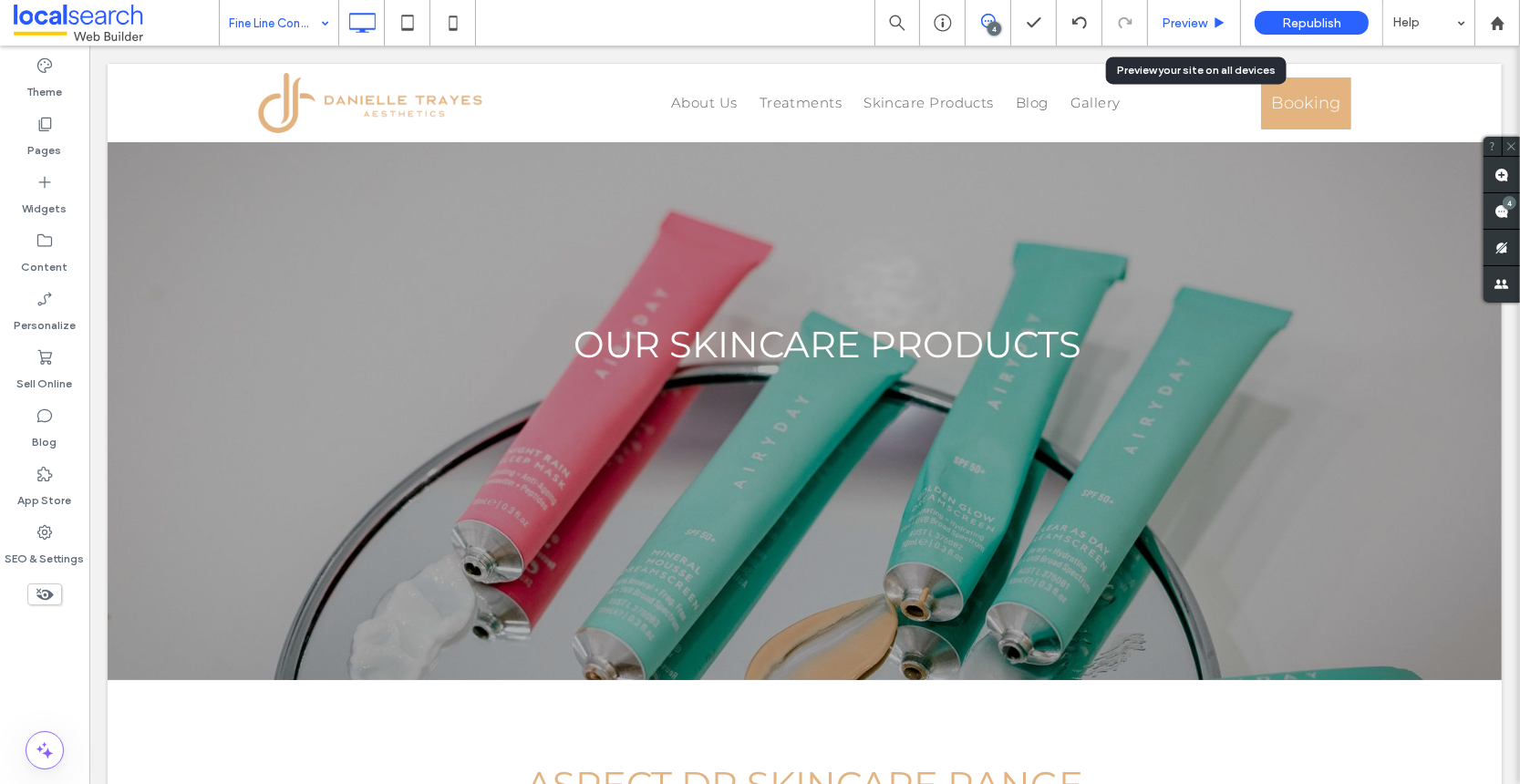
click at [1191, 16] on span "Preview" at bounding box center [1185, 23] width 46 height 15
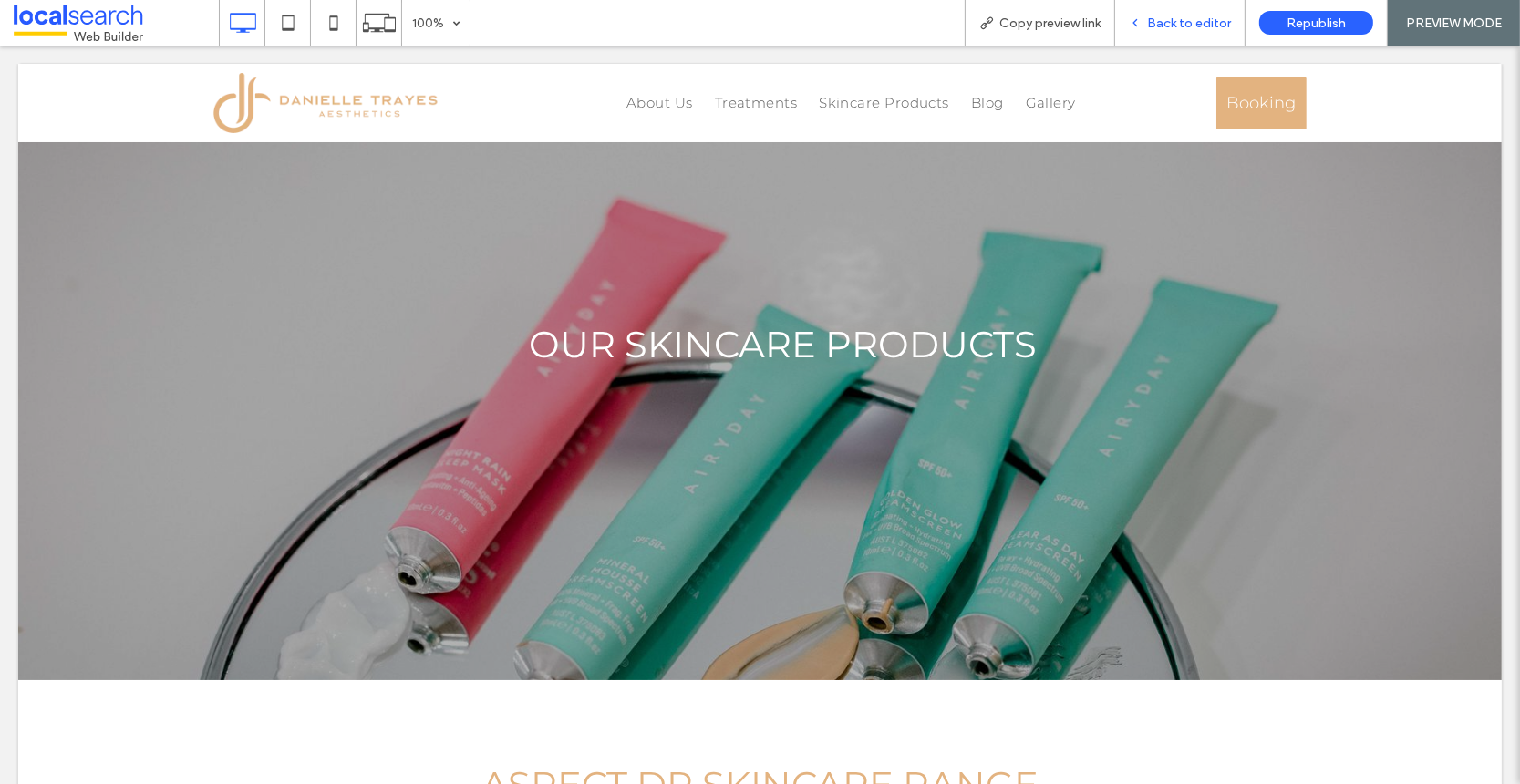
click at [1197, 27] on span "Back to editor" at bounding box center [1189, 23] width 84 height 15
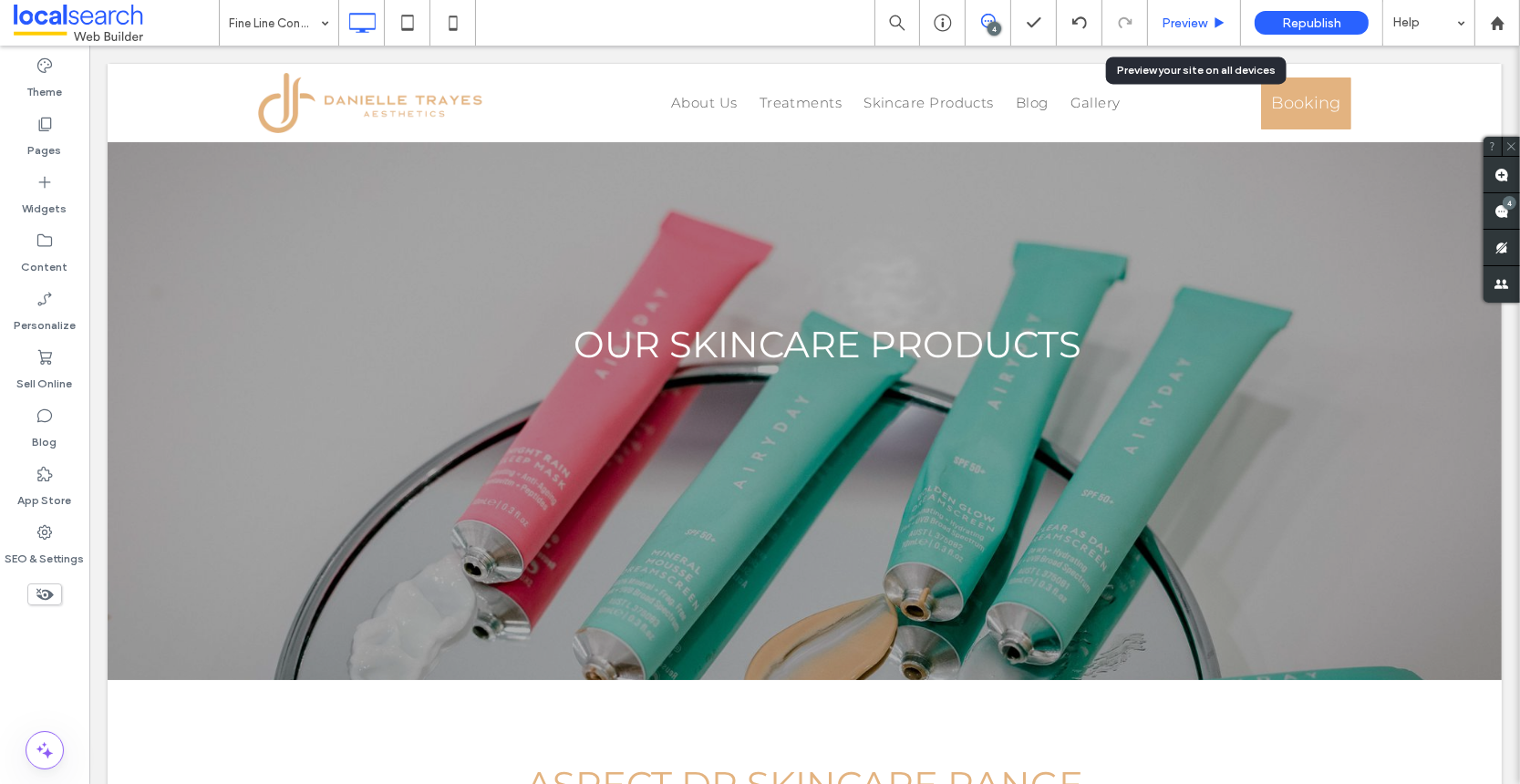
click at [1197, 20] on span "Preview" at bounding box center [1185, 23] width 46 height 15
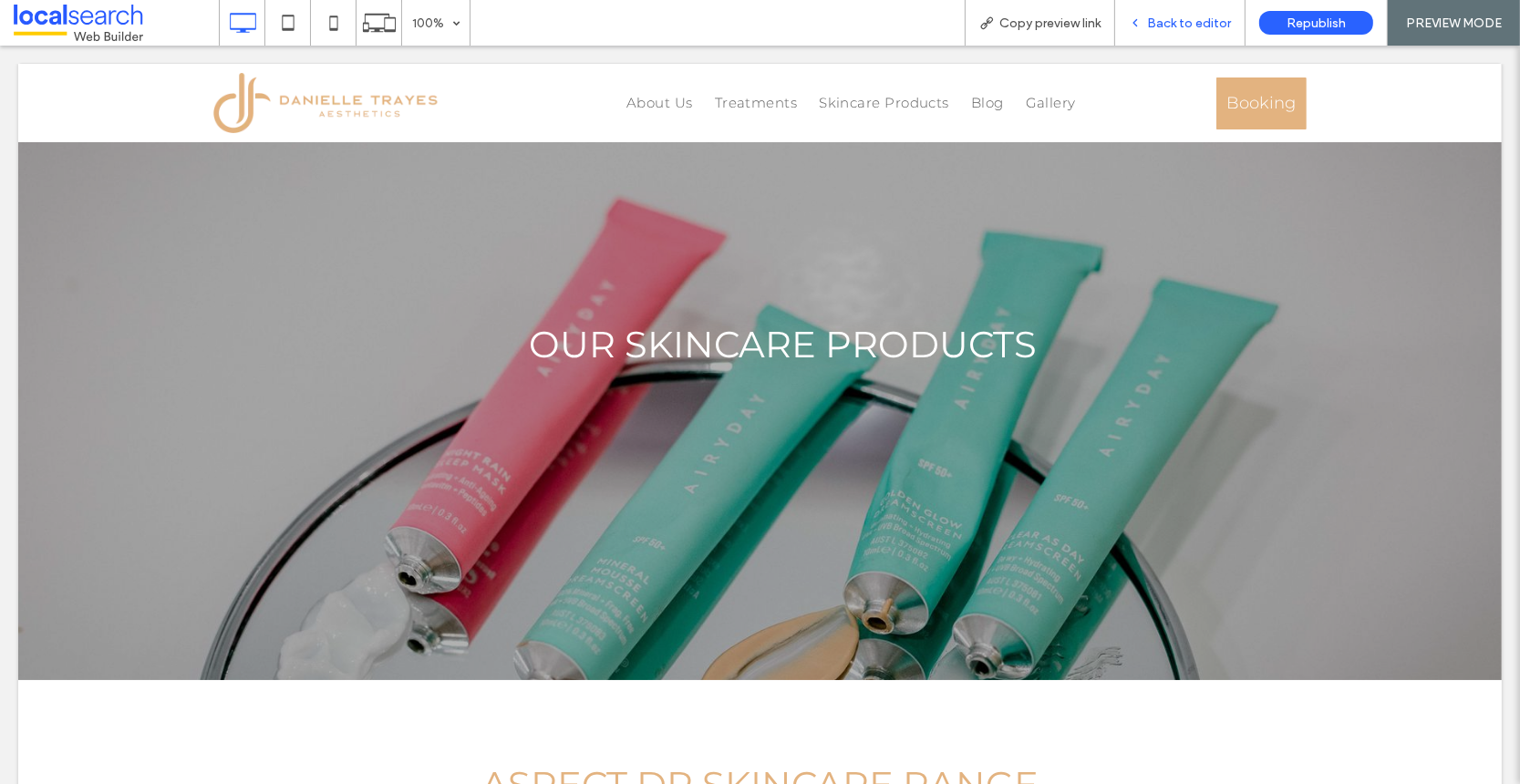
click at [1176, 28] on span "Back to editor" at bounding box center [1189, 23] width 84 height 15
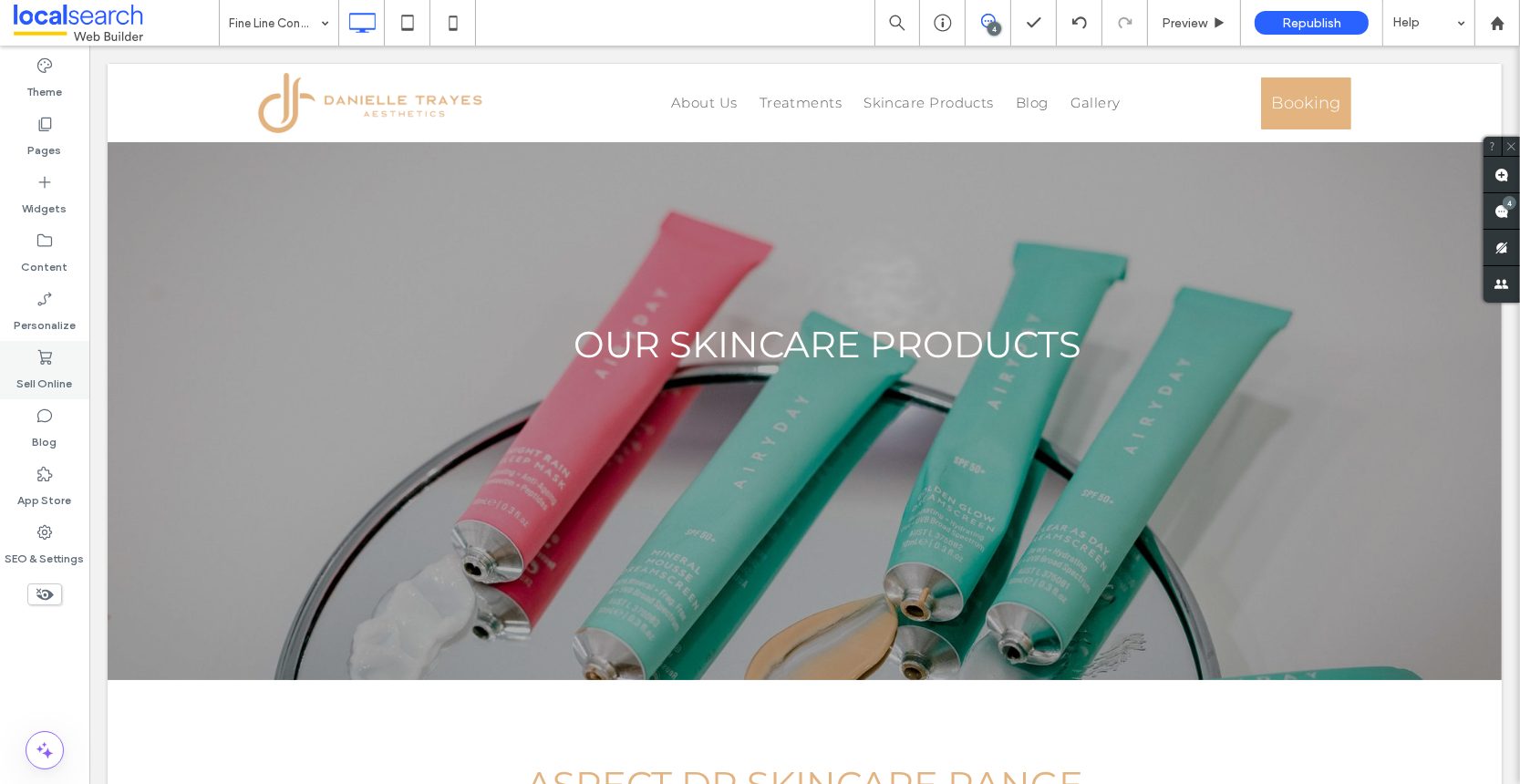
click at [44, 364] on icon at bounding box center [44, 357] width 18 height 18
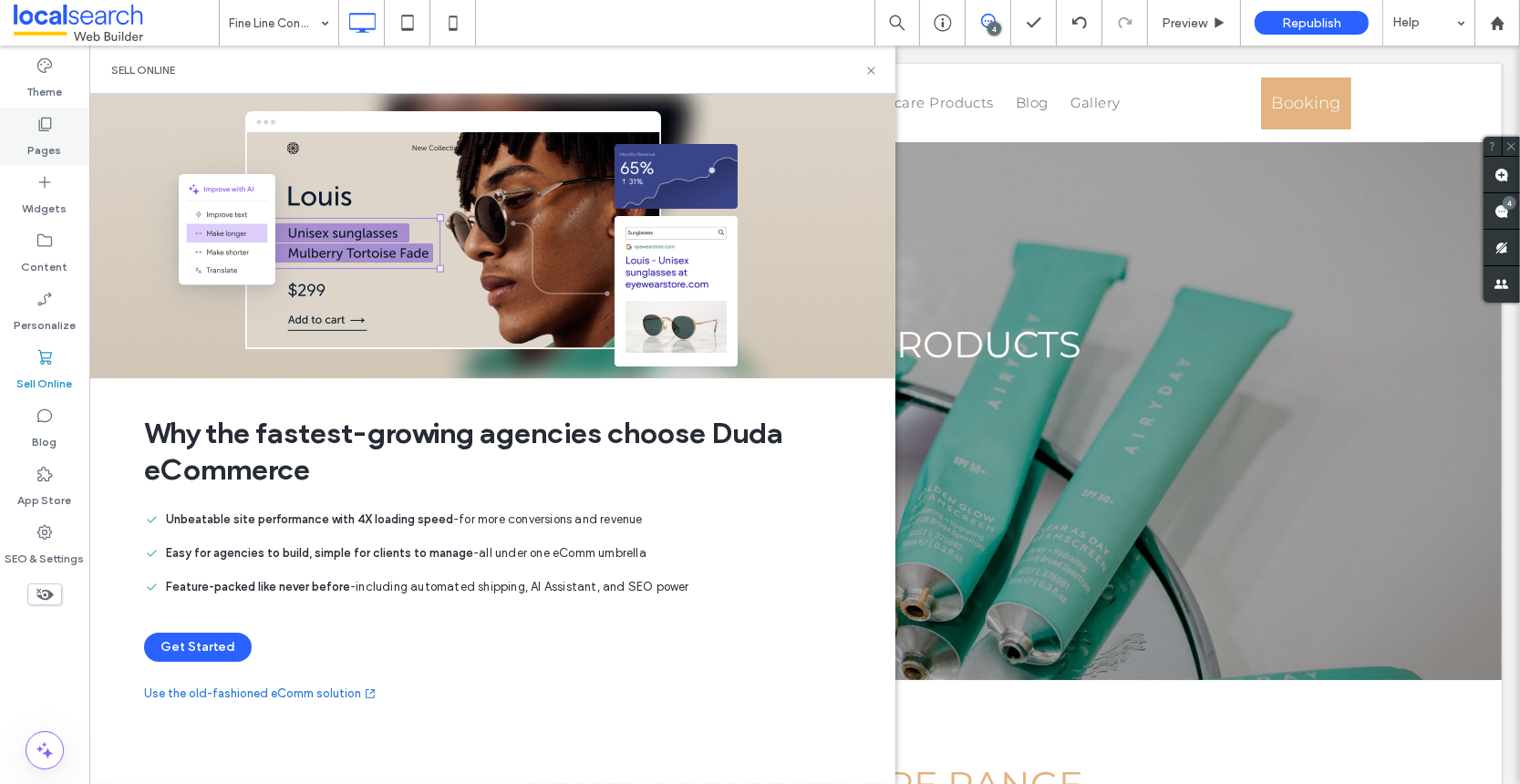
click at [44, 137] on label "Pages" at bounding box center [45, 146] width 33 height 26
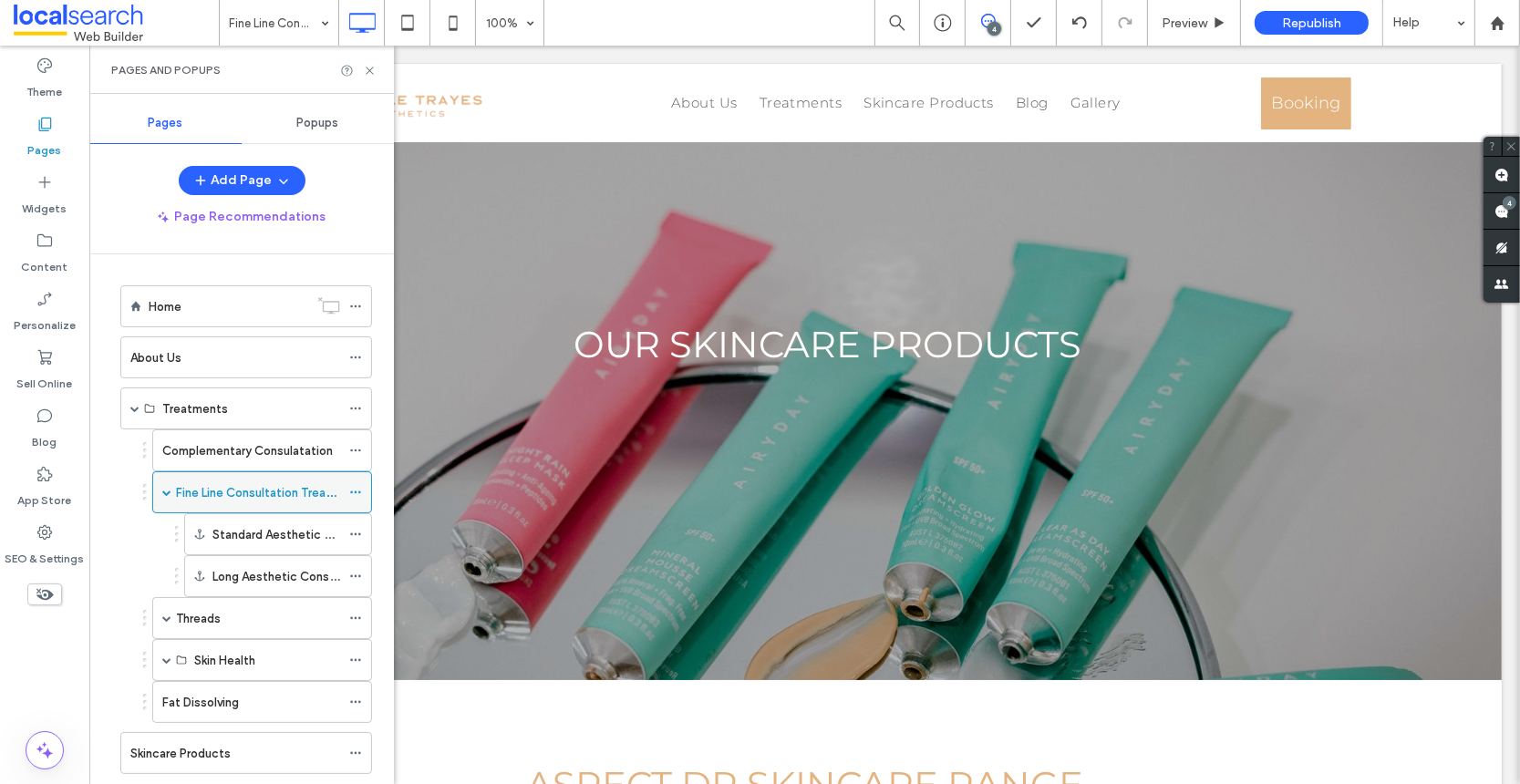
click at [359, 489] on icon at bounding box center [355, 492] width 12 height 12
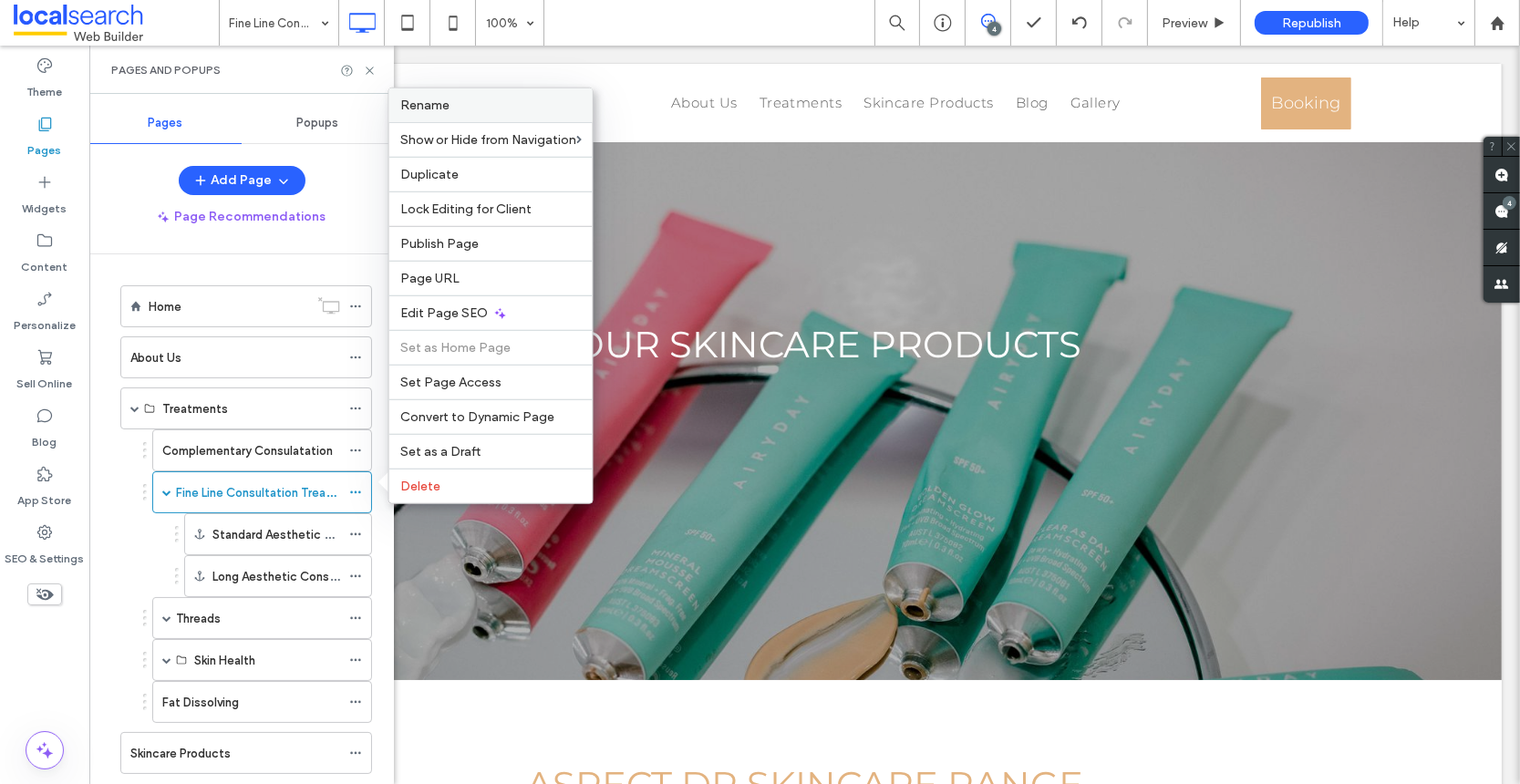
click at [457, 113] on label "Rename" at bounding box center [491, 106] width 182 height 15
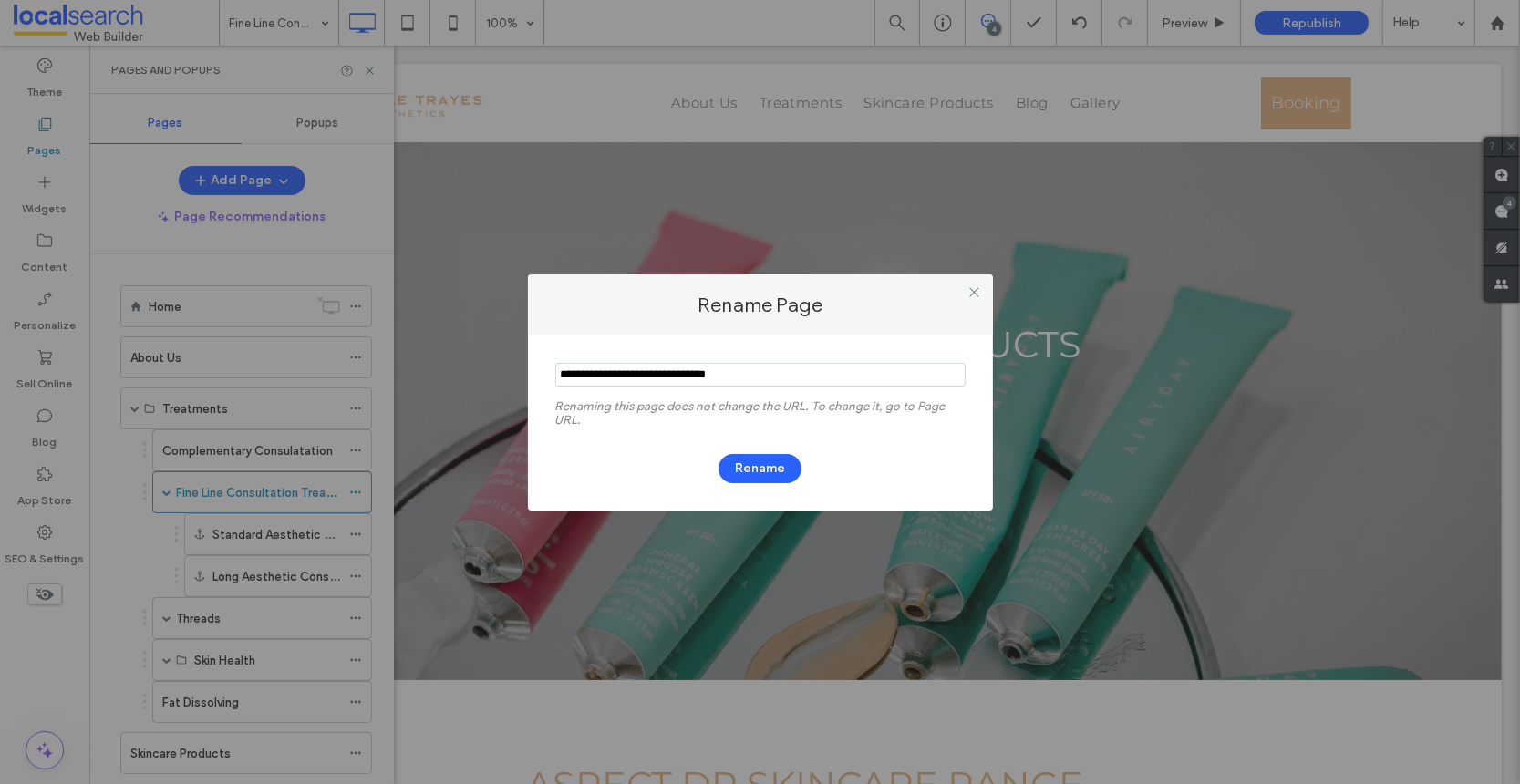
click at [612, 375] on input "notEmpty" at bounding box center [760, 374] width 410 height 24
type input "**********"
click at [764, 473] on button "Rename" at bounding box center [760, 468] width 83 height 29
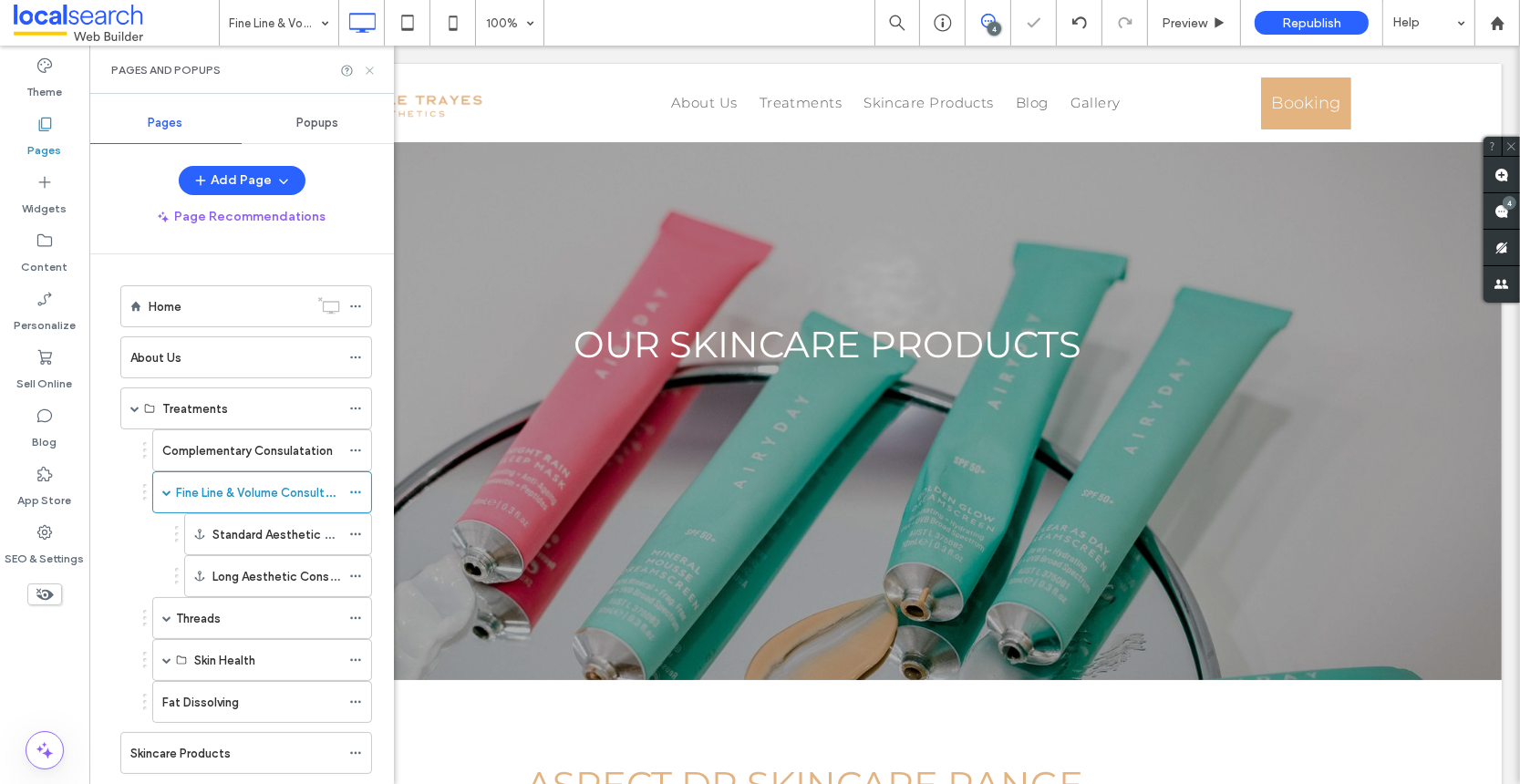
click at [368, 65] on icon at bounding box center [369, 70] width 13 height 13
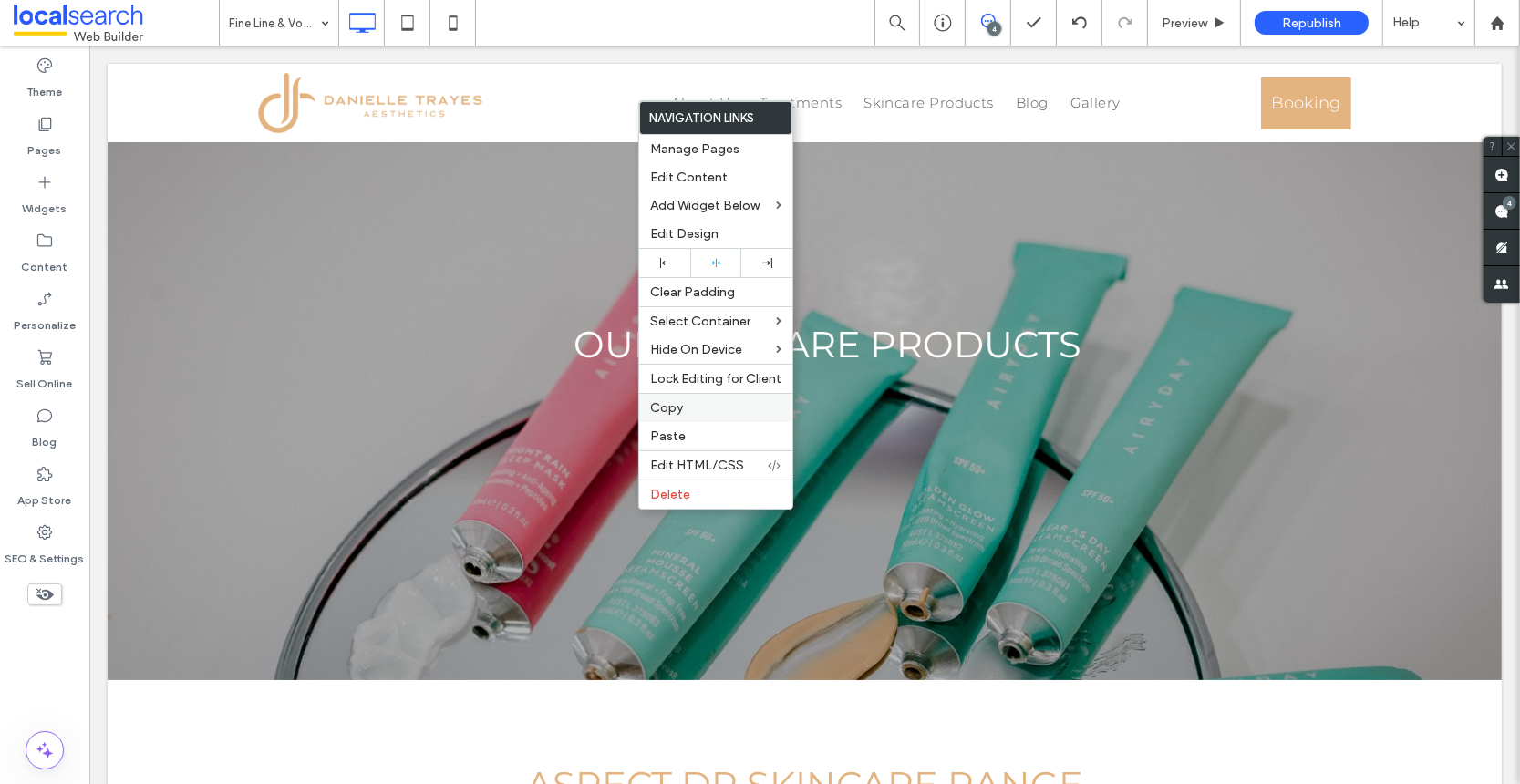
click at [683, 404] on label "Copy" at bounding box center [716, 408] width 131 height 15
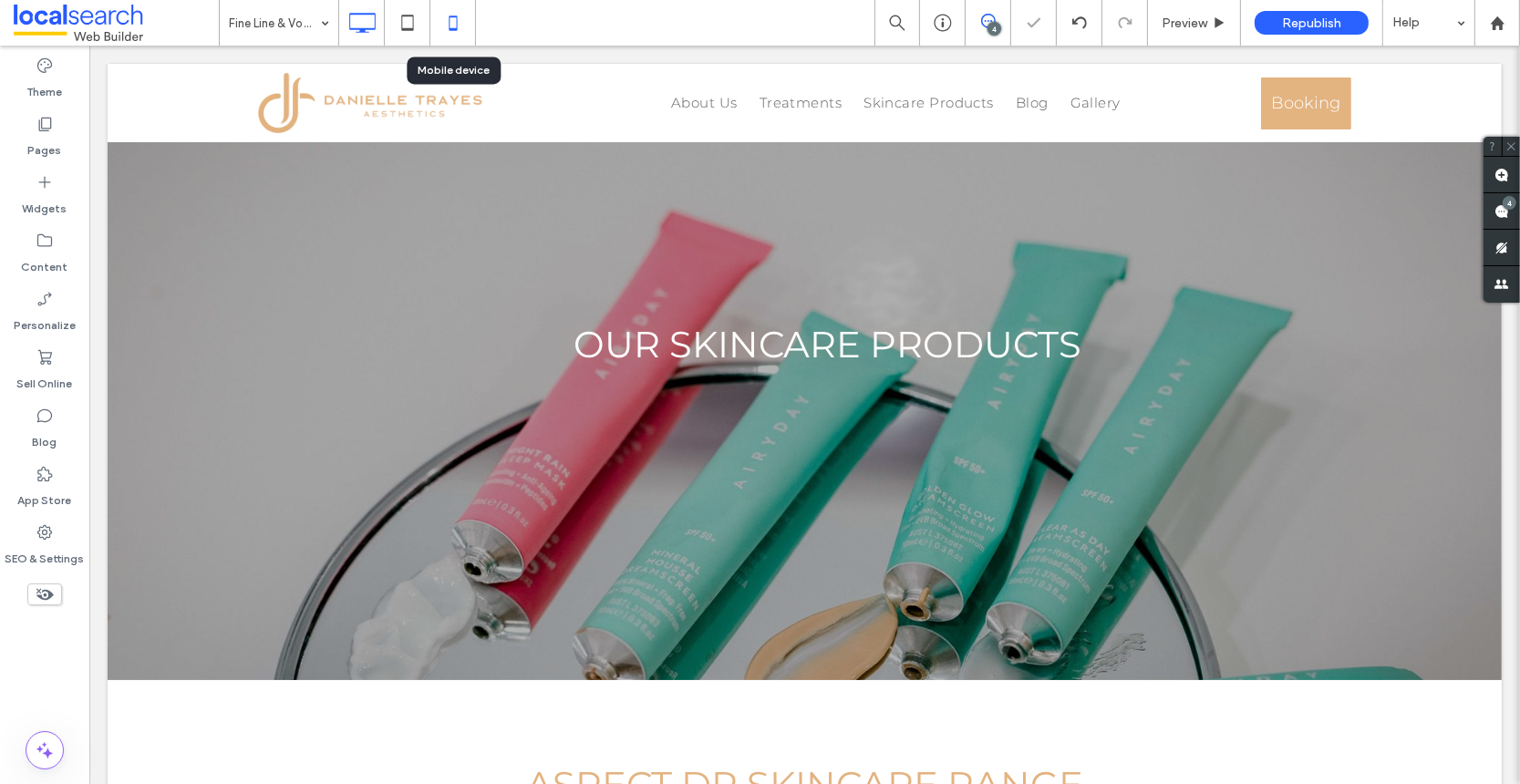
click at [444, 17] on icon at bounding box center [453, 23] width 36 height 36
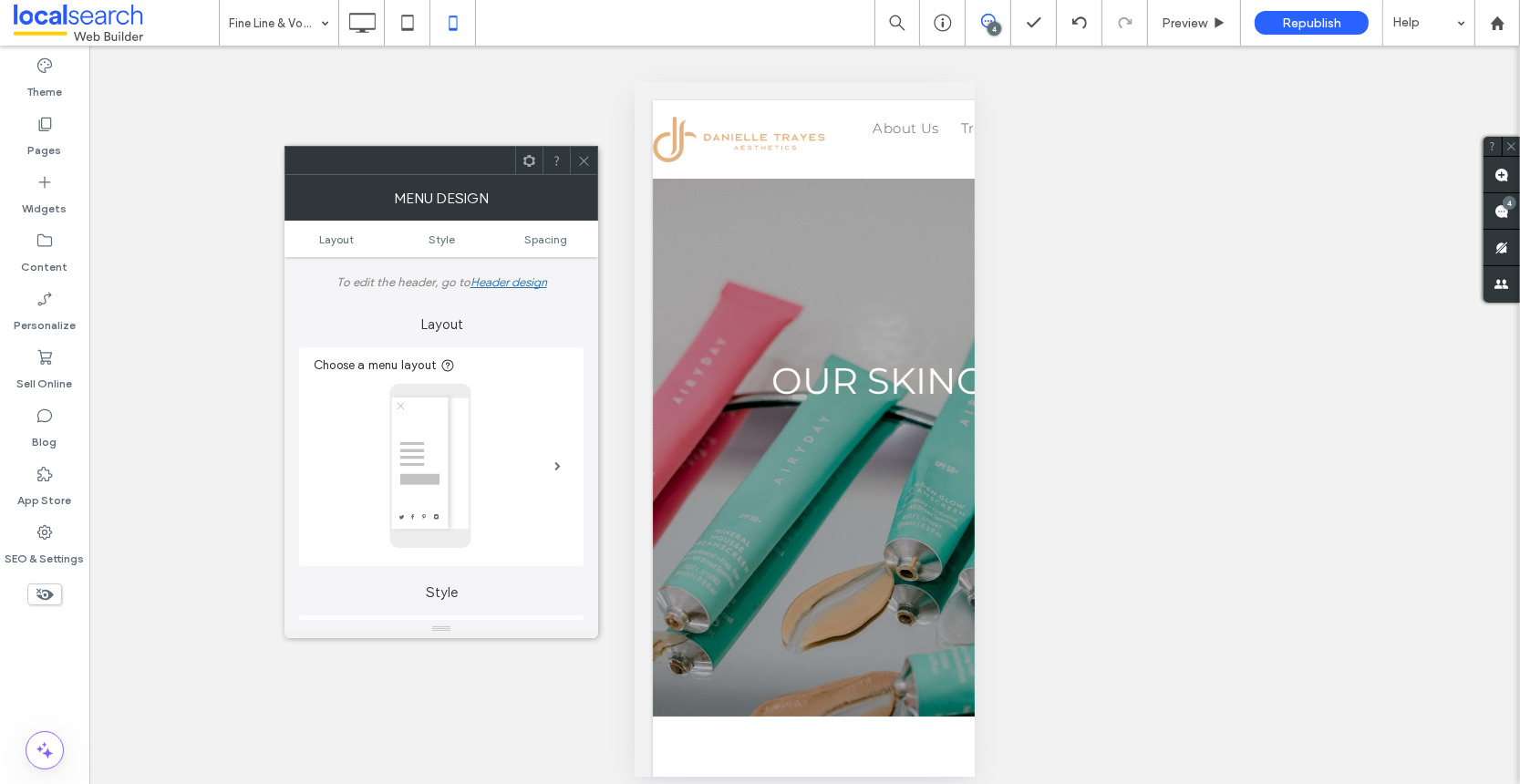
click at [582, 159] on use at bounding box center [583, 161] width 10 height 10
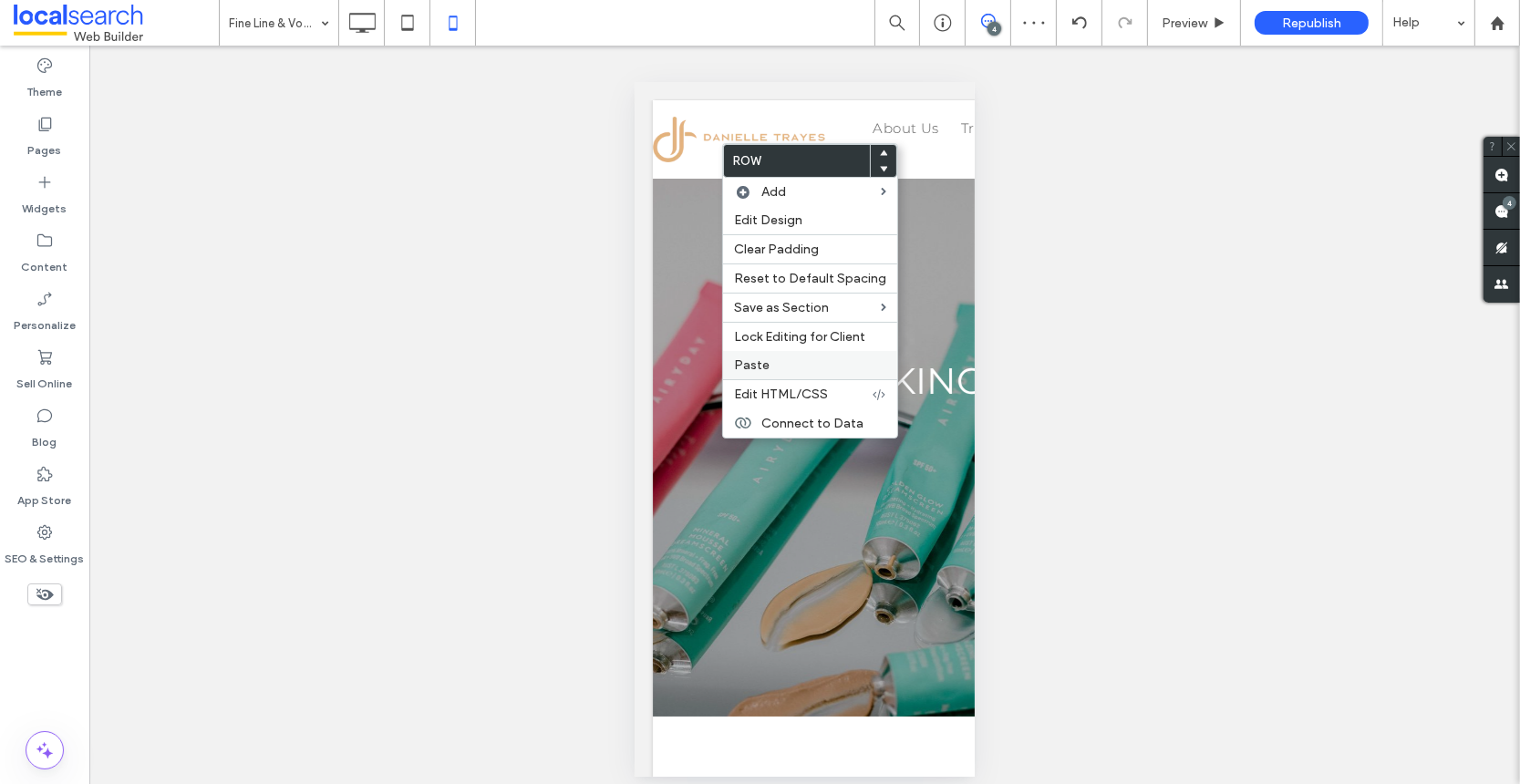
click at [763, 368] on span "Paste" at bounding box center [751, 365] width 35 height 15
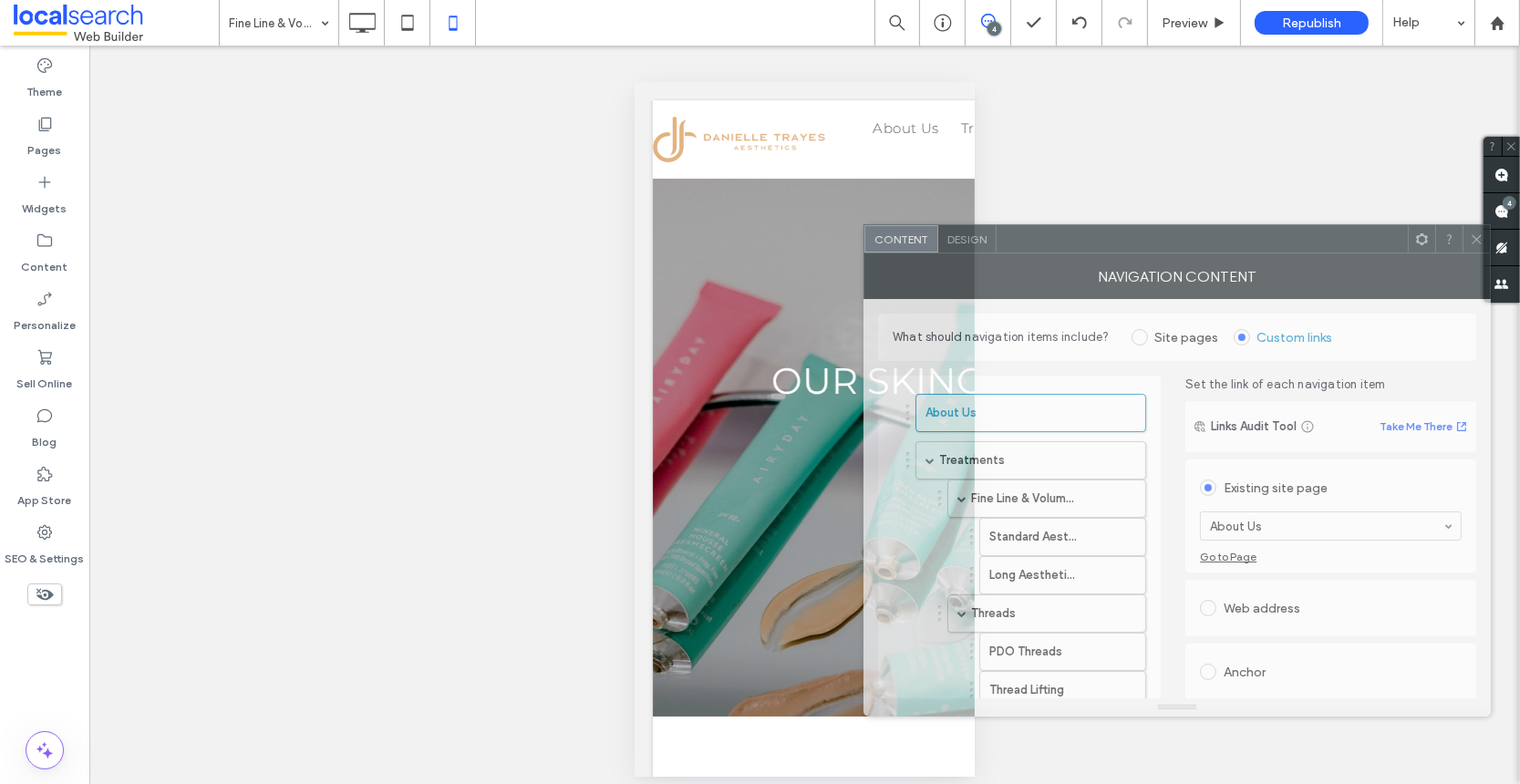
drag, startPoint x: 760, startPoint y: 164, endPoint x: 1257, endPoint y: 212, distance: 499.3
click at [1257, 225] on div at bounding box center [1202, 239] width 411 height 28
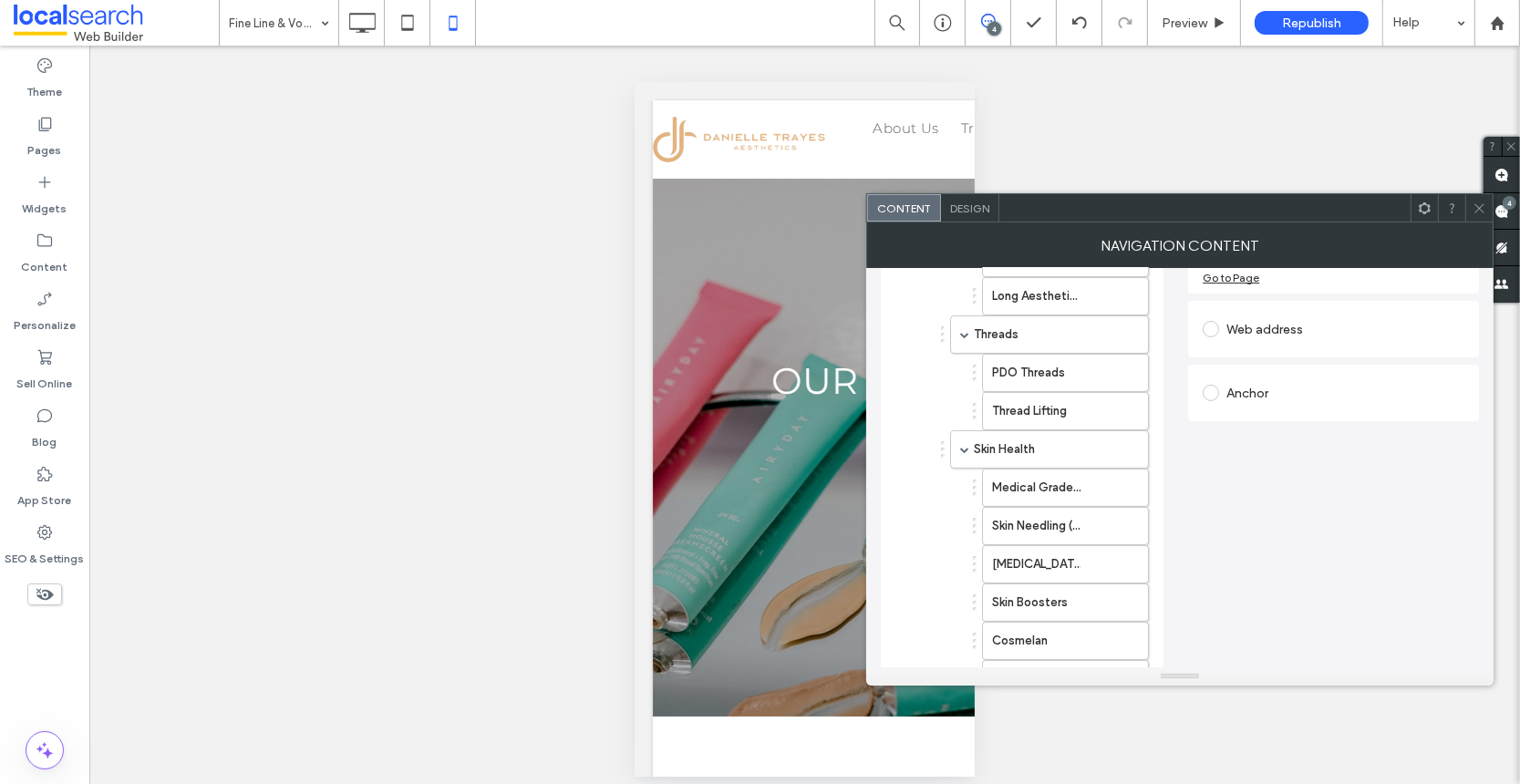
scroll to position [556, 0]
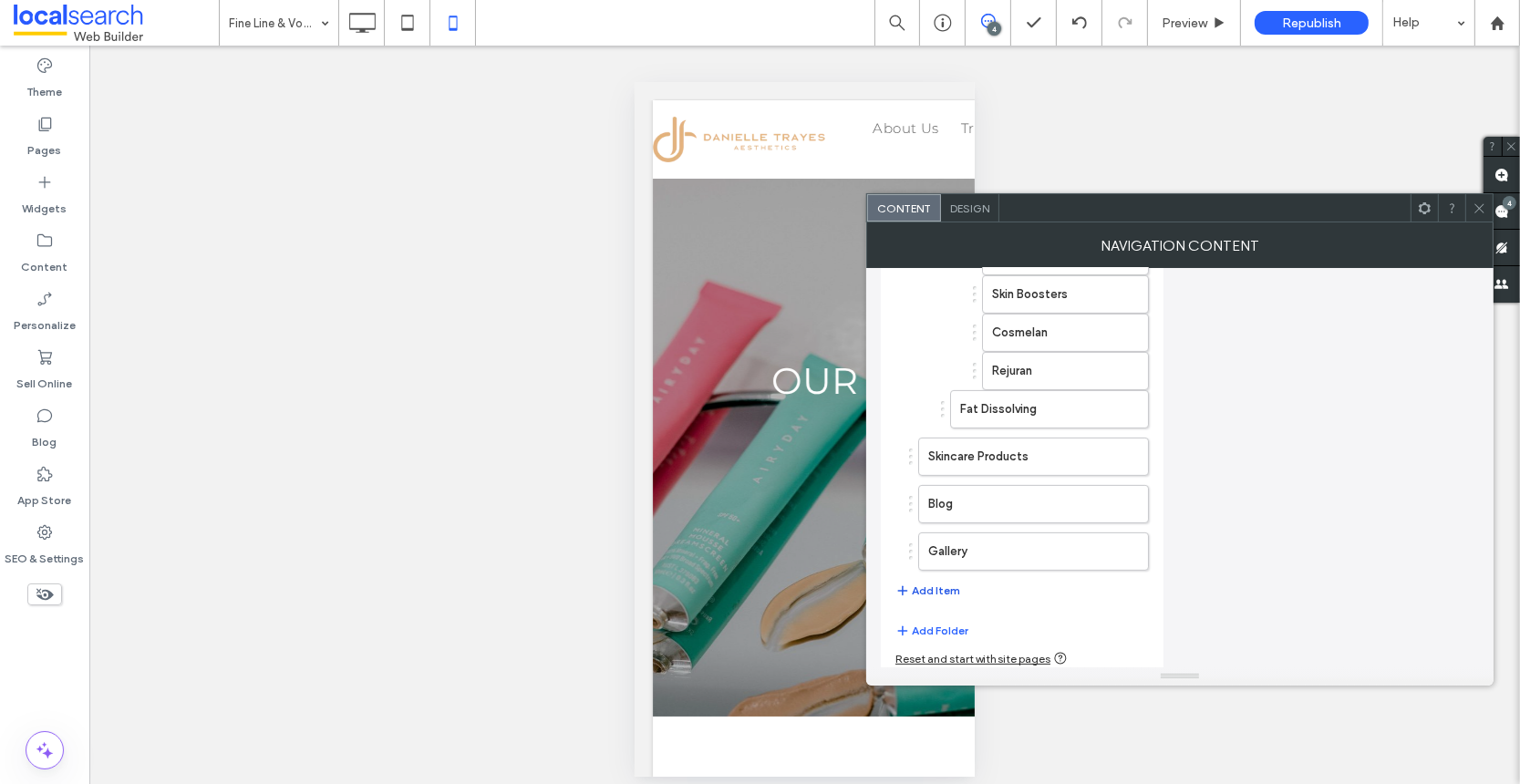
click at [933, 583] on button "Add Item" at bounding box center [928, 590] width 65 height 22
click at [976, 589] on label "Home" at bounding box center [1004, 598] width 152 height 36
click at [960, 589] on label "Home" at bounding box center [1004, 598] width 152 height 36
click at [947, 590] on label "Home" at bounding box center [1004, 598] width 152 height 36
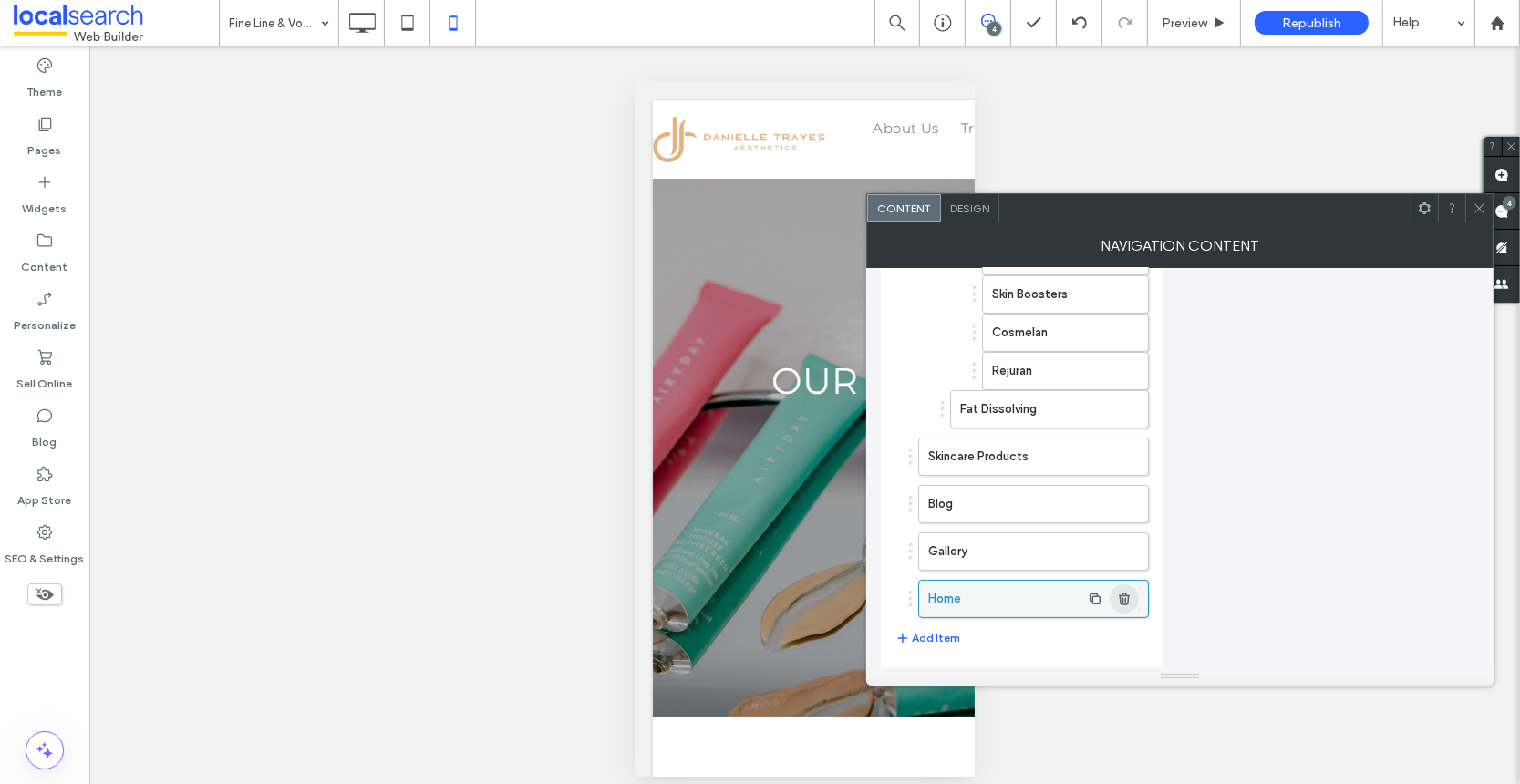
click at [1124, 594] on icon "button" at bounding box center [1124, 598] width 14 height 14
click at [941, 585] on button "Add Item" at bounding box center [928, 590] width 65 height 22
click at [957, 593] on label "Home" at bounding box center [1004, 598] width 152 height 36
click at [1092, 594] on use "button" at bounding box center [1095, 598] width 10 height 10
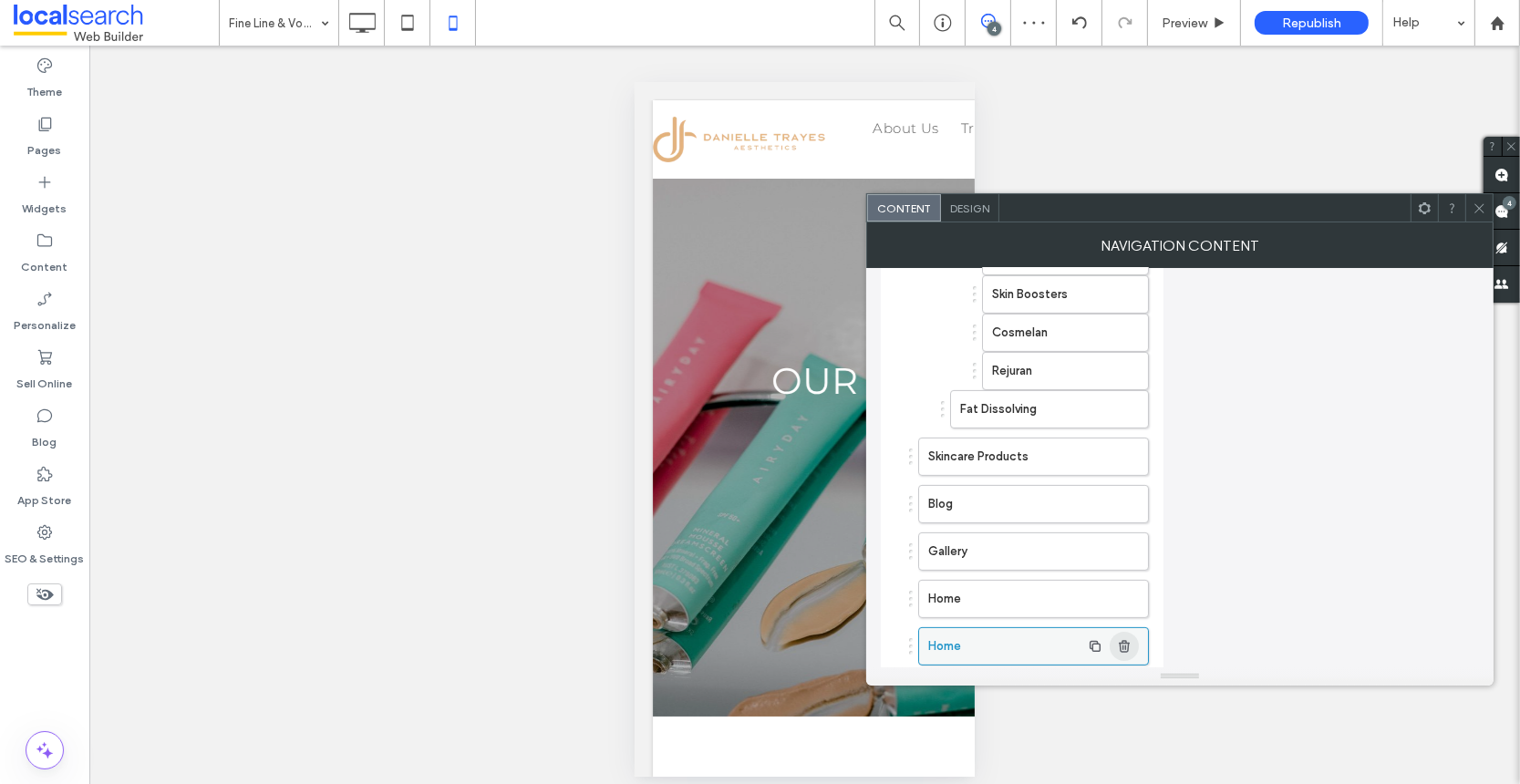
click at [1130, 639] on icon "button" at bounding box center [1124, 646] width 14 height 14
click at [1131, 592] on icon "button" at bounding box center [1124, 598] width 14 height 14
click at [944, 585] on button "Add Item" at bounding box center [928, 590] width 65 height 22
click at [912, 598] on div at bounding box center [911, 599] width 4 height 4
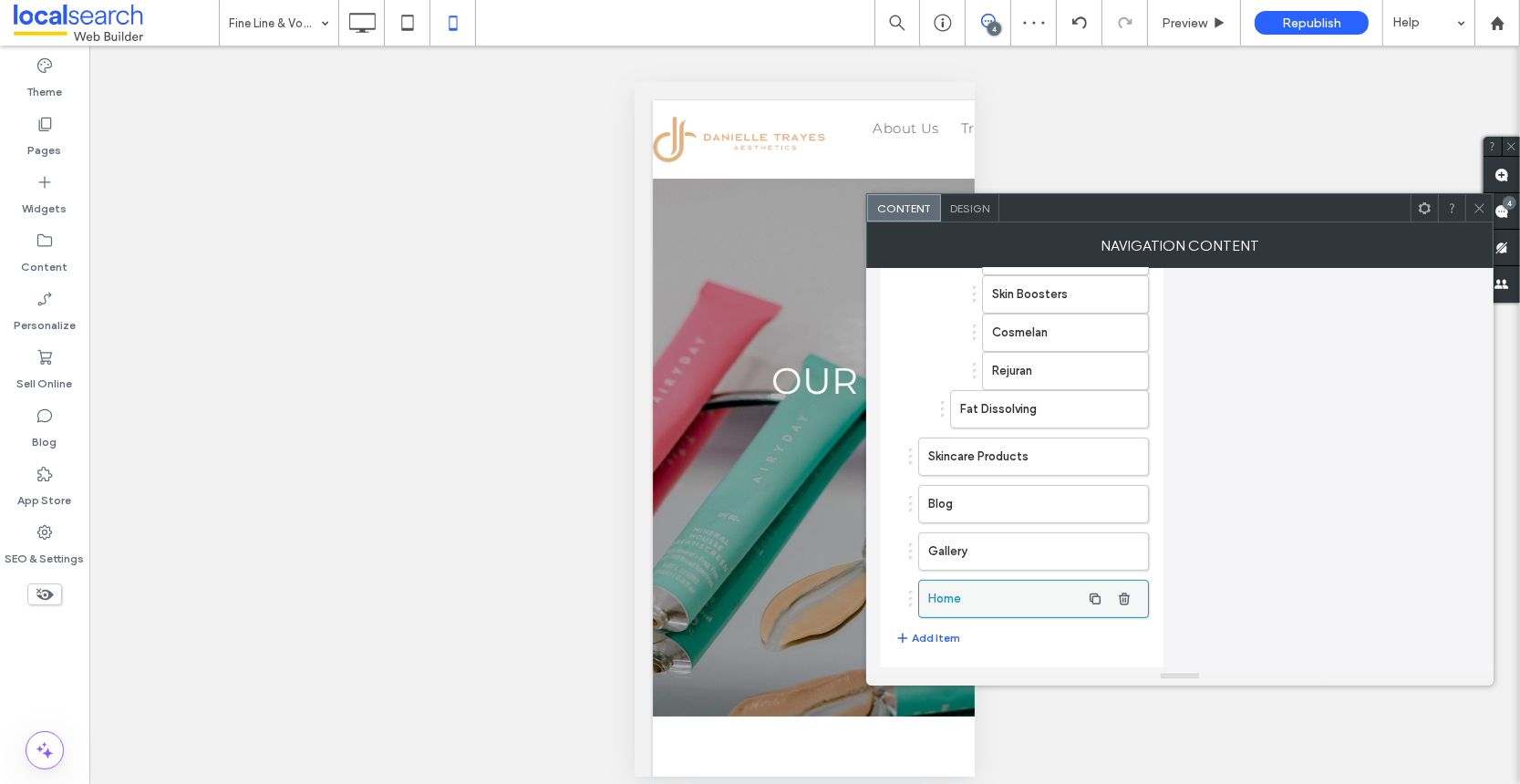
click at [954, 589] on label "Home" at bounding box center [1004, 598] width 152 height 36
click at [979, 591] on label "Home" at bounding box center [1004, 598] width 152 height 36
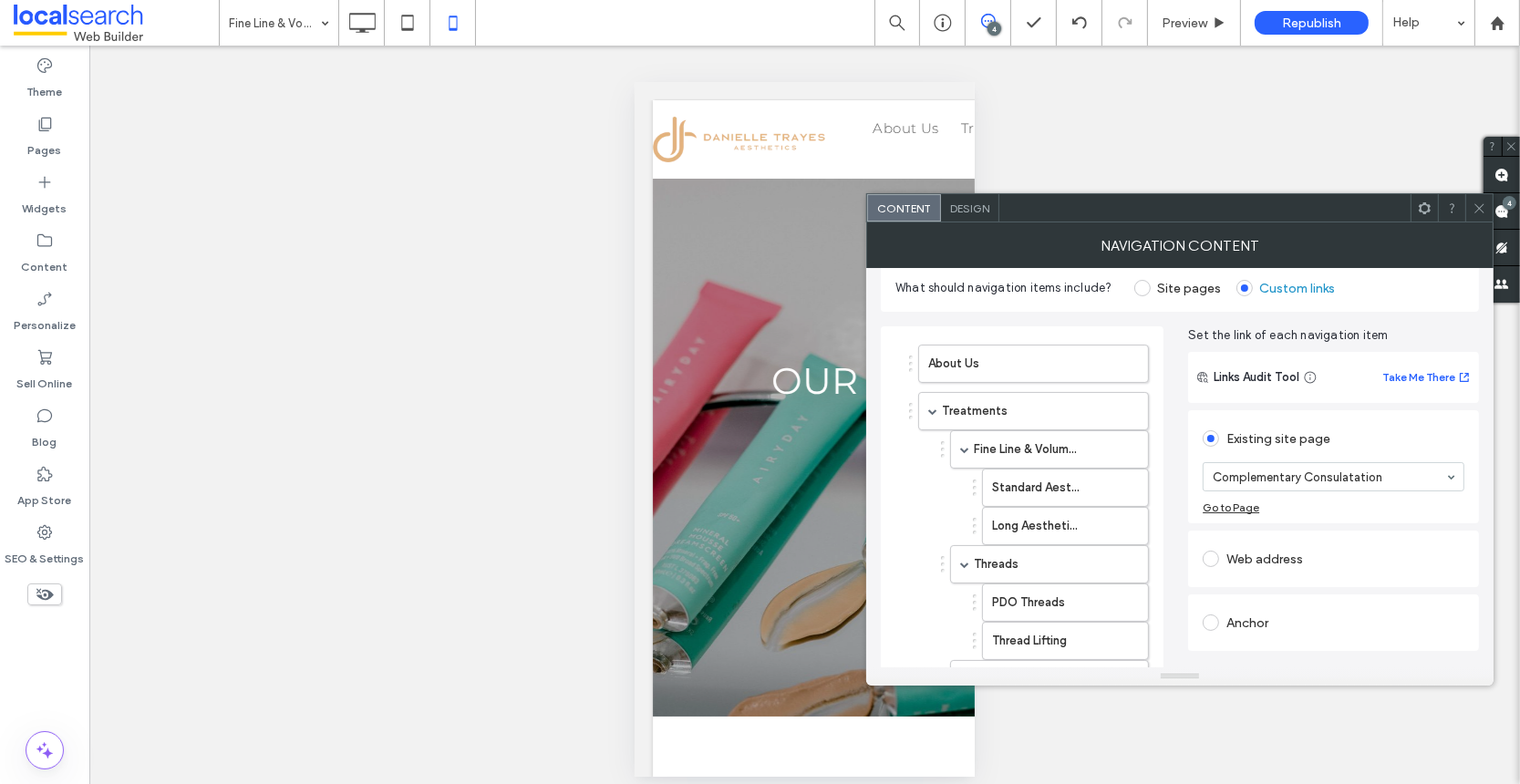
scroll to position [0, 0]
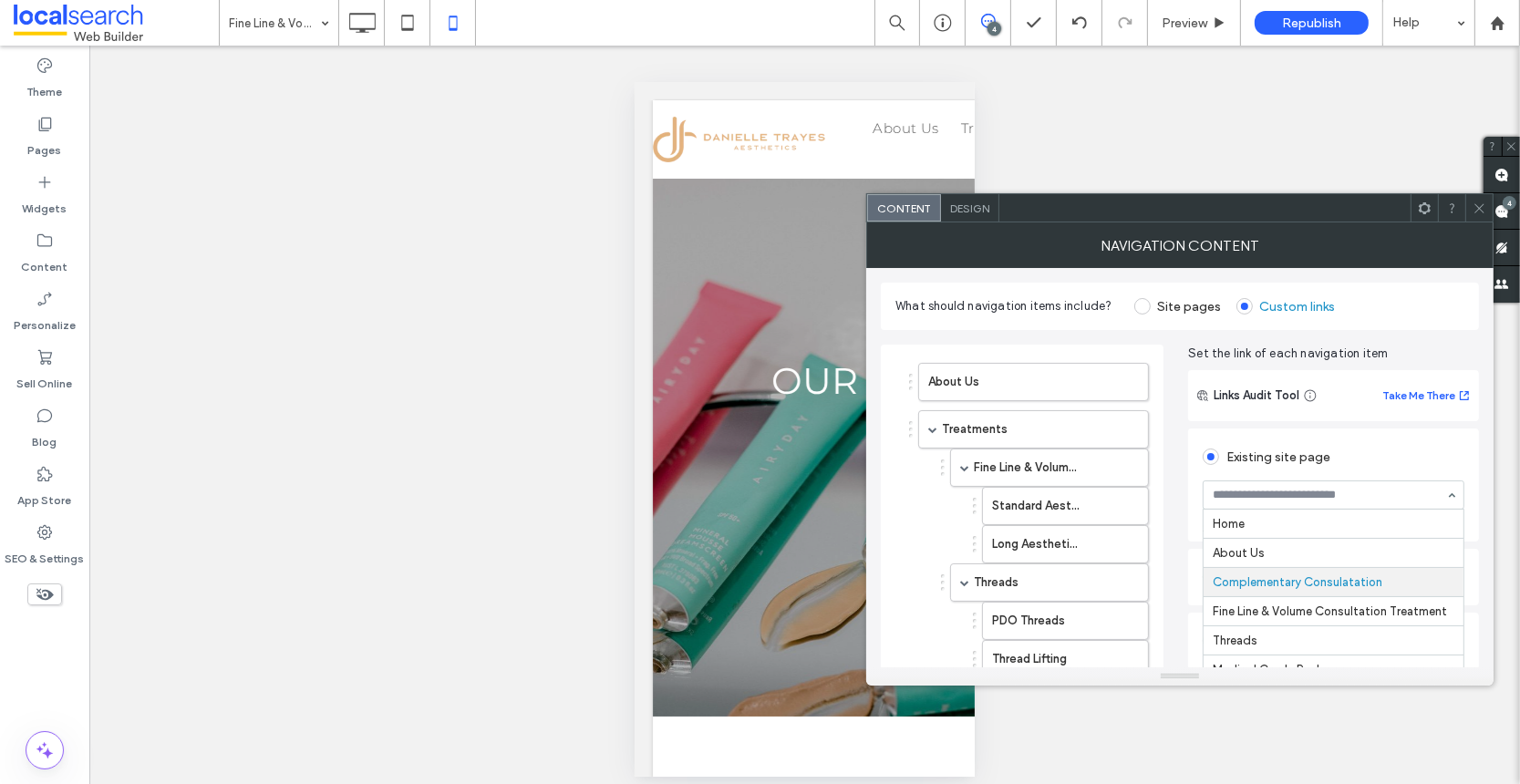
click at [1332, 499] on input at bounding box center [1329, 495] width 232 height 12
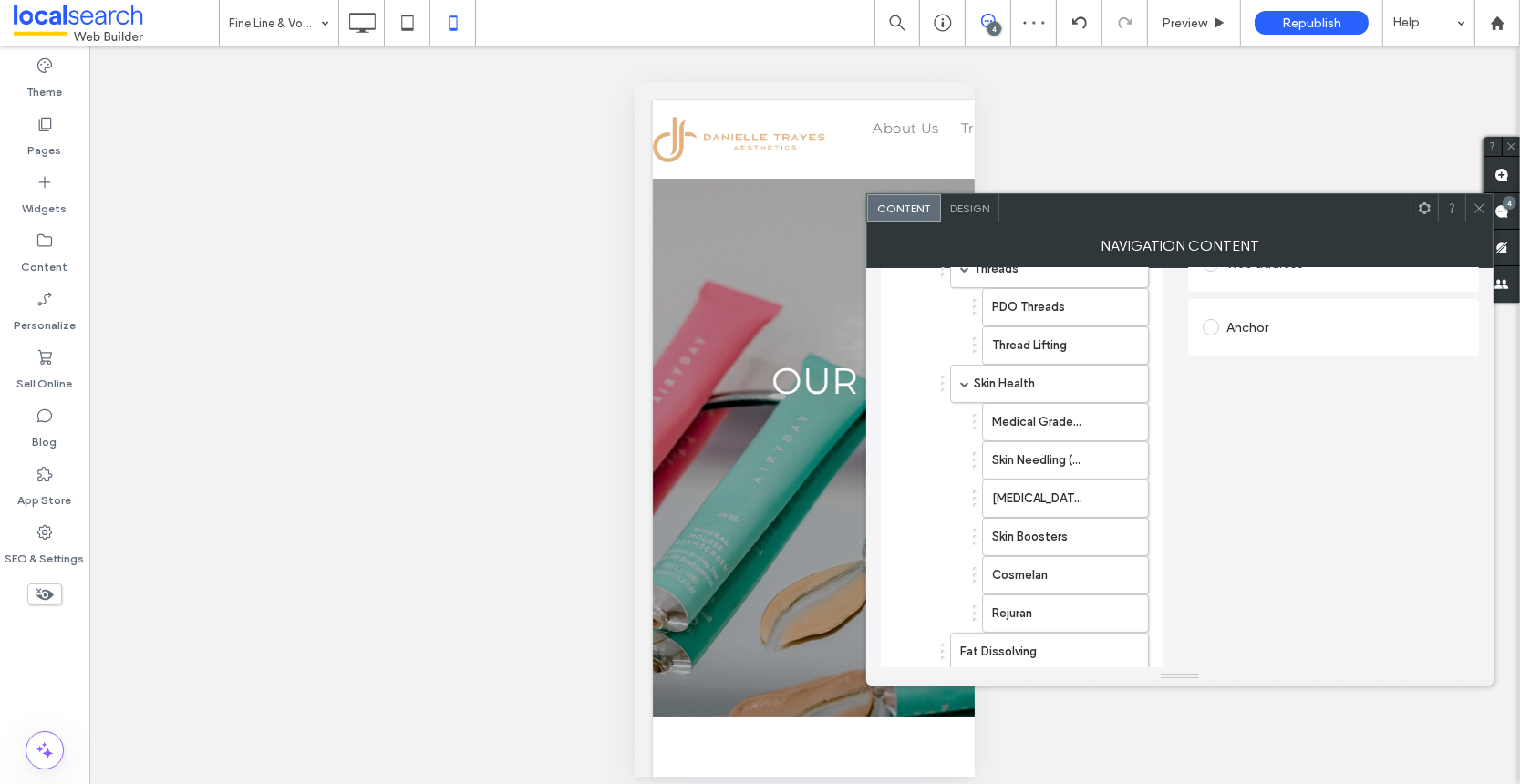
scroll to position [595, 0]
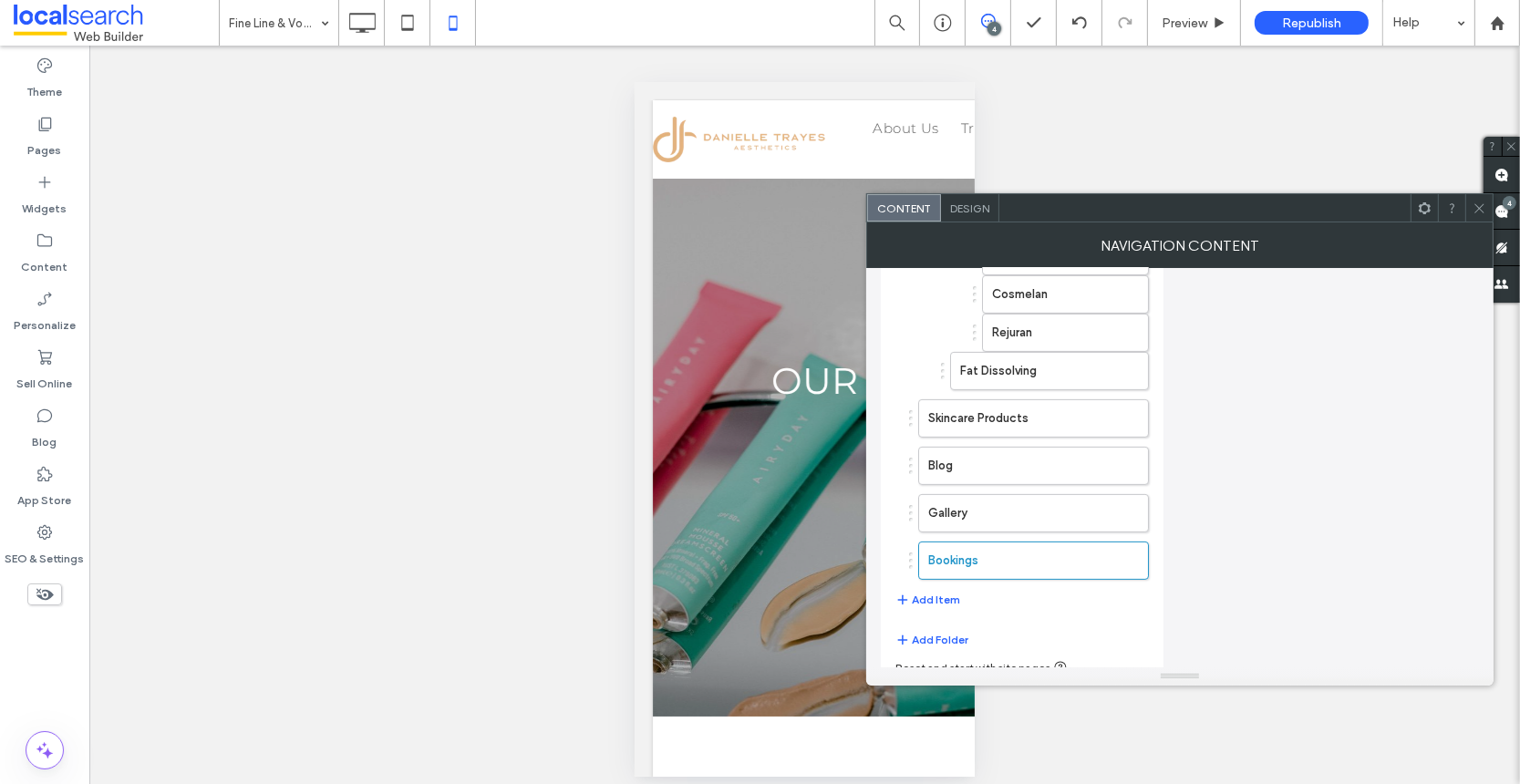
click at [1474, 206] on icon at bounding box center [1479, 208] width 13 height 13
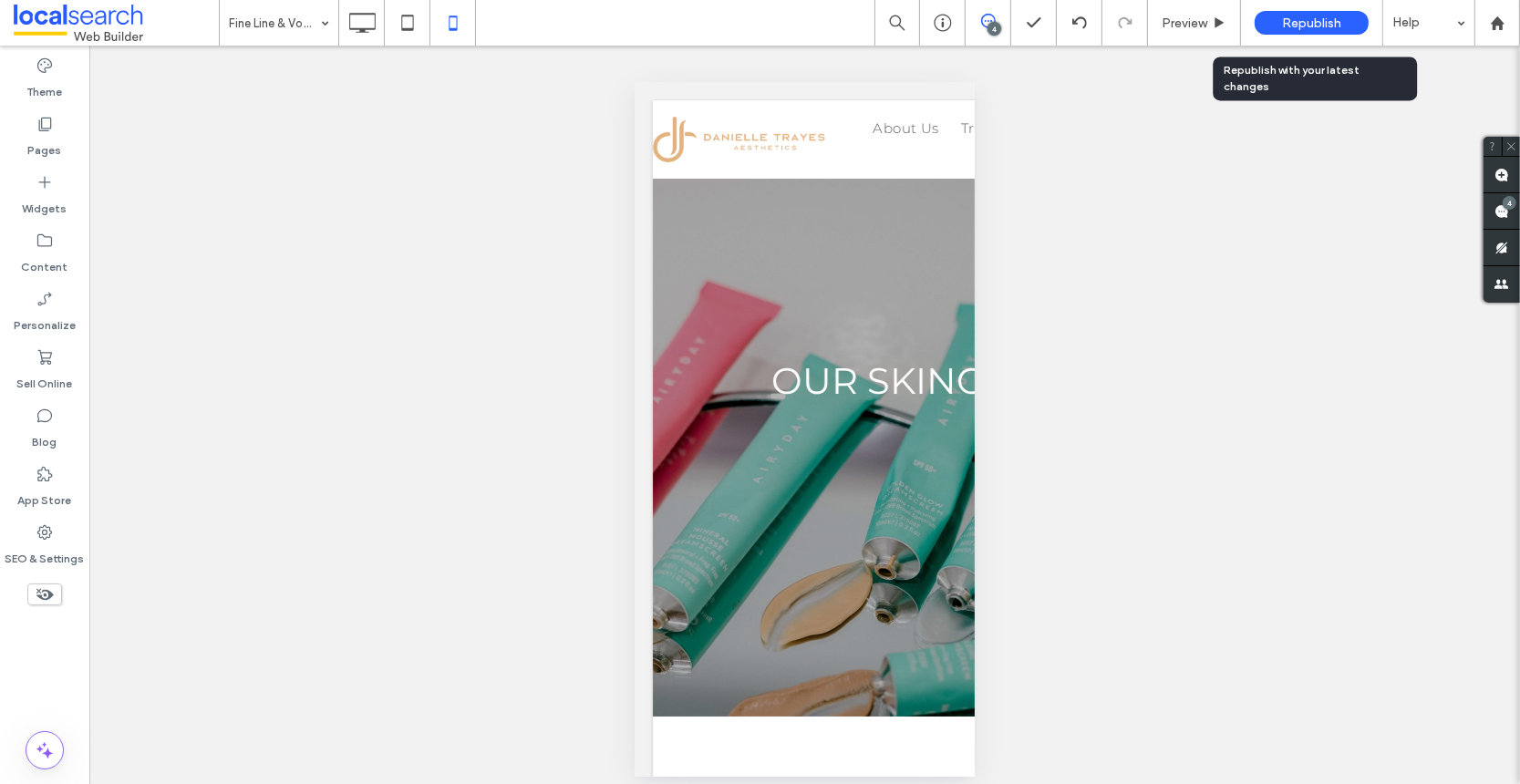
click at [1317, 25] on span "Republish" at bounding box center [1312, 23] width 59 height 15
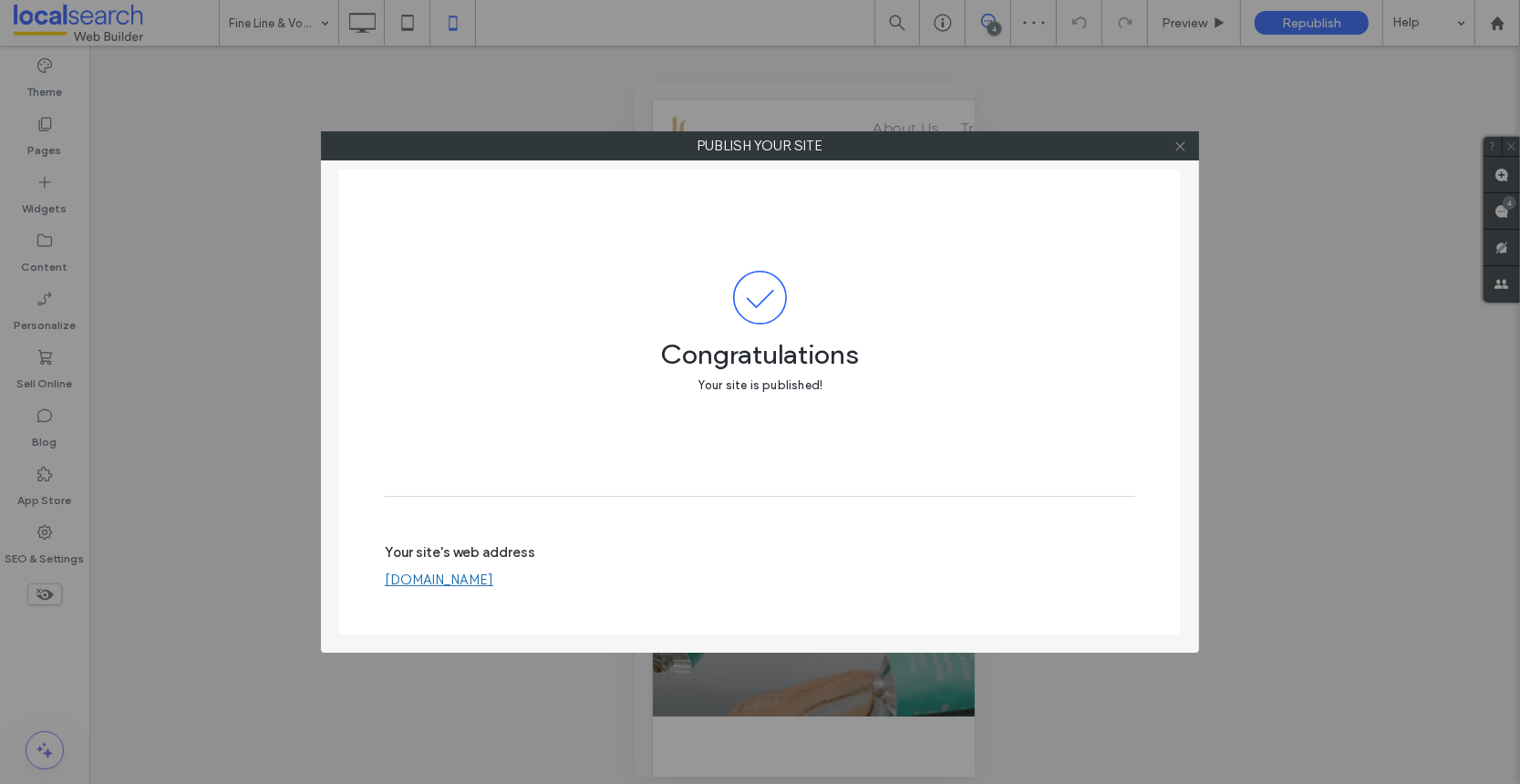
click at [1183, 144] on icon at bounding box center [1180, 147] width 13 height 13
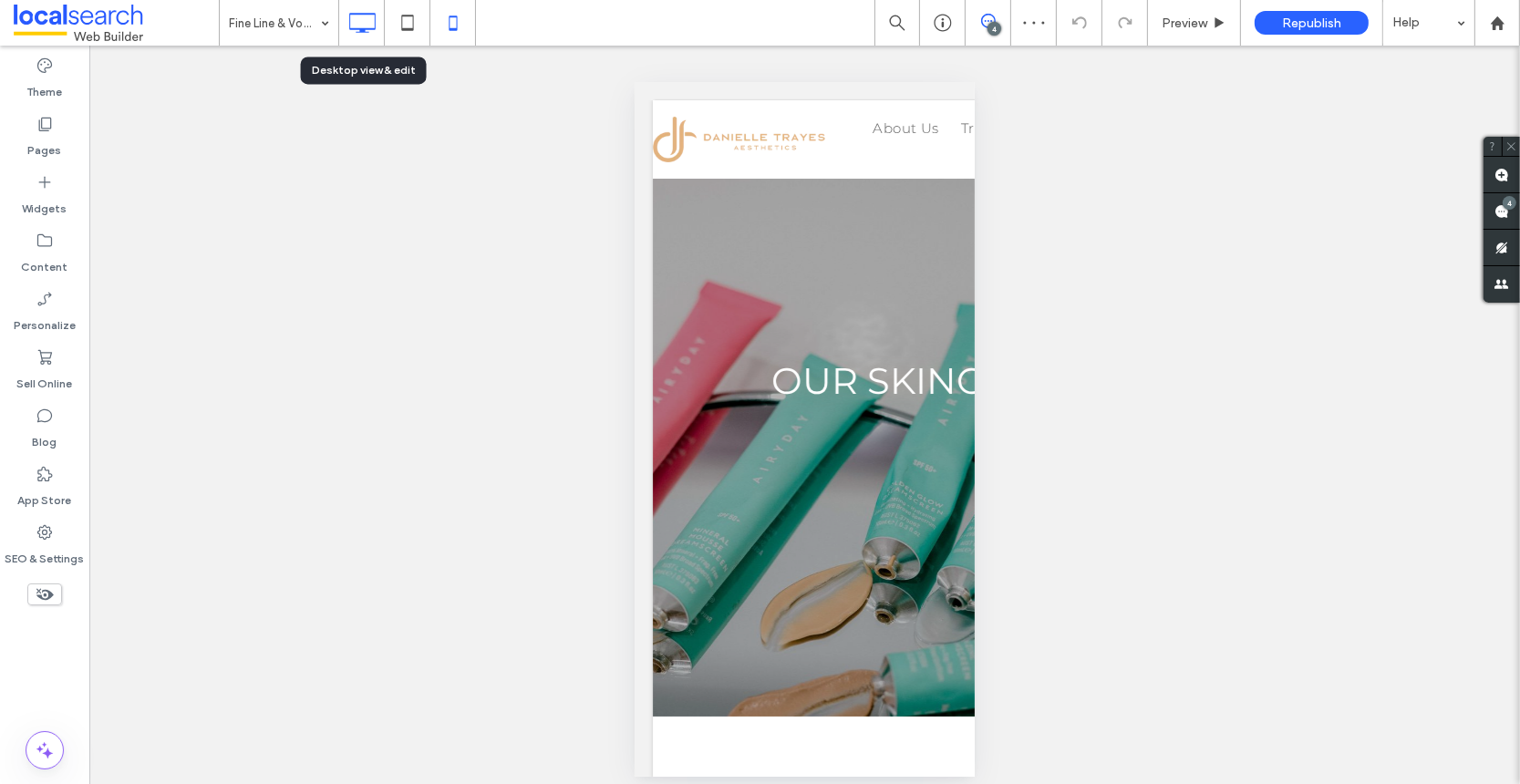
click at [357, 12] on use at bounding box center [363, 22] width 27 height 20
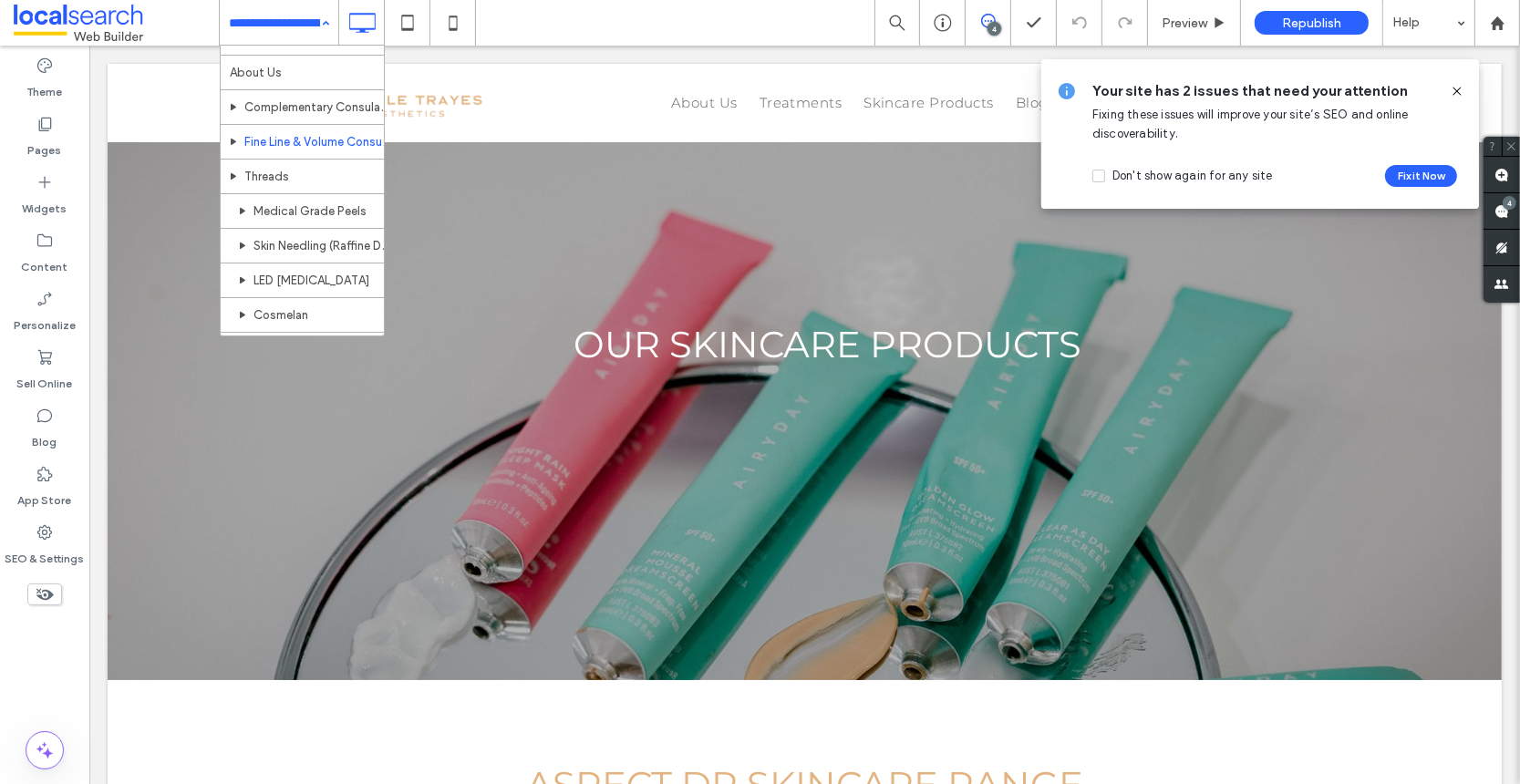
scroll to position [0, 0]
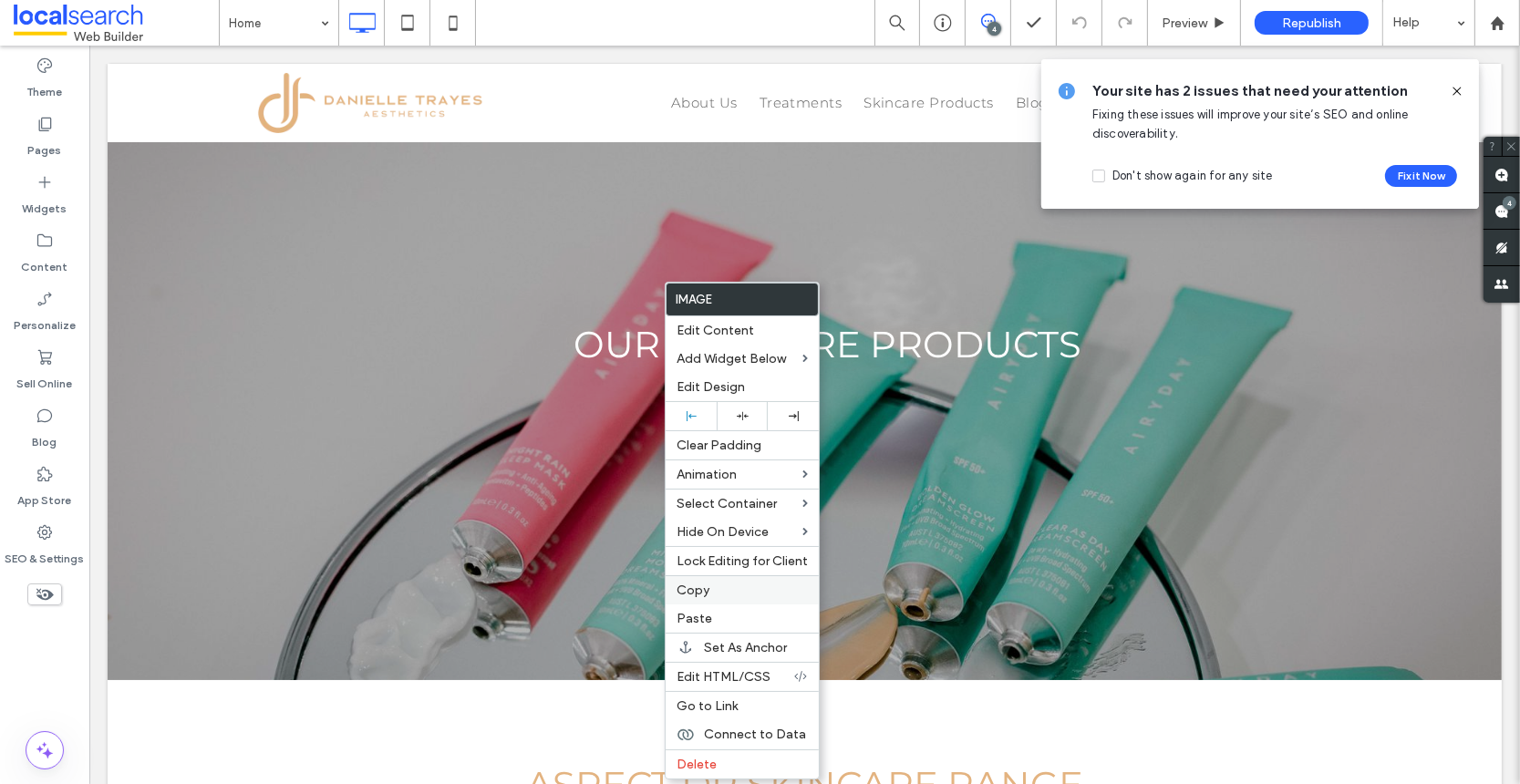
click at [700, 585] on span "Copy" at bounding box center [693, 590] width 32 height 15
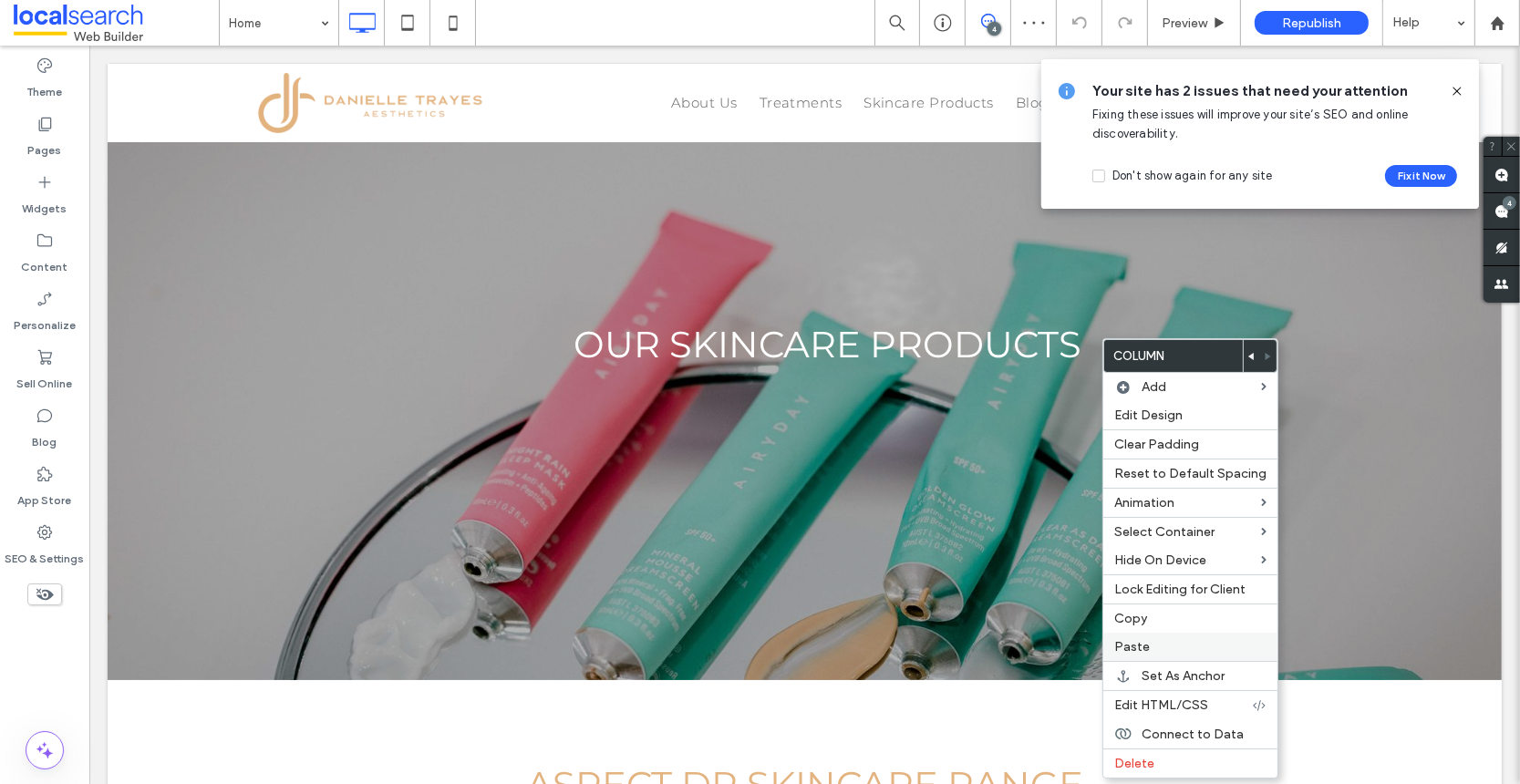
click at [1141, 647] on span "Paste" at bounding box center [1132, 647] width 35 height 15
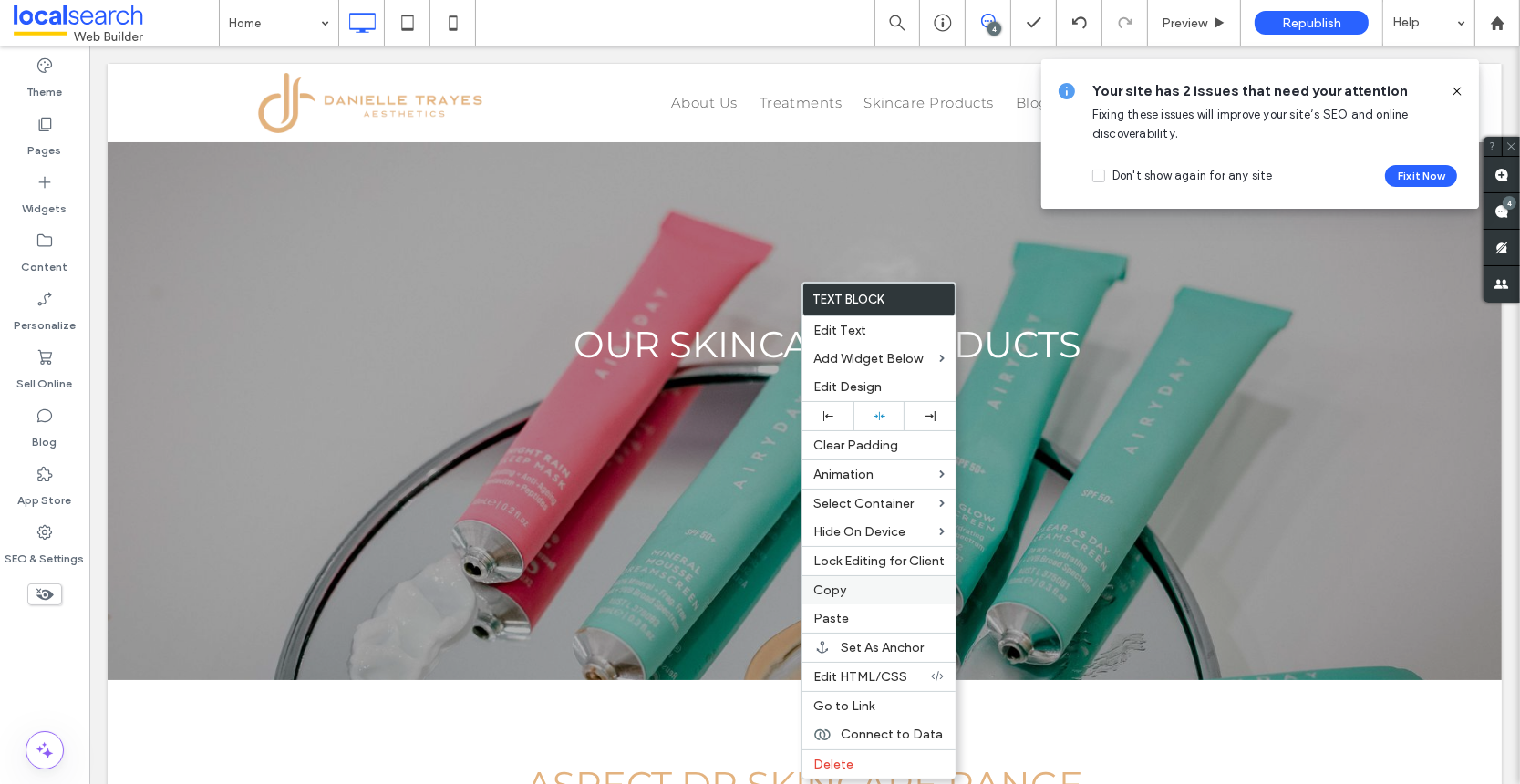
click at [850, 596] on div "Copy" at bounding box center [878, 590] width 153 height 29
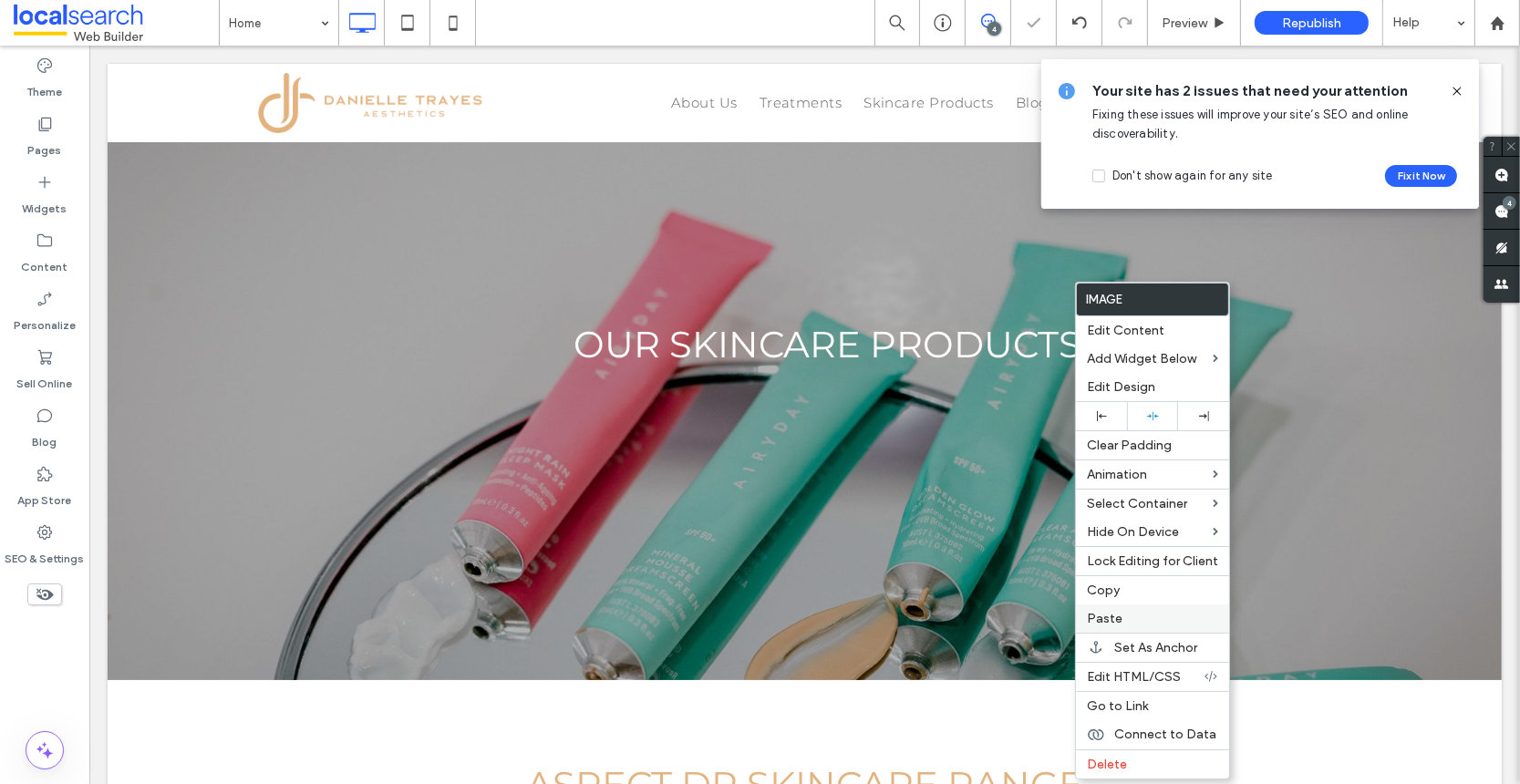
click at [1115, 617] on span "Paste" at bounding box center [1104, 618] width 35 height 15
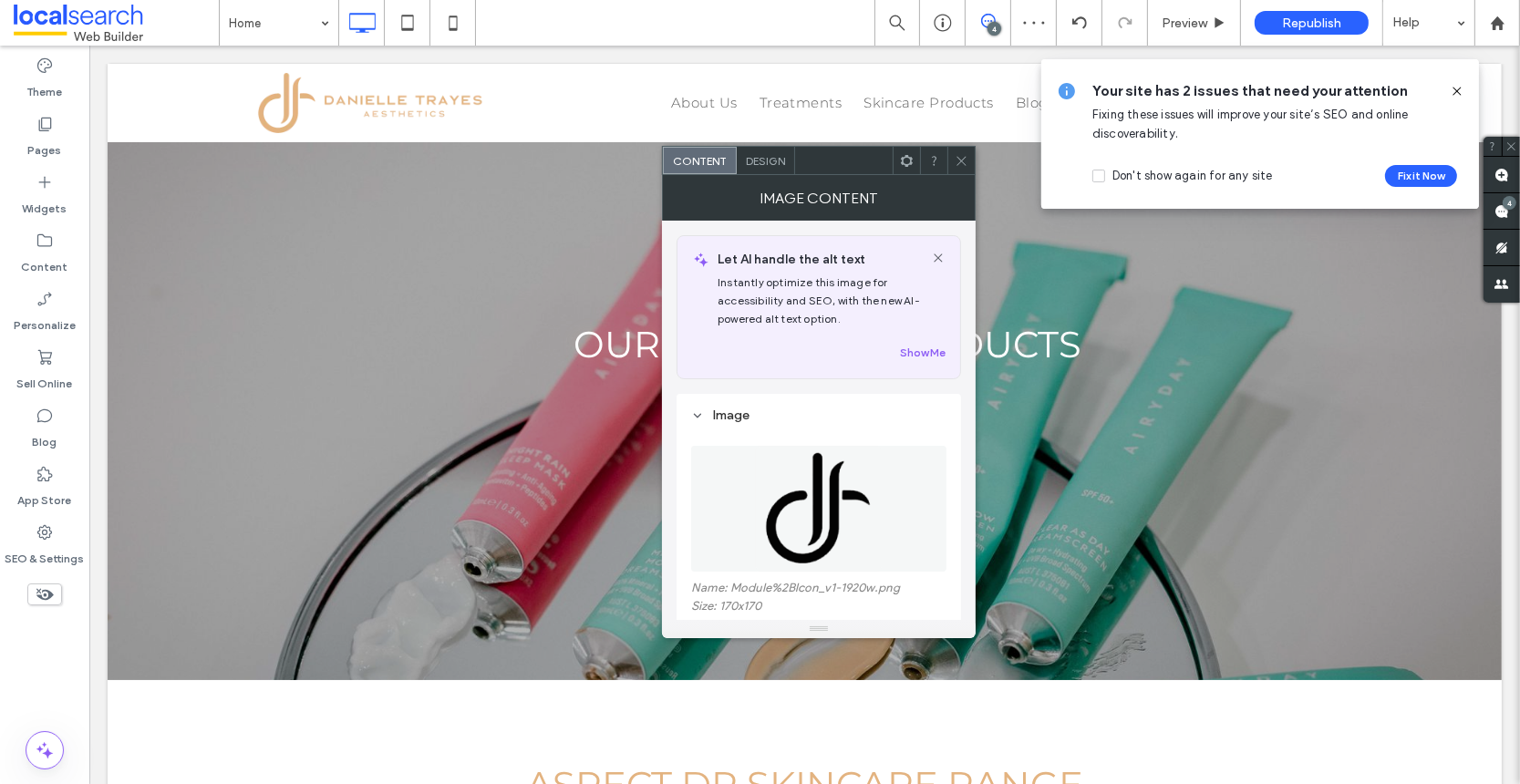
click at [969, 163] on div at bounding box center [960, 160] width 28 height 28
click at [959, 155] on icon at bounding box center [961, 161] width 13 height 13
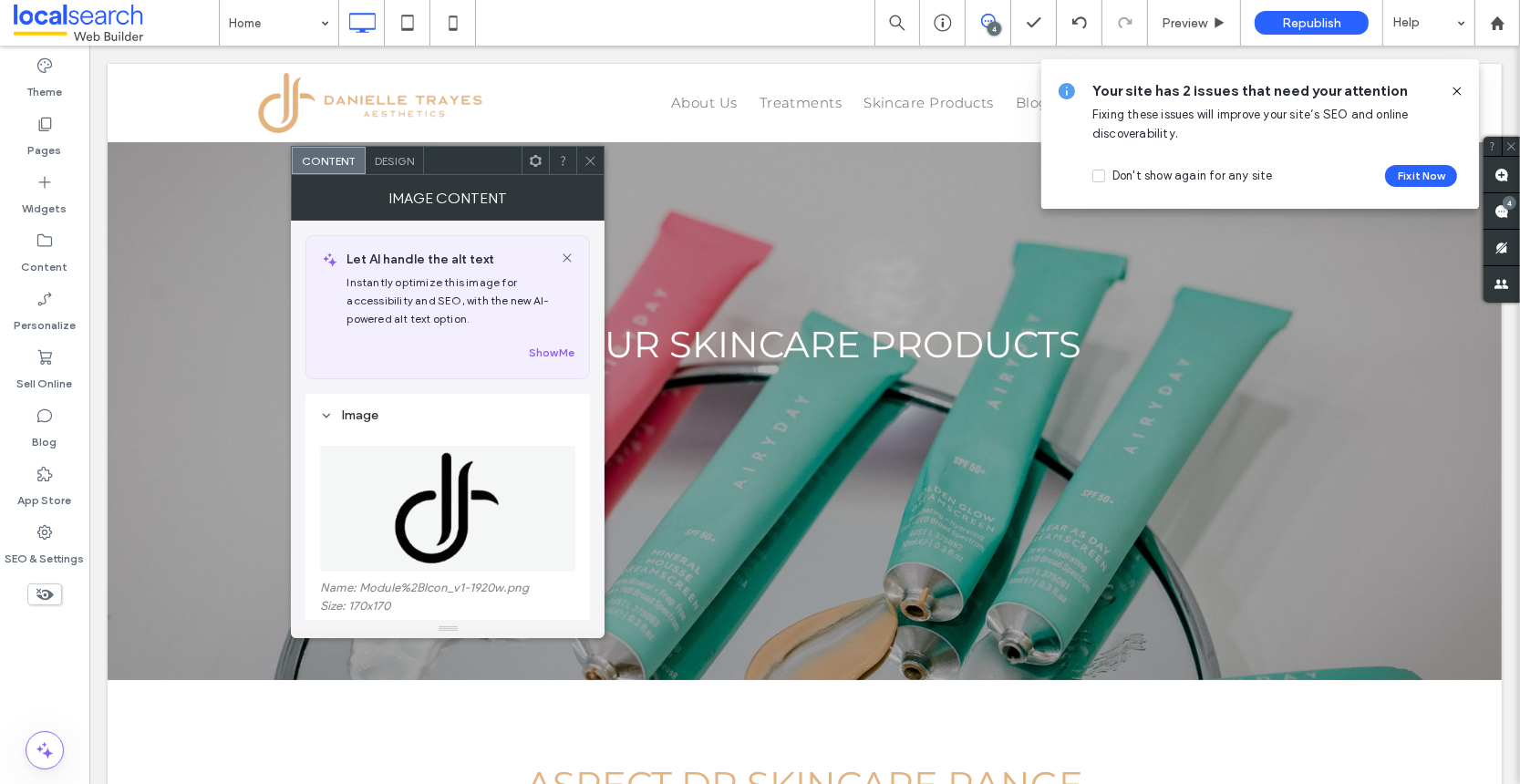
click at [590, 164] on icon at bounding box center [590, 161] width 13 height 13
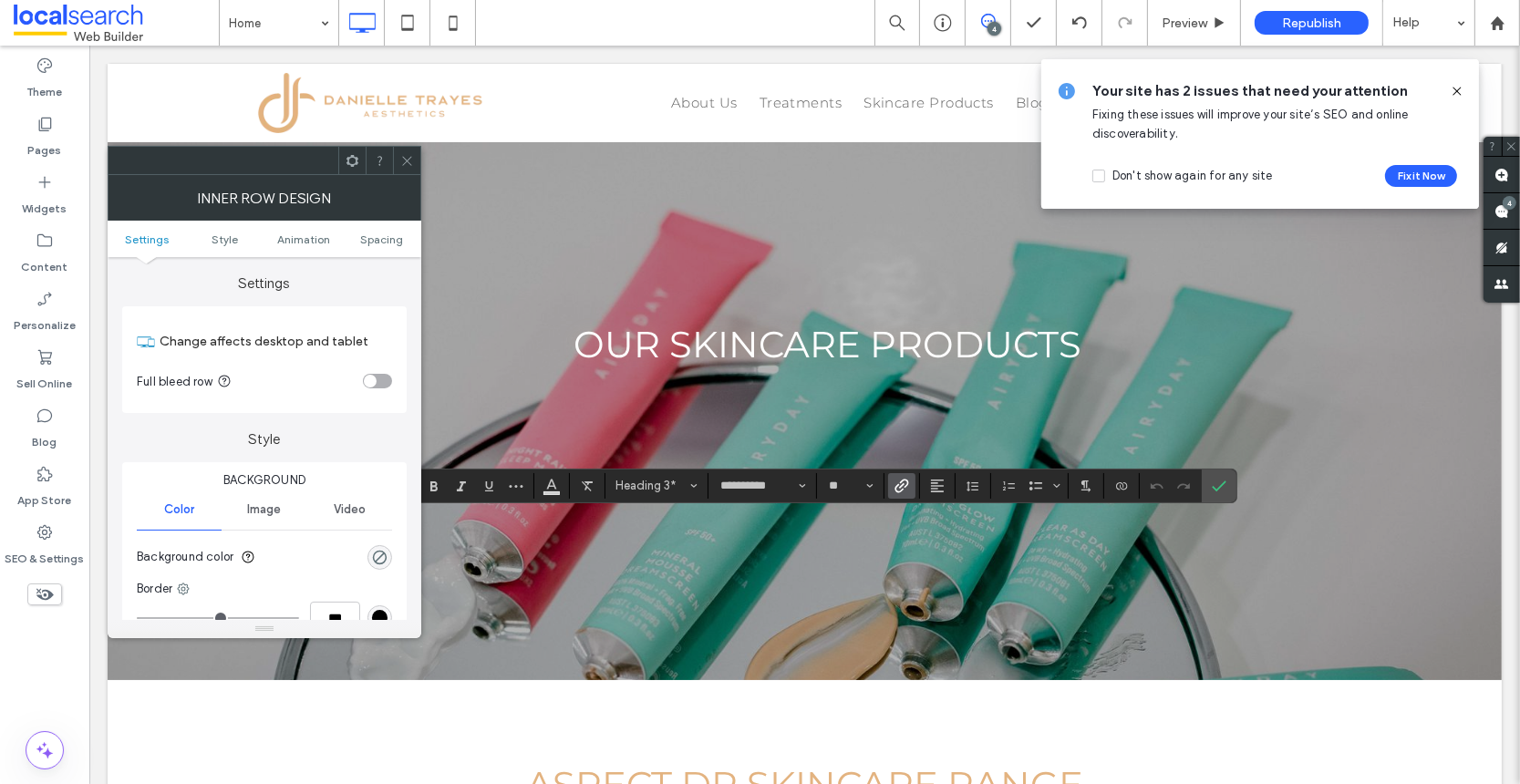
click at [401, 156] on icon at bounding box center [407, 161] width 13 height 13
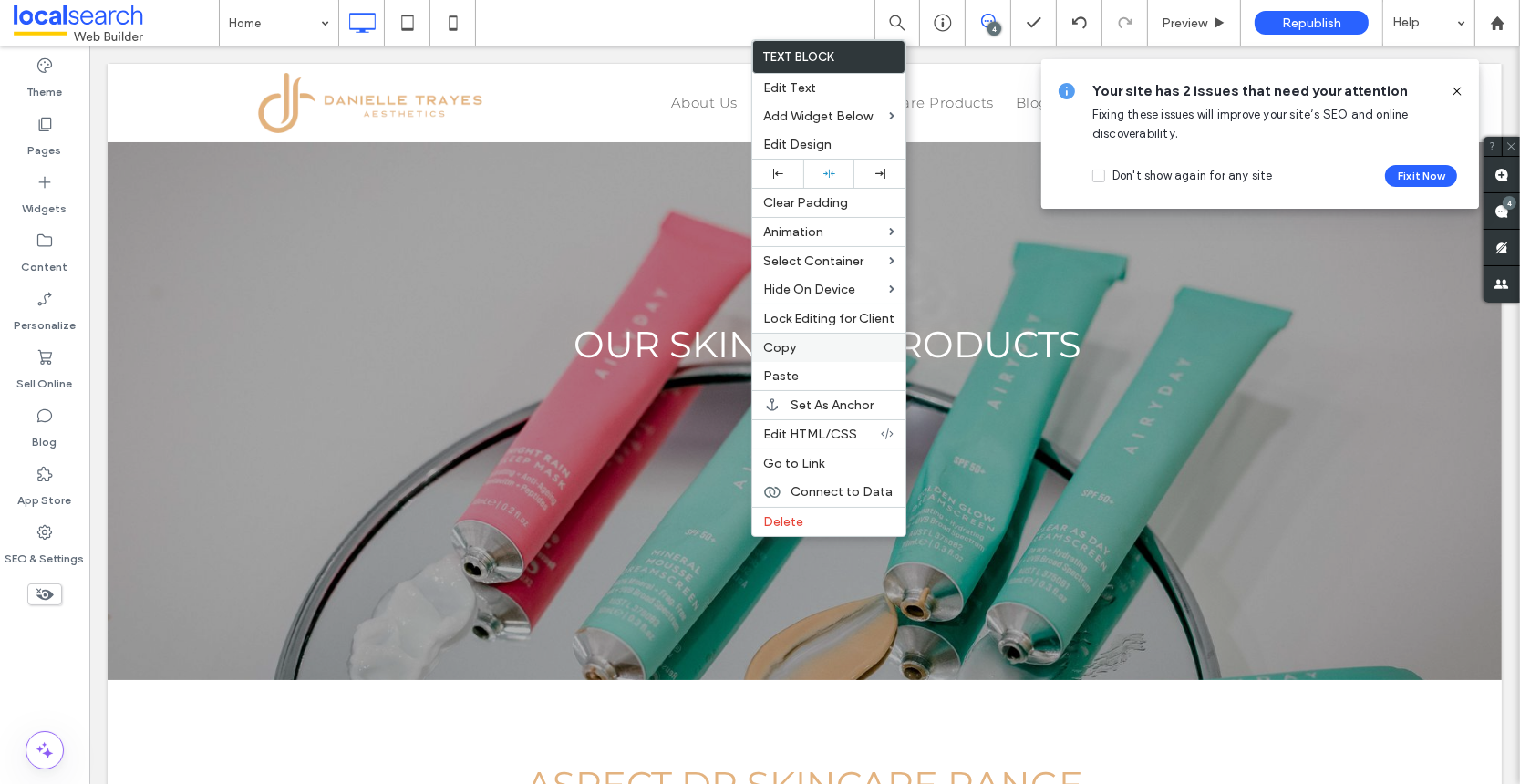
click at [780, 344] on span "Copy" at bounding box center [780, 347] width 32 height 15
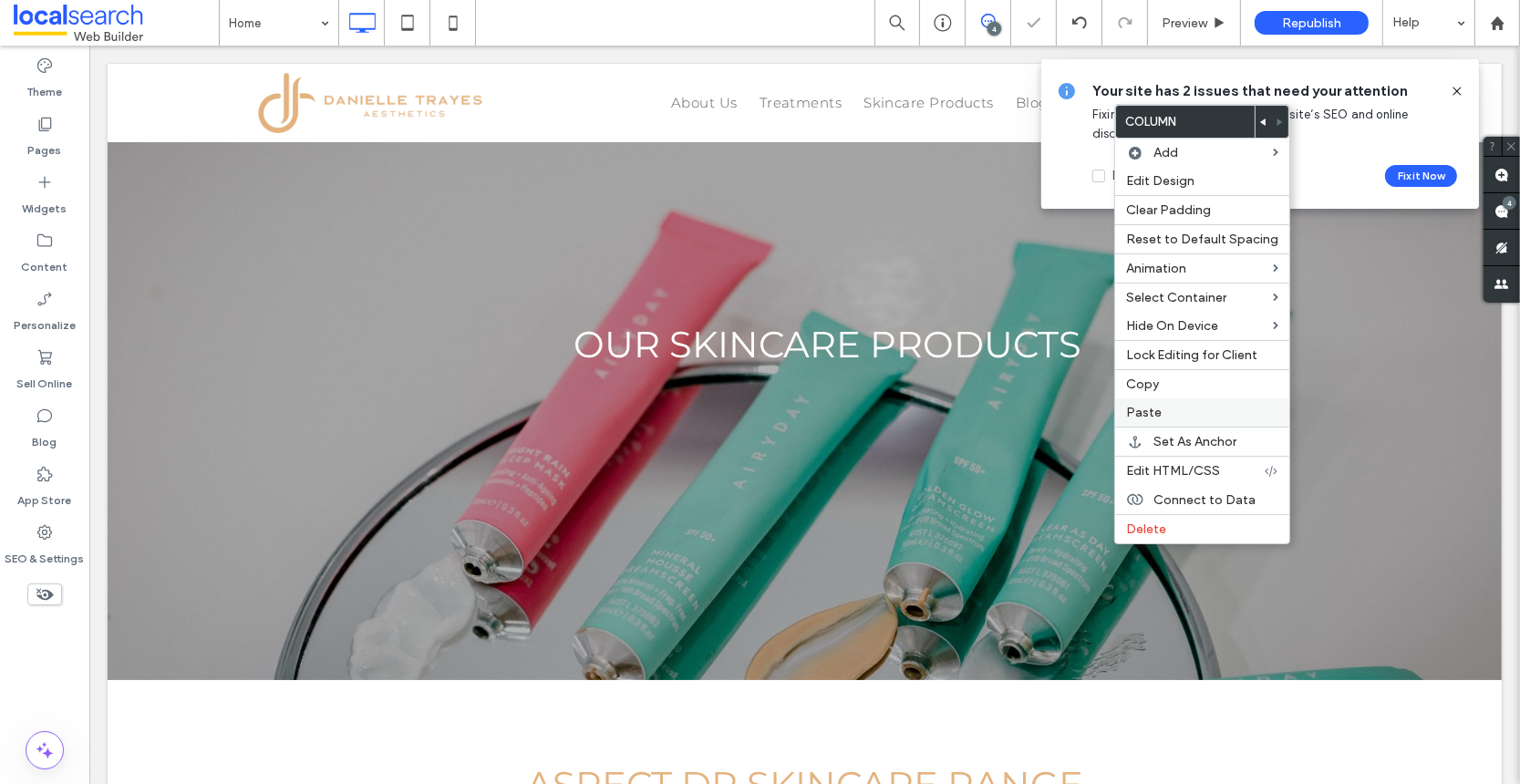
click at [1153, 412] on span "Paste" at bounding box center [1143, 412] width 35 height 15
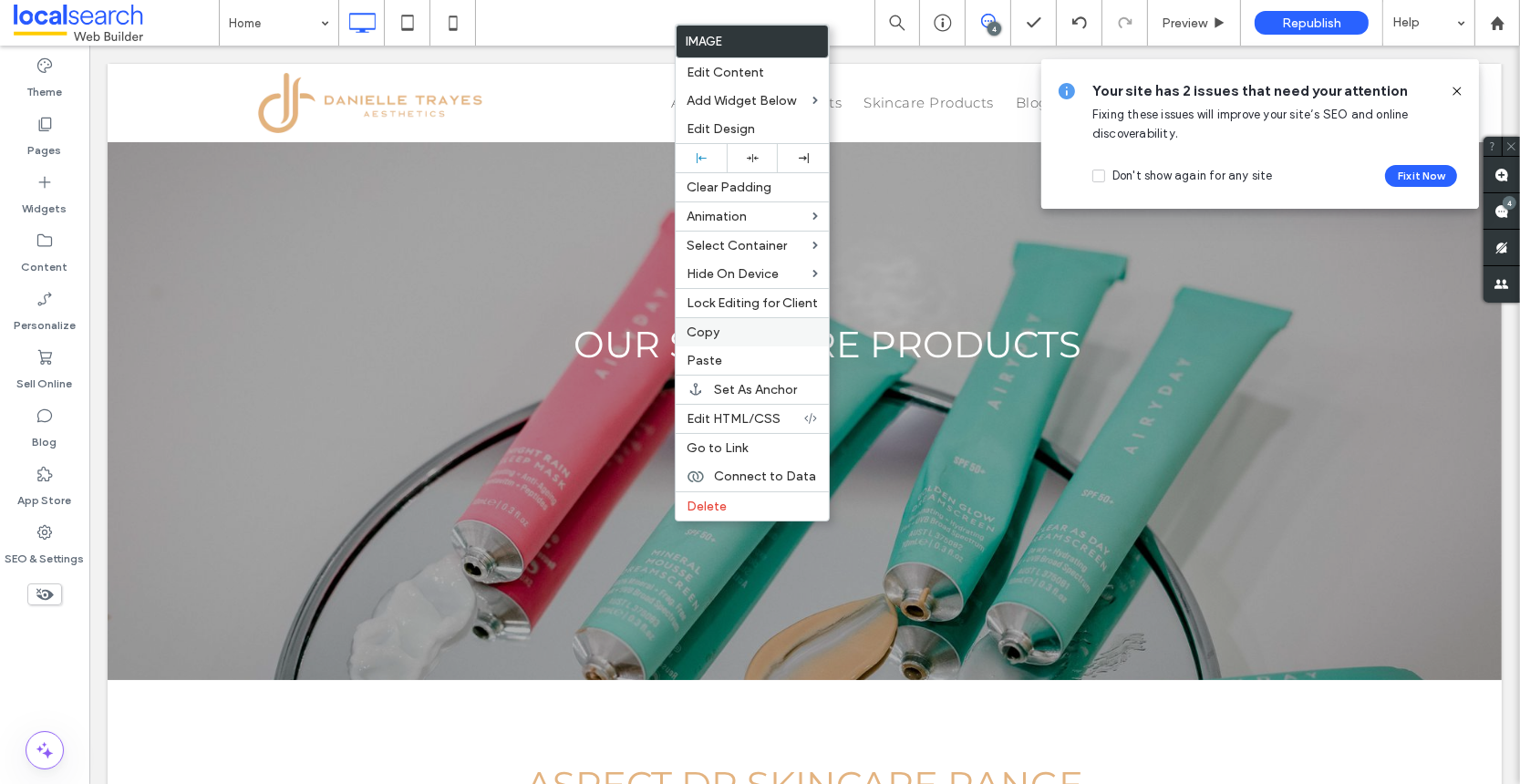
click at [721, 338] on div "Copy" at bounding box center [752, 331] width 153 height 29
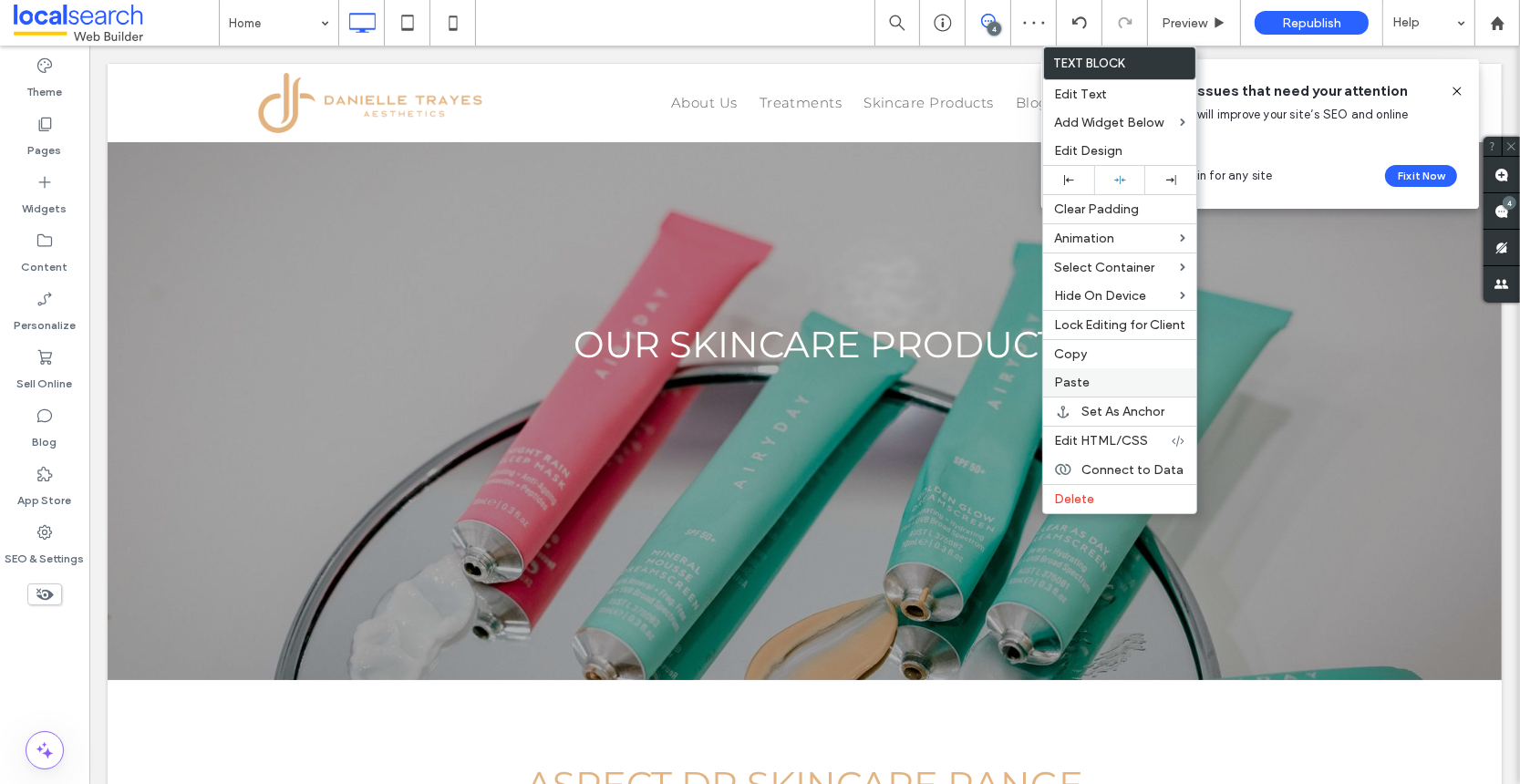
click at [1076, 385] on span "Paste" at bounding box center [1071, 382] width 35 height 15
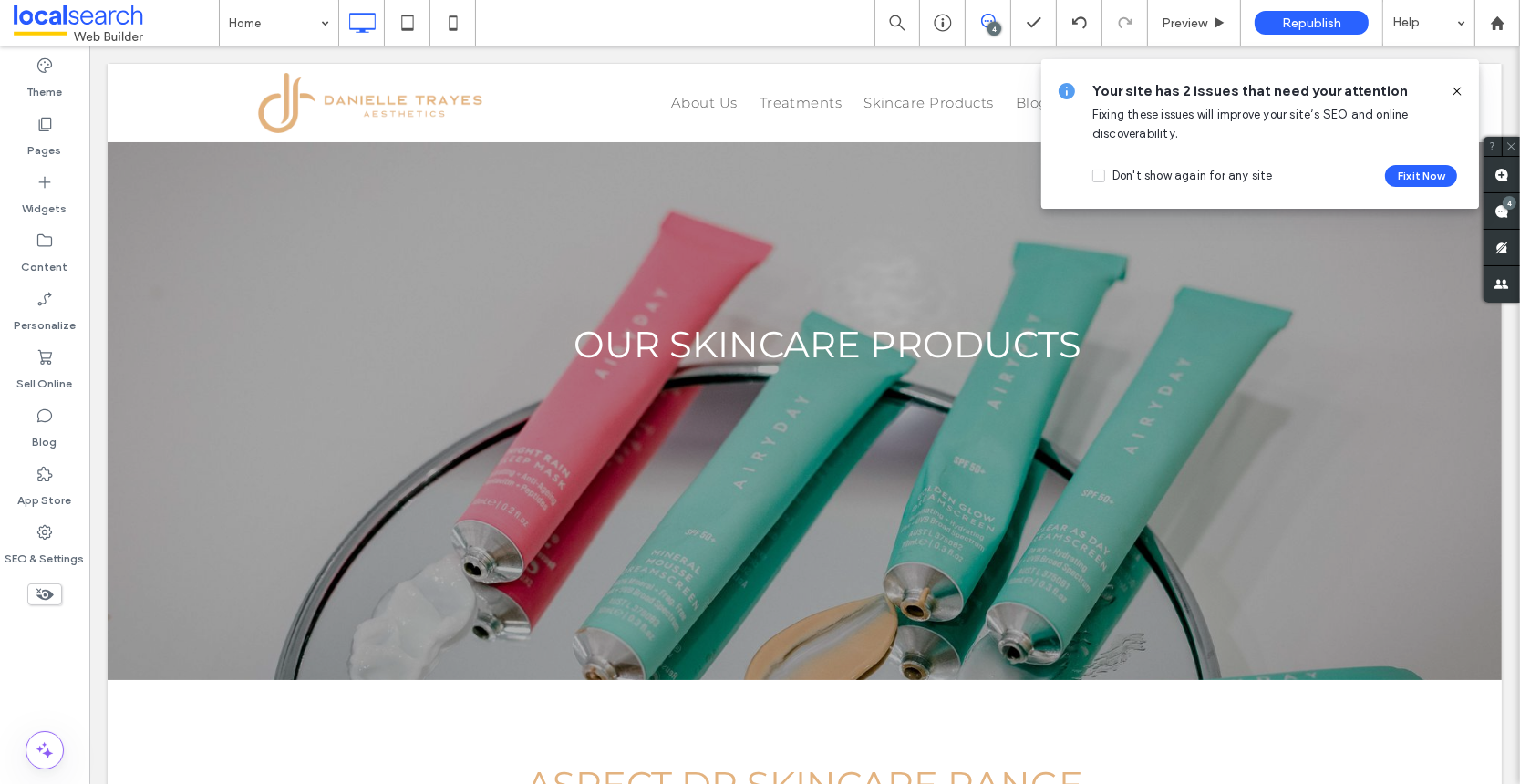
type input "**********"
type input "**"
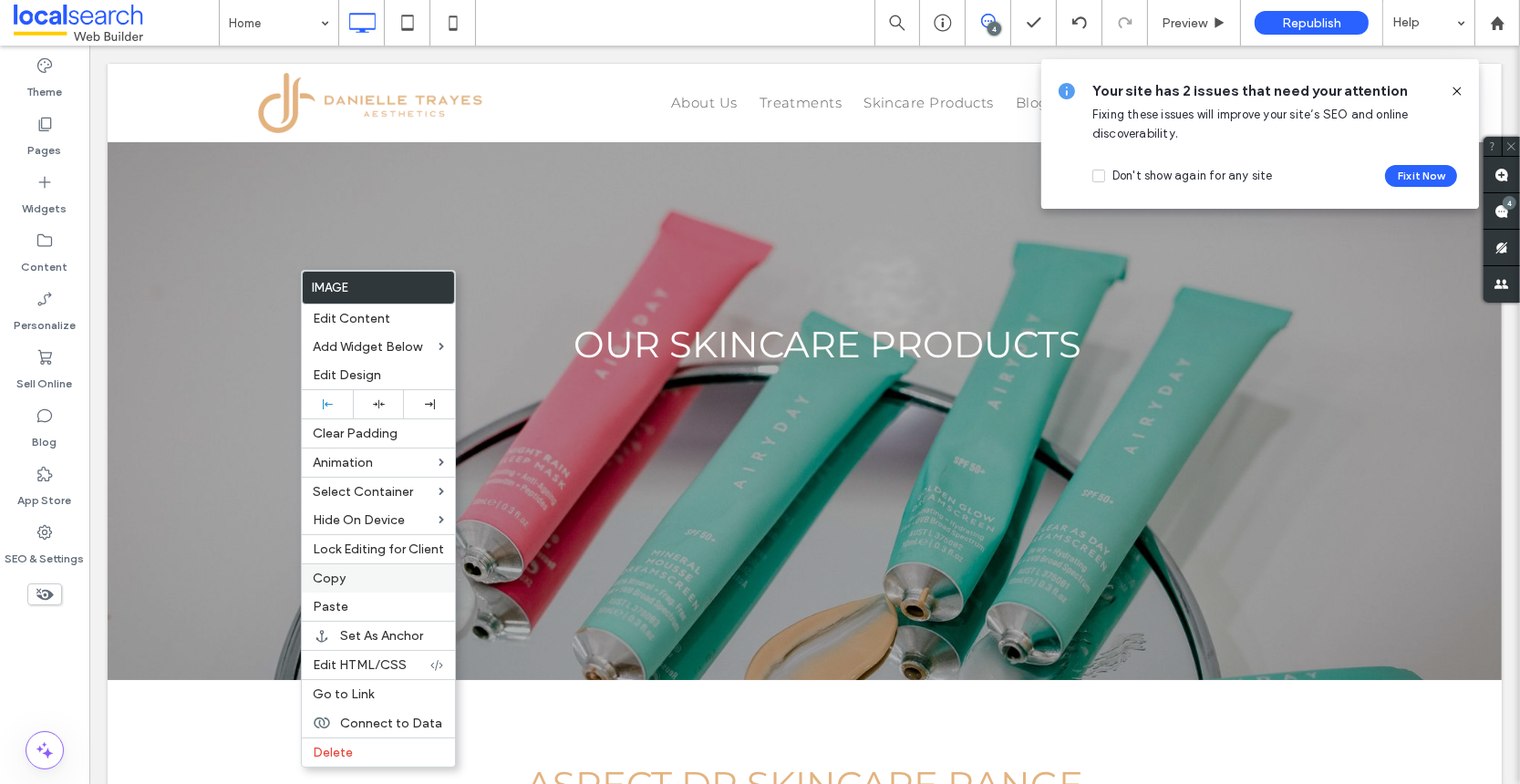
click at [344, 584] on div "Copy" at bounding box center [378, 578] width 153 height 29
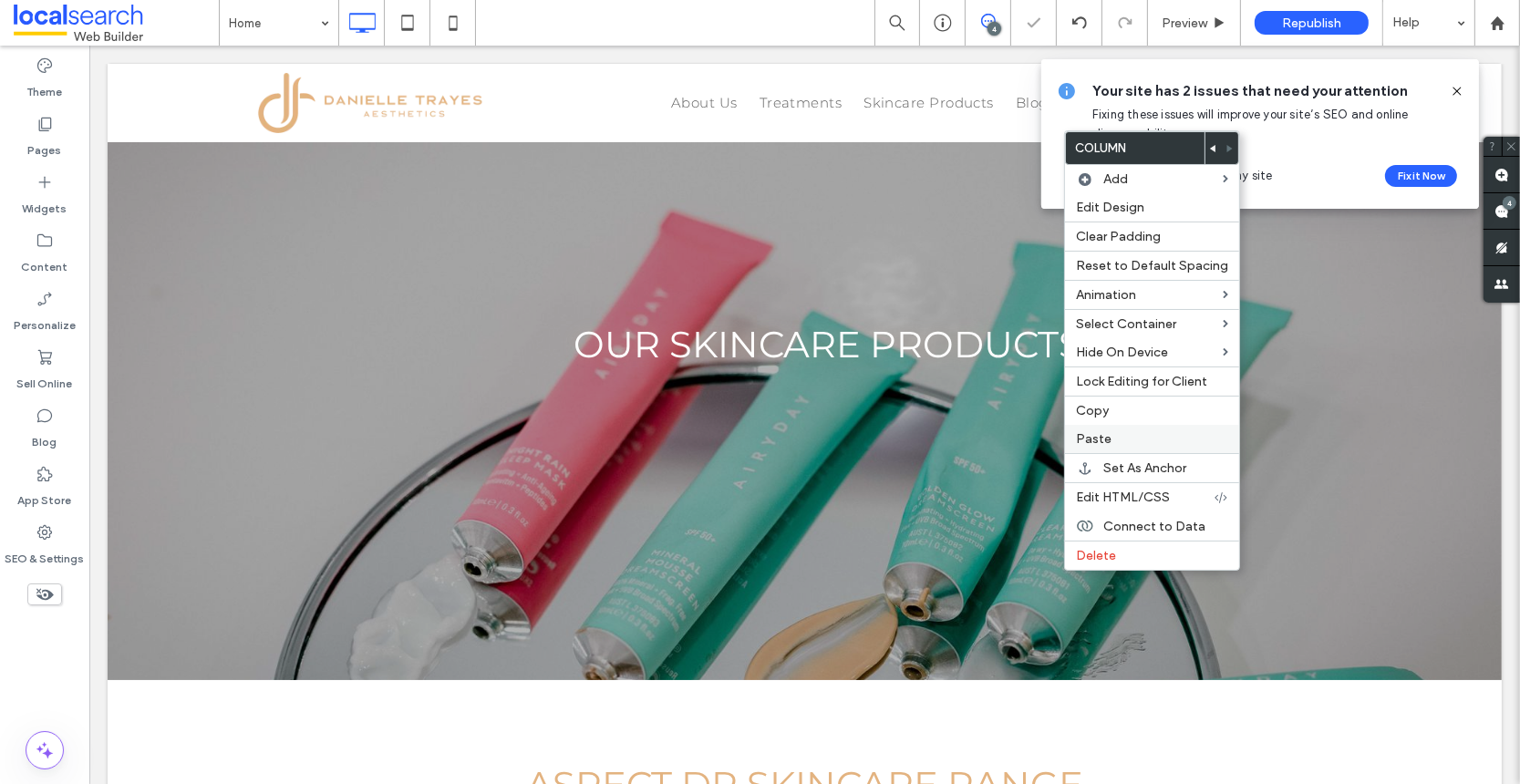
click at [1096, 436] on span "Paste" at bounding box center [1093, 439] width 35 height 15
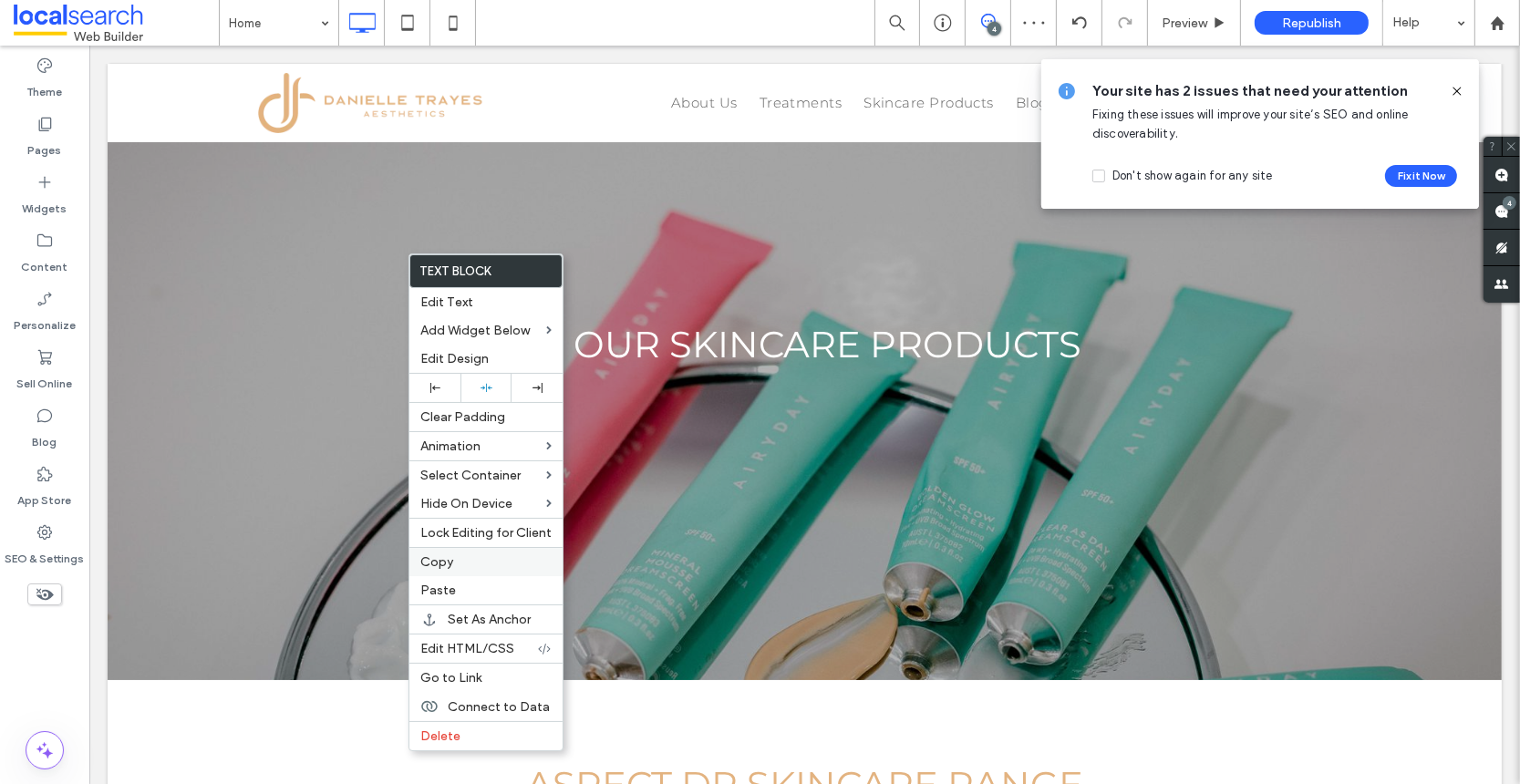
click at [463, 570] on div "Copy" at bounding box center [485, 561] width 153 height 29
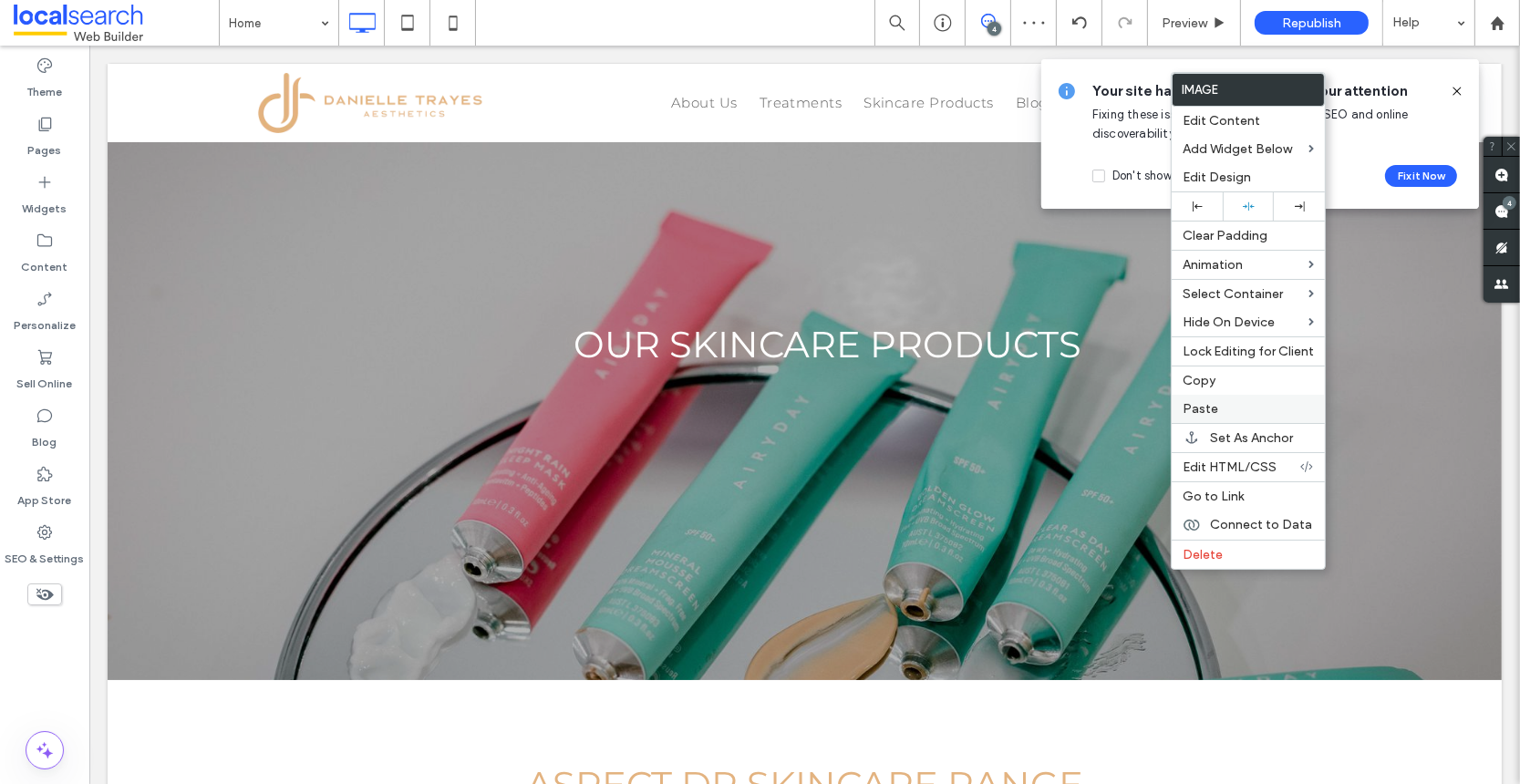
click at [1218, 410] on label "Paste" at bounding box center [1249, 409] width 131 height 15
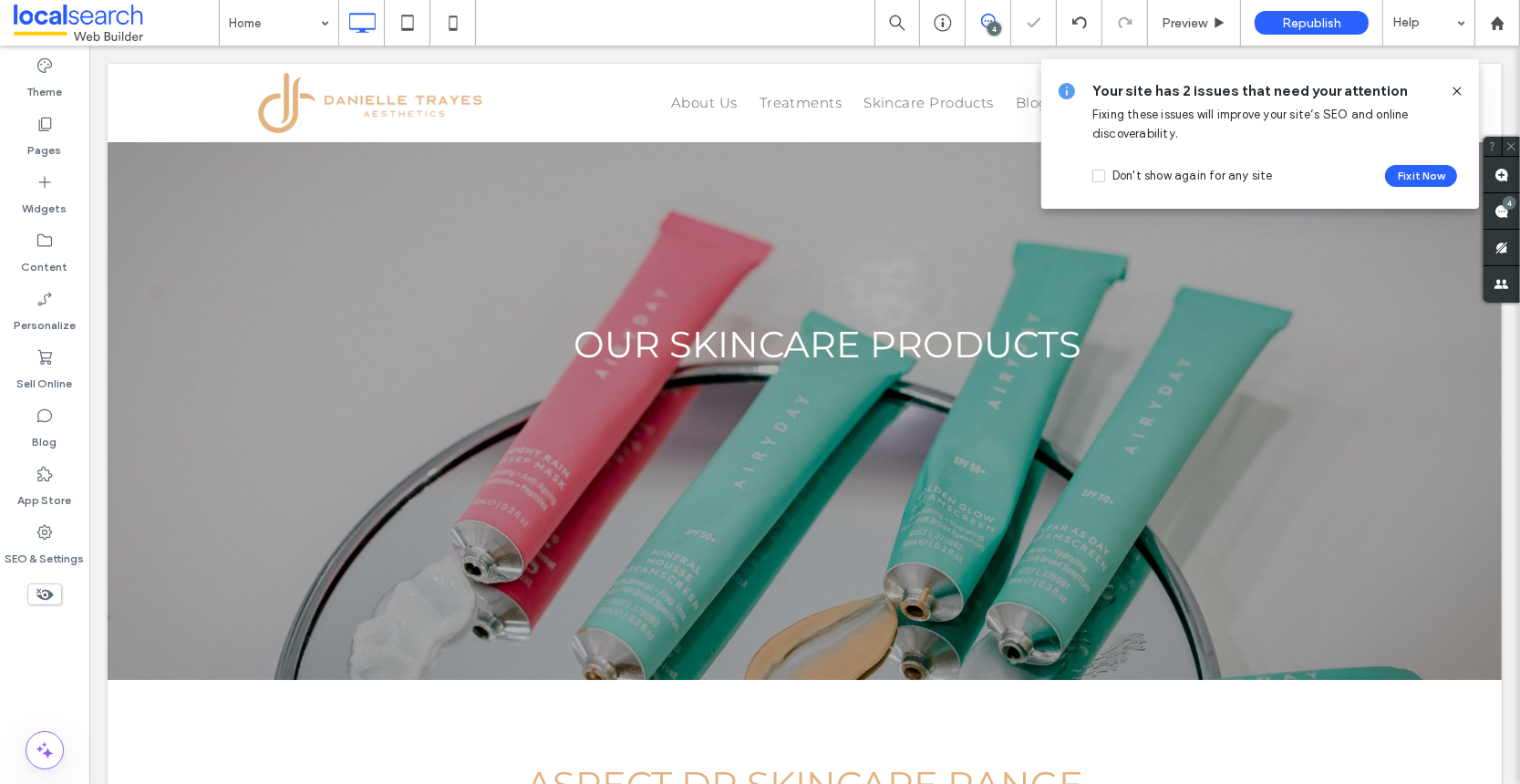
type input "**********"
type input "**"
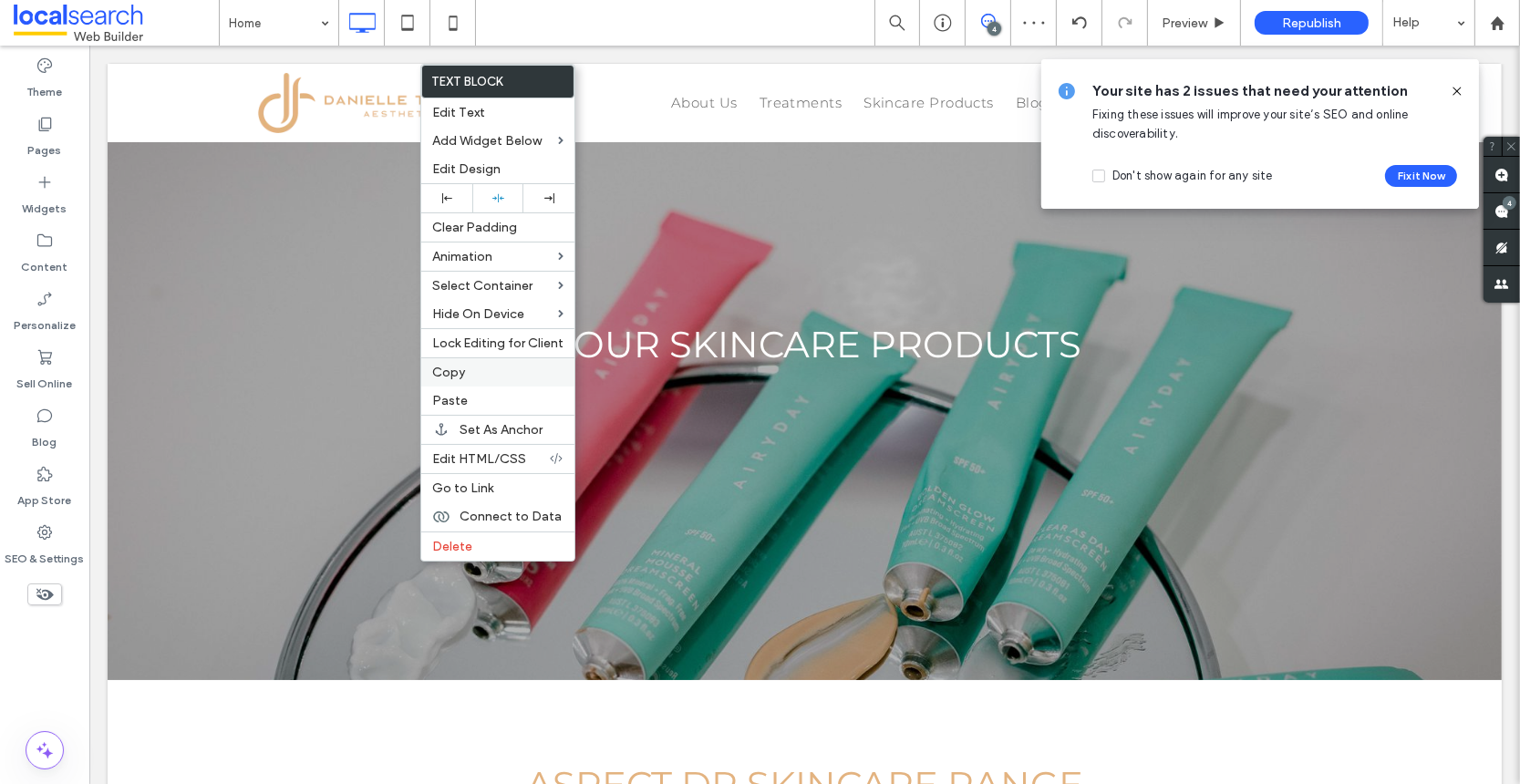
click at [453, 374] on span "Copy" at bounding box center [448, 372] width 32 height 15
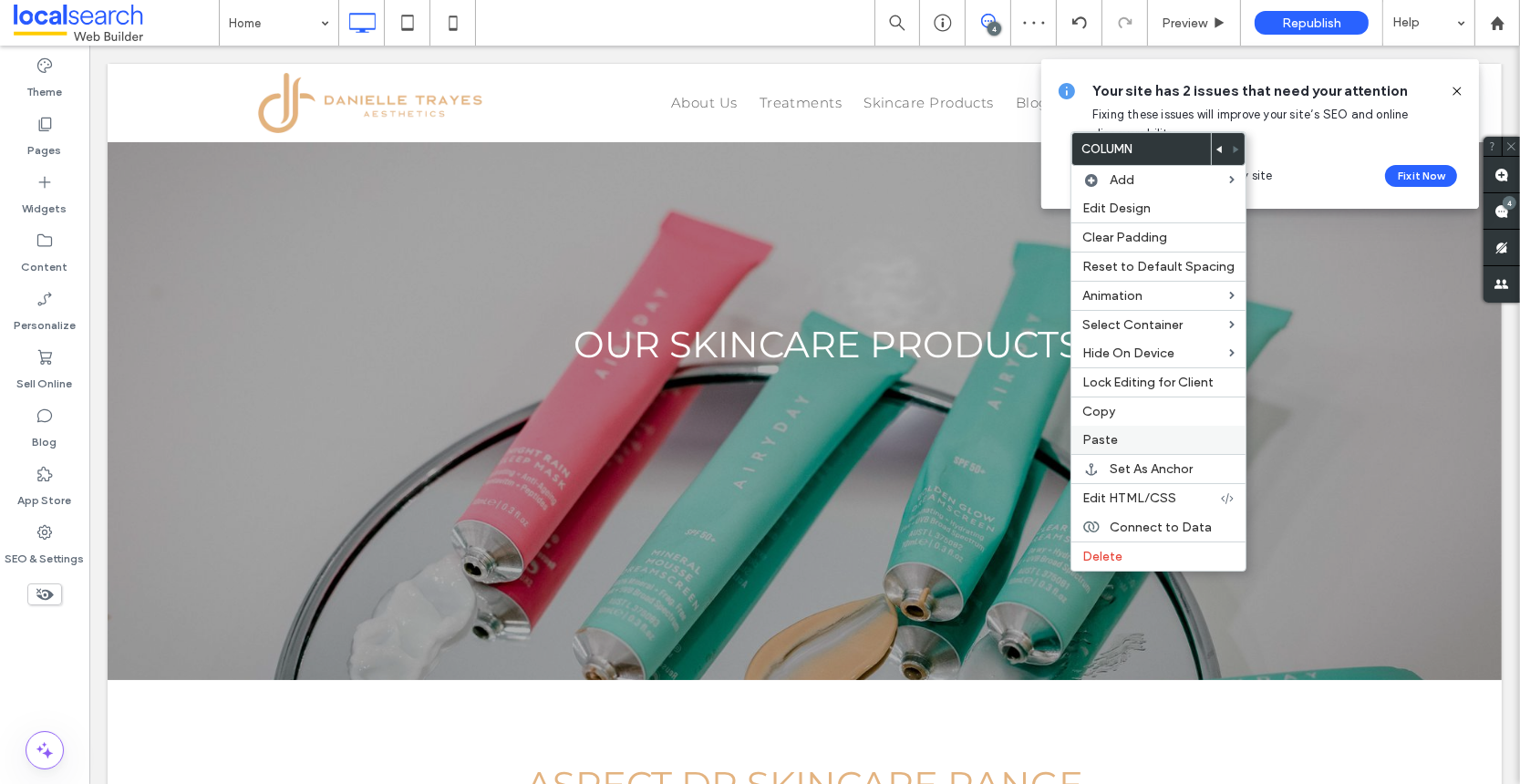
click at [1097, 444] on span "Paste" at bounding box center [1099, 440] width 35 height 15
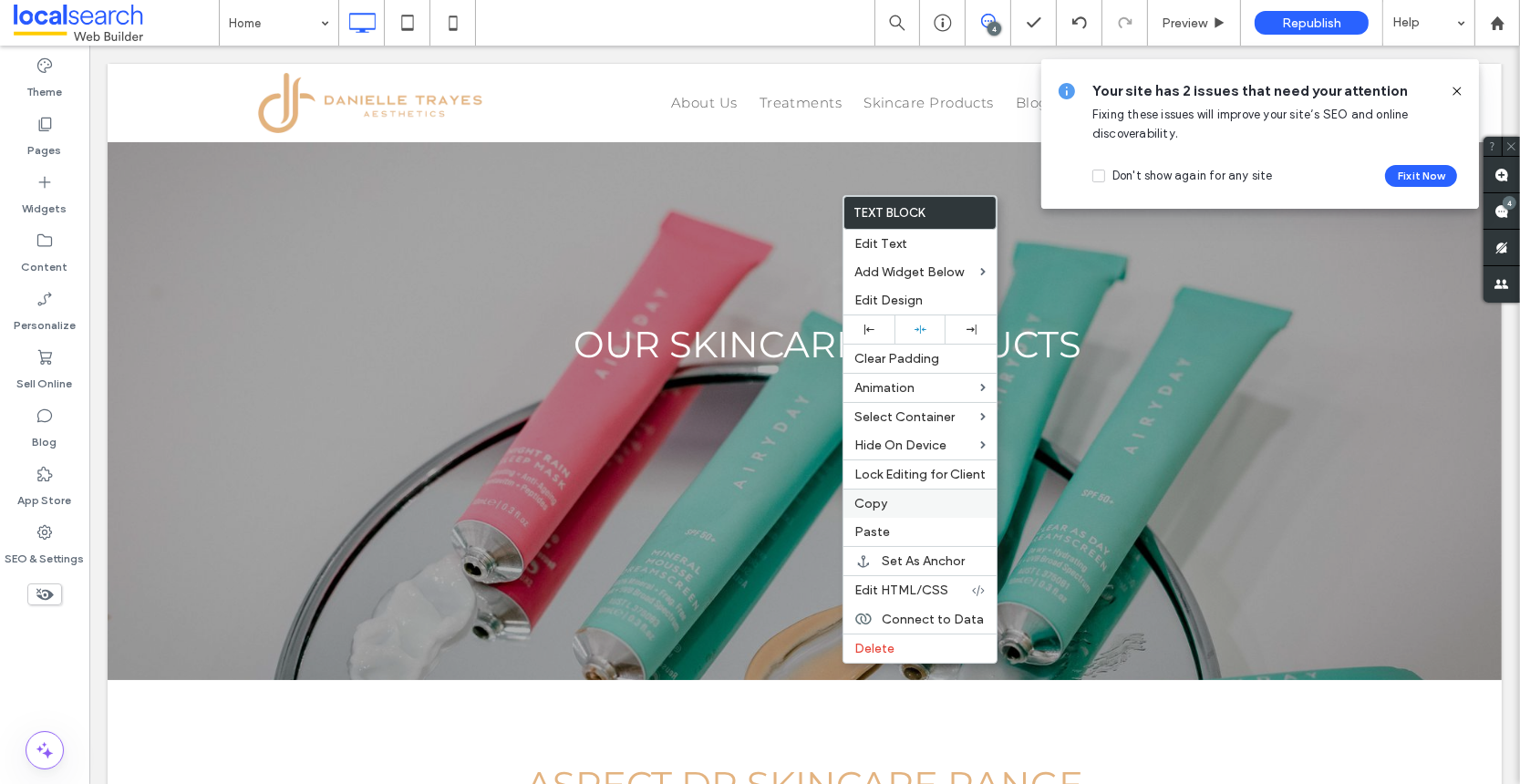
click at [872, 507] on span "Copy" at bounding box center [871, 503] width 32 height 15
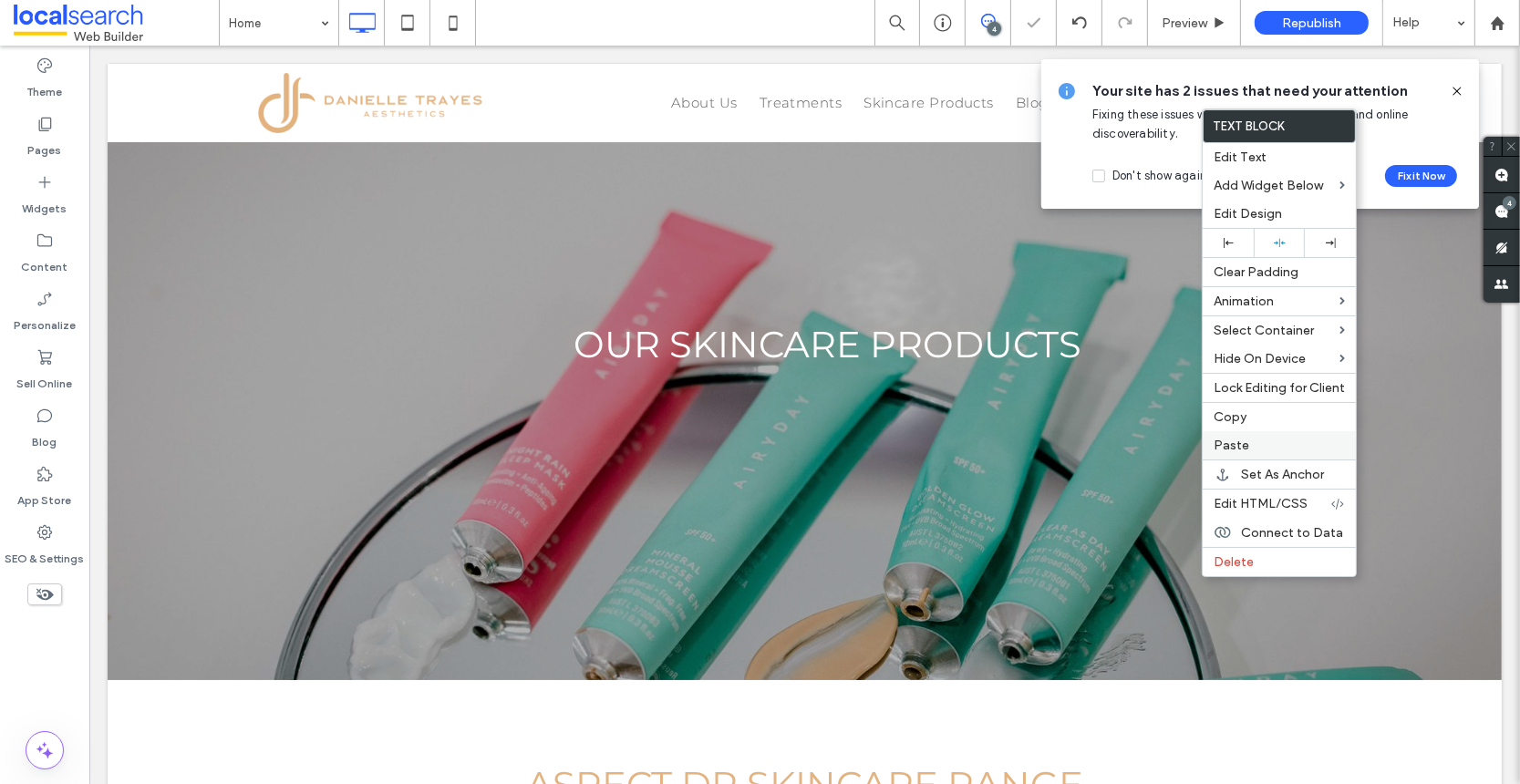
click at [1251, 448] on label "Paste" at bounding box center [1279, 445] width 131 height 15
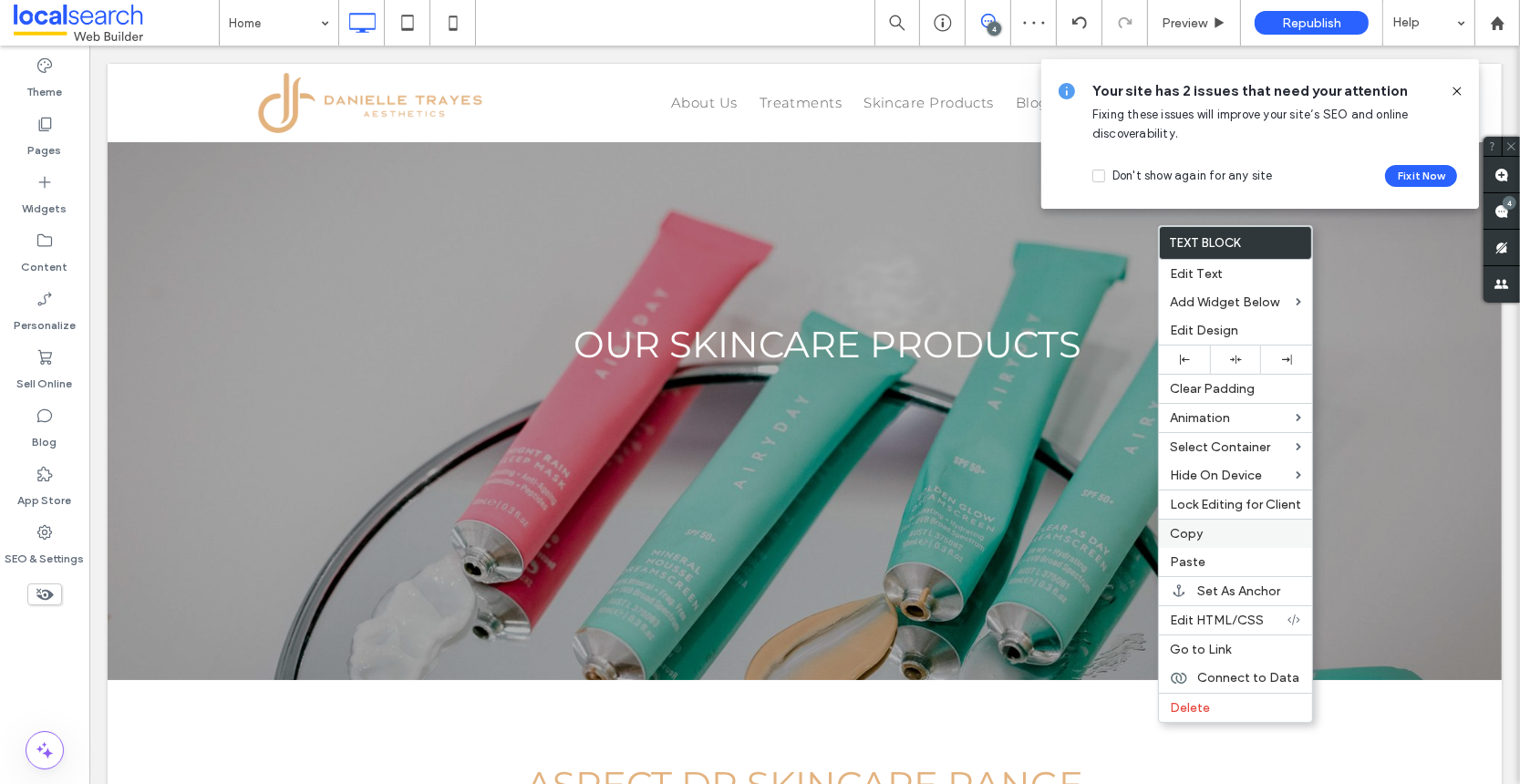
click at [1188, 533] on span "Copy" at bounding box center [1186, 534] width 32 height 15
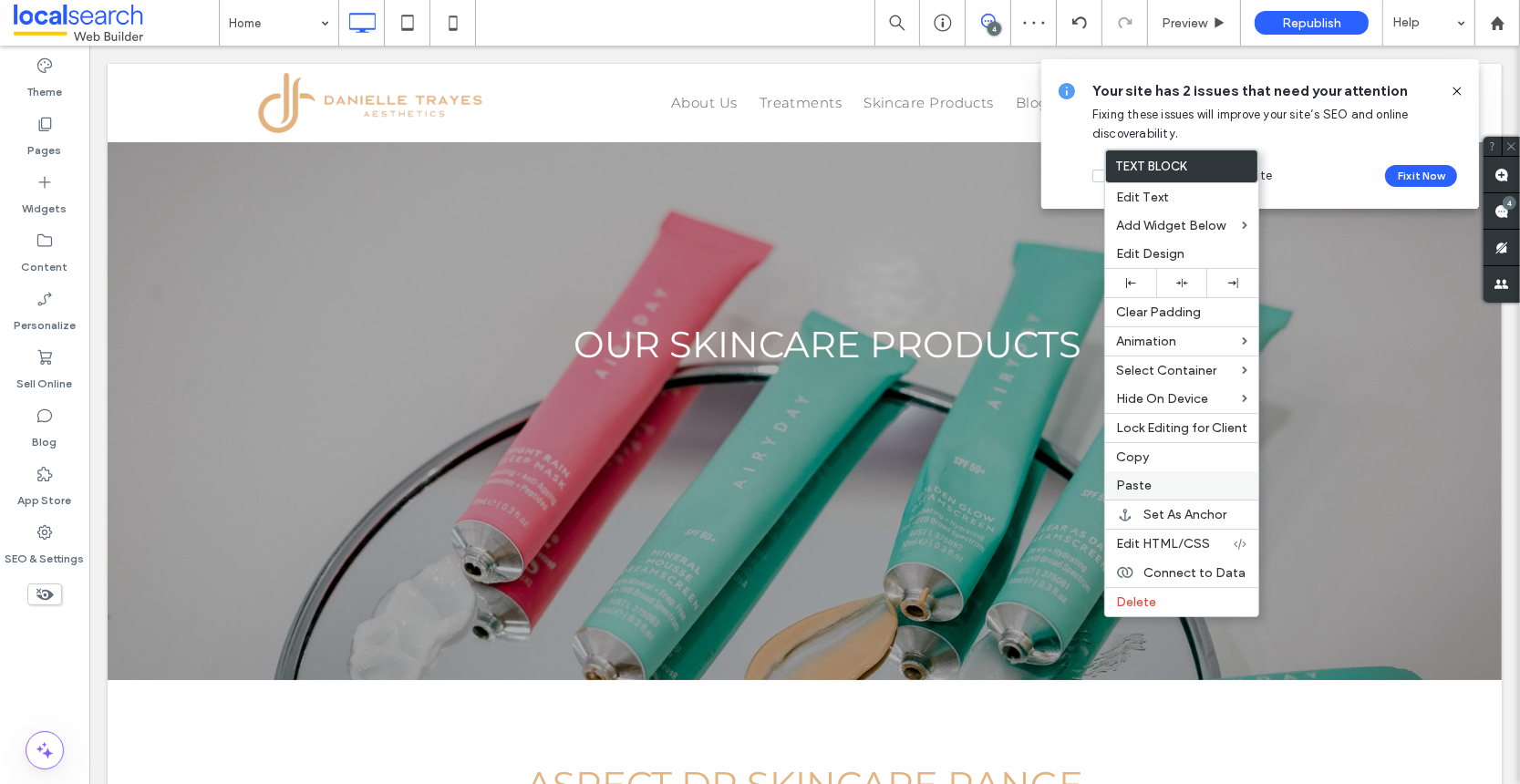
click at [1137, 489] on span "Paste" at bounding box center [1134, 485] width 35 height 15
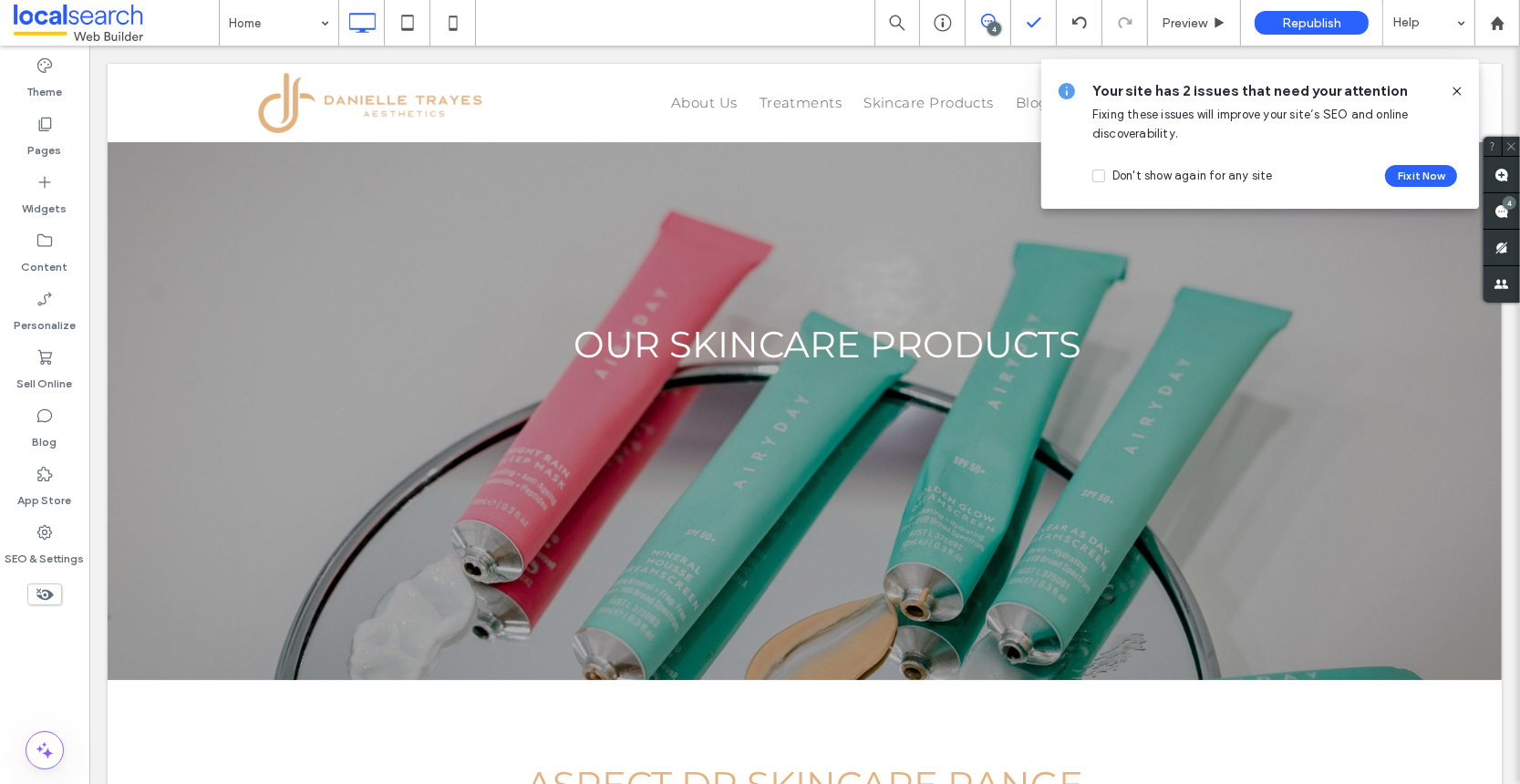
type input "**********"
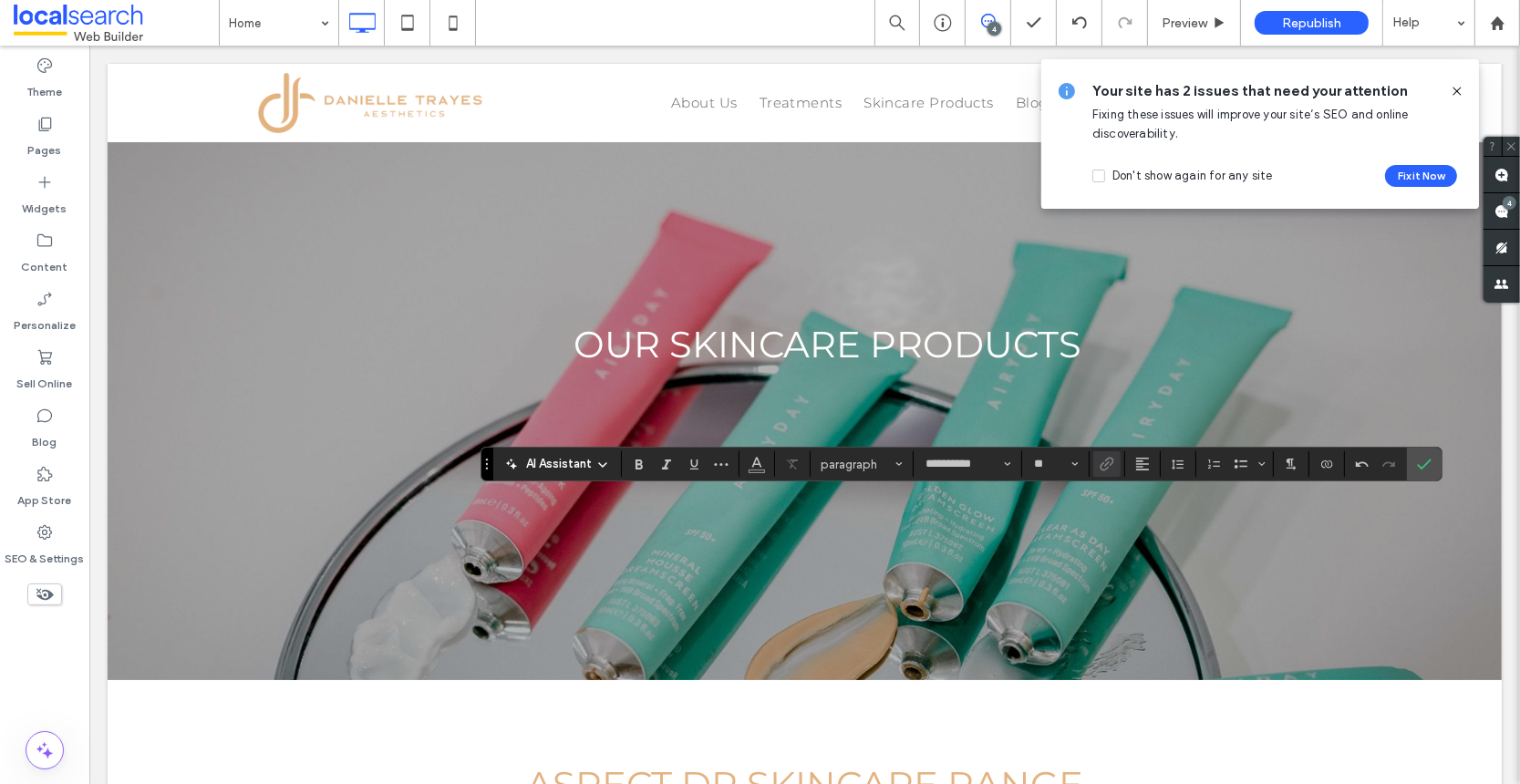
type input "**"
click at [762, 467] on icon "Color" at bounding box center [756, 461] width 14 height 14
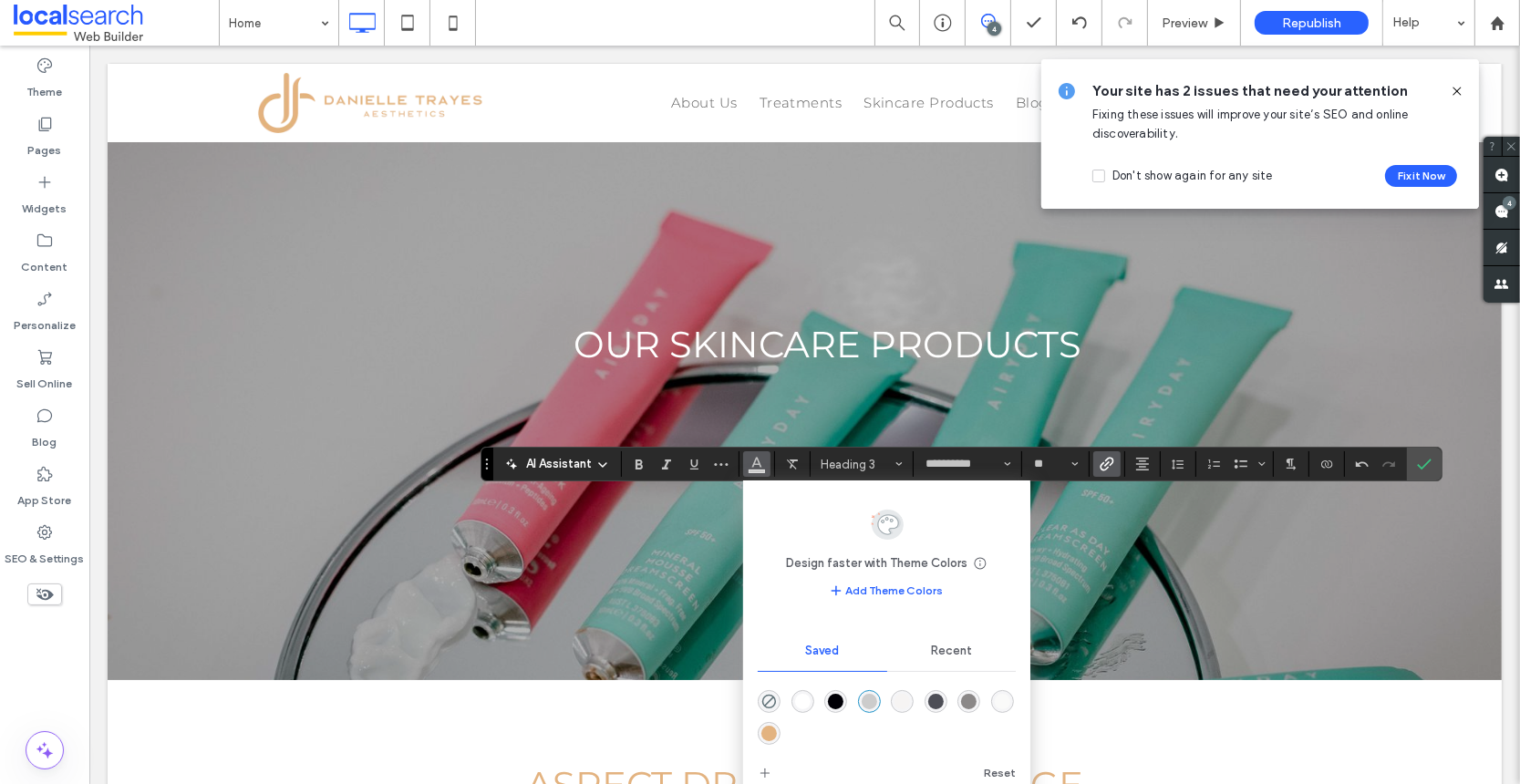
click at [837, 701] on div "rgba(1,0,6,1)" at bounding box center [836, 701] width 15 height 15
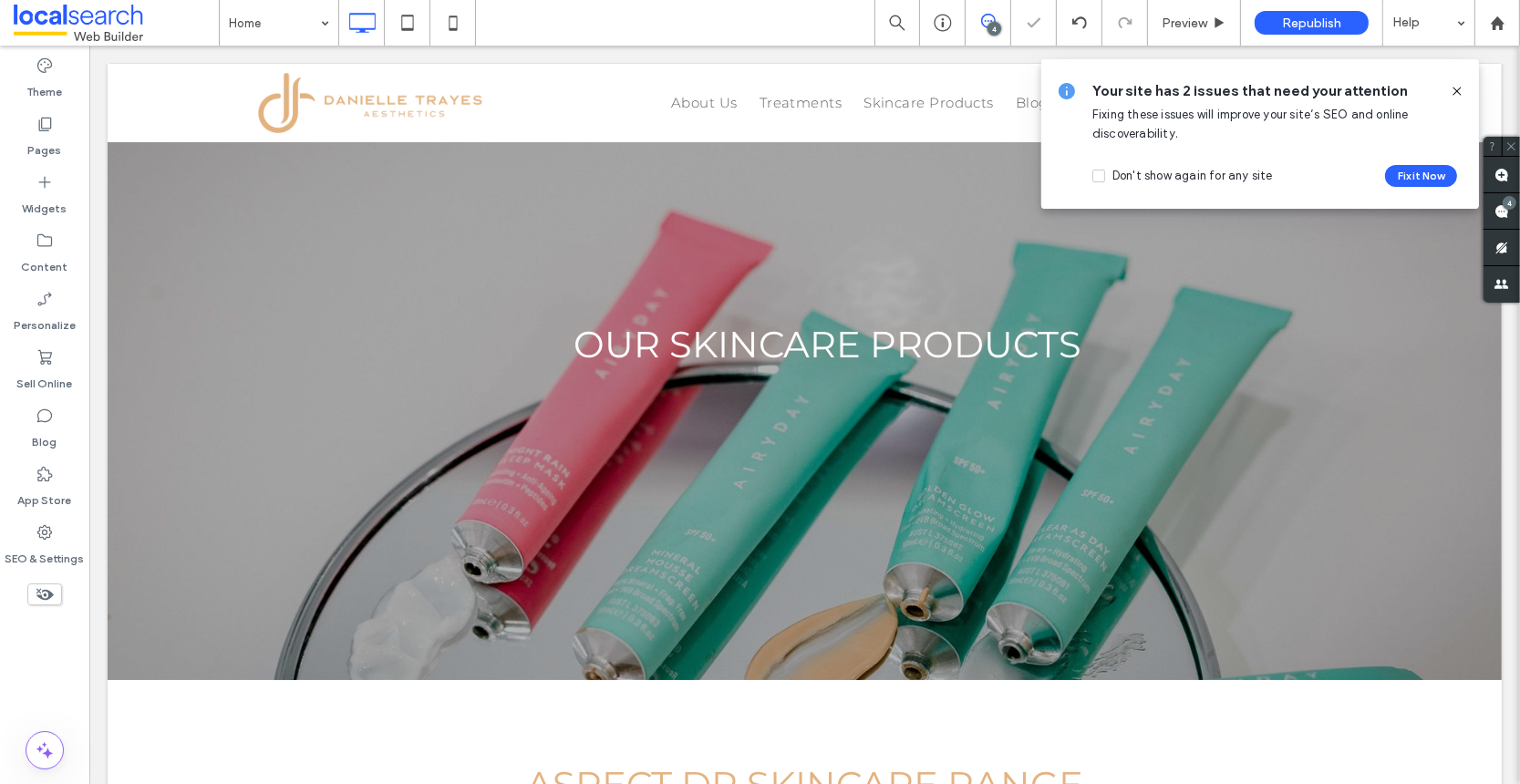
type input "**********"
type input "**"
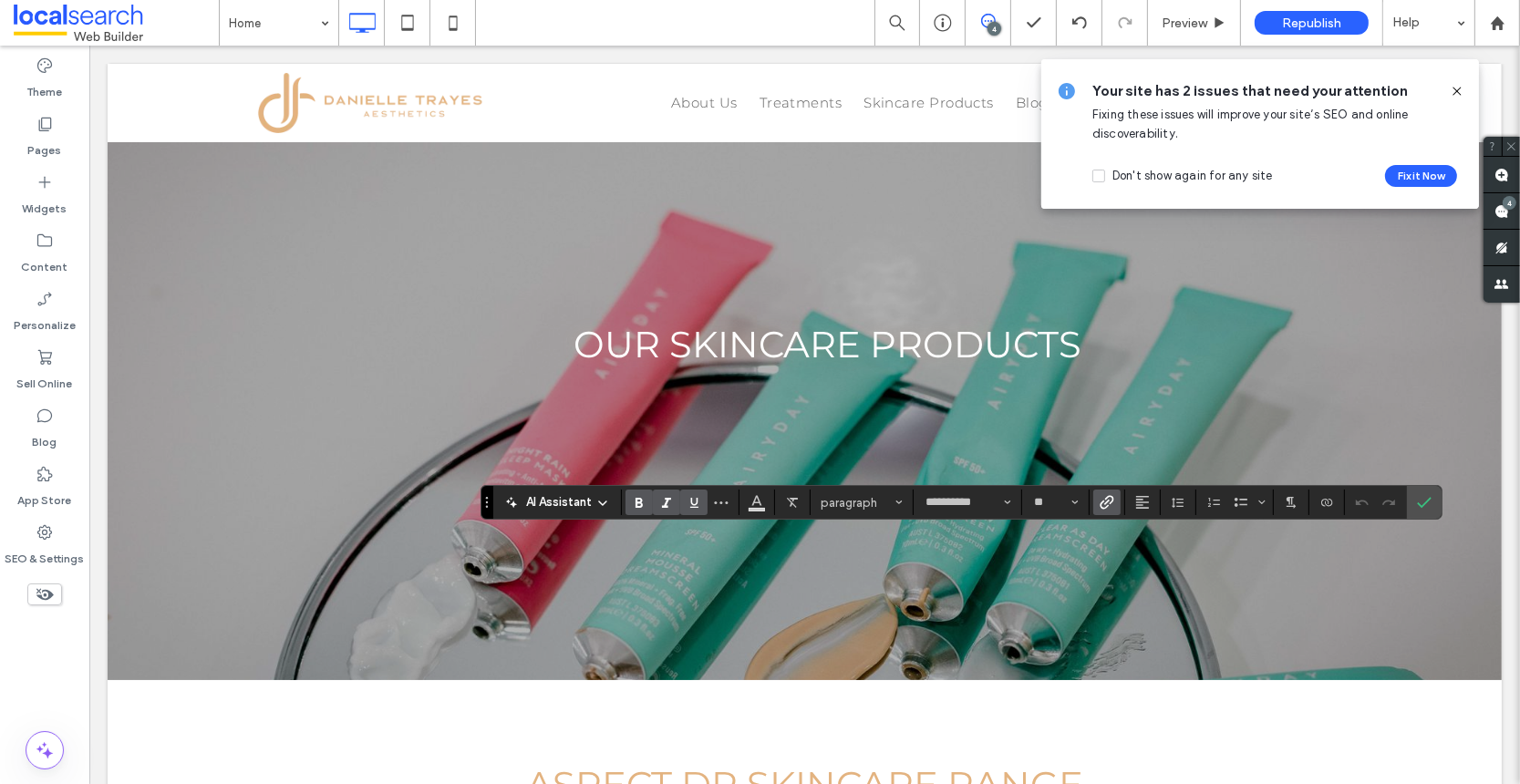
drag, startPoint x: 641, startPoint y: 508, endPoint x: 665, endPoint y: 505, distance: 24.2
click at [641, 507] on icon "Bold" at bounding box center [639, 501] width 14 height 14
click at [671, 502] on icon "Italic" at bounding box center [666, 501] width 14 height 14
click at [687, 502] on icon "Underline" at bounding box center [693, 501] width 14 height 14
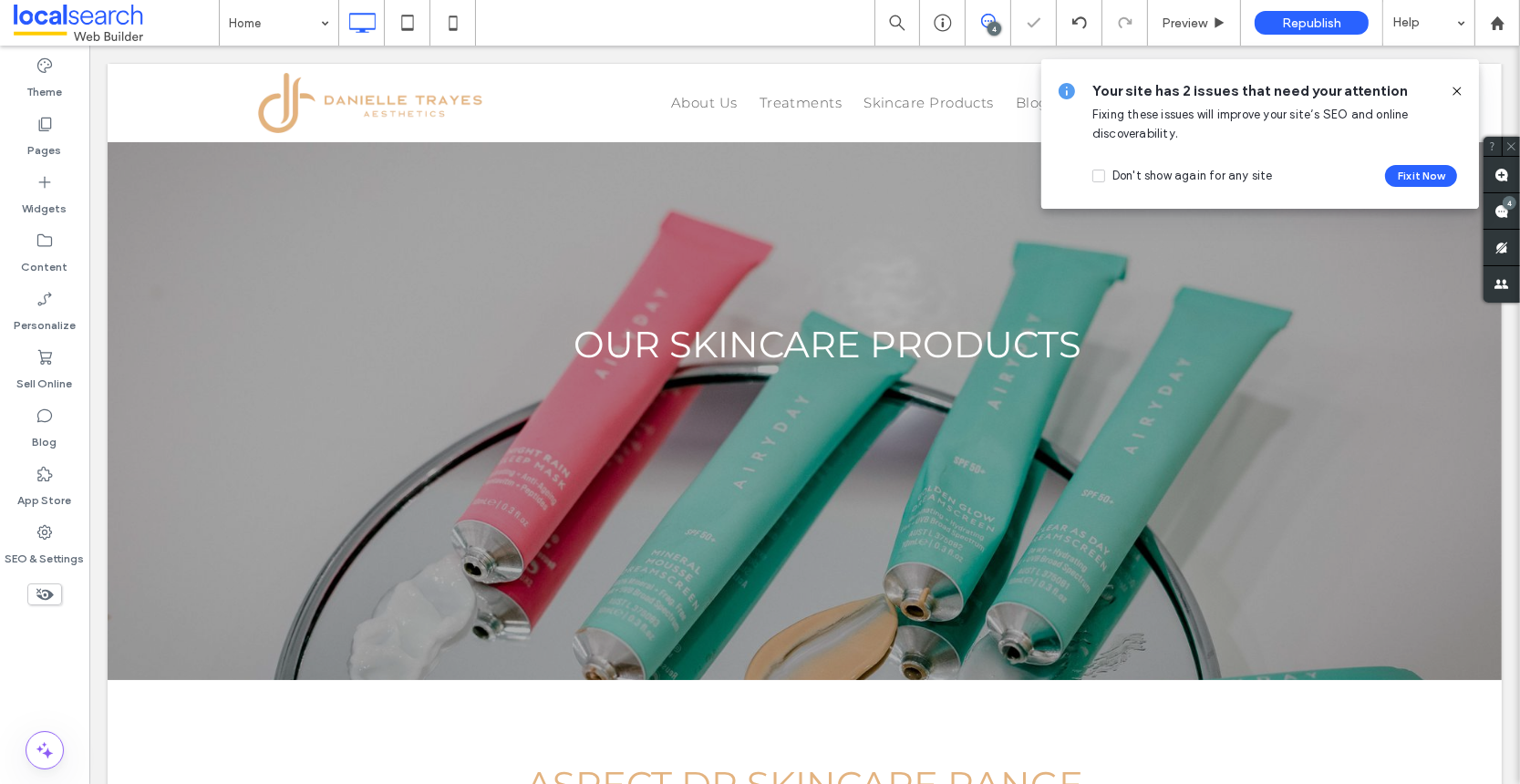
type input "**********"
type input "**"
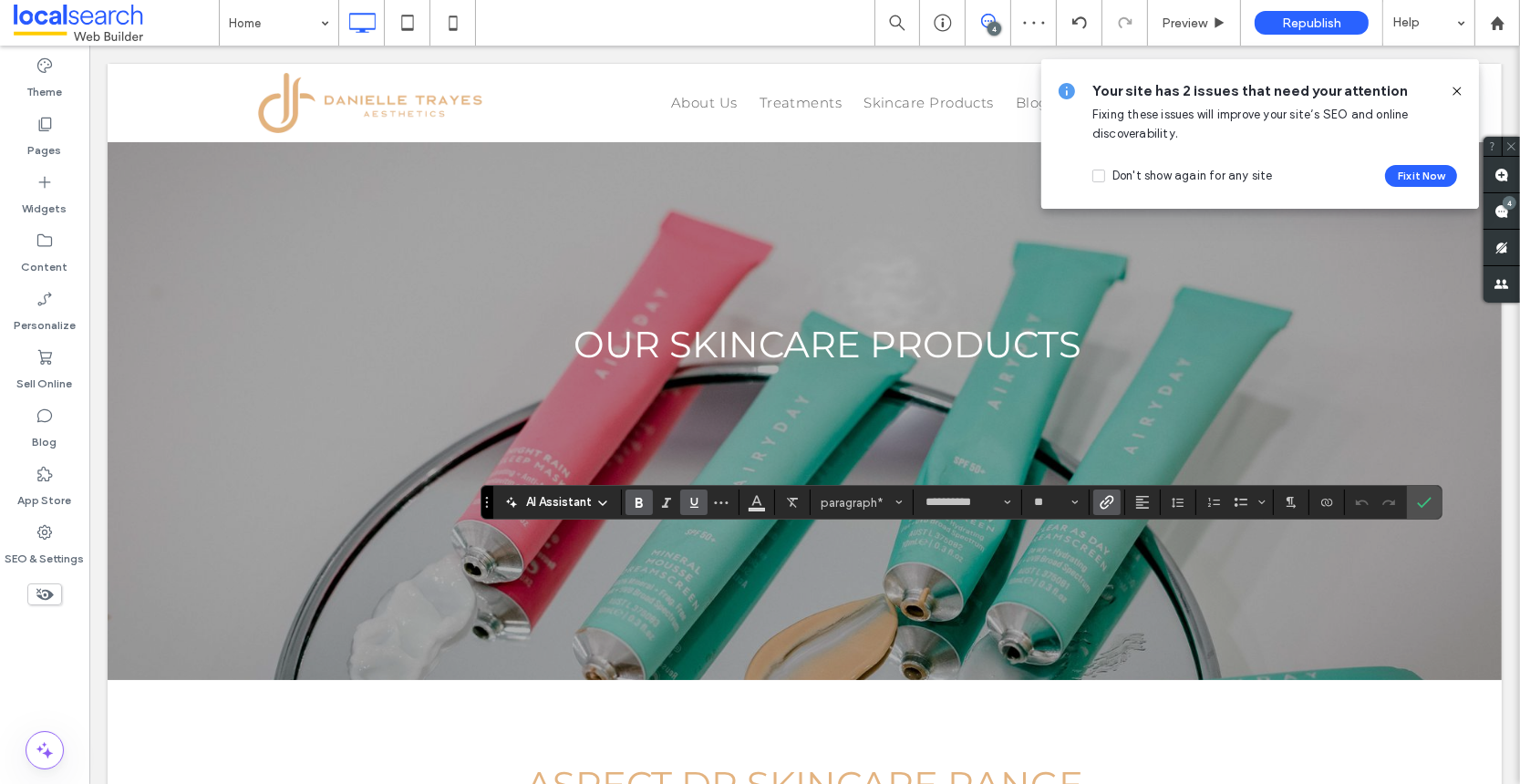
click at [632, 501] on icon "Bold" at bounding box center [639, 501] width 14 height 14
click at [688, 499] on icon "Underline" at bounding box center [693, 501] width 14 height 14
click at [638, 501] on icon "Bold" at bounding box center [639, 501] width 14 height 14
click at [694, 501] on icon "Underline" at bounding box center [693, 501] width 14 height 14
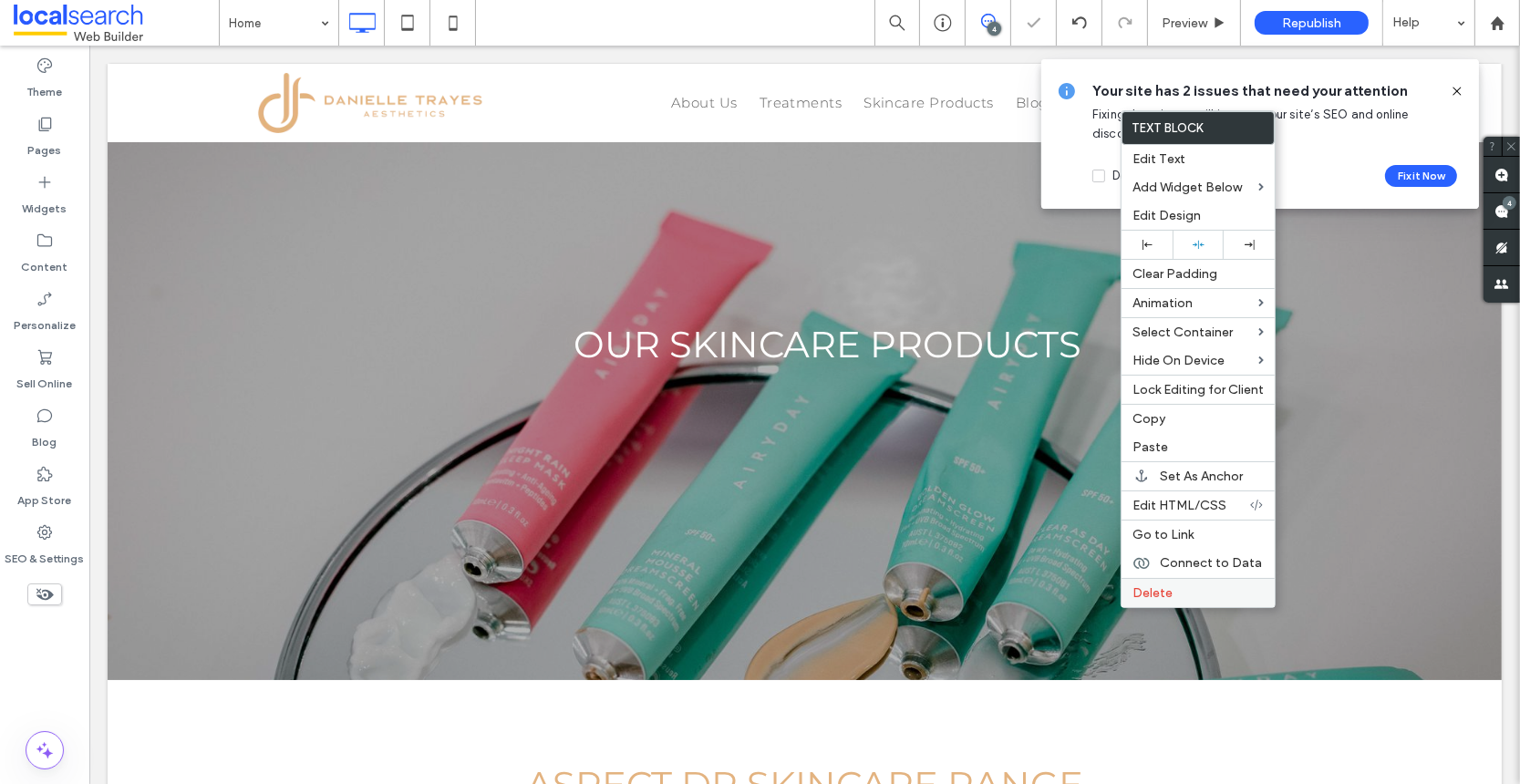
click at [1156, 585] on span "Delete" at bounding box center [1153, 593] width 40 height 15
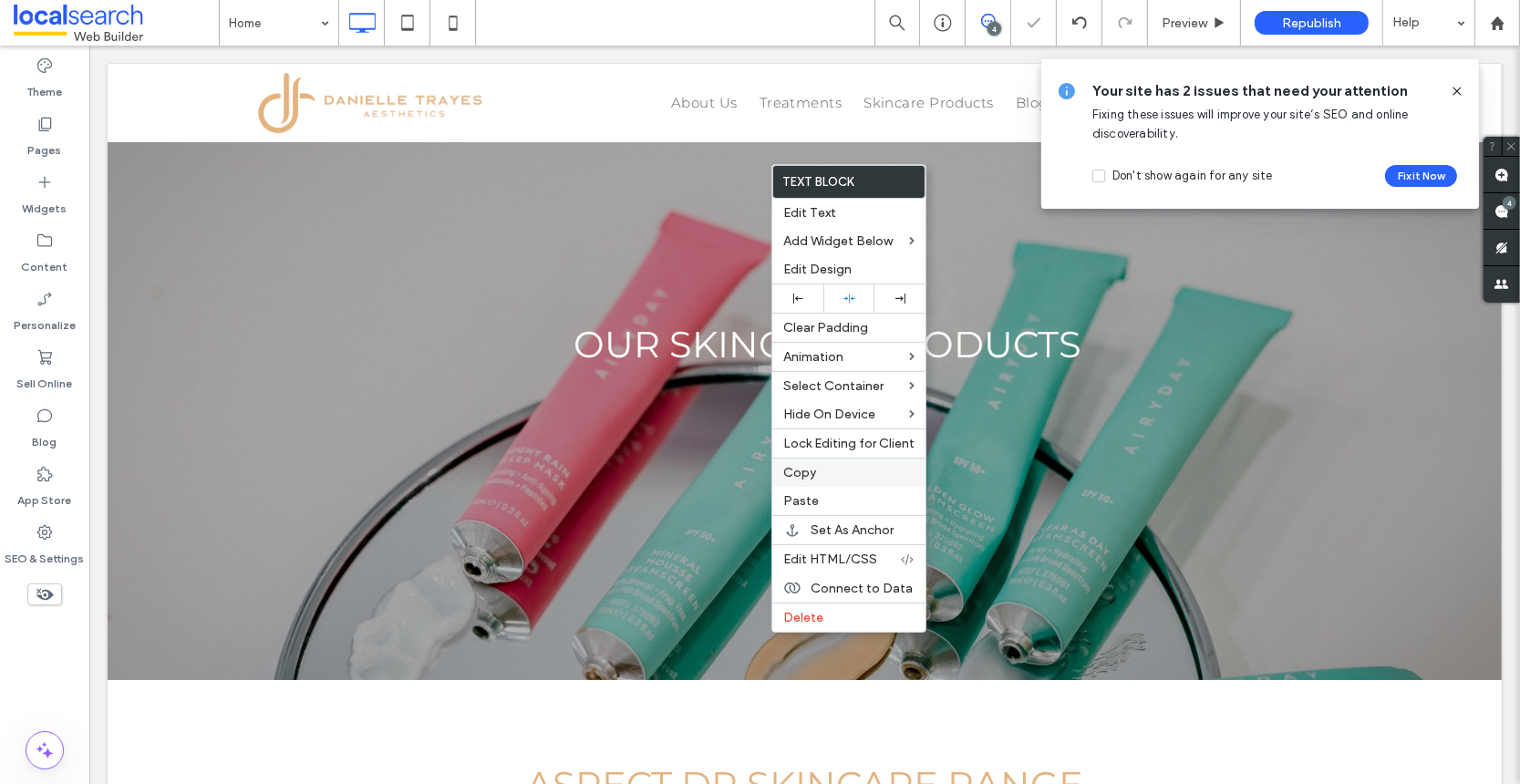
click at [816, 477] on label "Copy" at bounding box center [849, 473] width 131 height 15
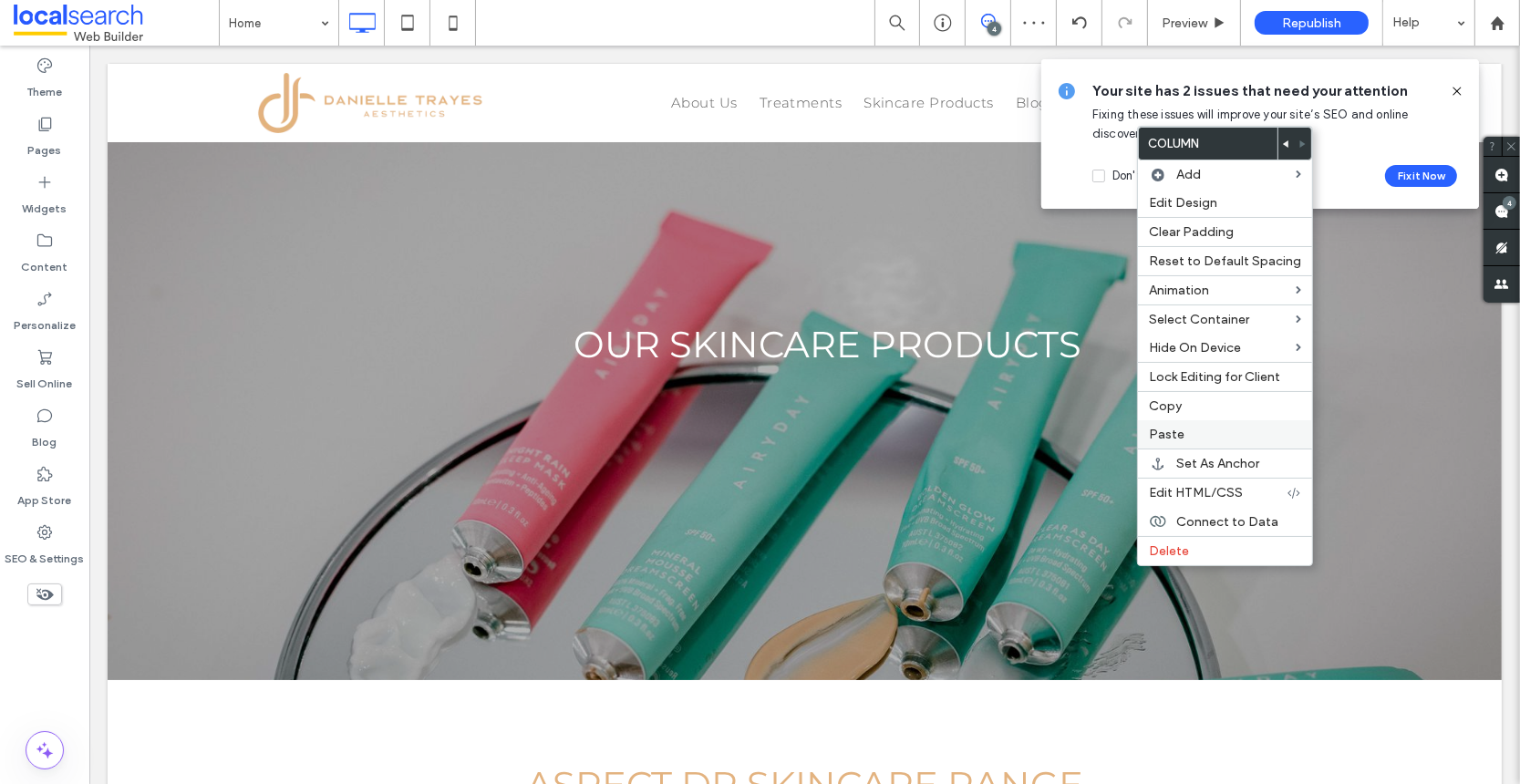
click at [1181, 434] on span "Paste" at bounding box center [1166, 434] width 35 height 15
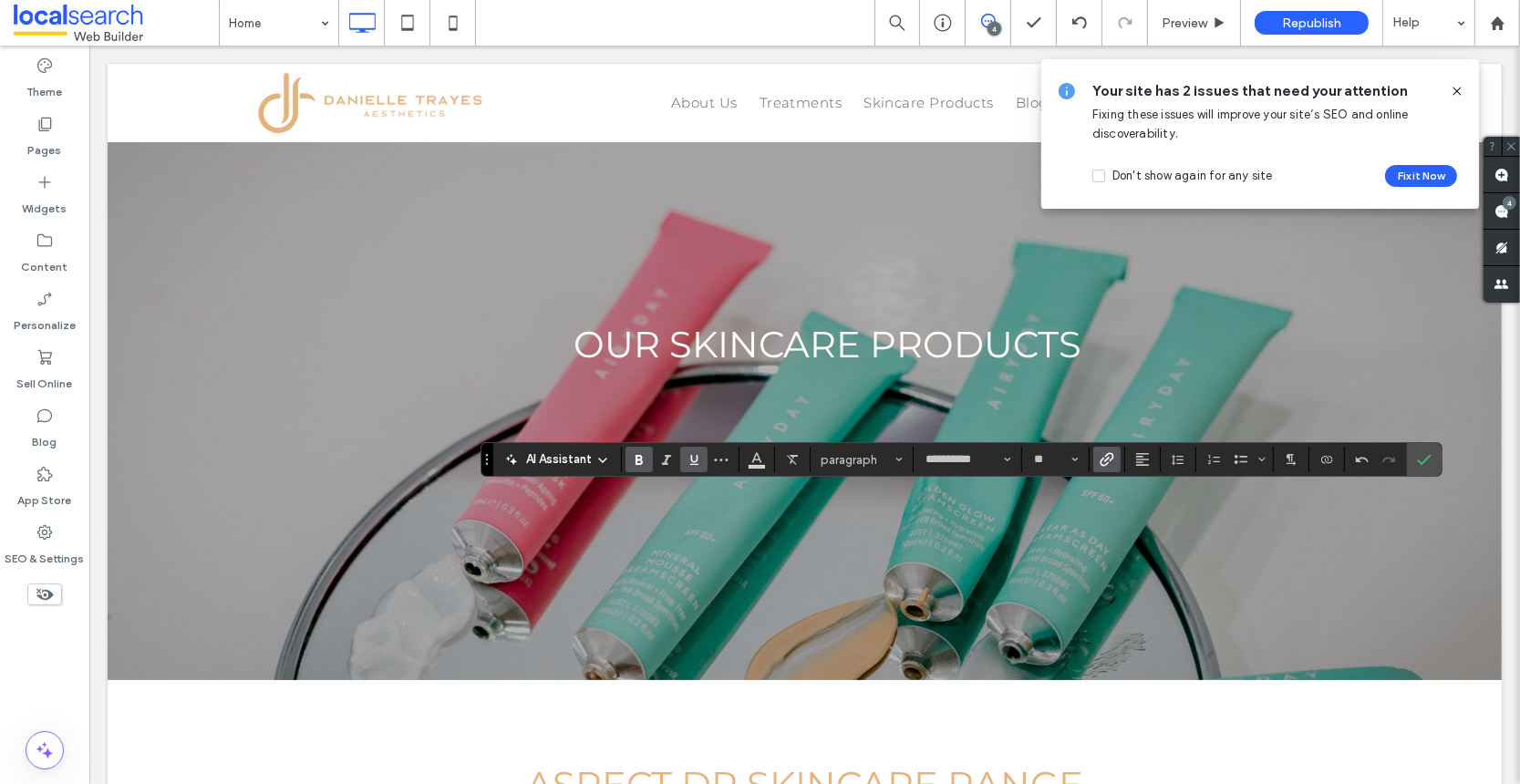
click at [636, 460] on use "Bold" at bounding box center [640, 460] width 8 height 10
click at [700, 461] on icon "Underline" at bounding box center [693, 459] width 14 height 14
click at [644, 460] on icon "Bold" at bounding box center [639, 459] width 14 height 14
click at [641, 460] on icon "Bold" at bounding box center [639, 459] width 14 height 14
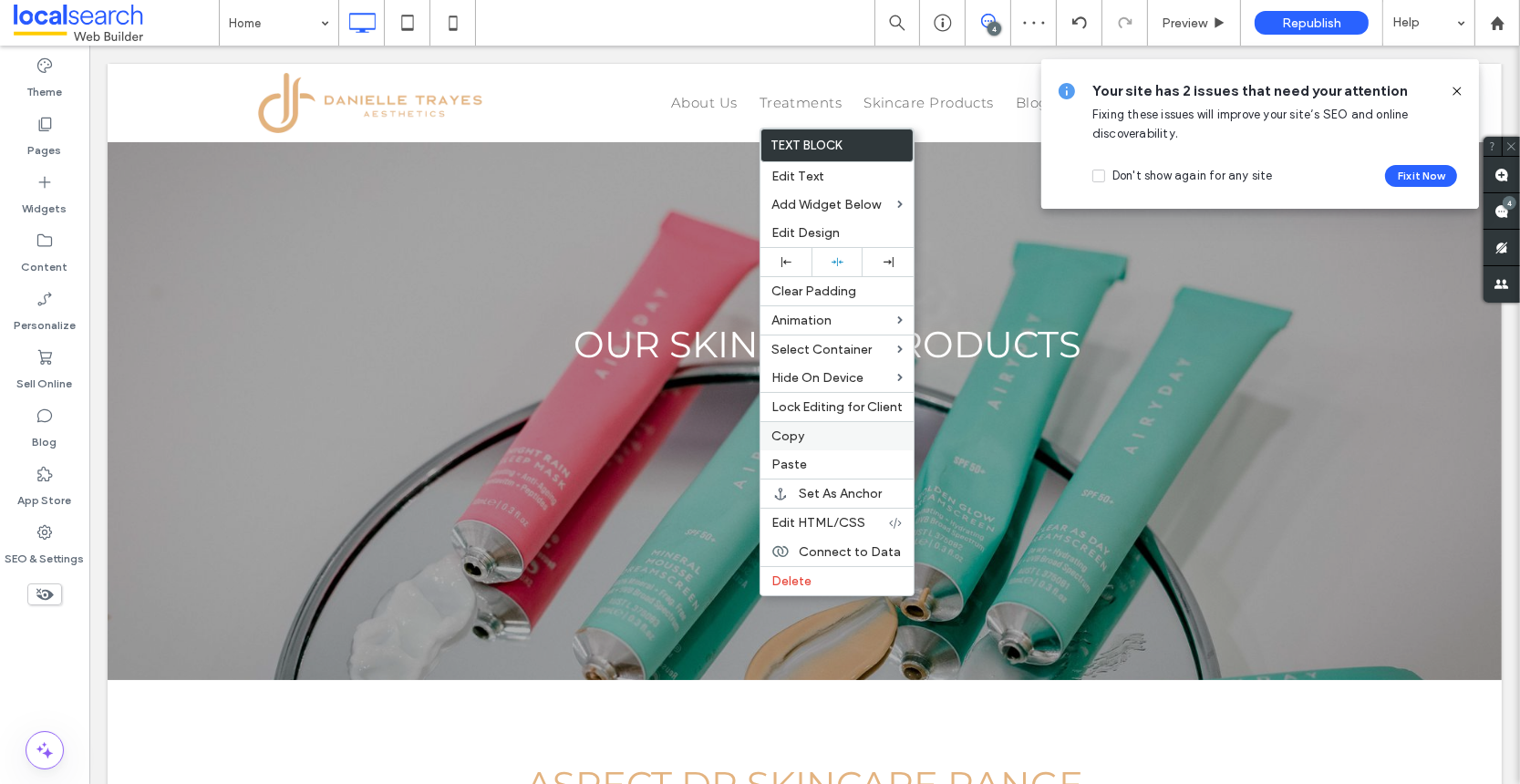
click at [802, 430] on span "Copy" at bounding box center [787, 436] width 32 height 15
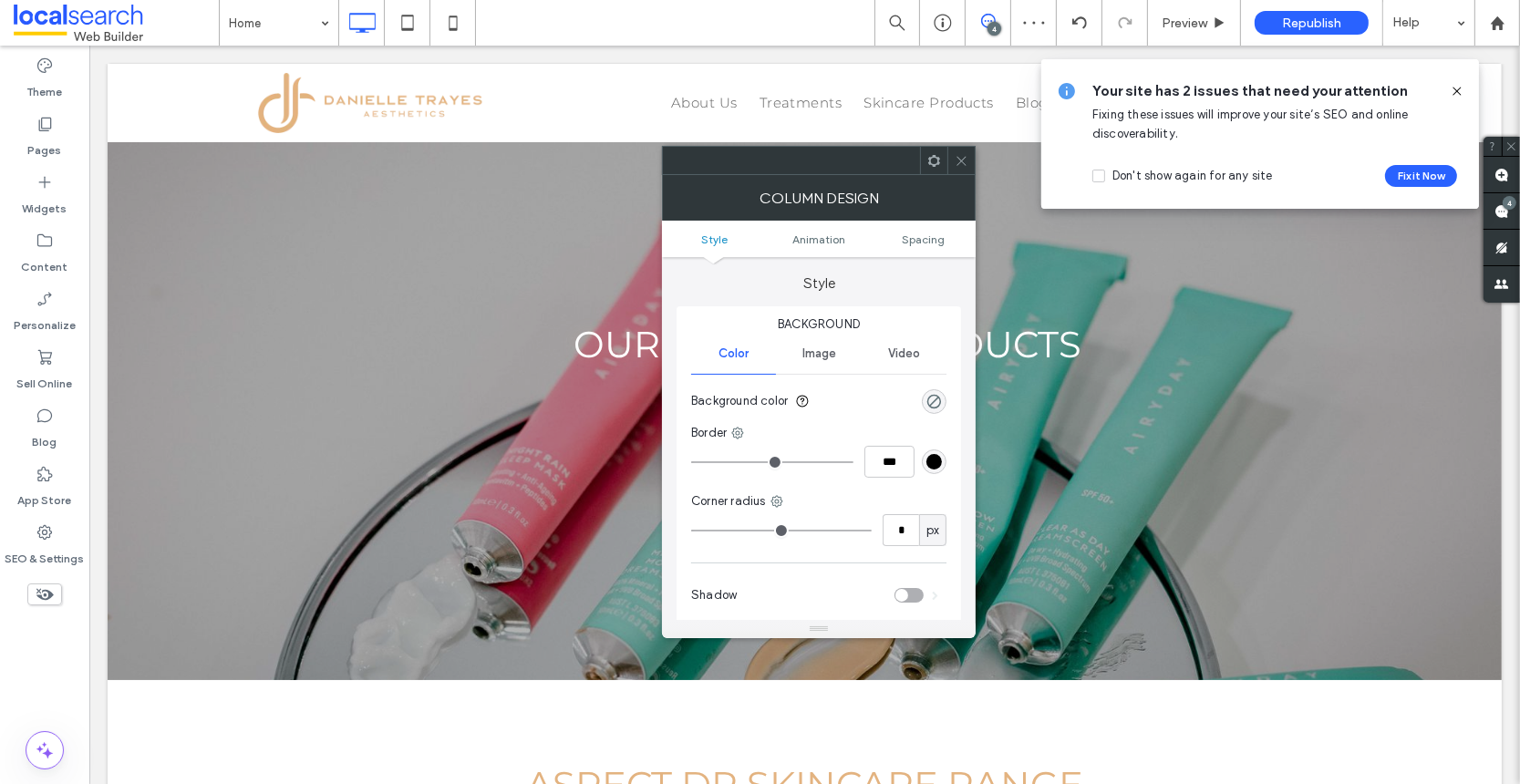
click at [958, 158] on icon at bounding box center [961, 161] width 13 height 13
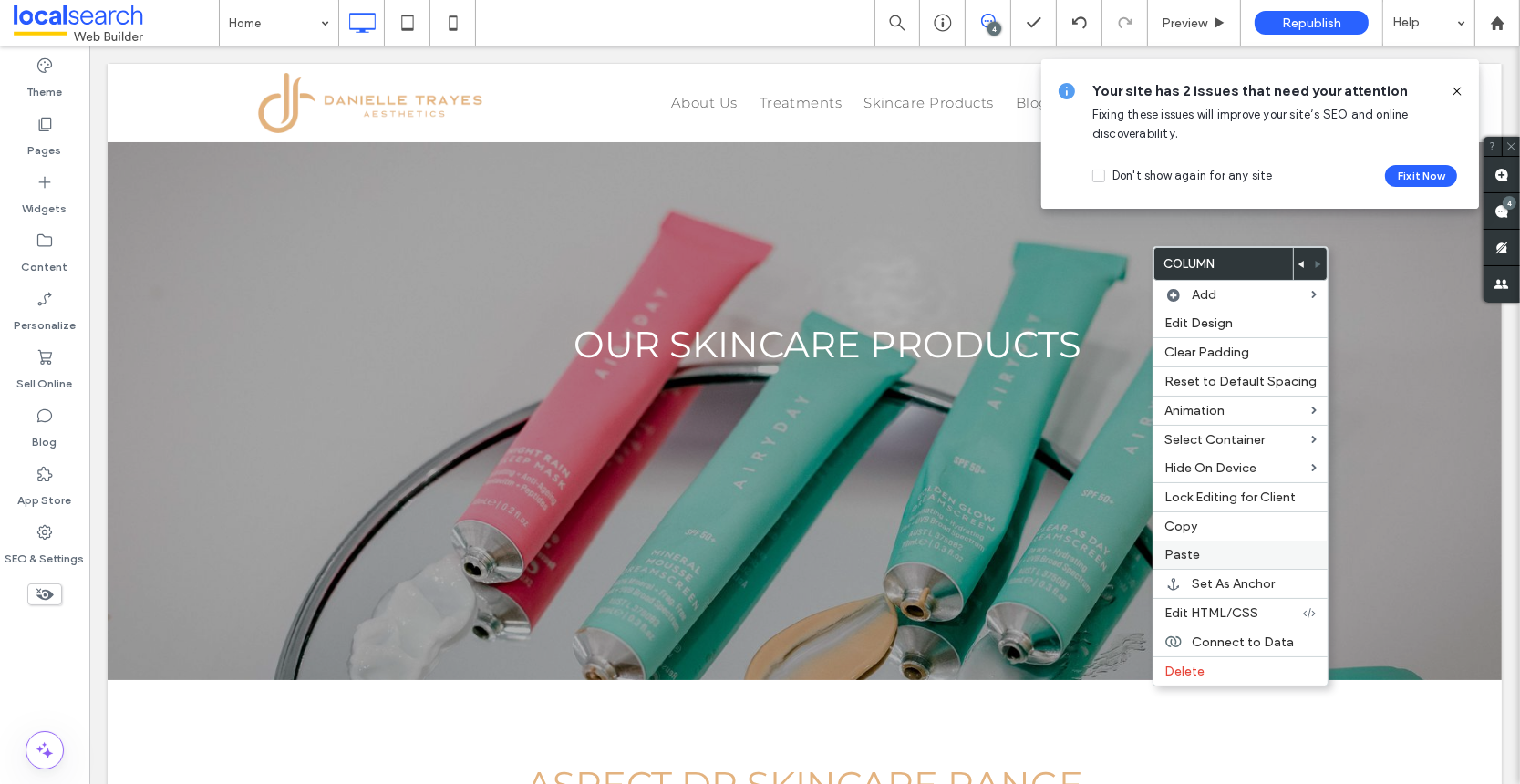
click at [1196, 550] on span "Paste" at bounding box center [1181, 555] width 35 height 15
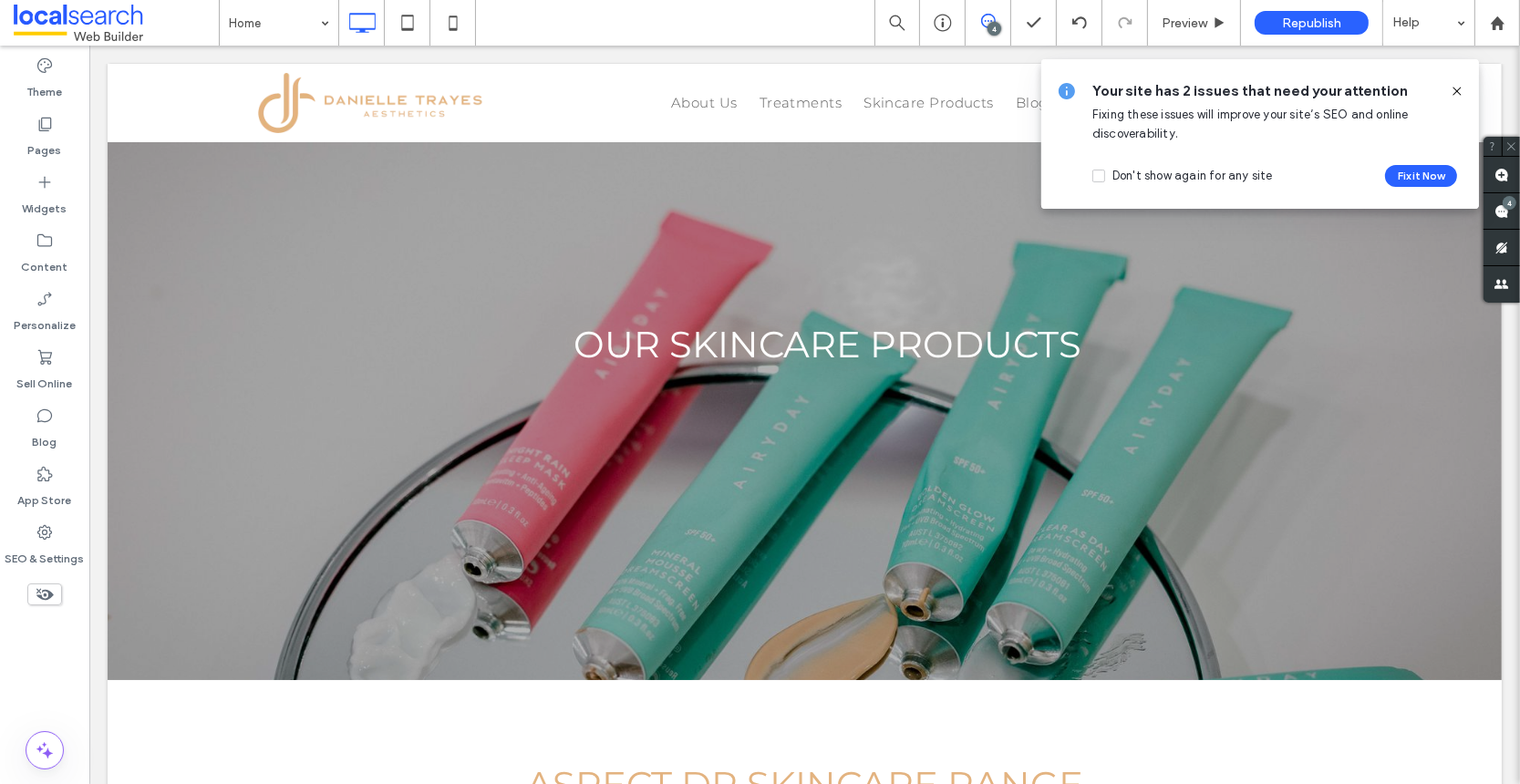
type input "**********"
type input "**"
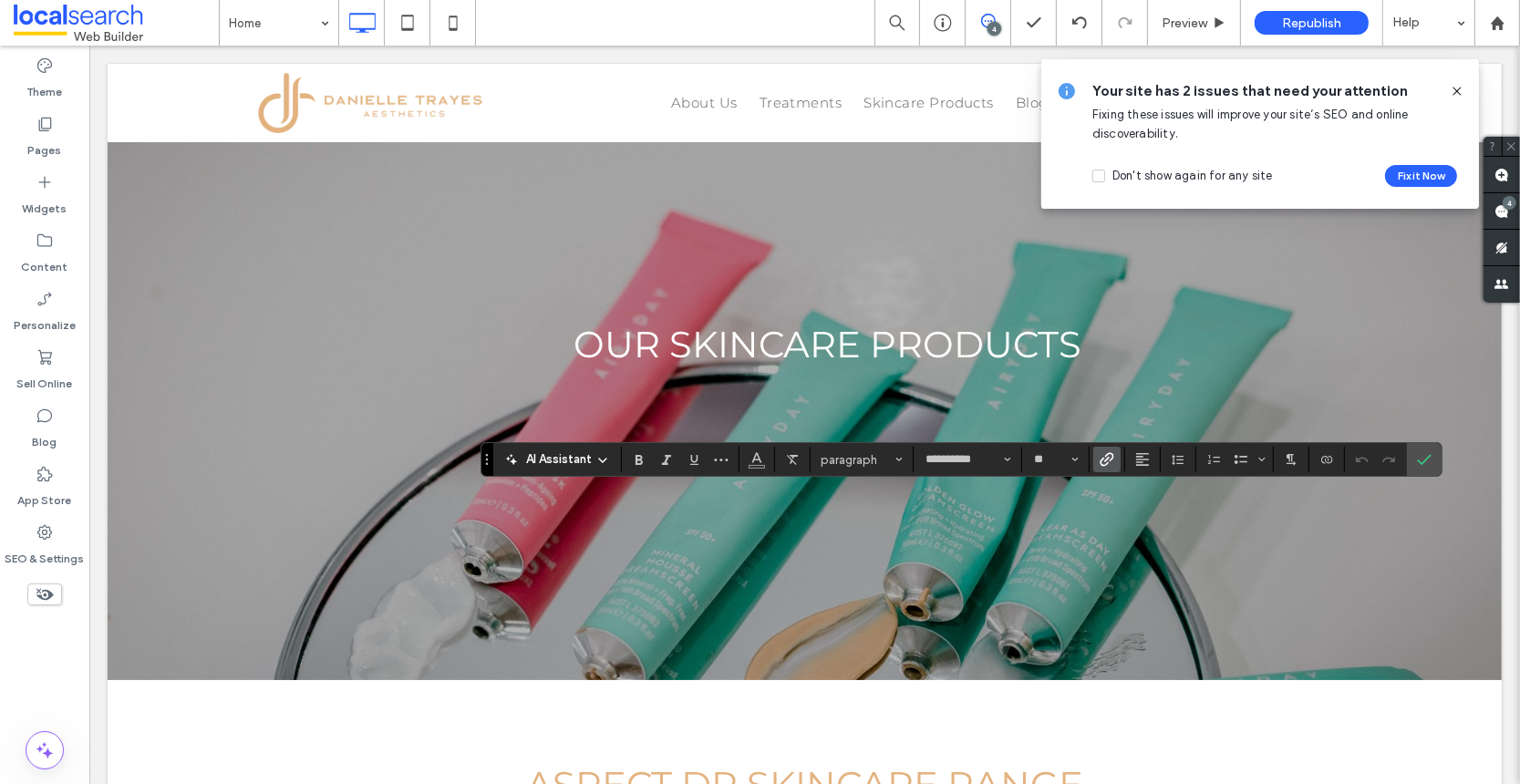
click at [1102, 464] on icon "Link" at bounding box center [1106, 459] width 14 height 14
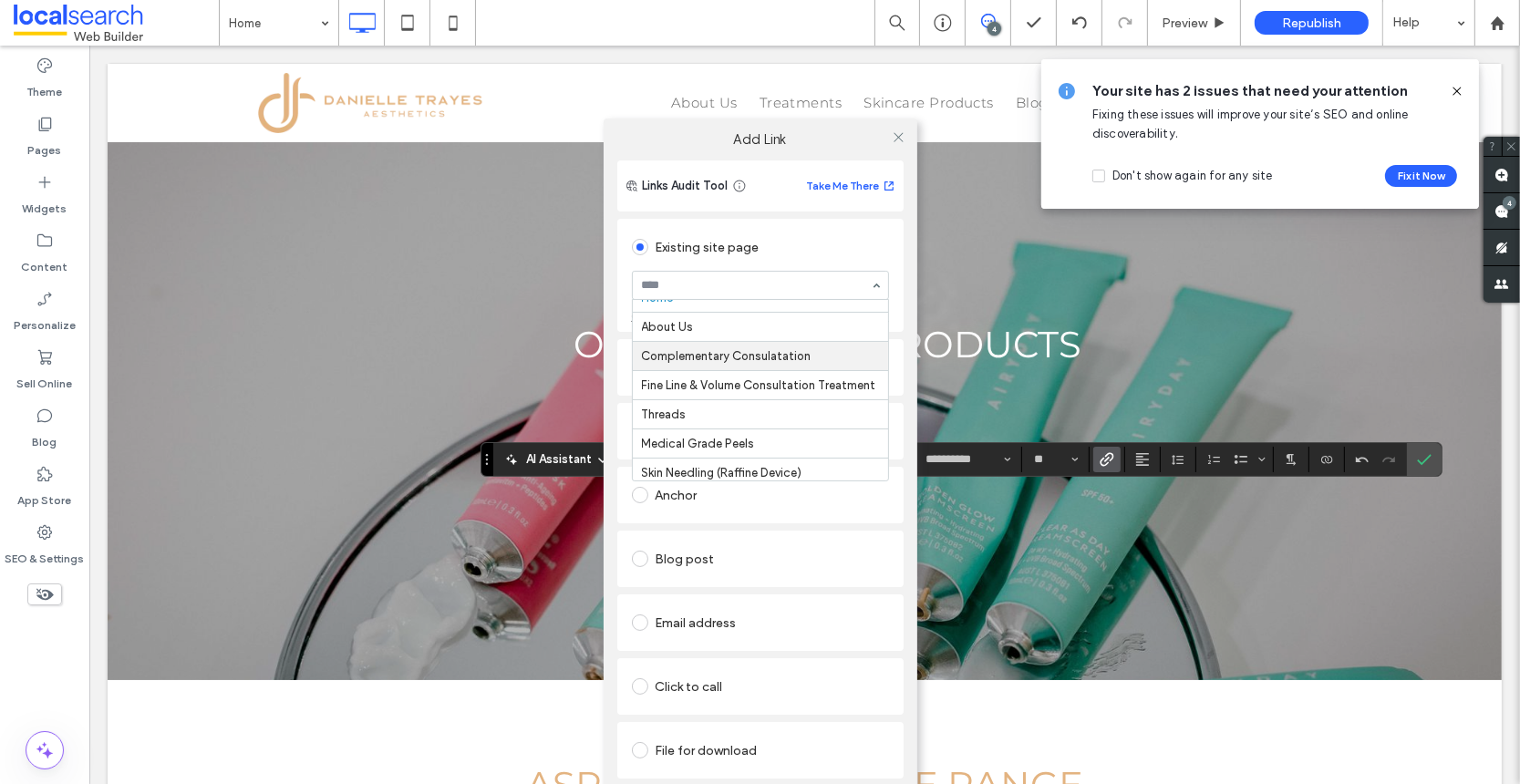
scroll to position [38, 0]
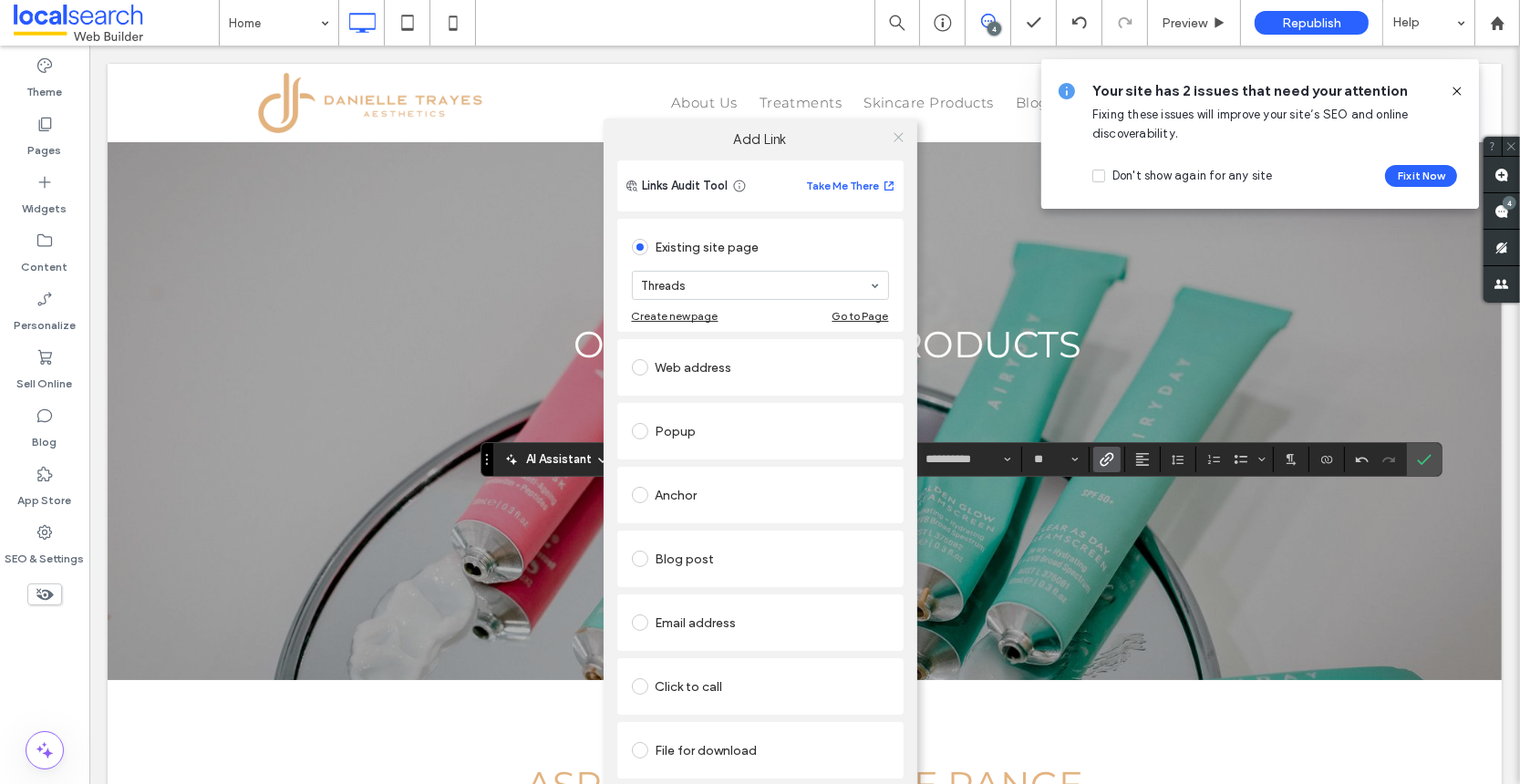
click at [898, 136] on icon at bounding box center [898, 137] width 13 height 13
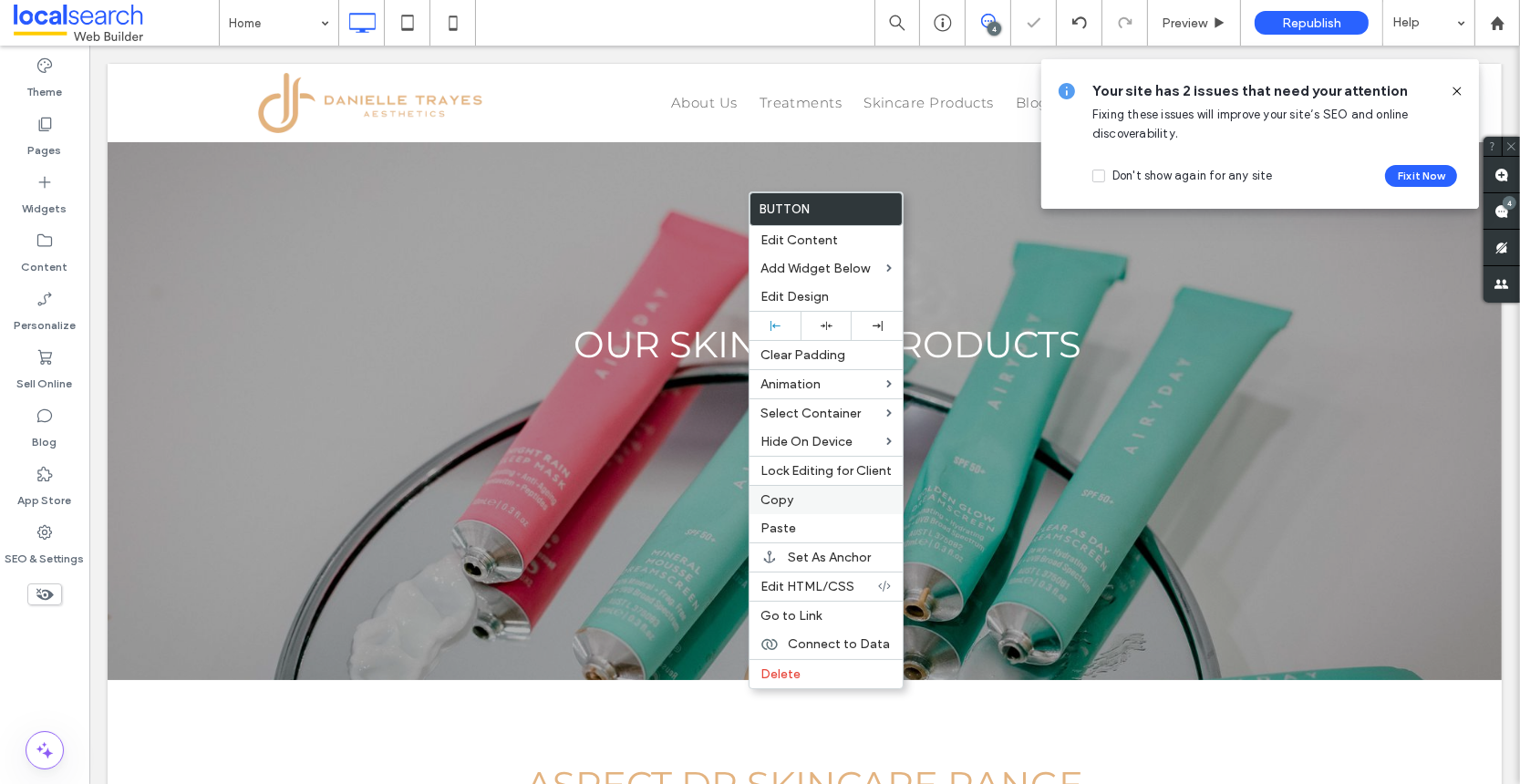
click at [780, 506] on div "Copy" at bounding box center [825, 500] width 153 height 29
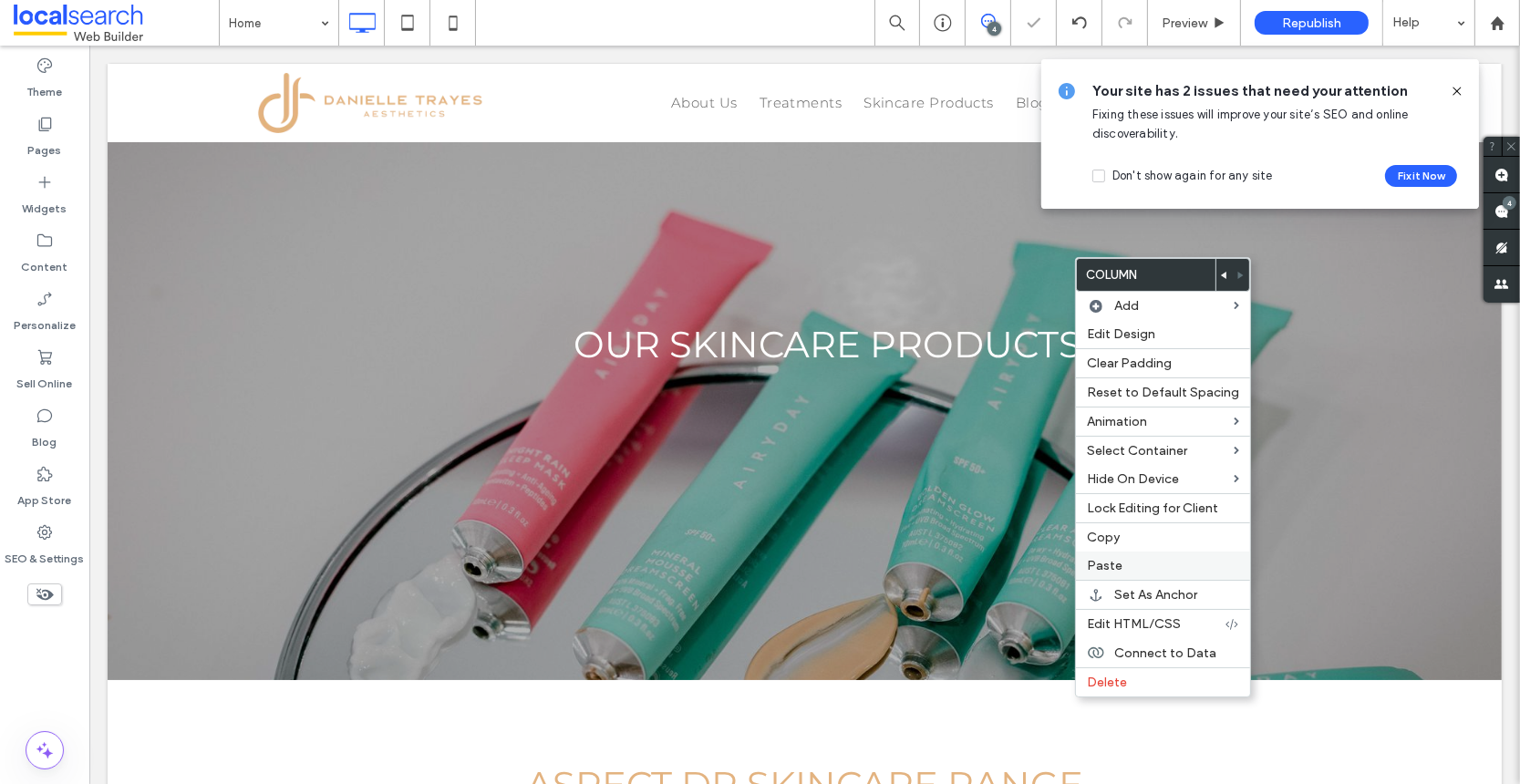
click at [1103, 569] on span "Paste" at bounding box center [1104, 565] width 35 height 15
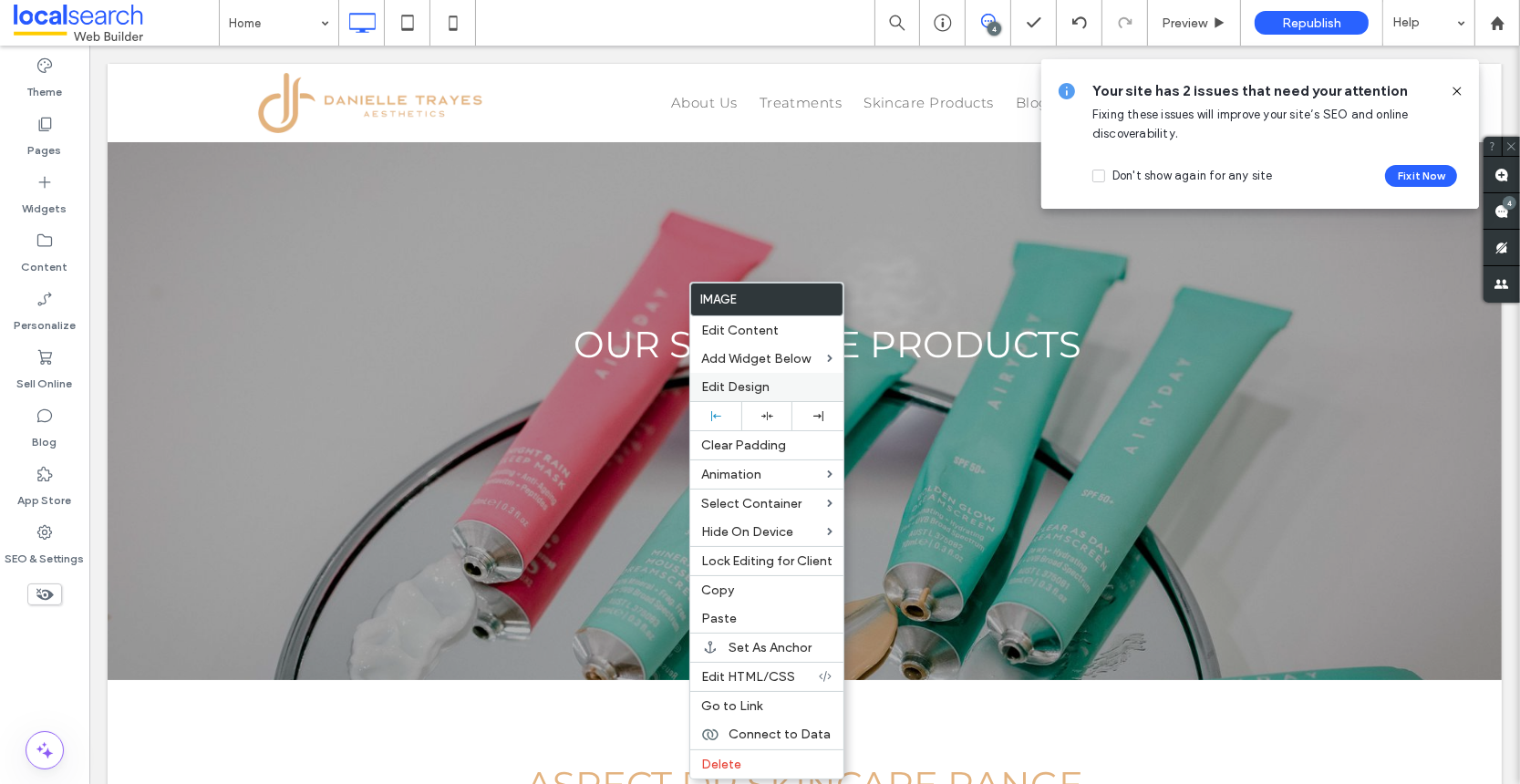
click at [739, 391] on span "Edit Design" at bounding box center [736, 387] width 69 height 15
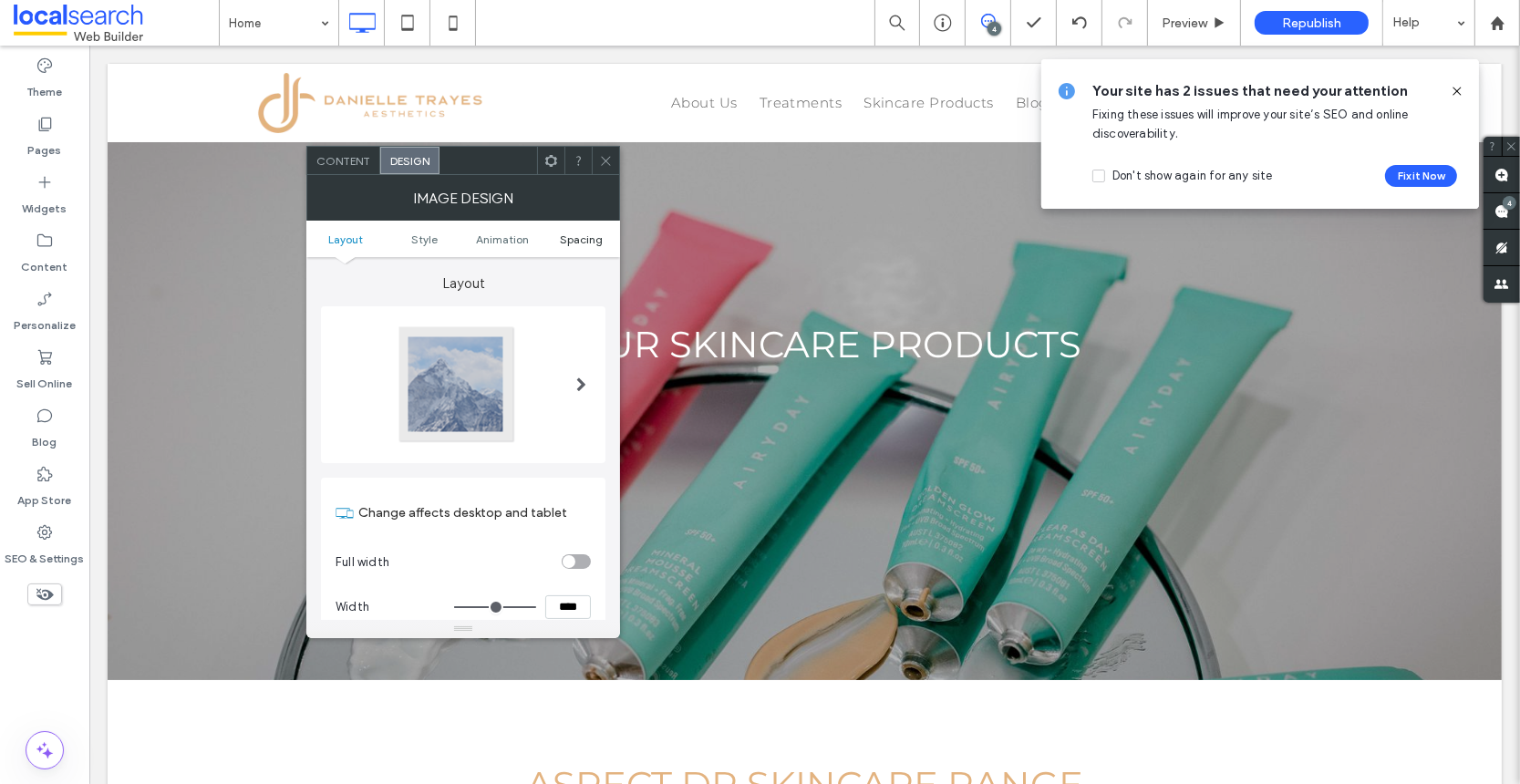
click at [569, 236] on span "Spacing" at bounding box center [581, 239] width 43 height 13
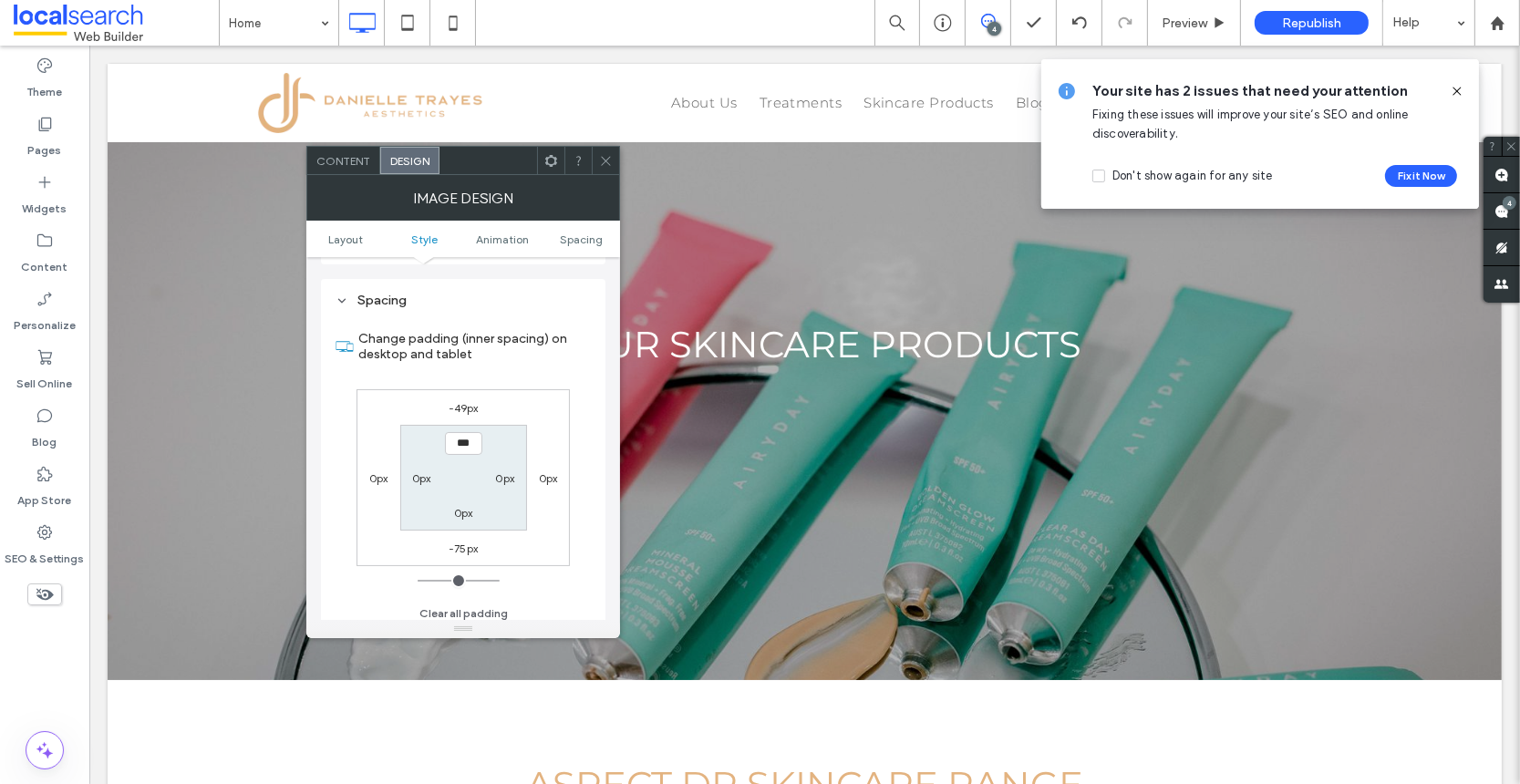
scroll to position [917, 0]
click at [609, 163] on use at bounding box center [605, 161] width 10 height 10
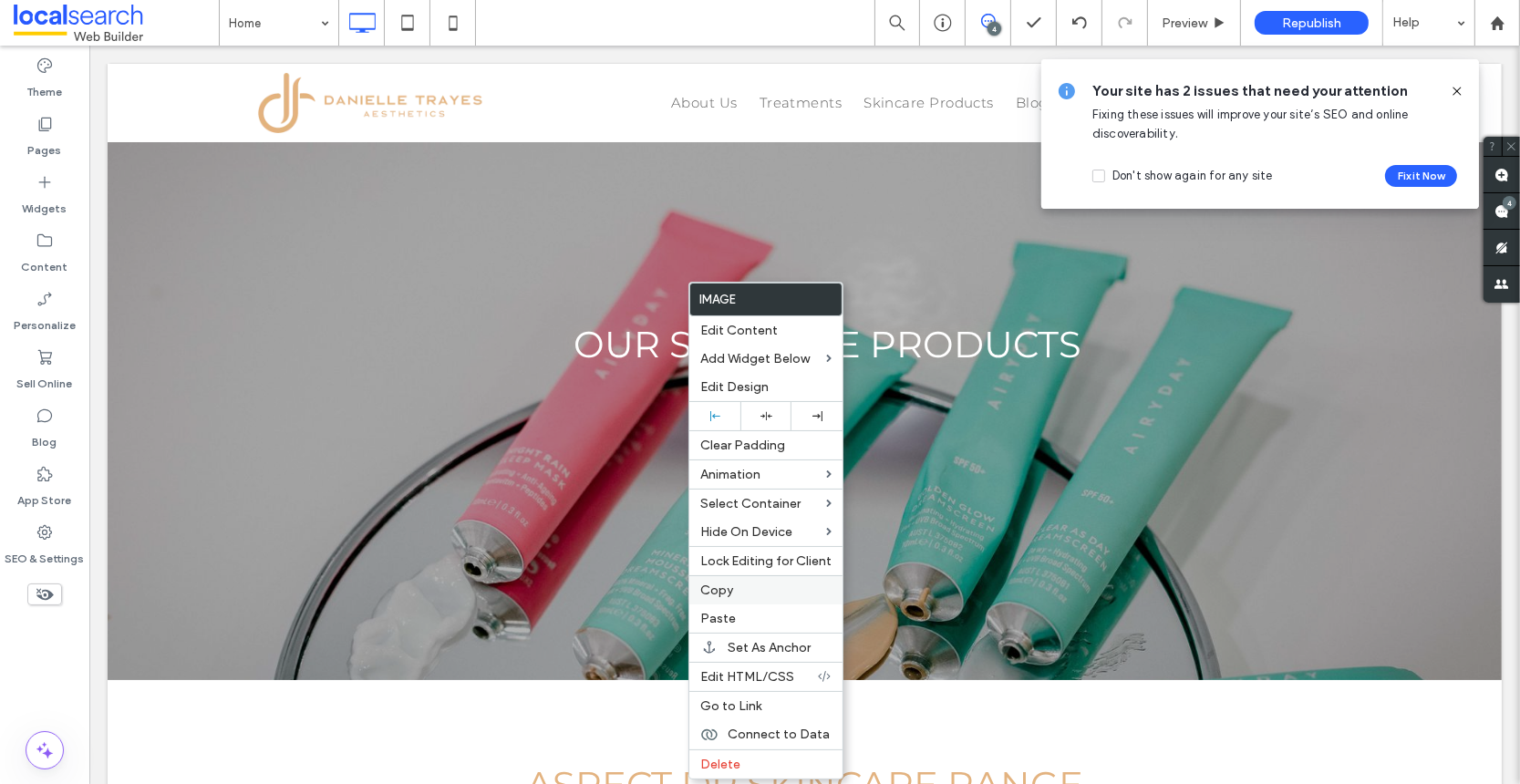
click at [724, 591] on span "Copy" at bounding box center [717, 590] width 32 height 15
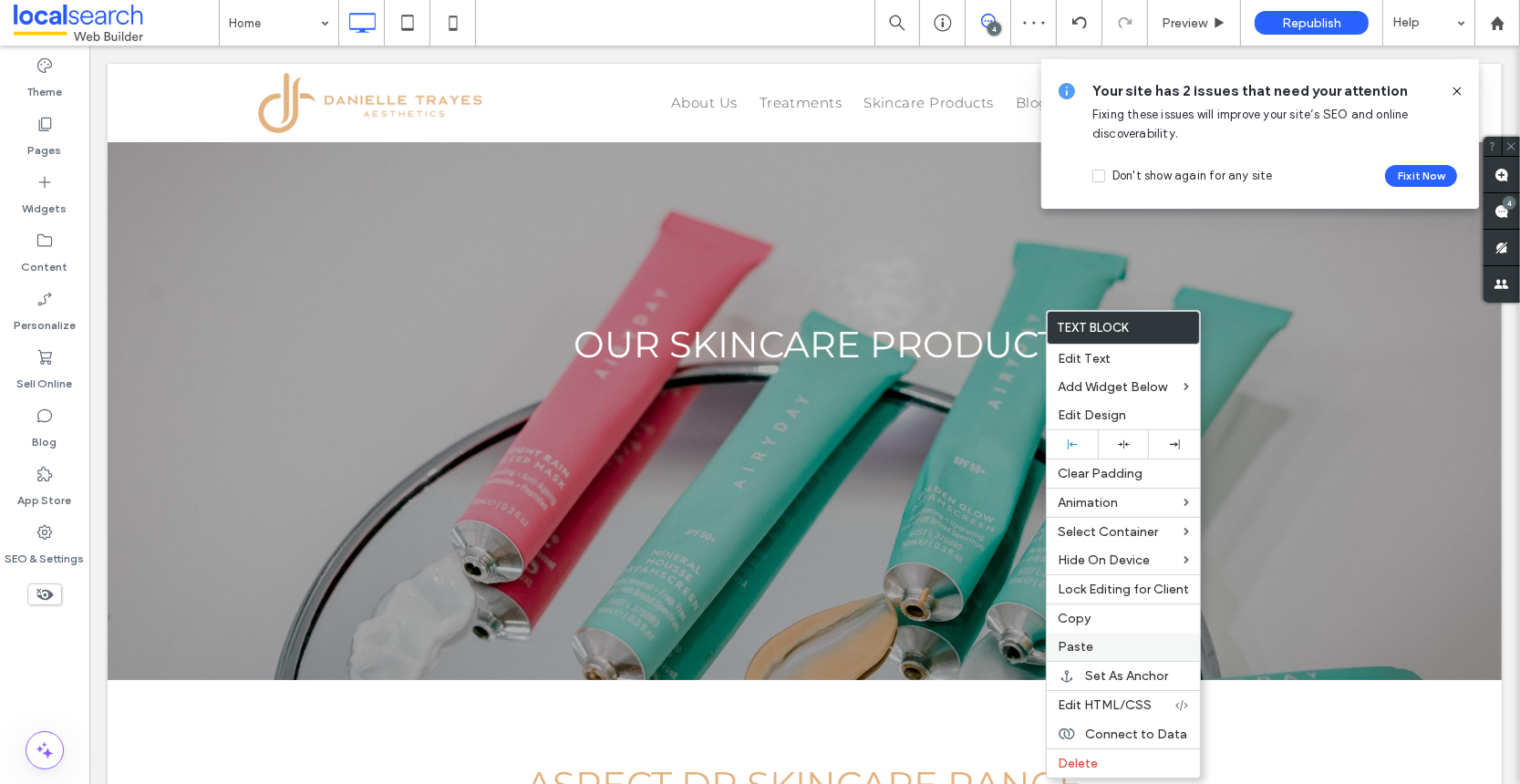
click at [1082, 652] on span "Paste" at bounding box center [1075, 647] width 35 height 15
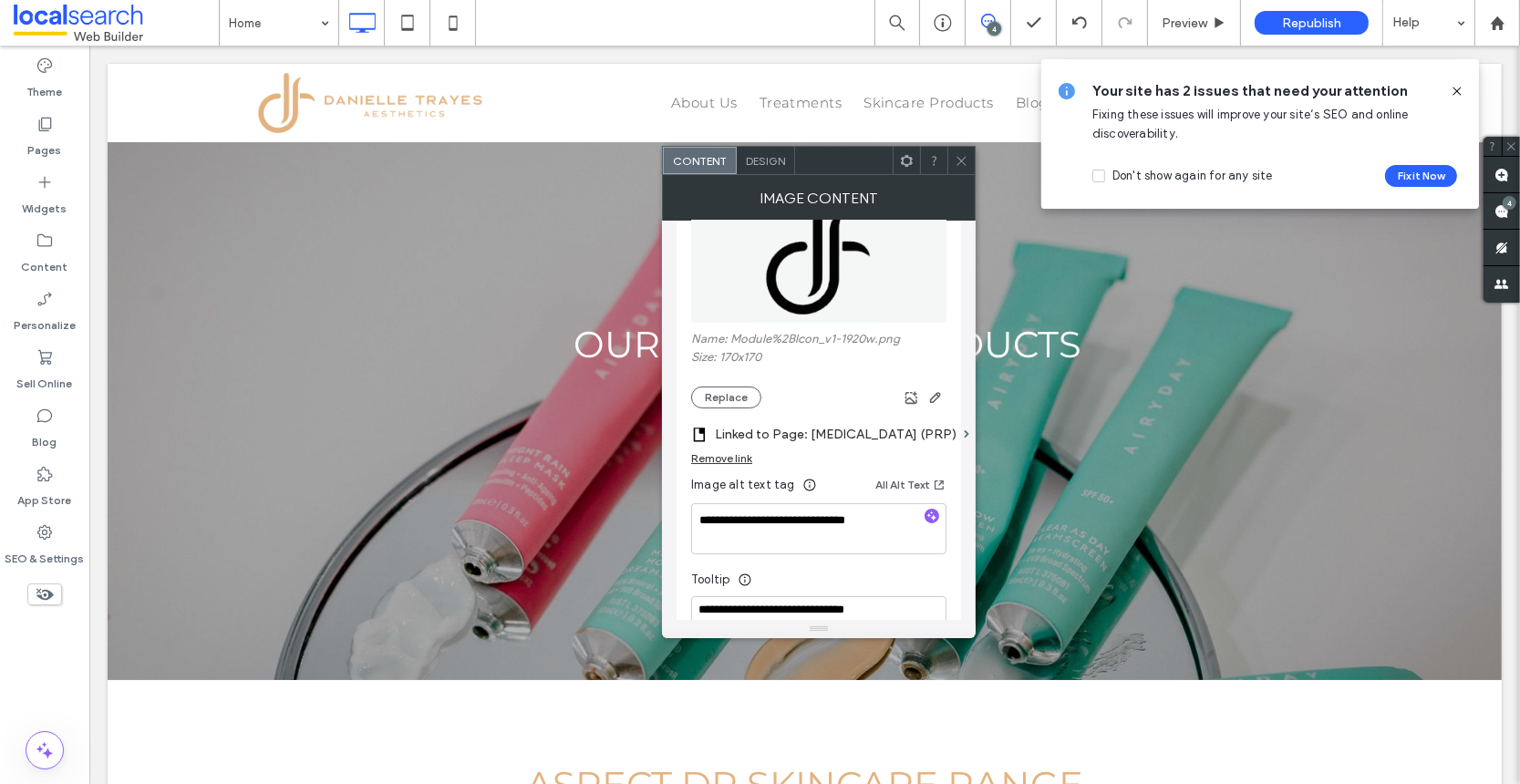
scroll to position [0, 0]
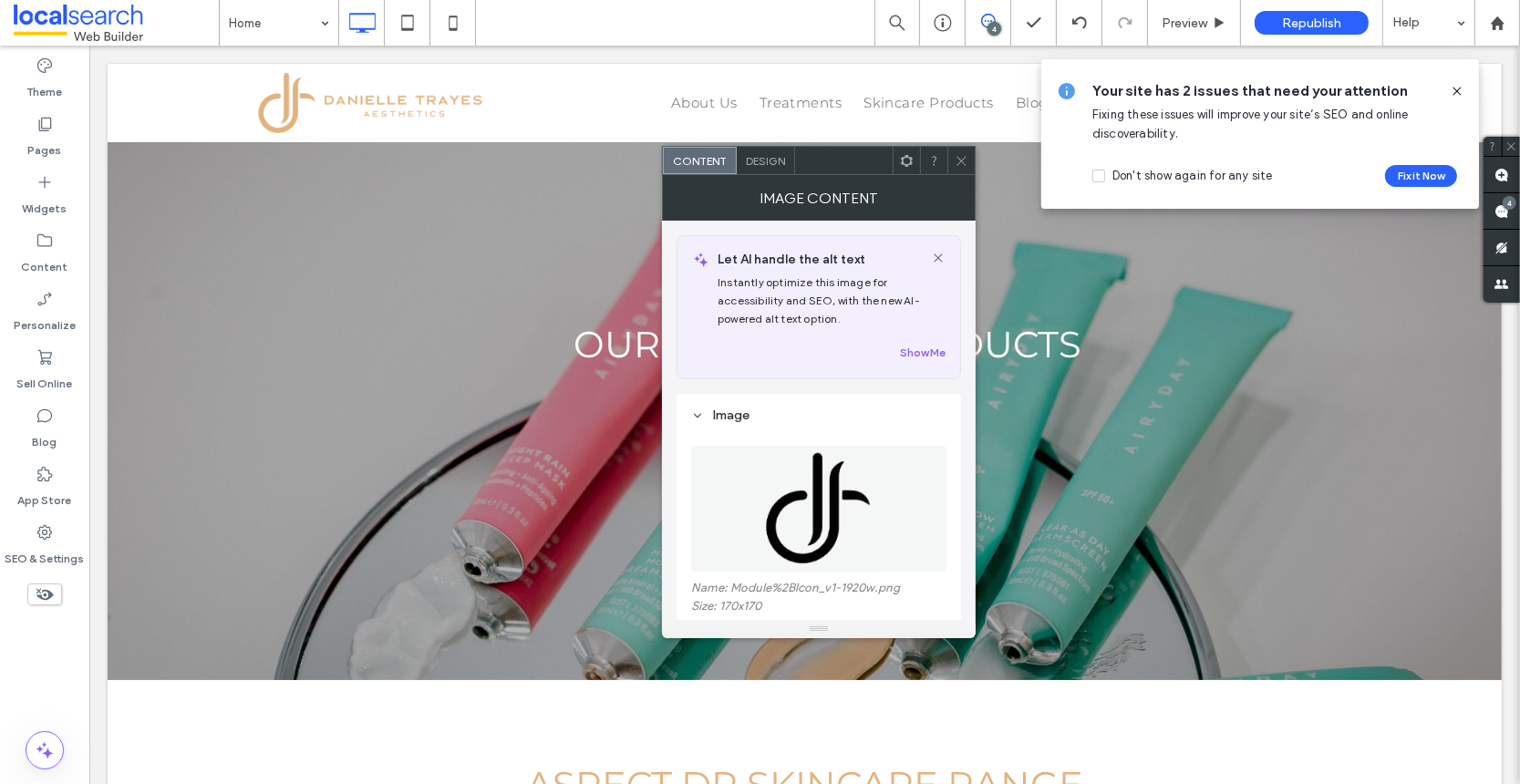
click at [769, 161] on span "Design" at bounding box center [765, 161] width 39 height 13
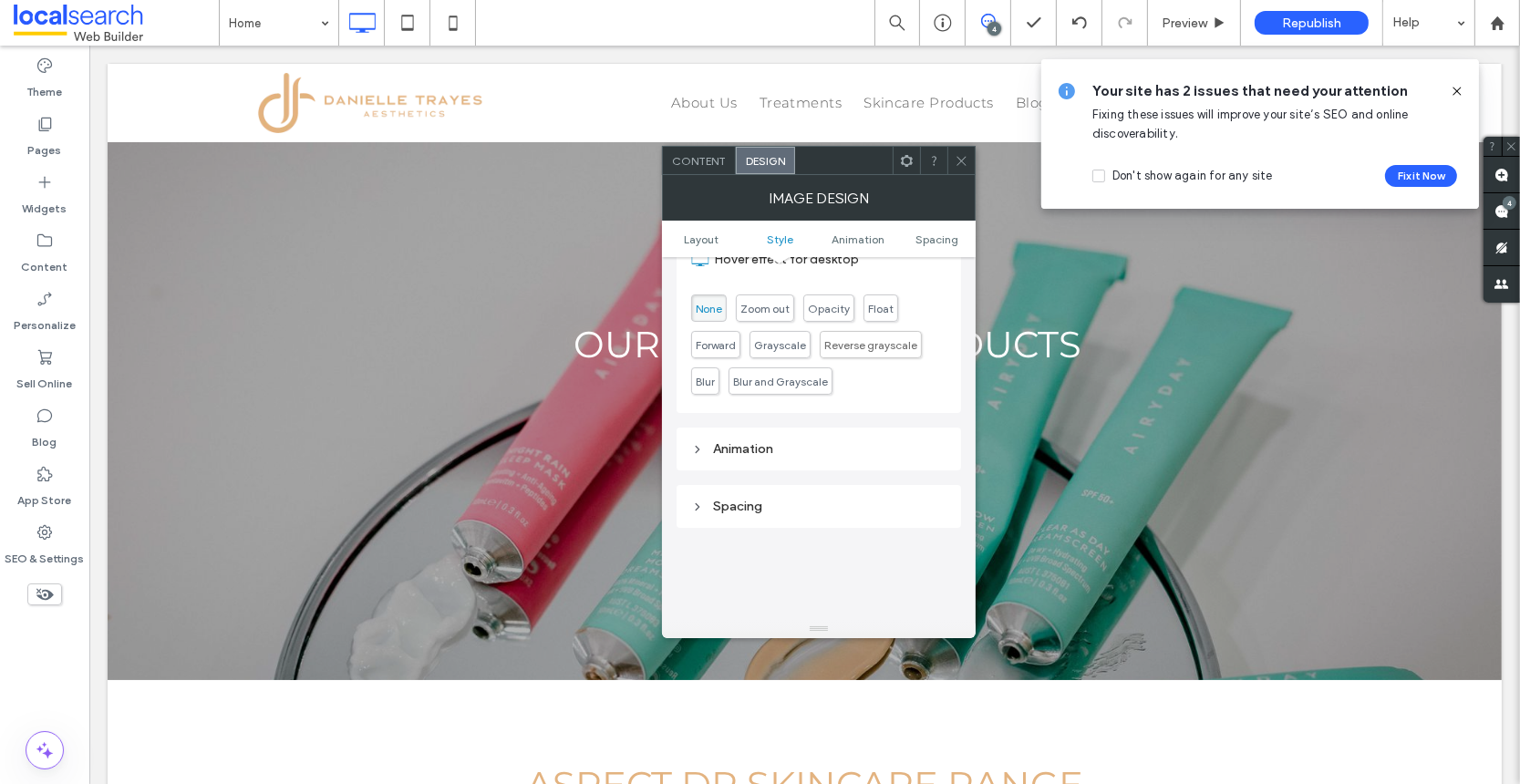
scroll to position [722, 0]
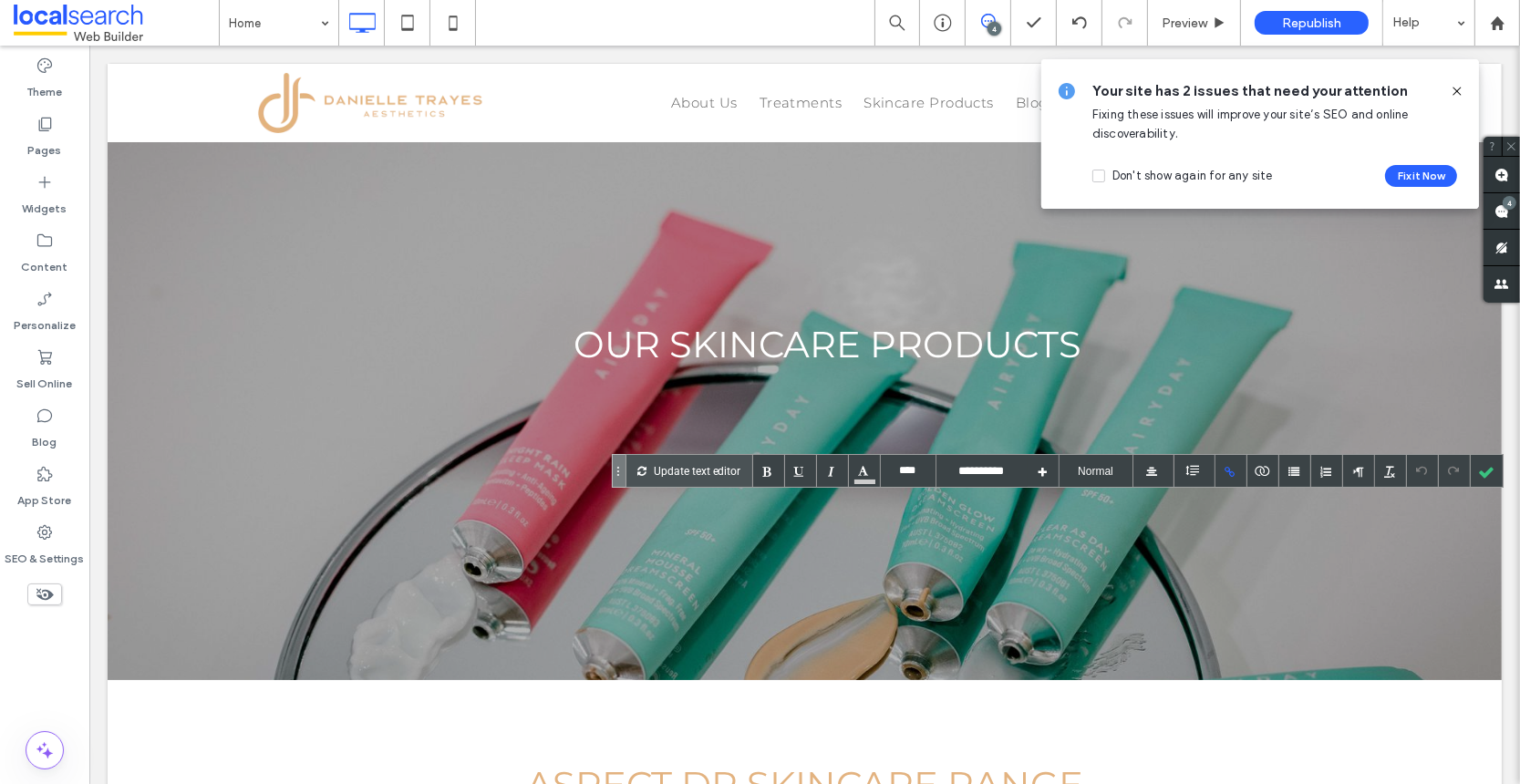
type input "****"
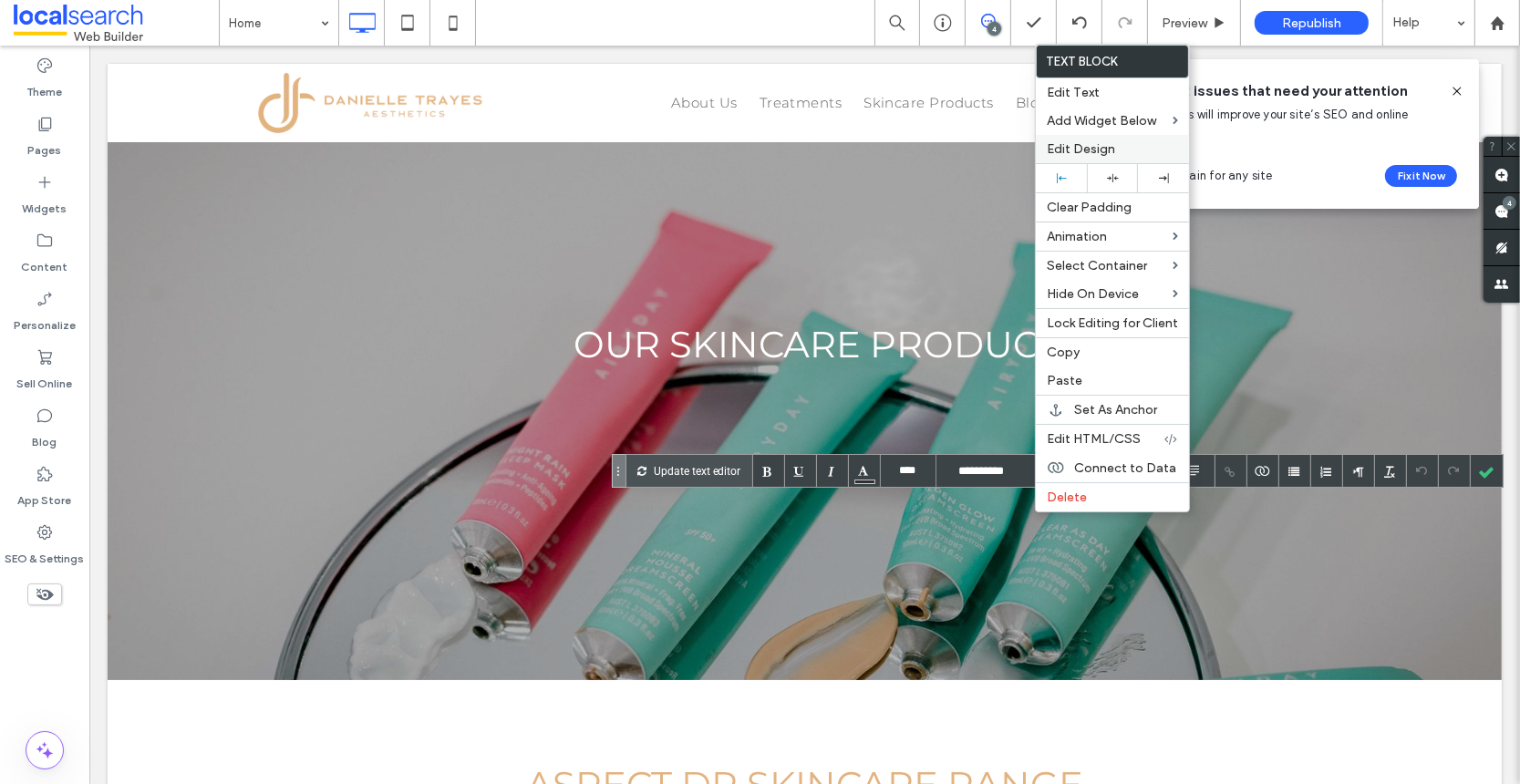
click at [1076, 156] on span "Edit Design" at bounding box center [1081, 148] width 69 height 15
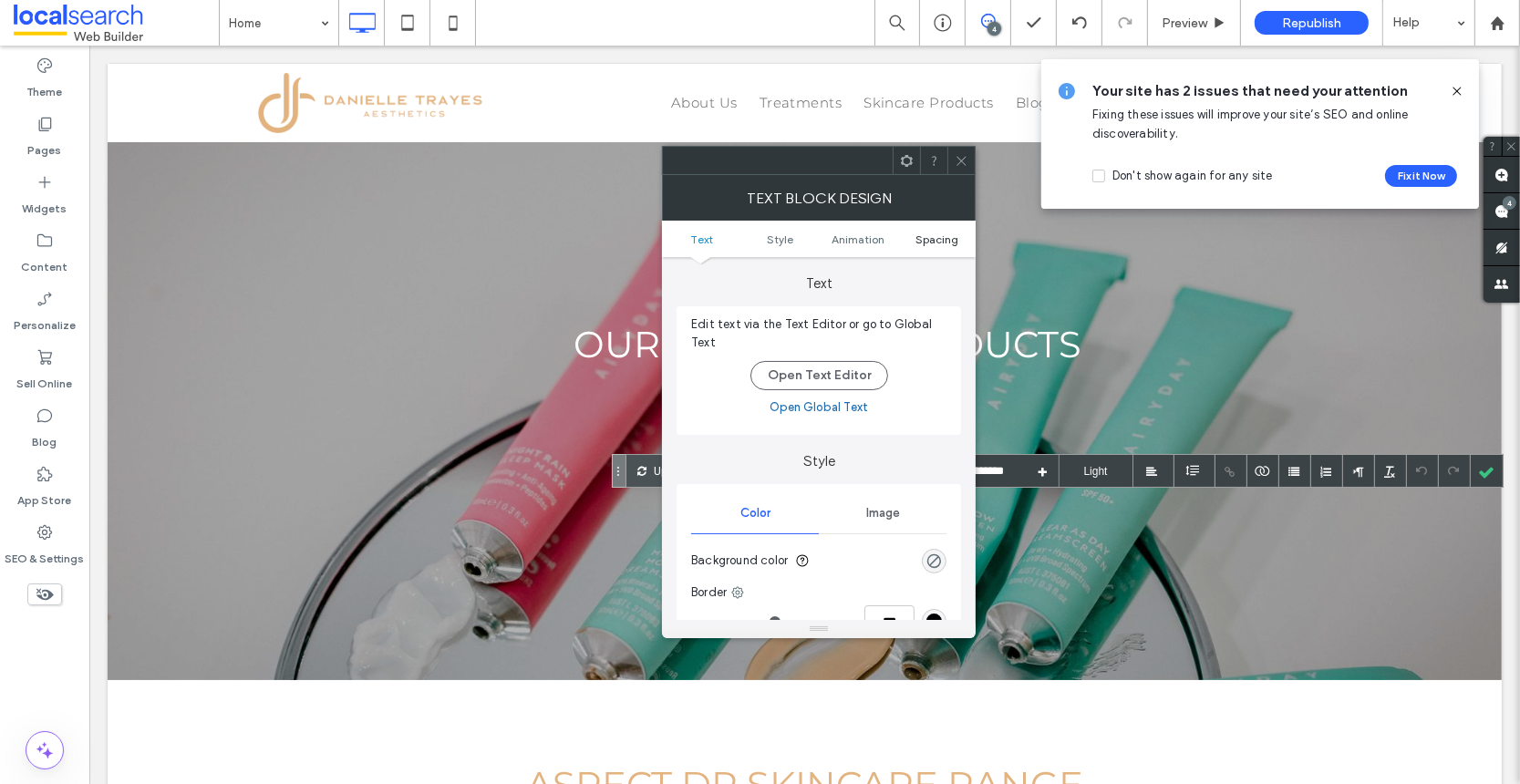
click at [928, 238] on span "Spacing" at bounding box center [937, 239] width 43 height 13
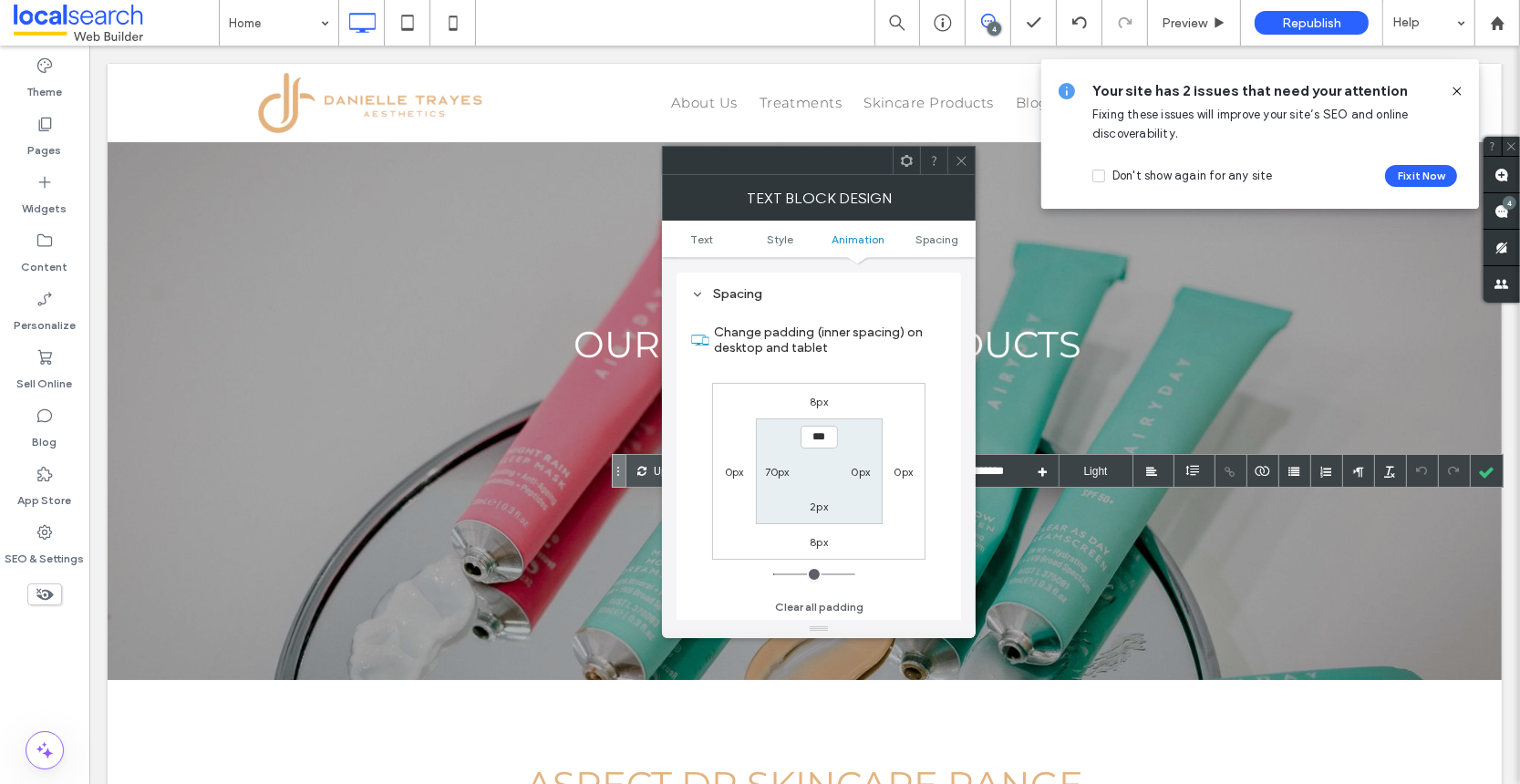
scroll to position [521, 0]
click at [815, 395] on label "8px" at bounding box center [819, 402] width 18 height 13
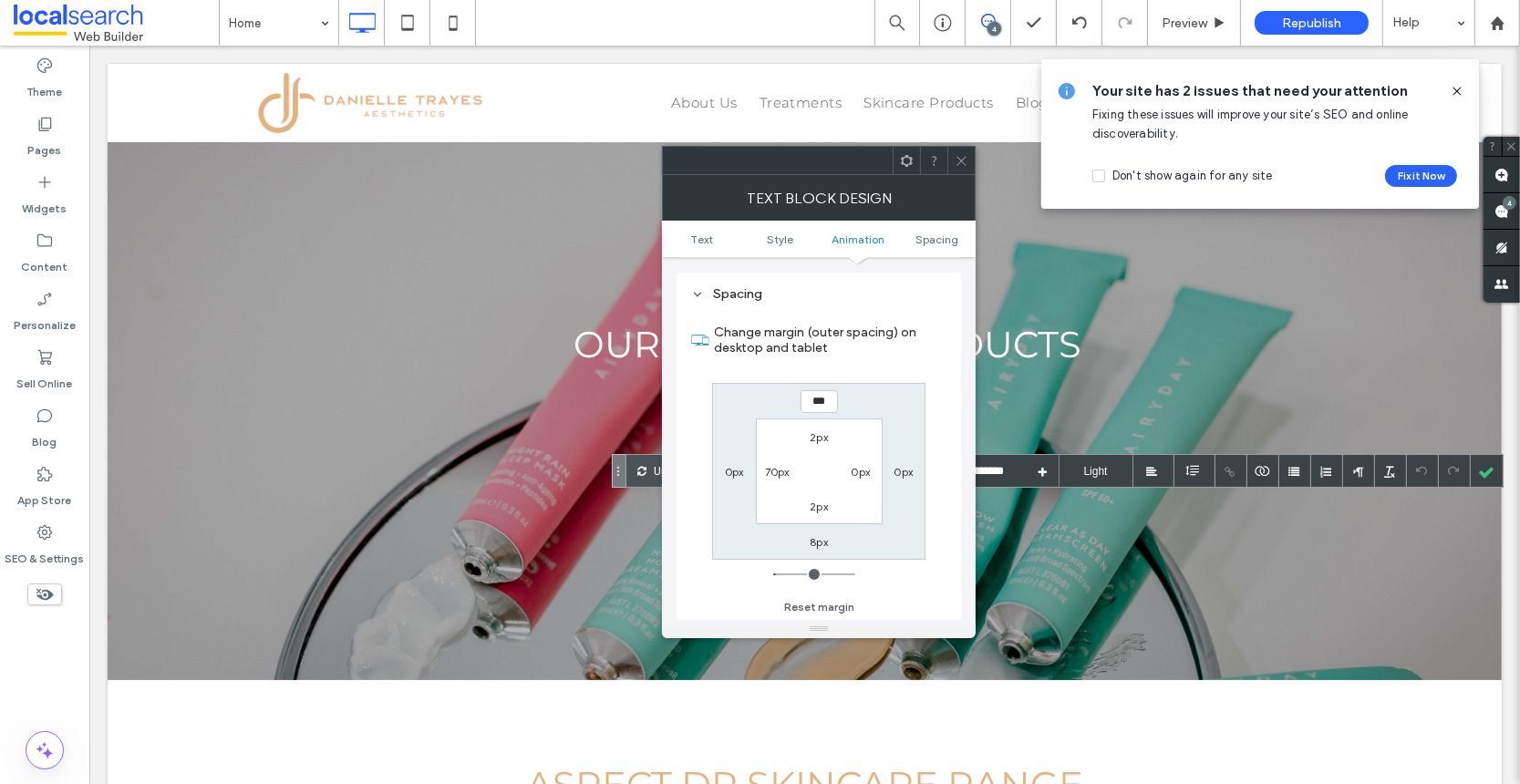
type input "*"
type input "***"
drag, startPoint x: 775, startPoint y: 572, endPoint x: 751, endPoint y: 568, distance: 24.3
type input "*"
click at [773, 574] on input "range" at bounding box center [814, 575] width 82 height 2
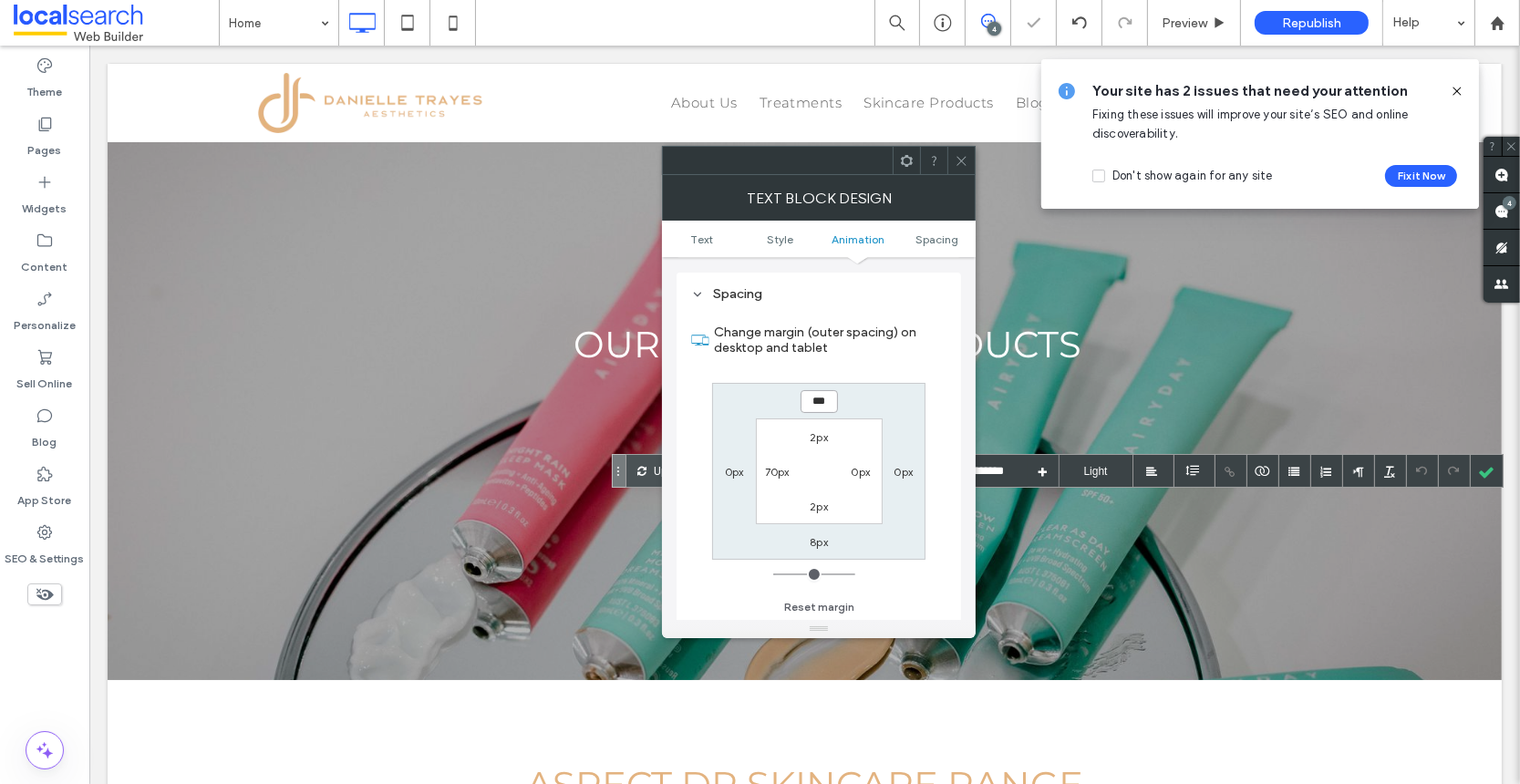
drag, startPoint x: 827, startPoint y: 399, endPoint x: 774, endPoint y: 397, distance: 53.0
click at [774, 397] on div "*** 0px 8px 0px 2px 0px 2px 70px" at bounding box center [819, 471] width 213 height 177
type input "***"
type input "*"
type input "*****"
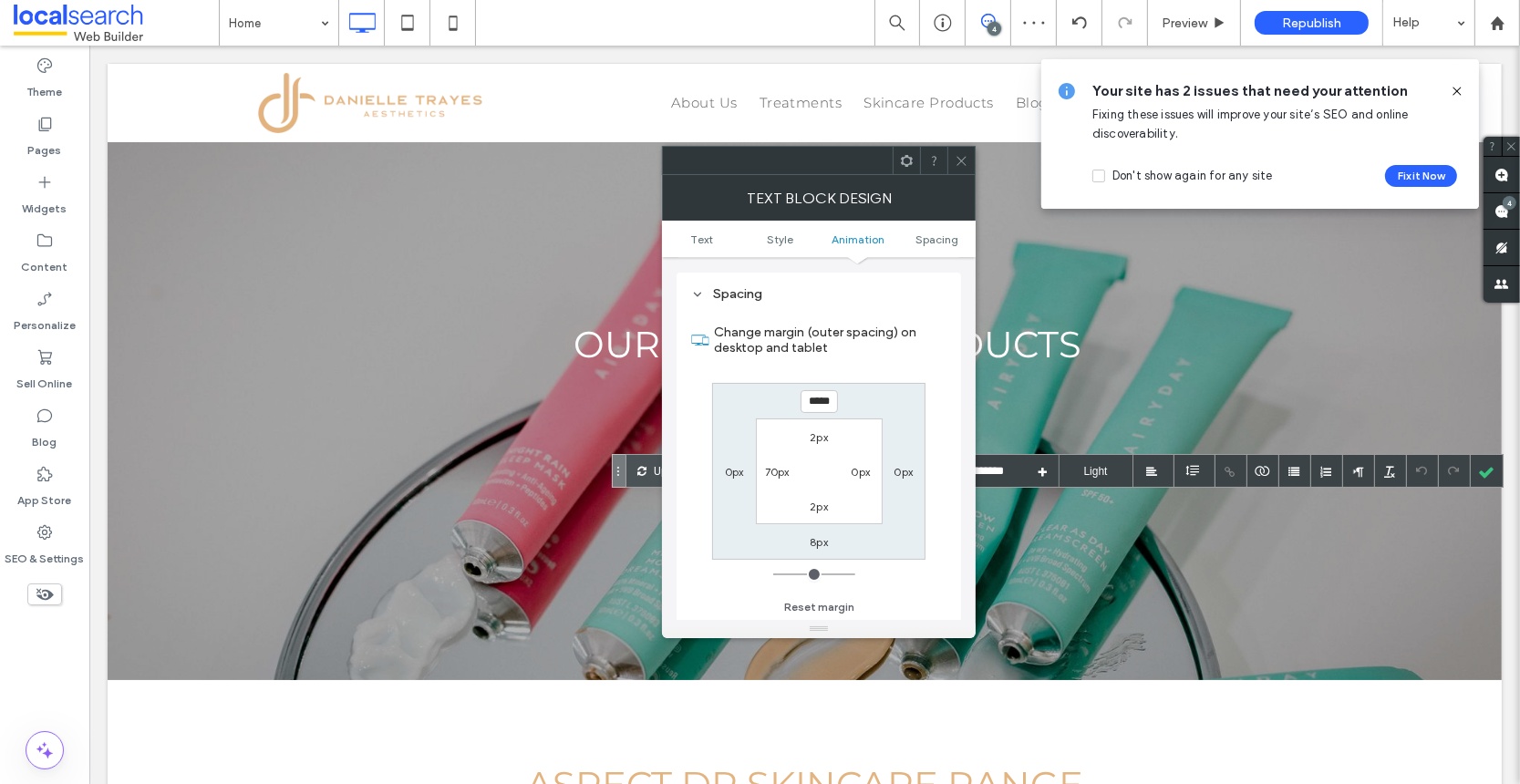
click at [966, 162] on icon at bounding box center [961, 161] width 13 height 13
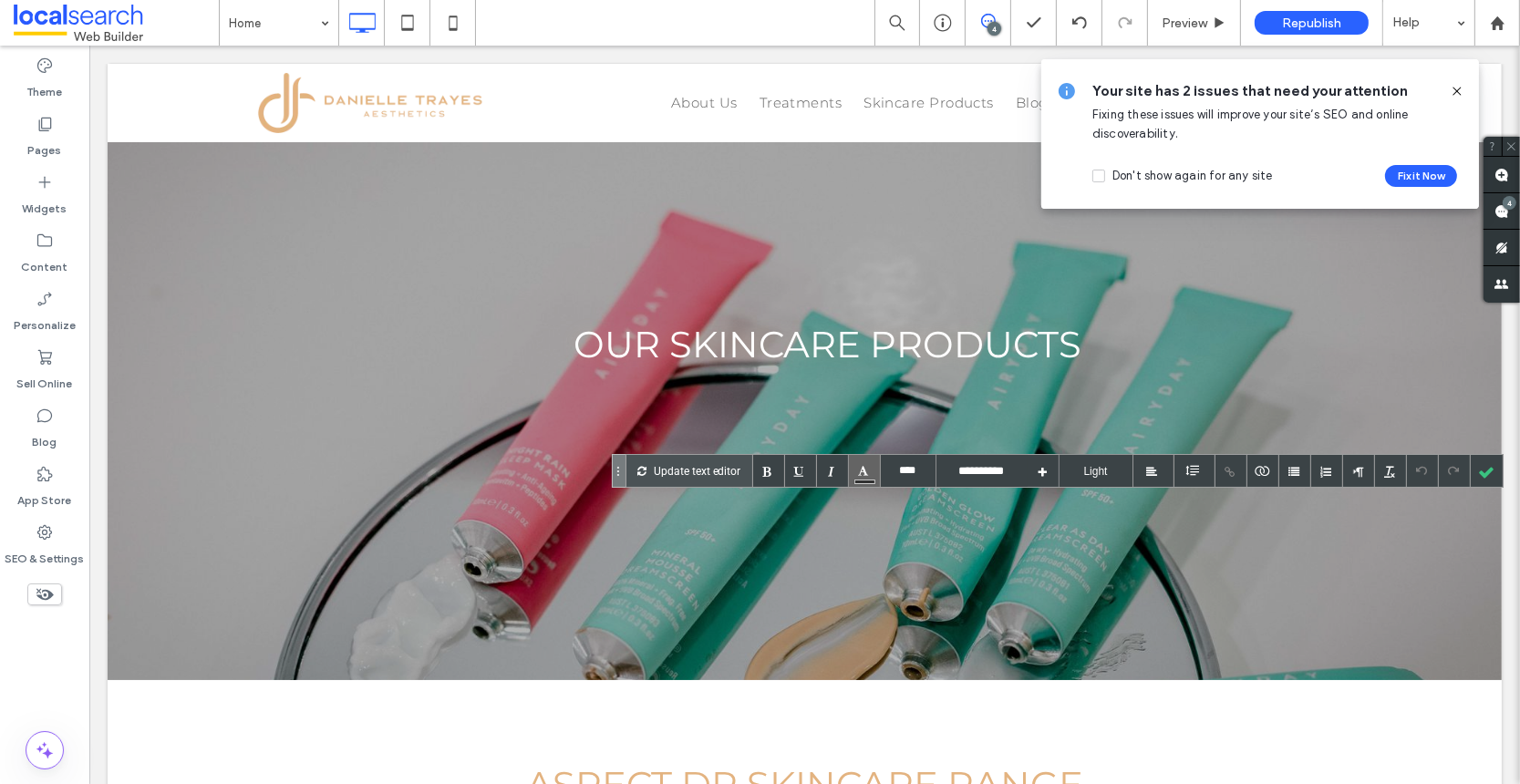
type input "**********"
type input "**"
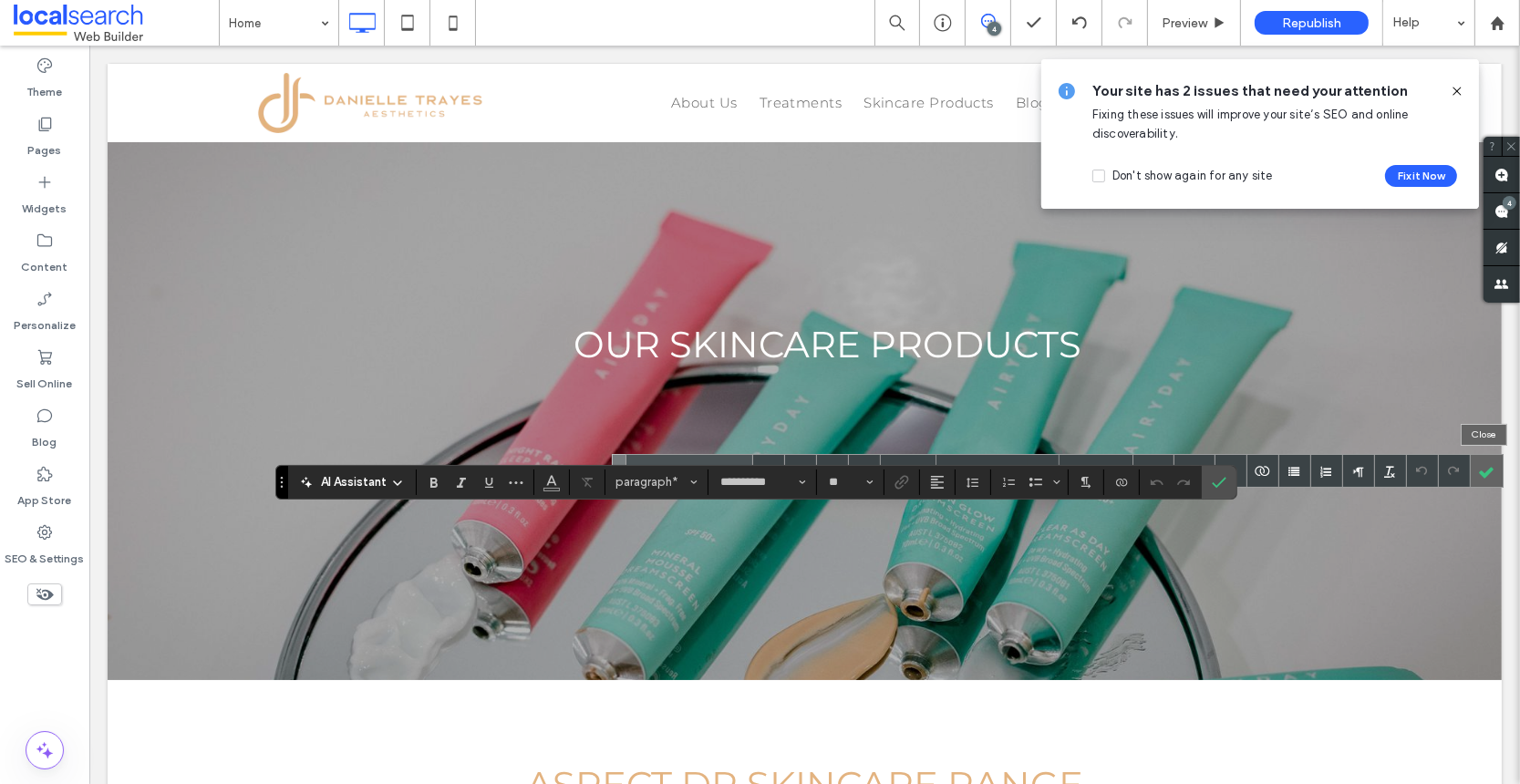
click at [1489, 473] on div at bounding box center [1487, 471] width 32 height 32
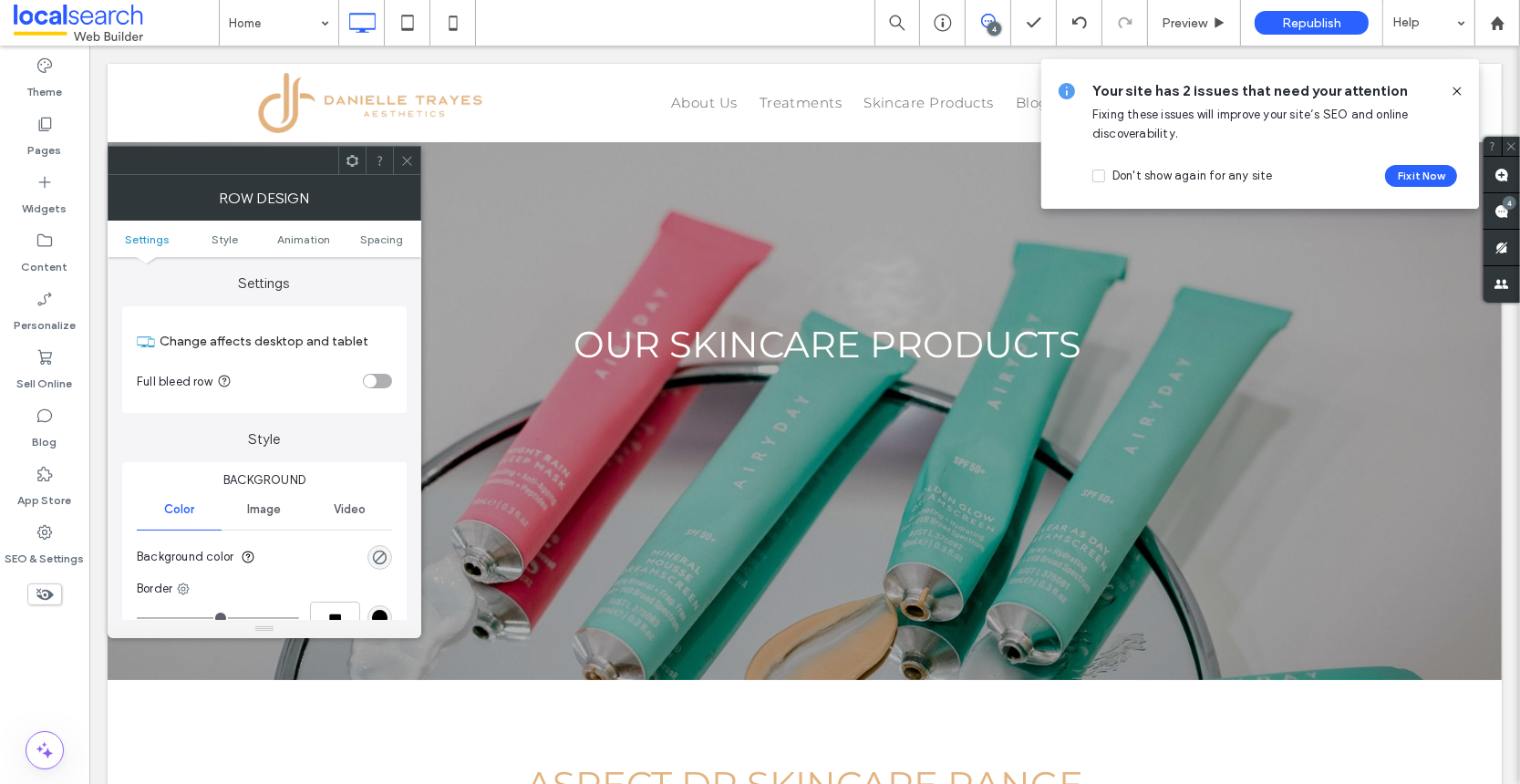
click at [409, 160] on icon at bounding box center [407, 161] width 13 height 13
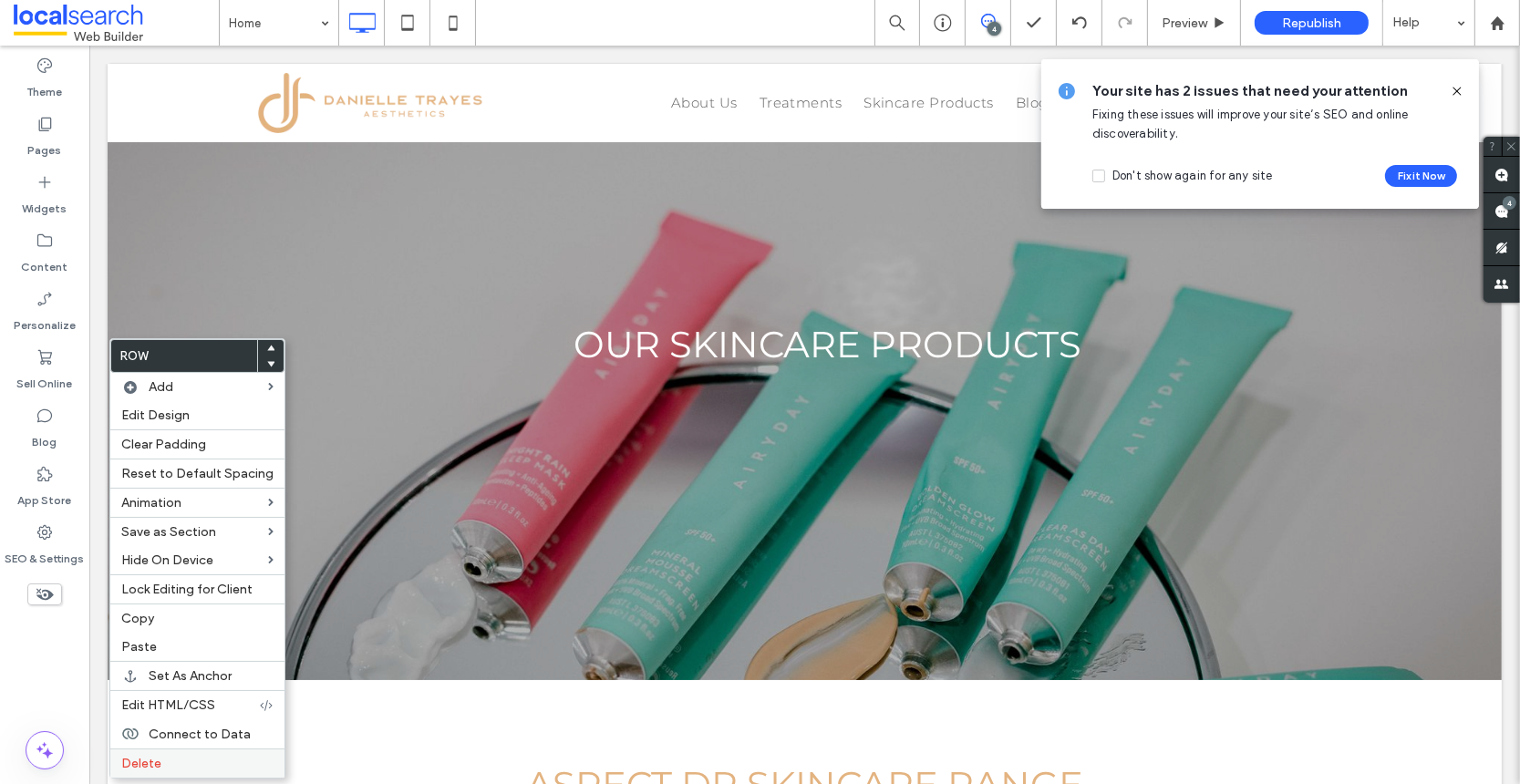
click at [162, 755] on label "Delete" at bounding box center [197, 763] width 152 height 15
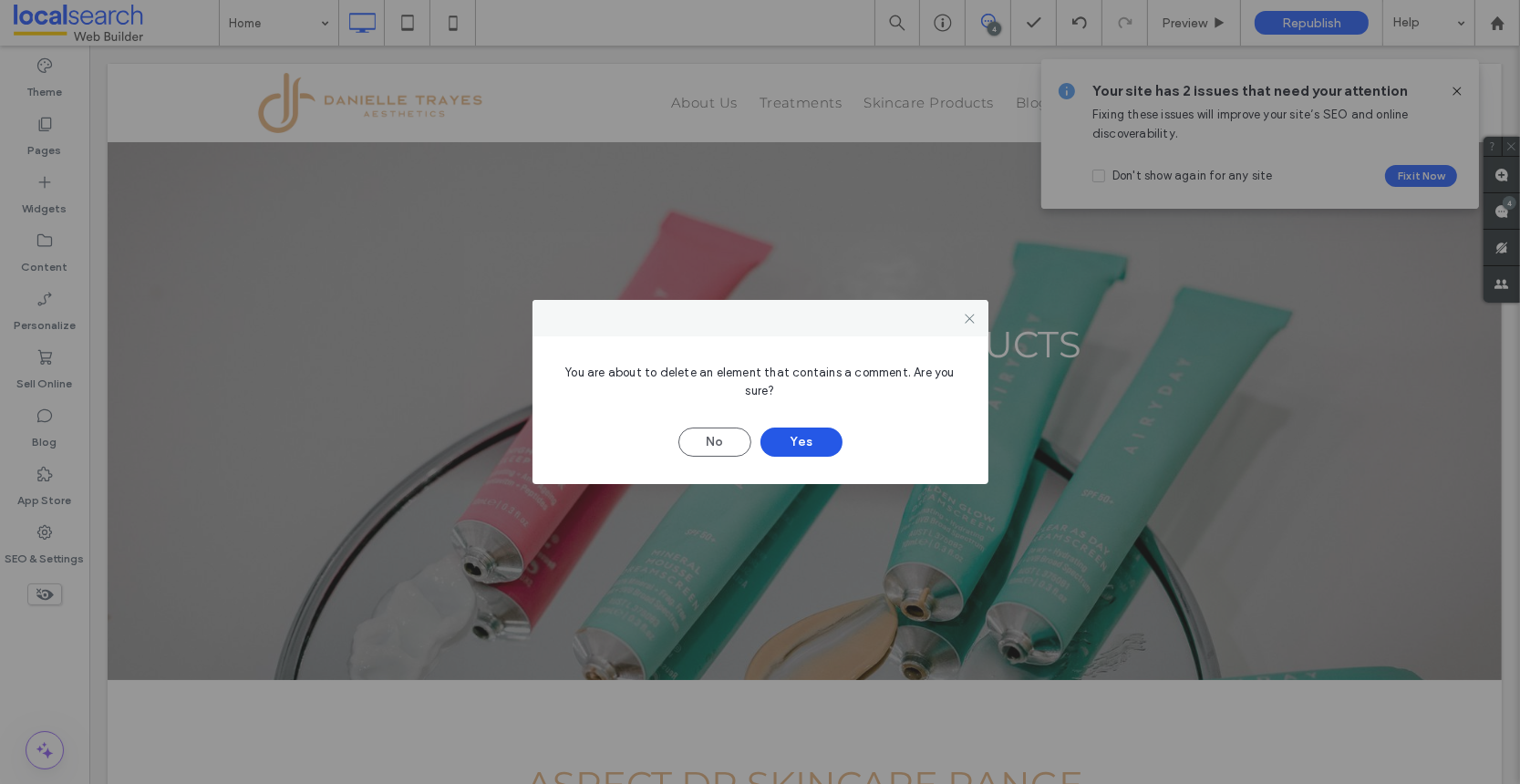
click at [804, 442] on button "Yes" at bounding box center [801, 441] width 82 height 29
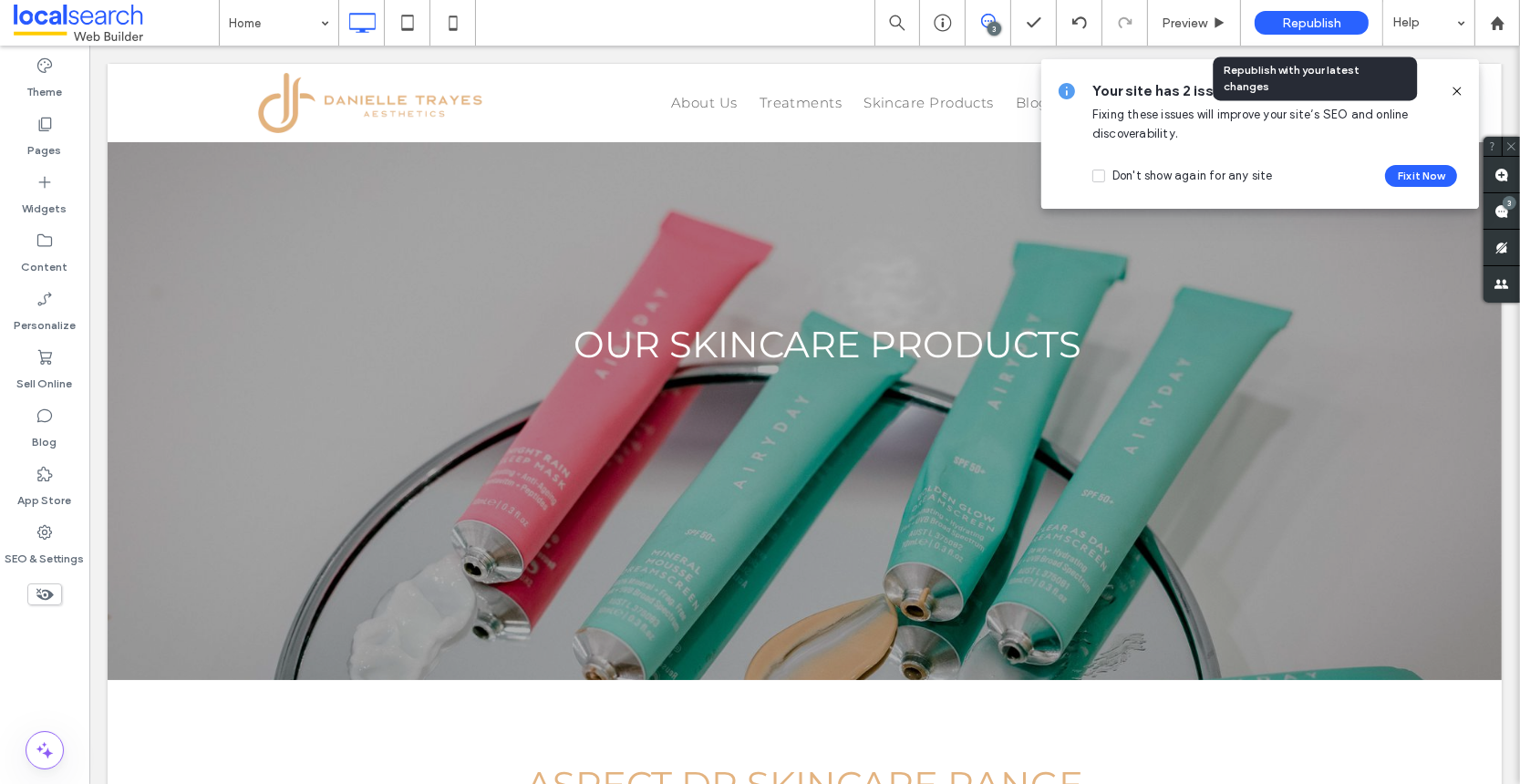
click at [1315, 21] on span "Republish" at bounding box center [1312, 23] width 59 height 15
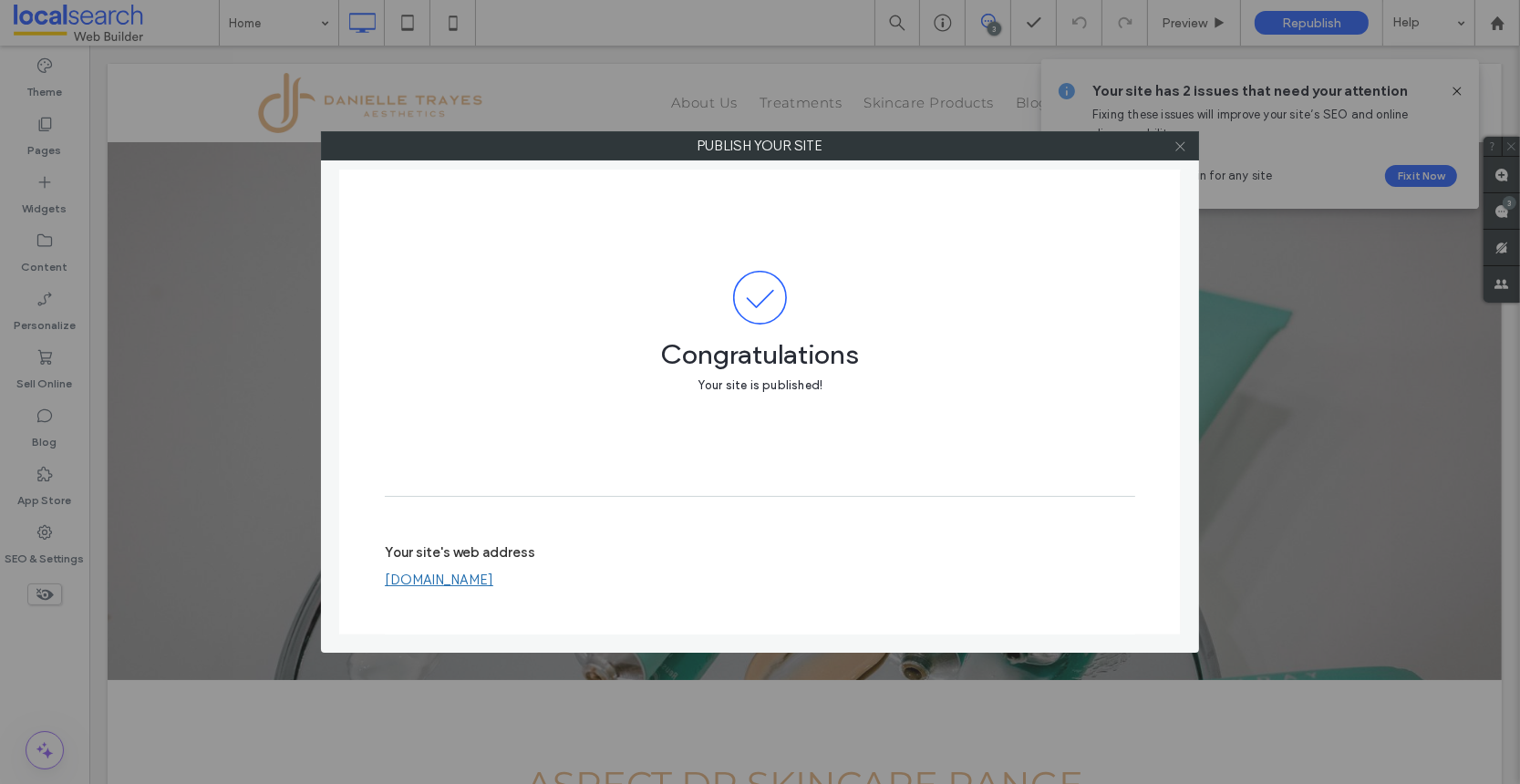
click at [1180, 149] on icon at bounding box center [1180, 147] width 13 height 13
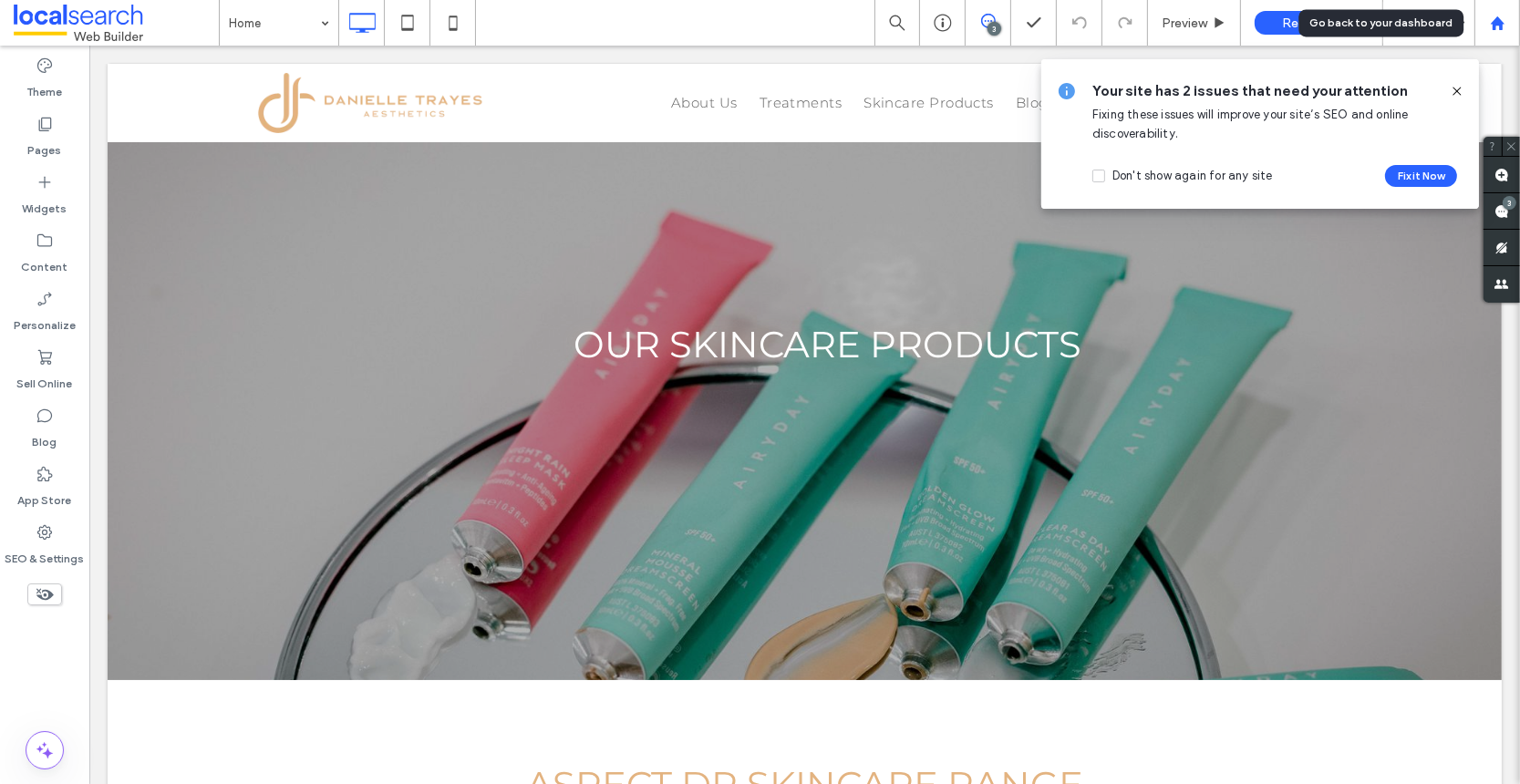
click at [1495, 19] on use at bounding box center [1496, 22] width 13 height 13
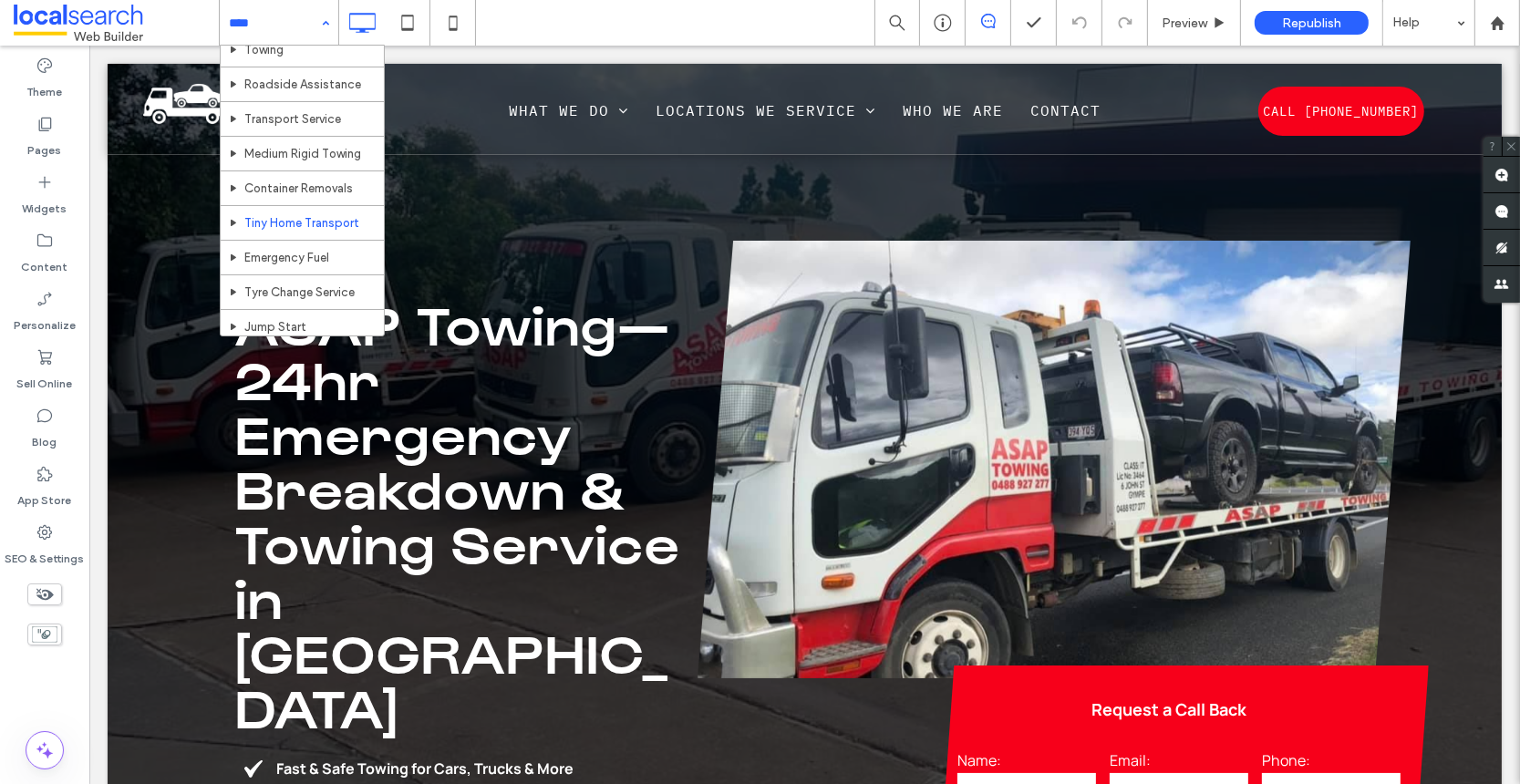
scroll to position [59, 0]
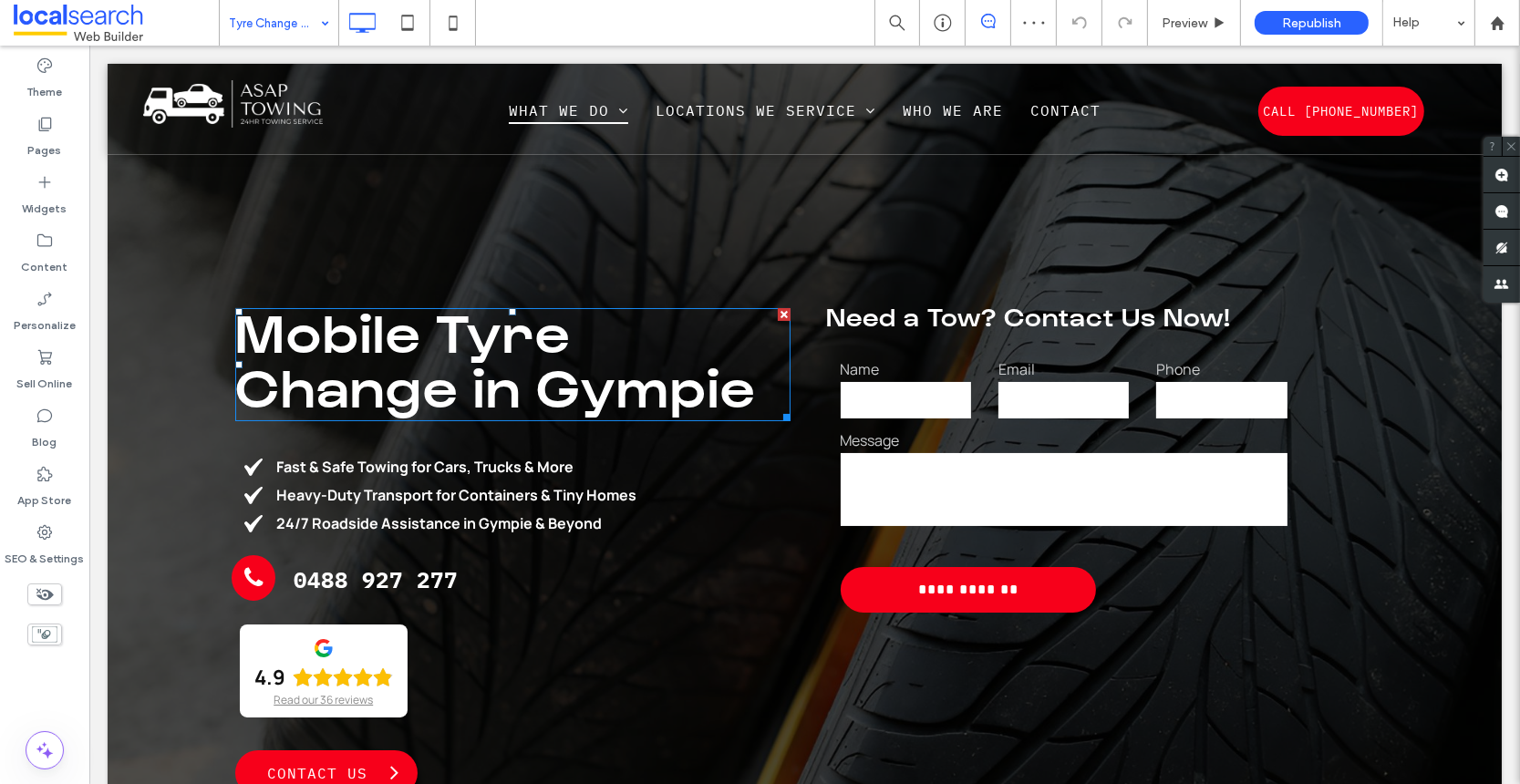
click at [500, 377] on span "Mobile Tyre Change in Gympie" at bounding box center [494, 363] width 521 height 123
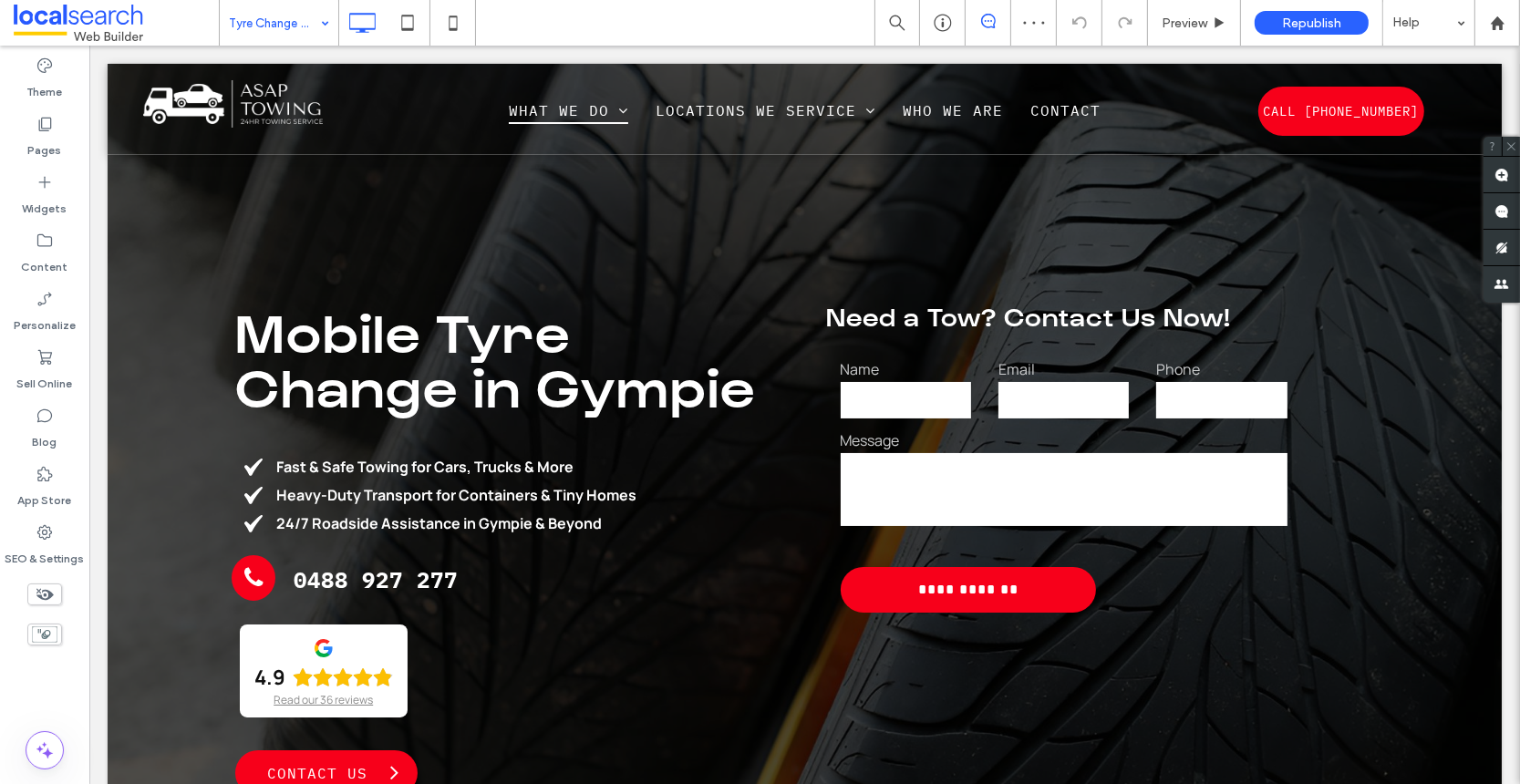
click at [677, 377] on span "Mobile Tyre Change in Gympie" at bounding box center [494, 363] width 521 height 123
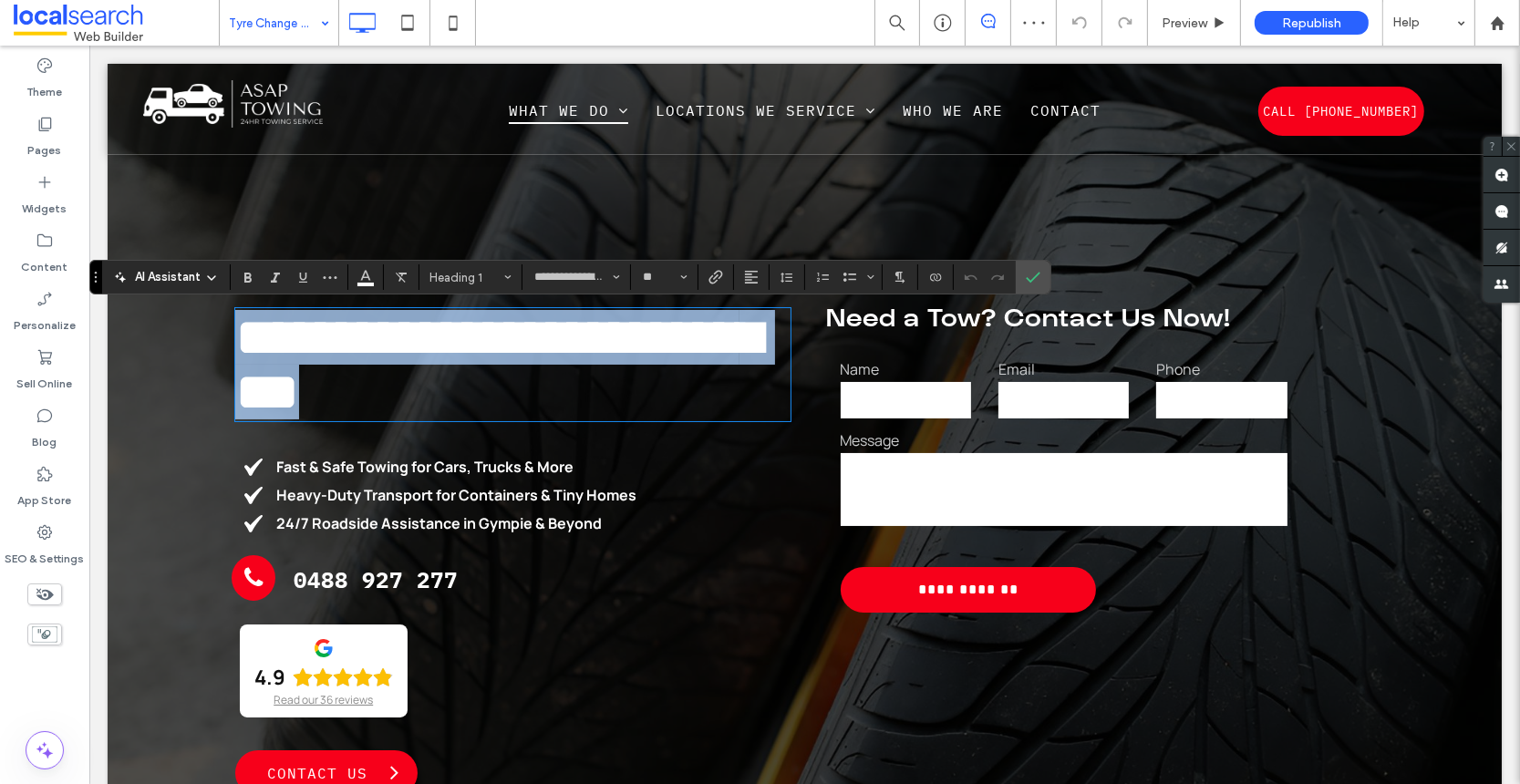
click at [754, 401] on span "**********" at bounding box center [497, 364] width 525 height 109
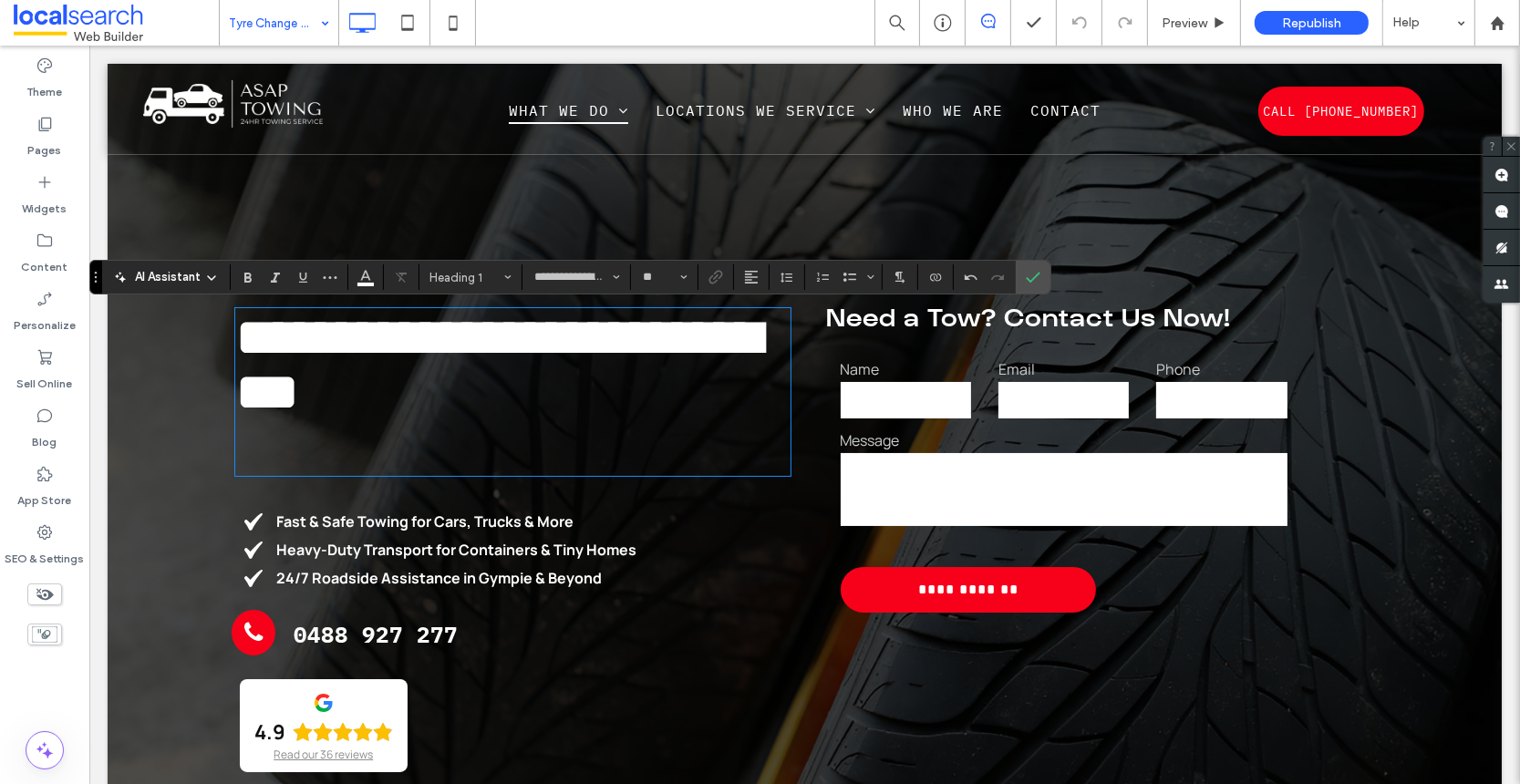
scroll to position [7, 0]
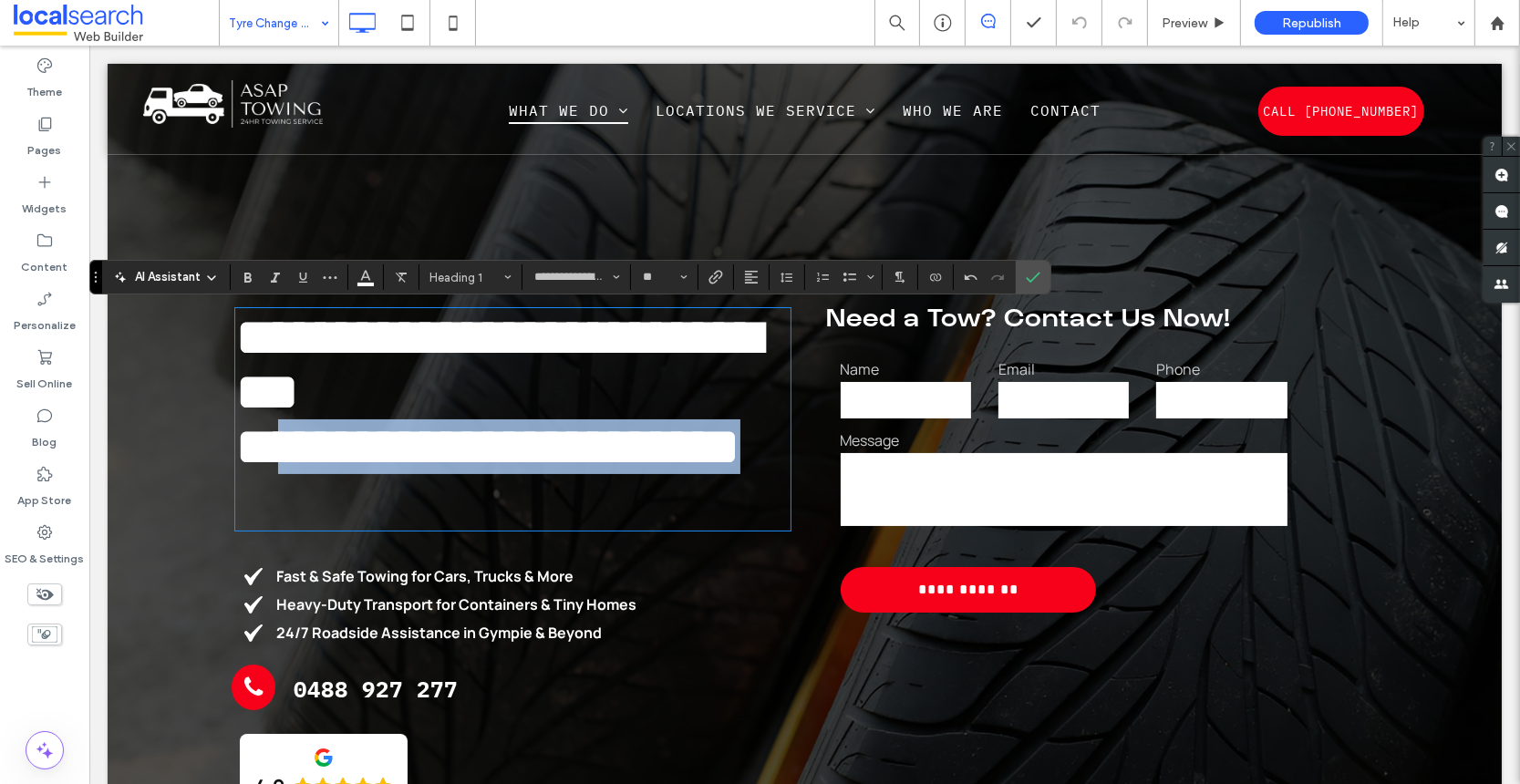
drag, startPoint x: 422, startPoint y: 505, endPoint x: 286, endPoint y: 458, distance: 143.9
click at [286, 458] on h1 "**********" at bounding box center [508, 446] width 549 height 54
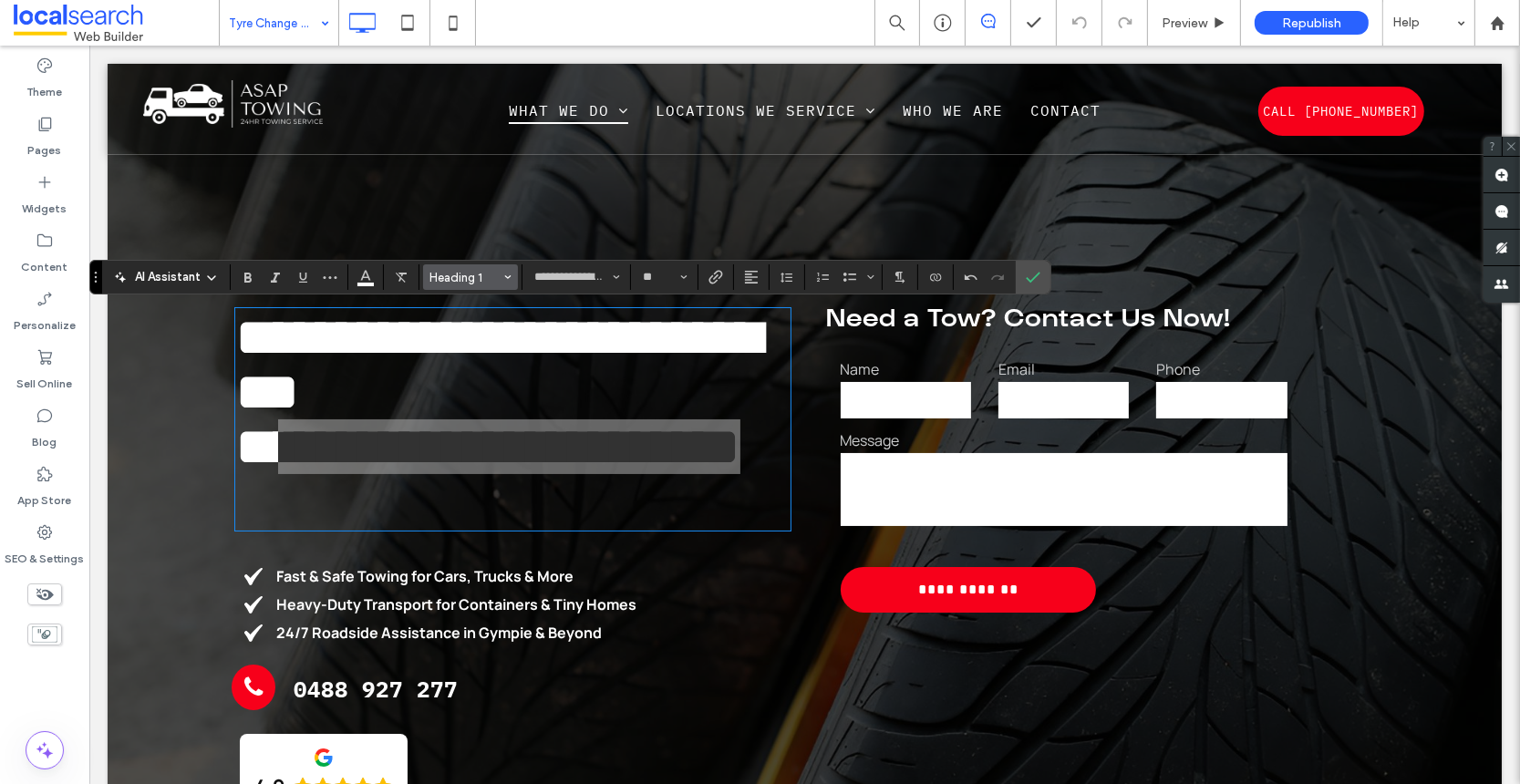
click at [505, 275] on icon "Styles" at bounding box center [508, 277] width 8 height 8
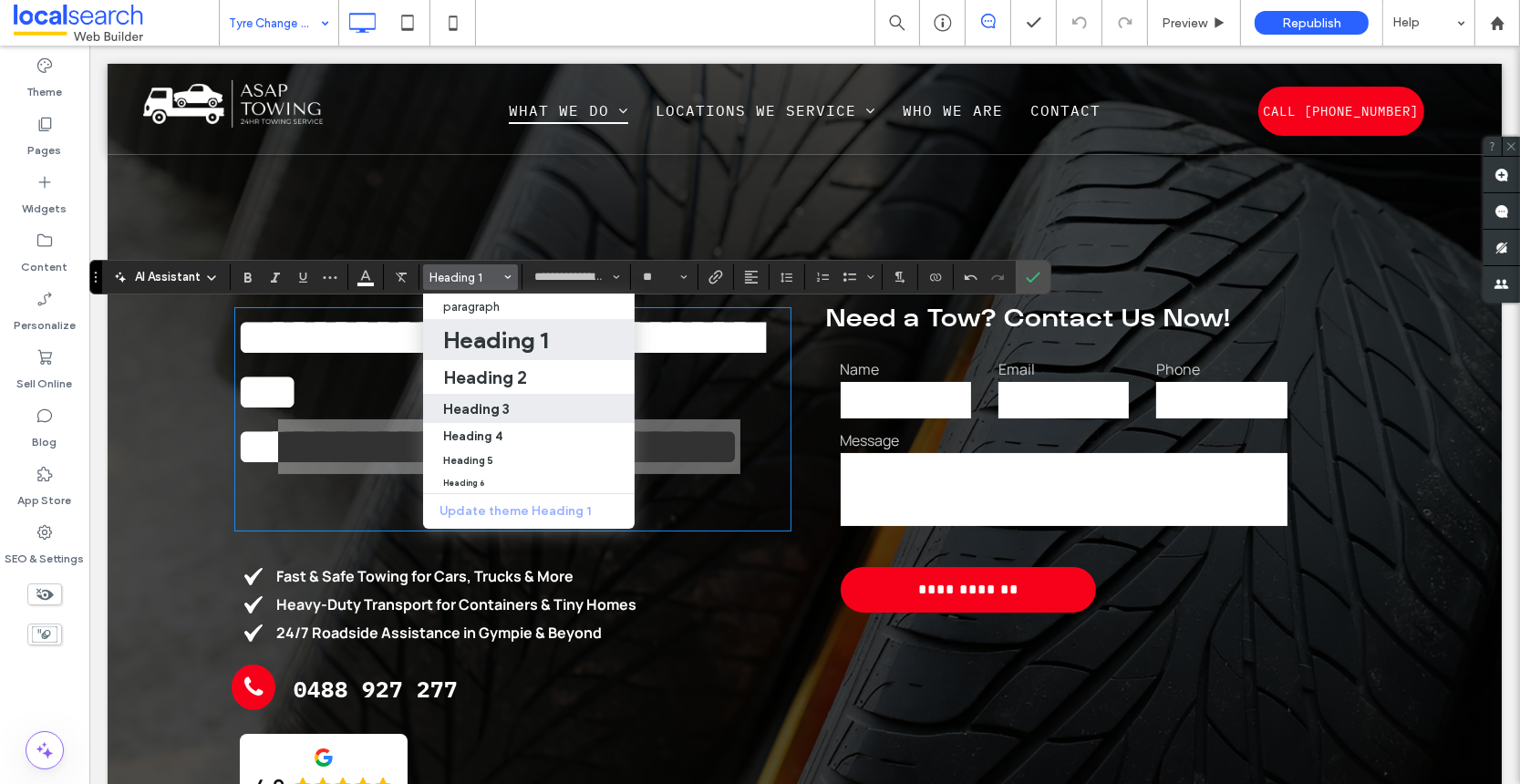
click at [504, 421] on label "Heading 3" at bounding box center [529, 408] width 211 height 29
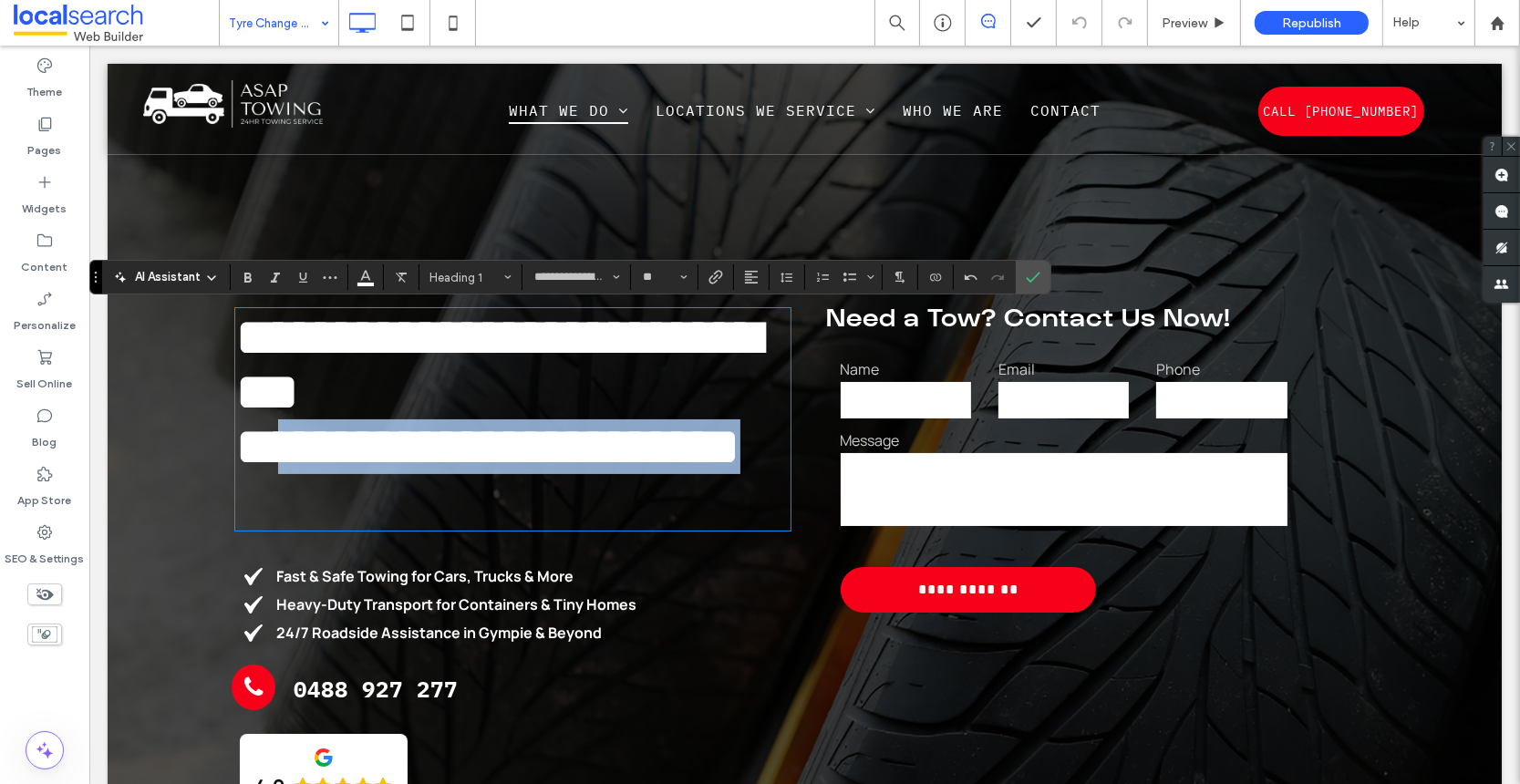
type input "**"
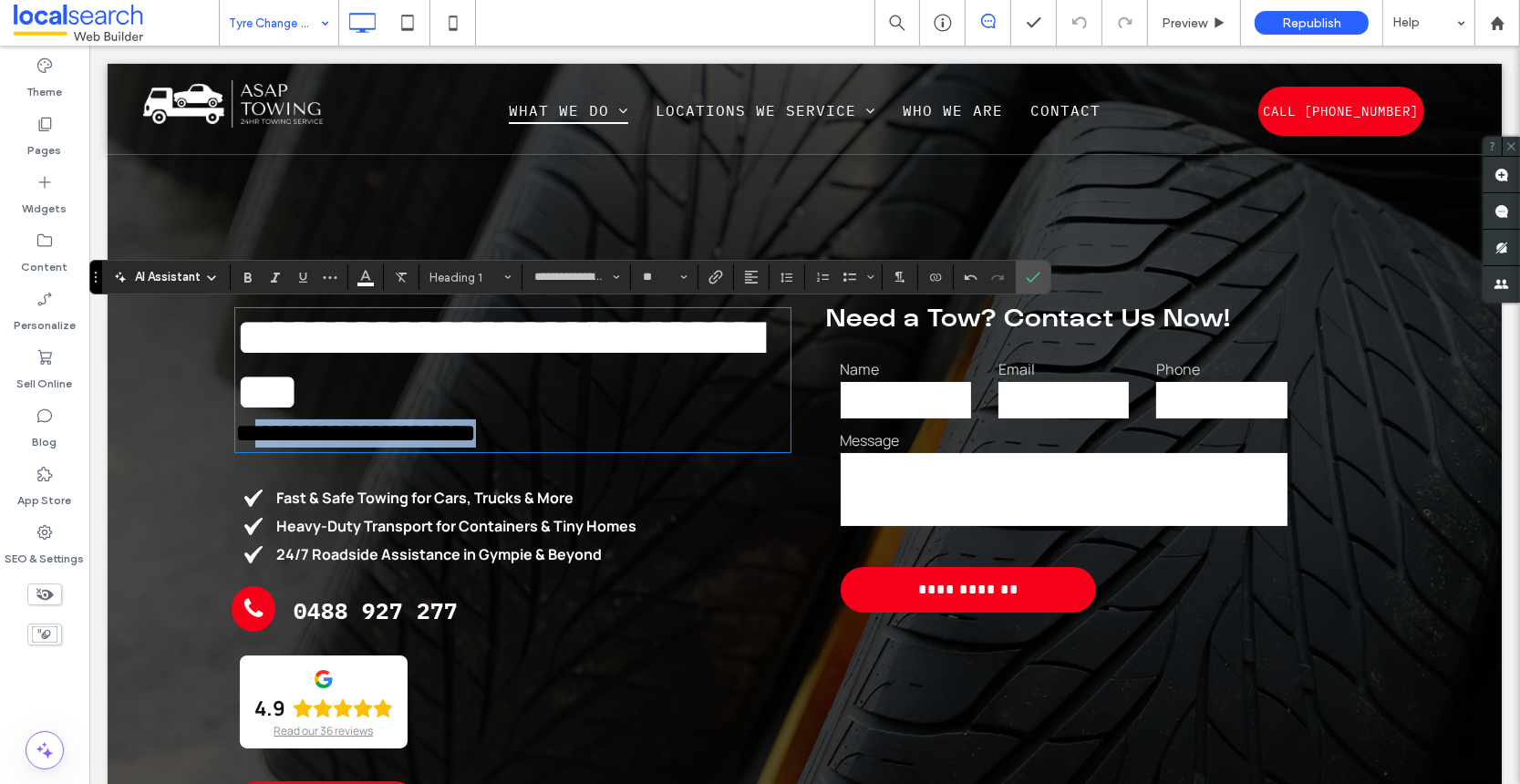
scroll to position [0, 0]
click at [584, 429] on h3 "**********" at bounding box center [508, 434] width 549 height 29
drag, startPoint x: 594, startPoint y: 434, endPoint x: 229, endPoint y: 420, distance: 365.3
click at [221, 431] on div "**********" at bounding box center [484, 389] width 646 height 177
drag, startPoint x: 242, startPoint y: 278, endPoint x: 265, endPoint y: 278, distance: 23.0
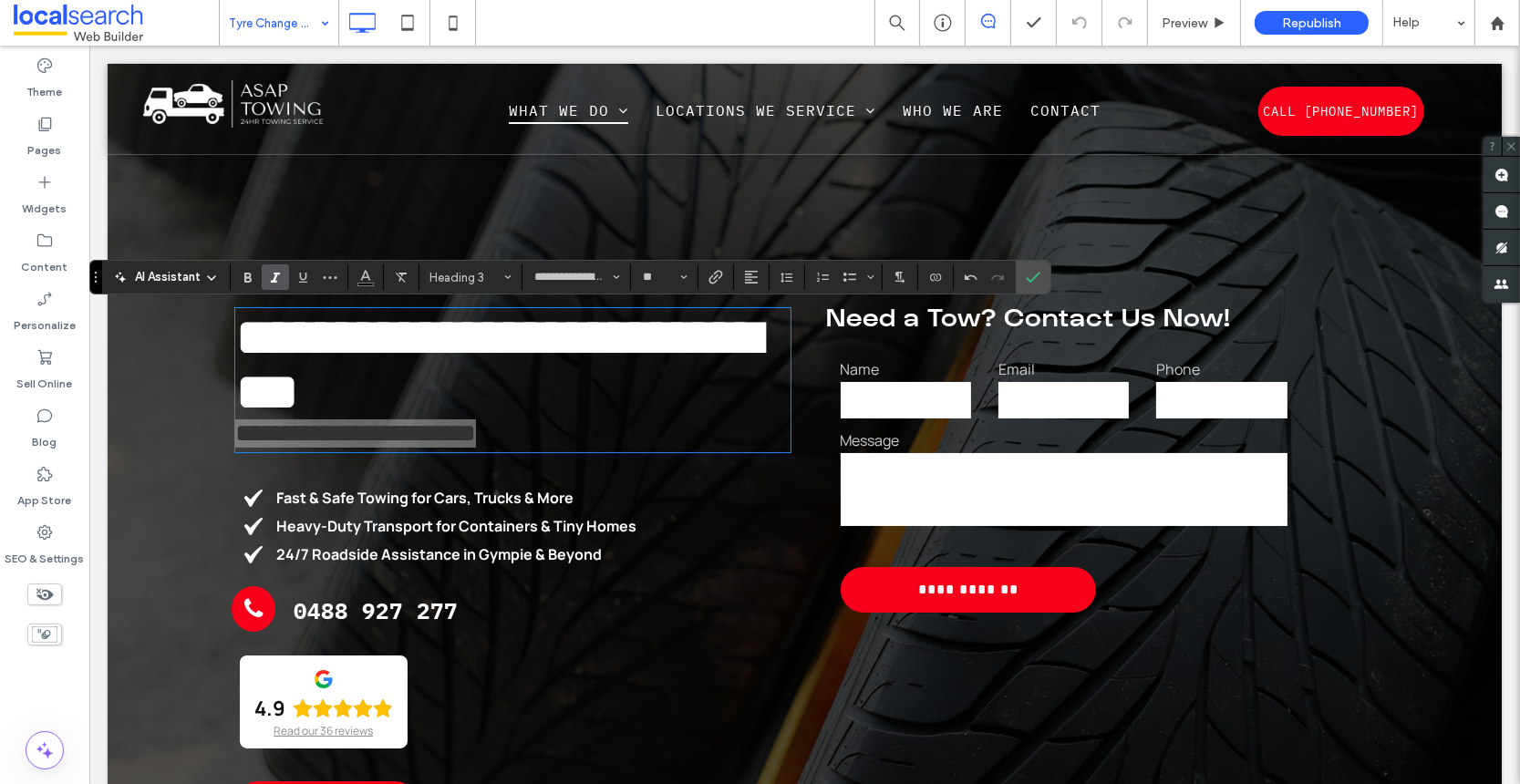
click at [243, 278] on icon "Bold" at bounding box center [247, 277] width 14 height 14
click at [278, 278] on icon "Italic" at bounding box center [275, 277] width 14 height 14
click at [365, 275] on icon "Color" at bounding box center [365, 275] width 14 height 14
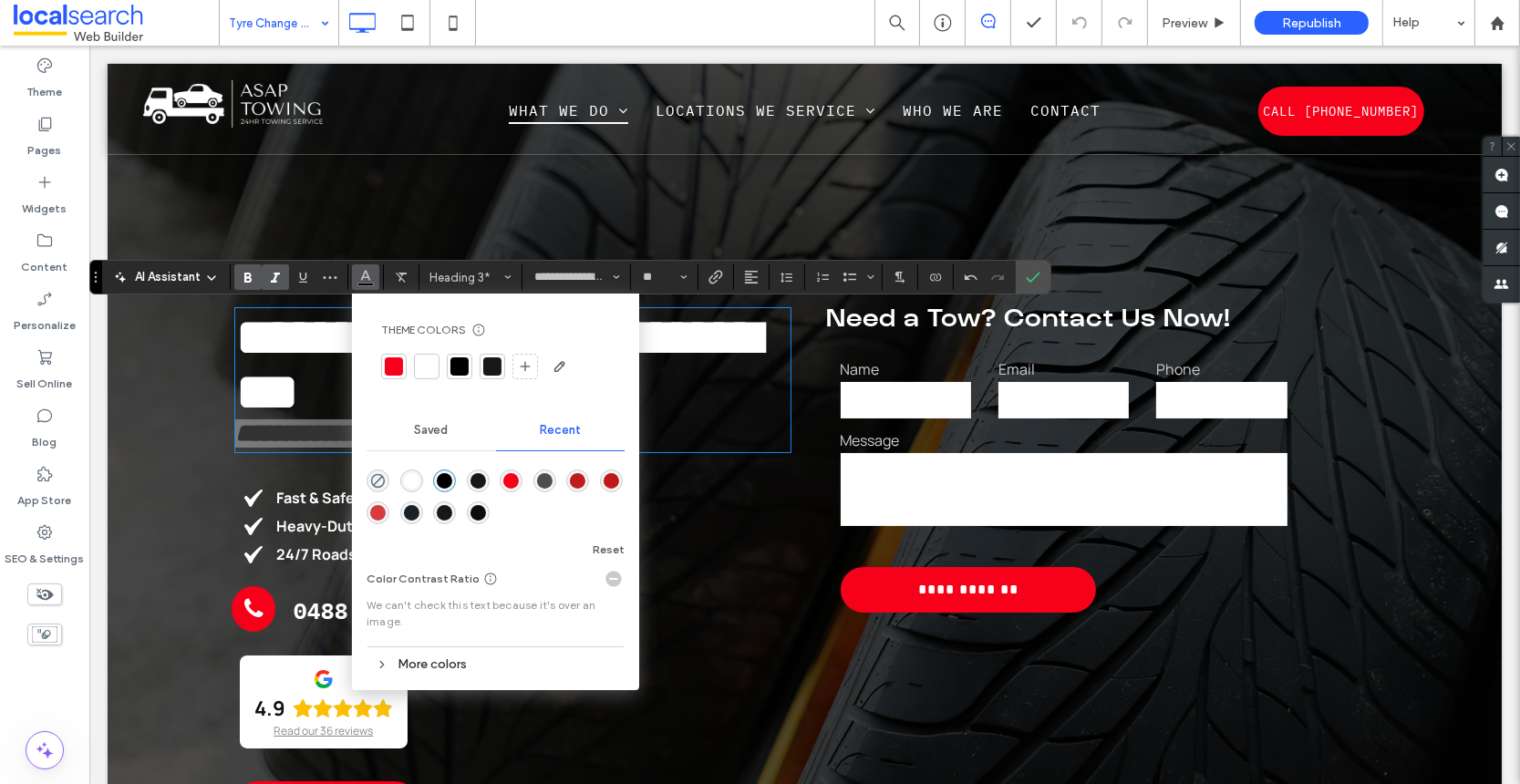
click at [422, 365] on div at bounding box center [426, 366] width 18 height 18
click at [657, 441] on h3 "**********" at bounding box center [508, 434] width 549 height 29
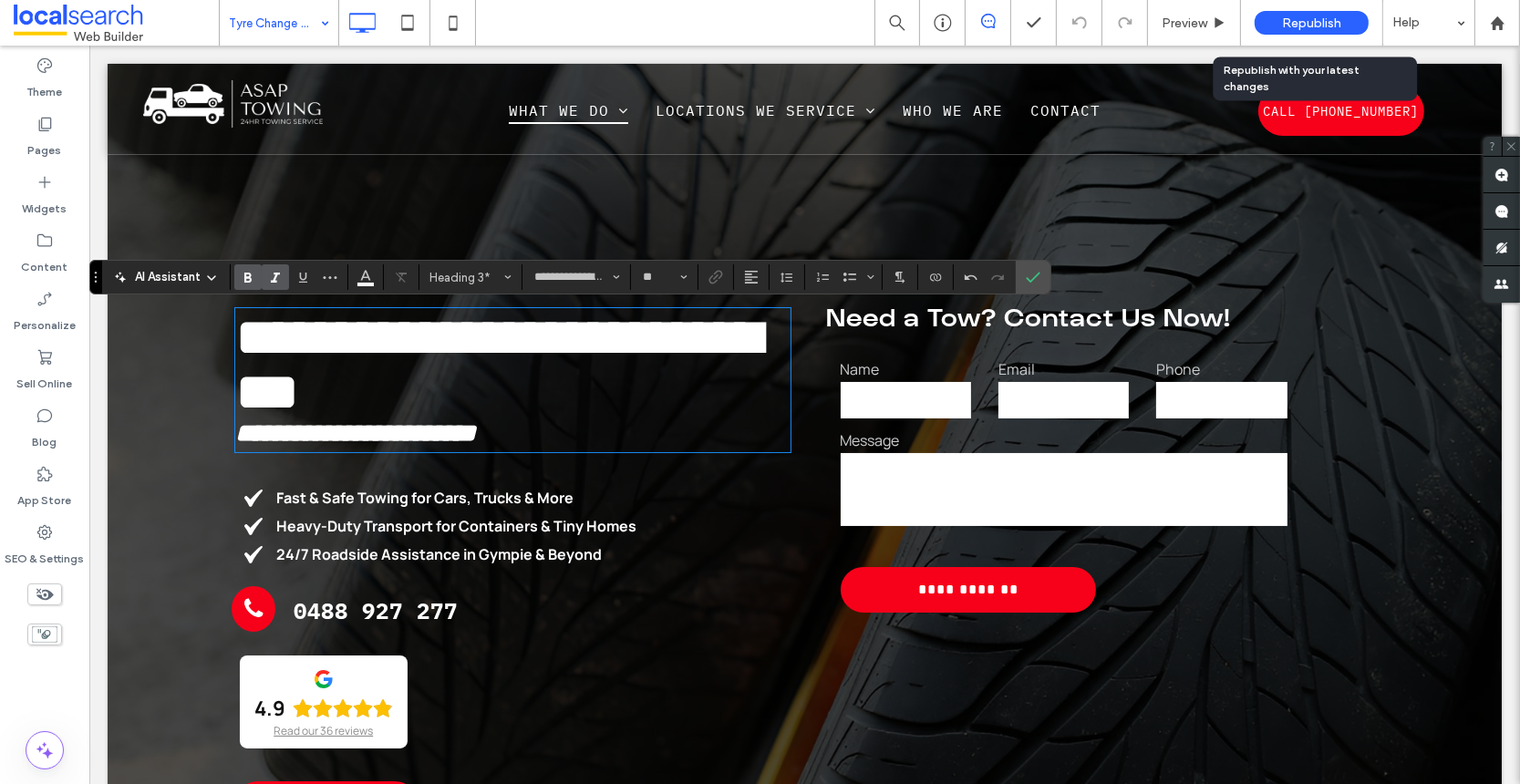
click at [1310, 19] on span "Republish" at bounding box center [1312, 23] width 59 height 15
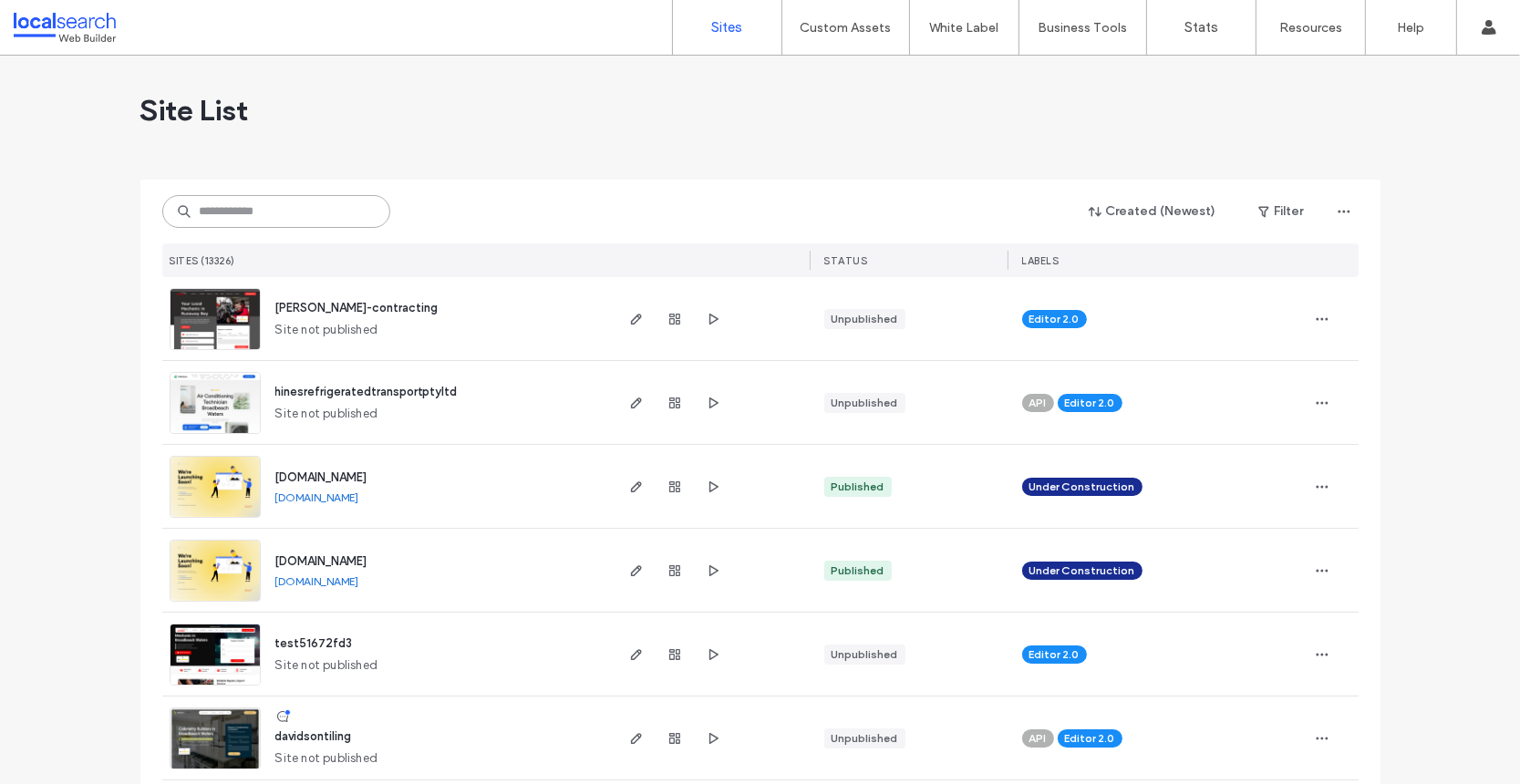
click at [228, 206] on input at bounding box center [277, 211] width 228 height 32
paste input "**********"
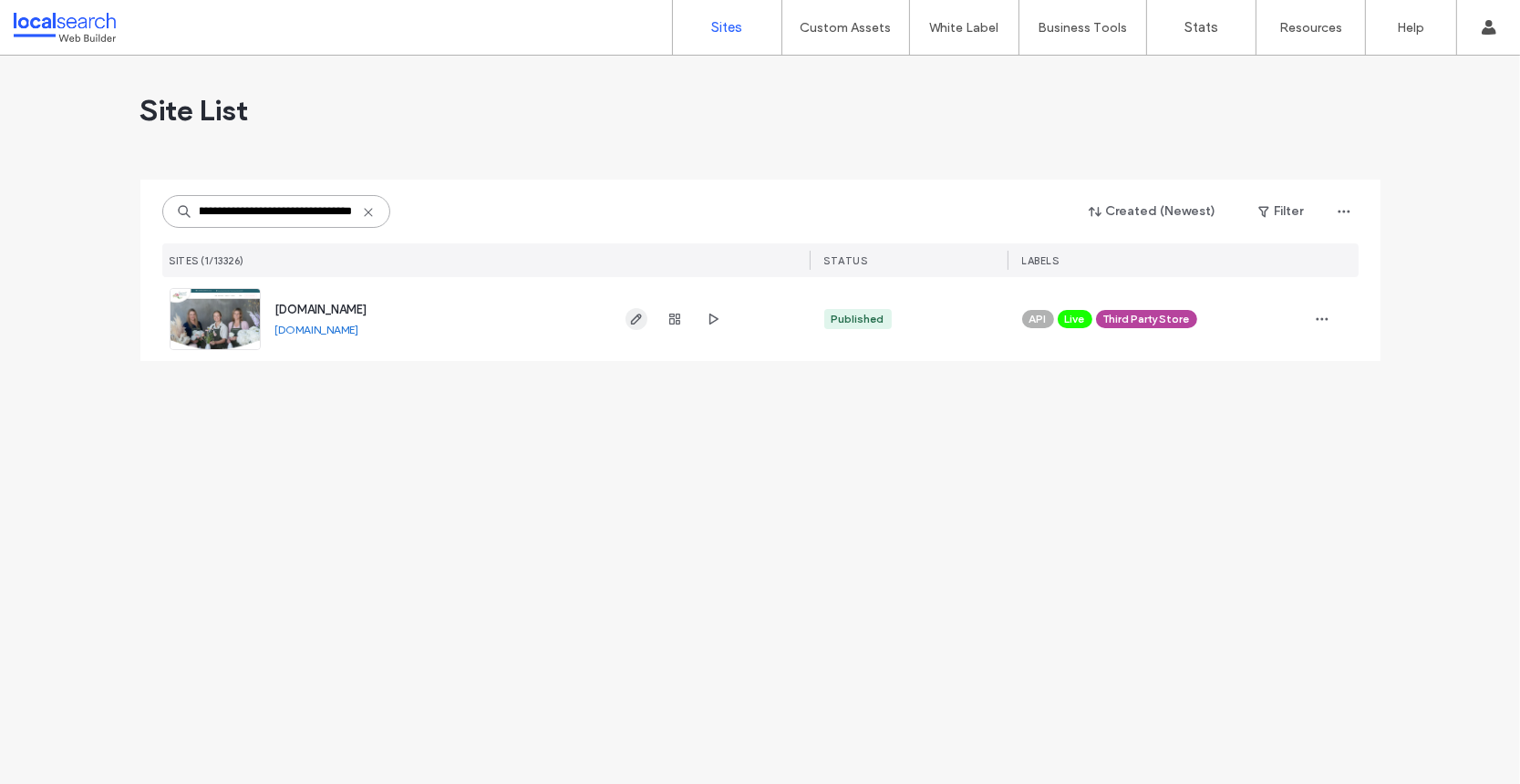
type input "**********"
click at [626, 319] on span "button" at bounding box center [636, 319] width 22 height 22
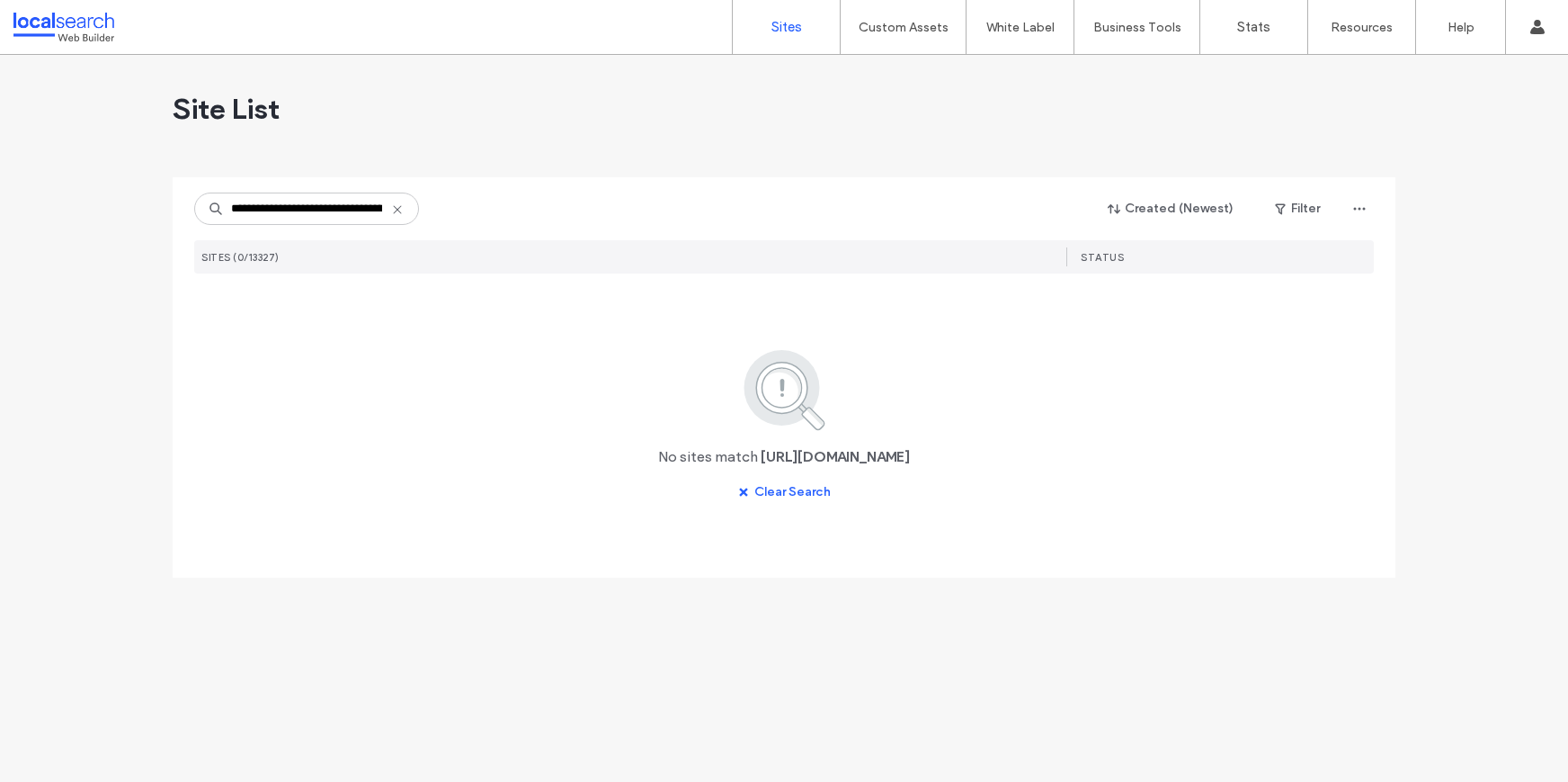
scroll to position [0, 82]
type input "**********"
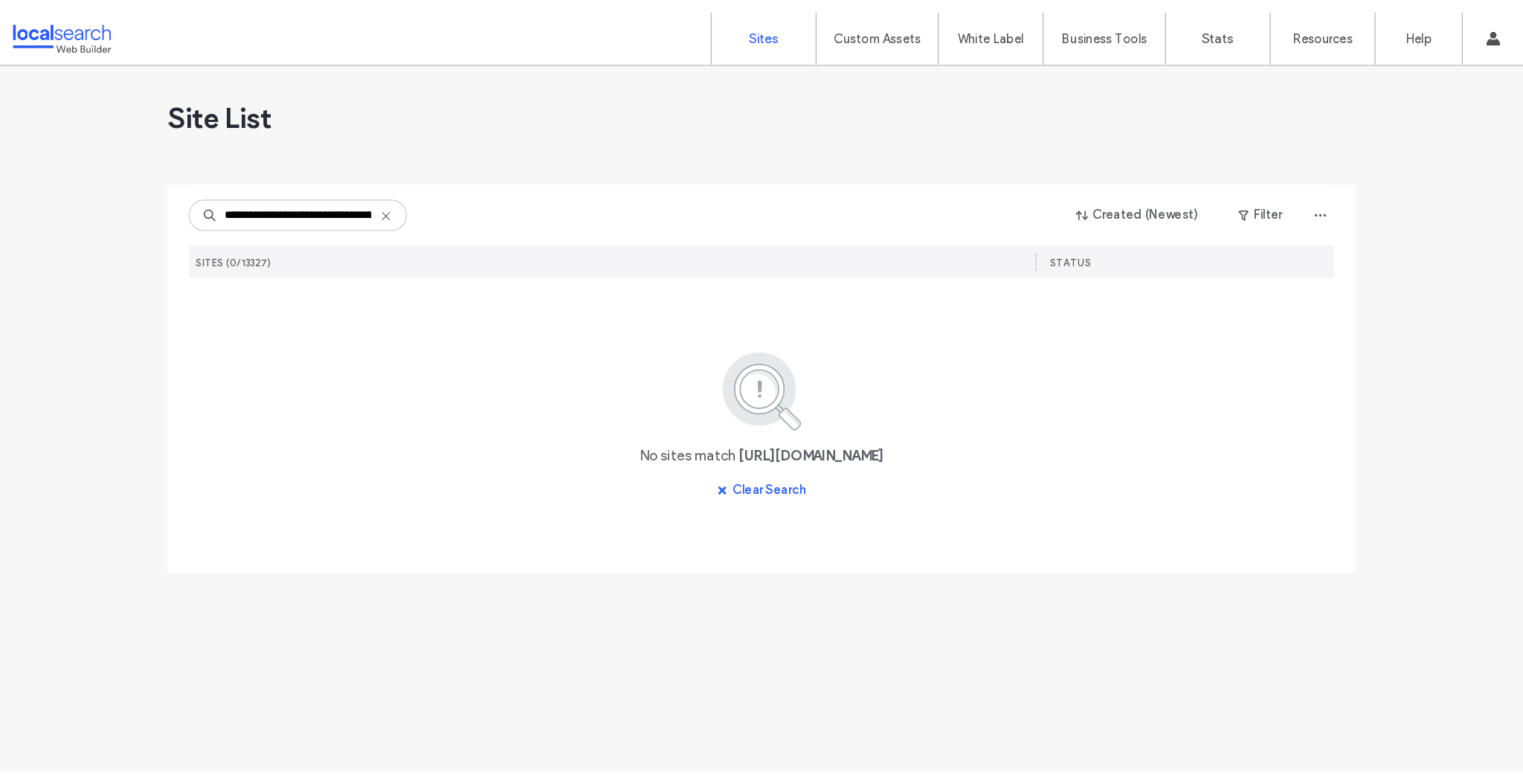
scroll to position [0, 0]
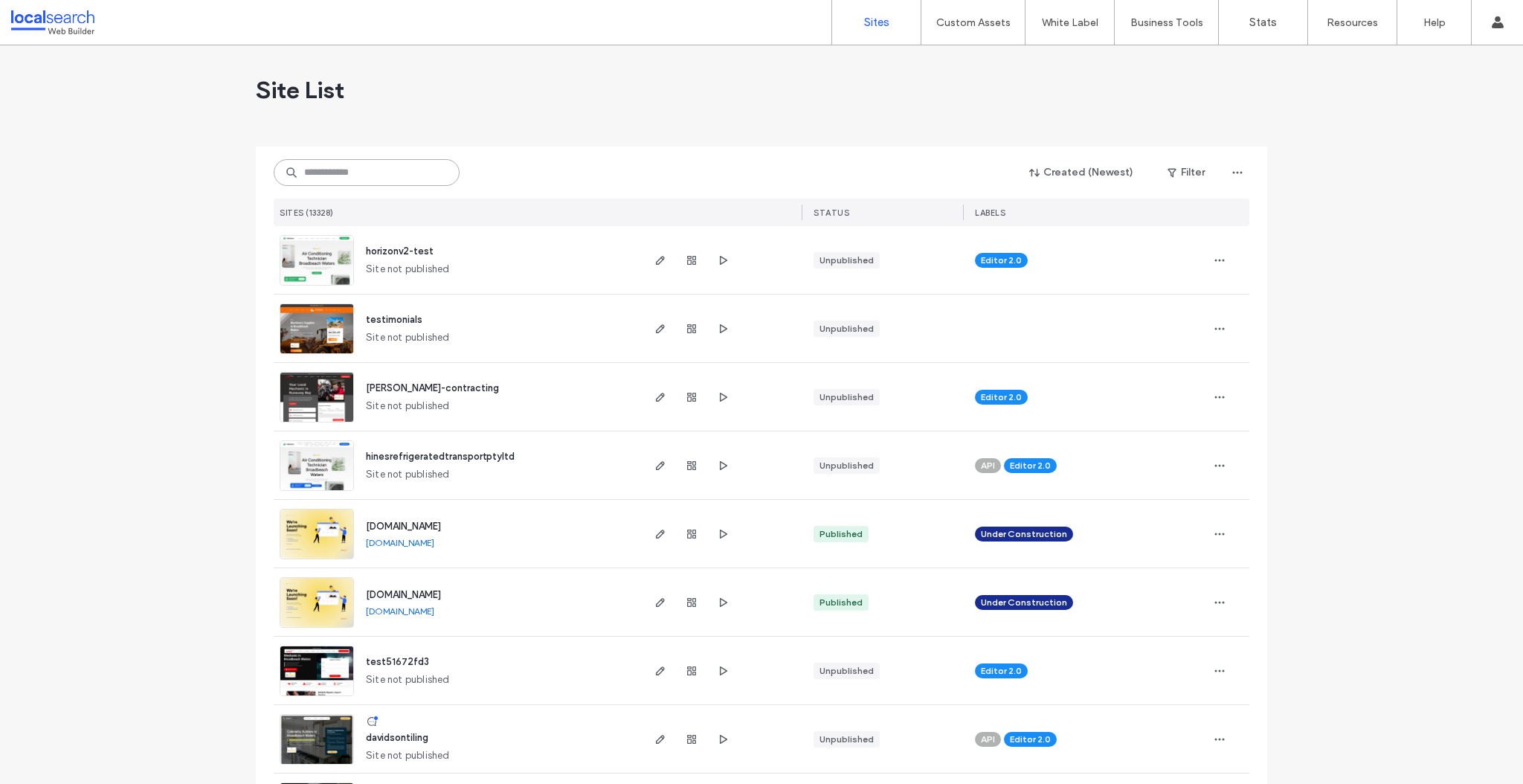
click at [358, 169] on input at bounding box center [367, 172] width 186 height 26
paste input "**********"
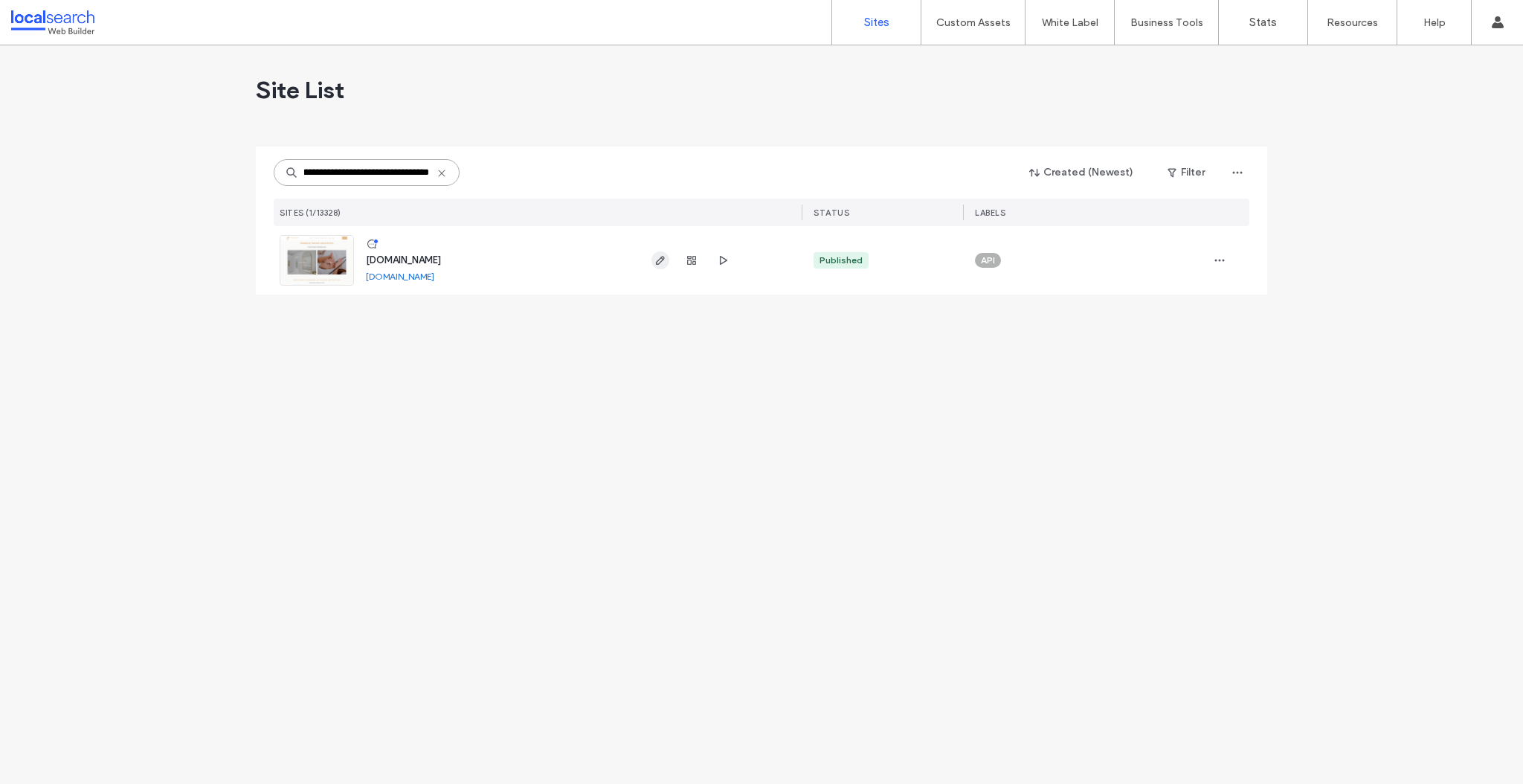
type input "**********"
click at [660, 262] on use "button" at bounding box center [660, 260] width 9 height 9
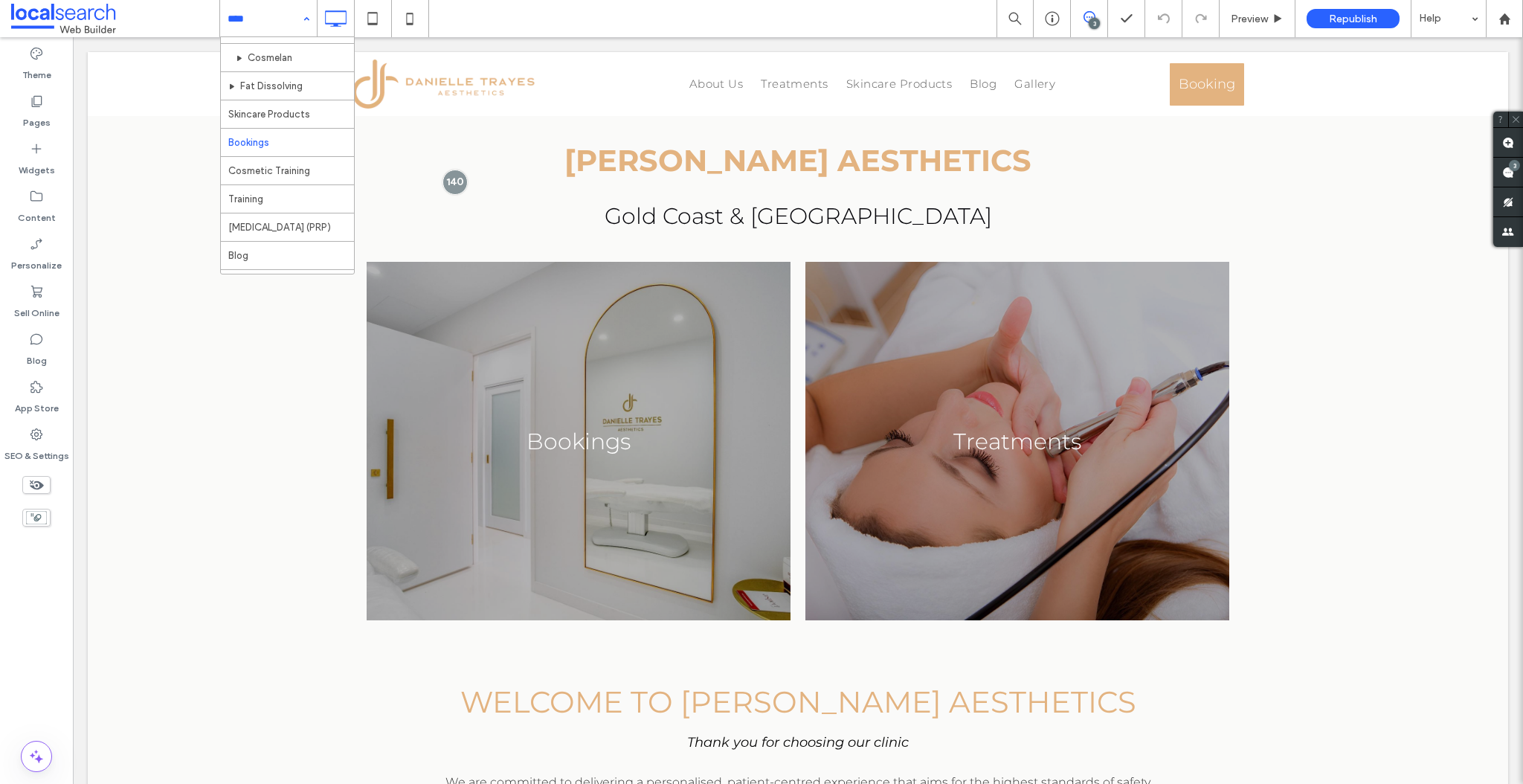
scroll to position [213, 0]
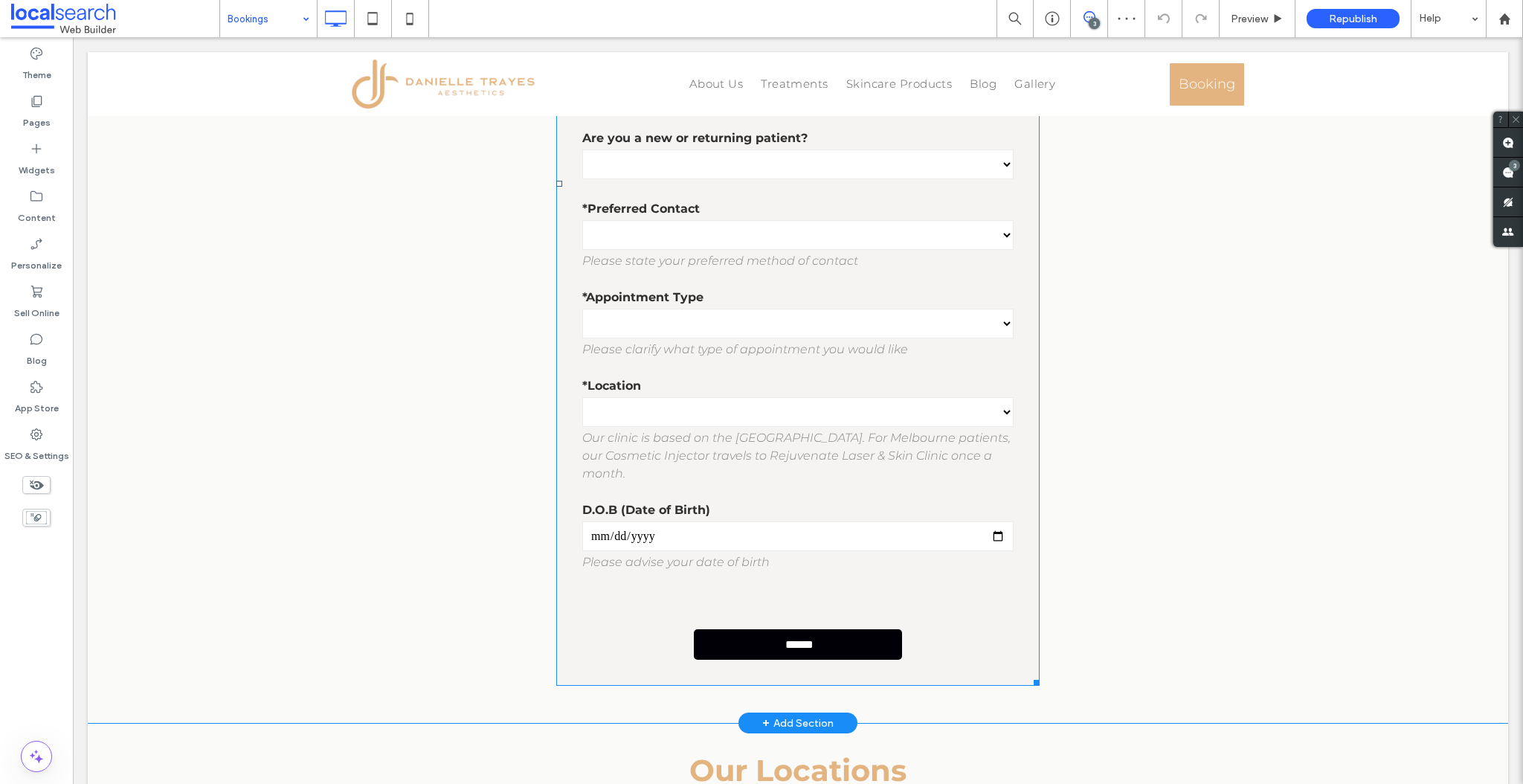
scroll to position [960, 0]
click at [720, 285] on div "**********" at bounding box center [798, 303] width 453 height 71
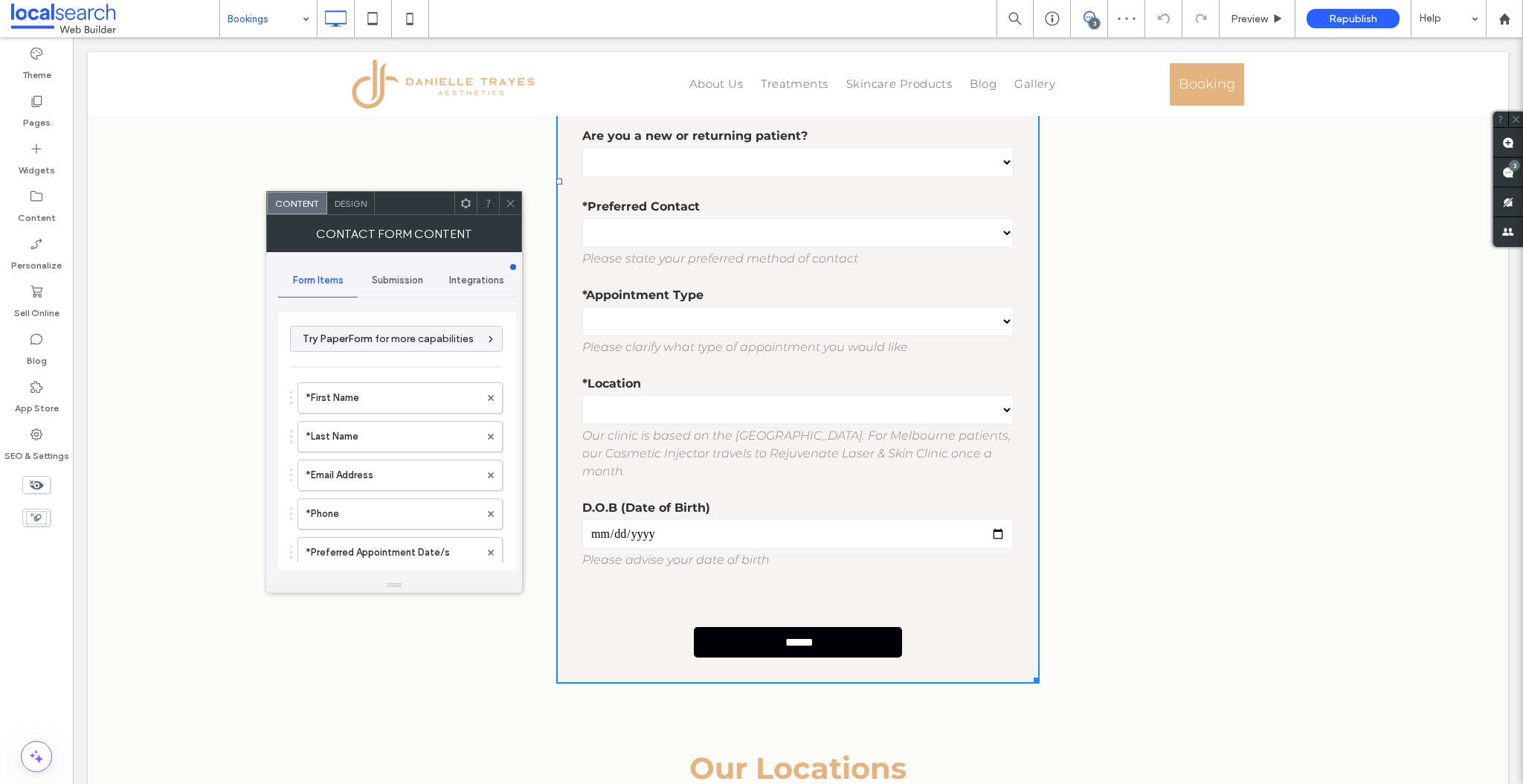
type input "******"
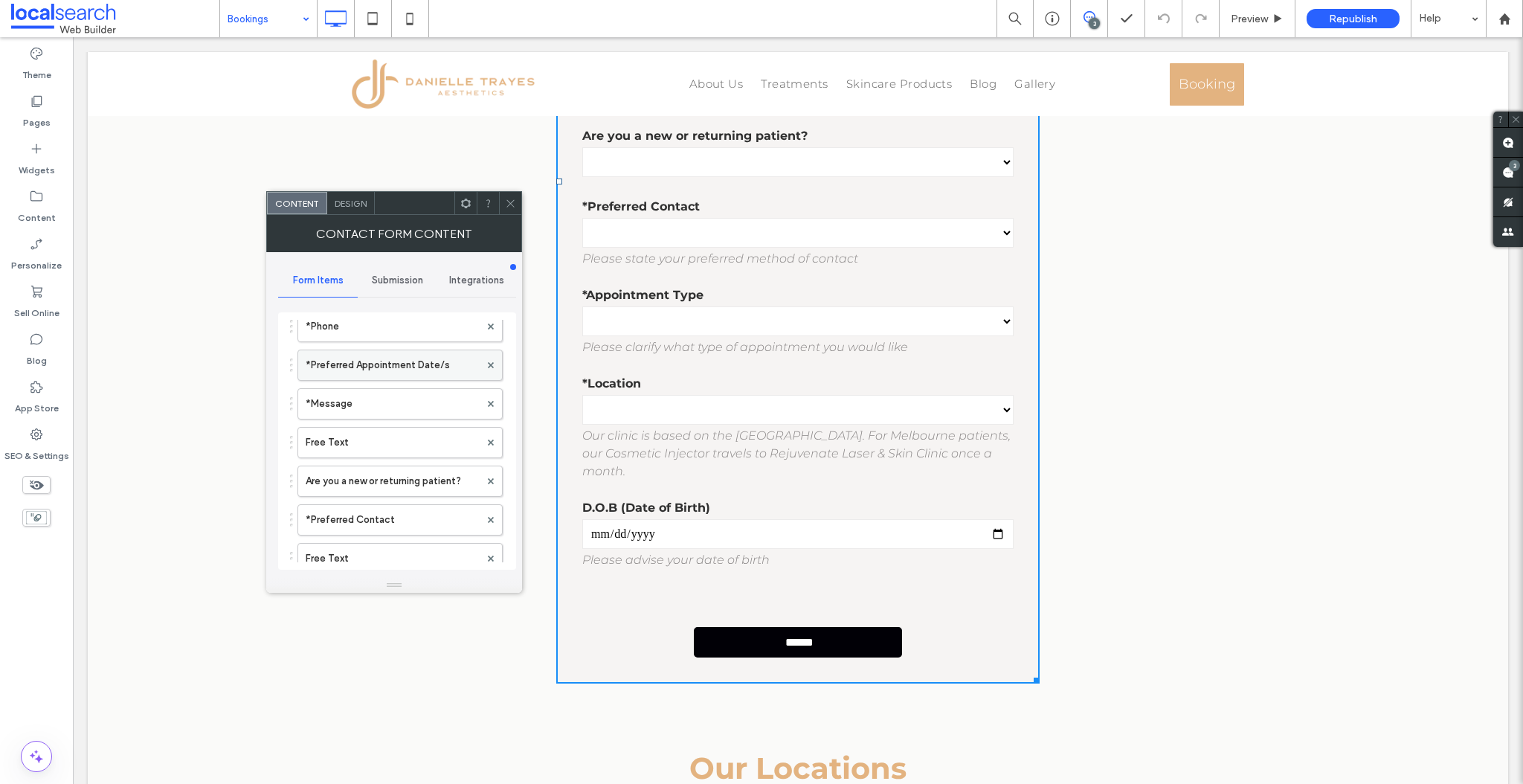
scroll to position [293, 0]
click at [369, 487] on label "*Appointment Type" at bounding box center [393, 492] width 174 height 29
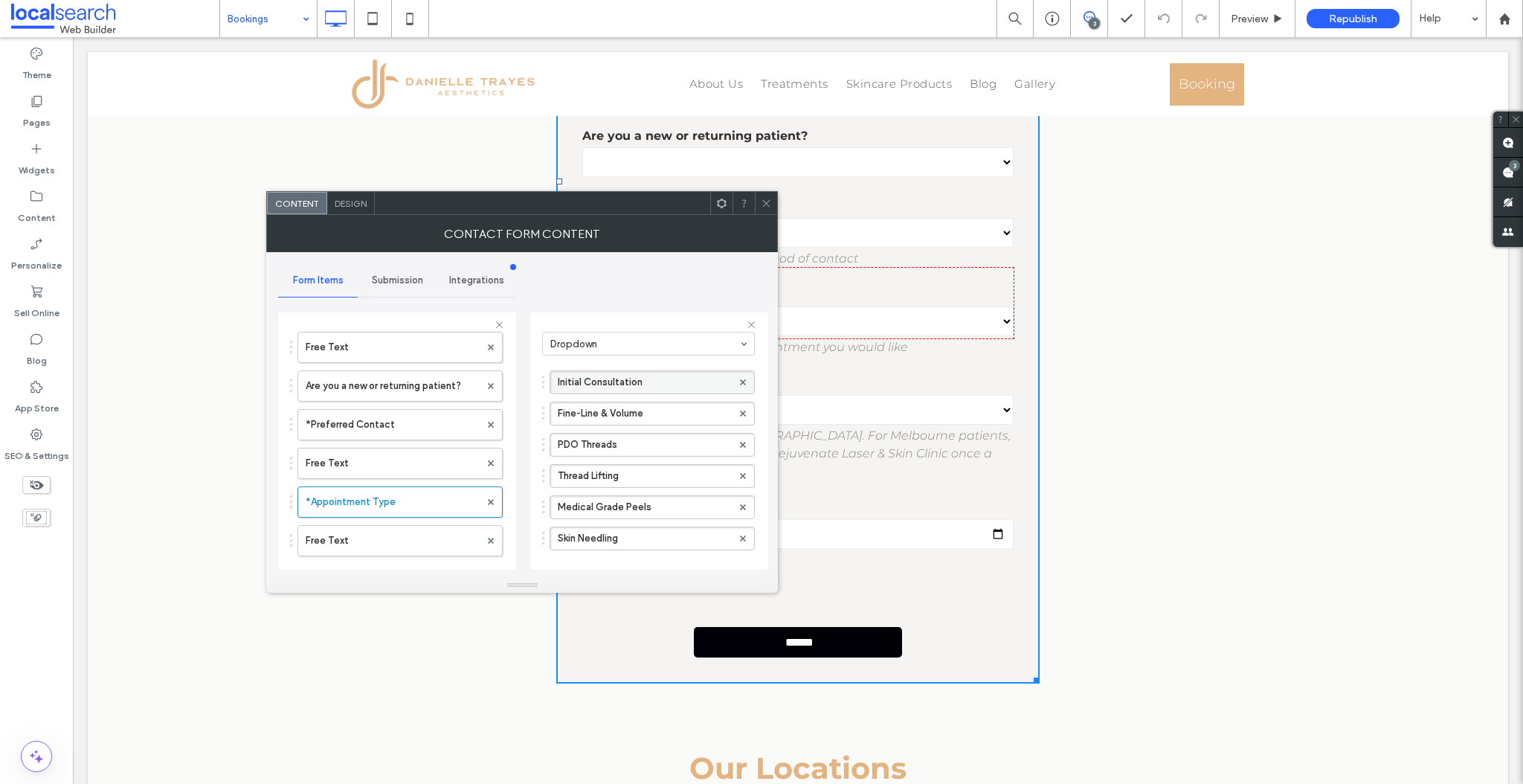
scroll to position [108, 0]
click at [740, 381] on use at bounding box center [743, 384] width 6 height 6
click at [767, 201] on icon at bounding box center [766, 203] width 11 height 11
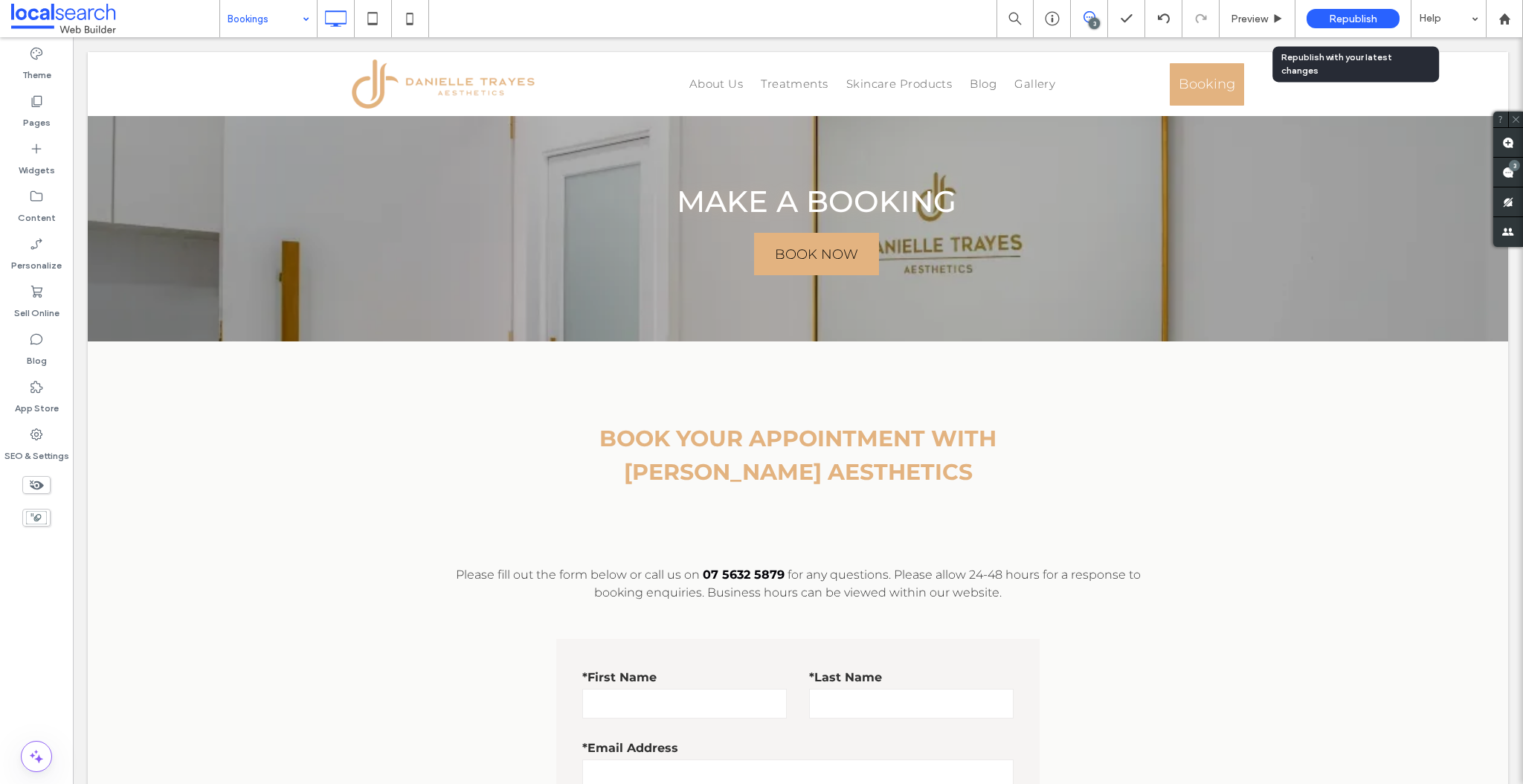
click at [1359, 11] on div "Republish" at bounding box center [1353, 18] width 93 height 19
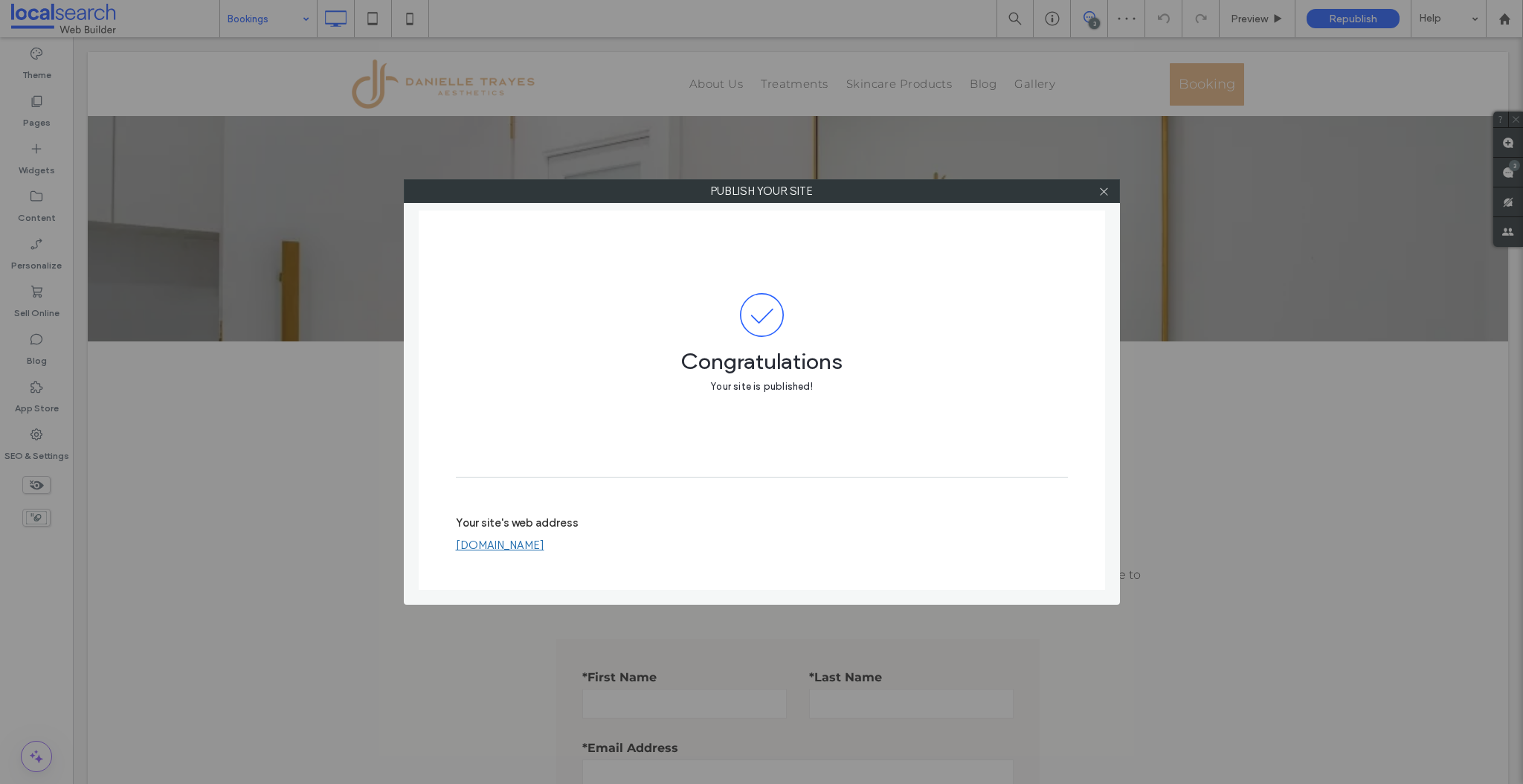
drag, startPoint x: 1107, startPoint y: 193, endPoint x: 515, endPoint y: 52, distance: 608.6
click at [1107, 193] on icon at bounding box center [1104, 192] width 11 height 11
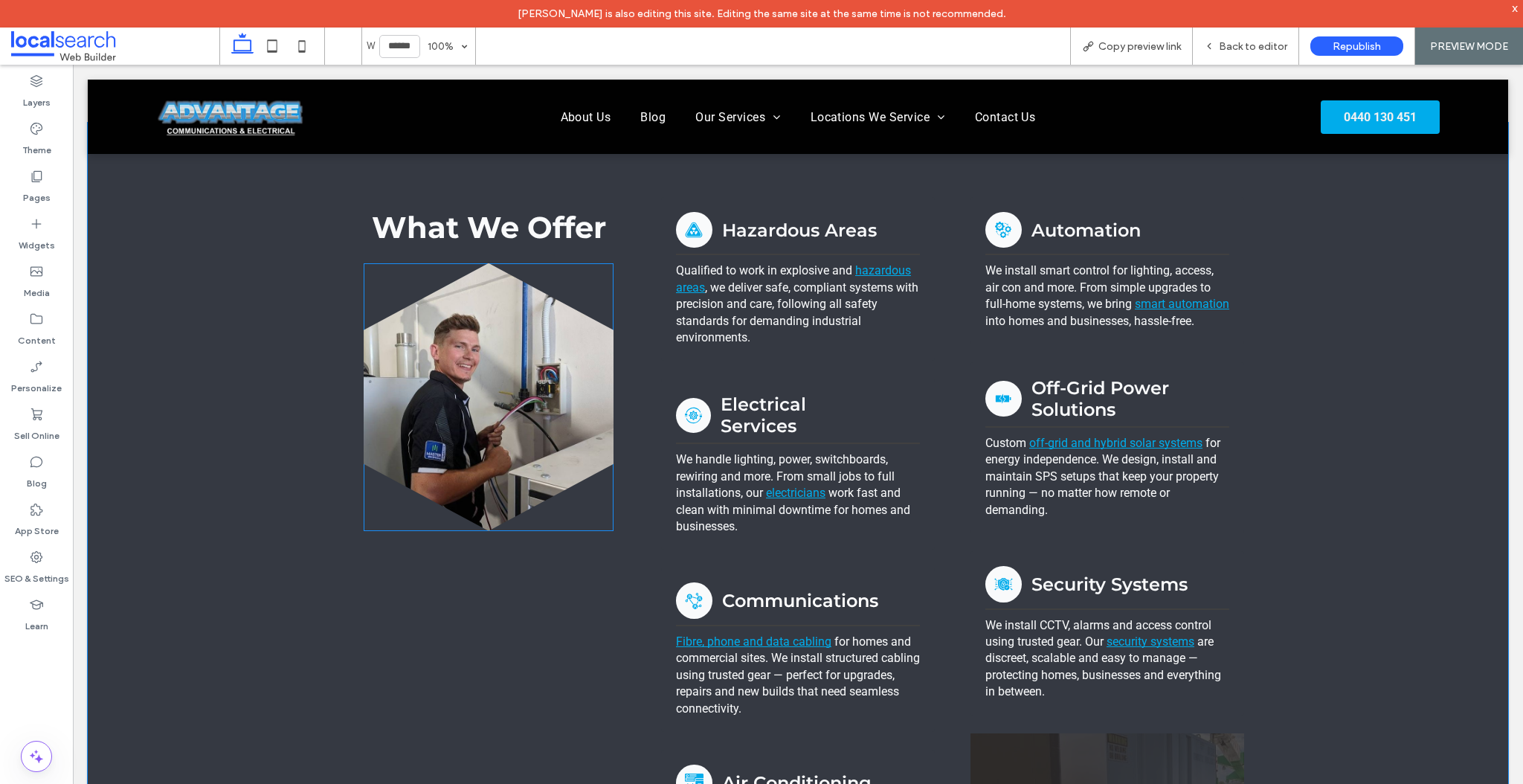
scroll to position [1392, 0]
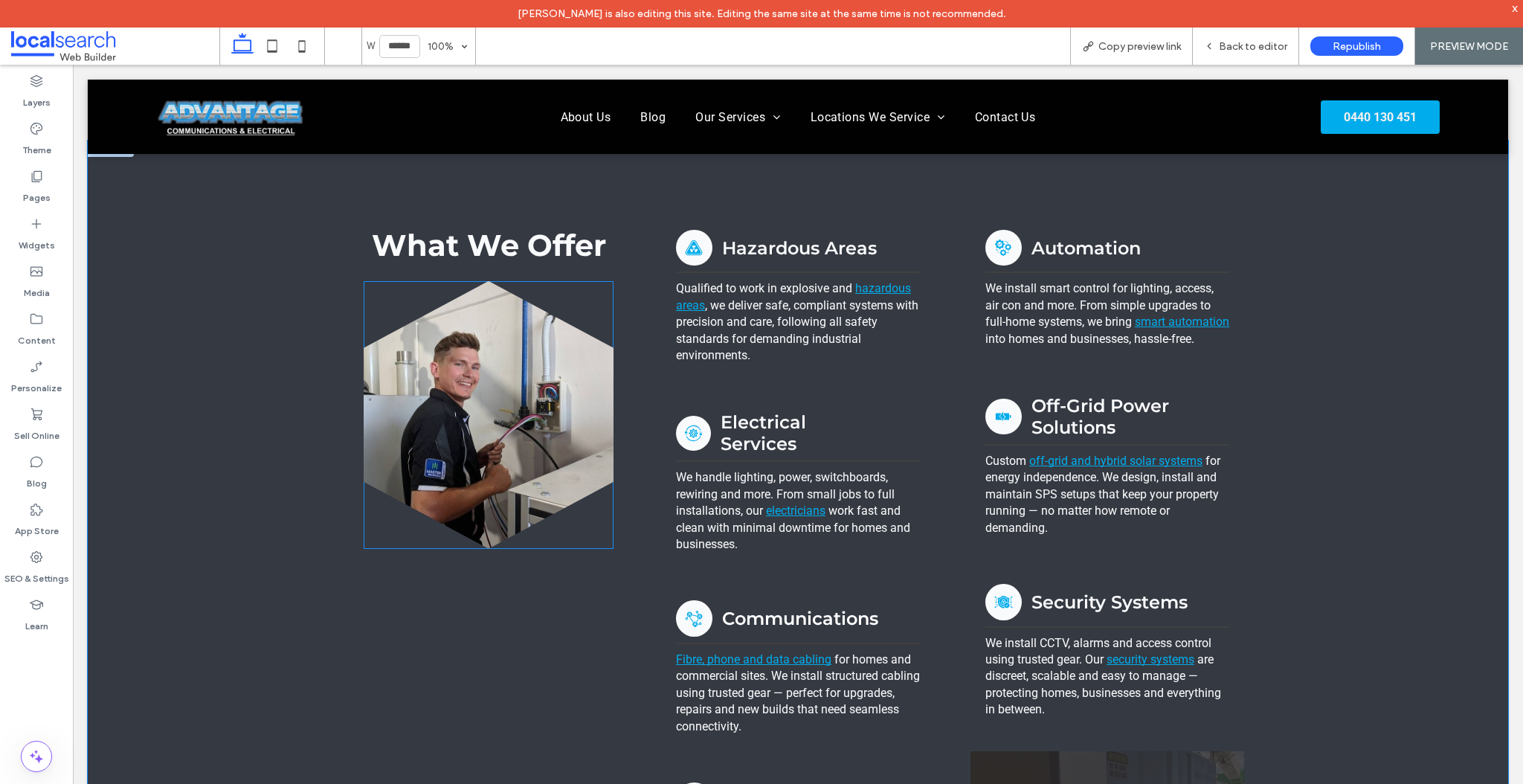
click at [572, 310] on div at bounding box center [488, 415] width 250 height 268
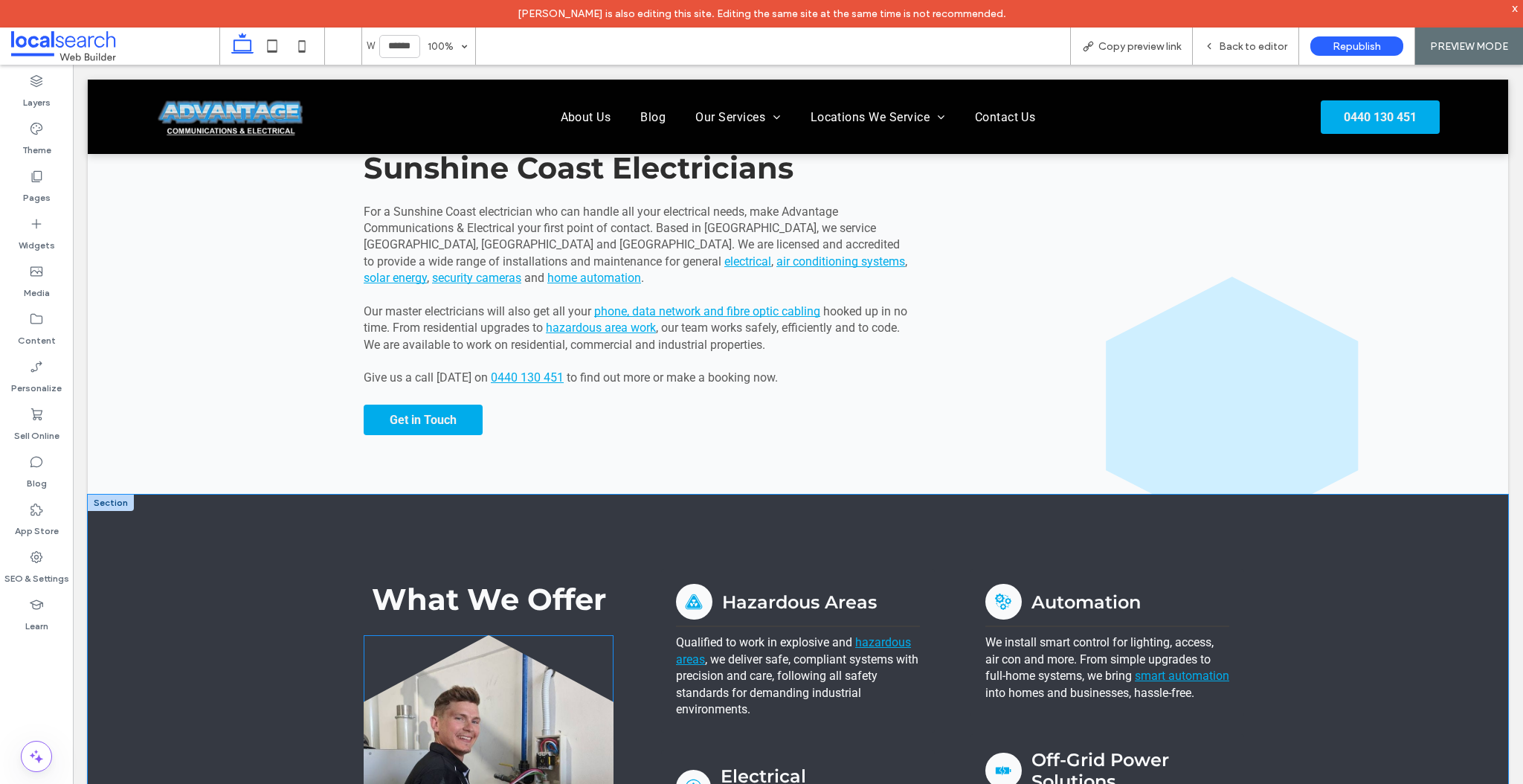
scroll to position [1359, 0]
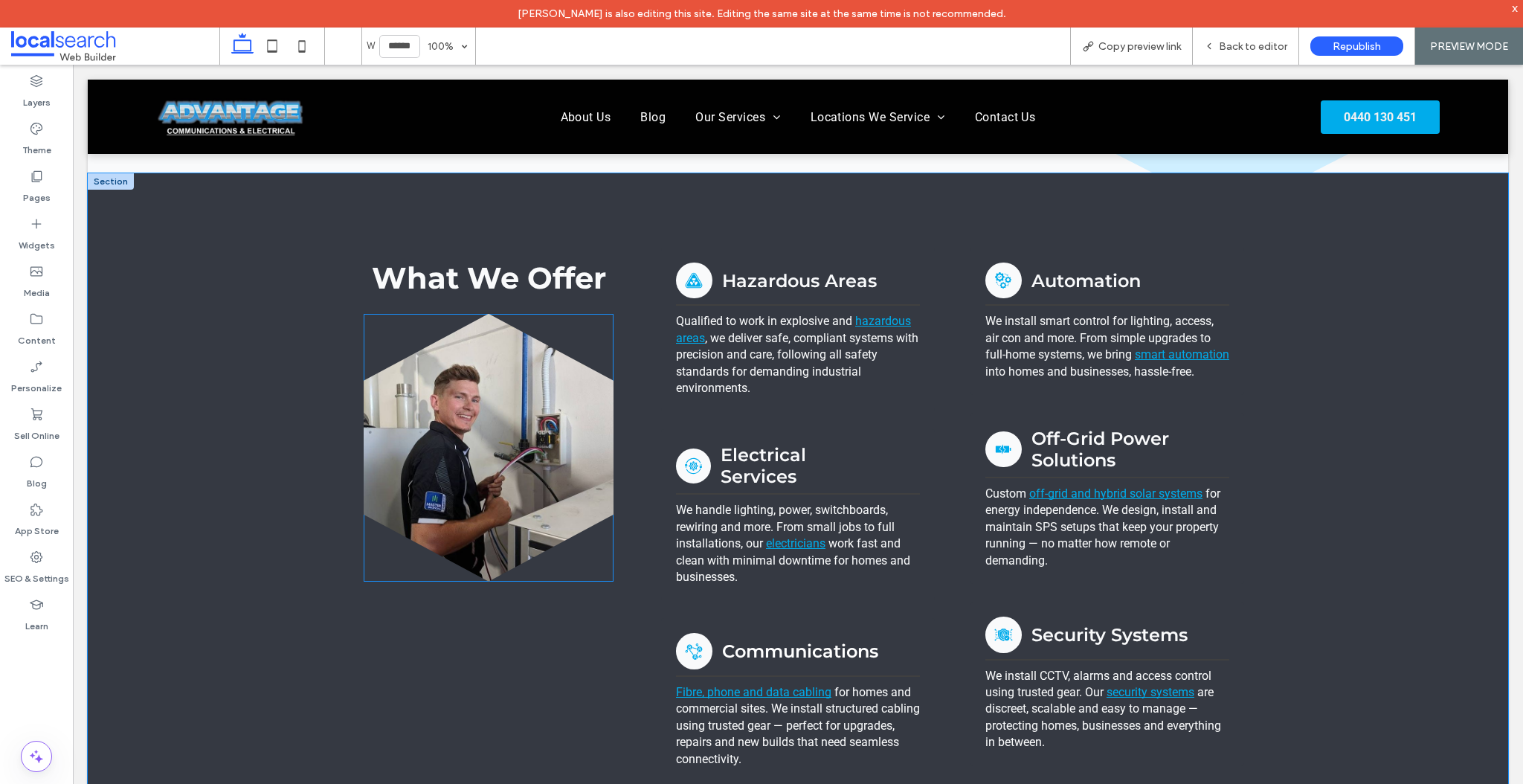
click at [547, 335] on div at bounding box center [488, 447] width 250 height 268
click at [541, 367] on link at bounding box center [488, 447] width 250 height 268
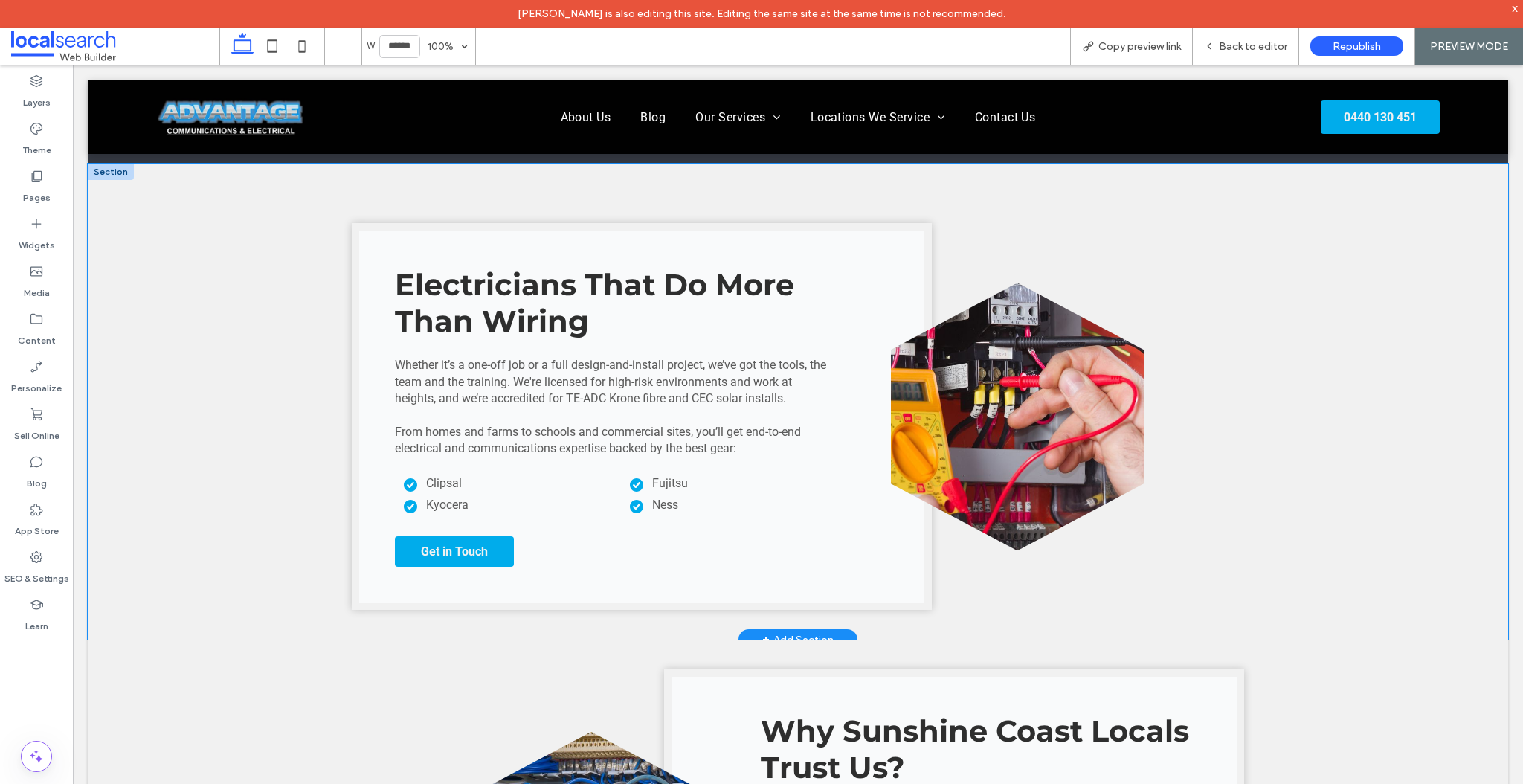
scroll to position [2221, 0]
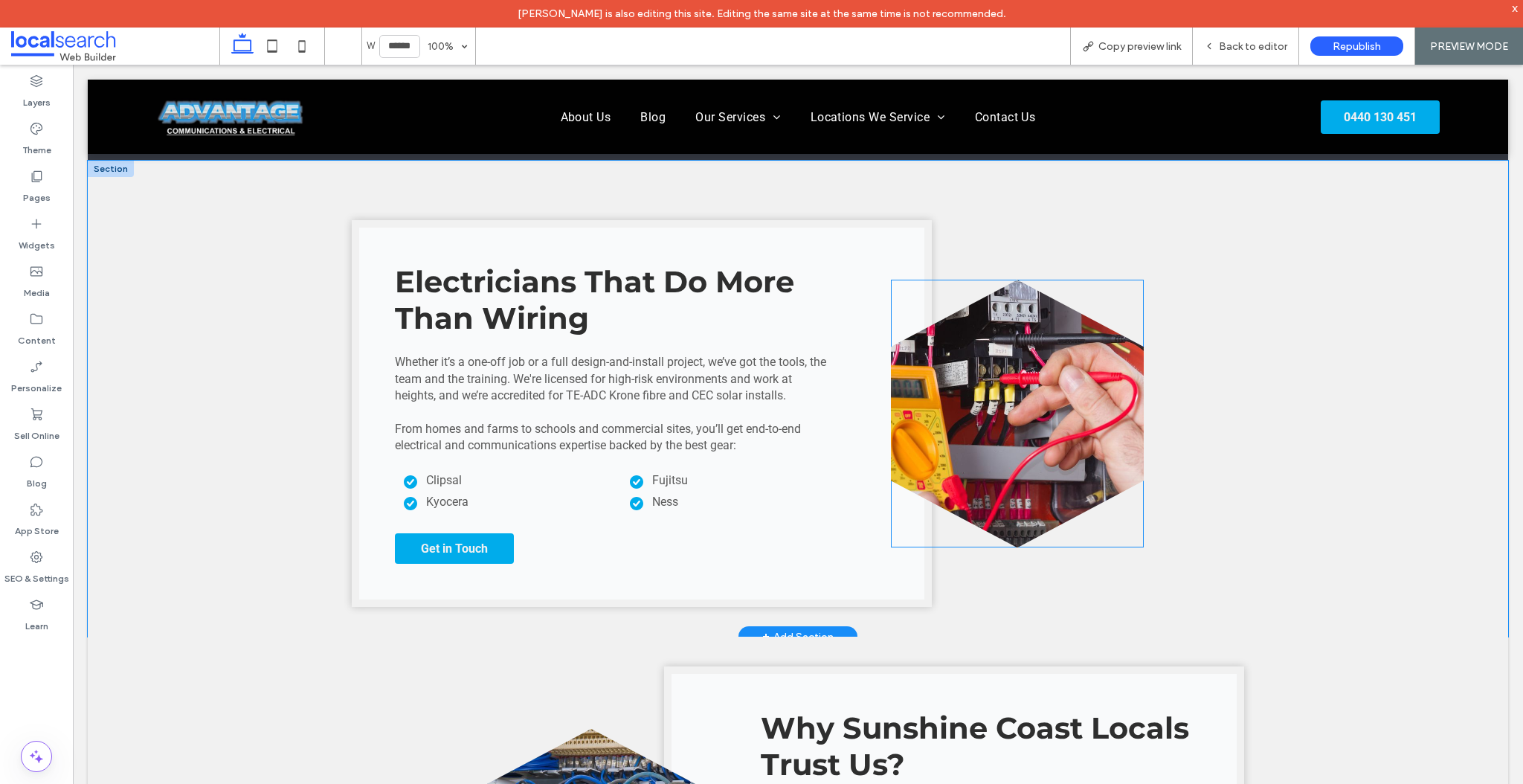
click at [980, 419] on link at bounding box center [1018, 413] width 253 height 268
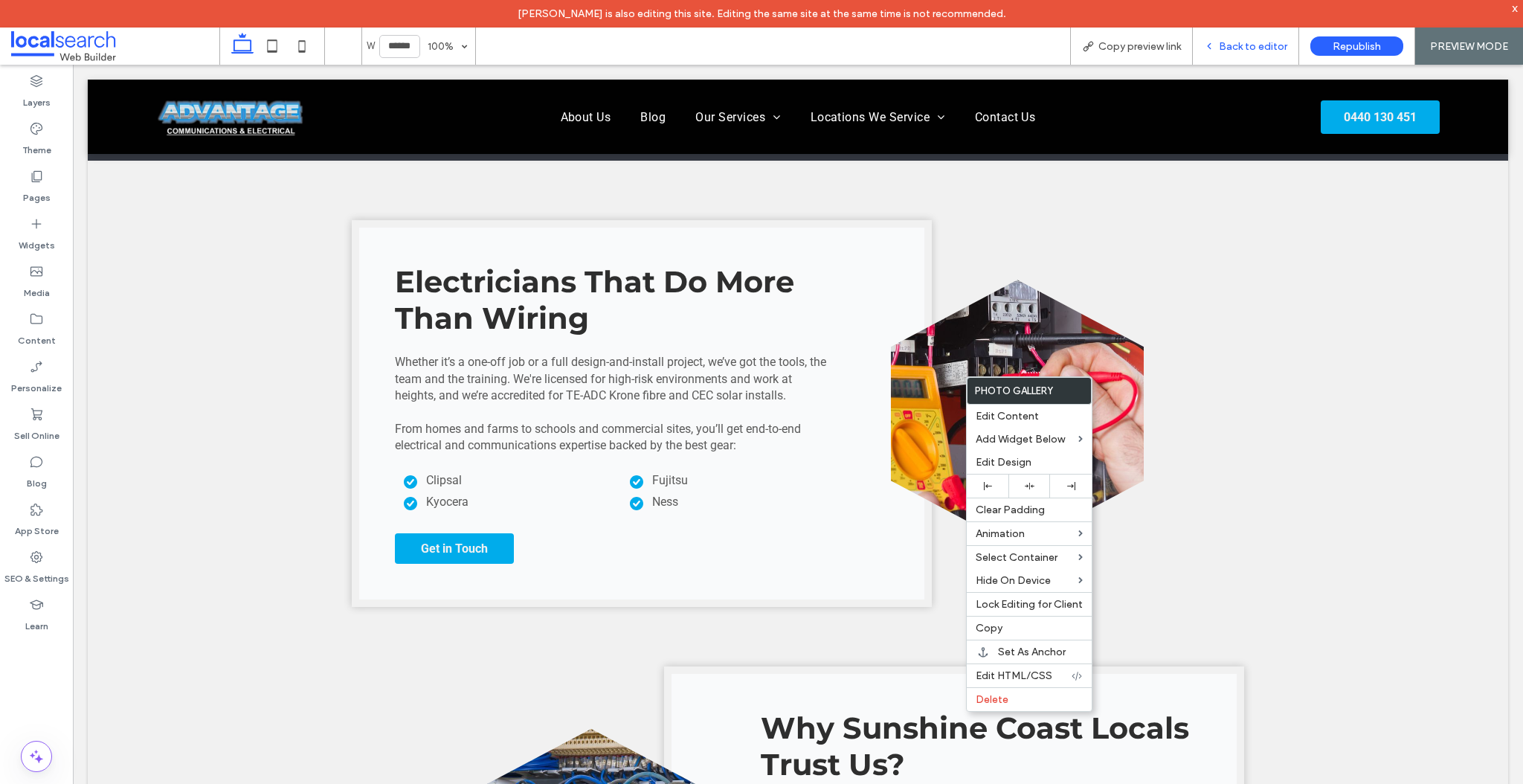
click at [1239, 40] on span "Back to editor" at bounding box center [1253, 47] width 68 height 12
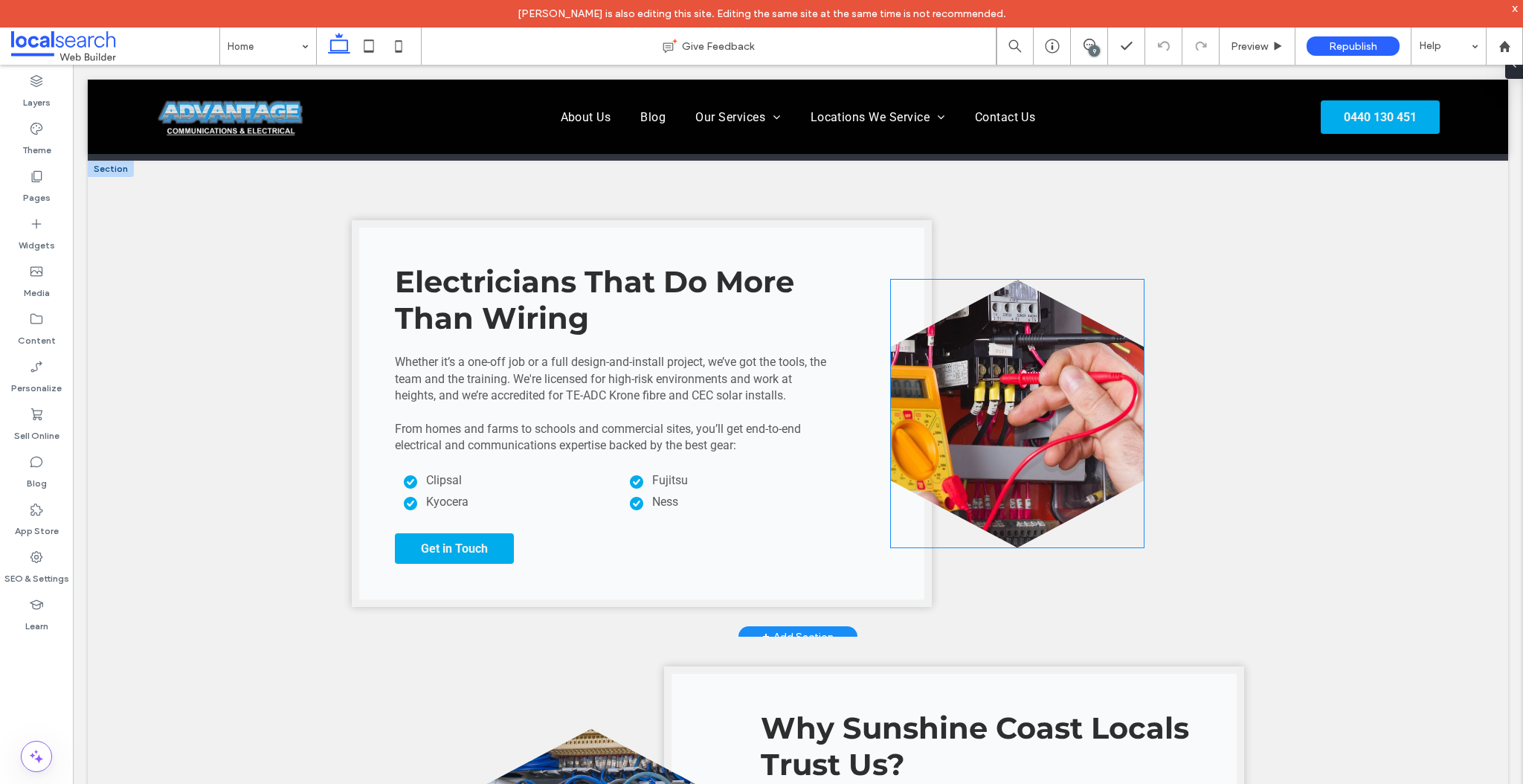
click at [1025, 387] on link at bounding box center [1018, 413] width 253 height 268
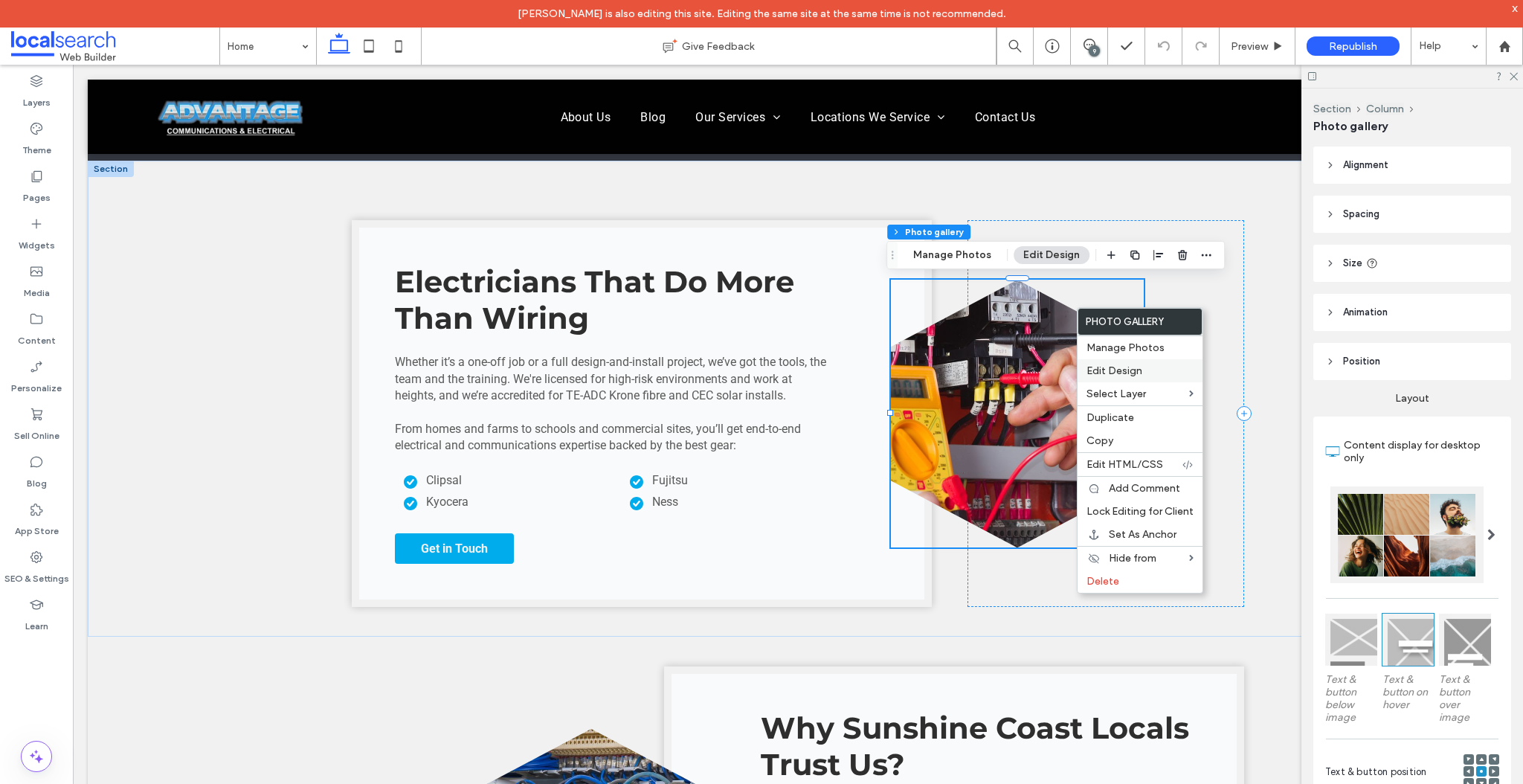
click at [1120, 369] on span "Edit Design" at bounding box center [1115, 370] width 56 height 12
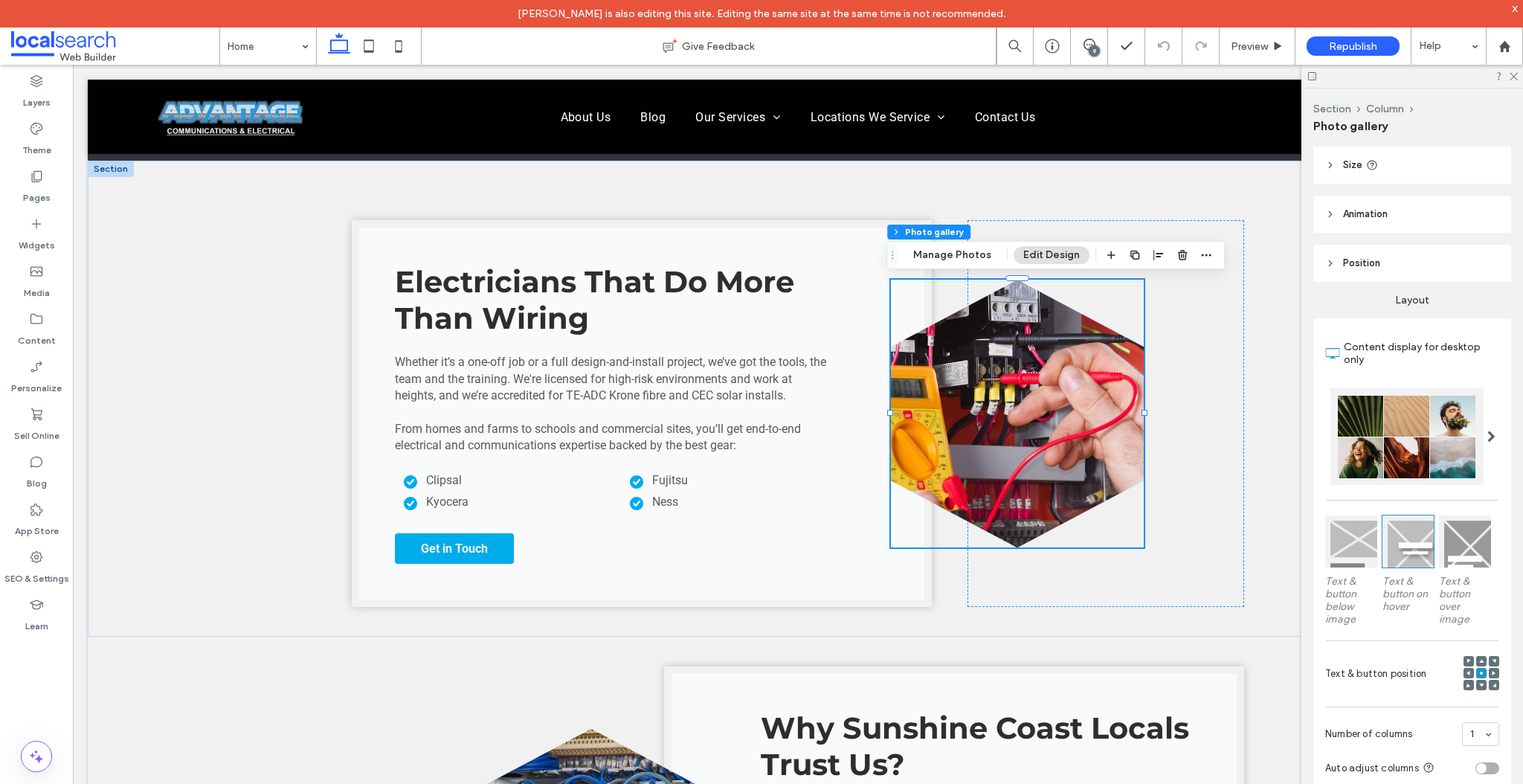
scroll to position [344, 0]
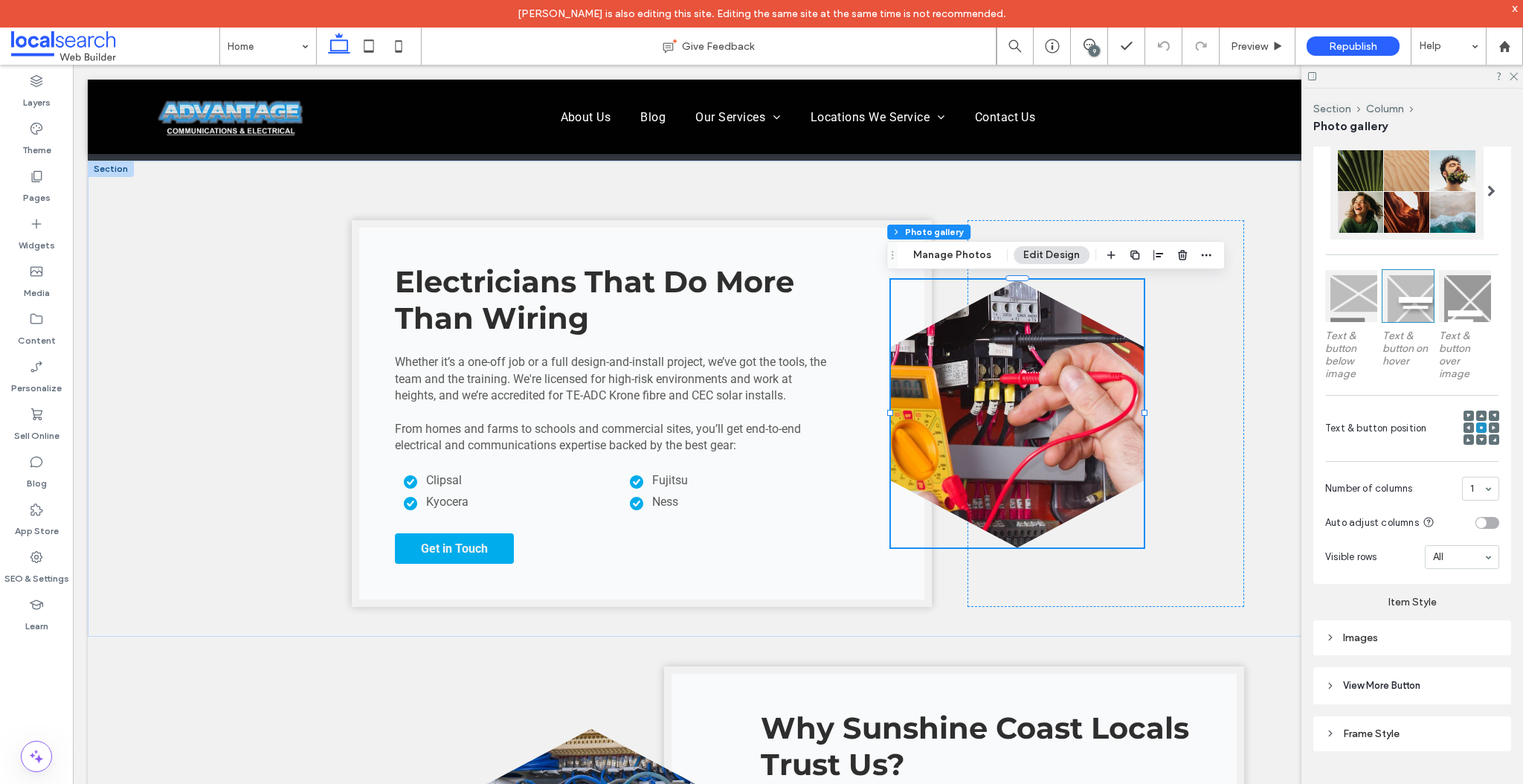
click at [1360, 631] on div "Images" at bounding box center [1412, 637] width 174 height 12
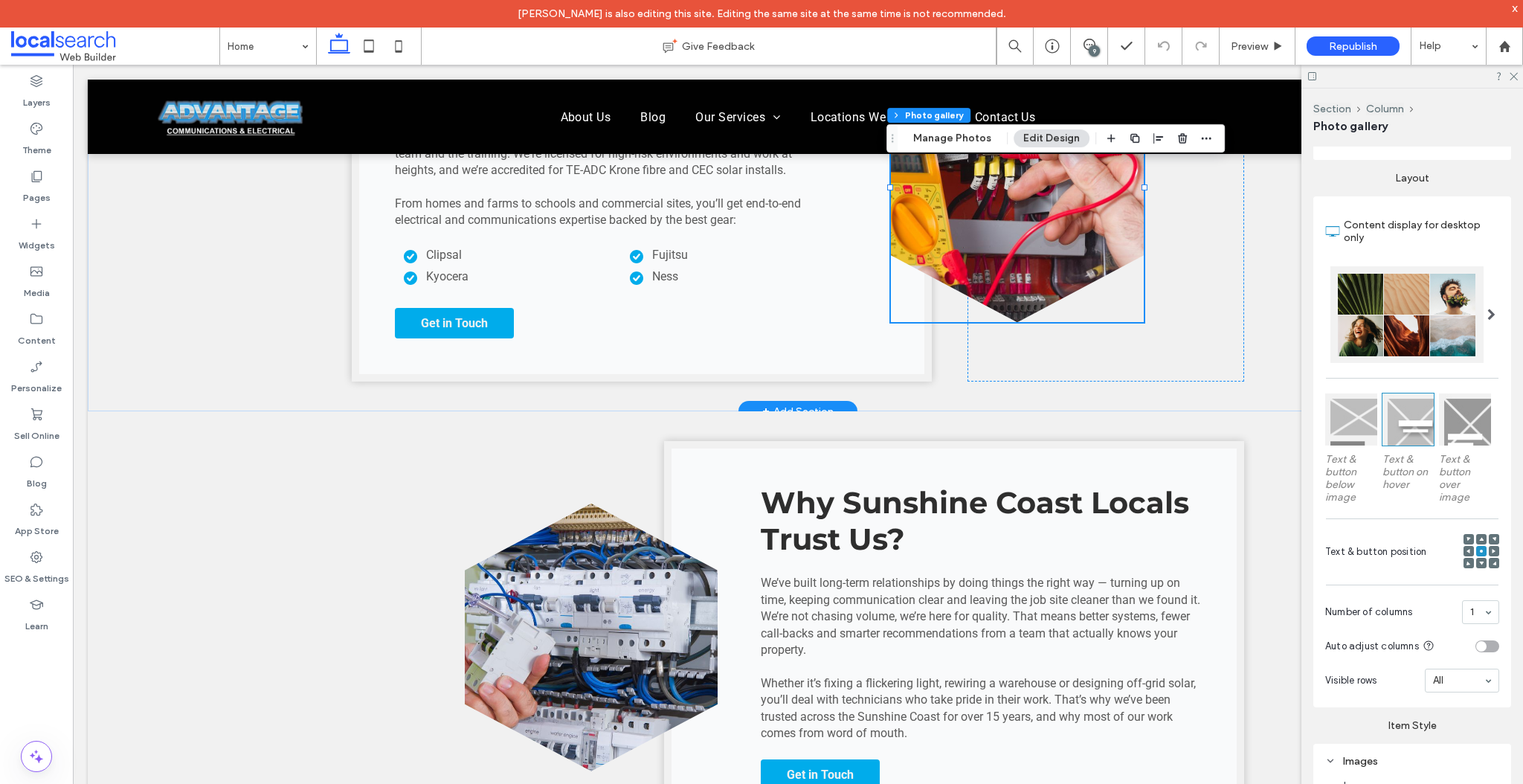
scroll to position [0, 0]
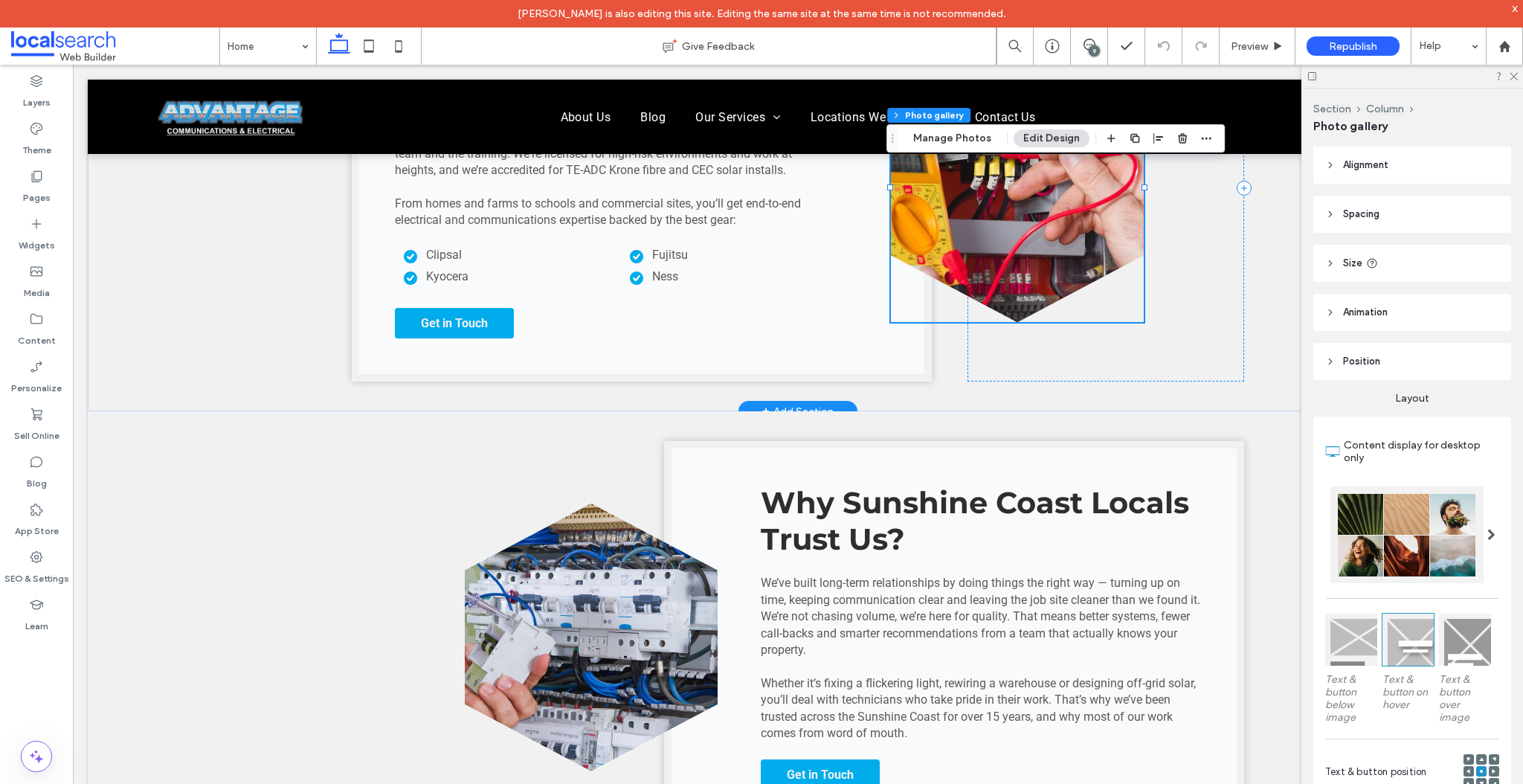
click at [1049, 268] on link at bounding box center [1018, 188] width 253 height 268
click at [949, 141] on button "Manage Photos" at bounding box center [952, 138] width 98 height 18
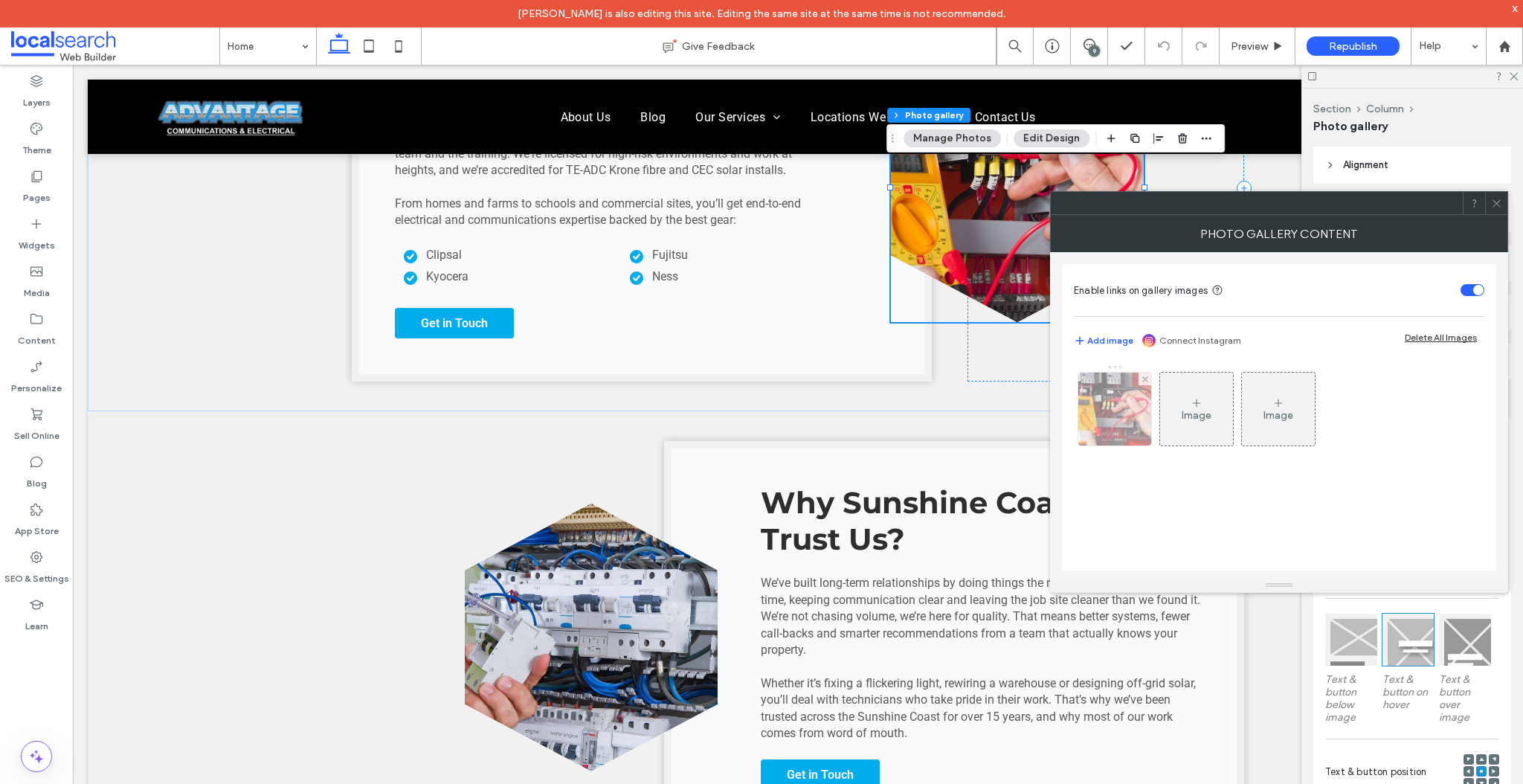
click at [1126, 405] on img at bounding box center [1115, 409] width 110 height 73
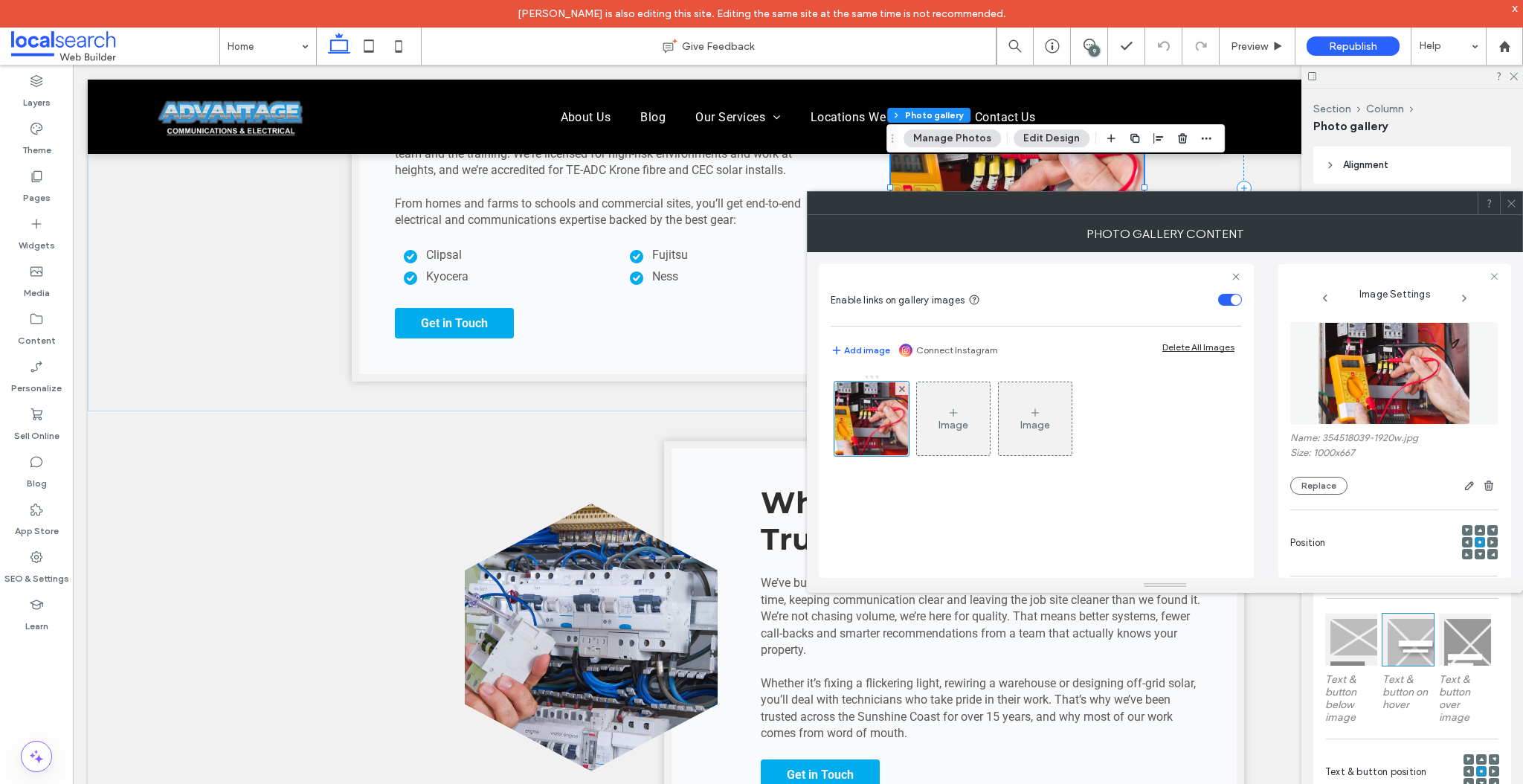
click at [1509, 206] on icon at bounding box center [1511, 203] width 11 height 11
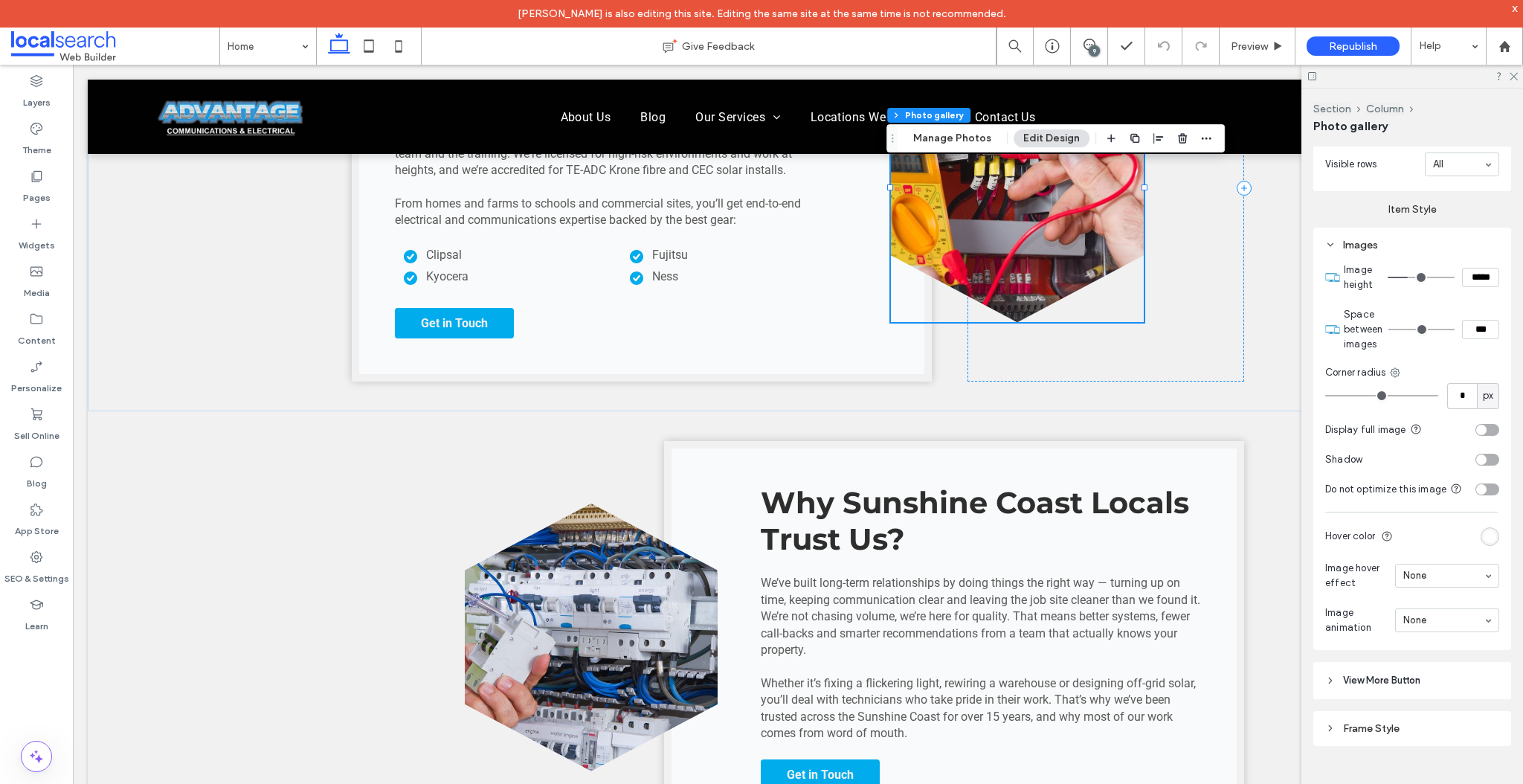
scroll to position [746, 0]
click at [1351, 729] on div "Frame Style" at bounding box center [1412, 728] width 174 height 12
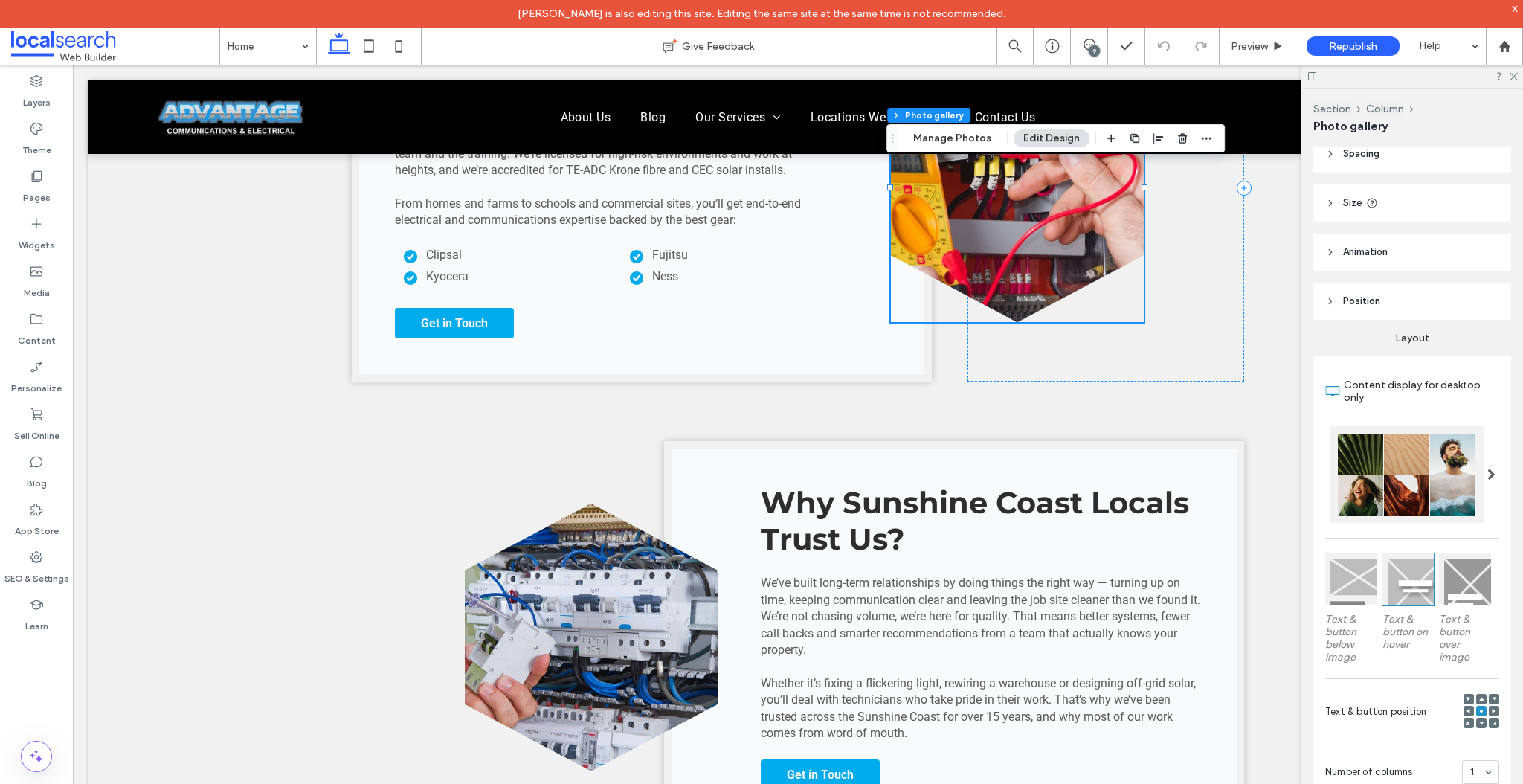
scroll to position [0, 0]
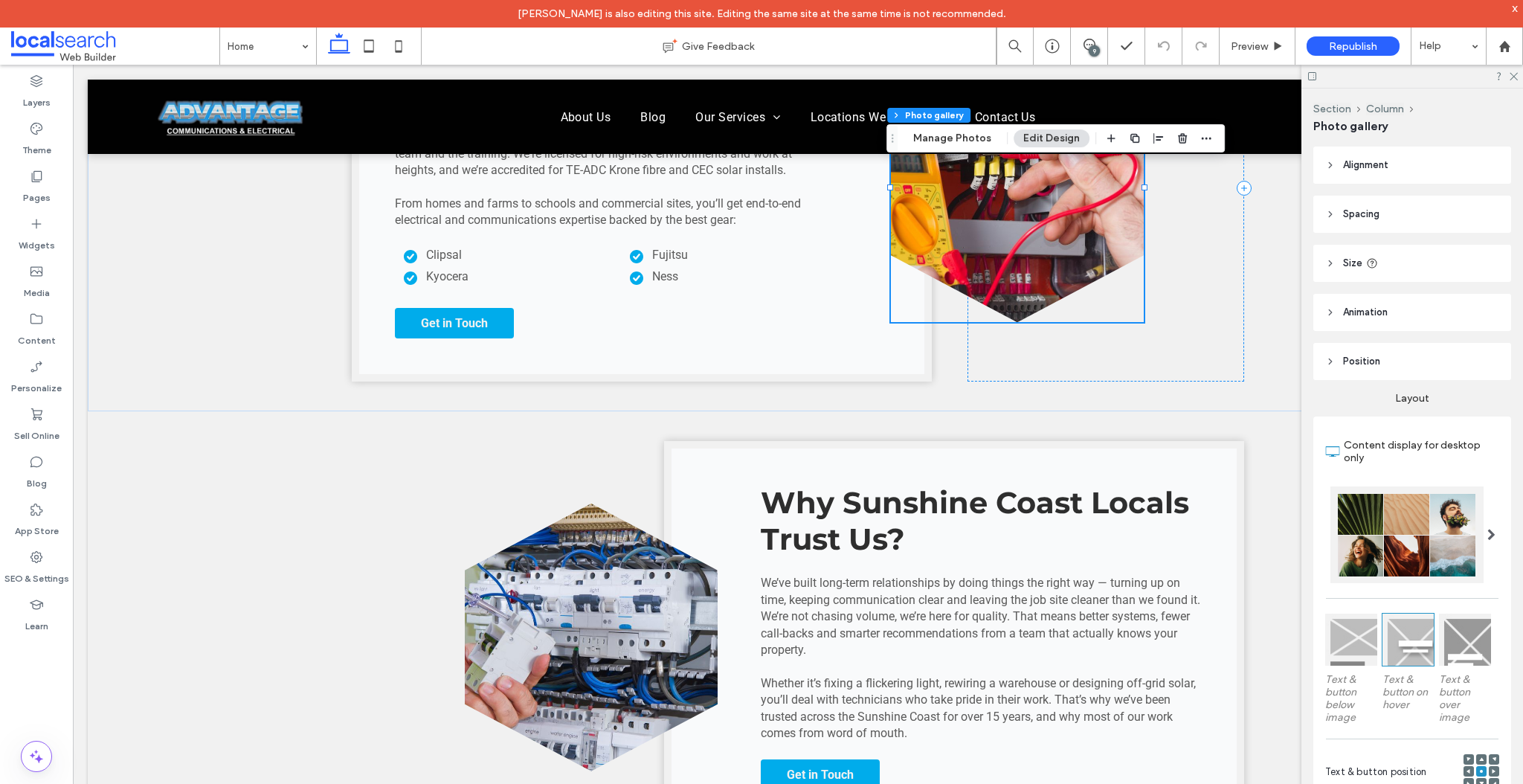
click at [1346, 256] on span "Size" at bounding box center [1352, 263] width 19 height 15
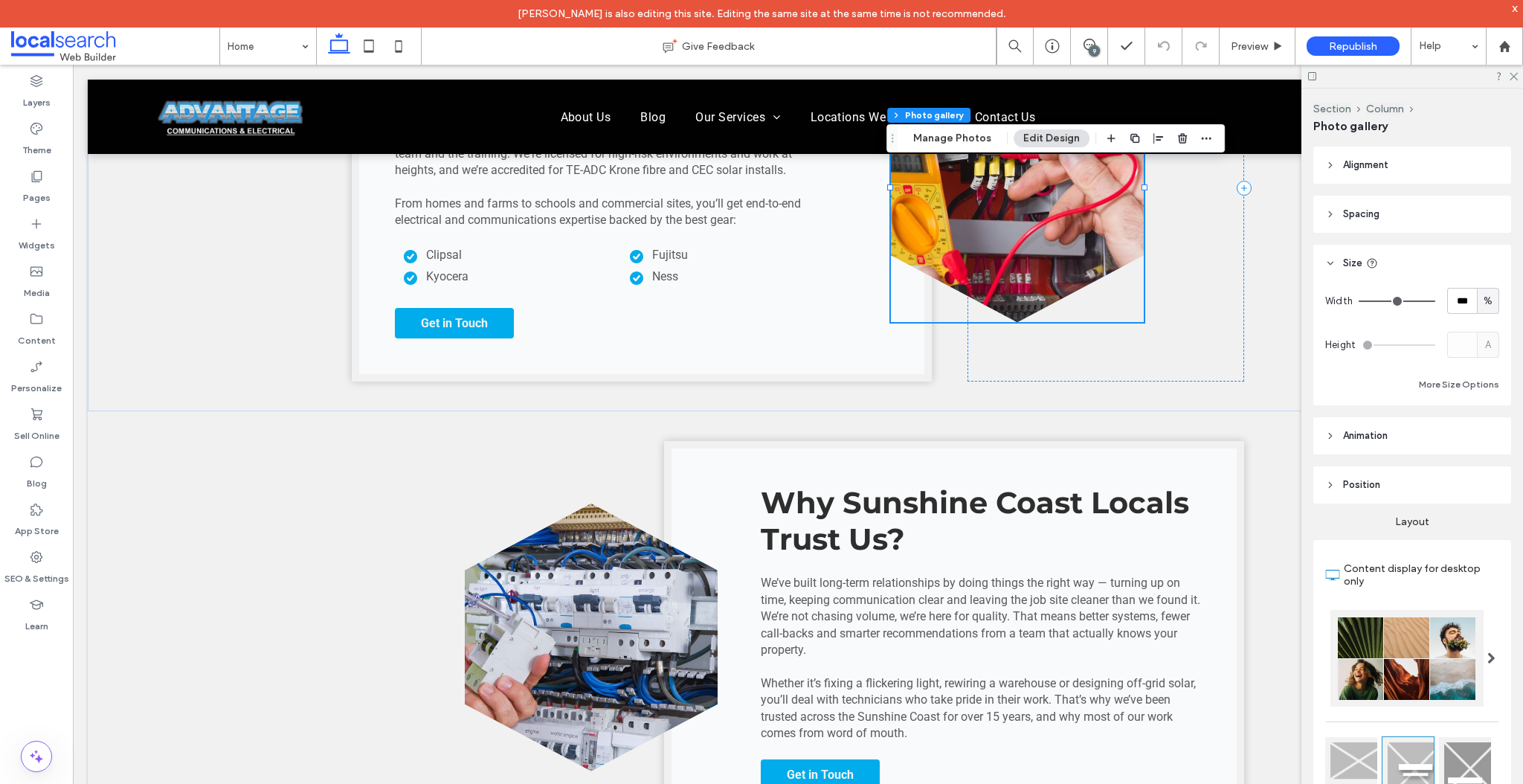
click at [1353, 223] on header "Spacing" at bounding box center [1412, 214] width 198 height 37
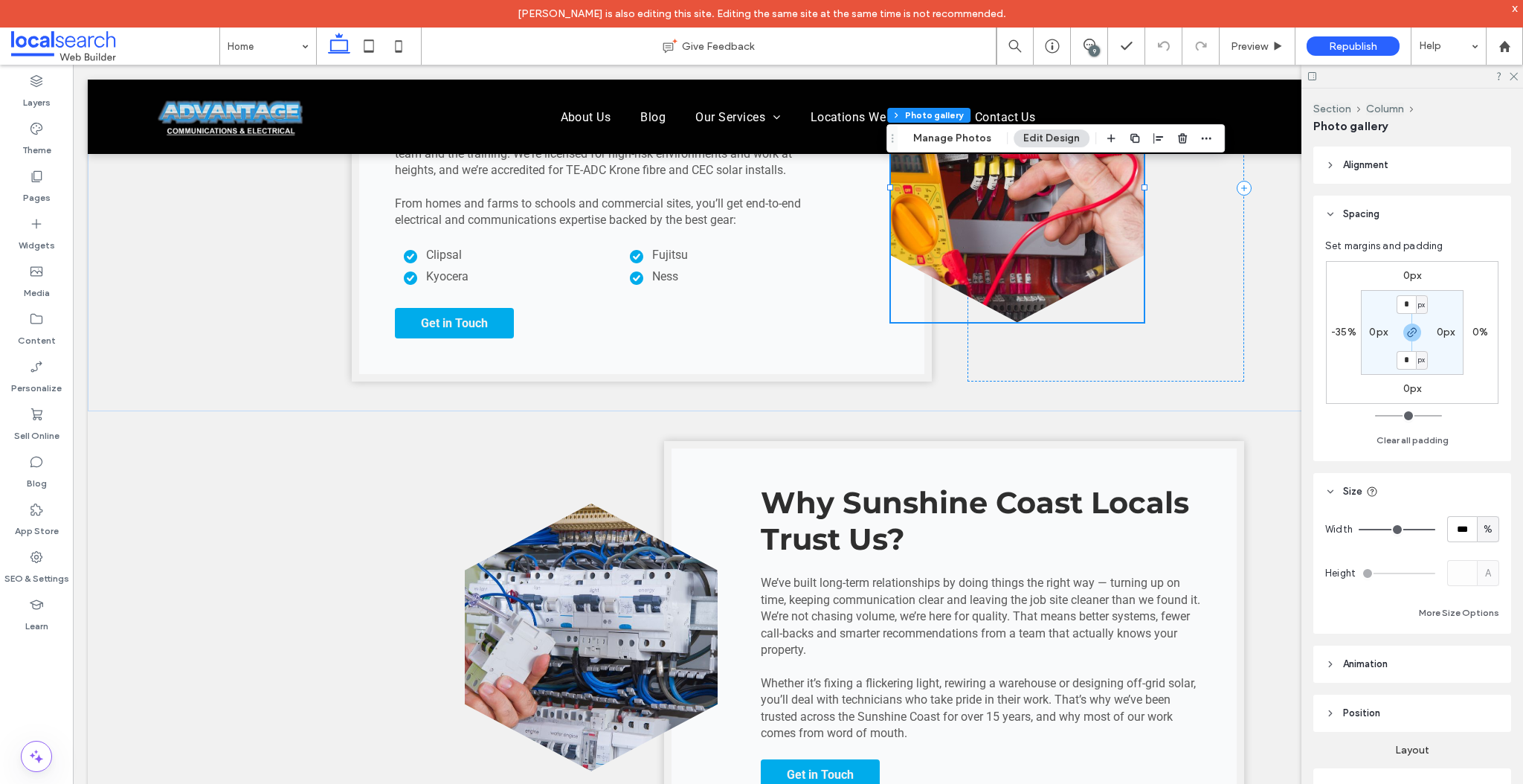
click at [1365, 165] on span "Alignment" at bounding box center [1365, 165] width 45 height 15
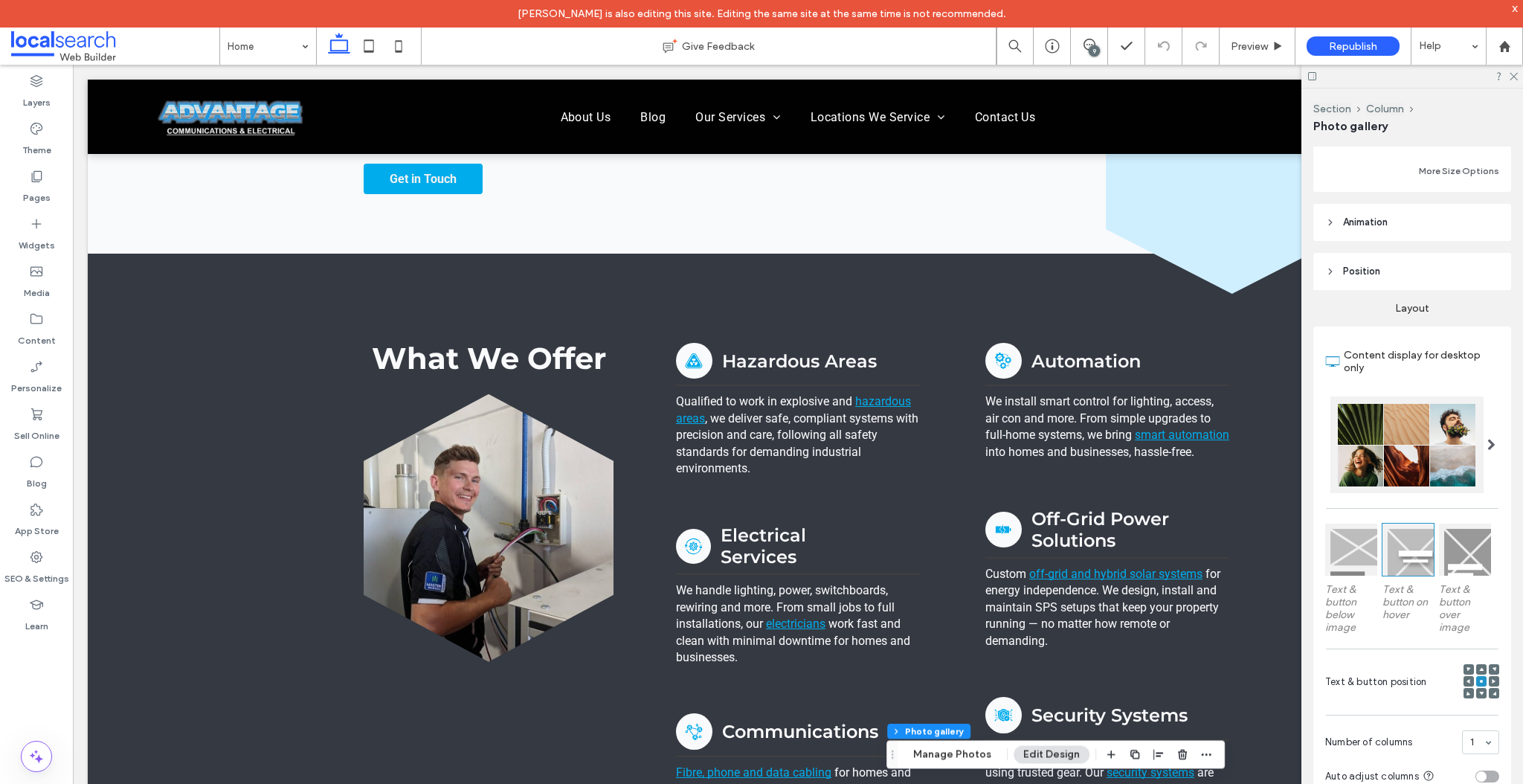
scroll to position [355, 0]
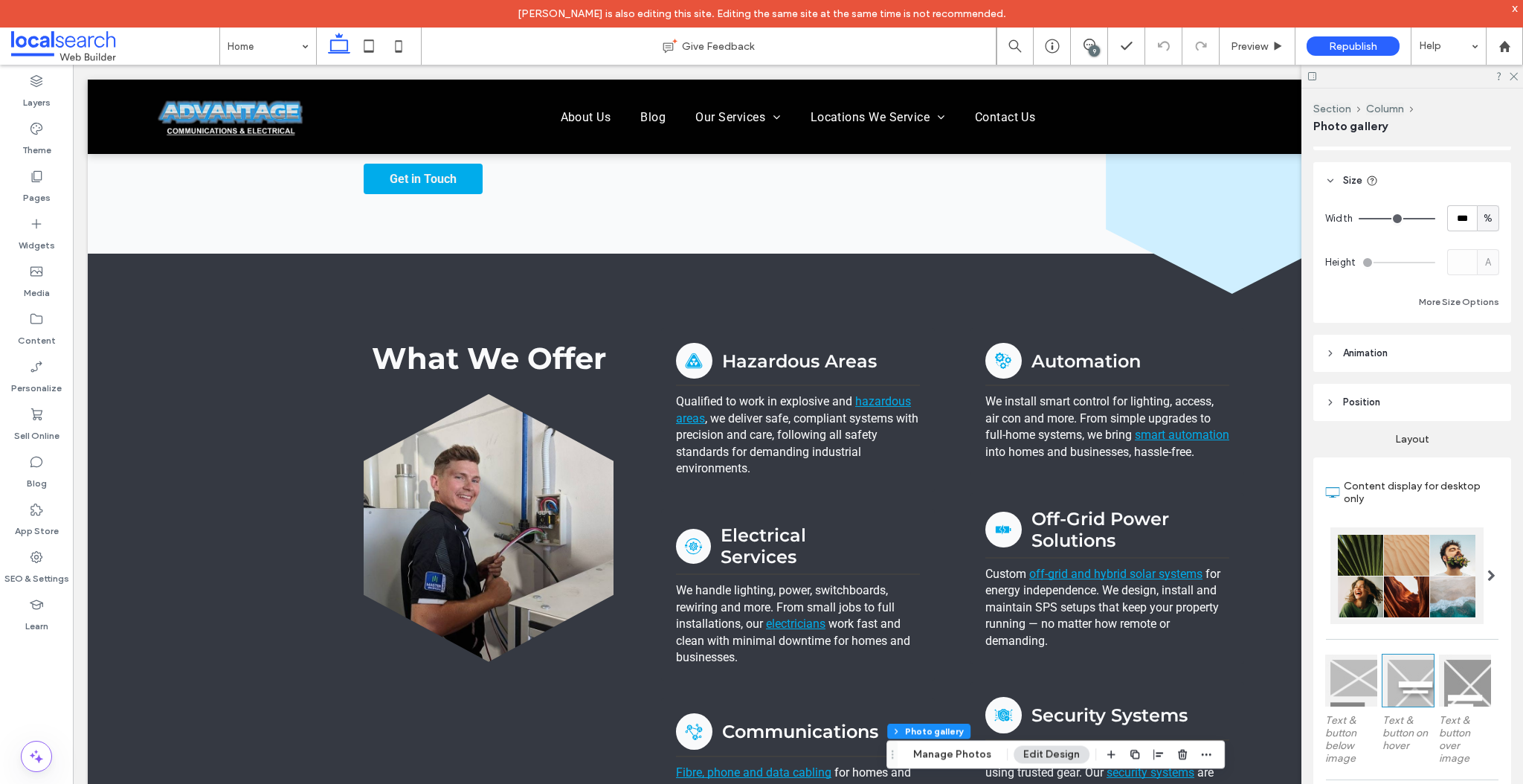
click at [1353, 397] on span "Position" at bounding box center [1362, 402] width 37 height 15
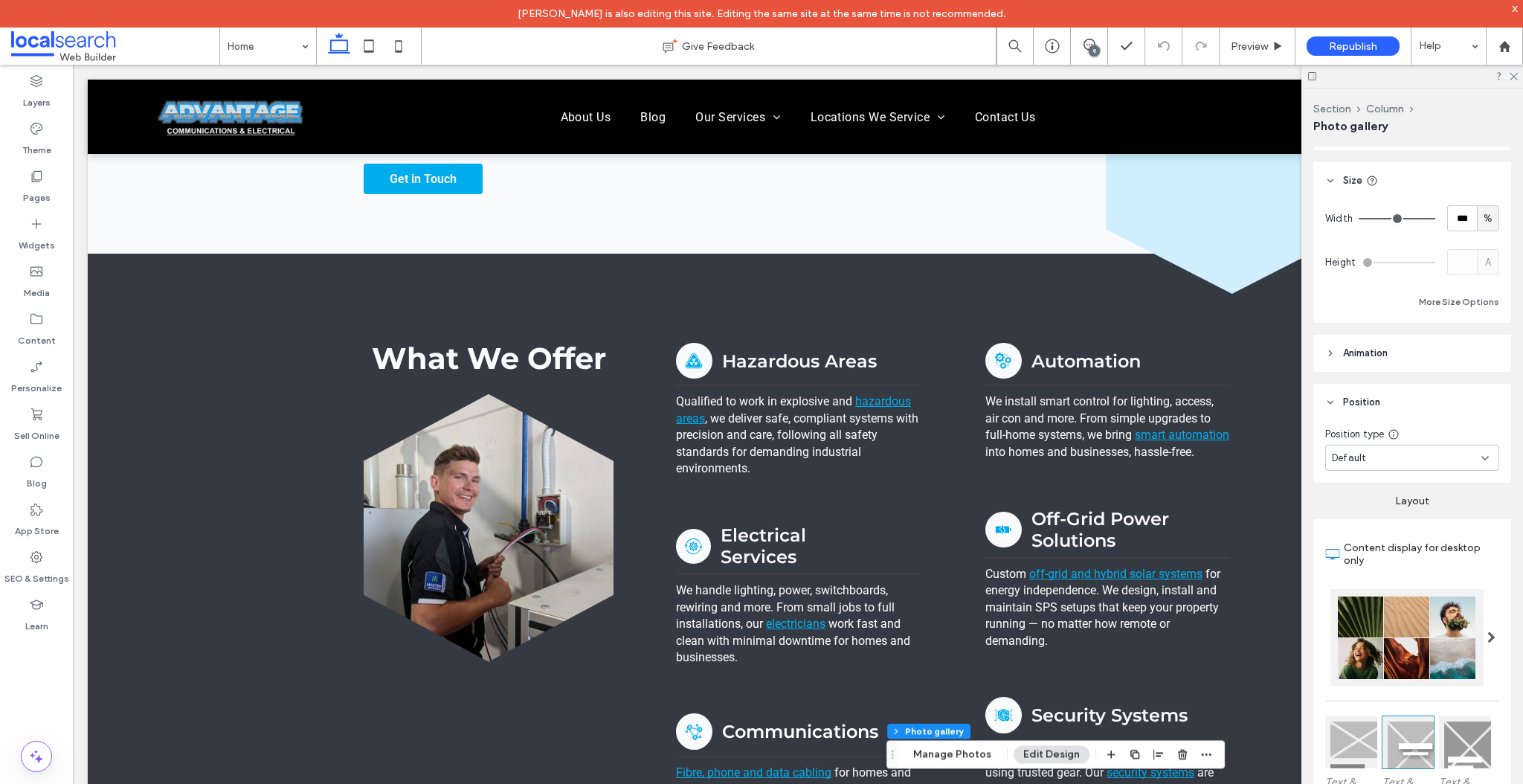
click at [1352, 361] on header "Animation" at bounding box center [1412, 353] width 198 height 37
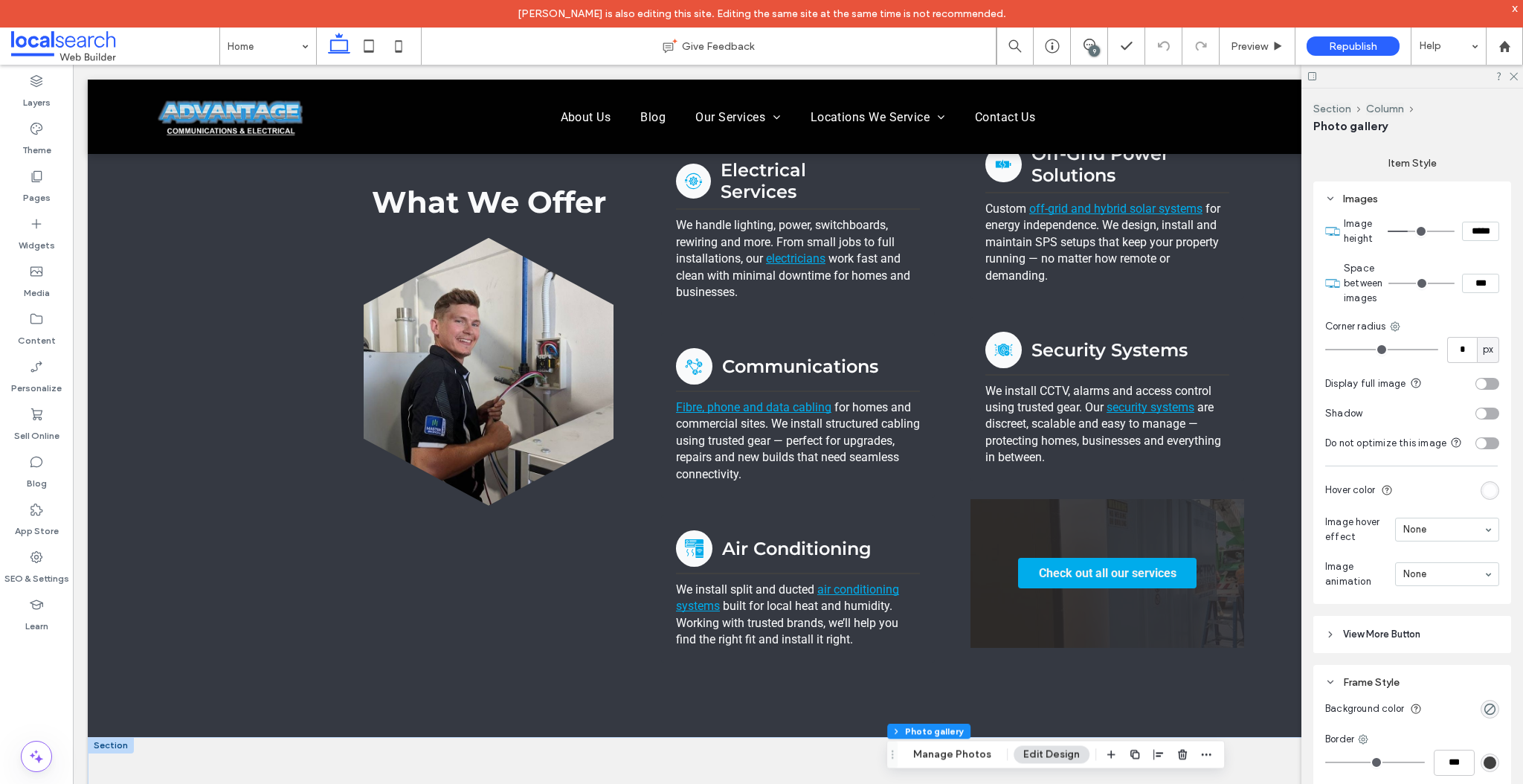
scroll to position [1405, 0]
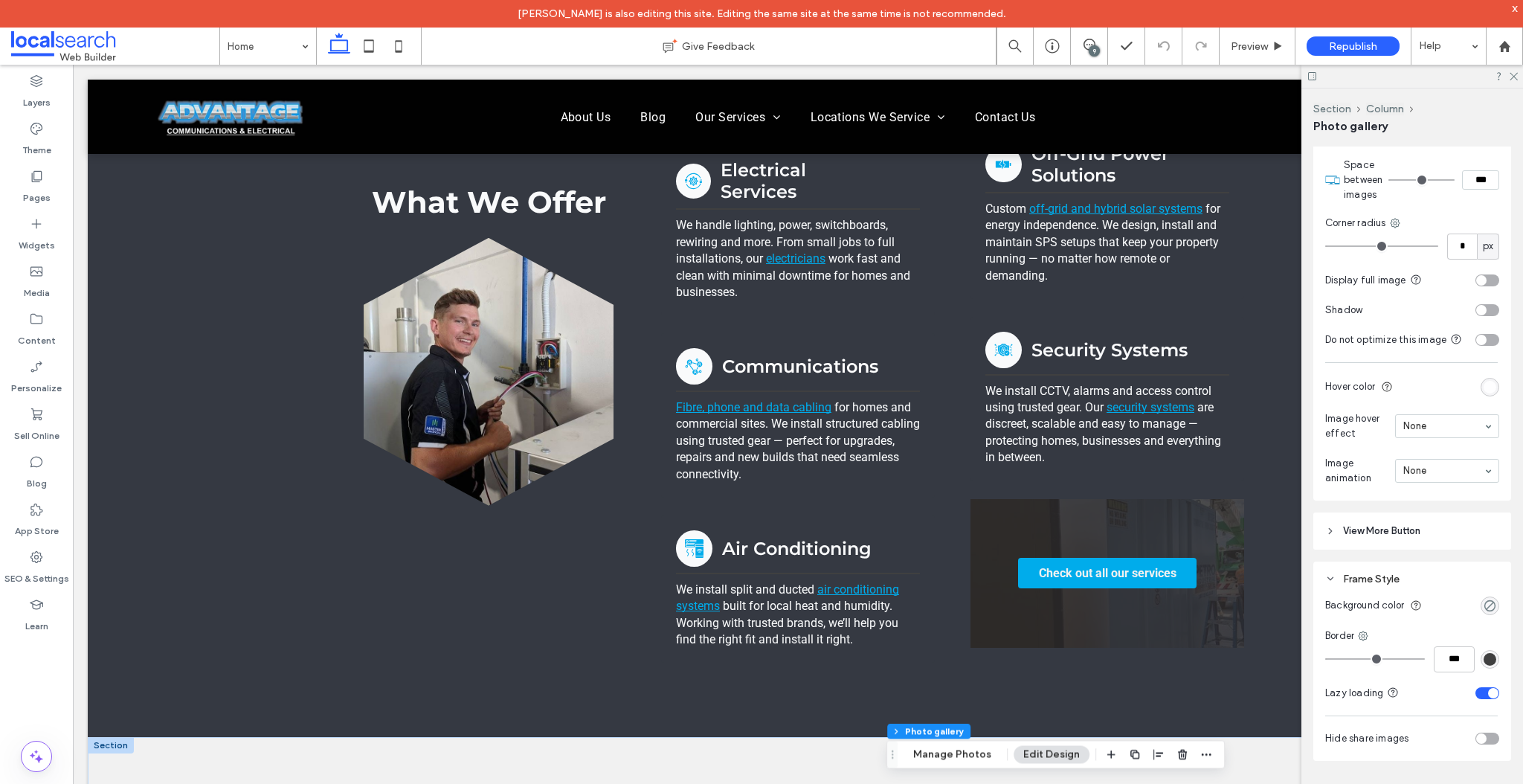
click at [1486, 612] on div "rgba(0, 0, 0, 0)" at bounding box center [1490, 605] width 12 height 12
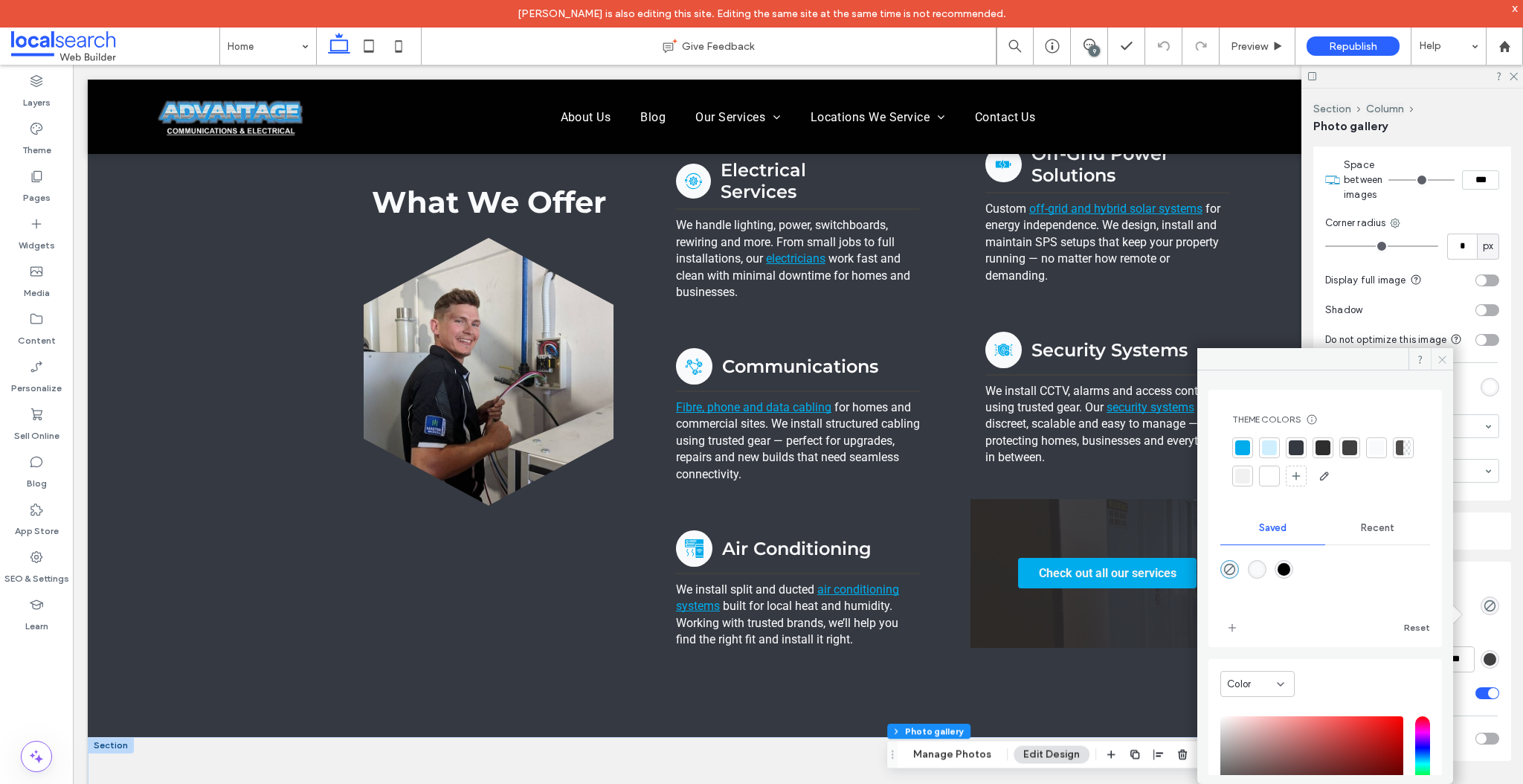
click at [1444, 356] on icon at bounding box center [1442, 359] width 11 height 11
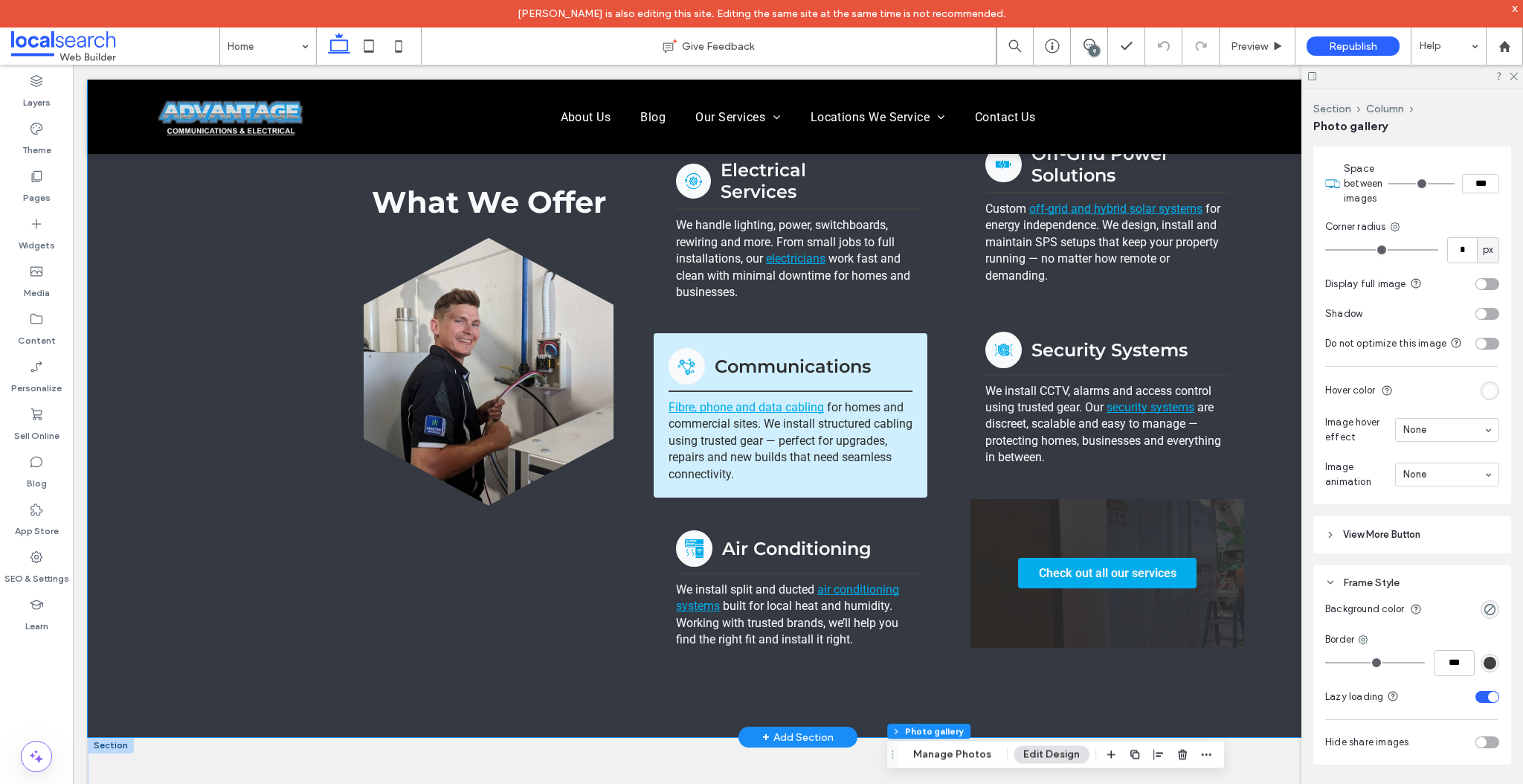
scroll to position [1393, 0]
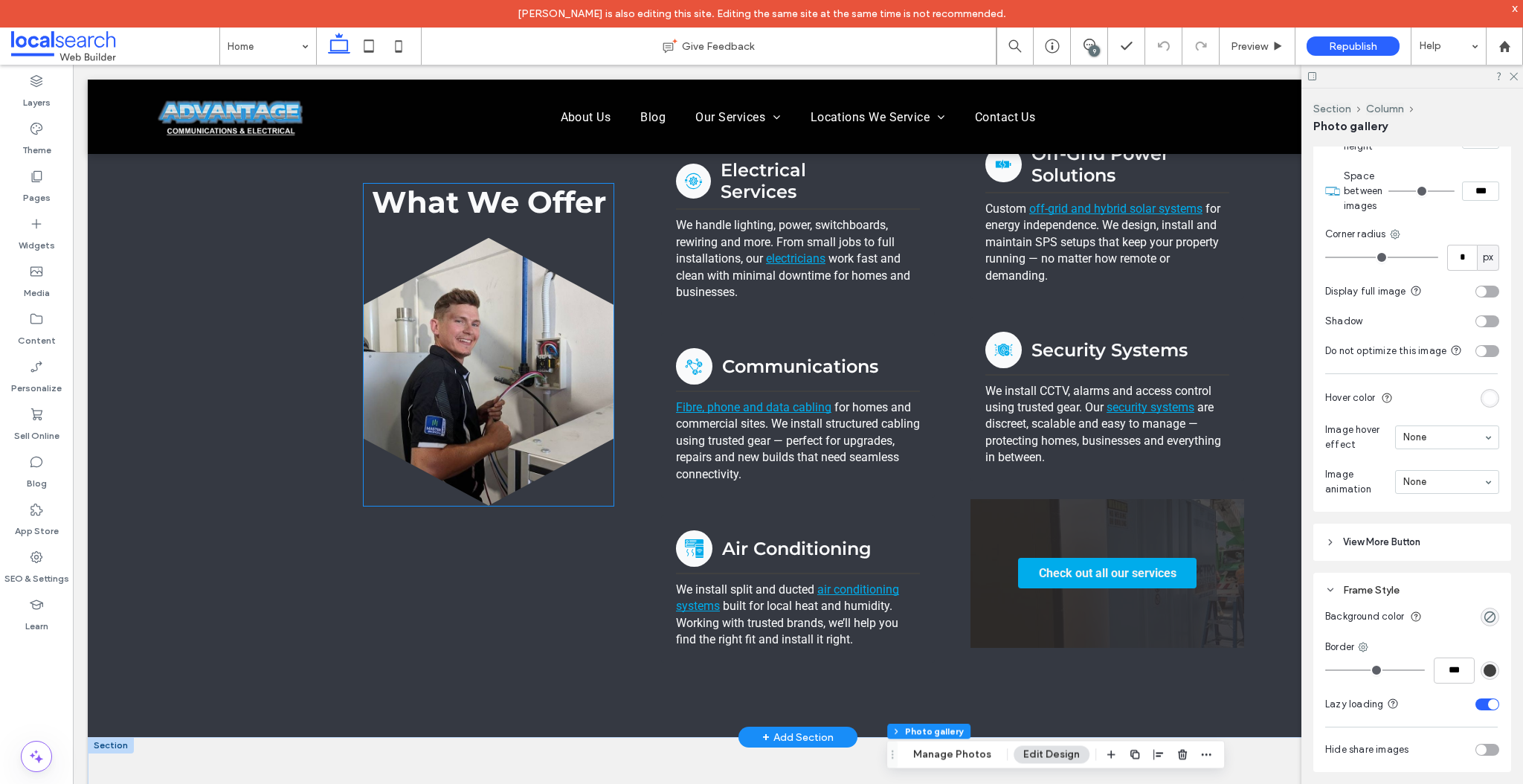
click at [451, 289] on link at bounding box center [488, 372] width 250 height 268
click at [448, 296] on link at bounding box center [488, 372] width 250 height 268
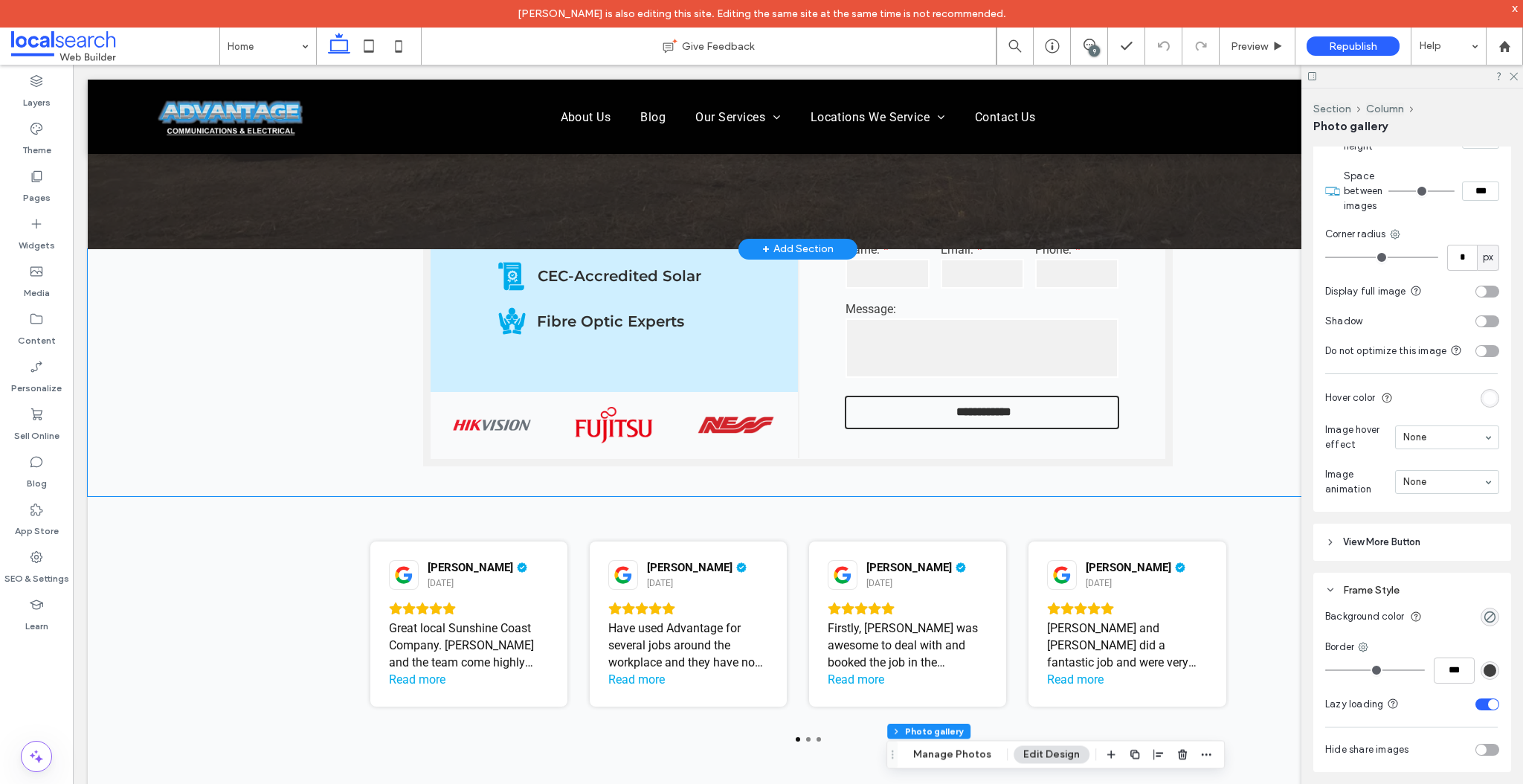
scroll to position [0, 0]
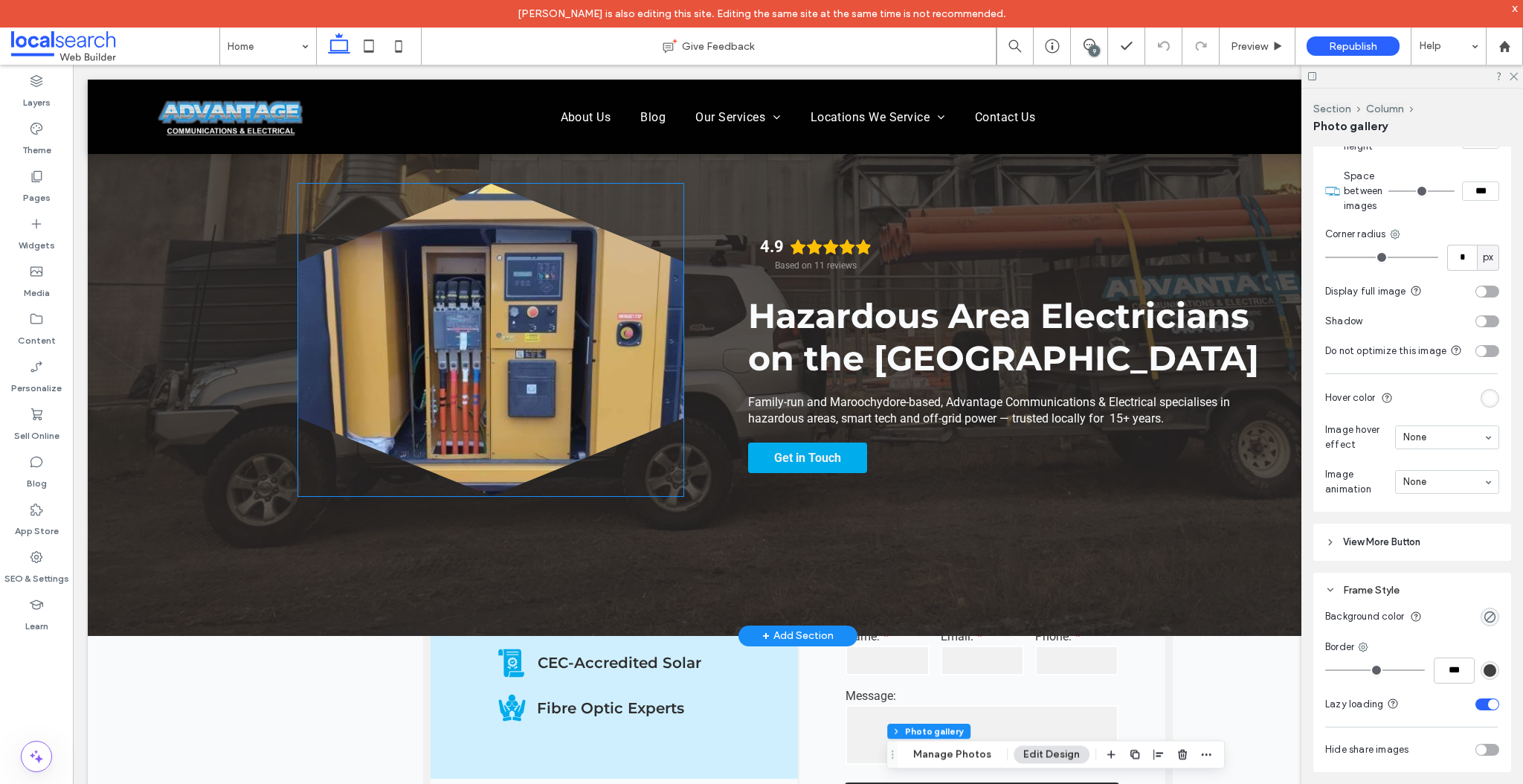
click at [478, 366] on link at bounding box center [491, 340] width 385 height 312
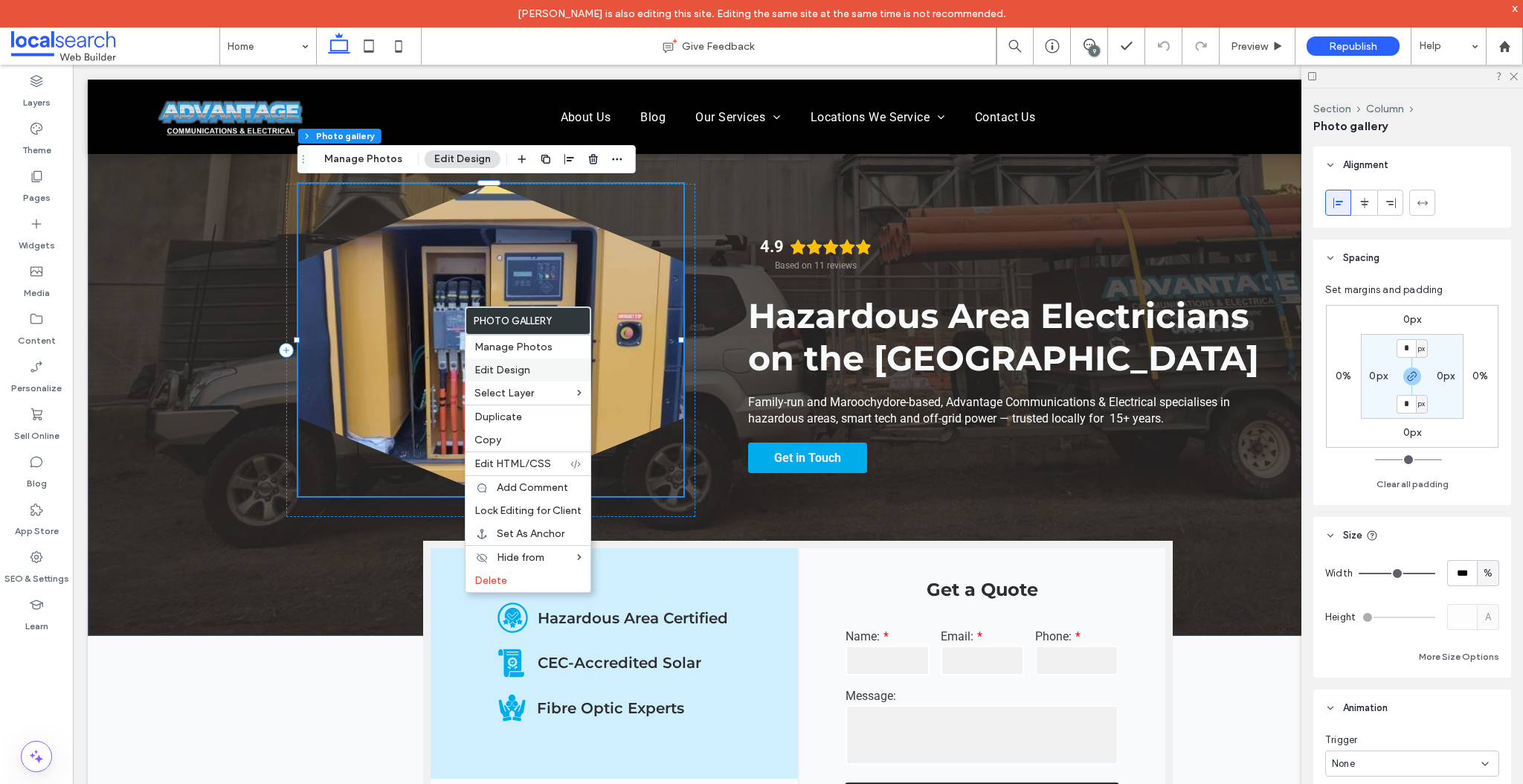
click at [513, 366] on span "Edit Design" at bounding box center [502, 369] width 56 height 12
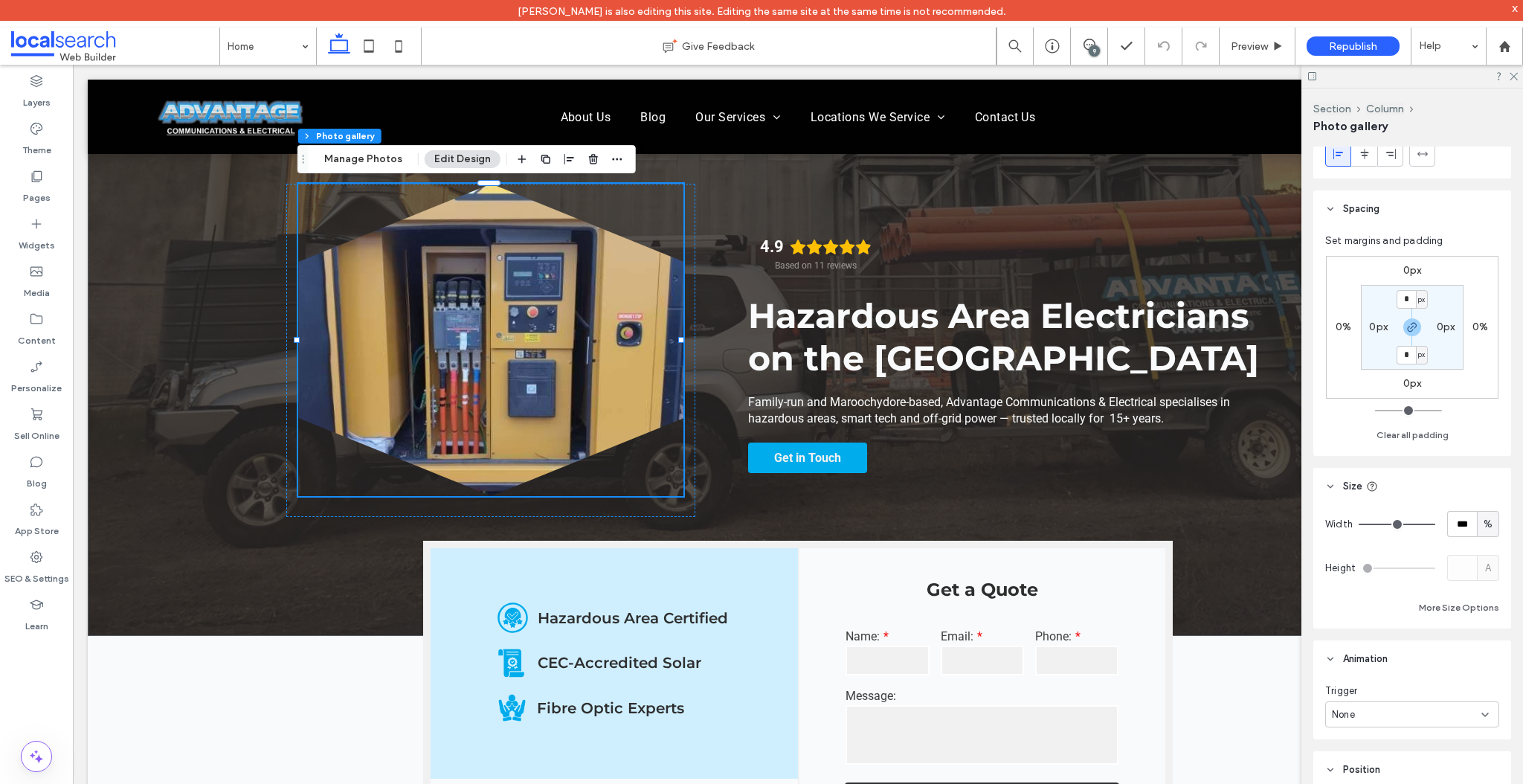
scroll to position [53, 0]
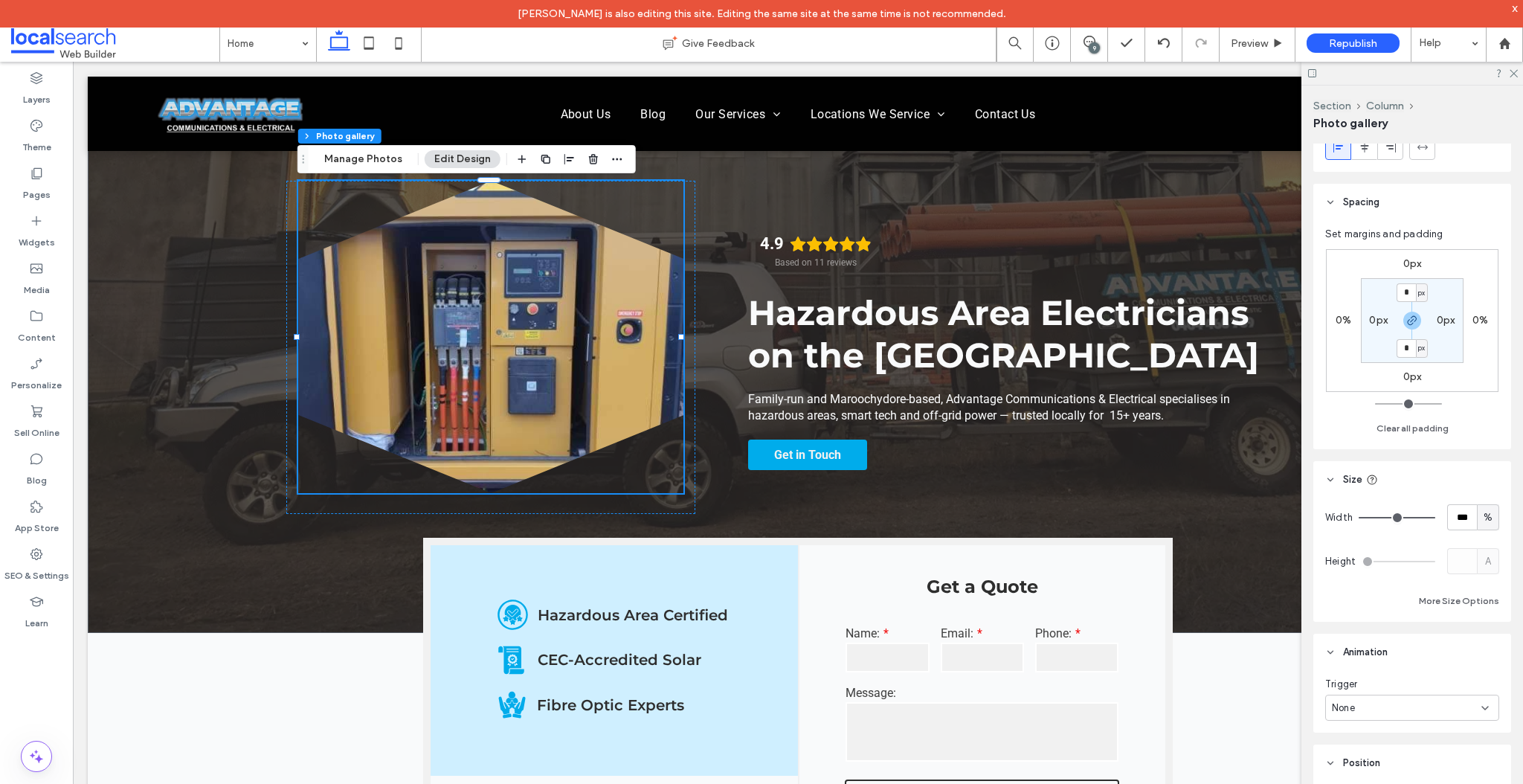
type input "**"
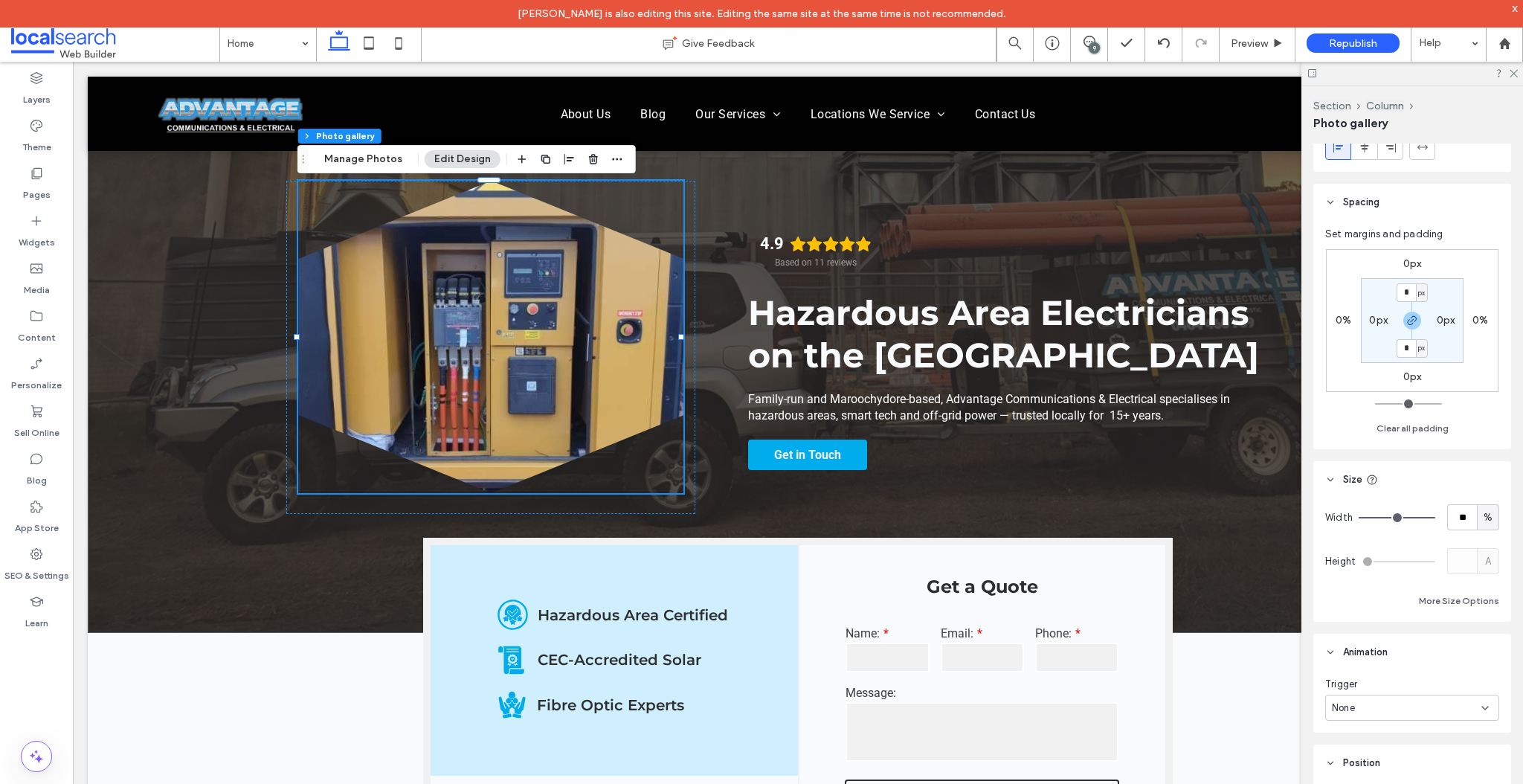
type input "**"
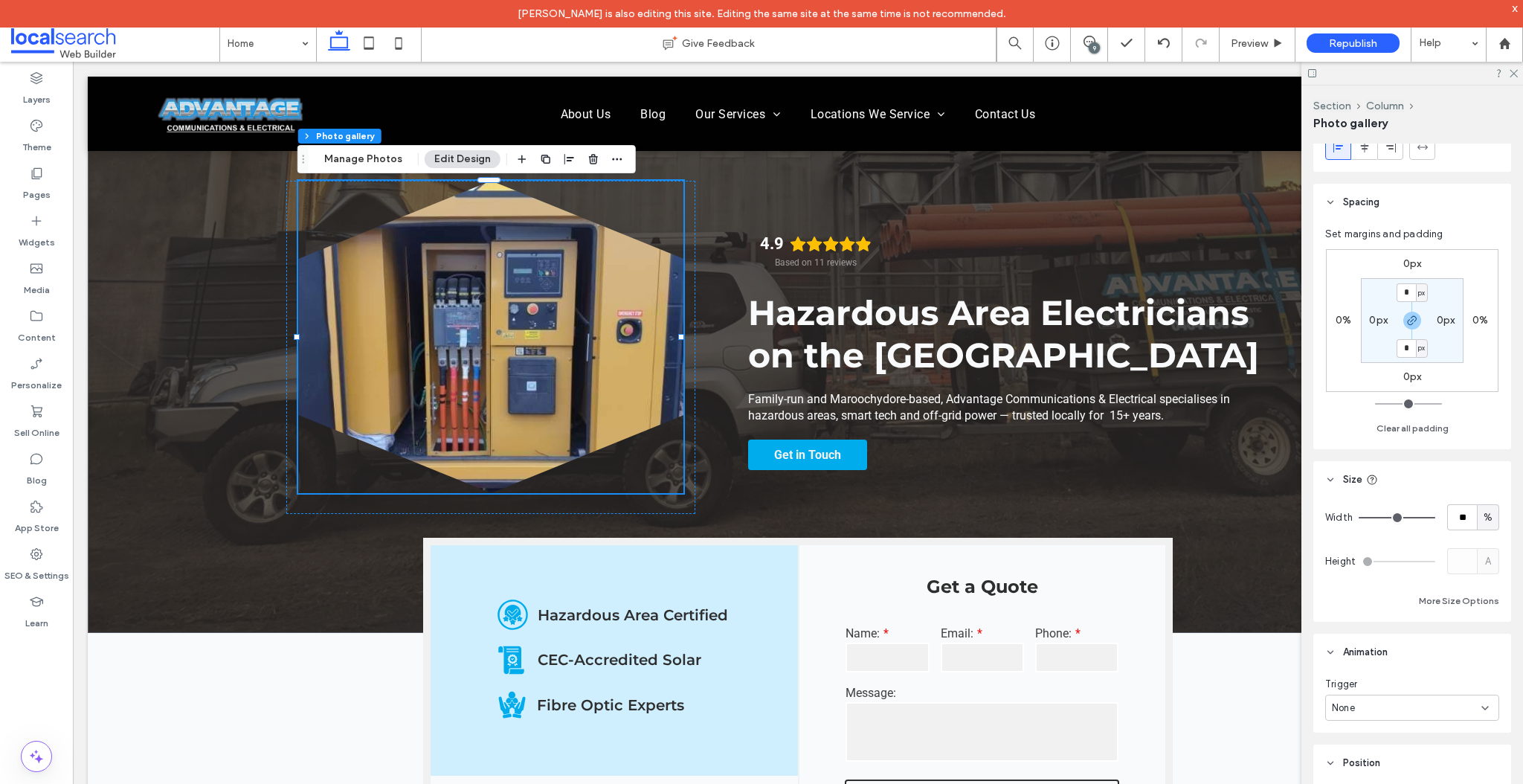
type input "*"
drag, startPoint x: 1358, startPoint y: 519, endPoint x: 1319, endPoint y: 519, distance: 39.0
click at [1358, 519] on input "range" at bounding box center [1396, 518] width 77 height 2
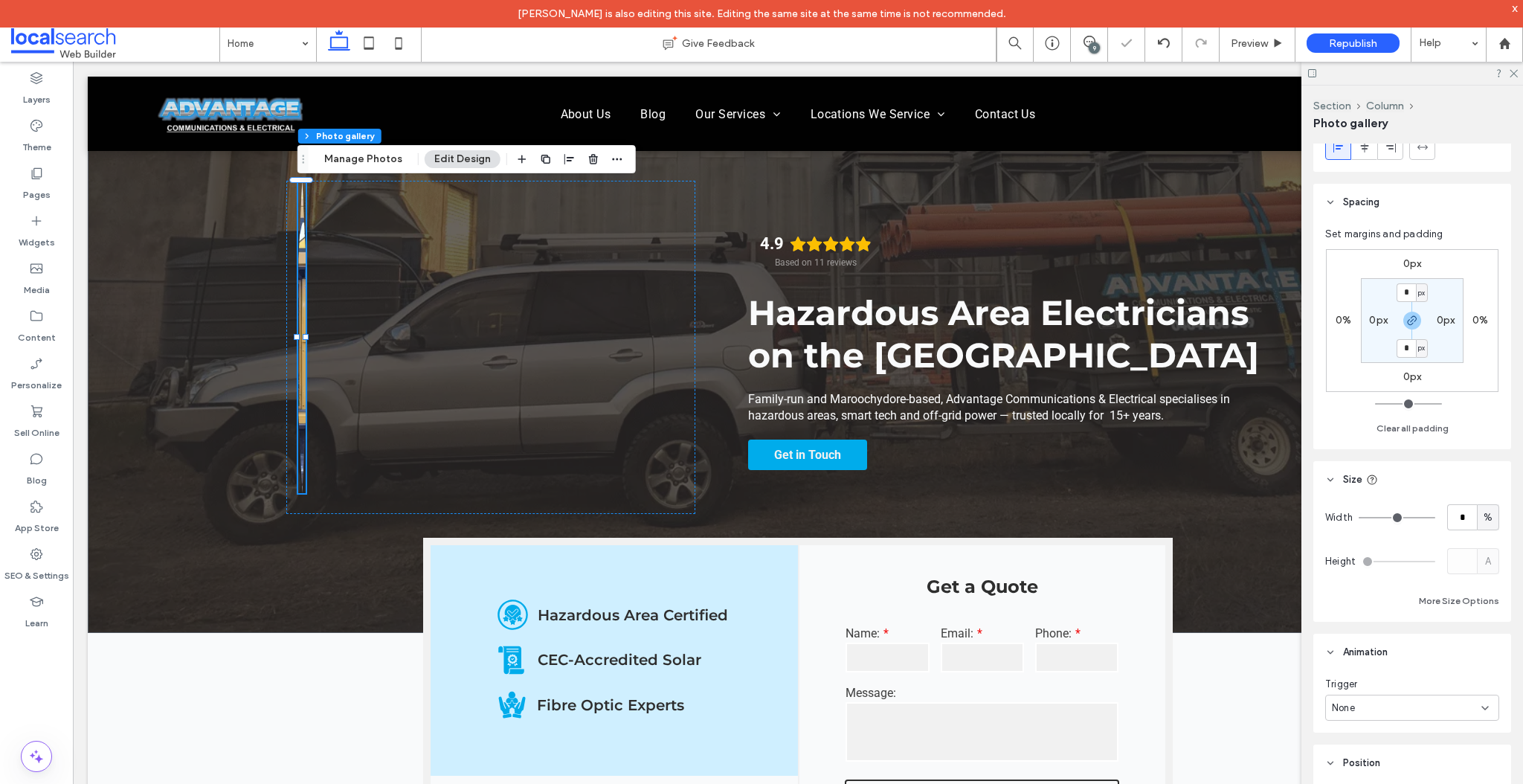
type input "*"
type input "**"
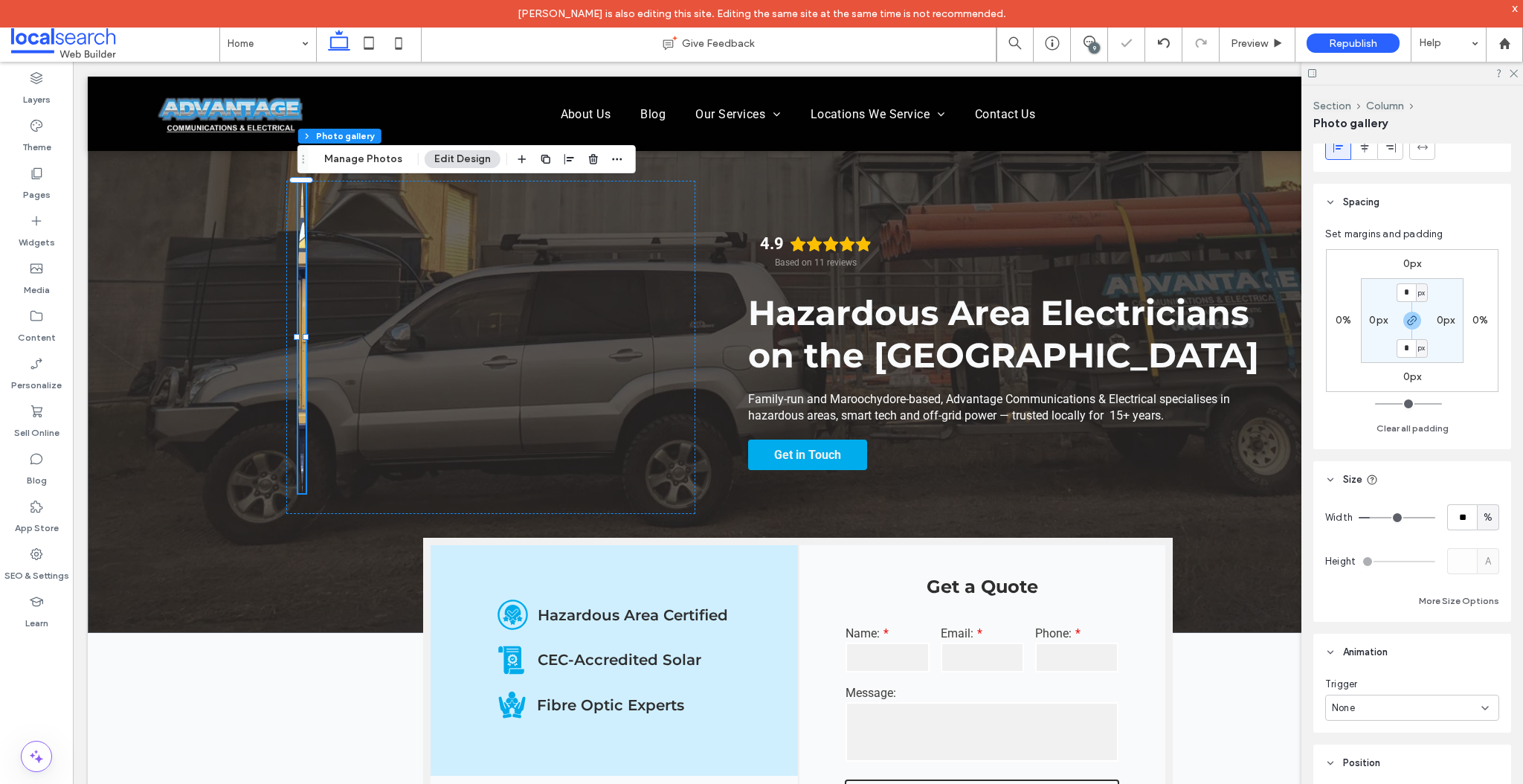
type input "**"
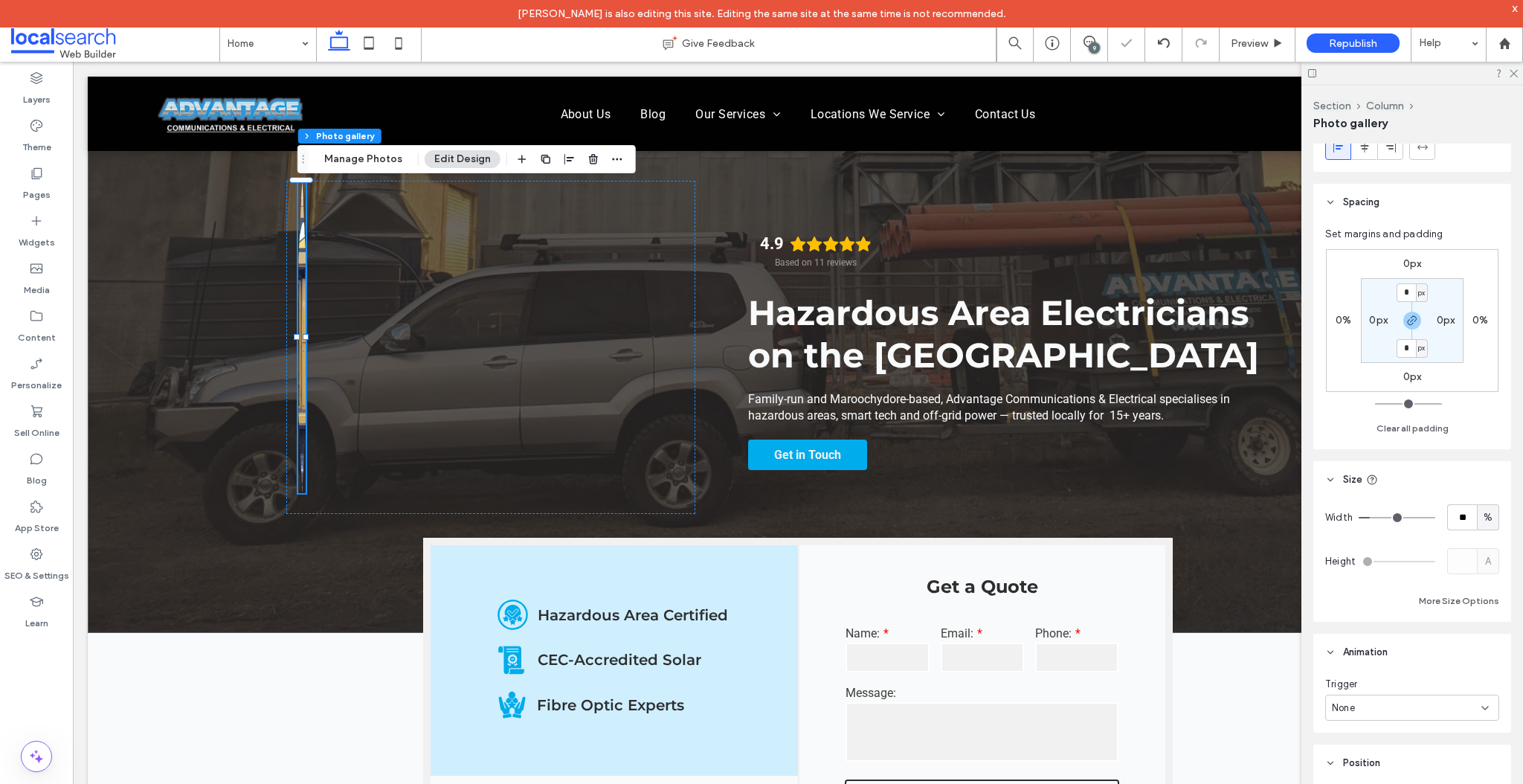
type input "***"
drag, startPoint x: 1365, startPoint y: 517, endPoint x: 1467, endPoint y: 517, distance: 102.0
type input "***"
click at [1435, 517] on input "range" at bounding box center [1396, 518] width 77 height 2
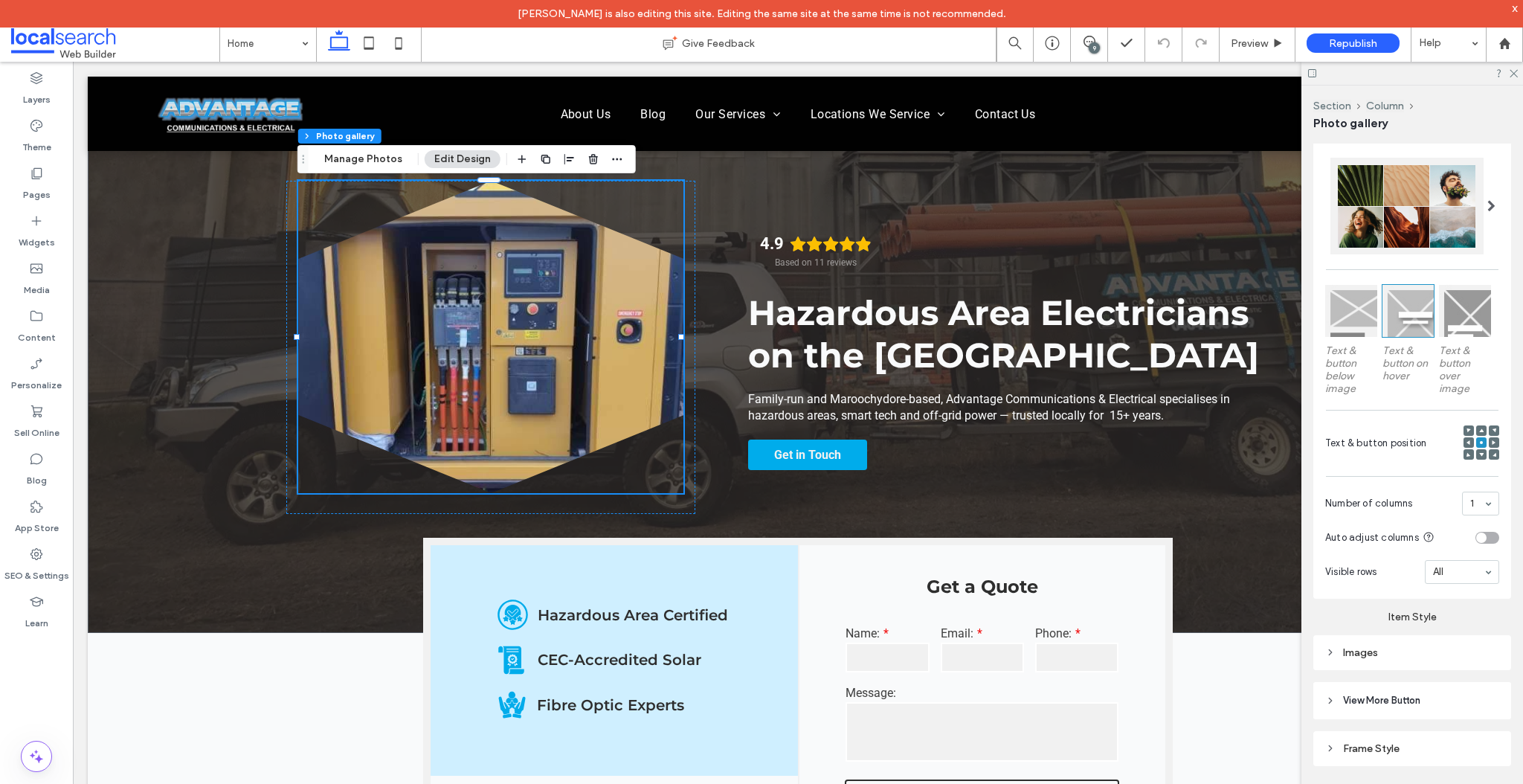
scroll to position [862, 0]
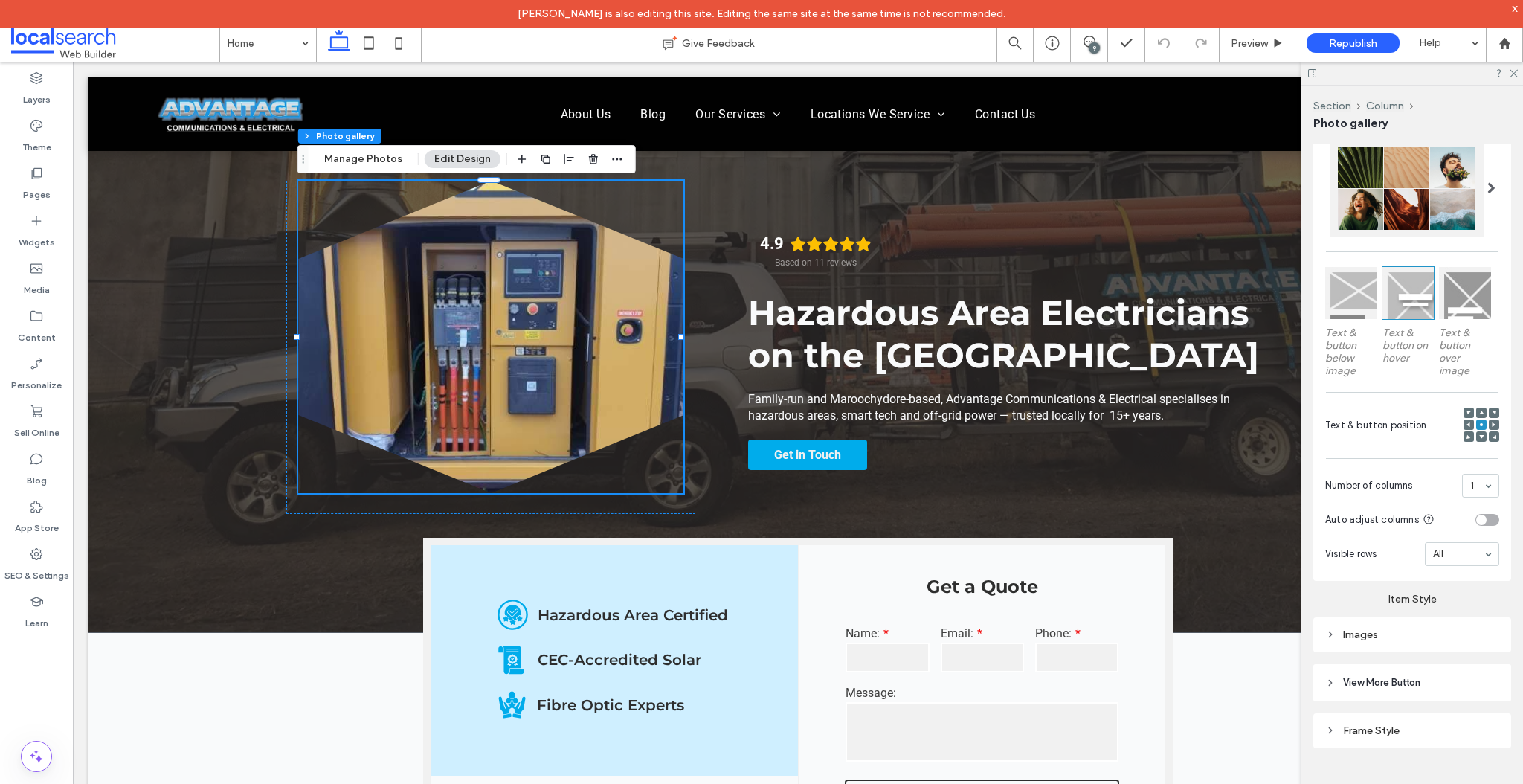
click at [1370, 632] on div "Images" at bounding box center [1412, 635] width 174 height 12
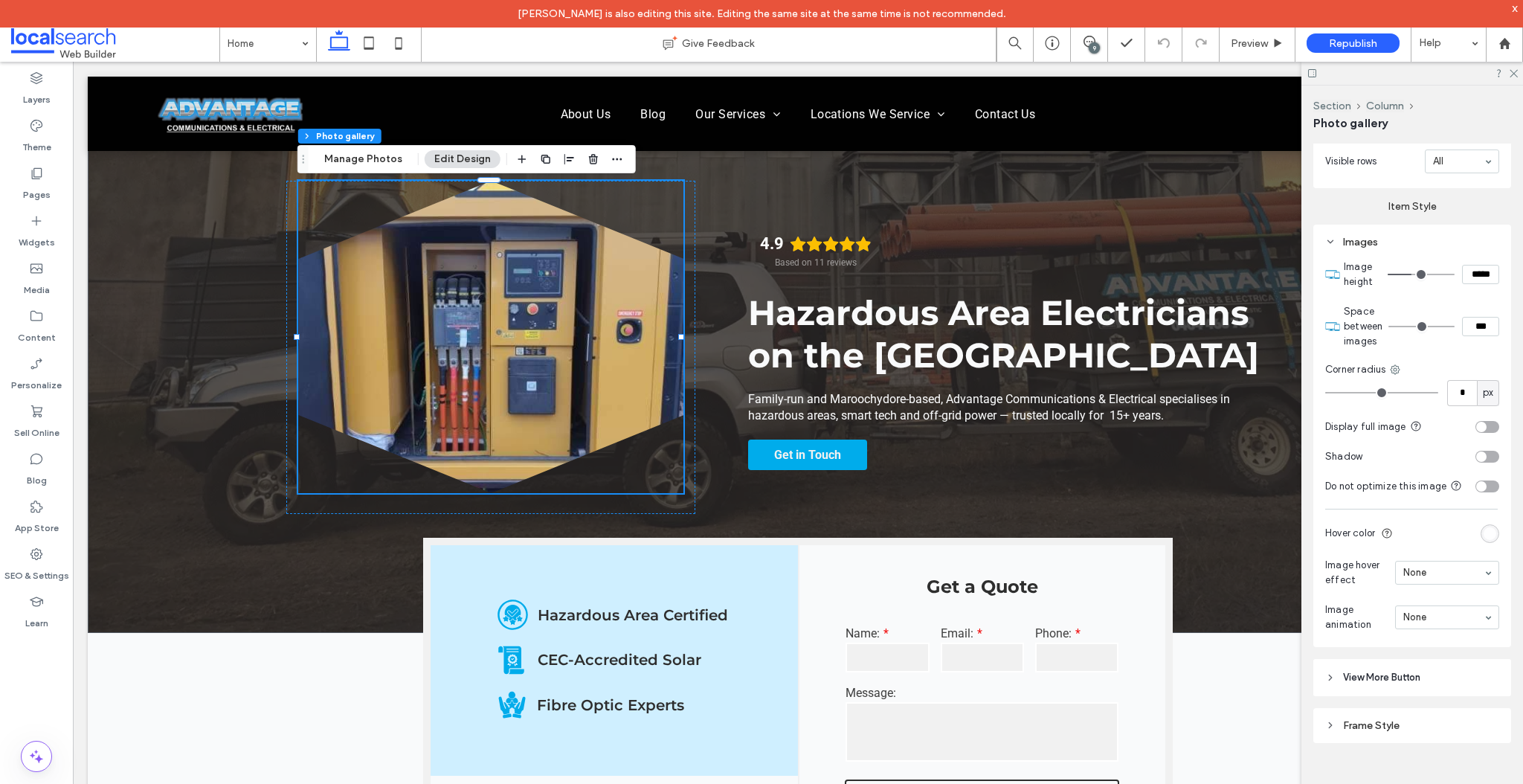
scroll to position [1264, 0]
click at [1367, 734] on div "Frame Style" at bounding box center [1412, 726] width 174 height 20
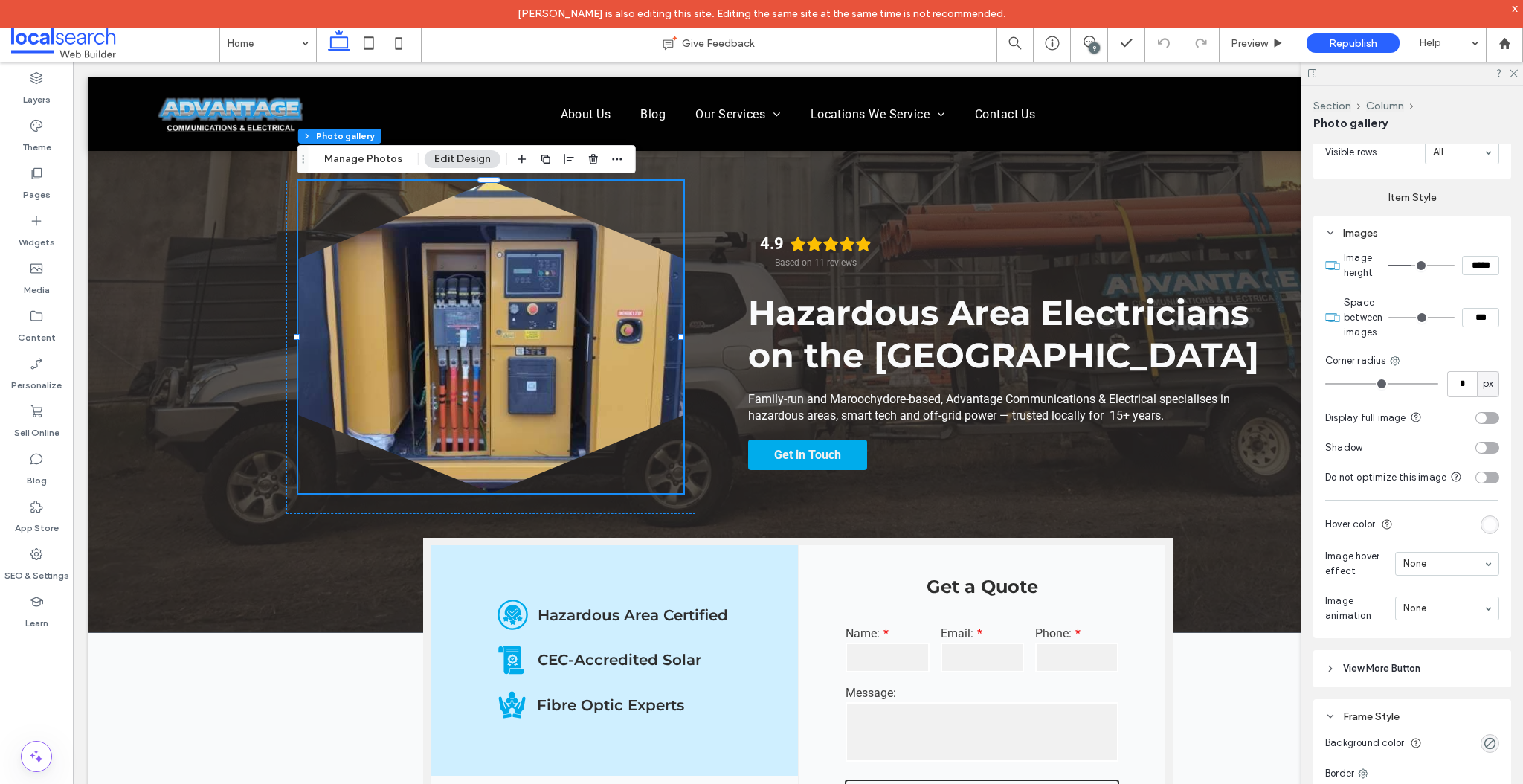
scroll to position [1428, 0]
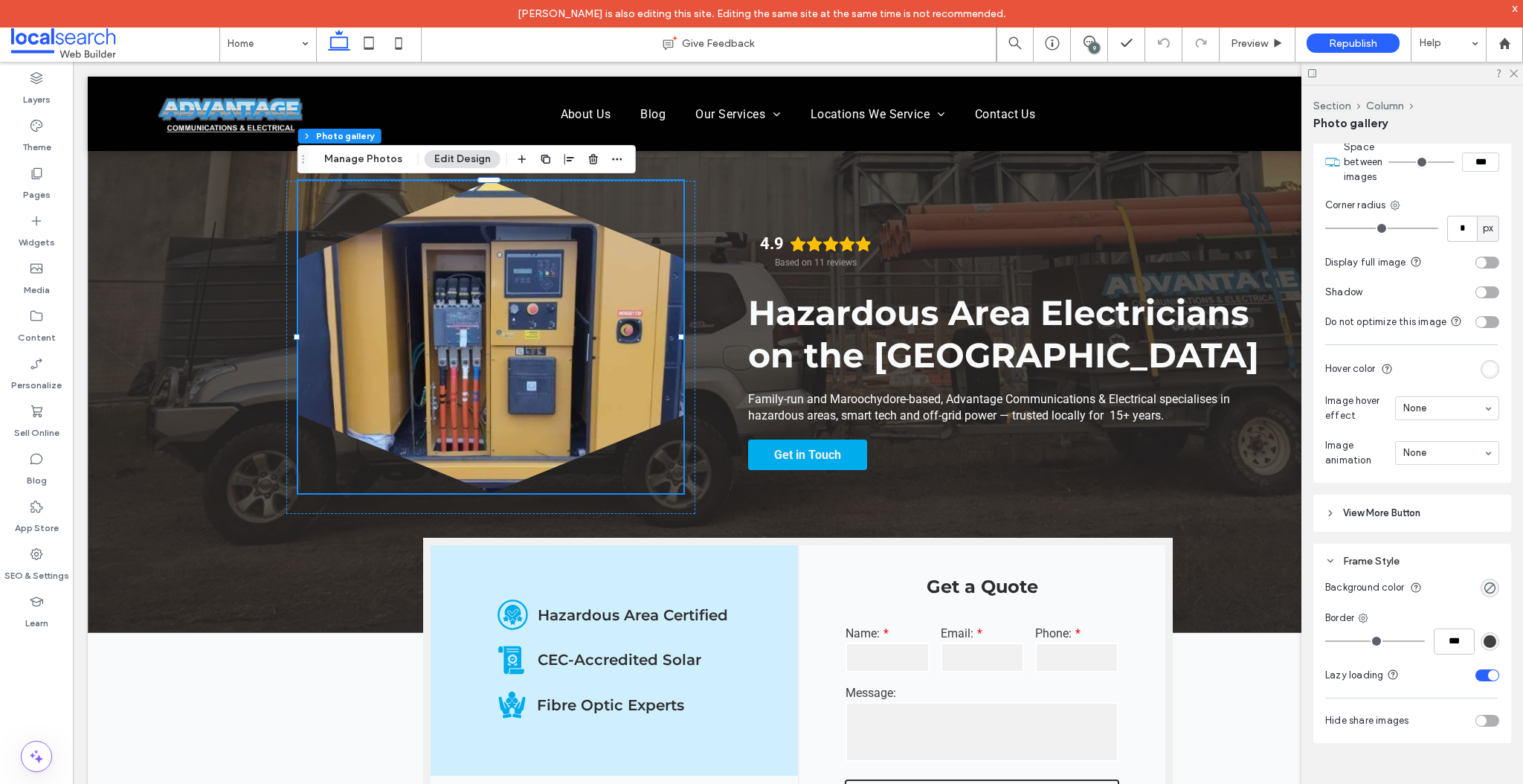
type input "*"
type input "***"
type input "*"
type input "***"
type input "*"
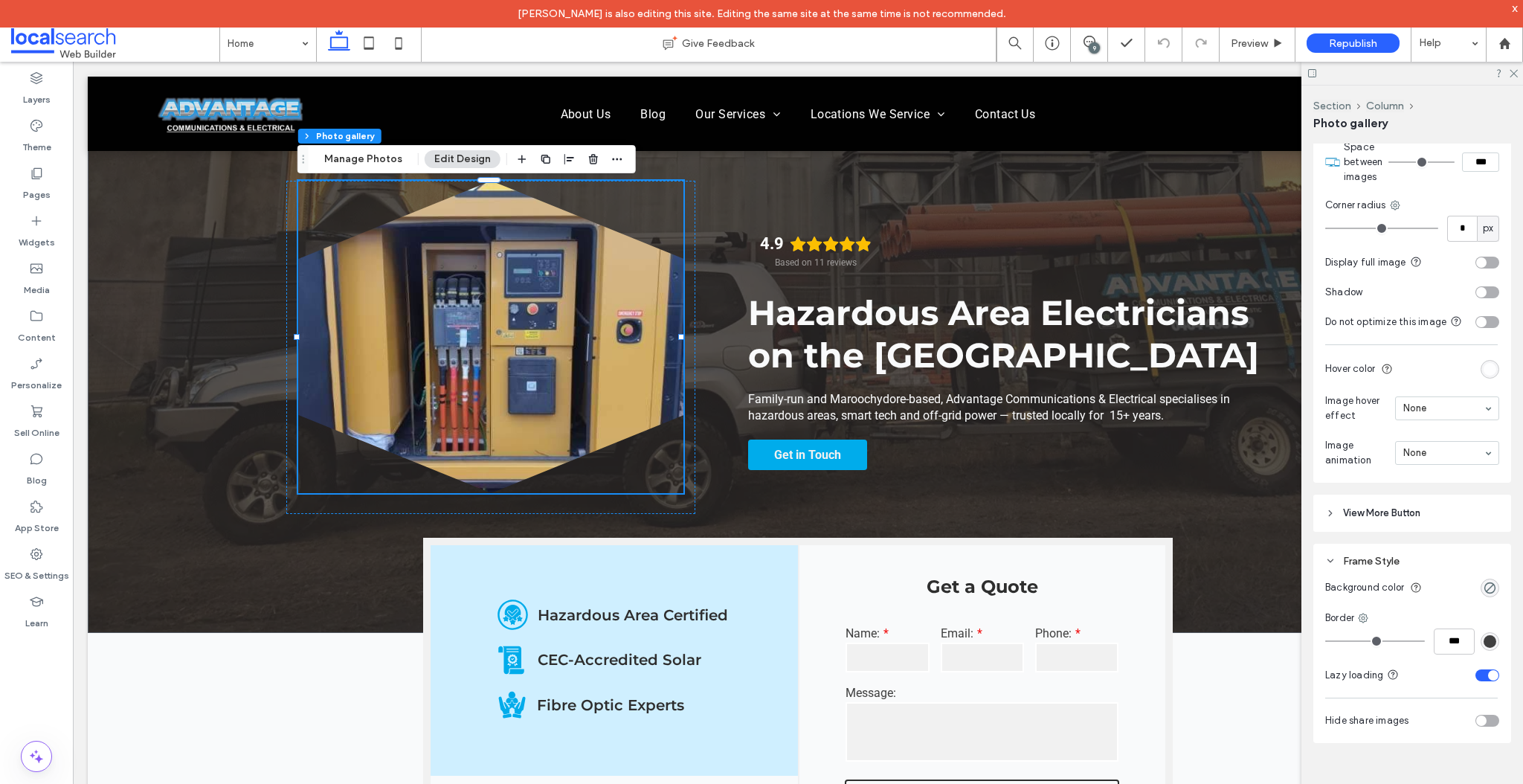
type input "***"
drag, startPoint x: 1333, startPoint y: 646, endPoint x: 1341, endPoint y: 645, distance: 8.1
click at [1341, 642] on input "range" at bounding box center [1375, 641] width 99 height 2
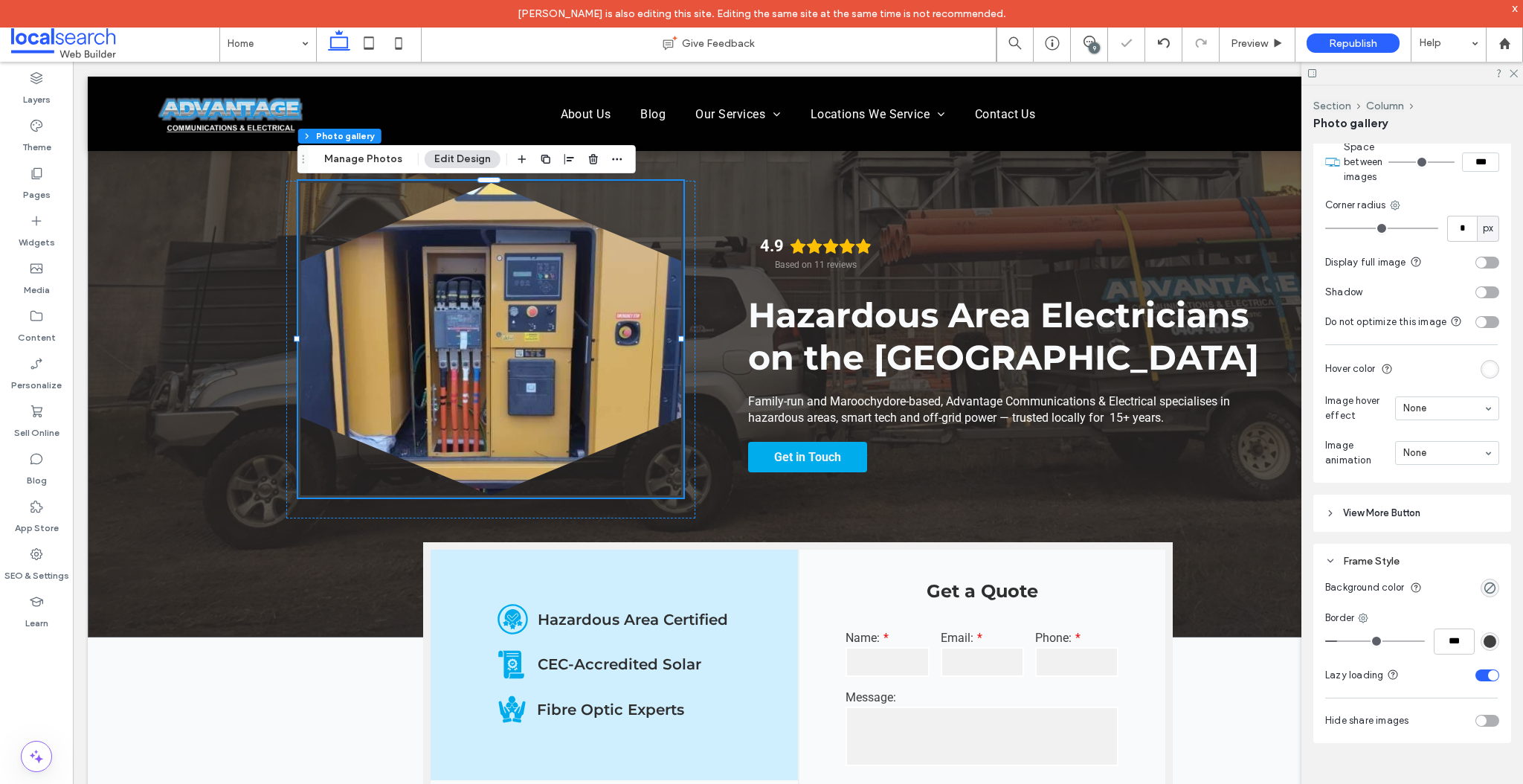
type input "*"
type input "***"
type input "*"
type input "***"
type input "*"
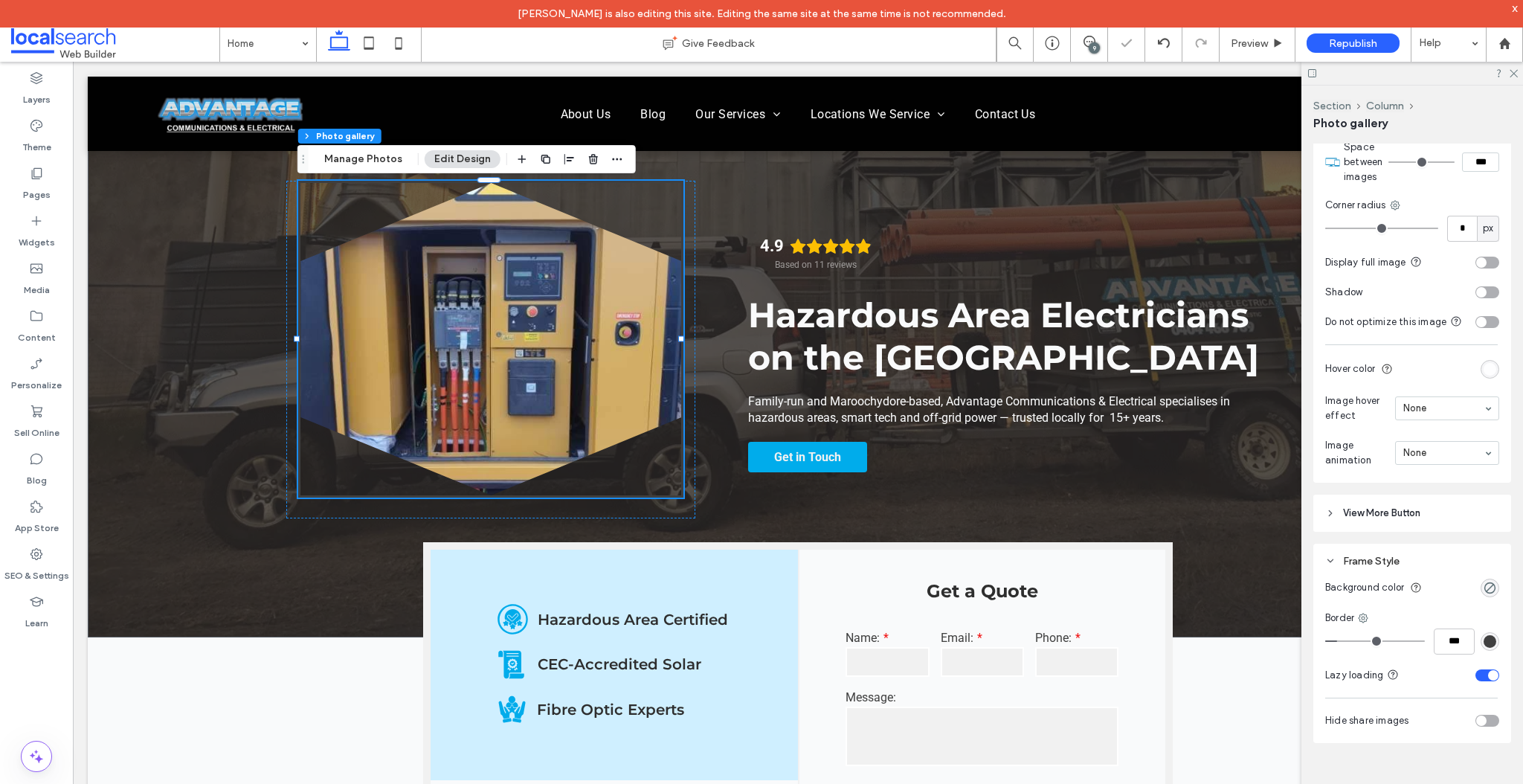
type input "***"
type input "*"
type input "***"
type input "*"
type input "***"
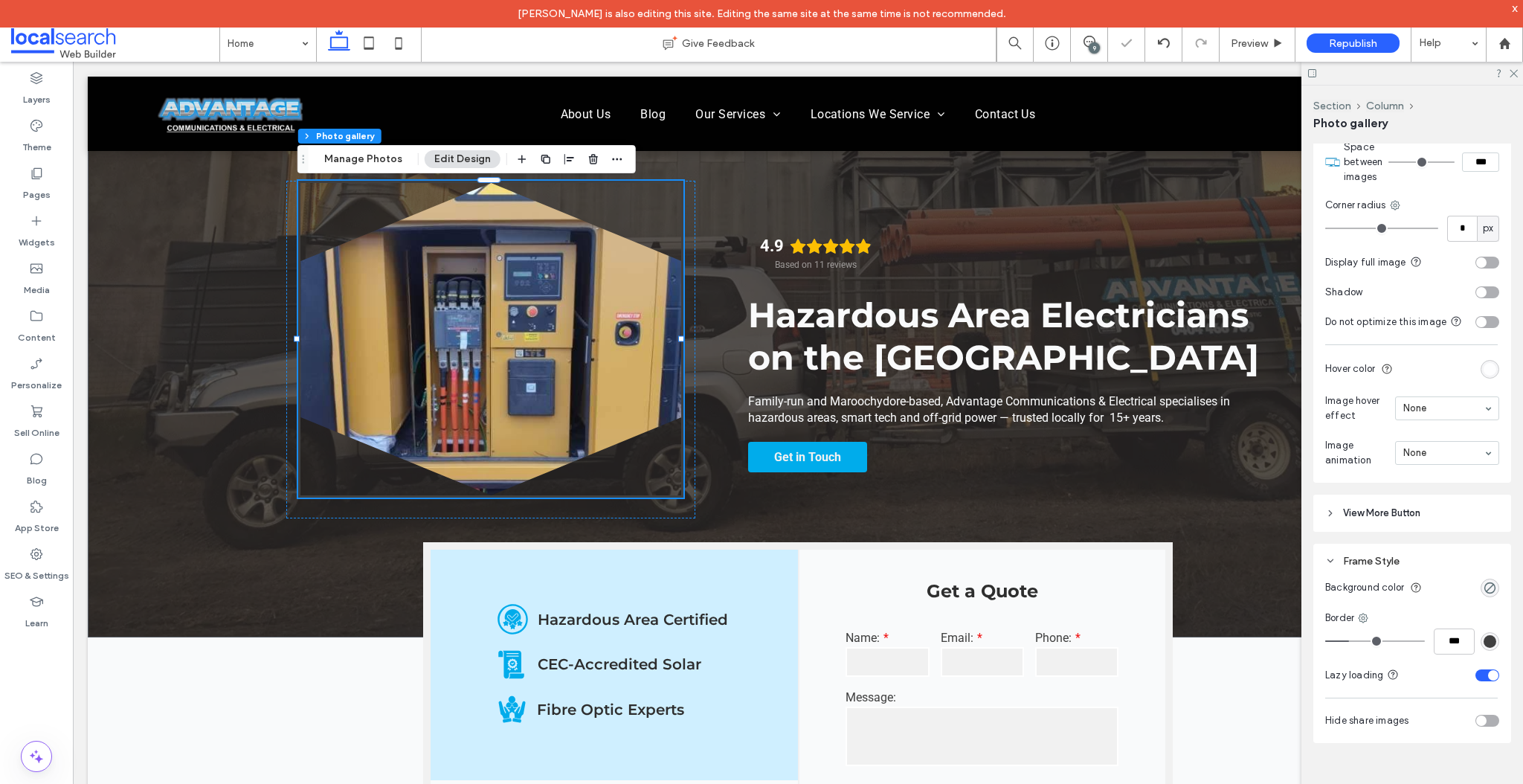
type input "**"
type input "****"
type input "**"
type input "****"
type input "**"
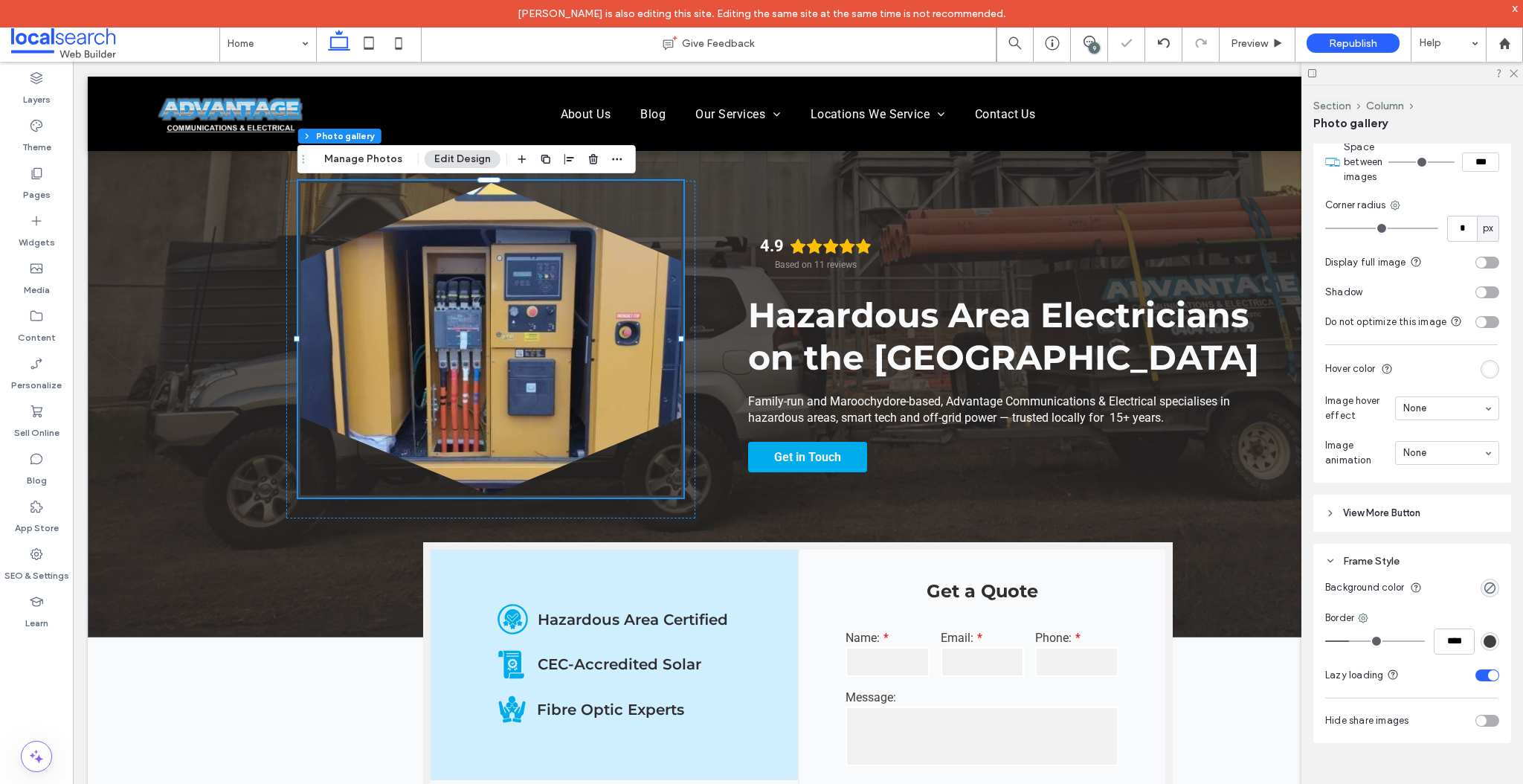
type input "****"
type input "**"
type input "****"
drag, startPoint x: 1341, startPoint y: 645, endPoint x: 1376, endPoint y: 644, distance: 35.0
click at [1376, 642] on input "range" at bounding box center [1375, 641] width 99 height 2
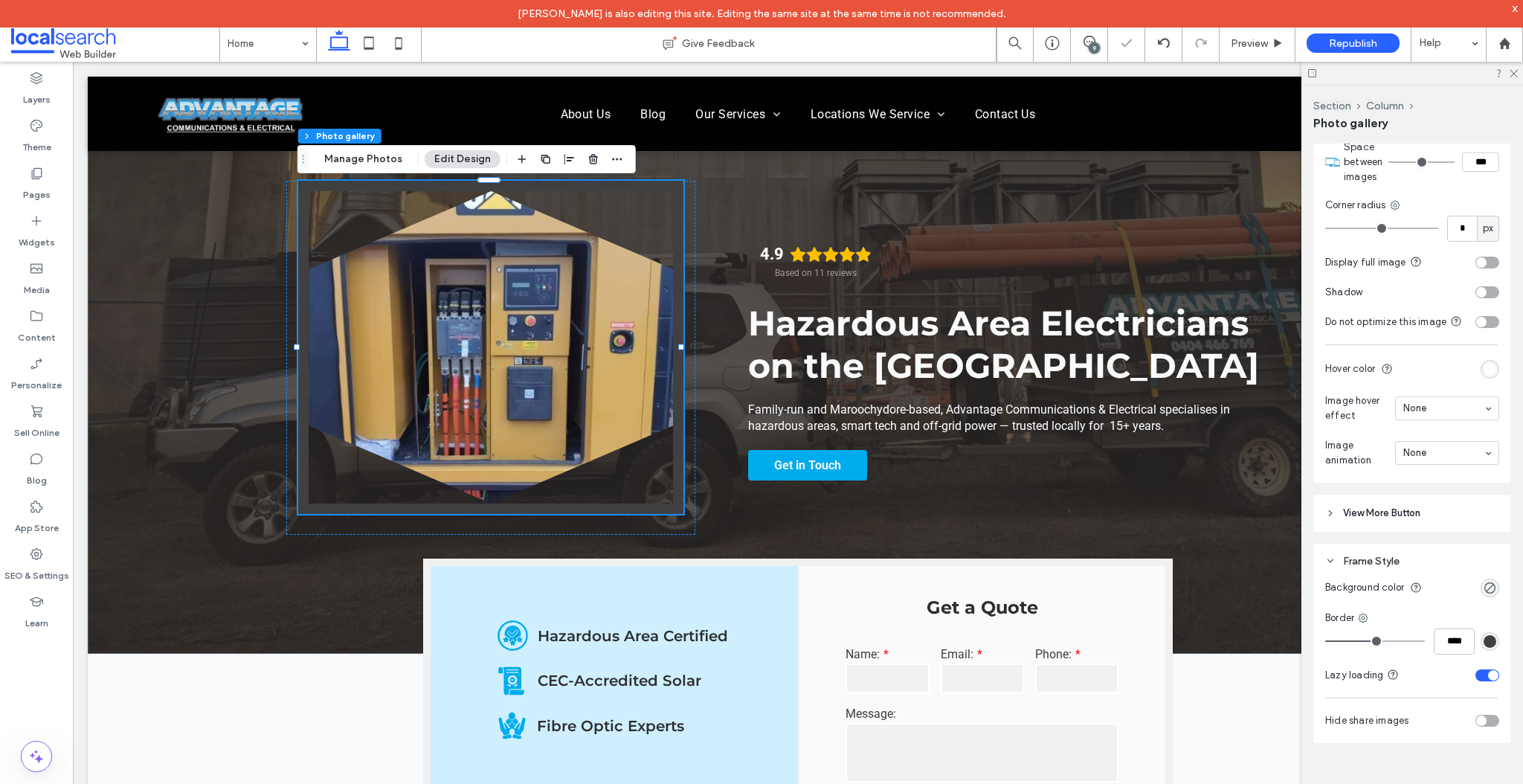
type input "**"
type input "****"
type input "**"
type input "****"
type input "**"
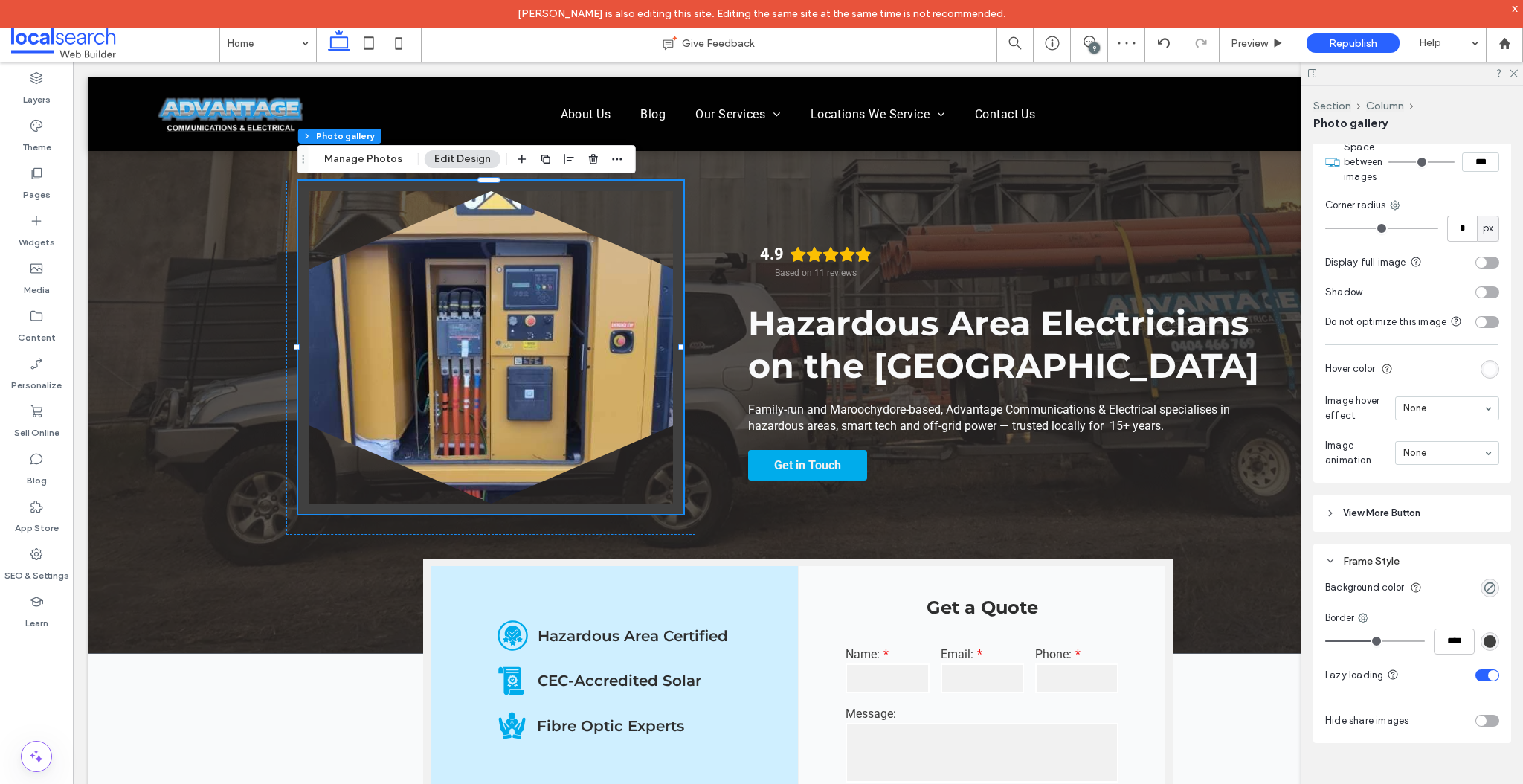
type input "****"
type input "*"
type input "***"
type input "*"
type input "***"
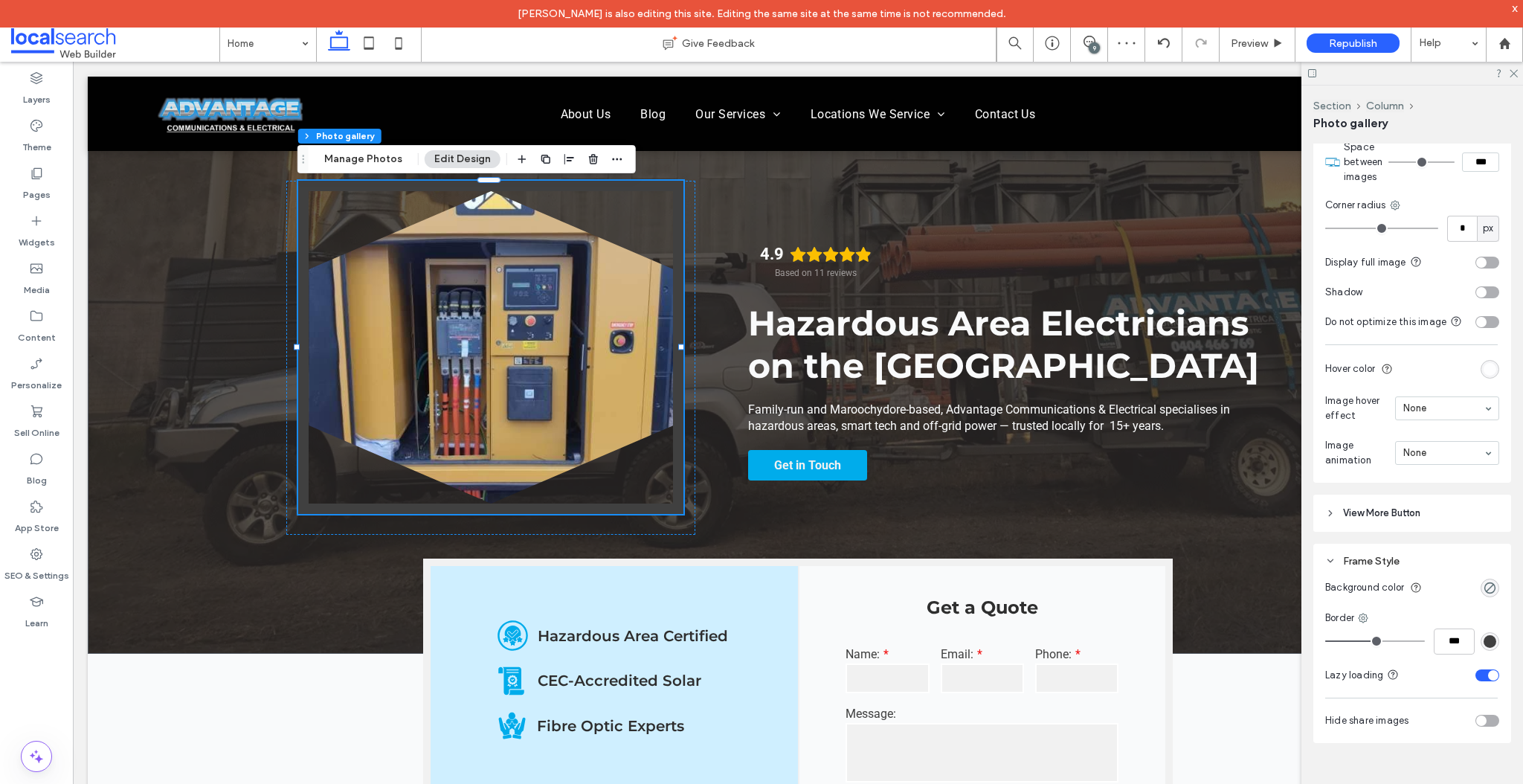
type input "*"
type input "***"
drag, startPoint x: 1377, startPoint y: 643, endPoint x: 1251, endPoint y: 643, distance: 126.0
type input "*"
click at [1325, 642] on input "range" at bounding box center [1375, 641] width 99 height 2
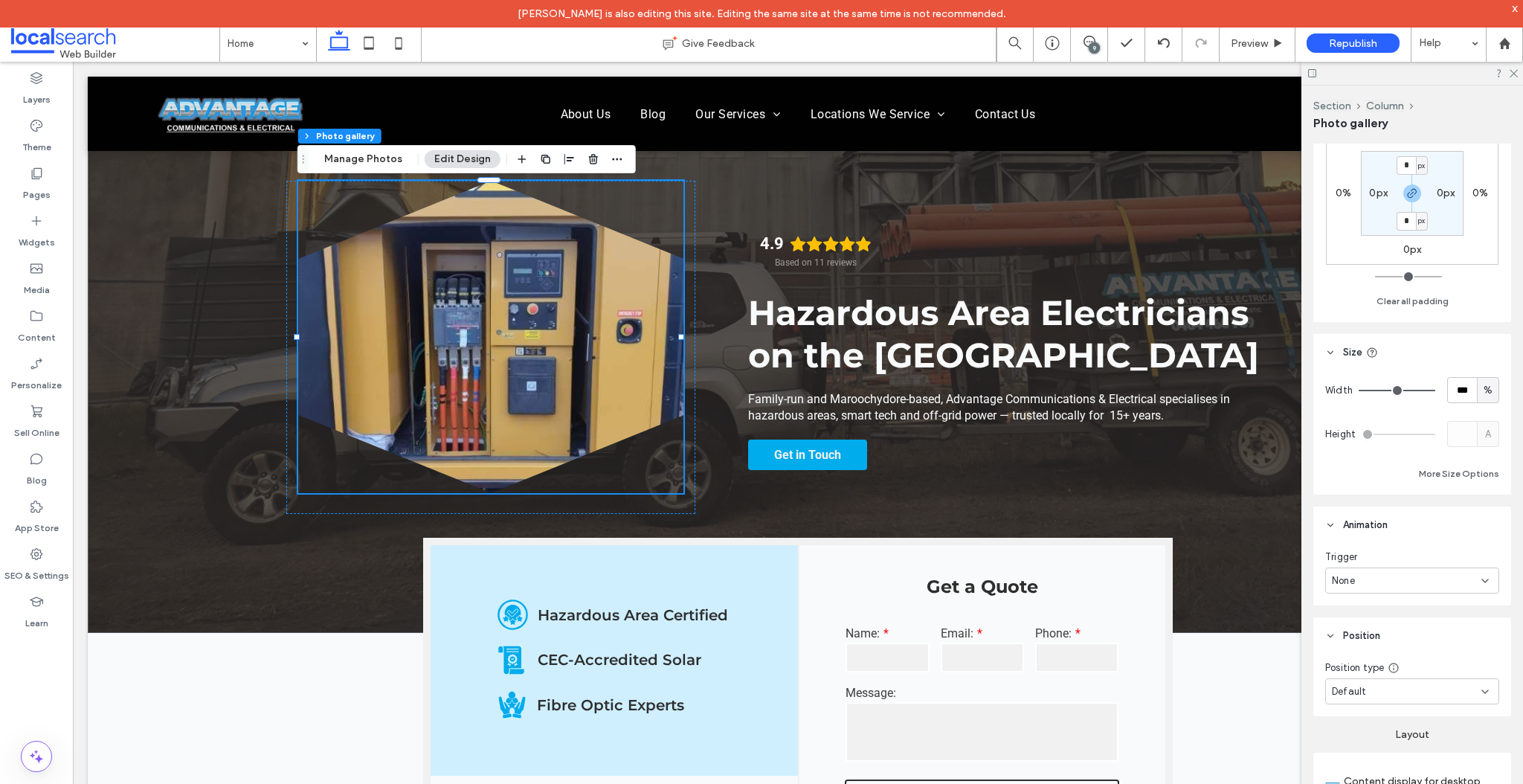
scroll to position [0, 0]
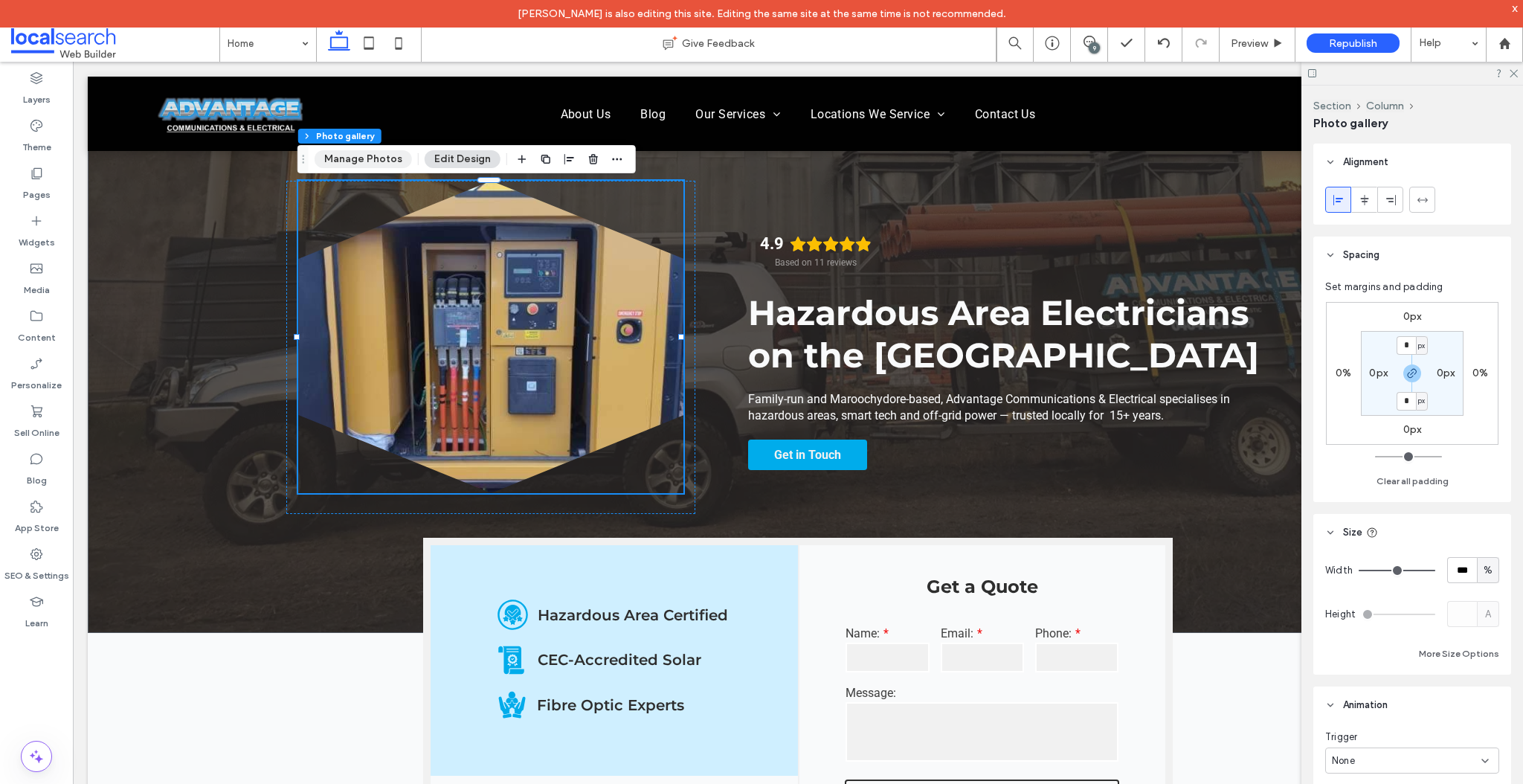
click at [366, 163] on button "Manage Photos" at bounding box center [363, 159] width 98 height 18
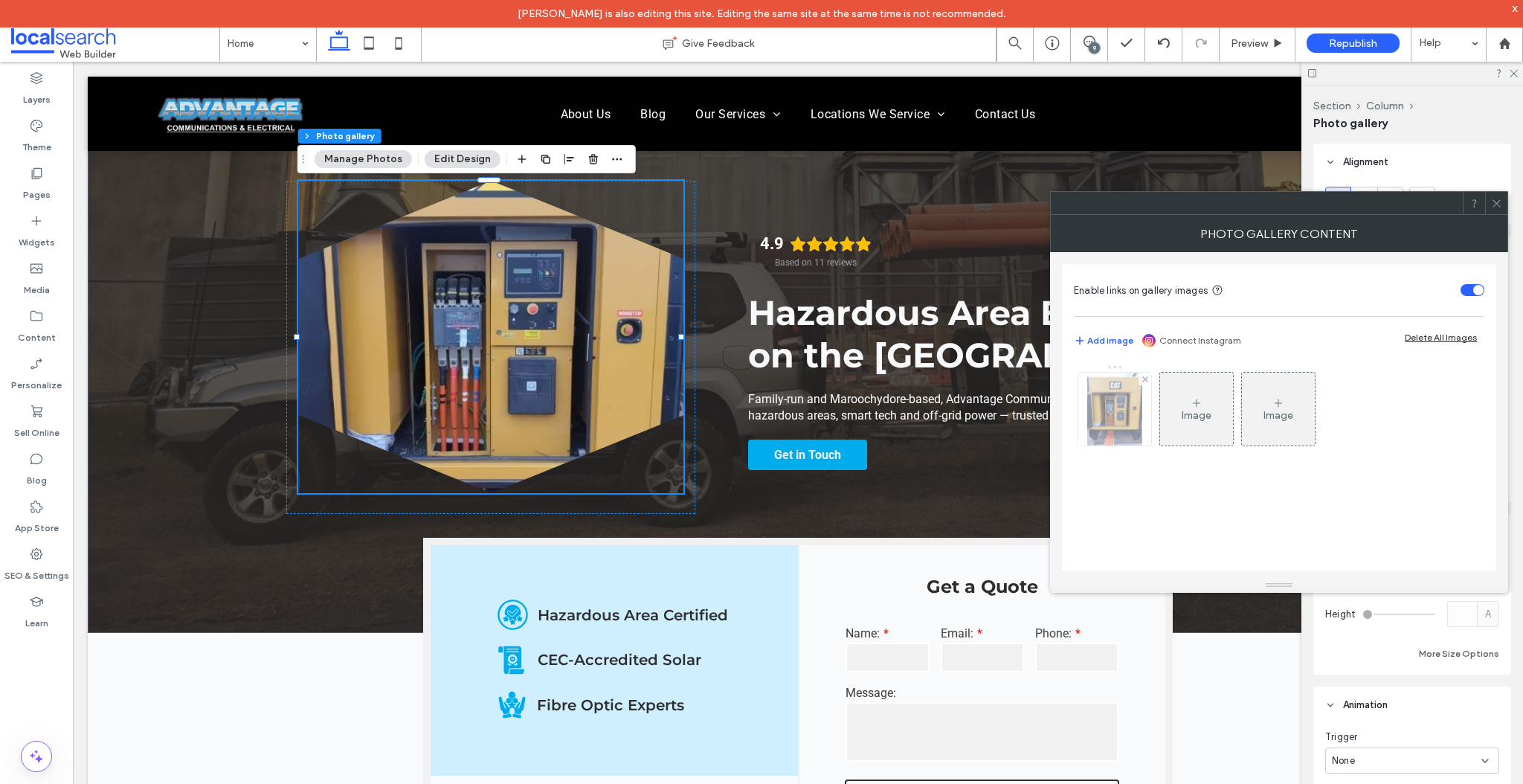
click at [1119, 404] on img at bounding box center [1115, 409] width 54 height 73
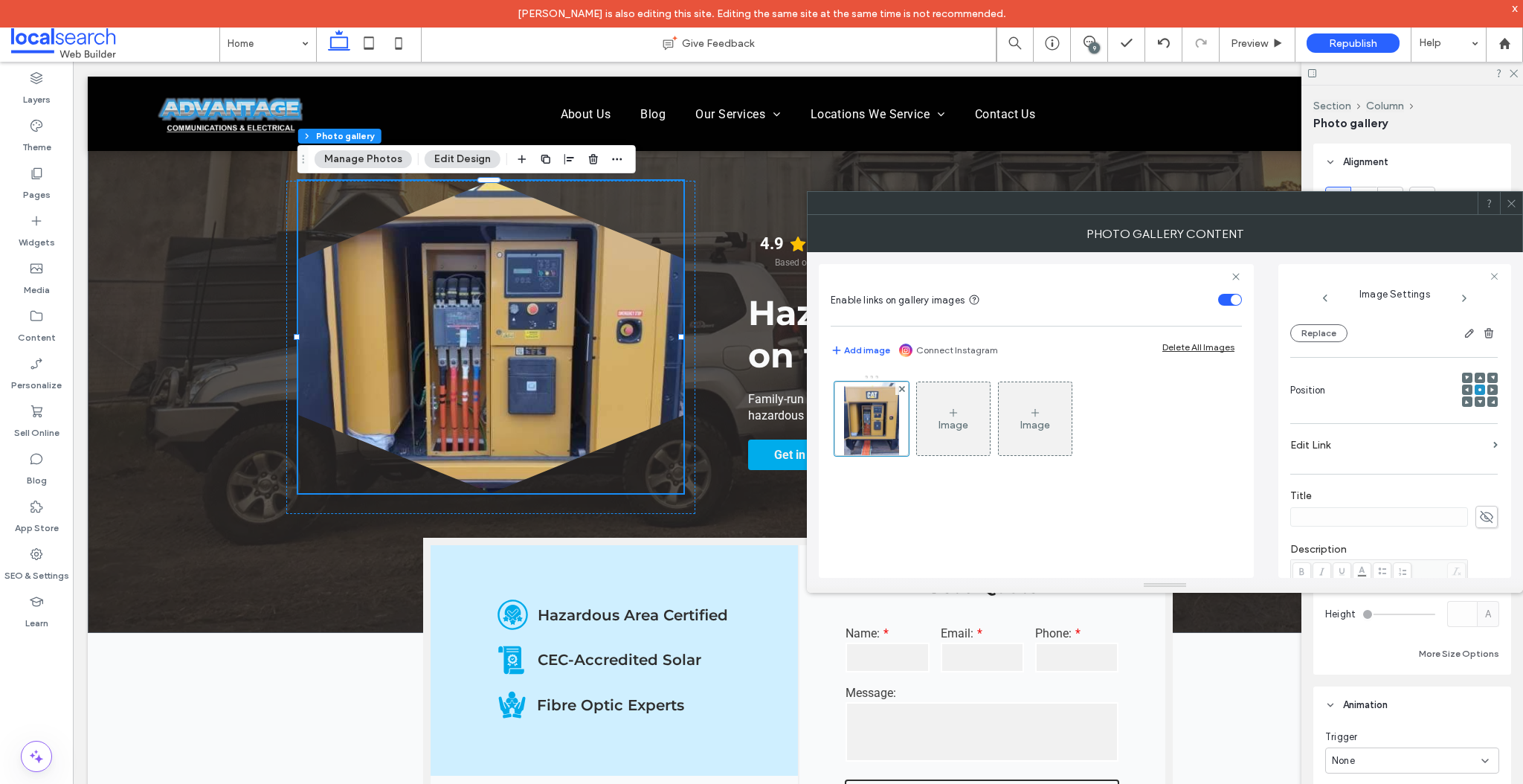
scroll to position [268, 0]
click at [1508, 202] on icon at bounding box center [1511, 203] width 11 height 11
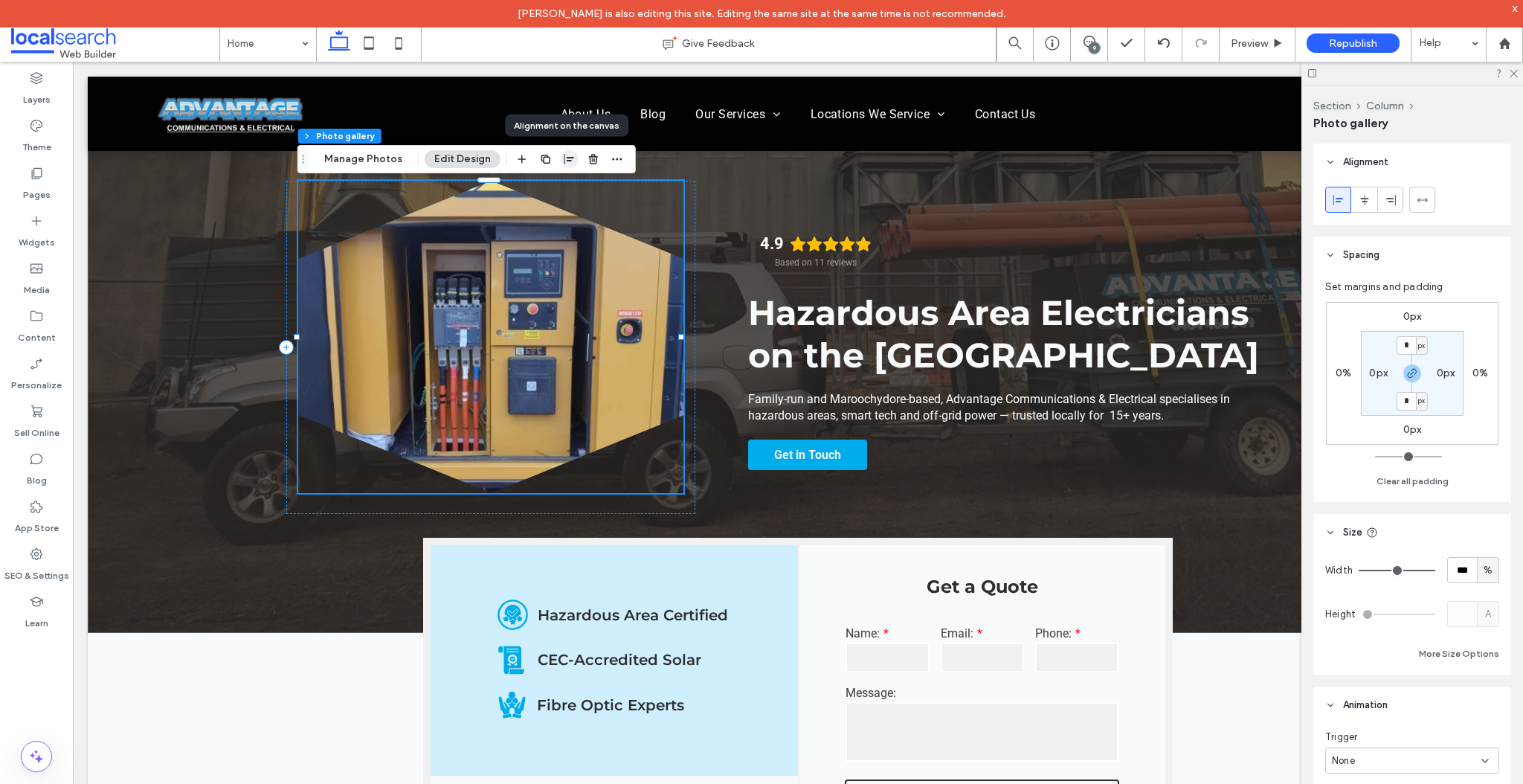
click at [564, 161] on icon "button" at bounding box center [569, 158] width 12 height 12
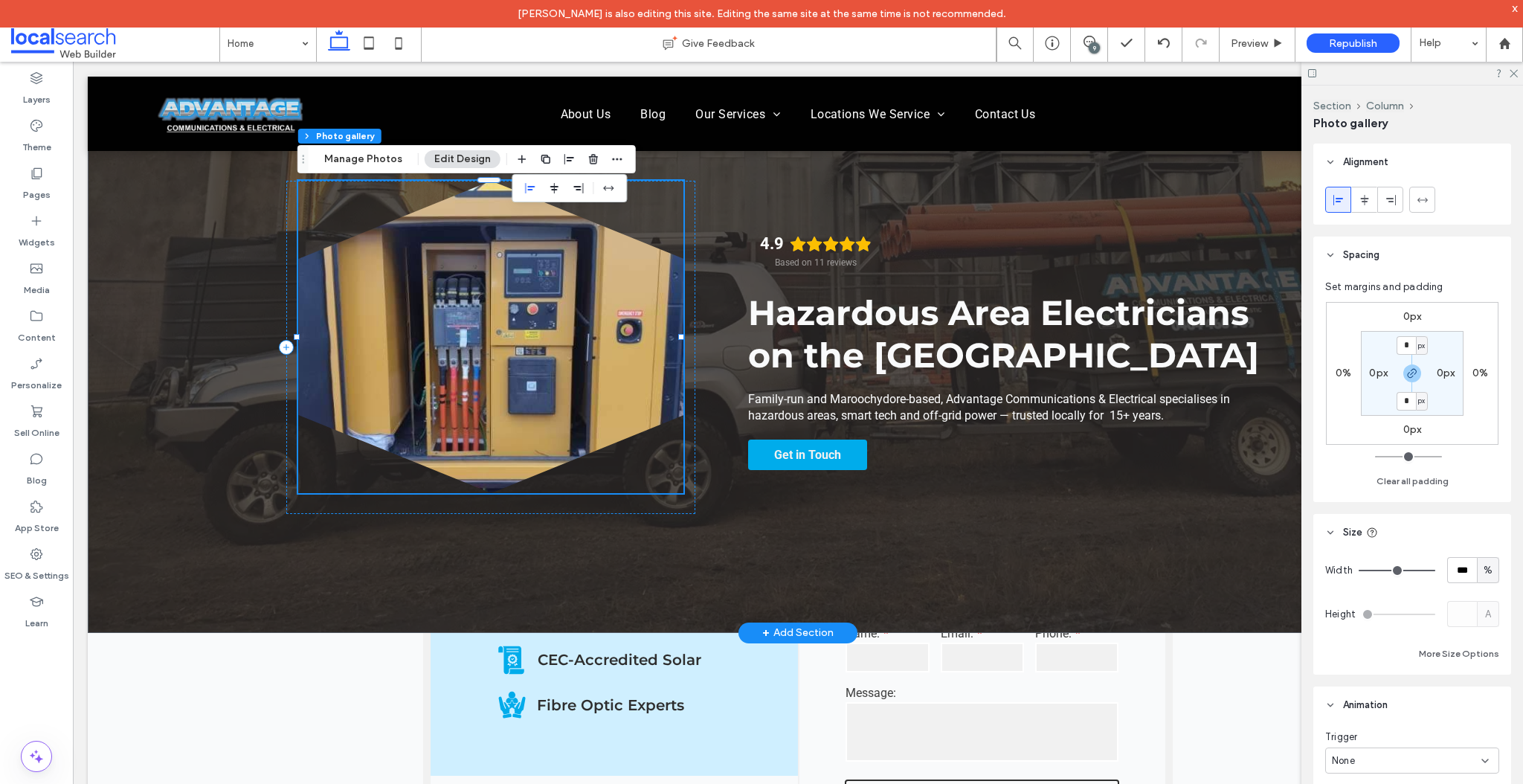
click at [640, 220] on div at bounding box center [491, 337] width 385 height 312
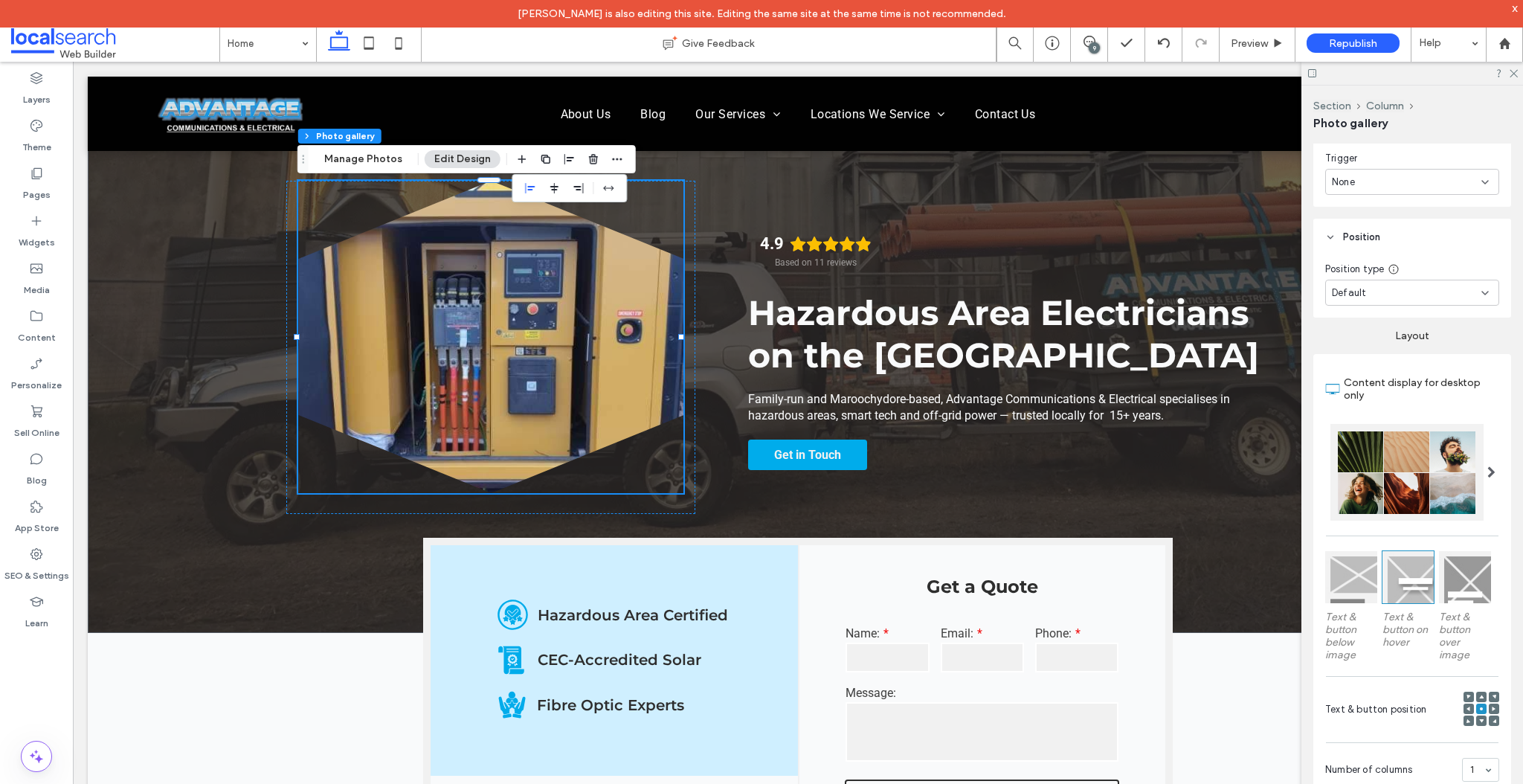
scroll to position [589, 0]
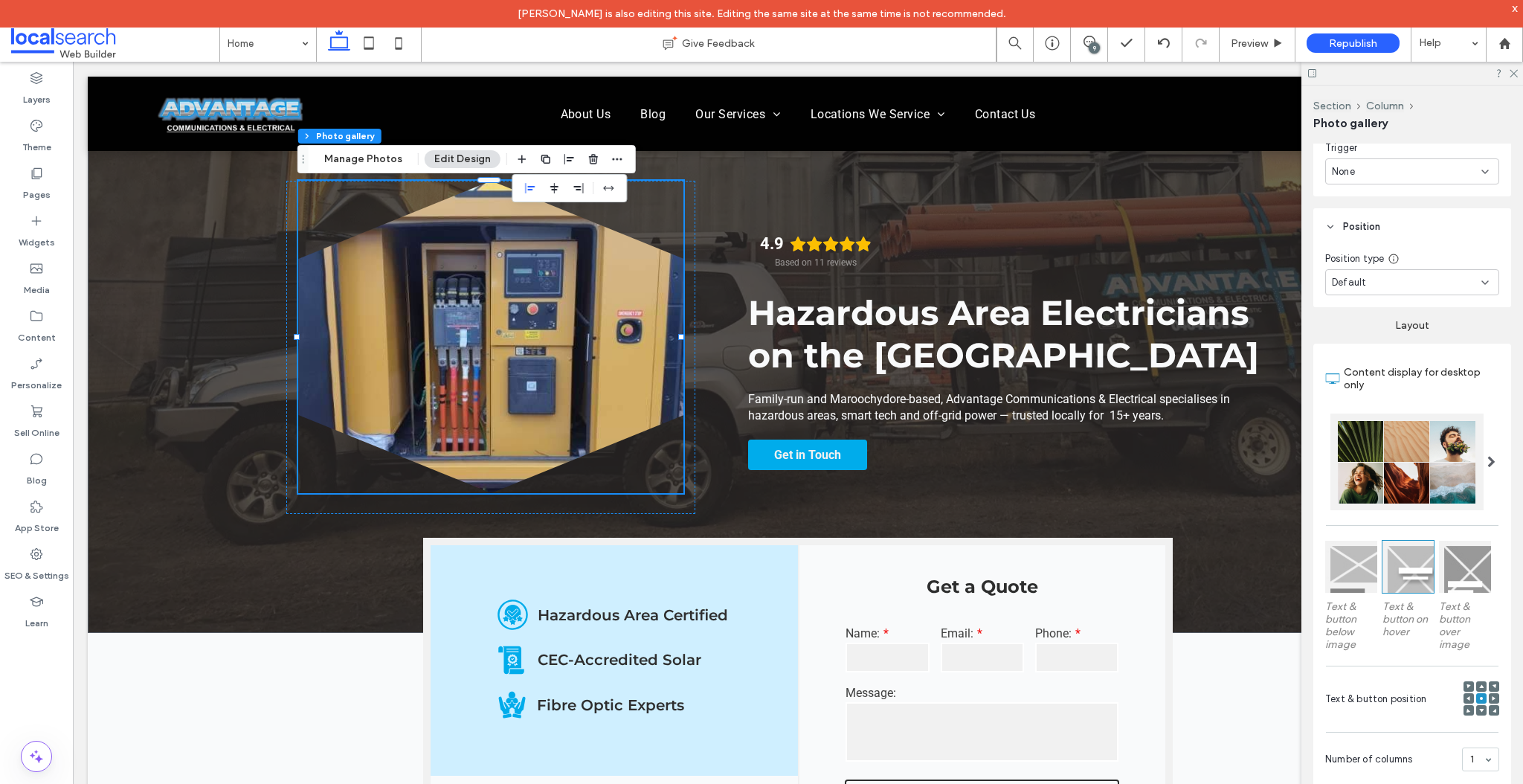
click at [1384, 480] on div at bounding box center [1407, 462] width 153 height 97
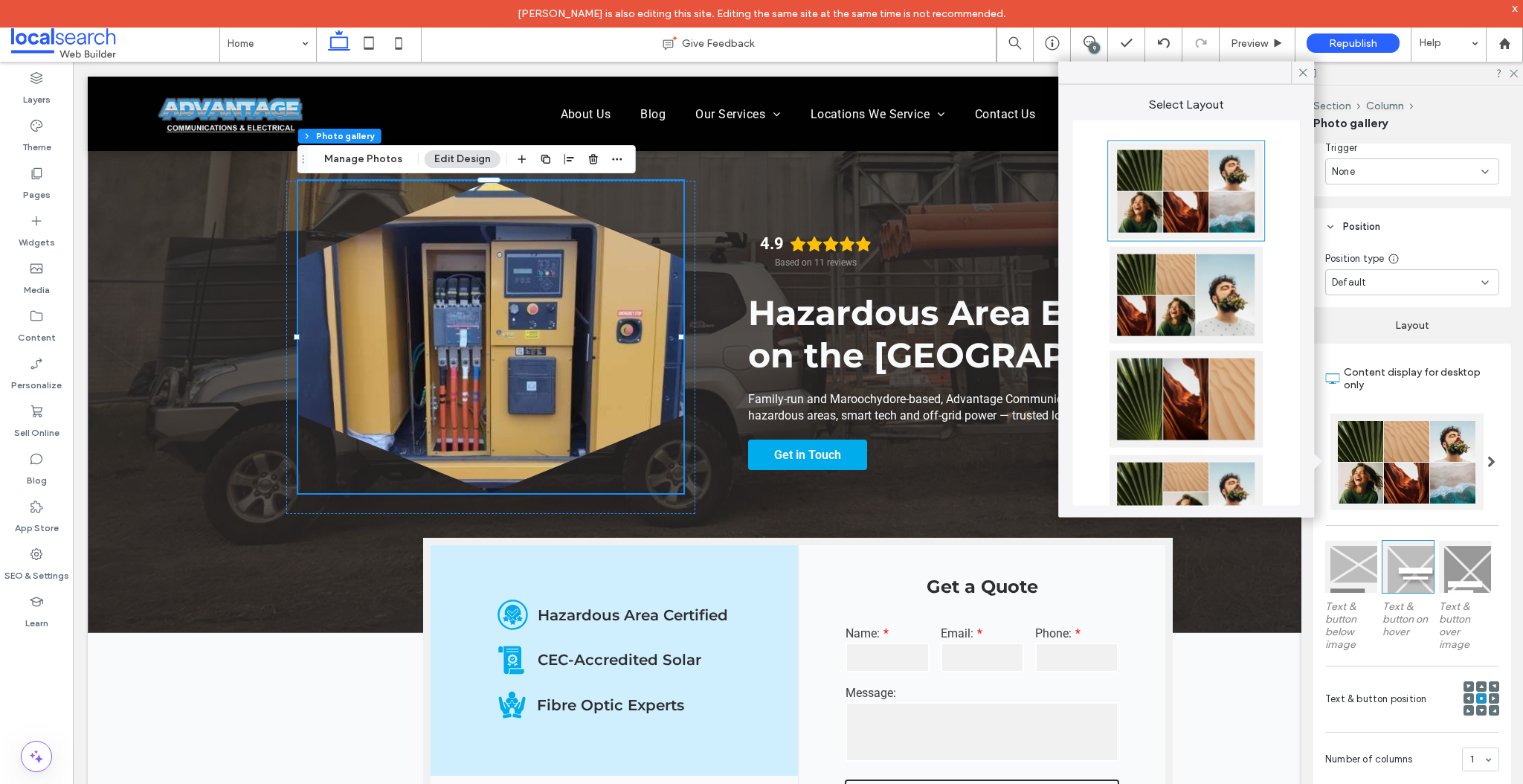
click at [1160, 306] on div at bounding box center [1185, 295] width 153 height 97
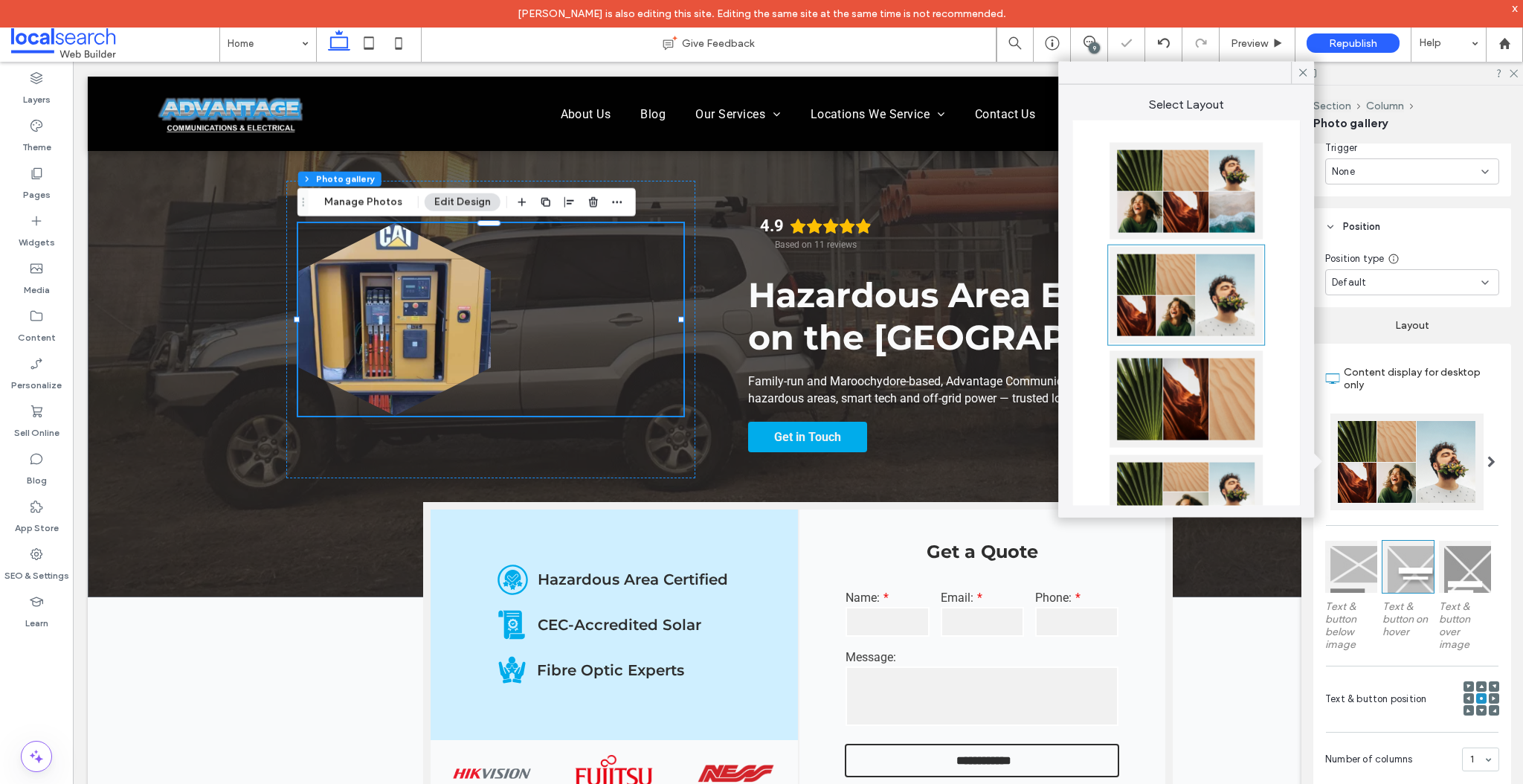
click at [1190, 193] on div at bounding box center [1185, 191] width 153 height 97
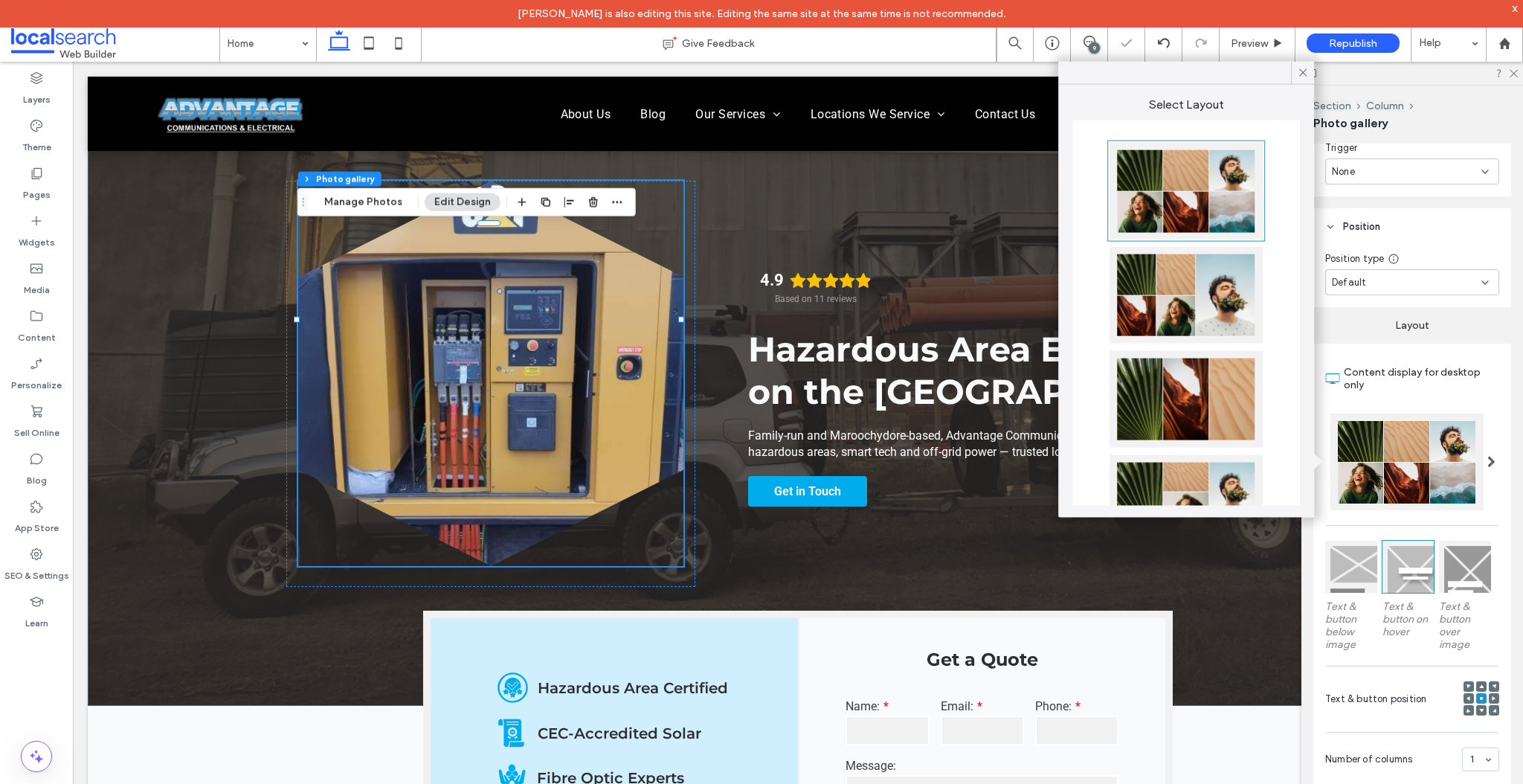
type input "***"
type input "*****"
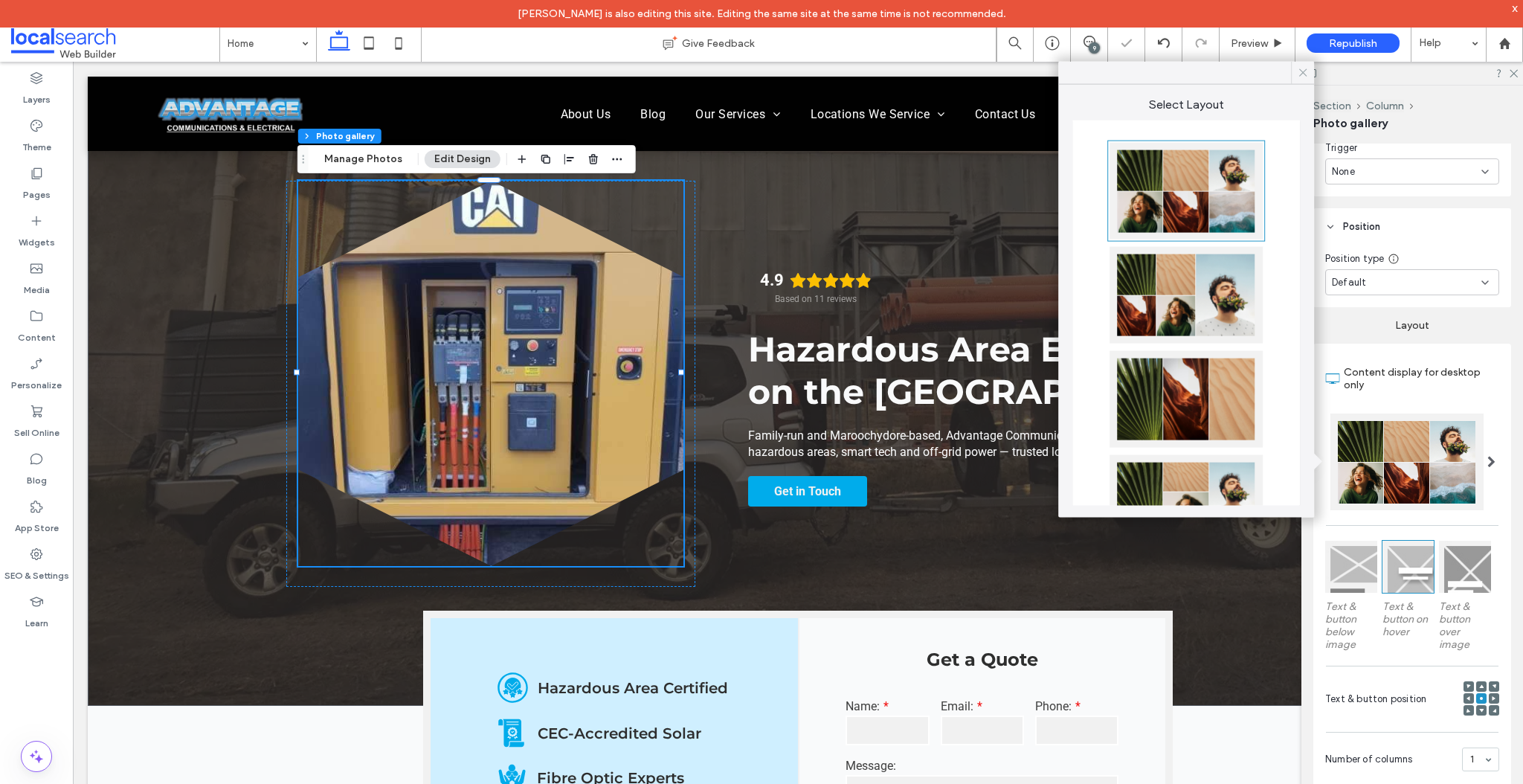
click at [1302, 72] on icon at bounding box center [1303, 72] width 13 height 13
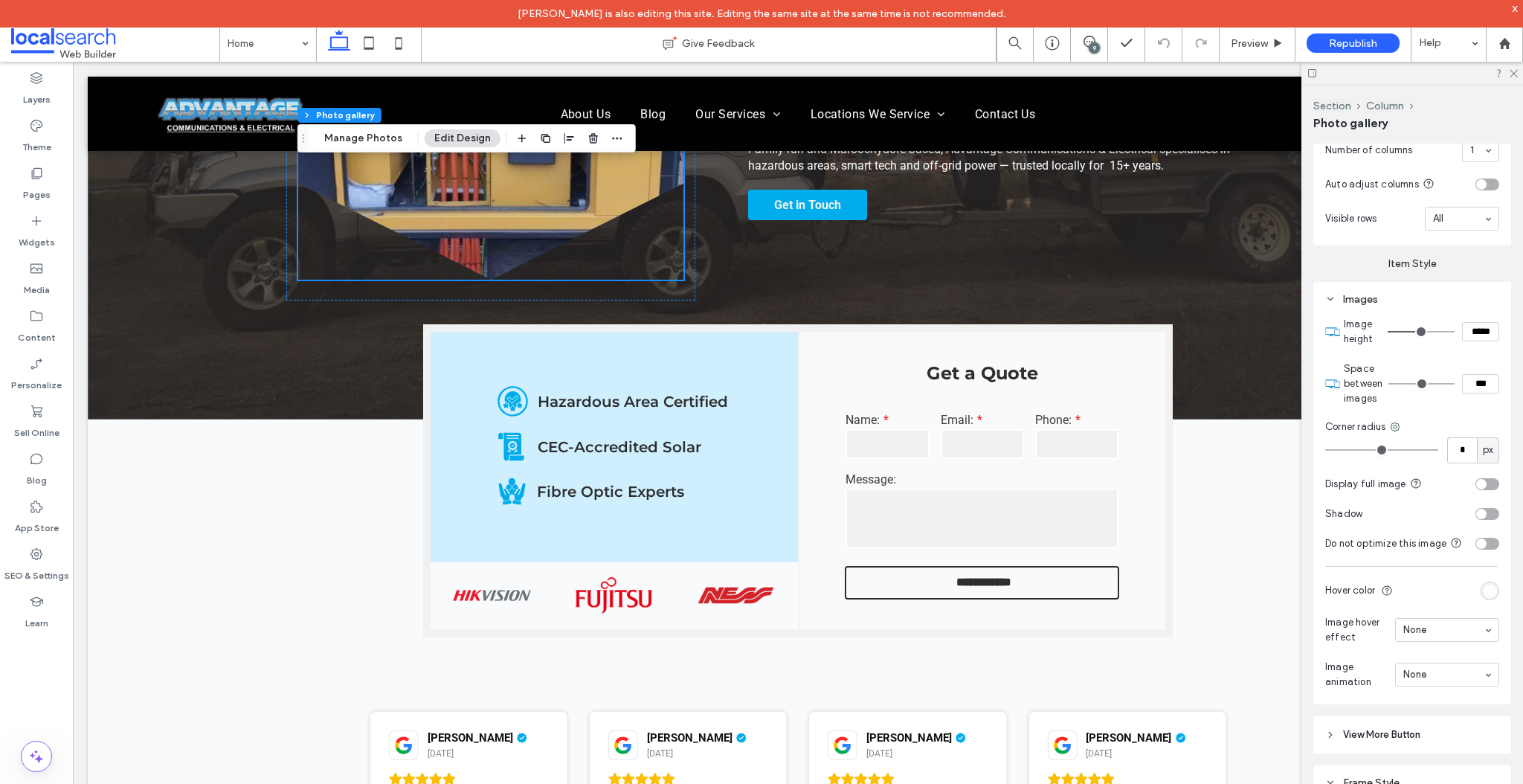
scroll to position [1354, 0]
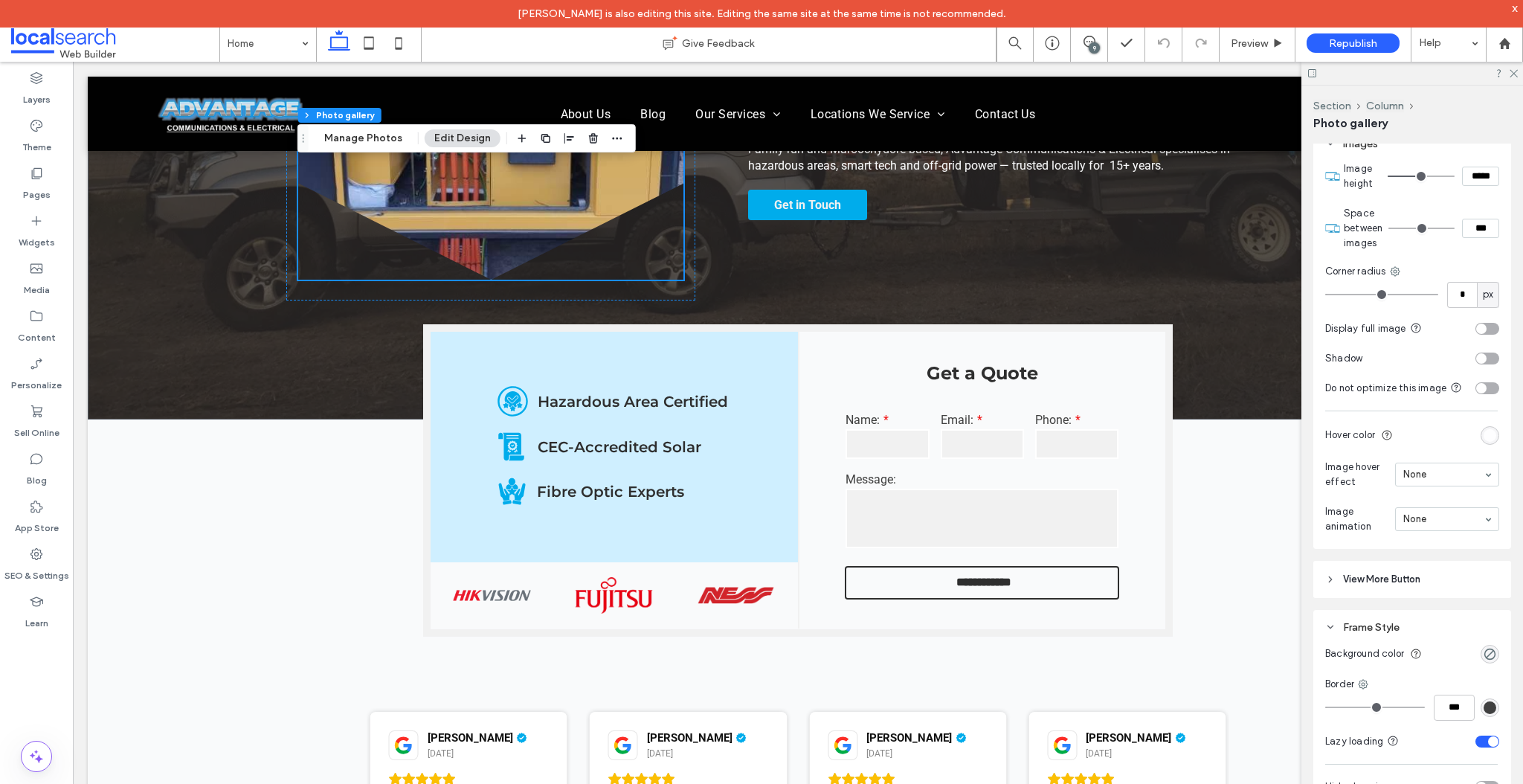
click at [1364, 587] on span "View More Button" at bounding box center [1382, 579] width 78 height 15
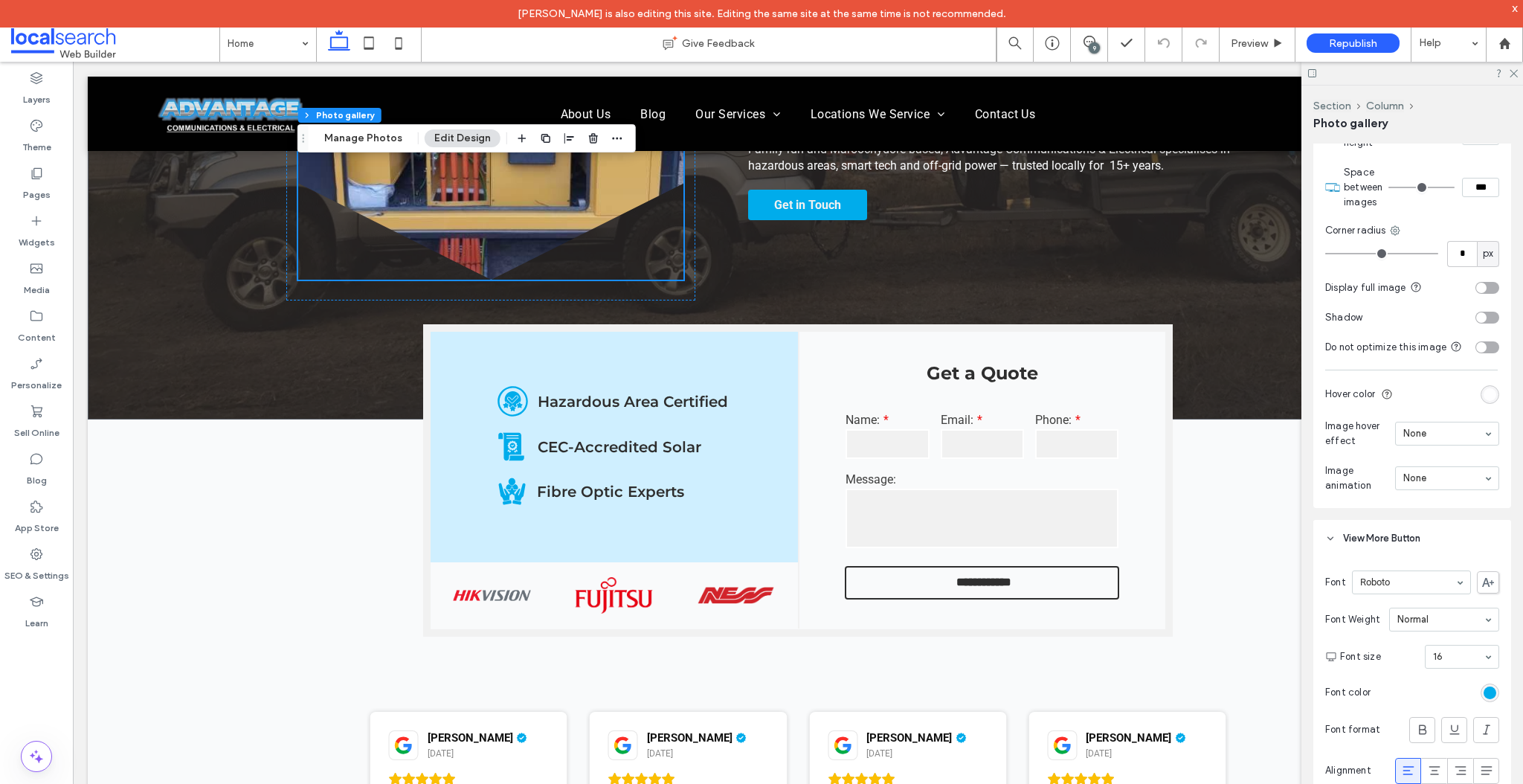
scroll to position [1403, 0]
click at [1343, 535] on span "View More Button" at bounding box center [1382, 529] width 78 height 15
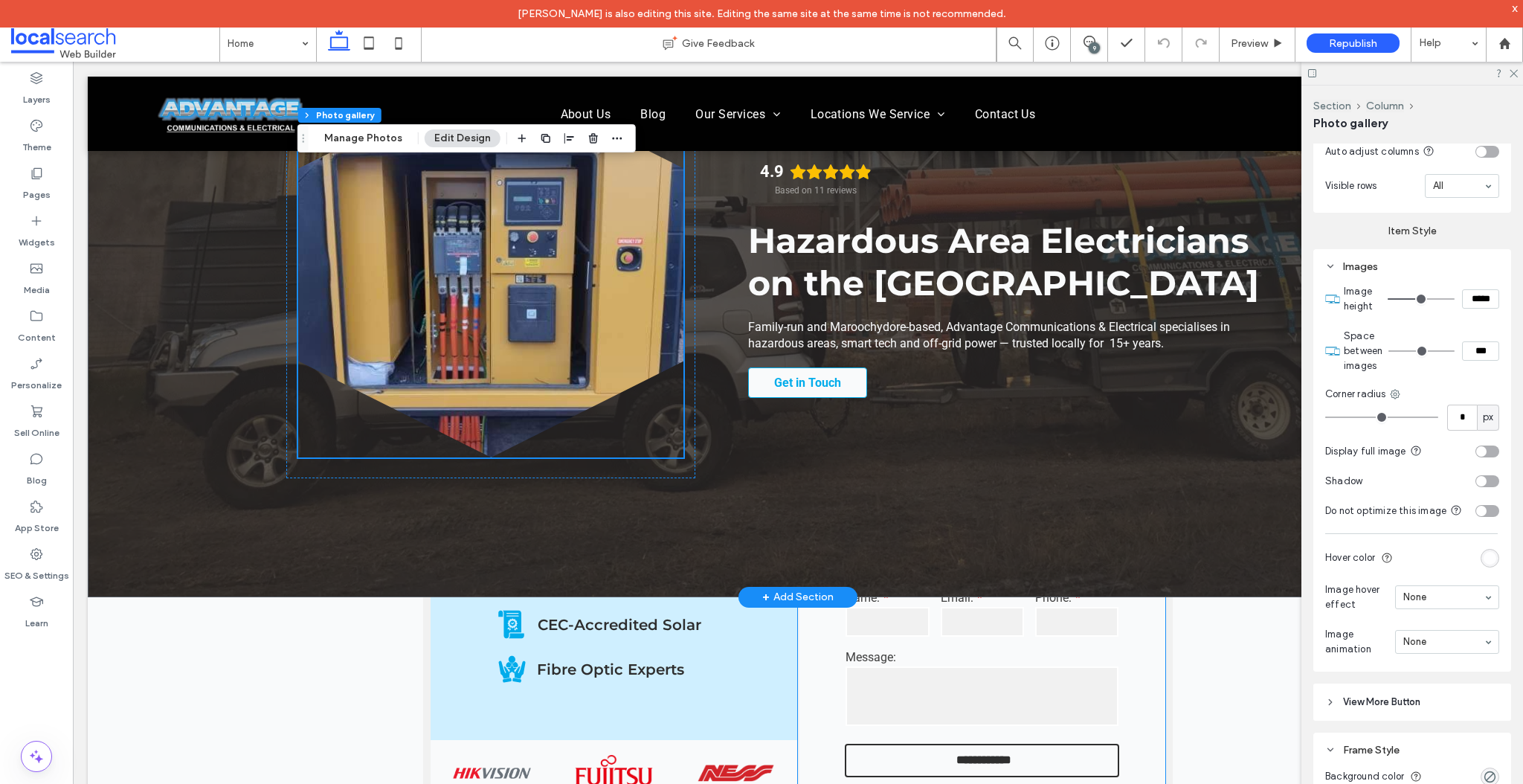
scroll to position [61, 0]
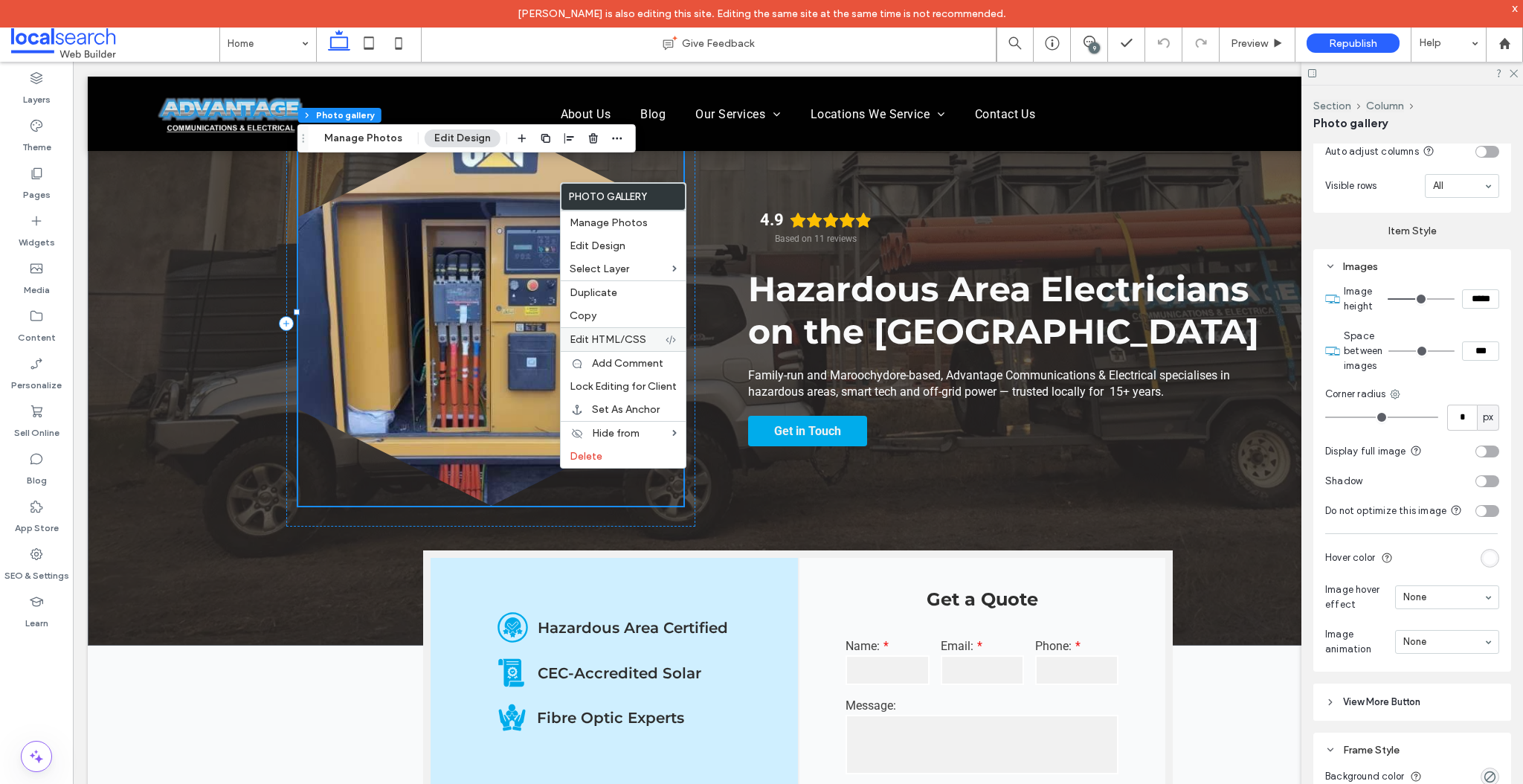
click at [601, 342] on span "Edit HTML/CSS" at bounding box center [608, 339] width 77 height 12
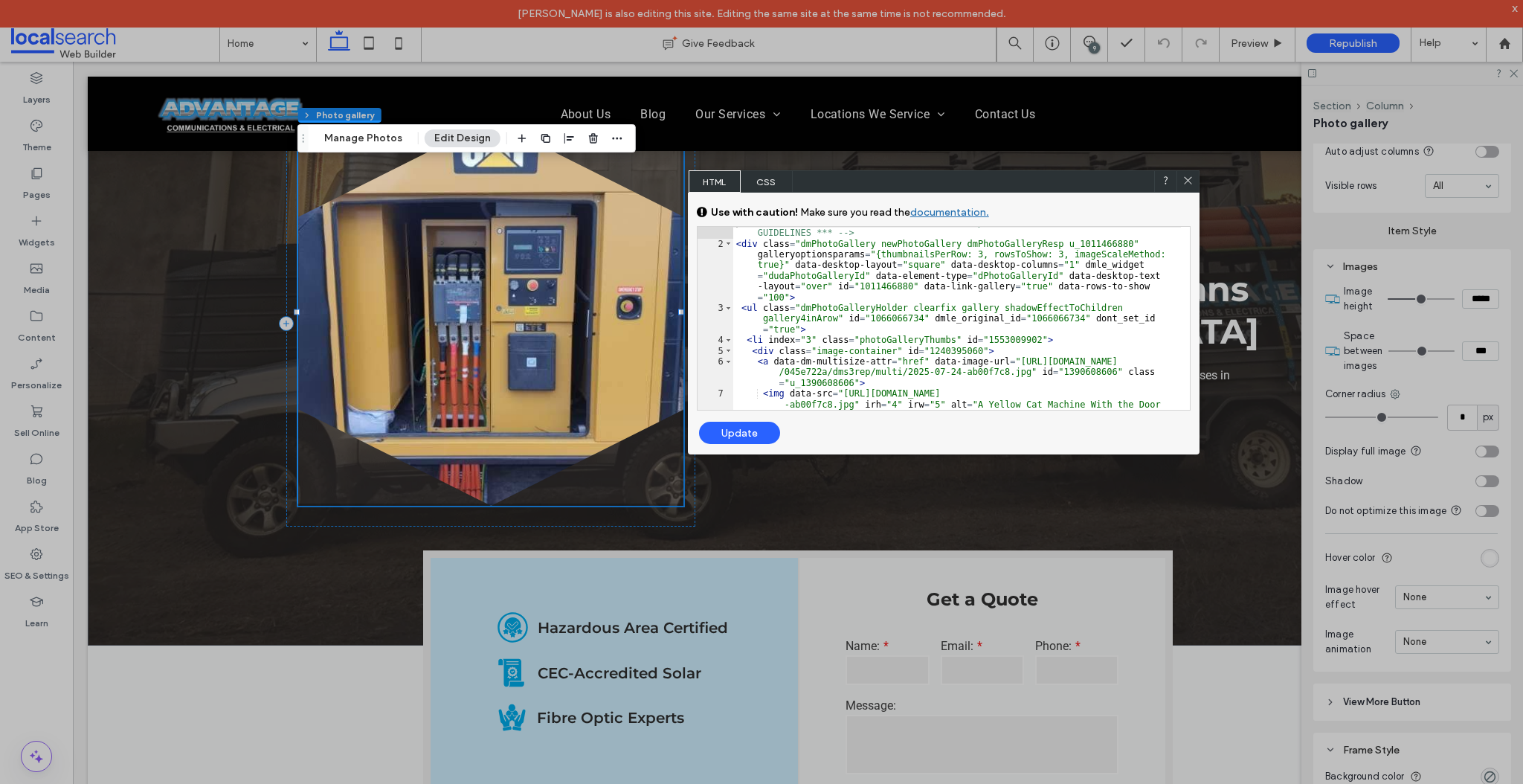
scroll to position [0, 0]
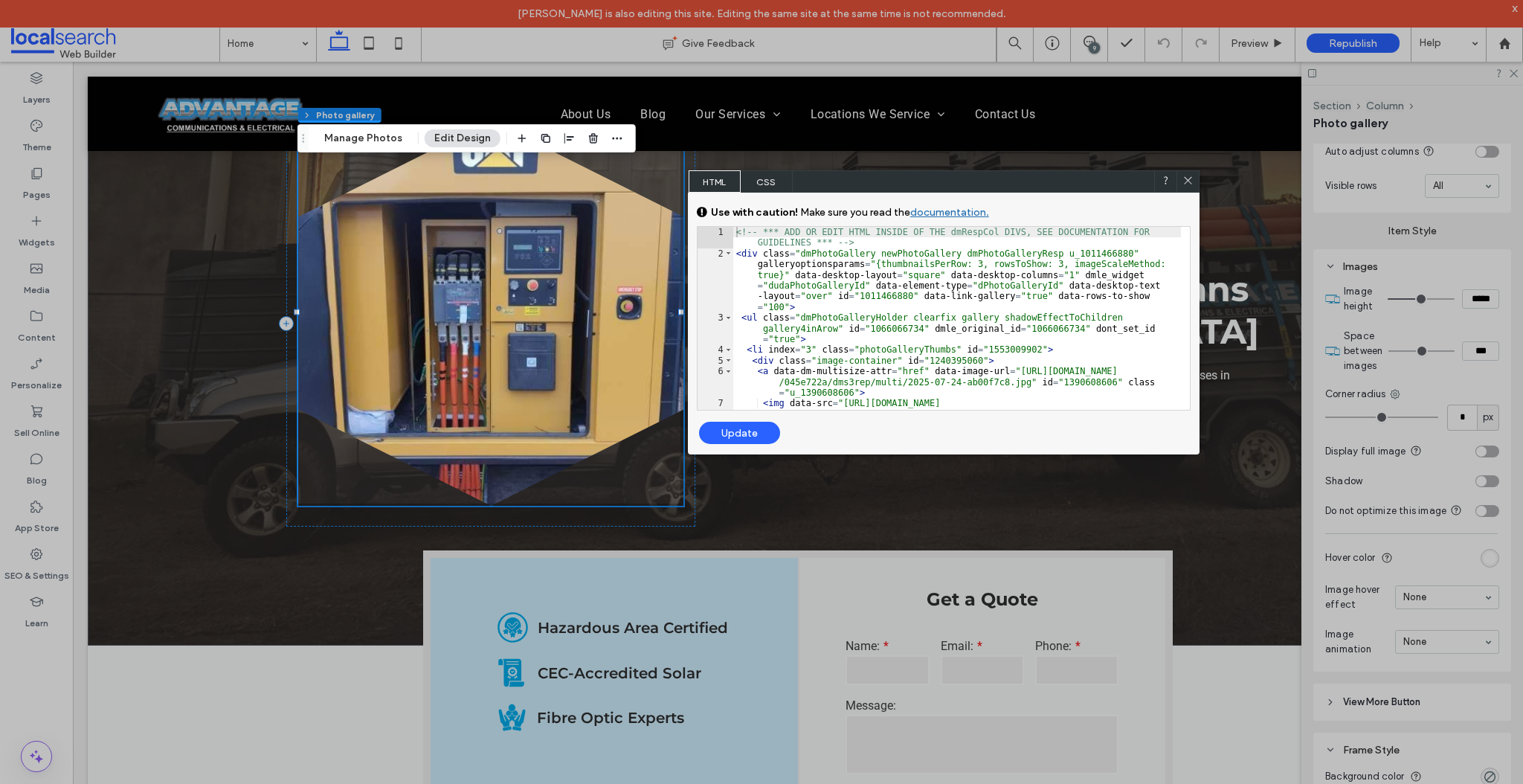
click at [775, 176] on span "CSS" at bounding box center [766, 181] width 52 height 23
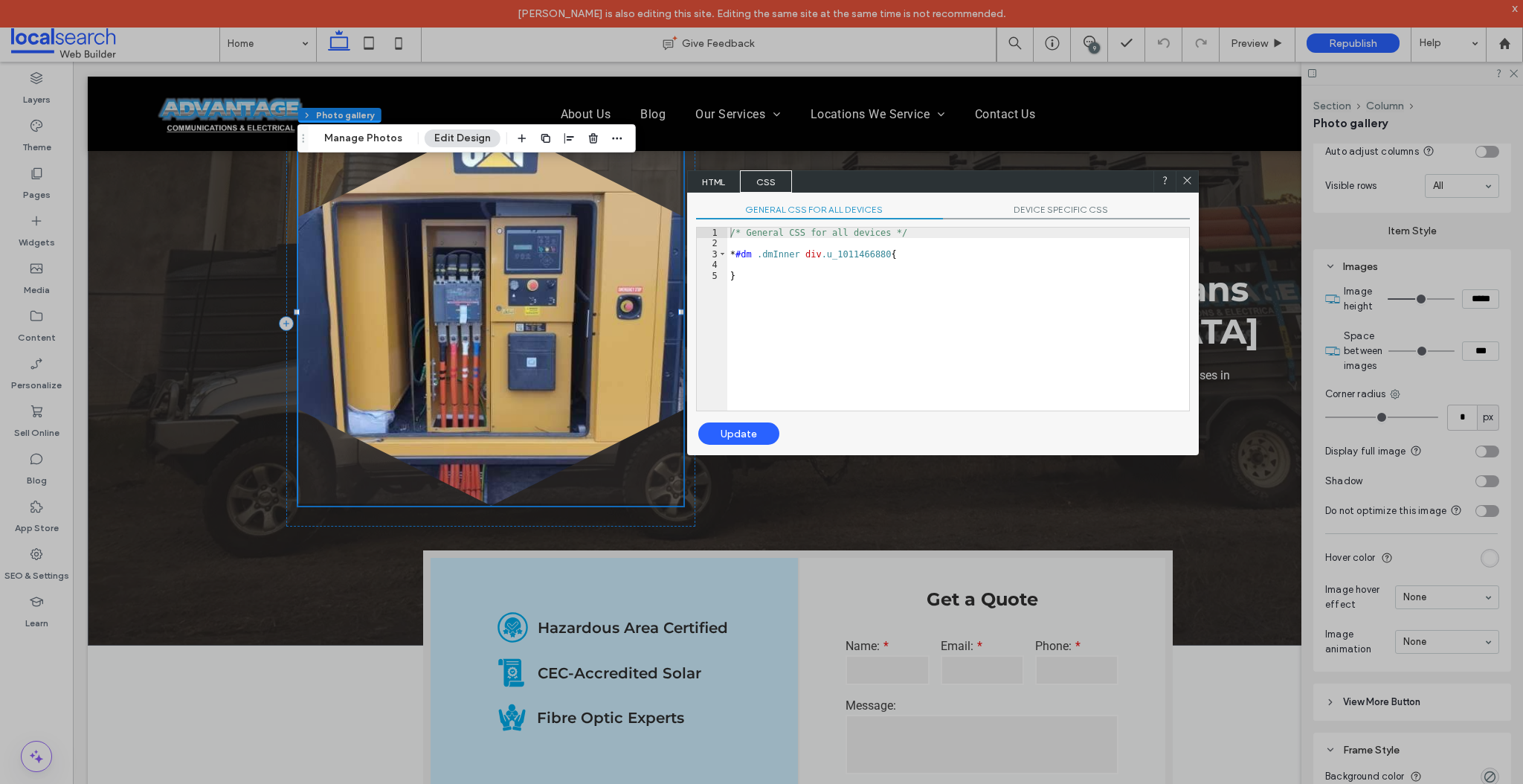
click at [723, 179] on span "HTML" at bounding box center [713, 181] width 52 height 23
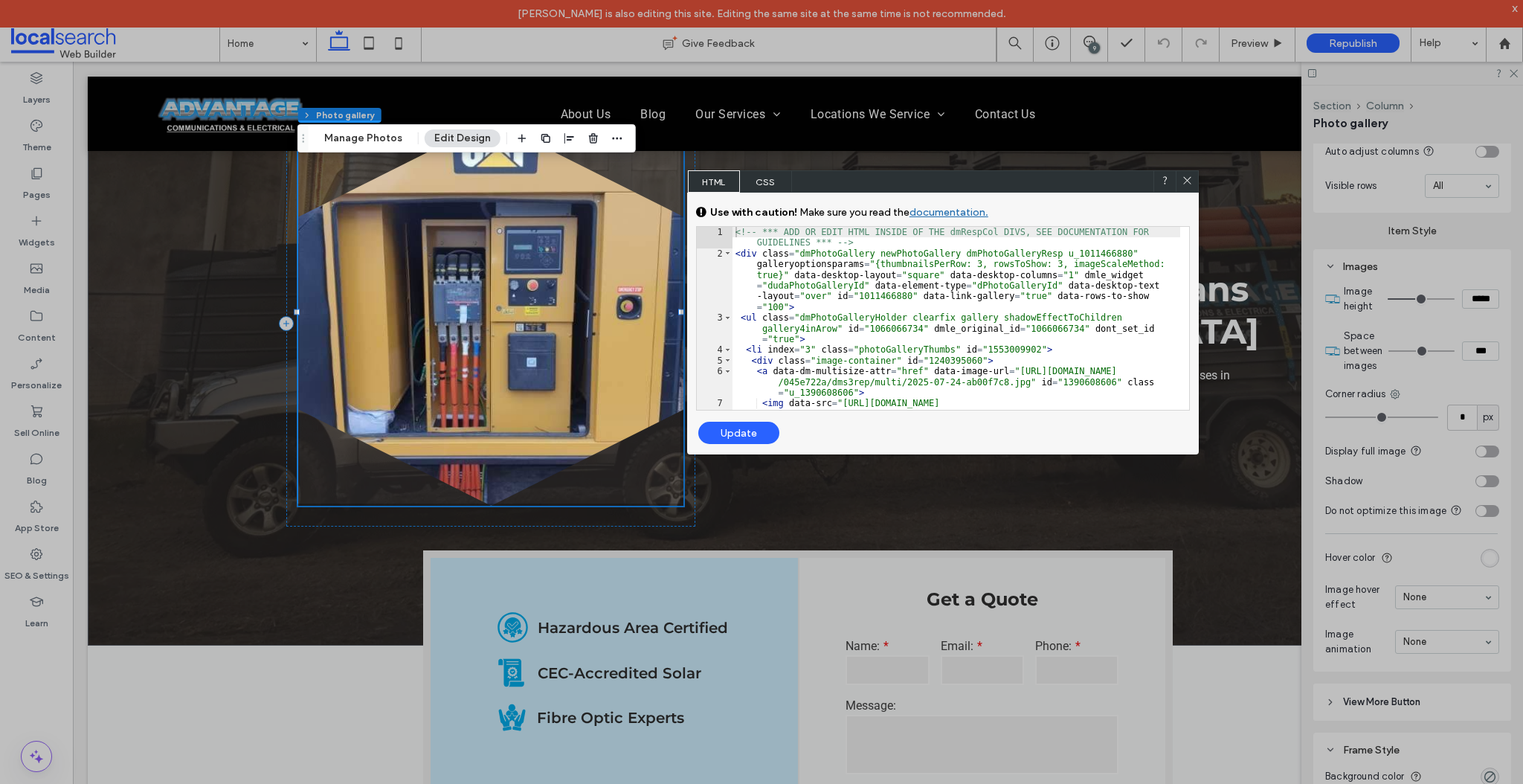
drag, startPoint x: 1185, startPoint y: 183, endPoint x: 931, endPoint y: 165, distance: 254.6
click at [1185, 183] on icon at bounding box center [1187, 180] width 11 height 11
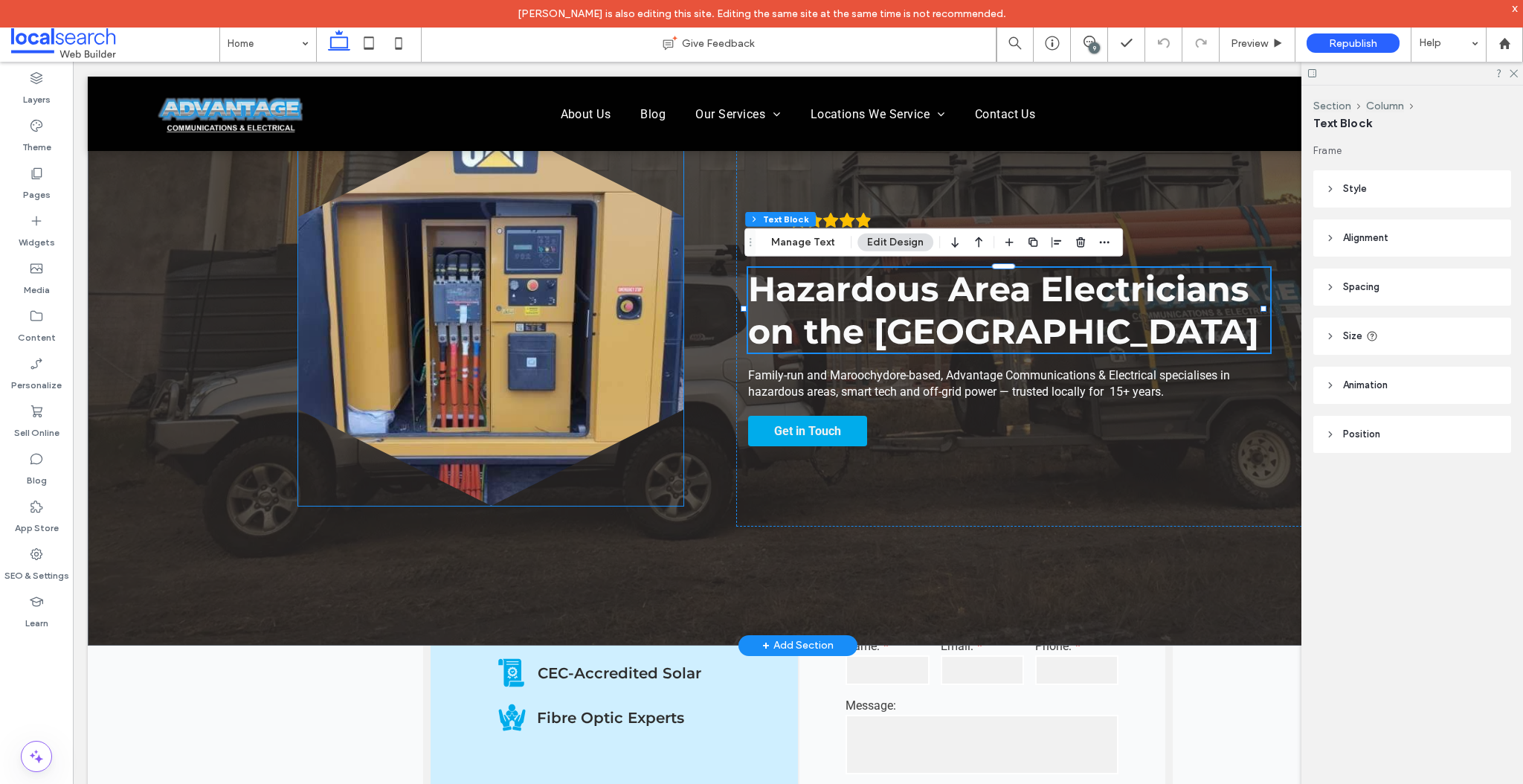
click at [515, 310] on link at bounding box center [491, 313] width 385 height 385
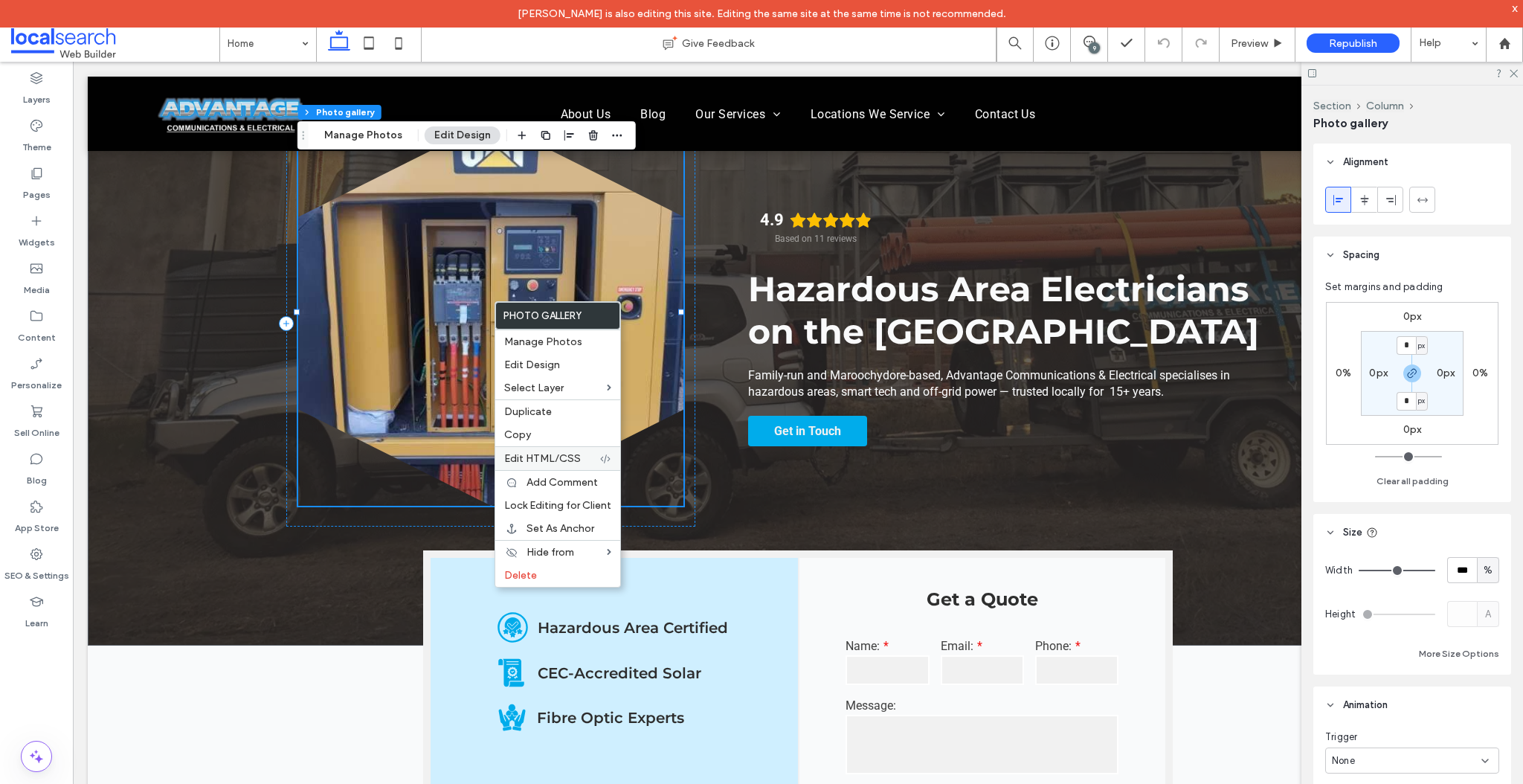
click at [536, 461] on span "Edit HTML/CSS" at bounding box center [543, 458] width 77 height 12
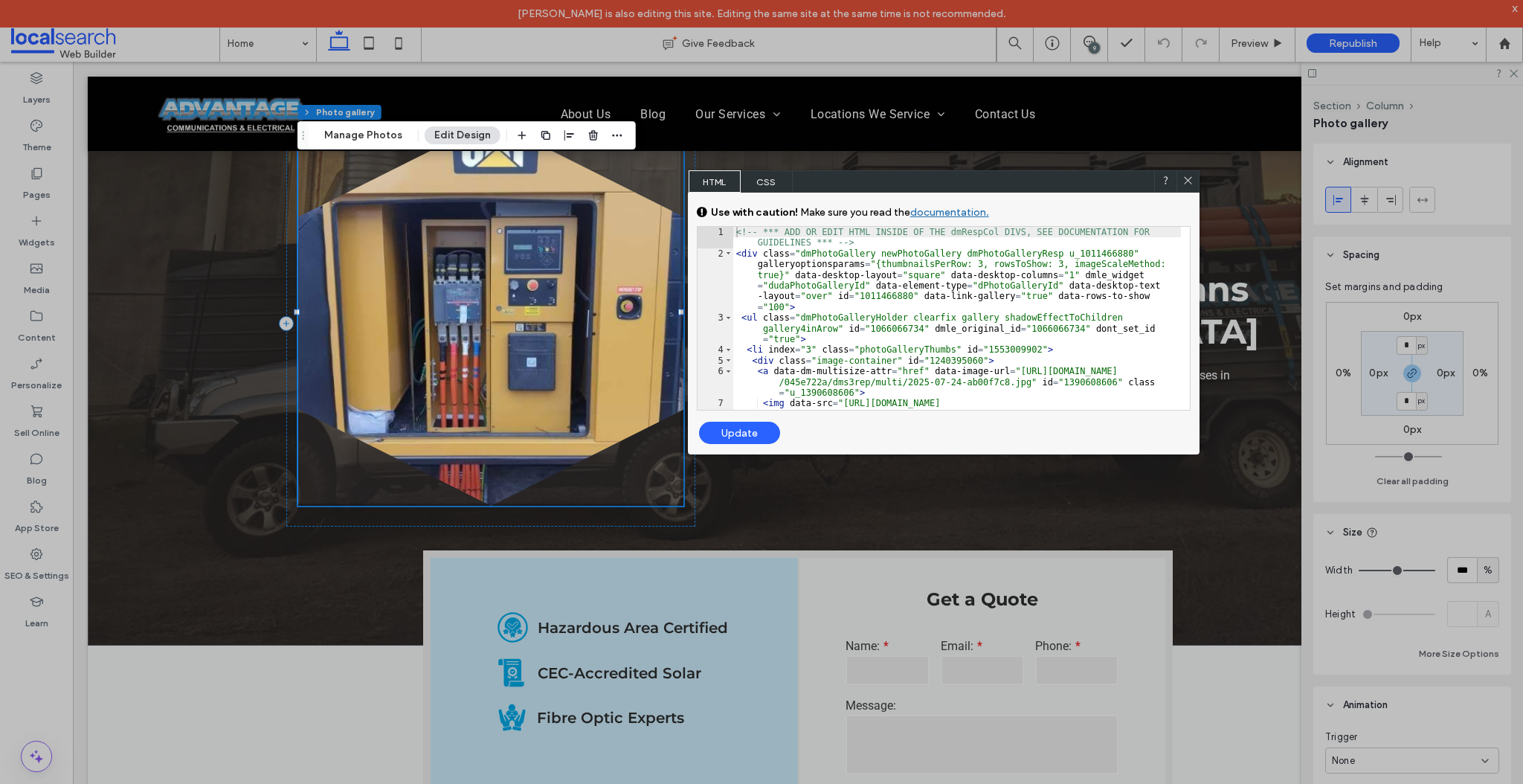
click at [810, 316] on div "<!-- *** ADD OR EDIT HTML INSIDE OF THE dmRespCol DIVS, SEE DOCUMENTATION FOR G…" at bounding box center [957, 350] width 448 height 247
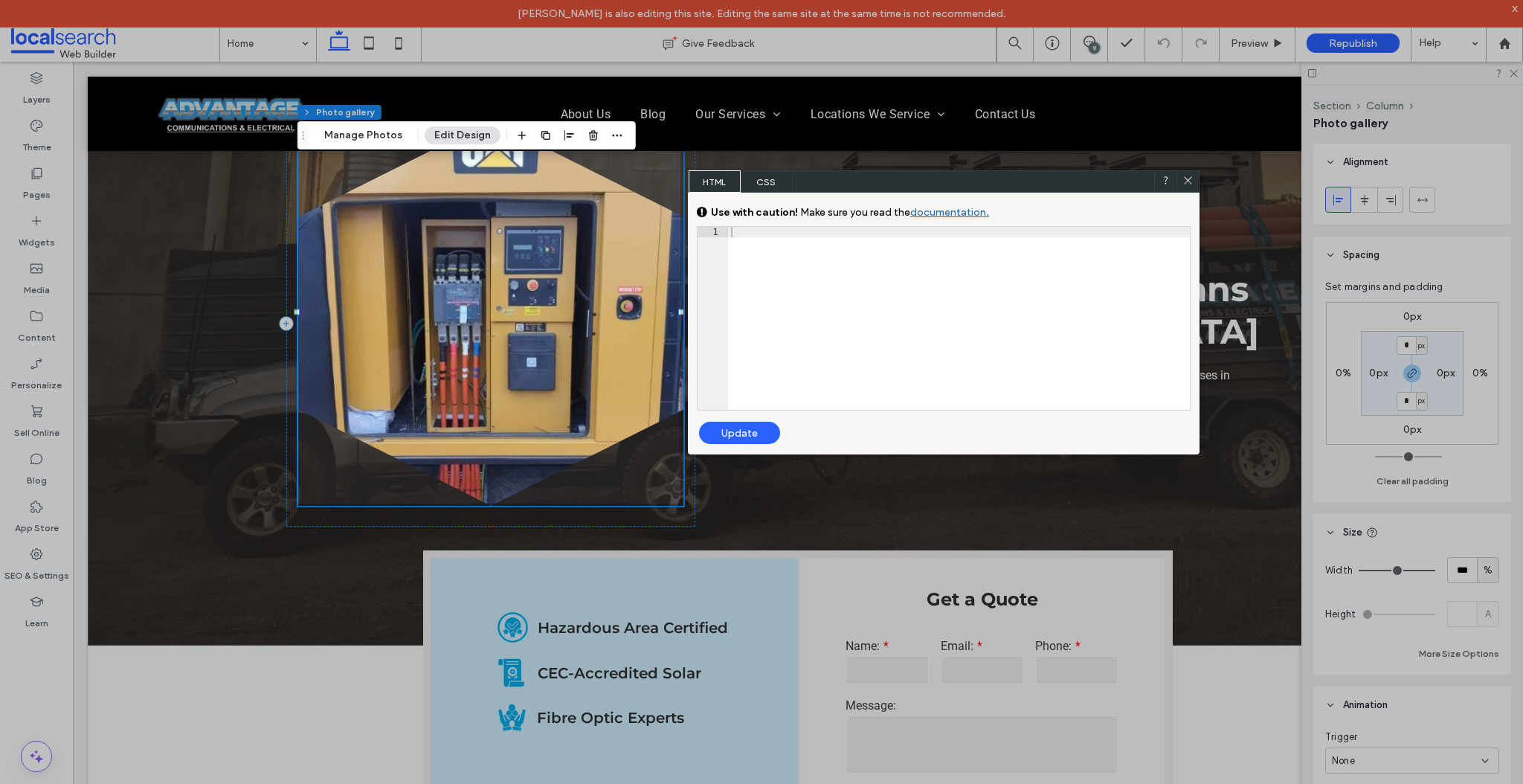
click at [744, 435] on div "Update" at bounding box center [740, 432] width 81 height 23
drag, startPoint x: 1188, startPoint y: 180, endPoint x: 1036, endPoint y: 134, distance: 158.8
click at [1188, 180] on use at bounding box center [1188, 181] width 8 height 8
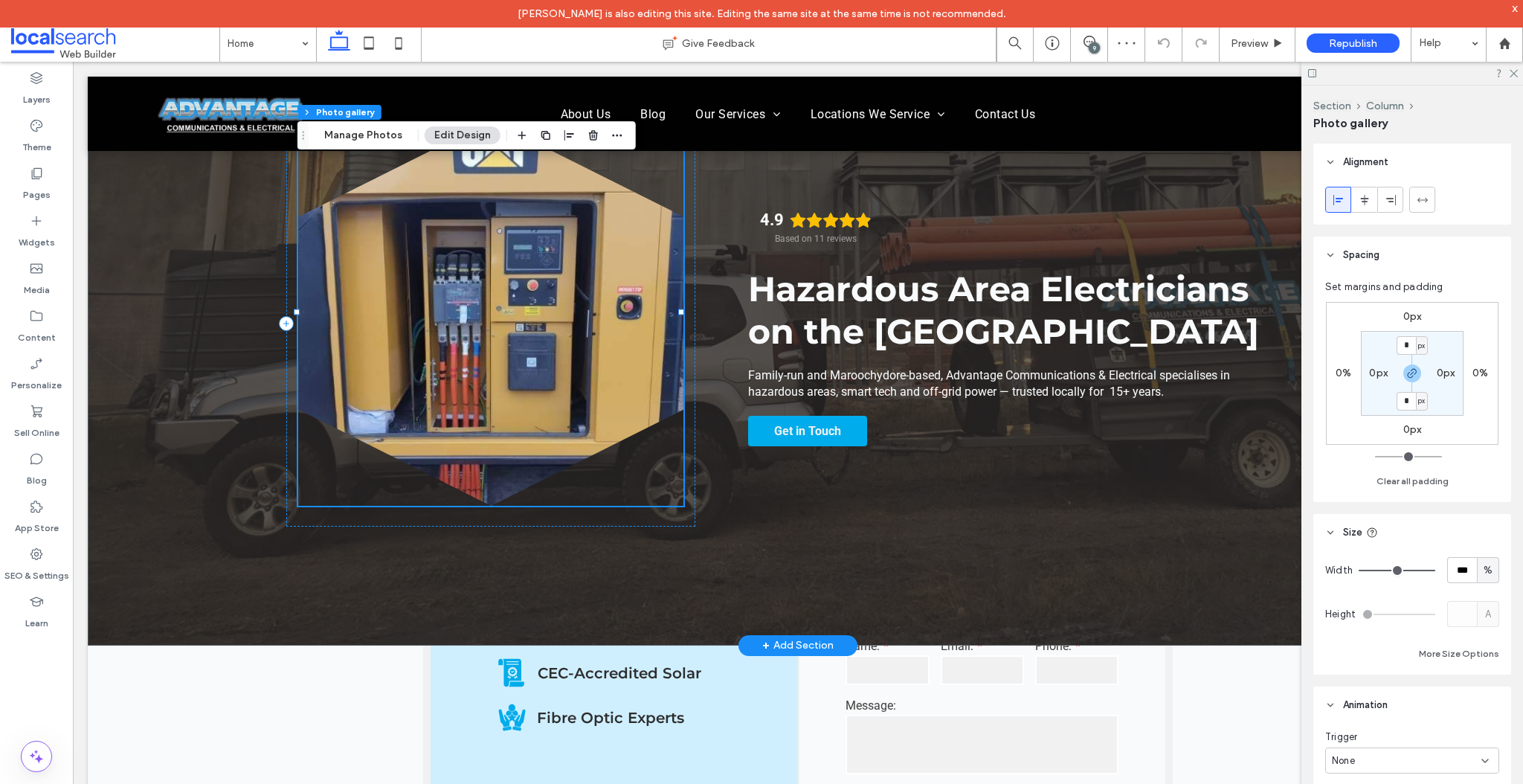
click at [520, 351] on link at bounding box center [491, 313] width 385 height 385
click at [493, 338] on link at bounding box center [491, 313] width 385 height 385
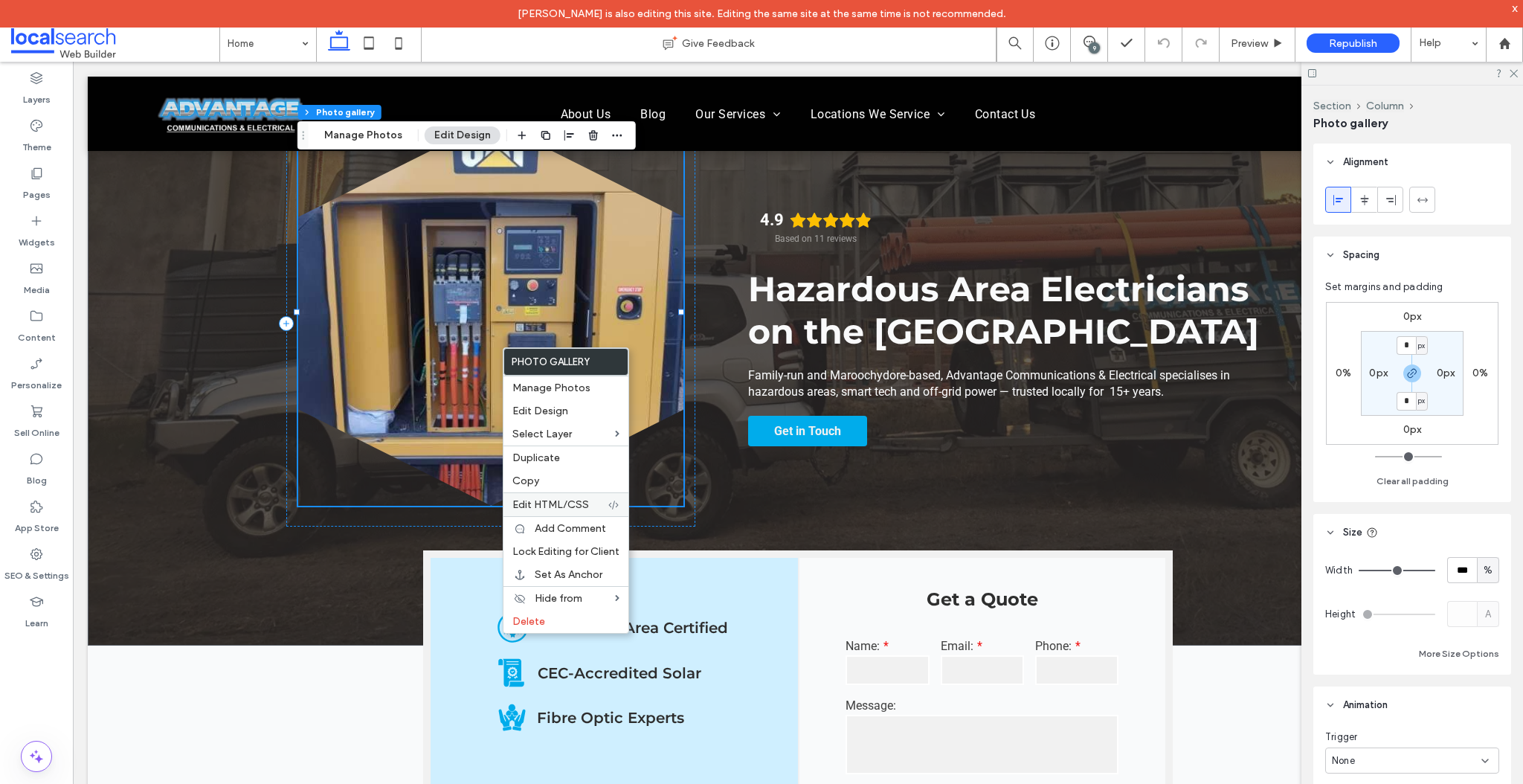
click at [547, 507] on span "Edit HTML/CSS" at bounding box center [550, 505] width 77 height 12
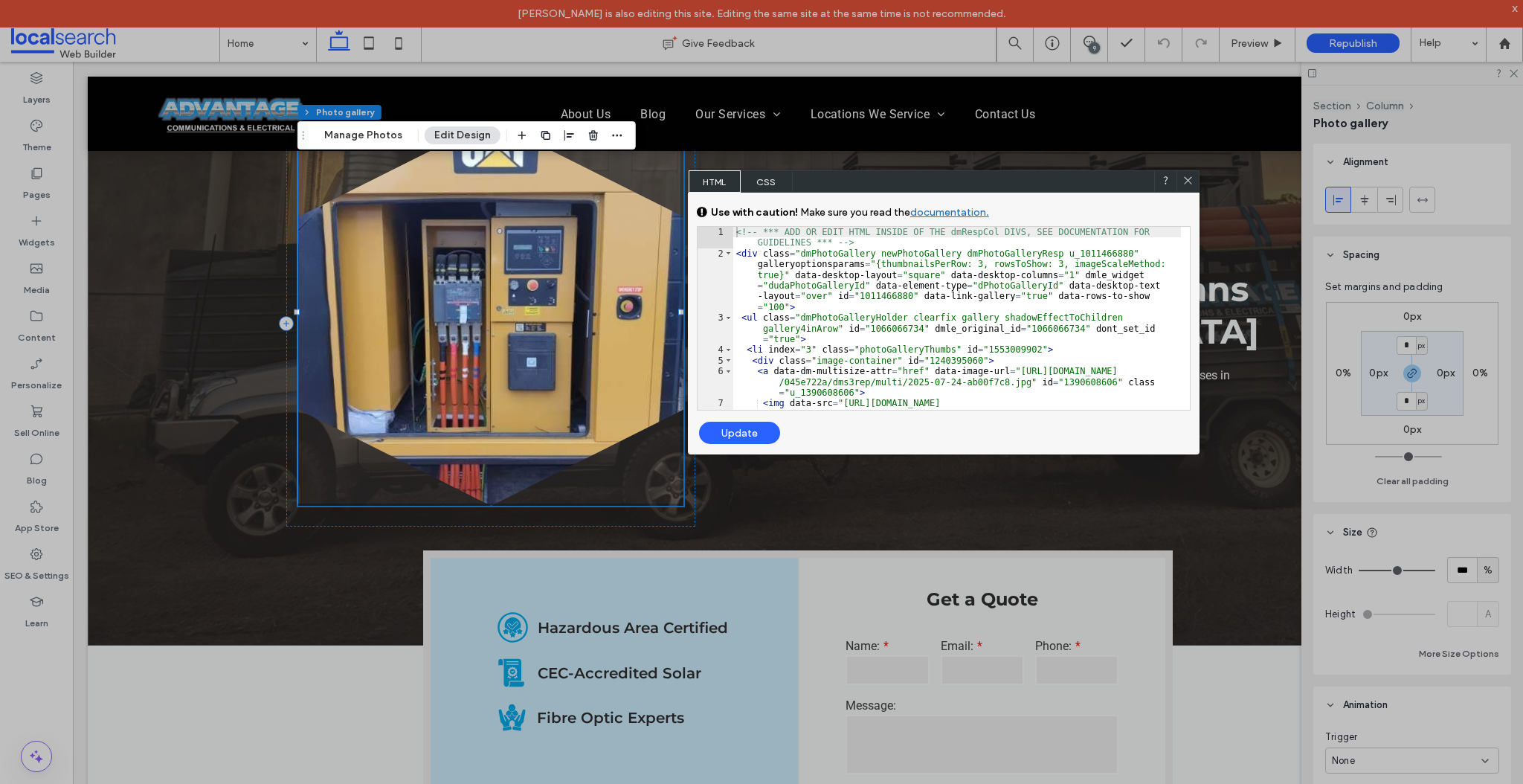
click at [812, 303] on div "<!-- *** ADD OR EDIT HTML INSIDE OF THE dmRespCol DIVS, SEE DOCUMENTATION FOR G…" at bounding box center [957, 350] width 448 height 247
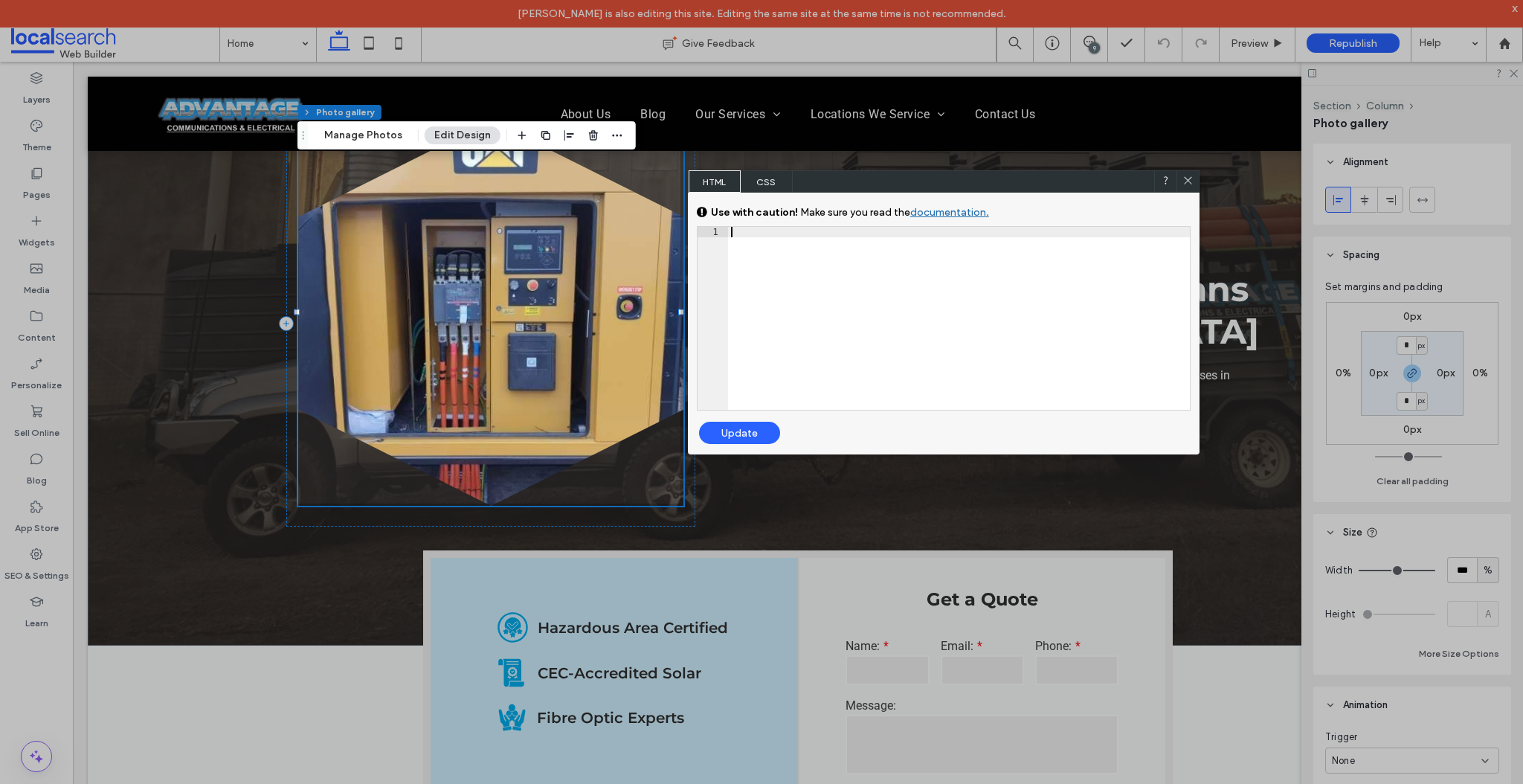
click at [744, 431] on div "Update" at bounding box center [740, 432] width 81 height 23
click at [737, 432] on div "Update" at bounding box center [740, 432] width 81 height 23
drag, startPoint x: 1188, startPoint y: 182, endPoint x: 1092, endPoint y: 135, distance: 106.9
click at [1188, 182] on use at bounding box center [1188, 181] width 8 height 8
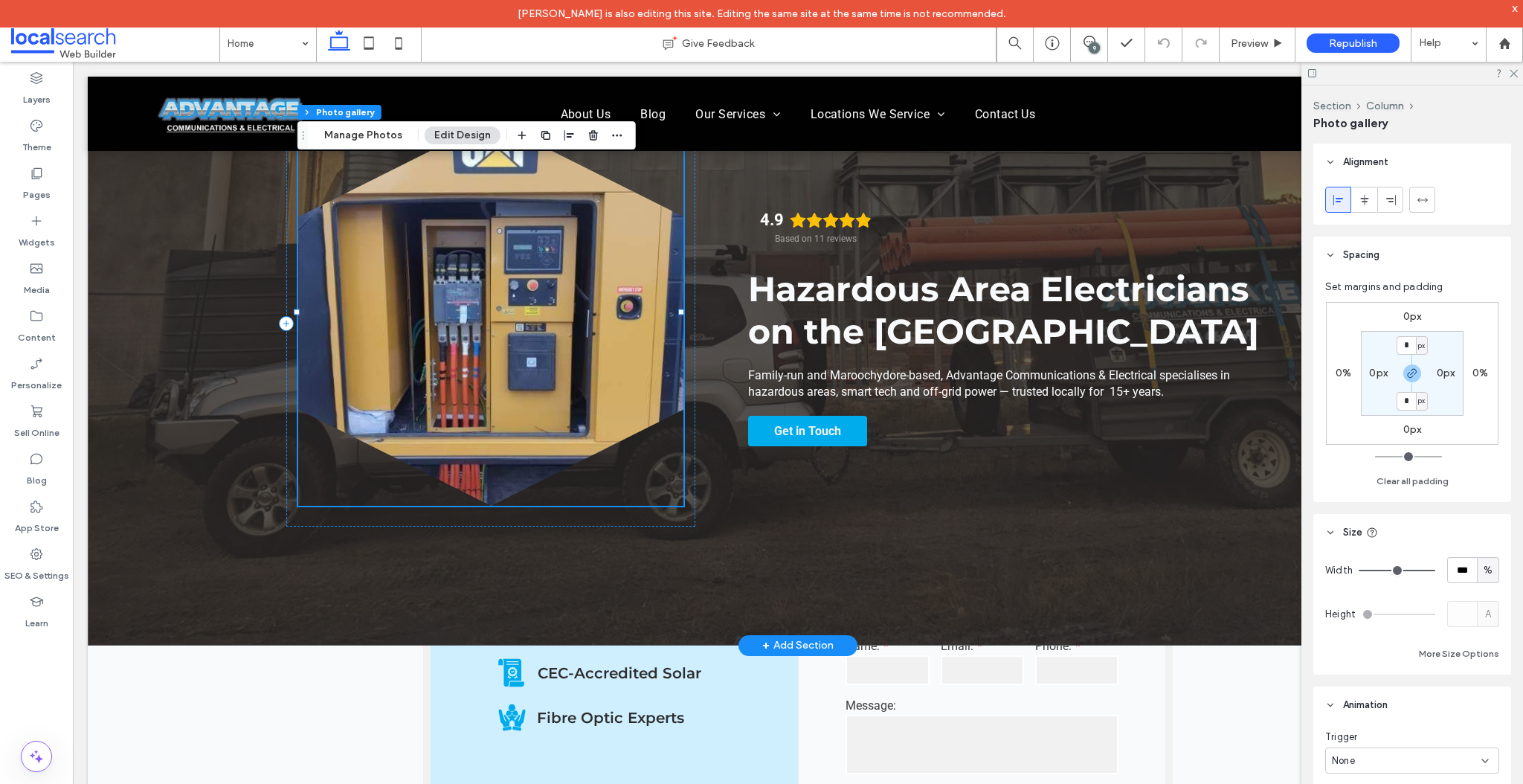
click at [568, 301] on link at bounding box center [491, 313] width 385 height 385
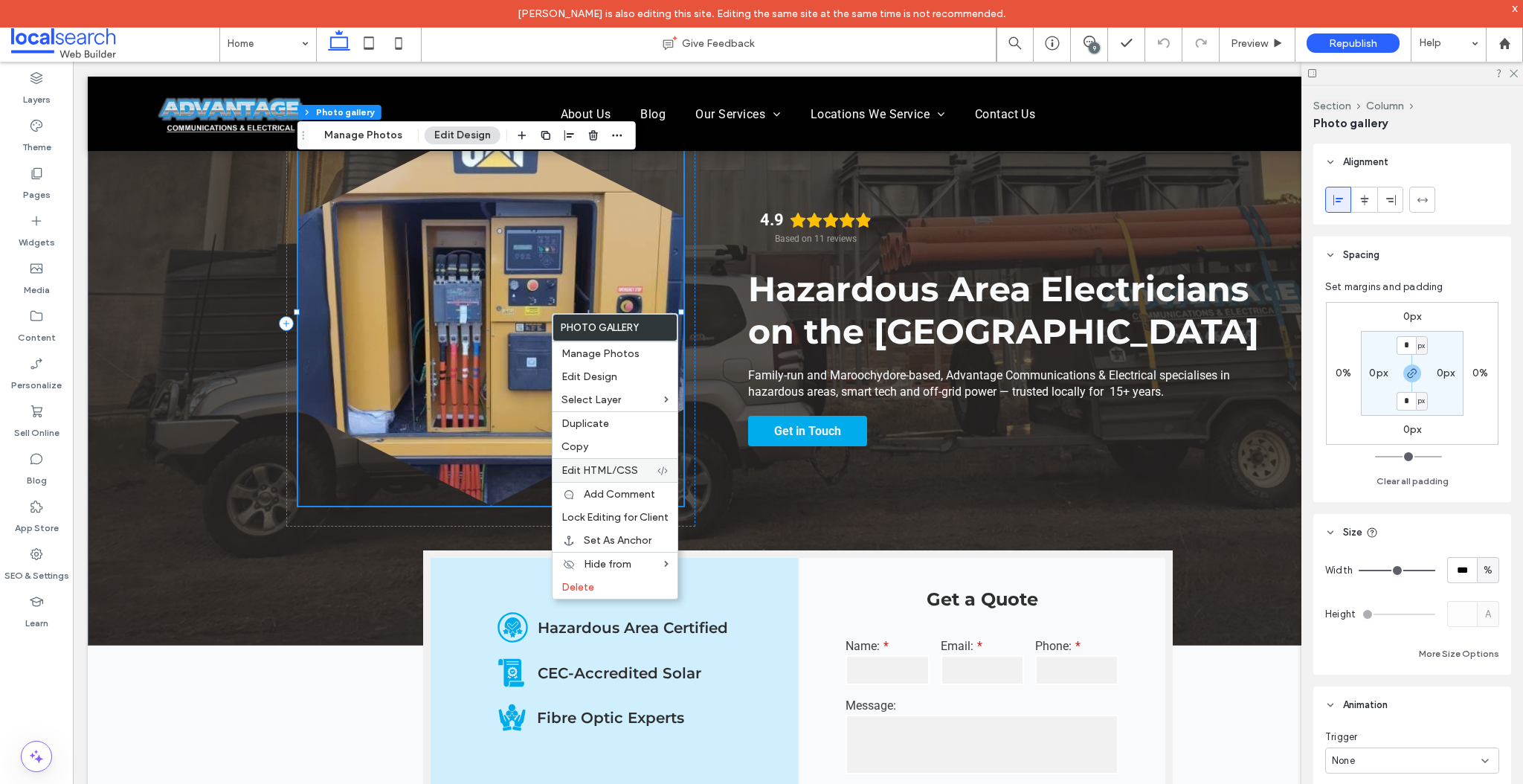
click at [599, 470] on span "Edit HTML/CSS" at bounding box center [599, 470] width 77 height 12
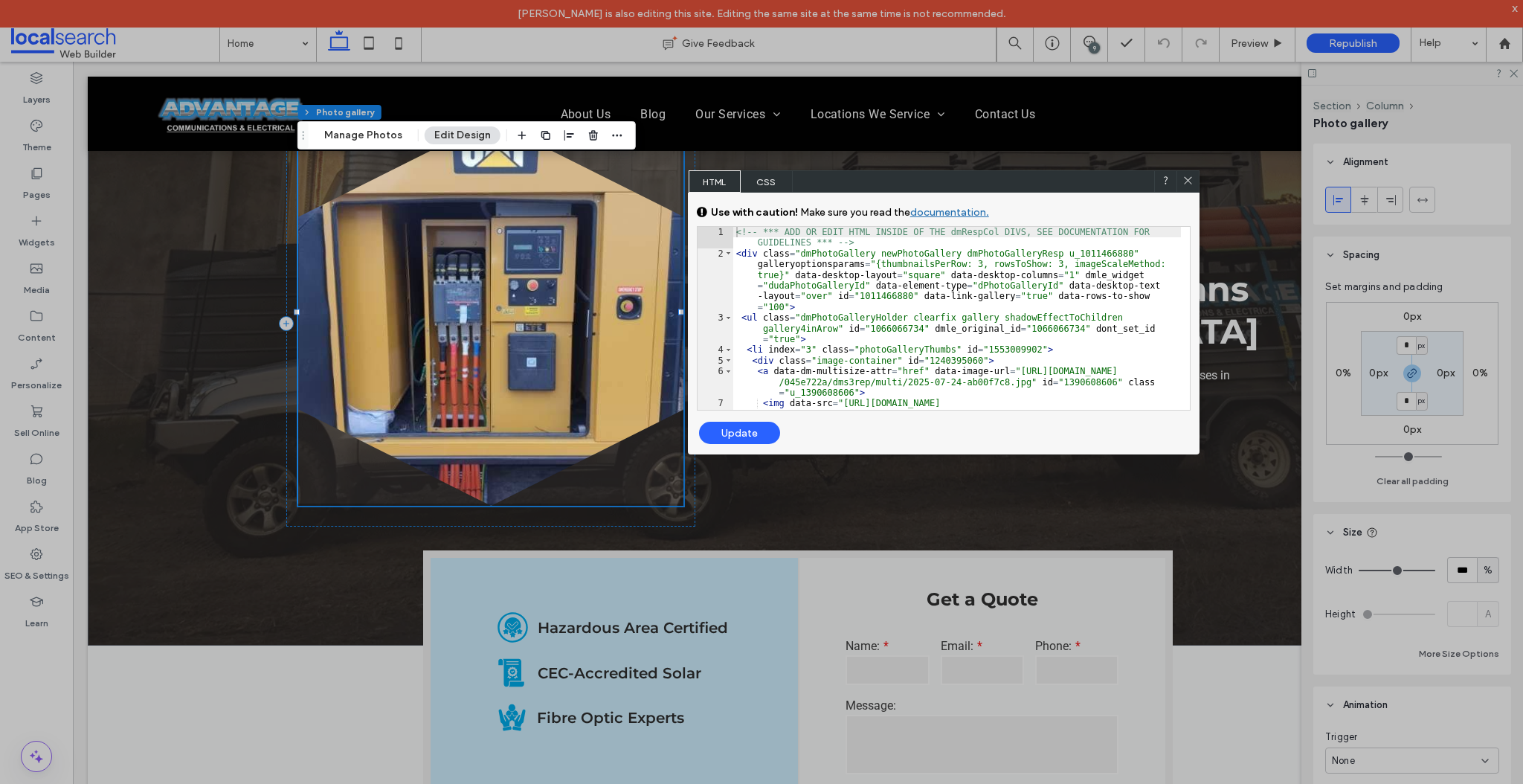
click at [768, 182] on span "CSS" at bounding box center [766, 181] width 52 height 23
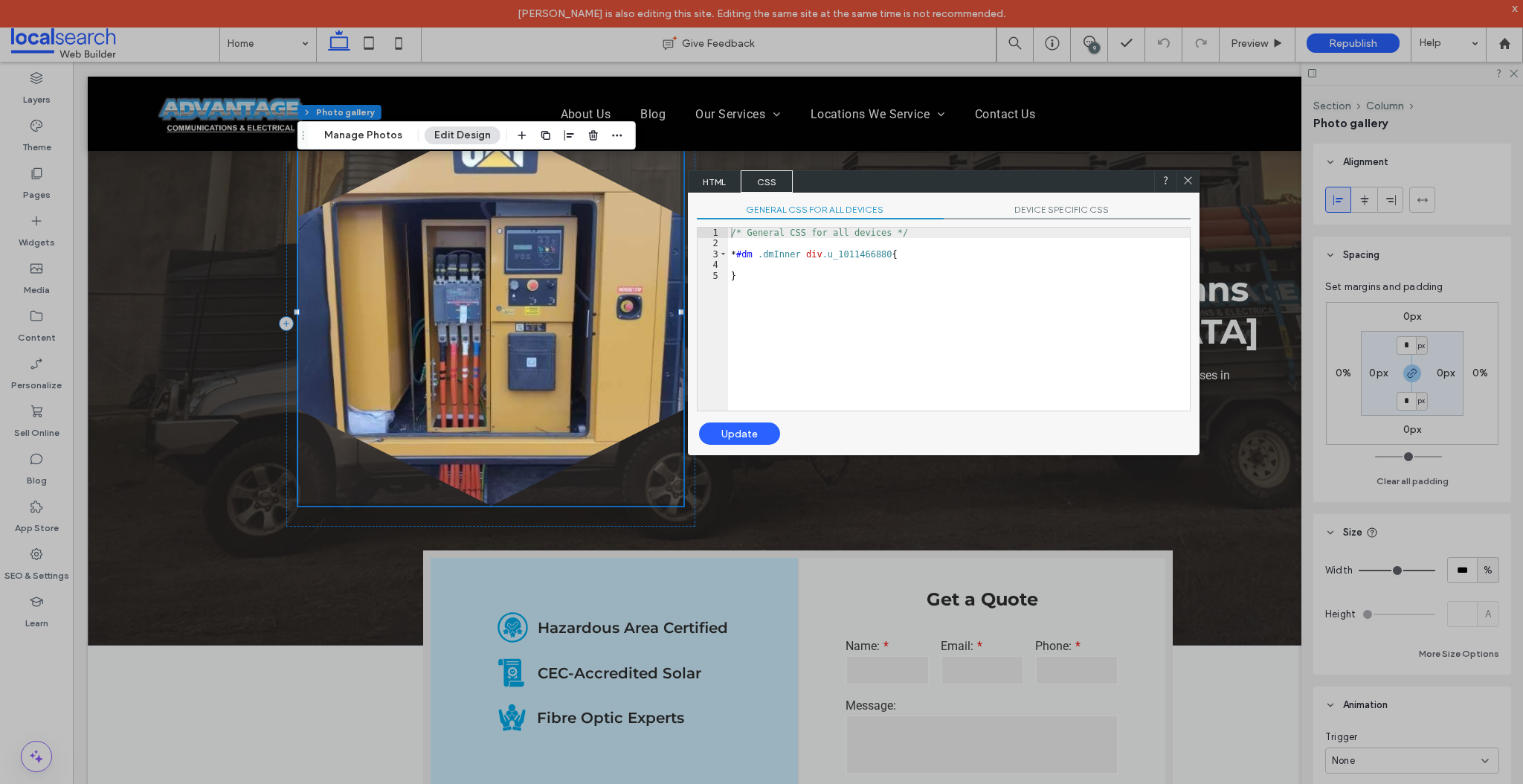
click at [712, 179] on span "HTML" at bounding box center [714, 181] width 52 height 23
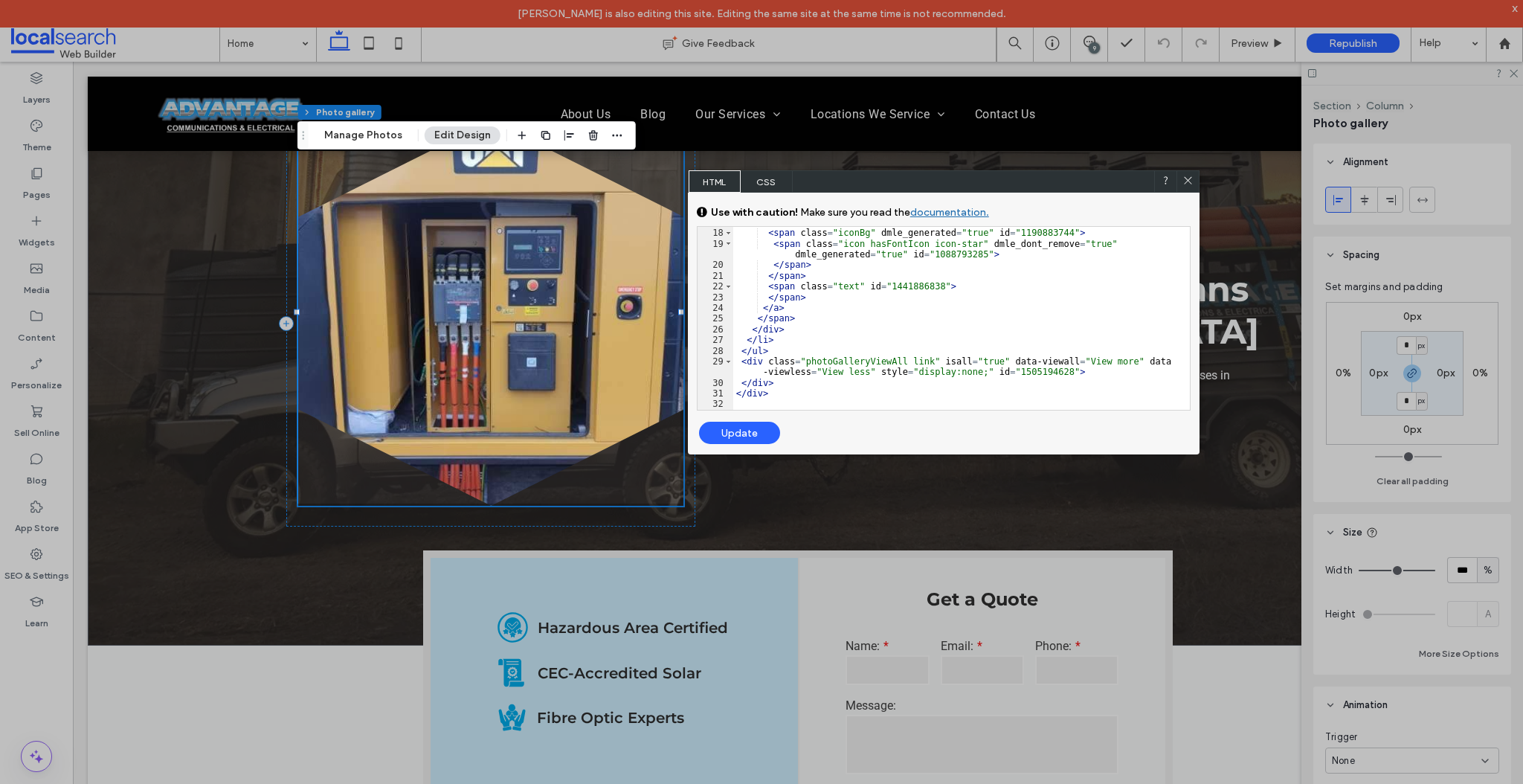
scroll to position [330, 0]
click at [1185, 181] on use at bounding box center [1188, 181] width 8 height 8
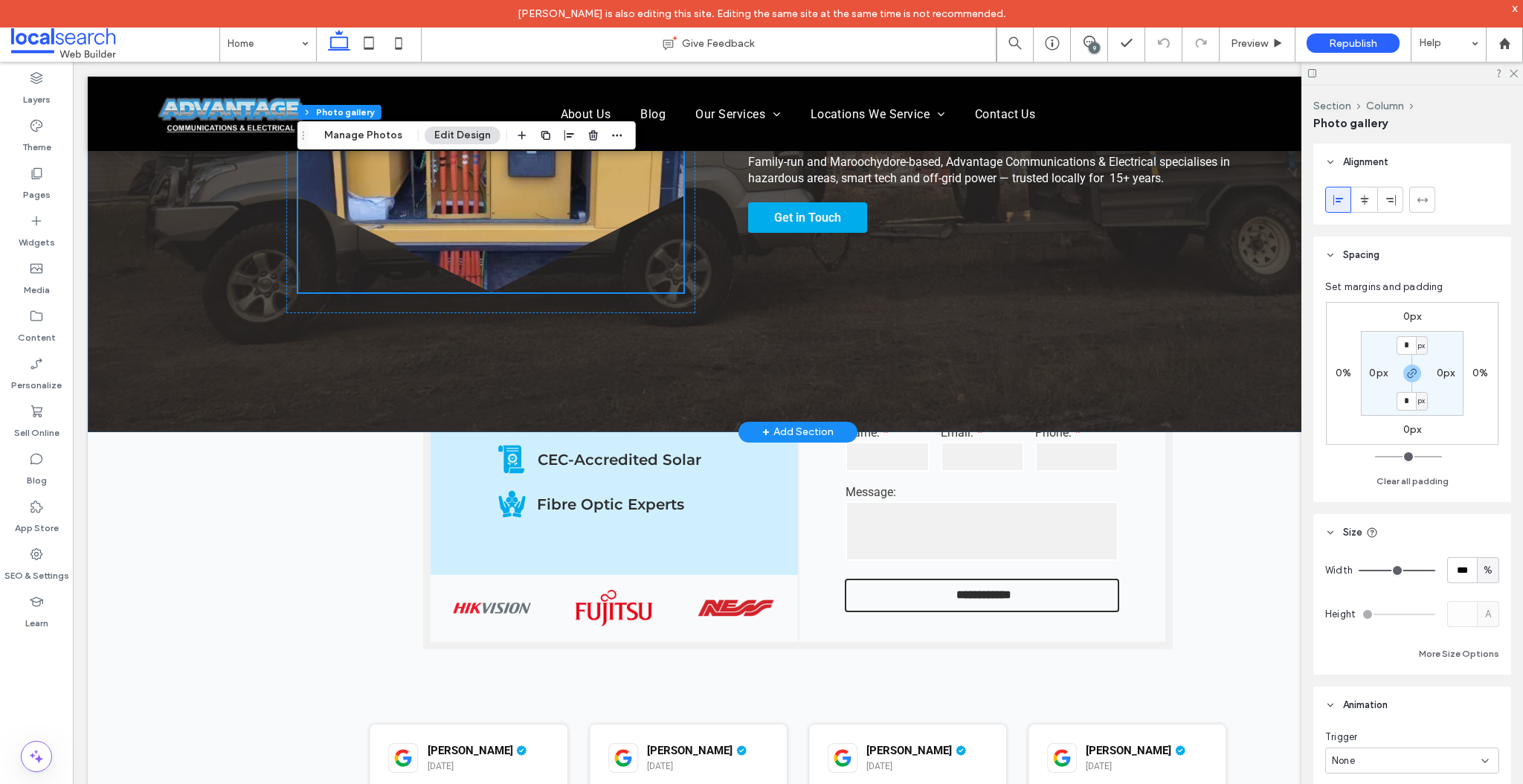
scroll to position [226, 0]
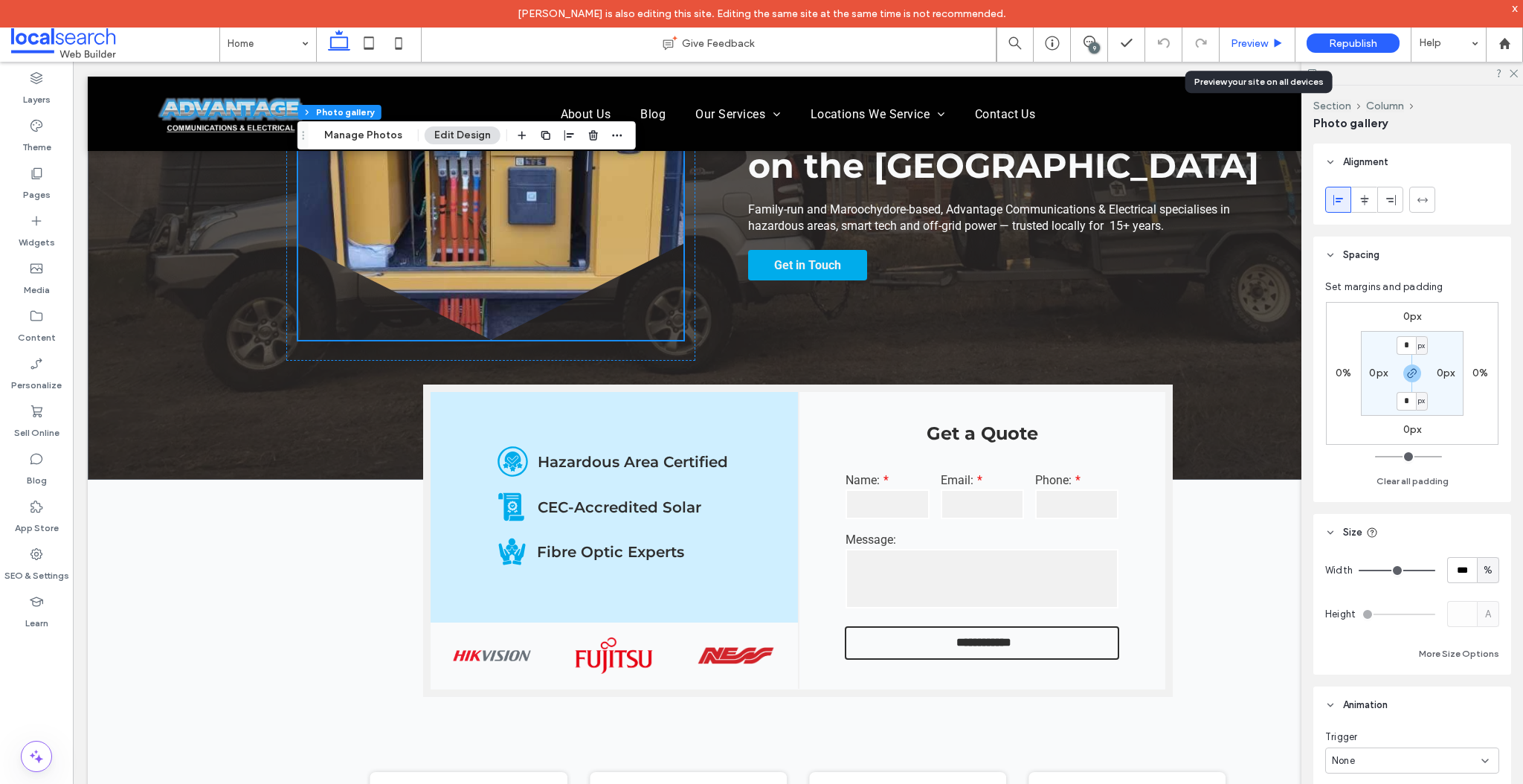
drag, startPoint x: 1254, startPoint y: 38, endPoint x: 925, endPoint y: 151, distance: 347.9
click at [1254, 38] on span "Preview" at bounding box center [1250, 43] width 37 height 12
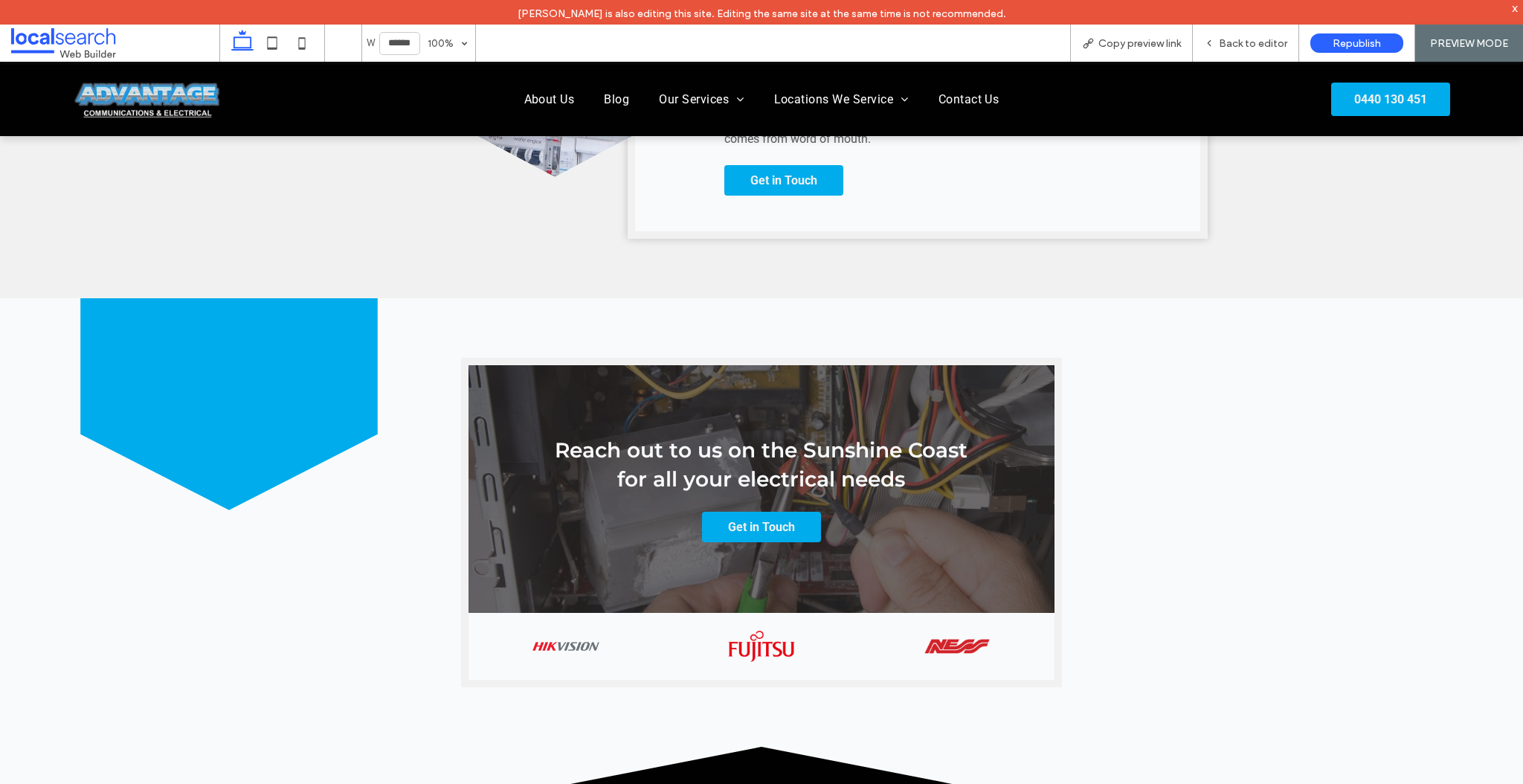
scroll to position [3183, 0]
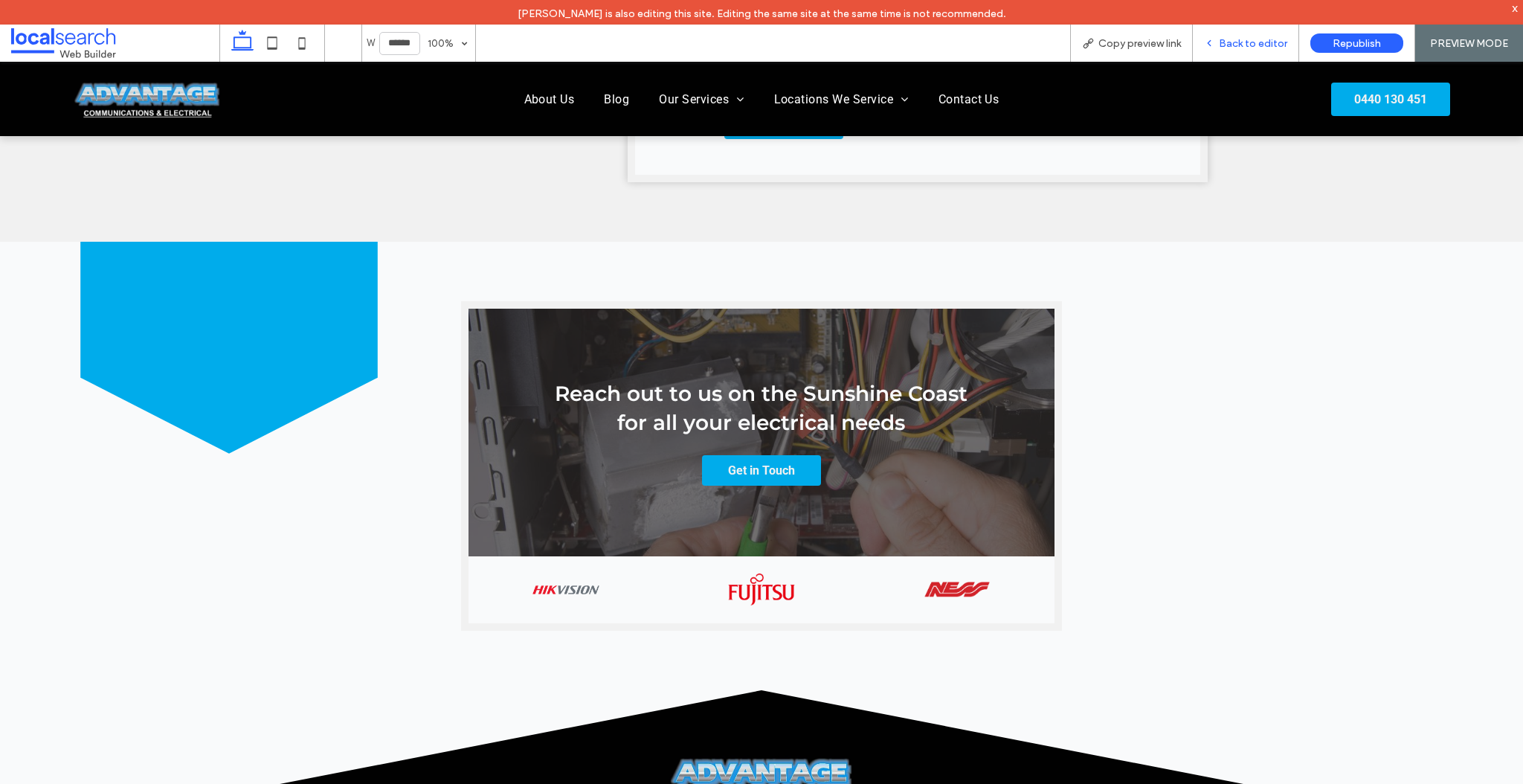
click at [1243, 33] on div "Back to editor" at bounding box center [1246, 43] width 106 height 37
click at [1245, 43] on span "Back to editor" at bounding box center [1253, 43] width 68 height 12
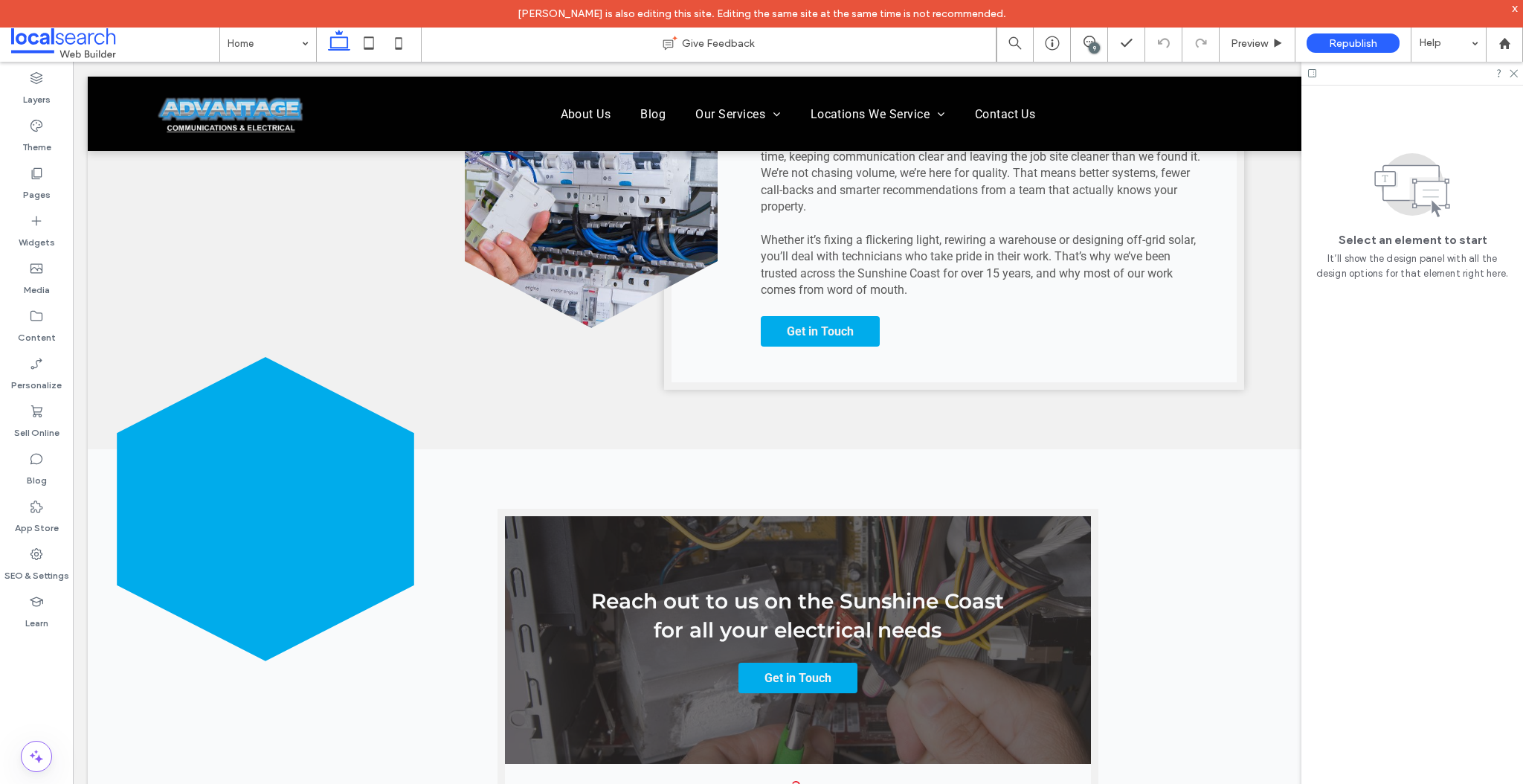
scroll to position [2363, 0]
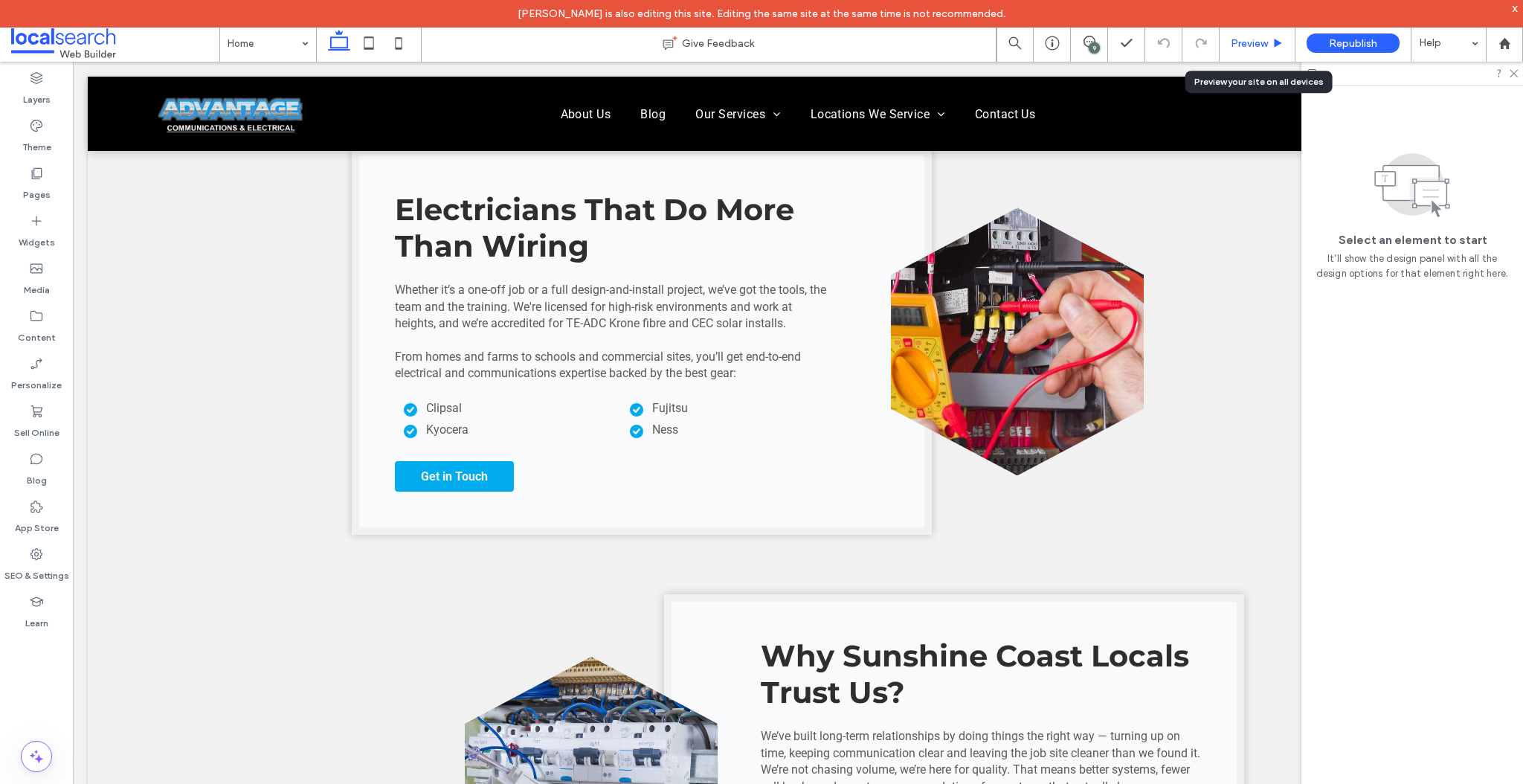
click at [1267, 40] on span "Preview" at bounding box center [1250, 43] width 37 height 12
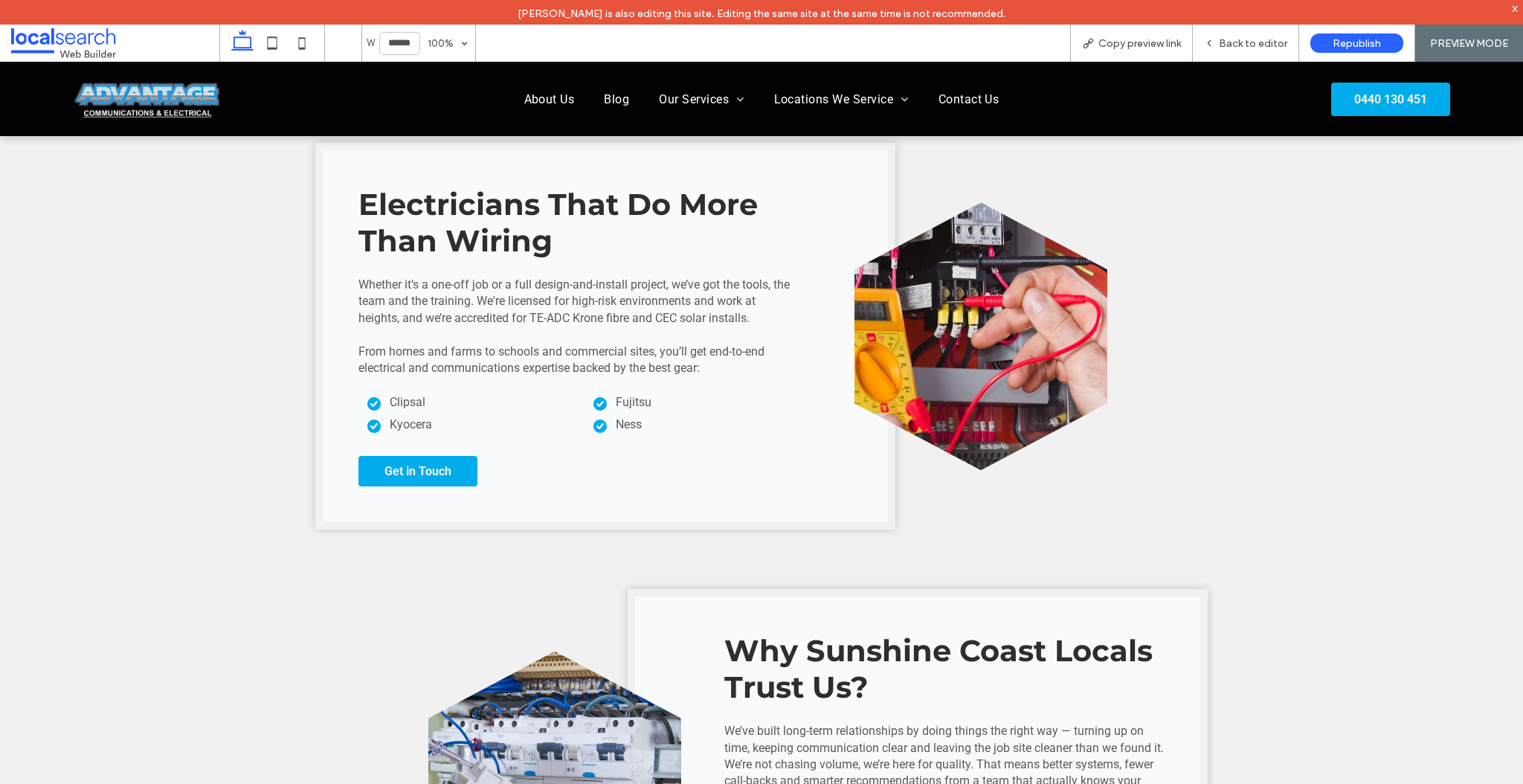
scroll to position [2385, 0]
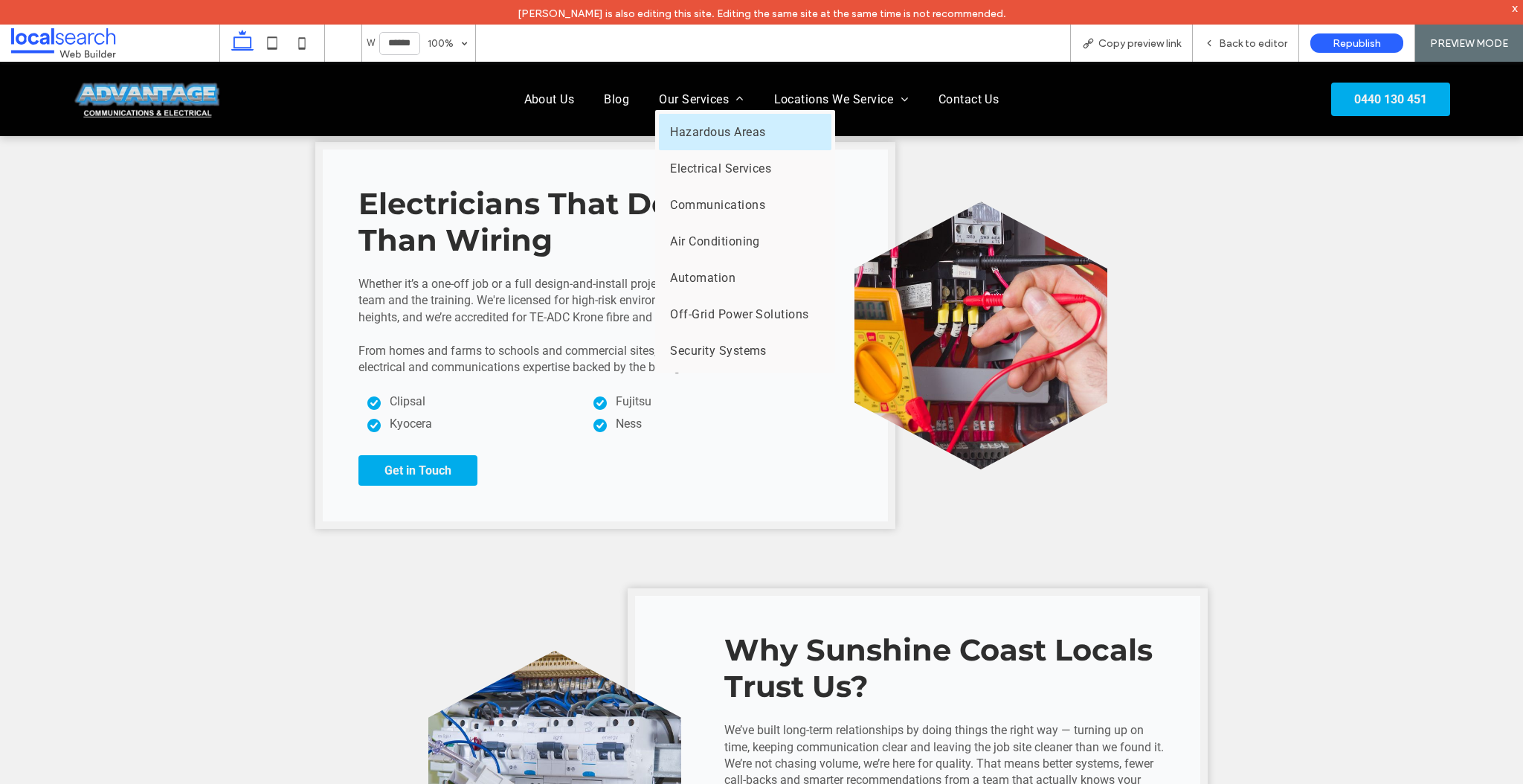
click at [693, 132] on span "Hazardous Areas" at bounding box center [717, 132] width 95 height 14
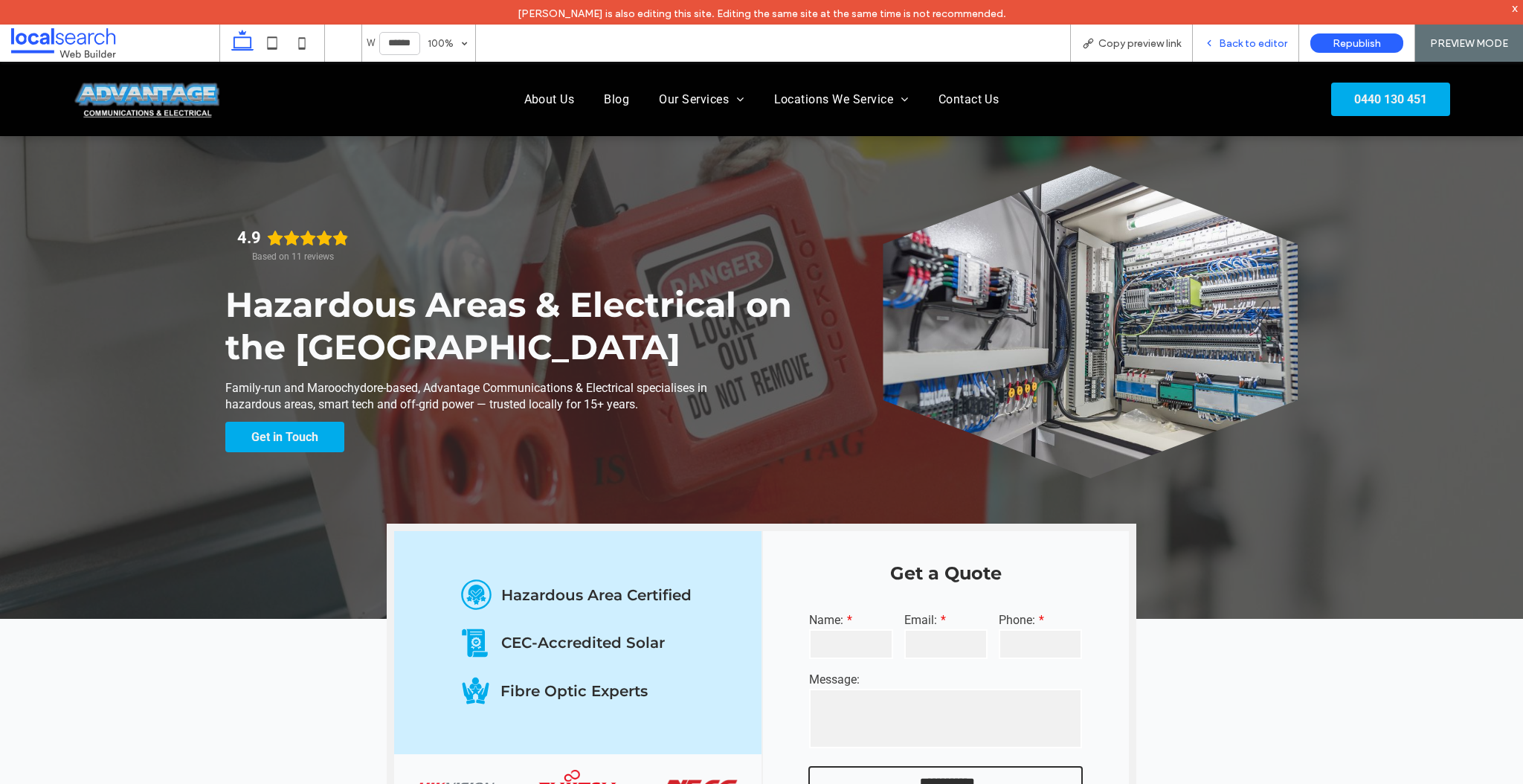
click at [1240, 44] on span "Back to editor" at bounding box center [1253, 43] width 68 height 12
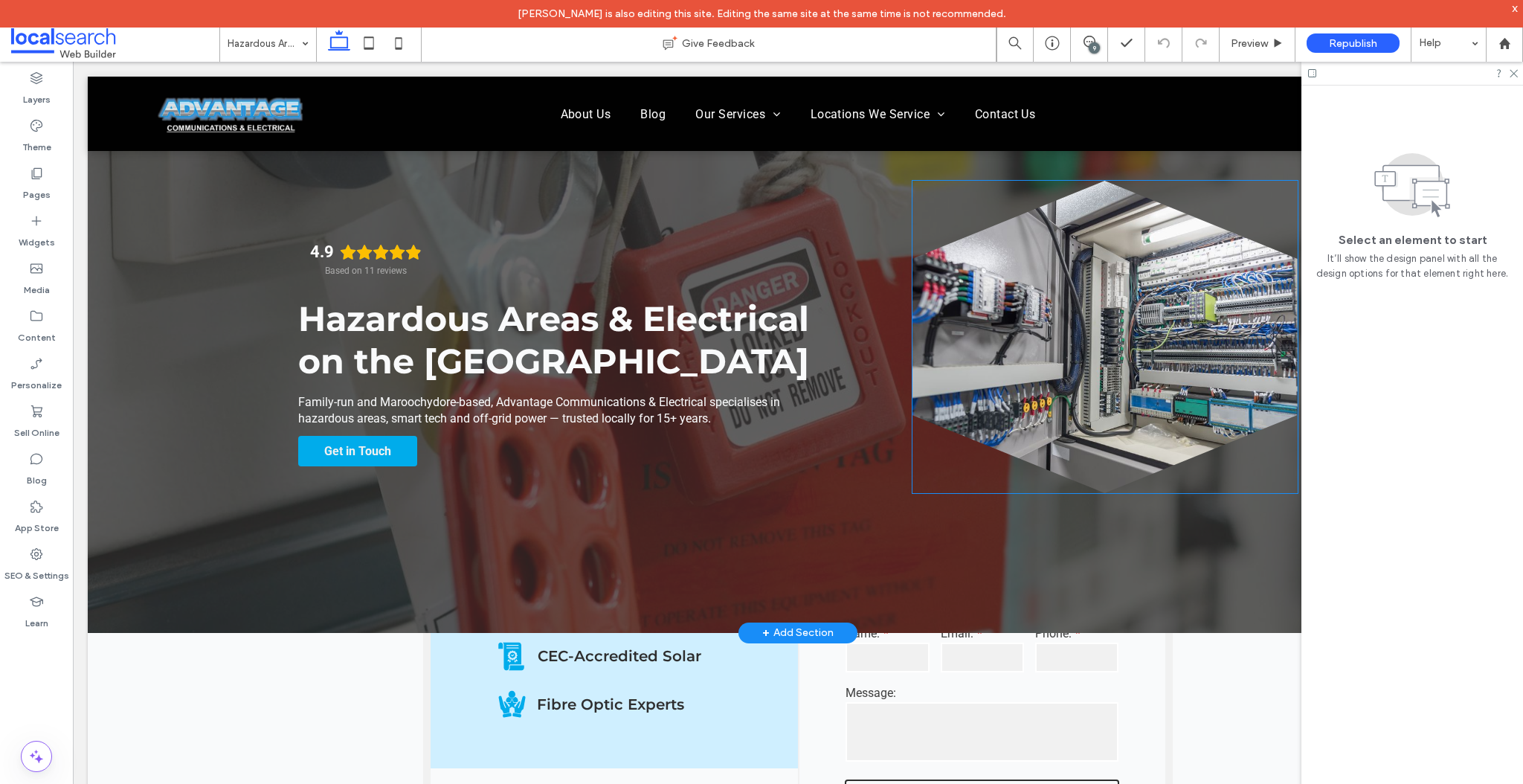
click at [1143, 249] on link at bounding box center [1105, 337] width 385 height 312
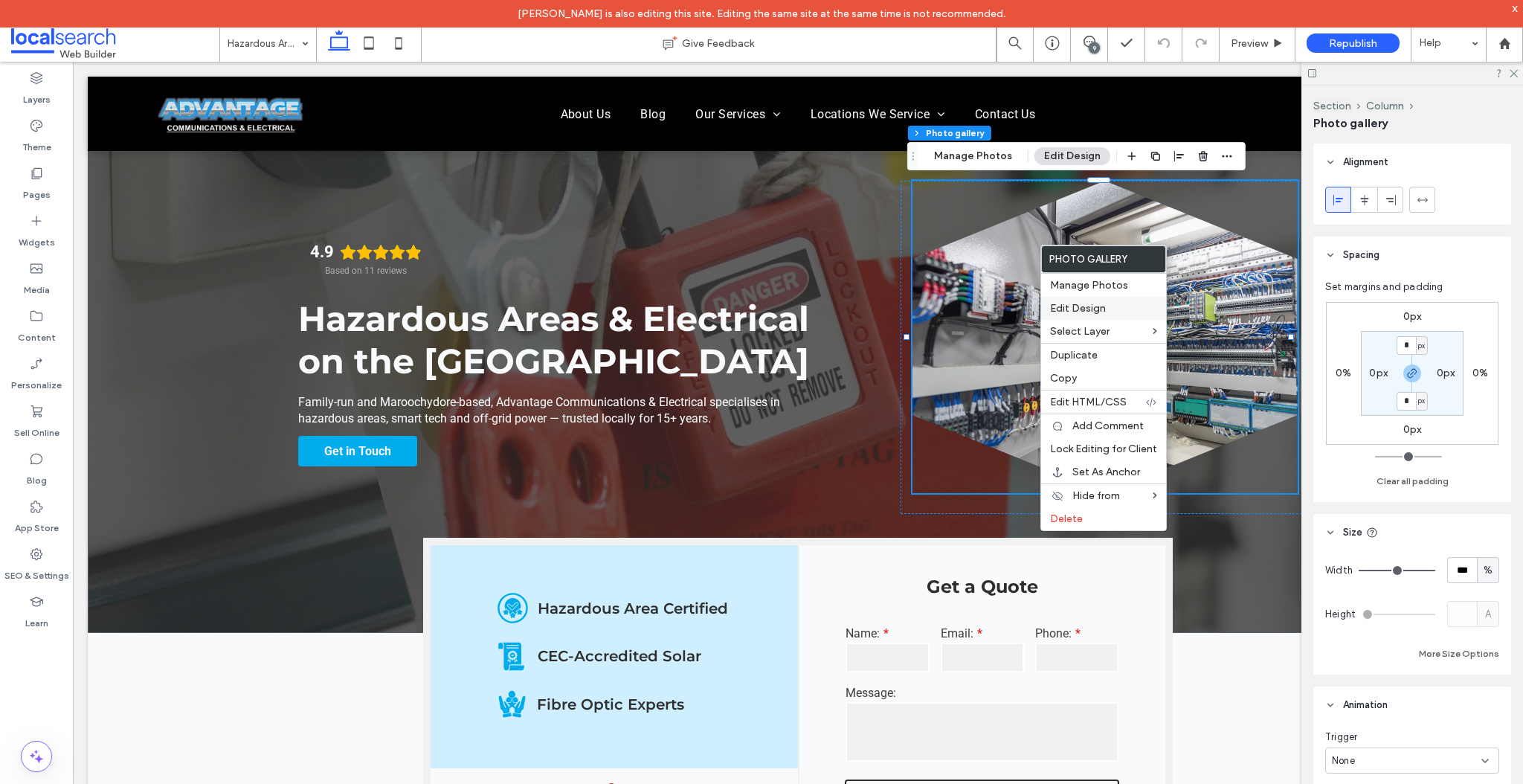
click at [1069, 310] on span "Edit Design" at bounding box center [1078, 308] width 56 height 12
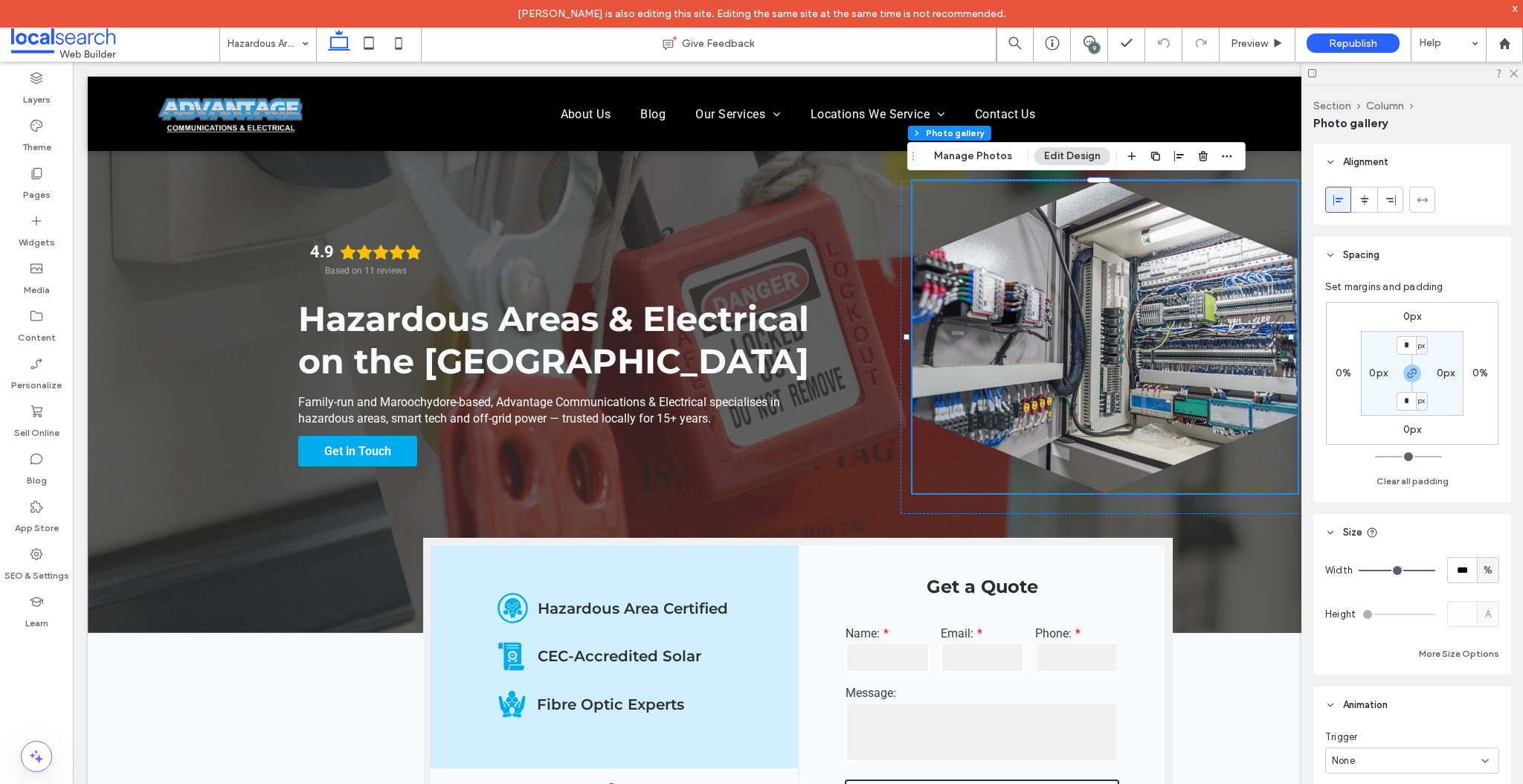
click at [1056, 154] on button "Edit Design" at bounding box center [1073, 156] width 76 height 18
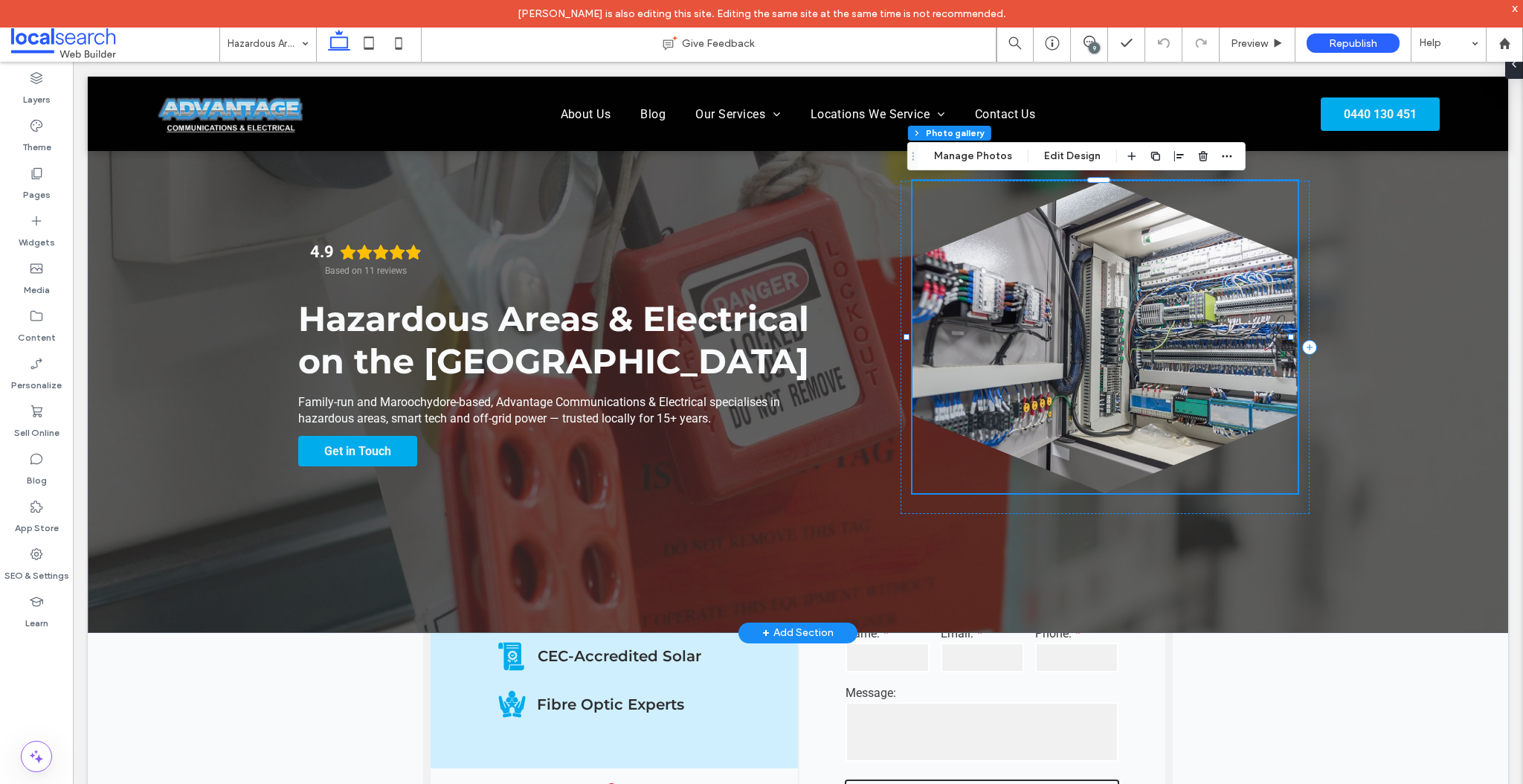
click at [1067, 259] on link at bounding box center [1105, 337] width 385 height 312
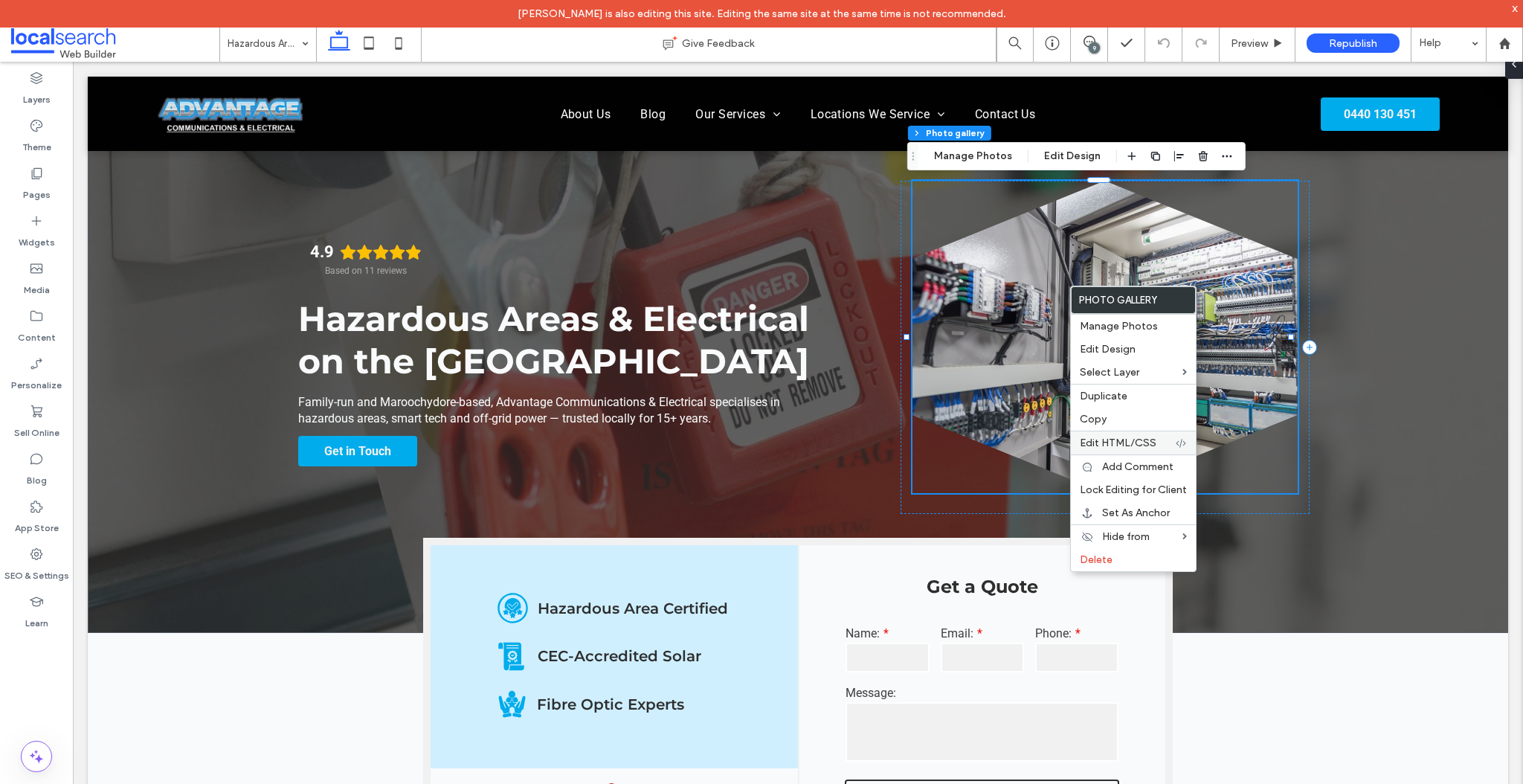
click at [1119, 441] on span "Edit HTML/CSS" at bounding box center [1118, 442] width 77 height 12
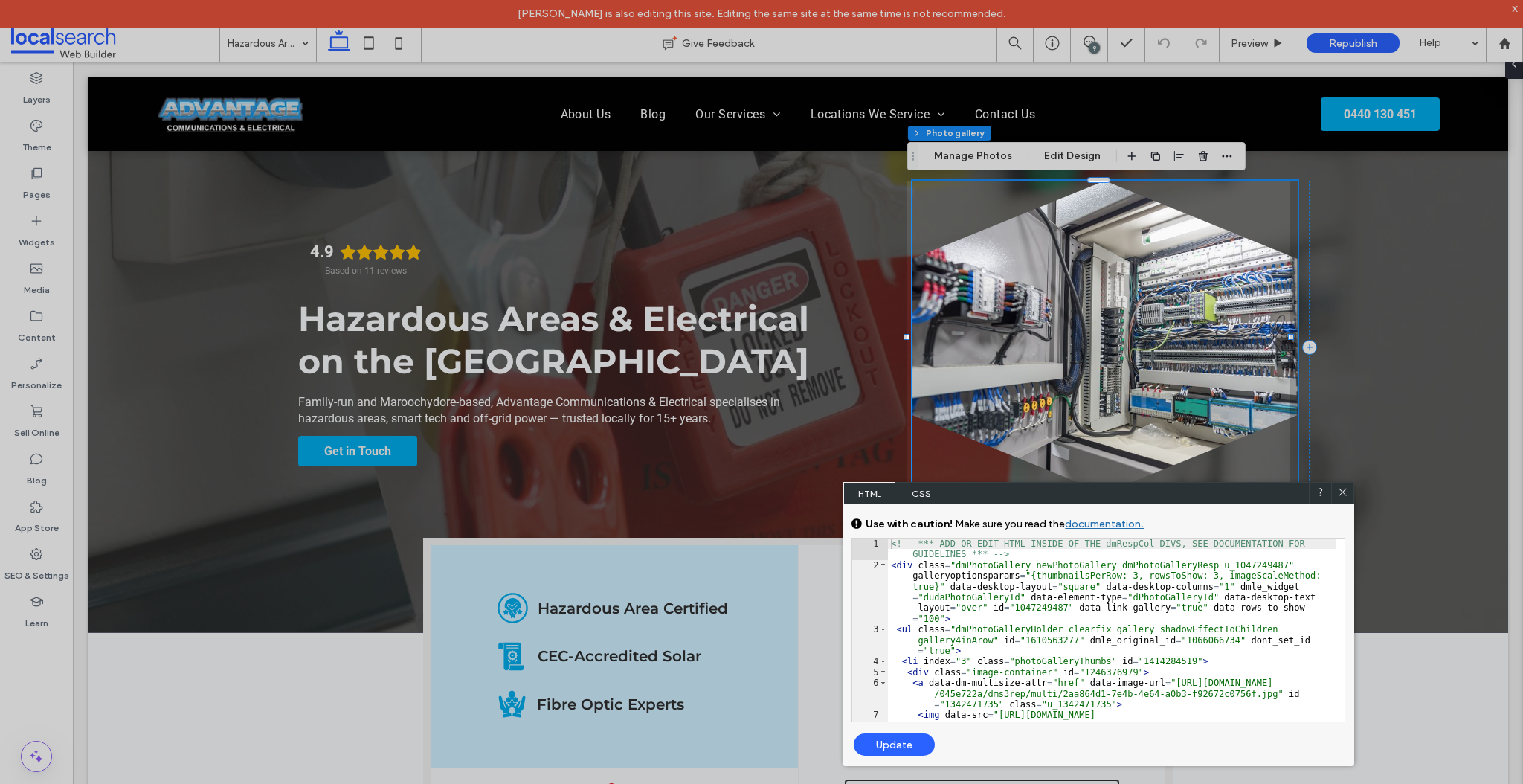
scroll to position [320, 0]
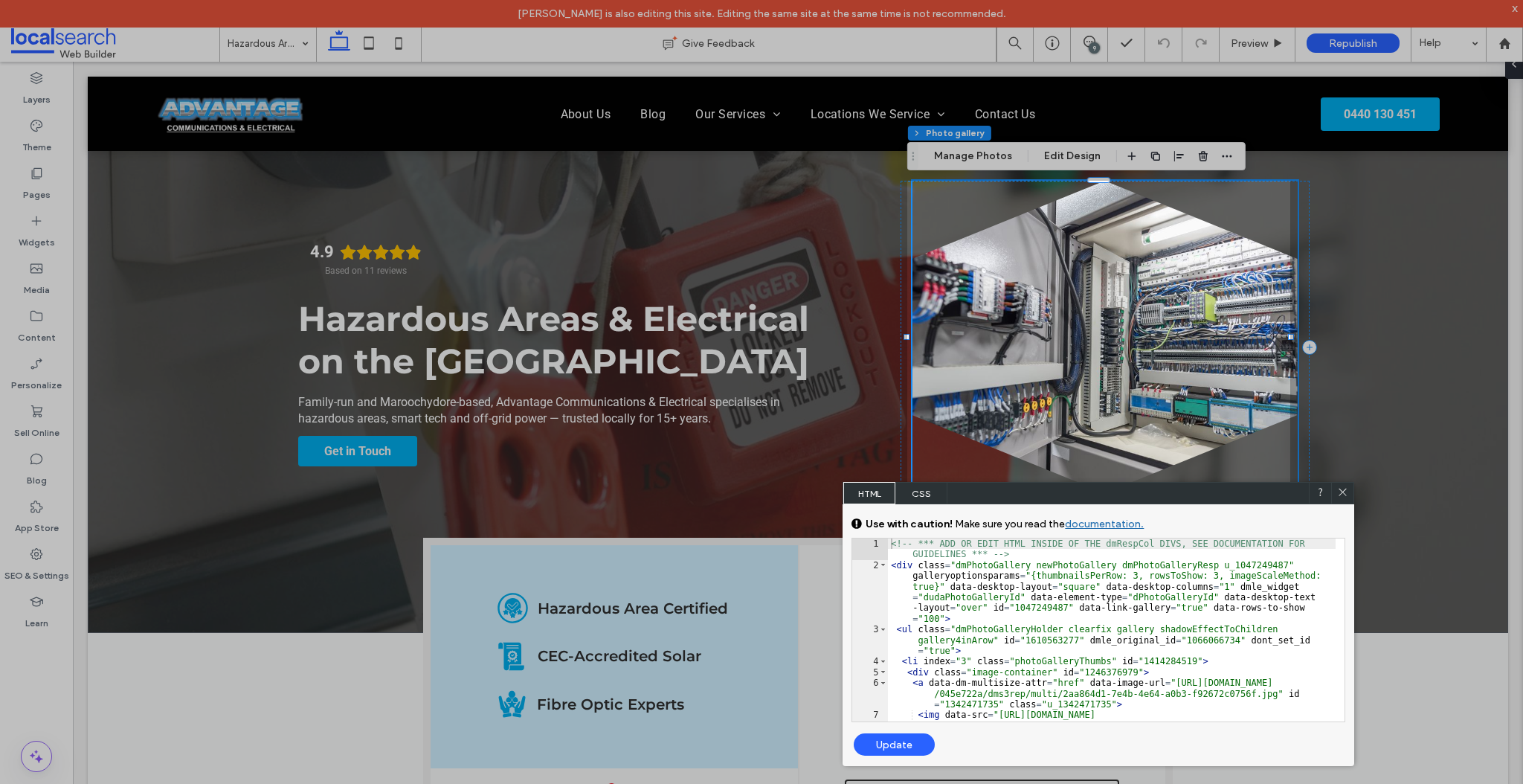
click at [948, 557] on div "<!-- *** ADD OR EDIT HTML INSIDE OF THE dmRespCol DIVS, SEE DOCUMENTATION FOR G…" at bounding box center [1112, 668] width 448 height 258
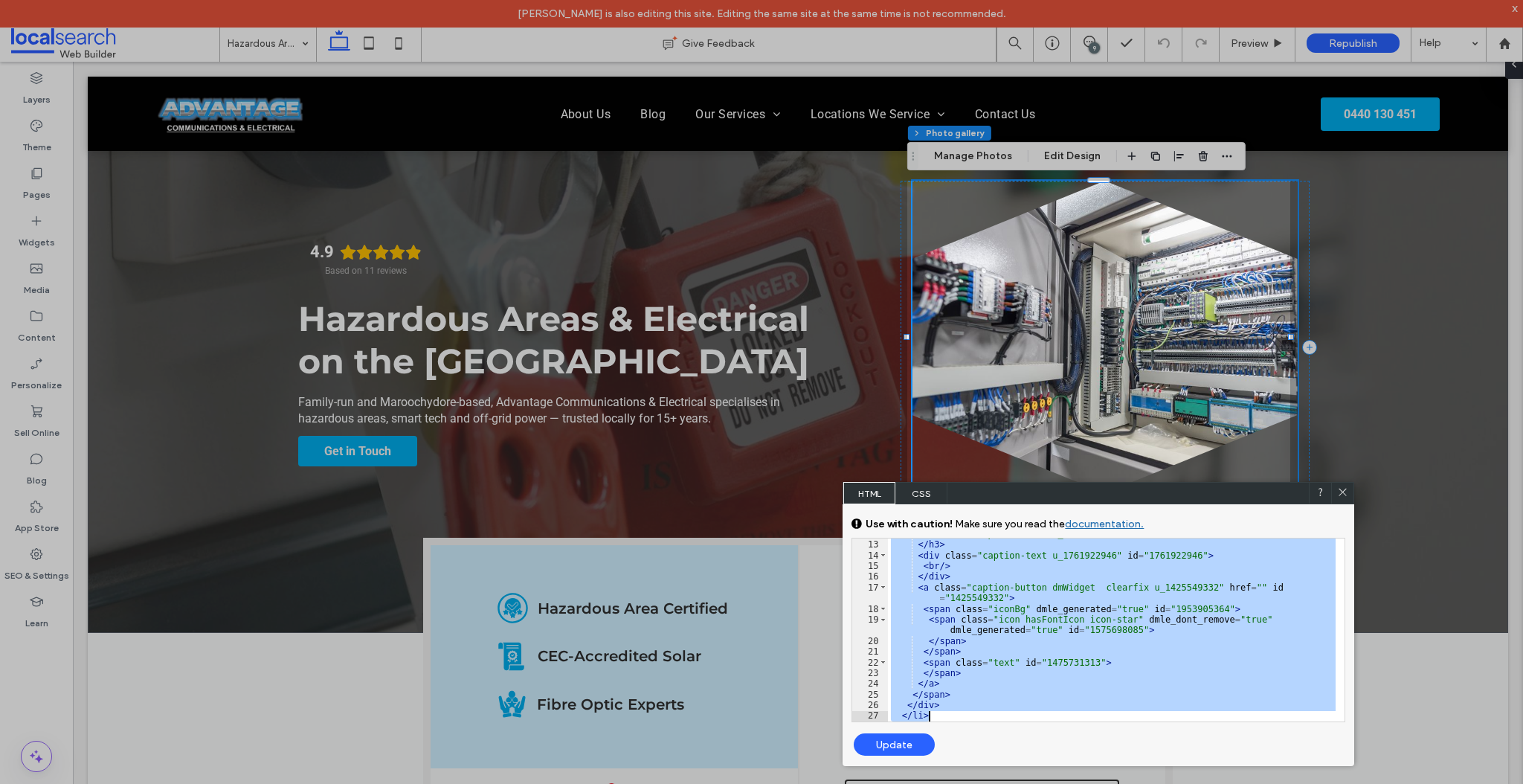
scroll to position [342, 0]
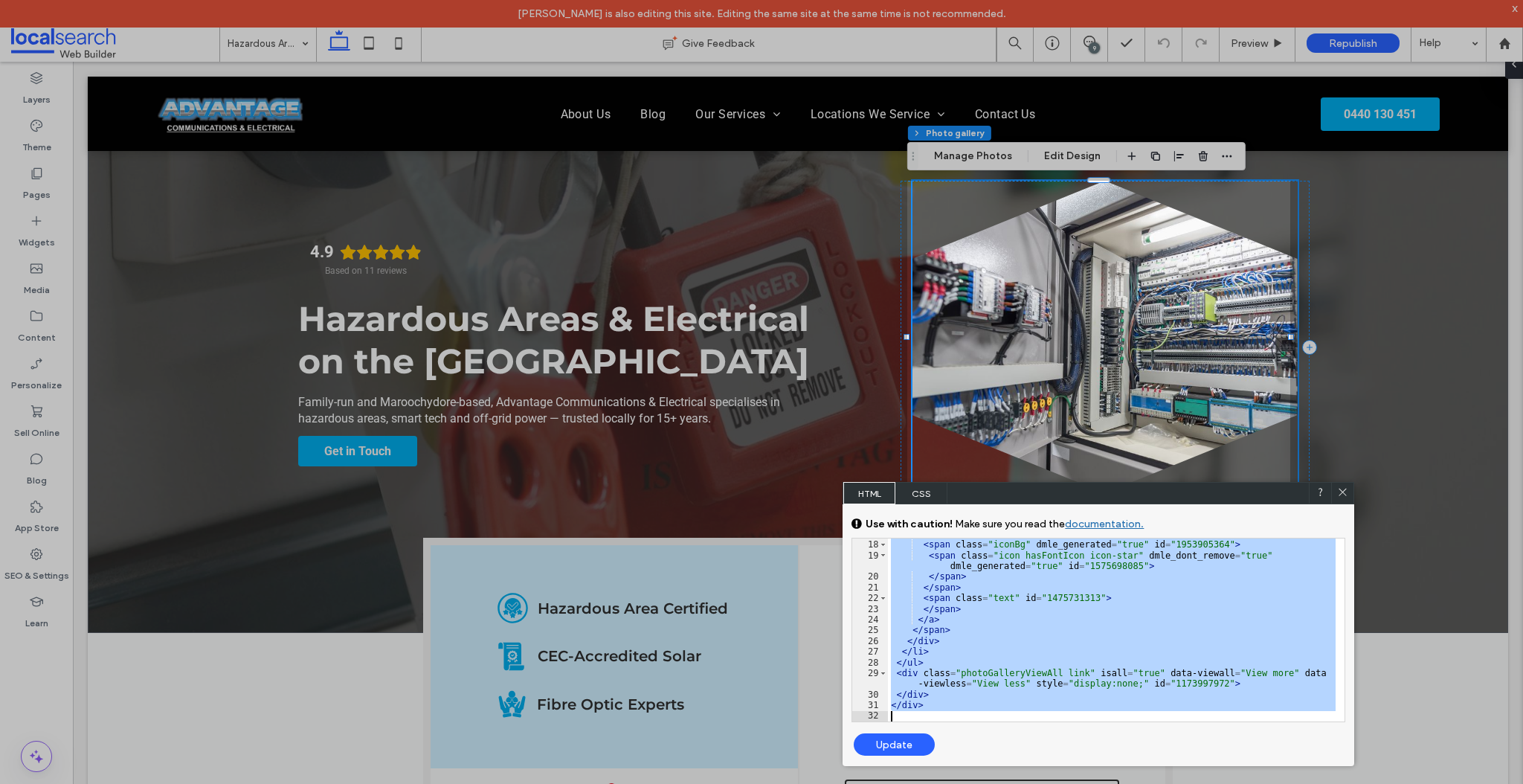
drag, startPoint x: 891, startPoint y: 563, endPoint x: 1224, endPoint y: 747, distance: 380.5
click at [1224, 747] on div "GENERAL CSS FOR ALL DEVICES DEVICE SPECIFIC CSS Use with caution! Make sure you…" at bounding box center [1098, 635] width 512 height 262
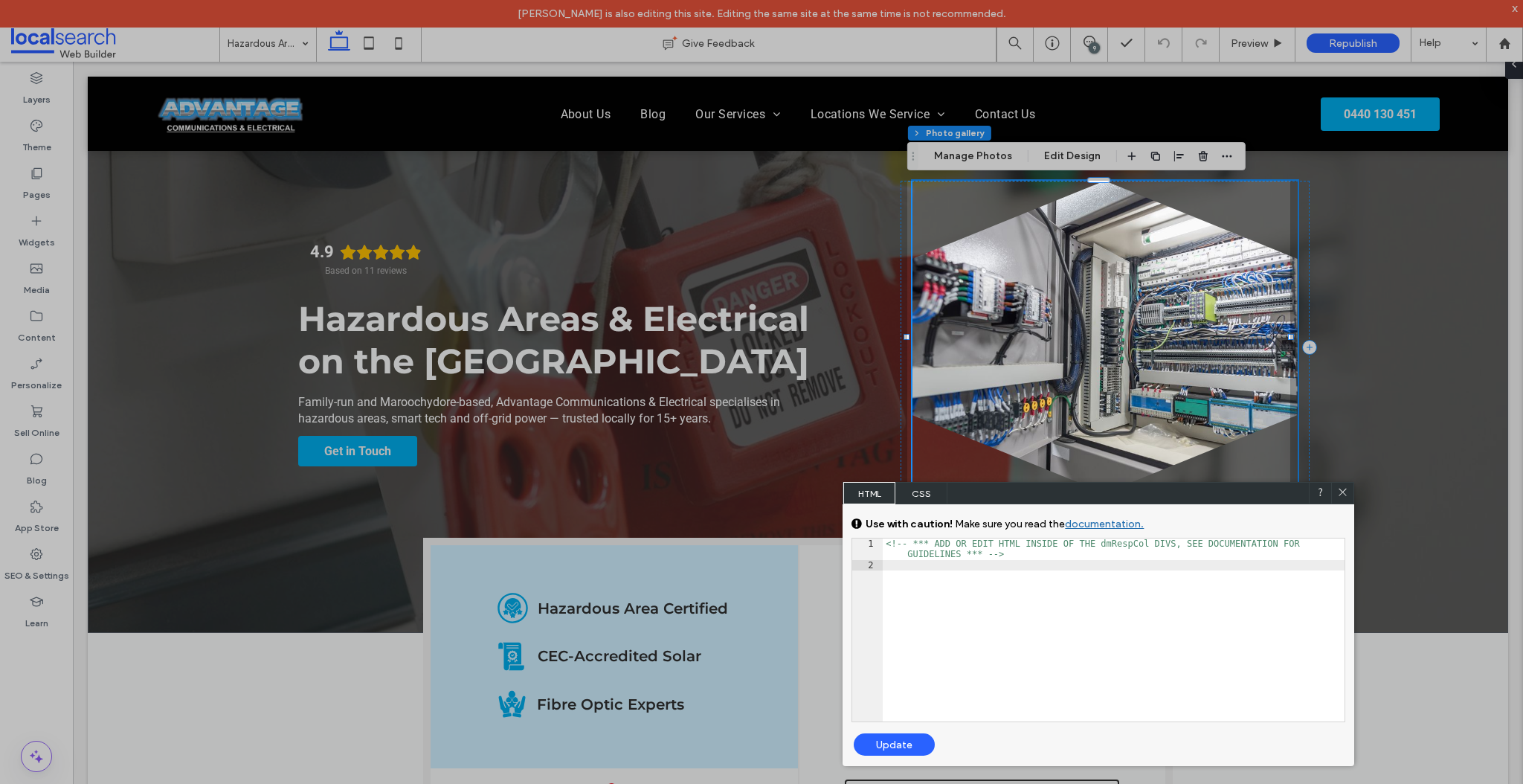
click at [909, 743] on div "Update" at bounding box center [894, 744] width 81 height 23
click at [1342, 492] on use at bounding box center [1343, 492] width 8 height 8
